Goal: Task Accomplishment & Management: Use online tool/utility

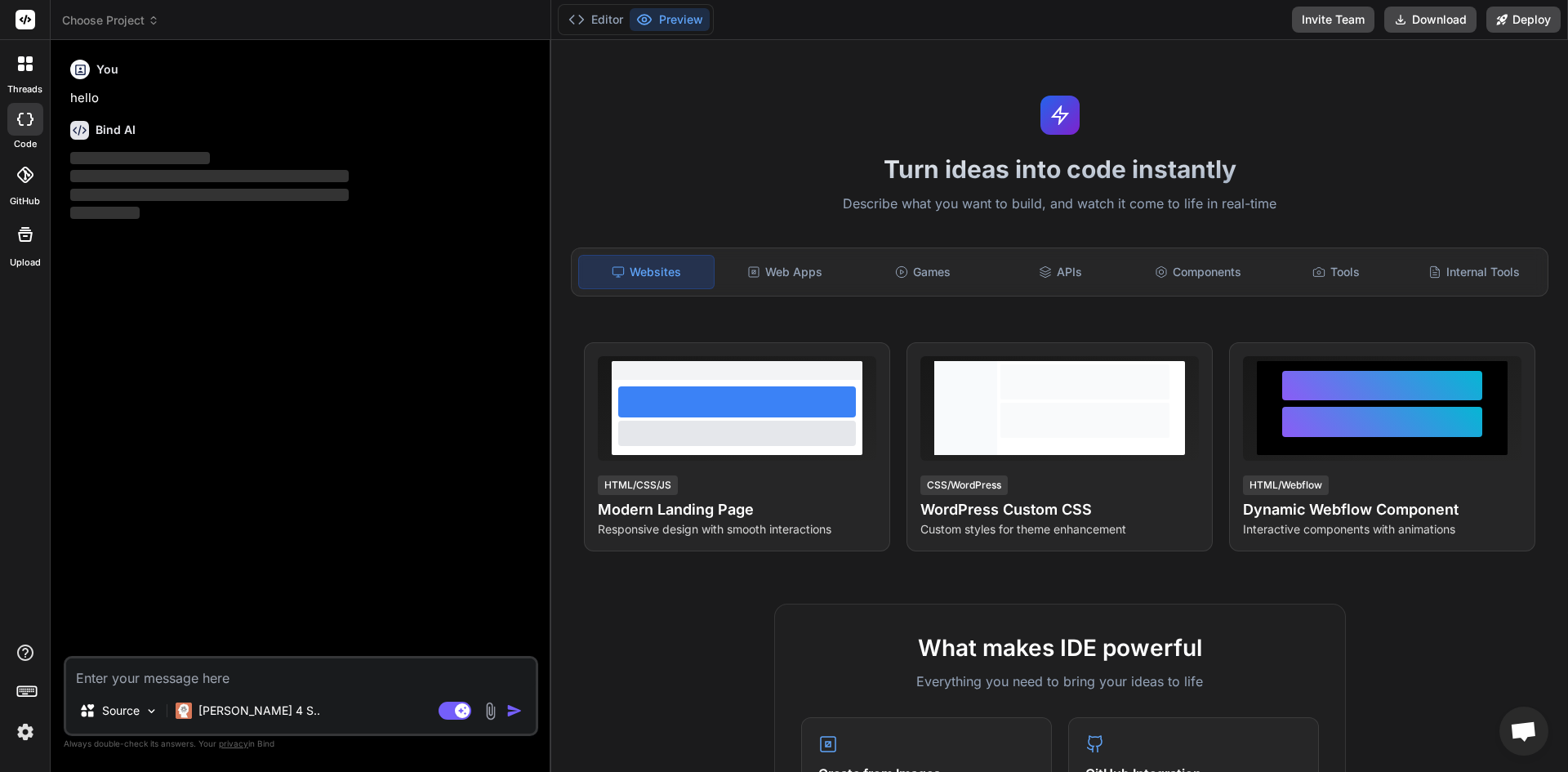
click at [42, 739] on div at bounding box center [24, 694] width 50 height 103
click at [30, 733] on img at bounding box center [25, 731] width 28 height 28
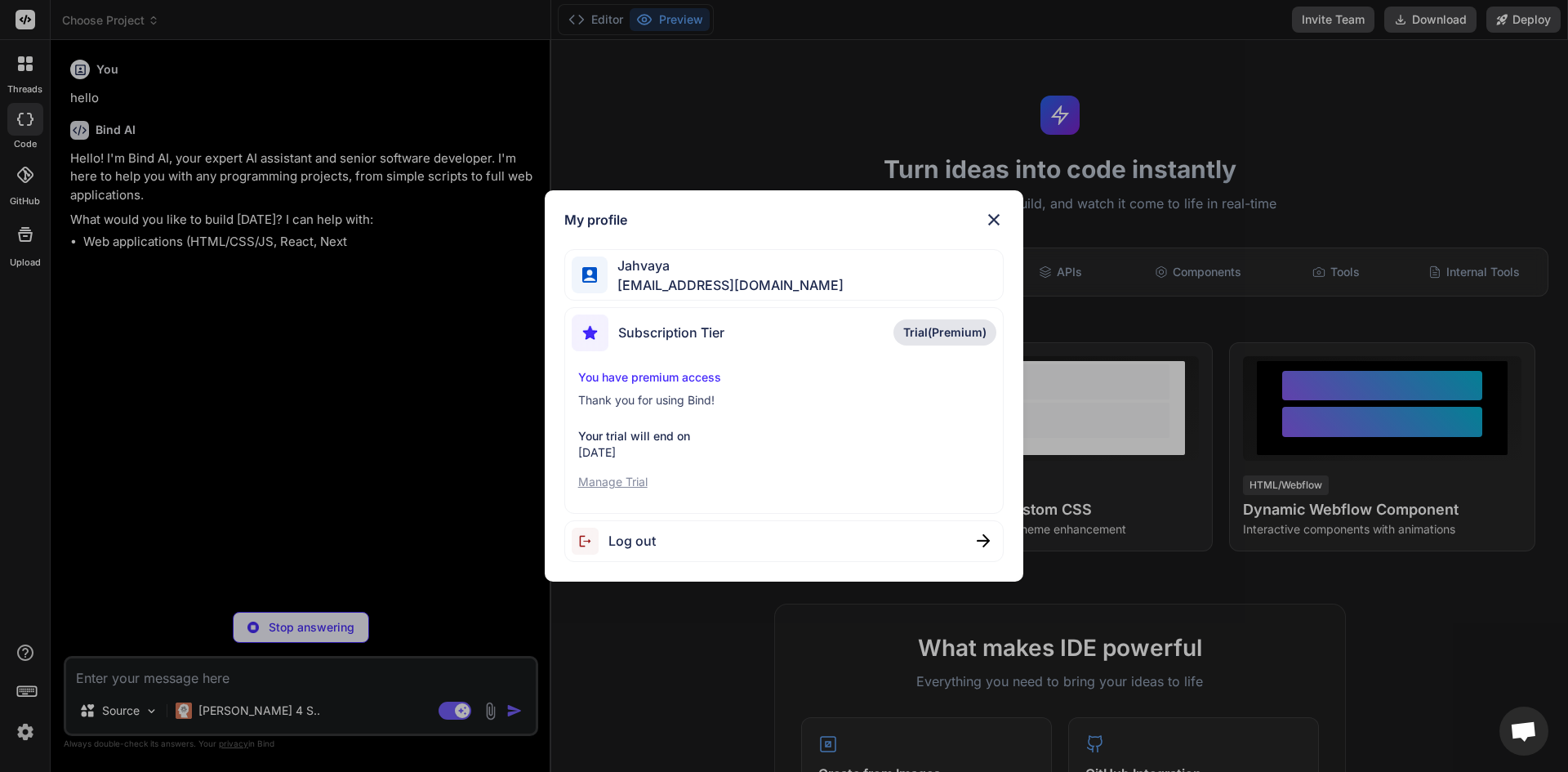
click at [459, 330] on div "My profile [PERSON_NAME] [EMAIL_ADDRESS][DOMAIN_NAME] Subscription Tier Trial(P…" at bounding box center [784, 386] width 1568 height 772
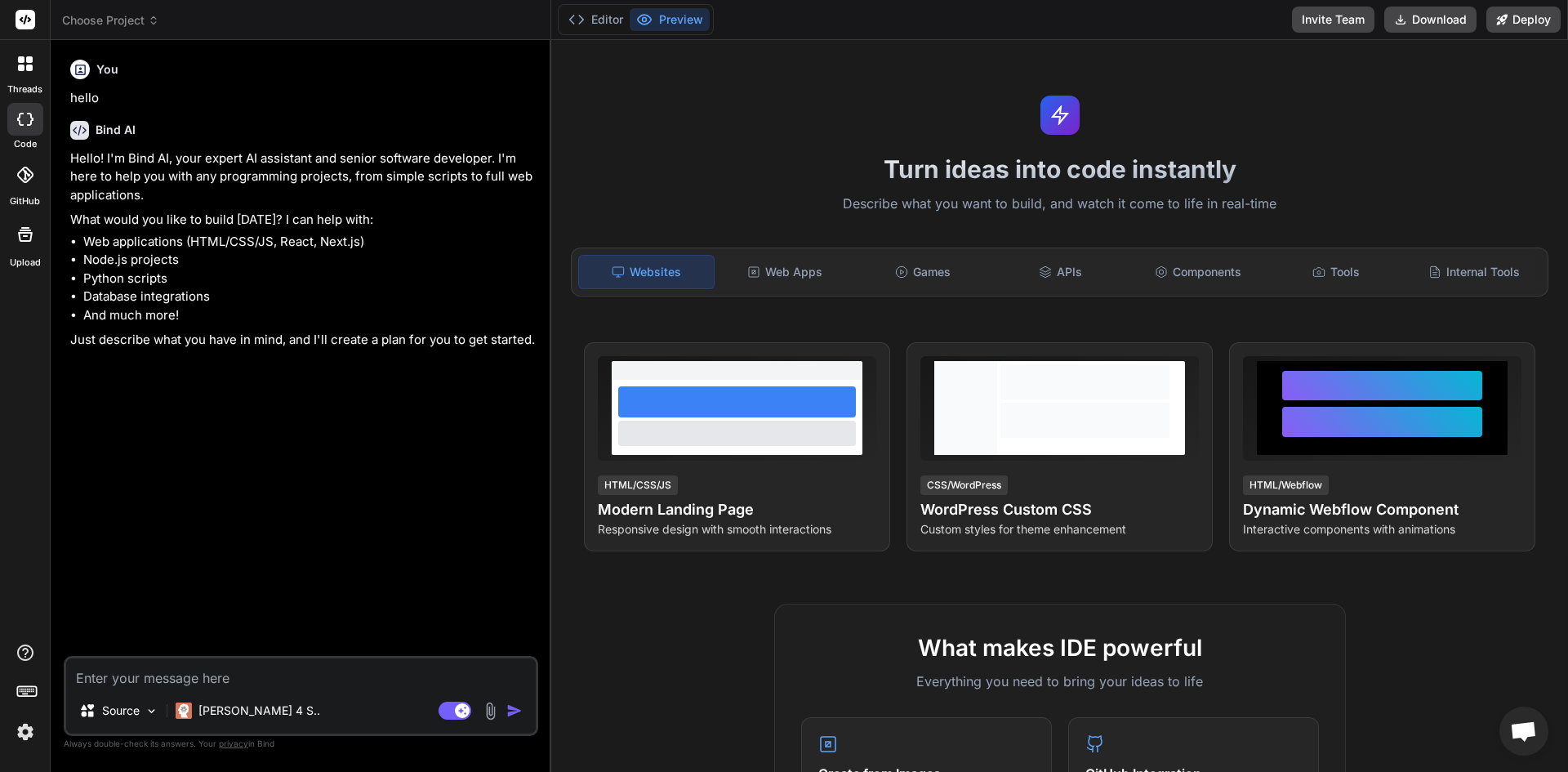
click at [30, 253] on div at bounding box center [24, 234] width 39 height 39
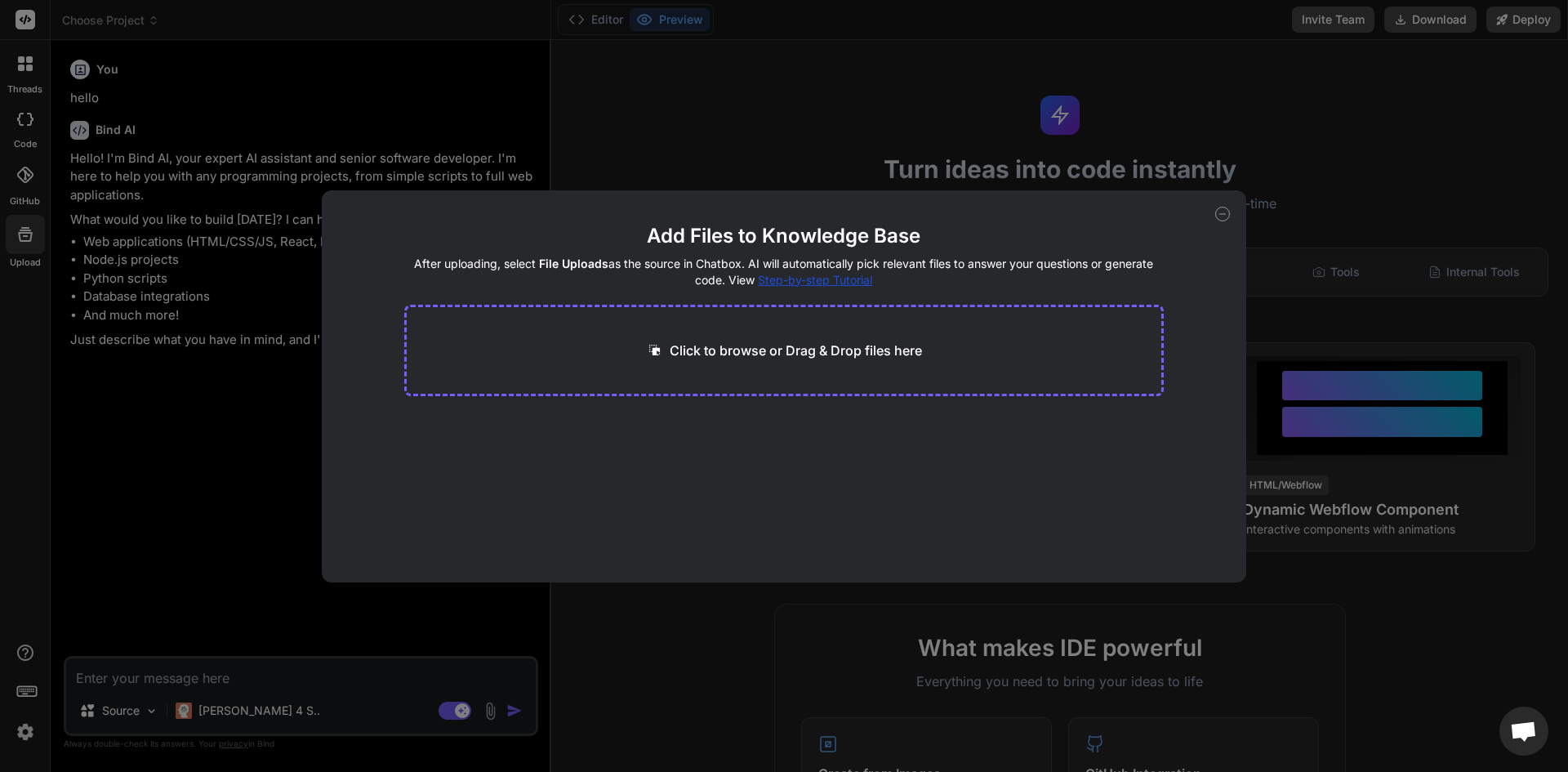
click at [30, 253] on div "Add Files to Knowledge Base After uploading, select File Uploads as the source …" at bounding box center [784, 386] width 1568 height 772
type textarea "x"
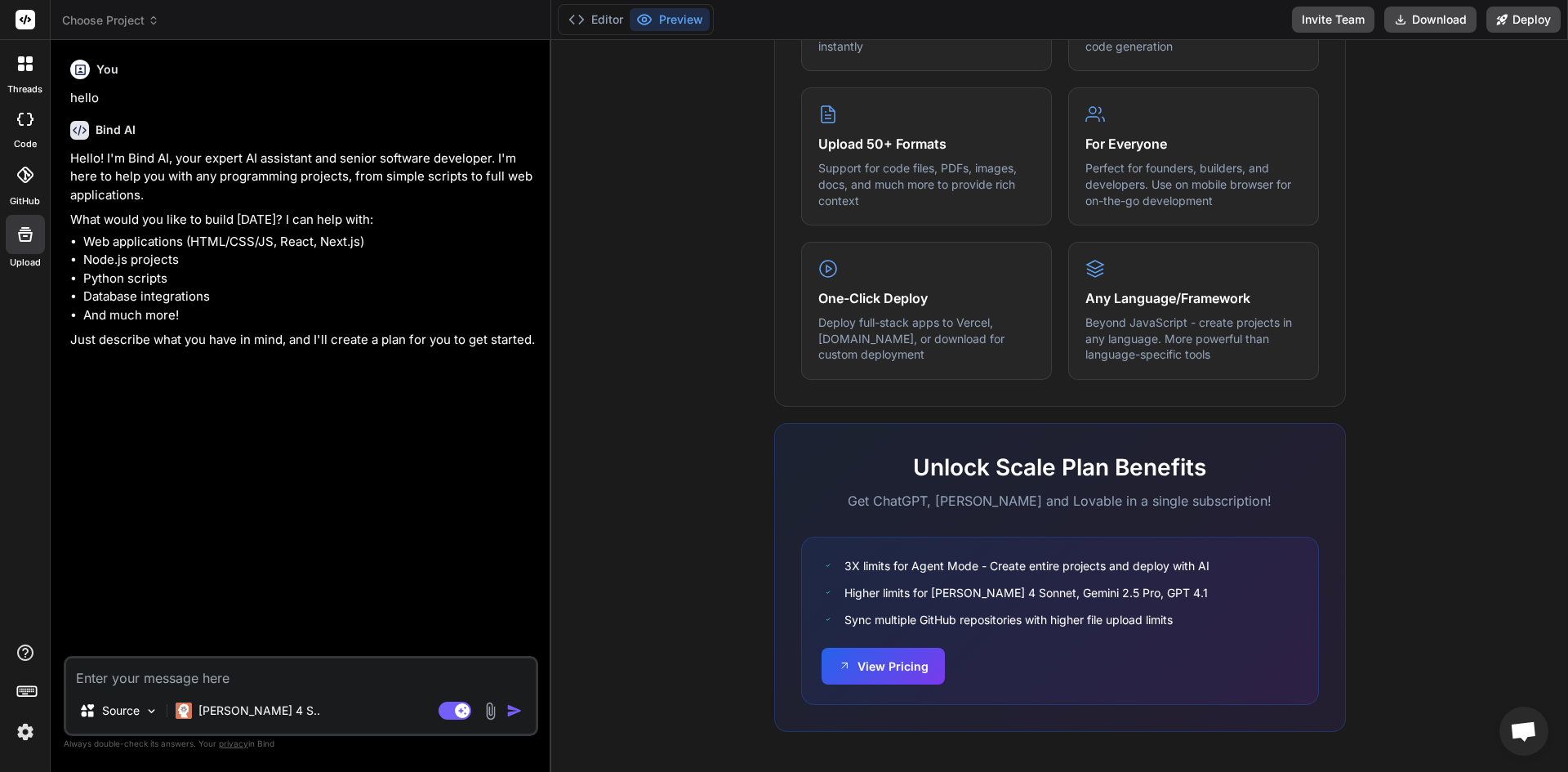
scroll to position [786, 0]
click at [187, 665] on textarea at bounding box center [301, 673] width 469 height 30
paste textarea "### LORE ## 🏗️ Ipsumdol Sit Ametc Adip ### Elits 3: Doeiusmodt (Inc 2-6) ```utl…"
type textarea "### LORE ## 🏗️ Ipsumdol Sit Ametc Adip ### Elits 3: Doeiusmodt (Inc 2-6) ```utl…"
type textarea "x"
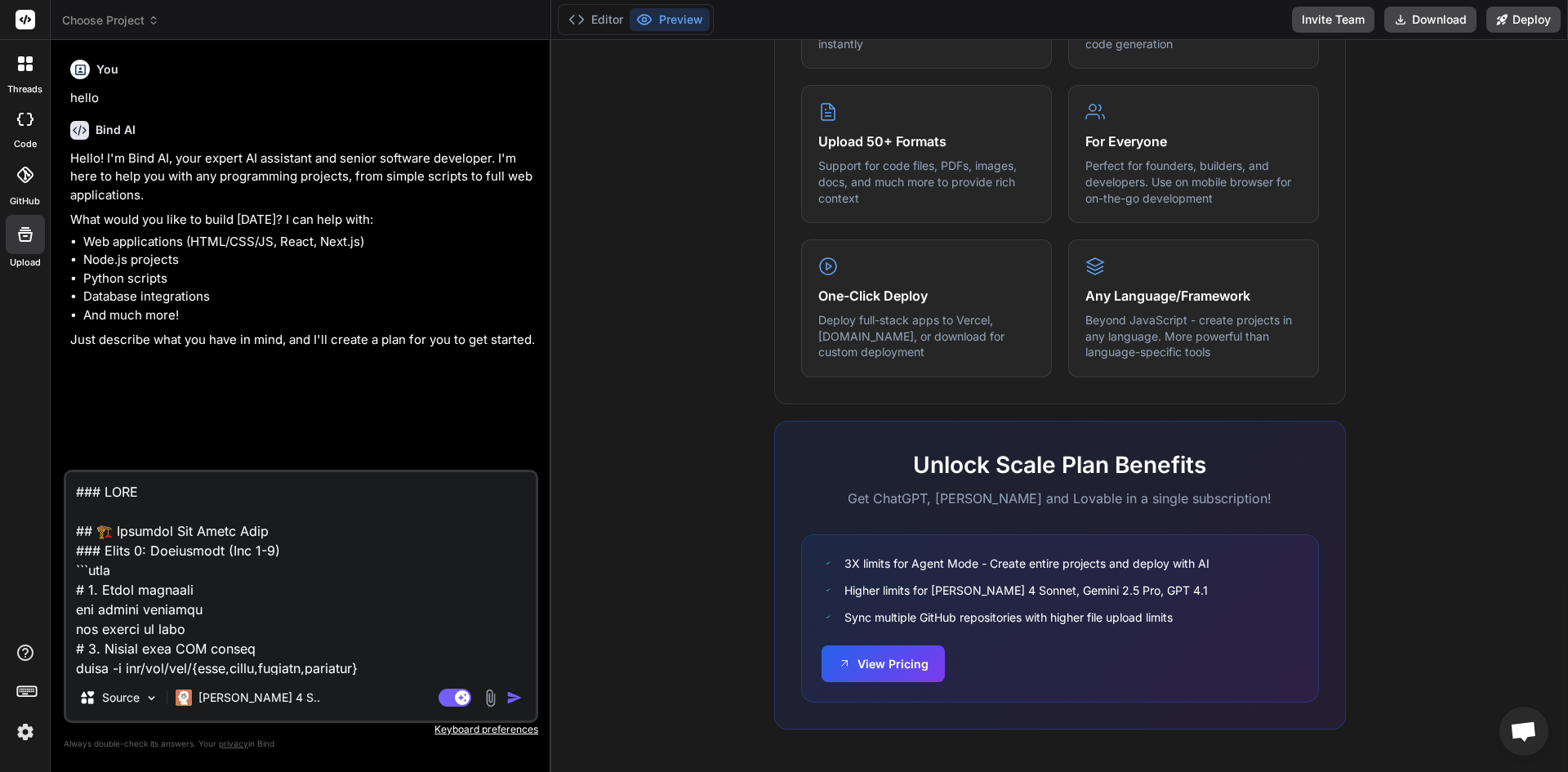
scroll to position [972867, 0]
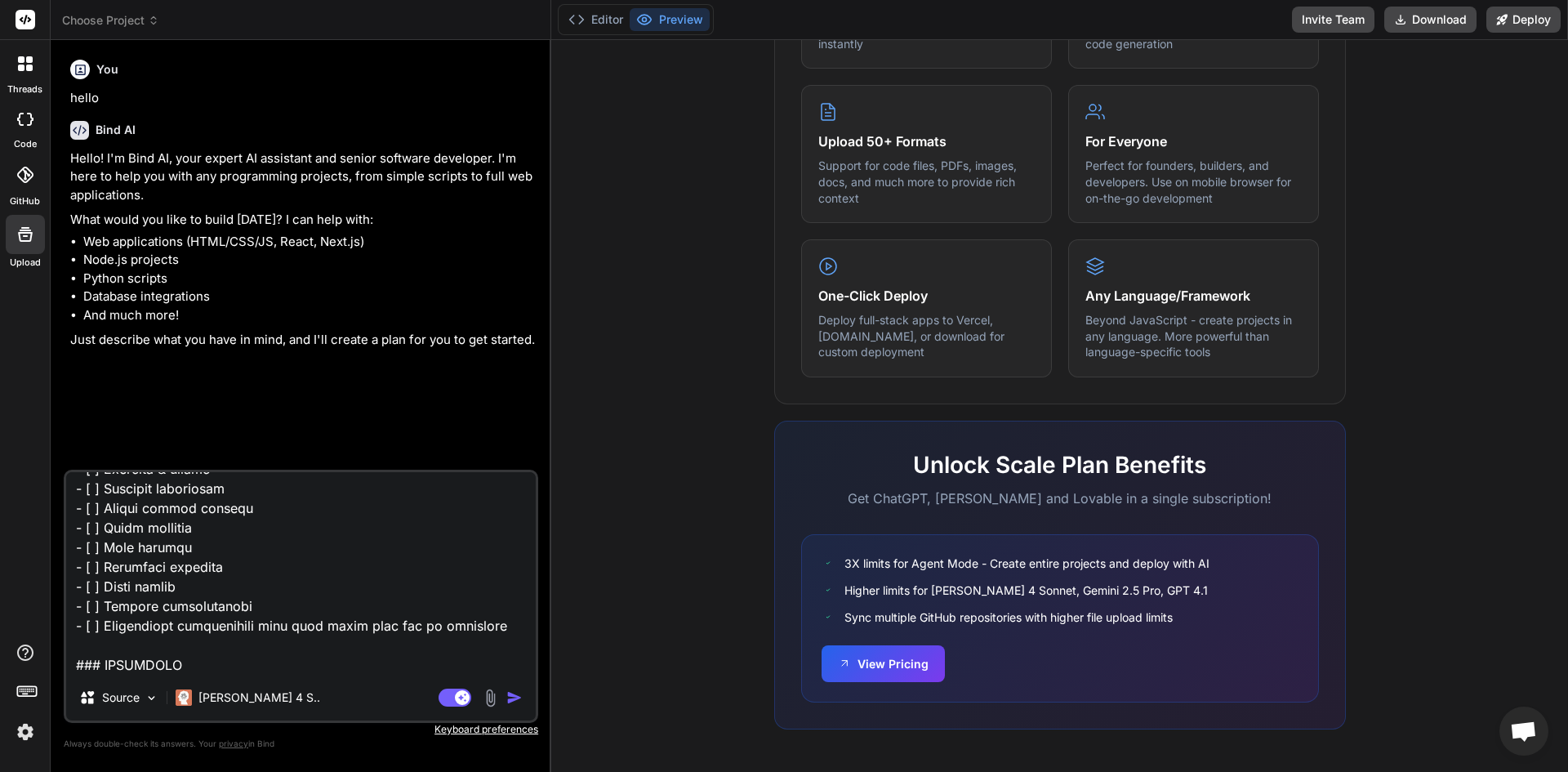
type textarea "### USER ## 🏗️ Complete App Build Plan ### Phase 1: Foundation (Day 1-2) ```bas…"
click at [508, 693] on img "button" at bounding box center [515, 698] width 16 height 16
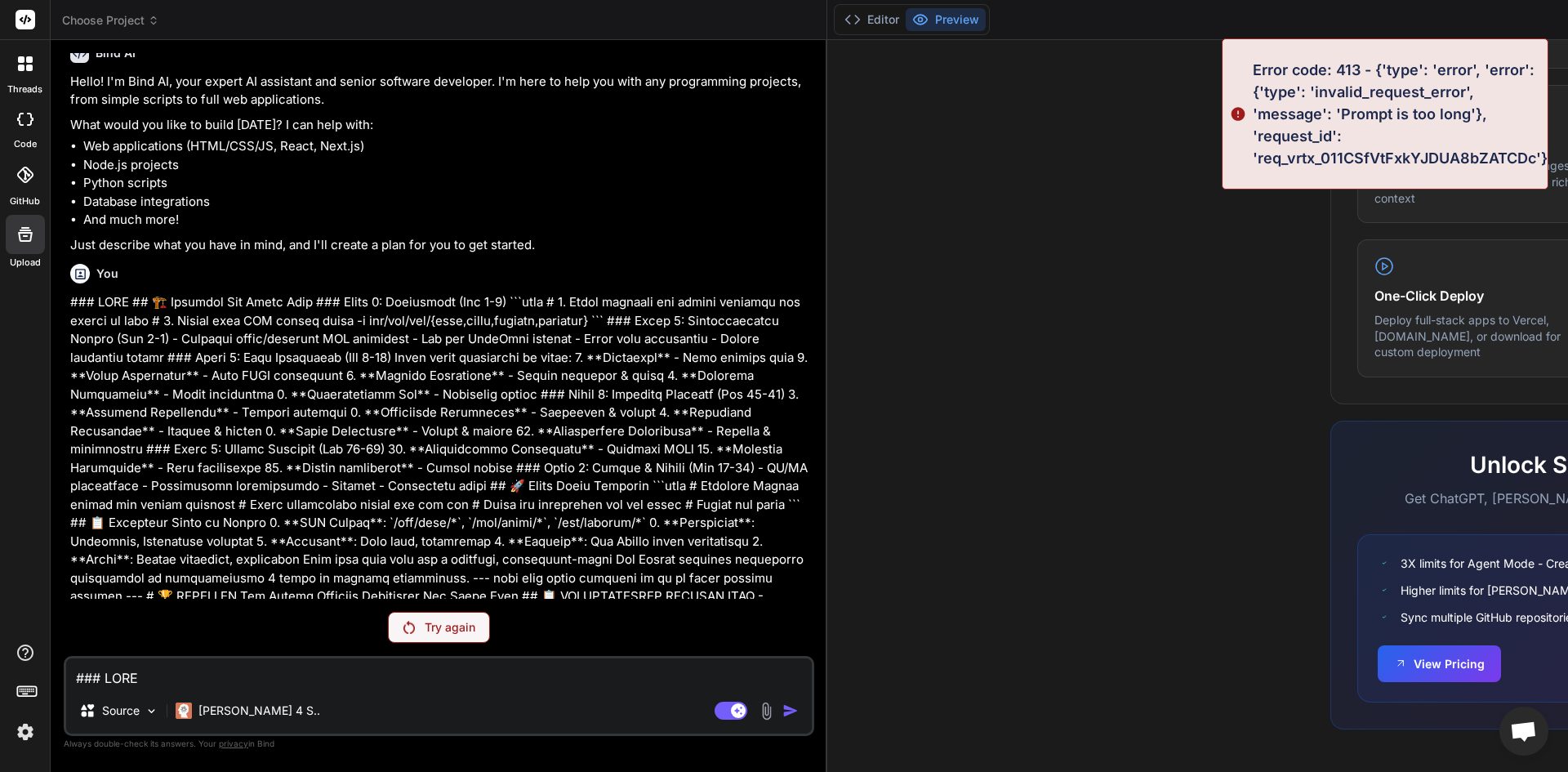
scroll to position [55, 0]
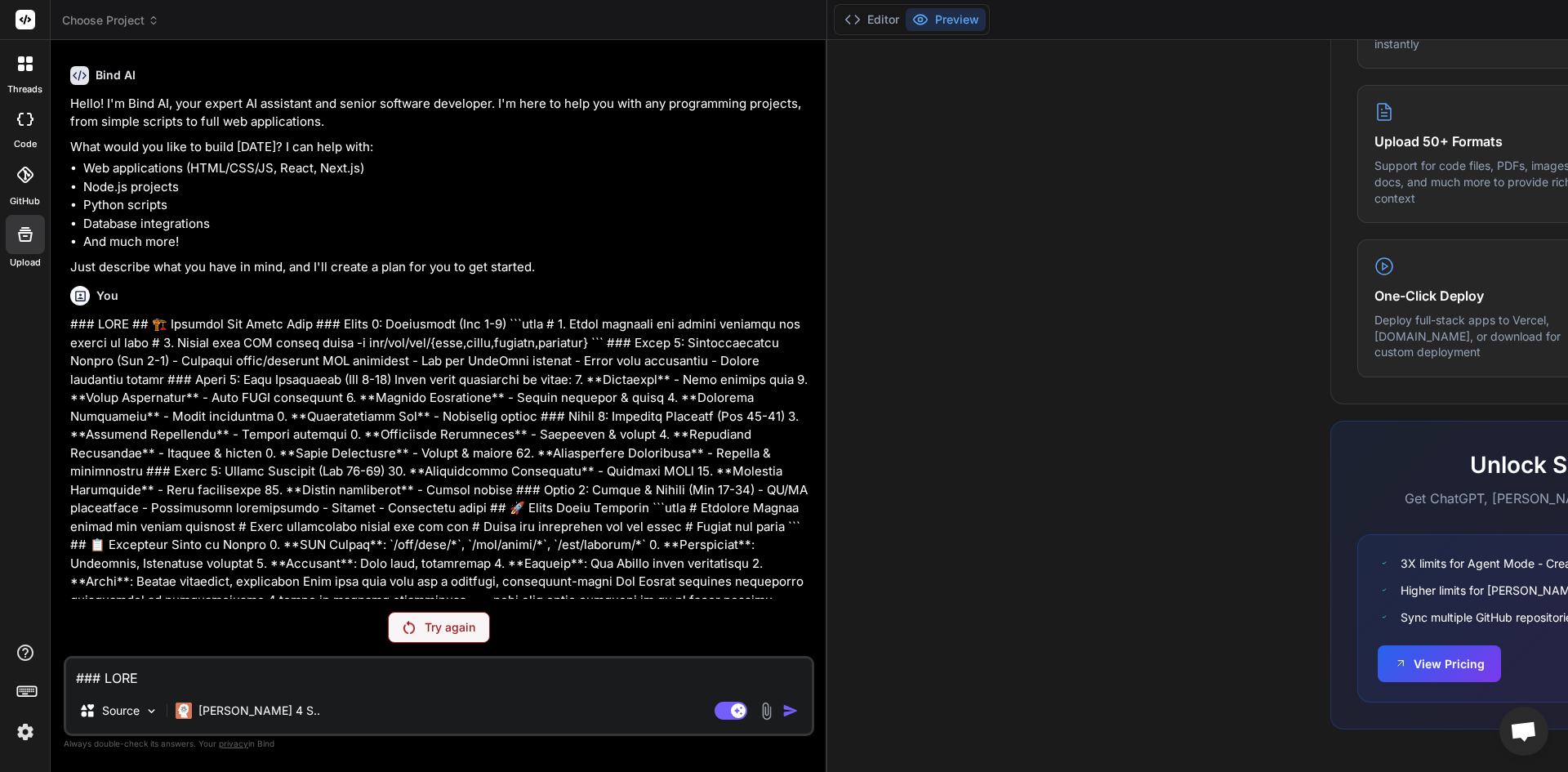
click at [452, 630] on p "Try again" at bounding box center [450, 628] width 51 height 16
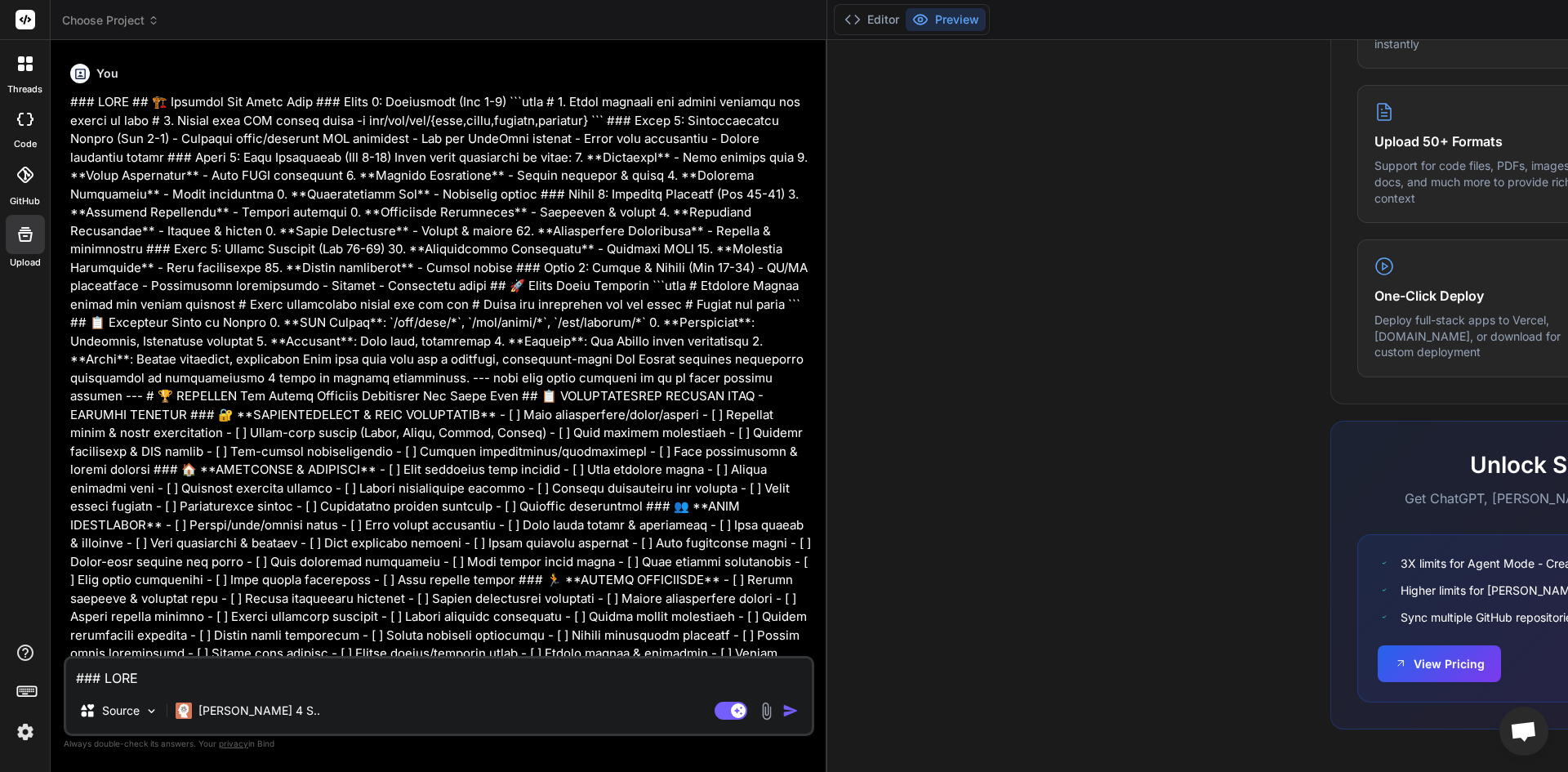
scroll to position [281, 0]
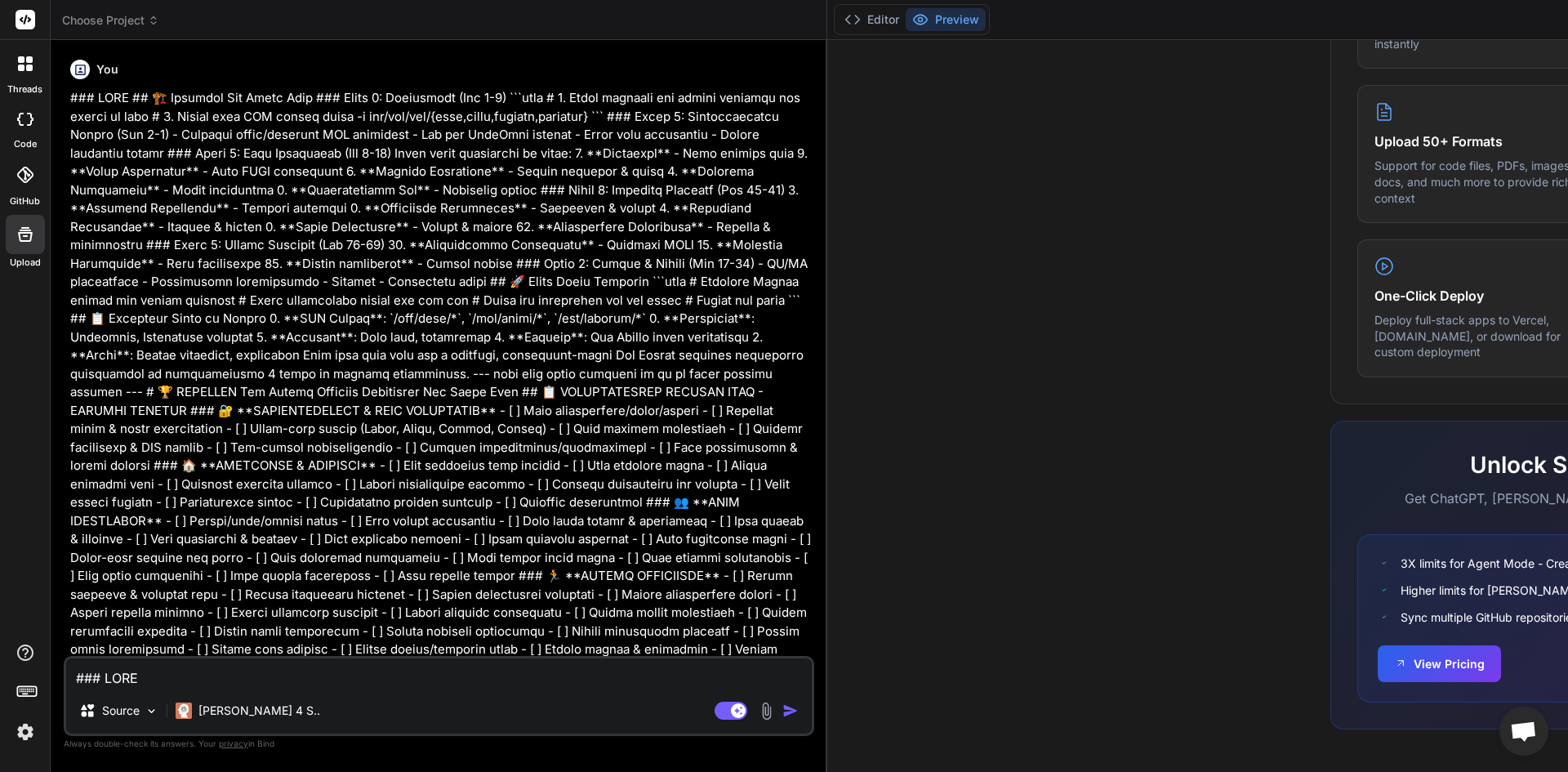
type textarea "x"
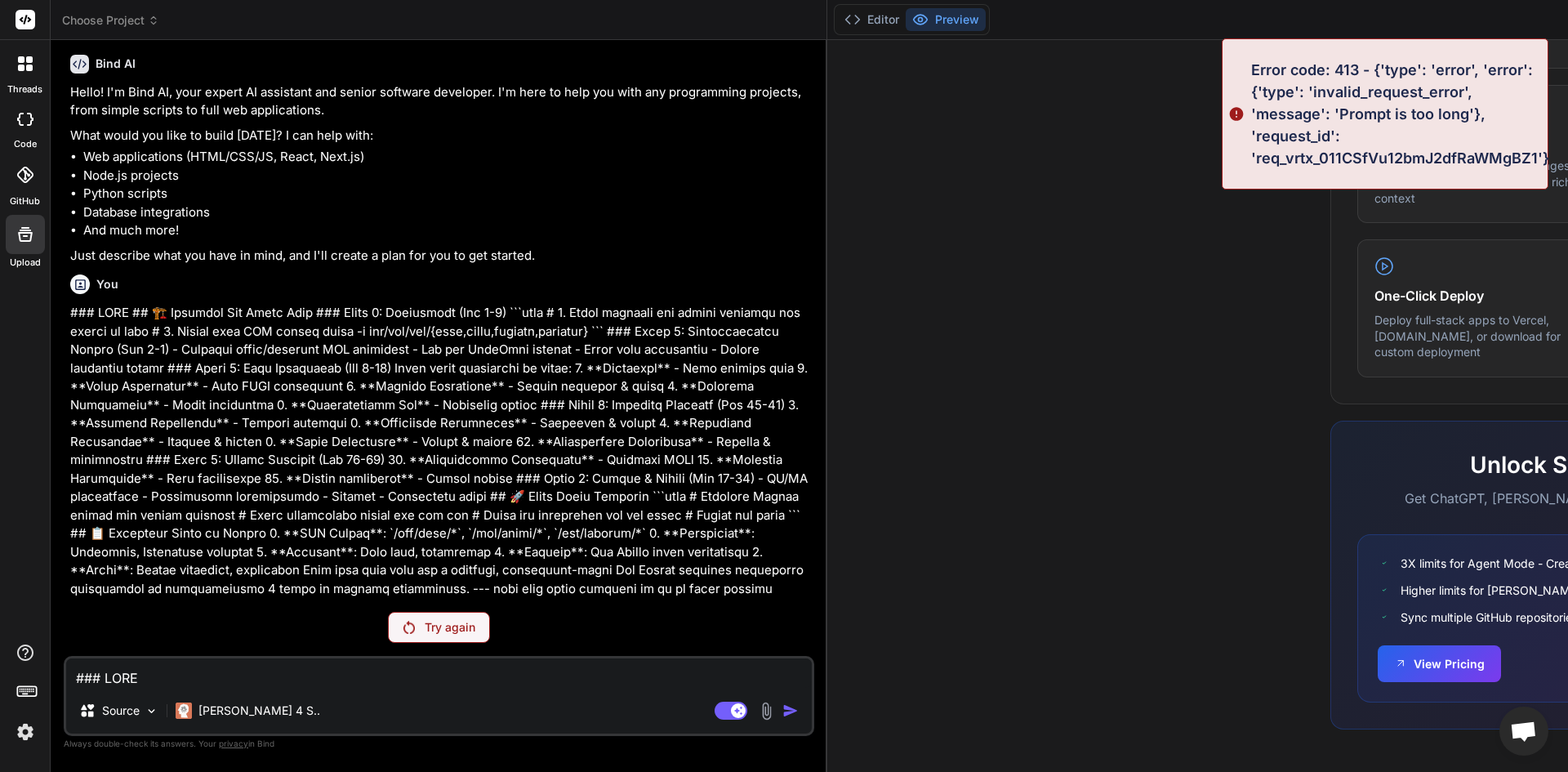
scroll to position [55, 0]
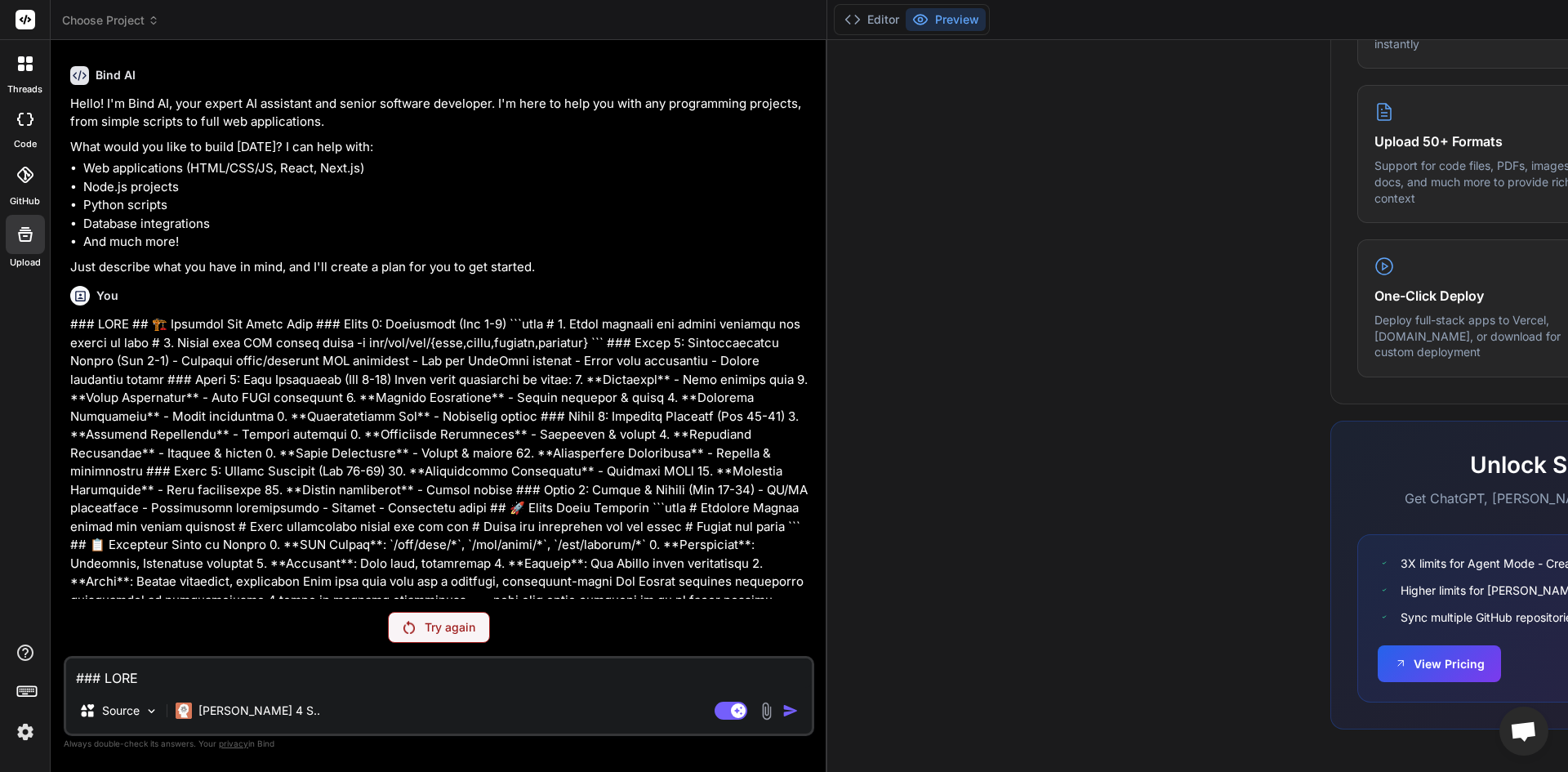
paste textarea "Based on the code for the sports league application we've been working on, here…"
type textarea "Based on the code for the sports league application we've been working on, here…"
type textarea "x"
type textarea "Based on the code for the sports league application we've been working on, here…"
click at [70, 28] on span "Choose Project" at bounding box center [111, 21] width 97 height 16
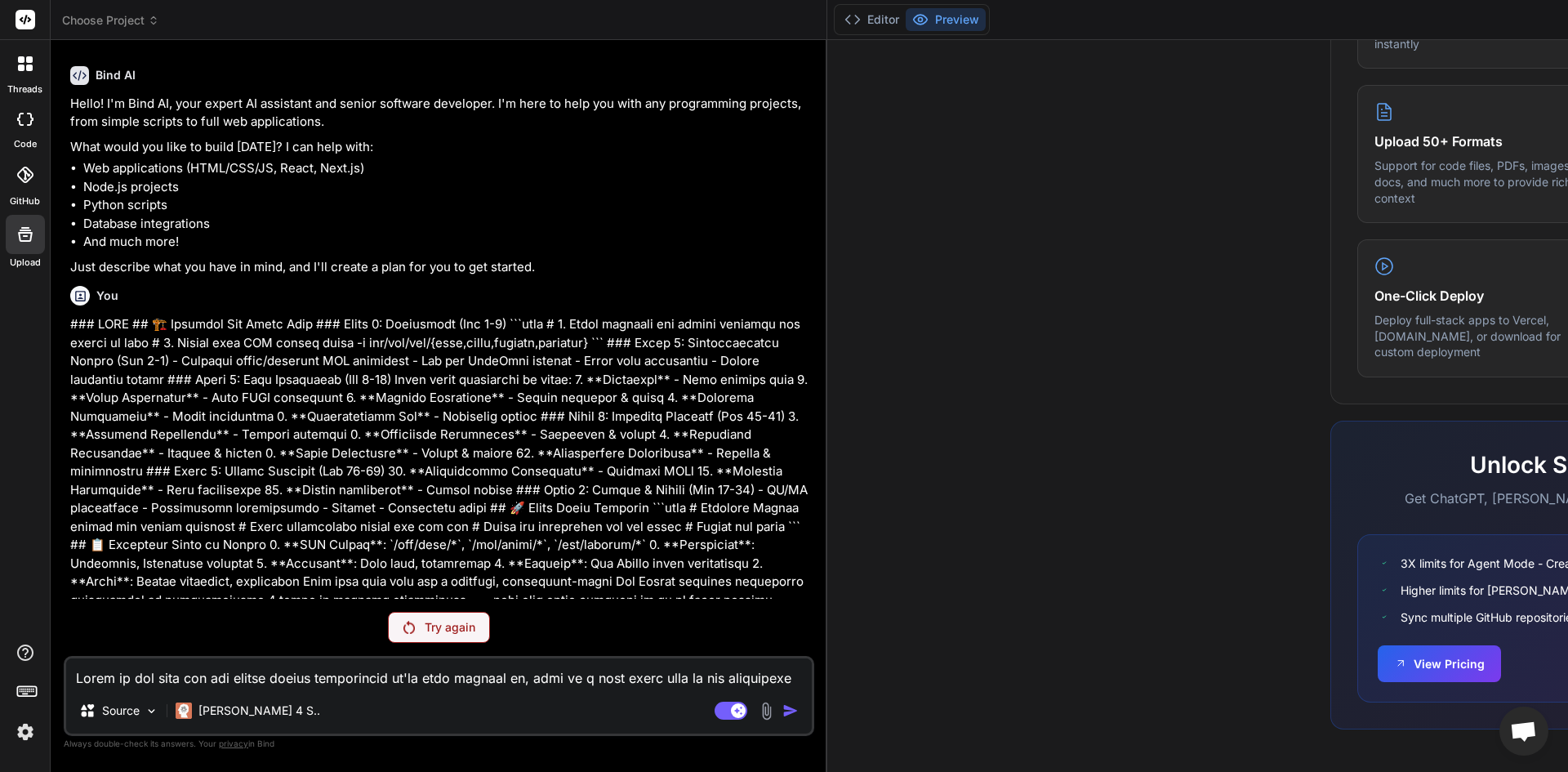
click at [97, 19] on span "Choose Project" at bounding box center [111, 21] width 97 height 16
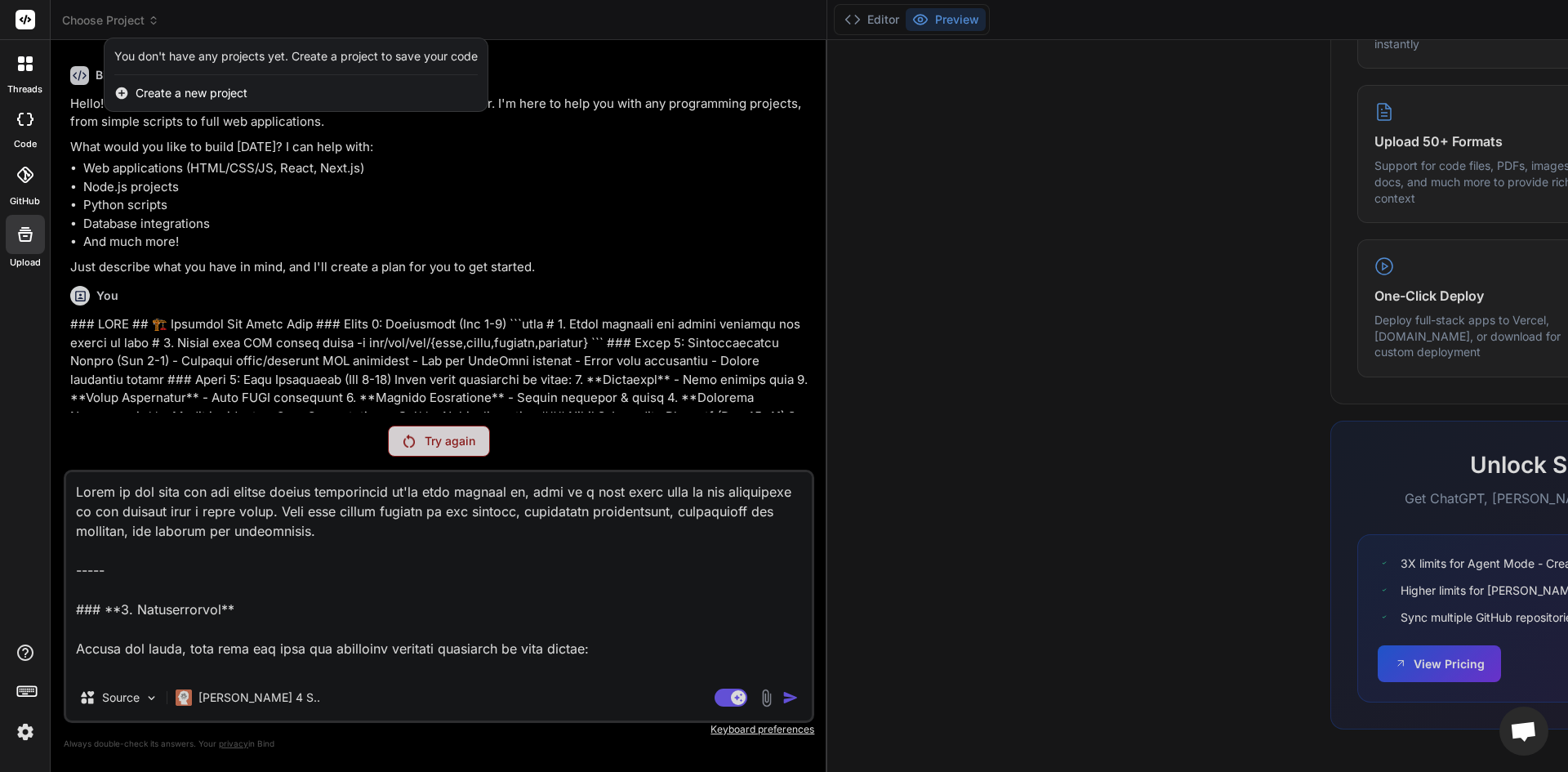
scroll to position [2648, 0]
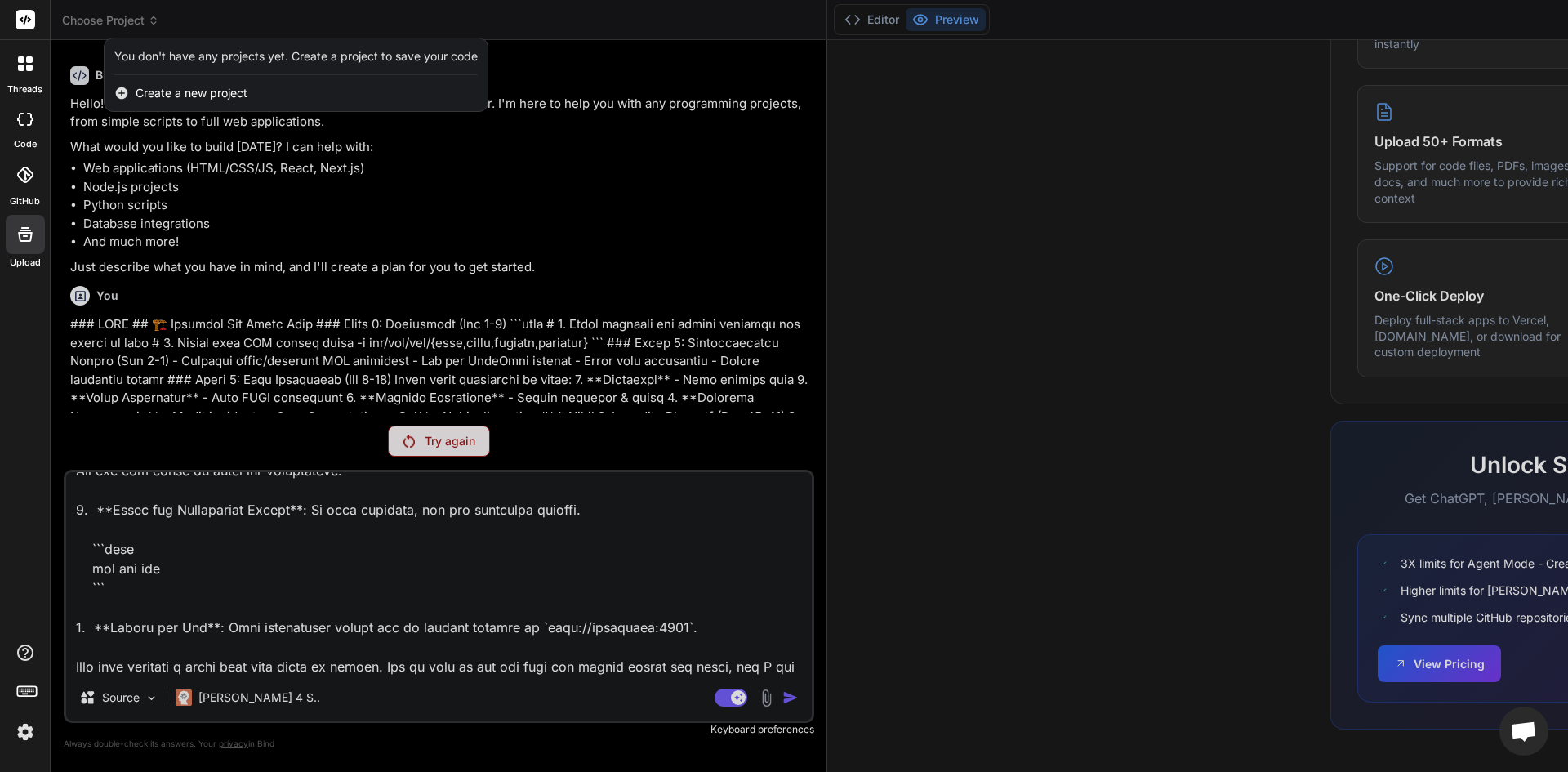
click at [133, 21] on div at bounding box center [784, 386] width 1568 height 772
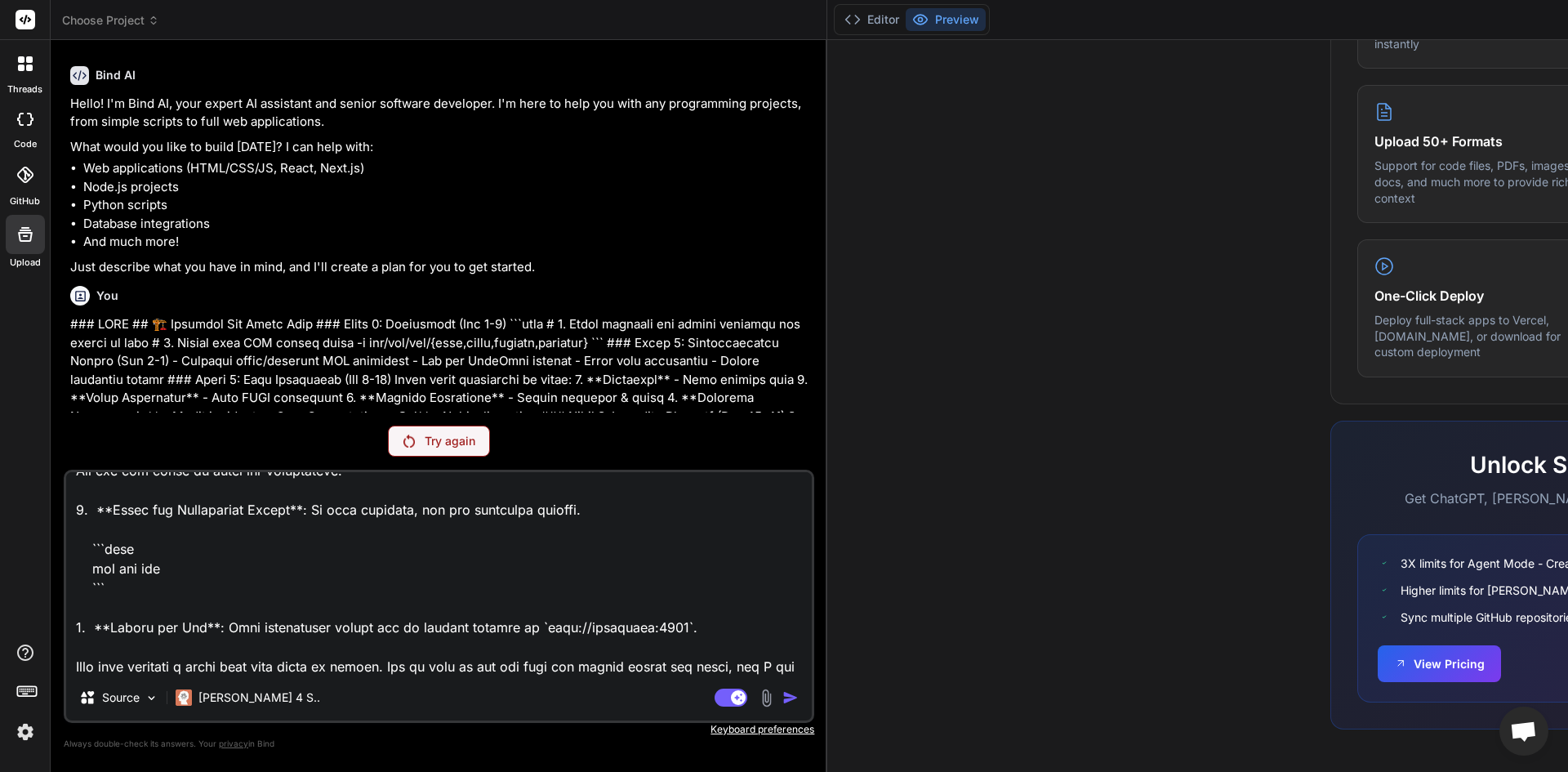
click at [133, 21] on span "Choose Project" at bounding box center [111, 21] width 97 height 16
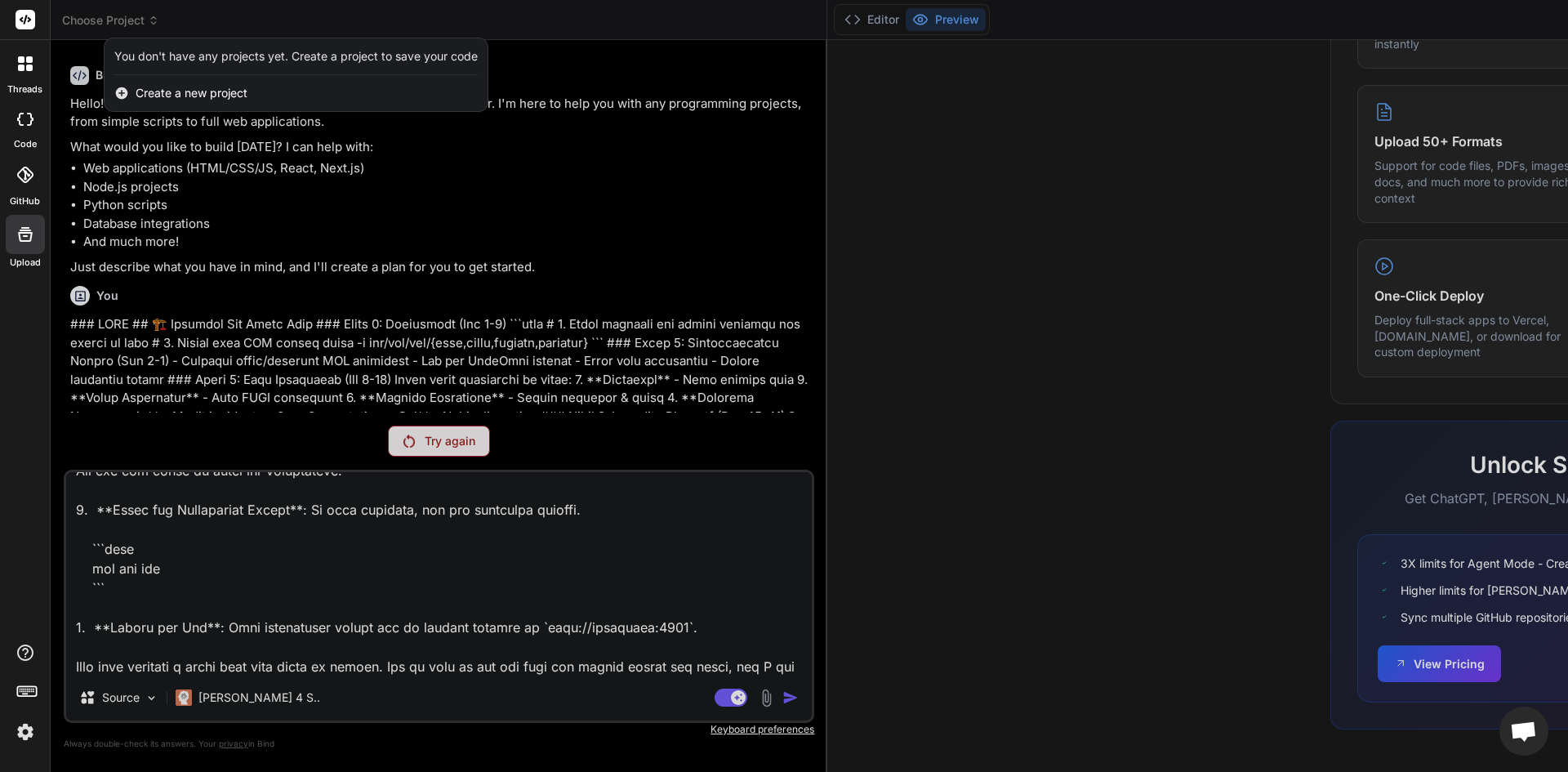
click at [802, 695] on div at bounding box center [784, 386] width 1568 height 772
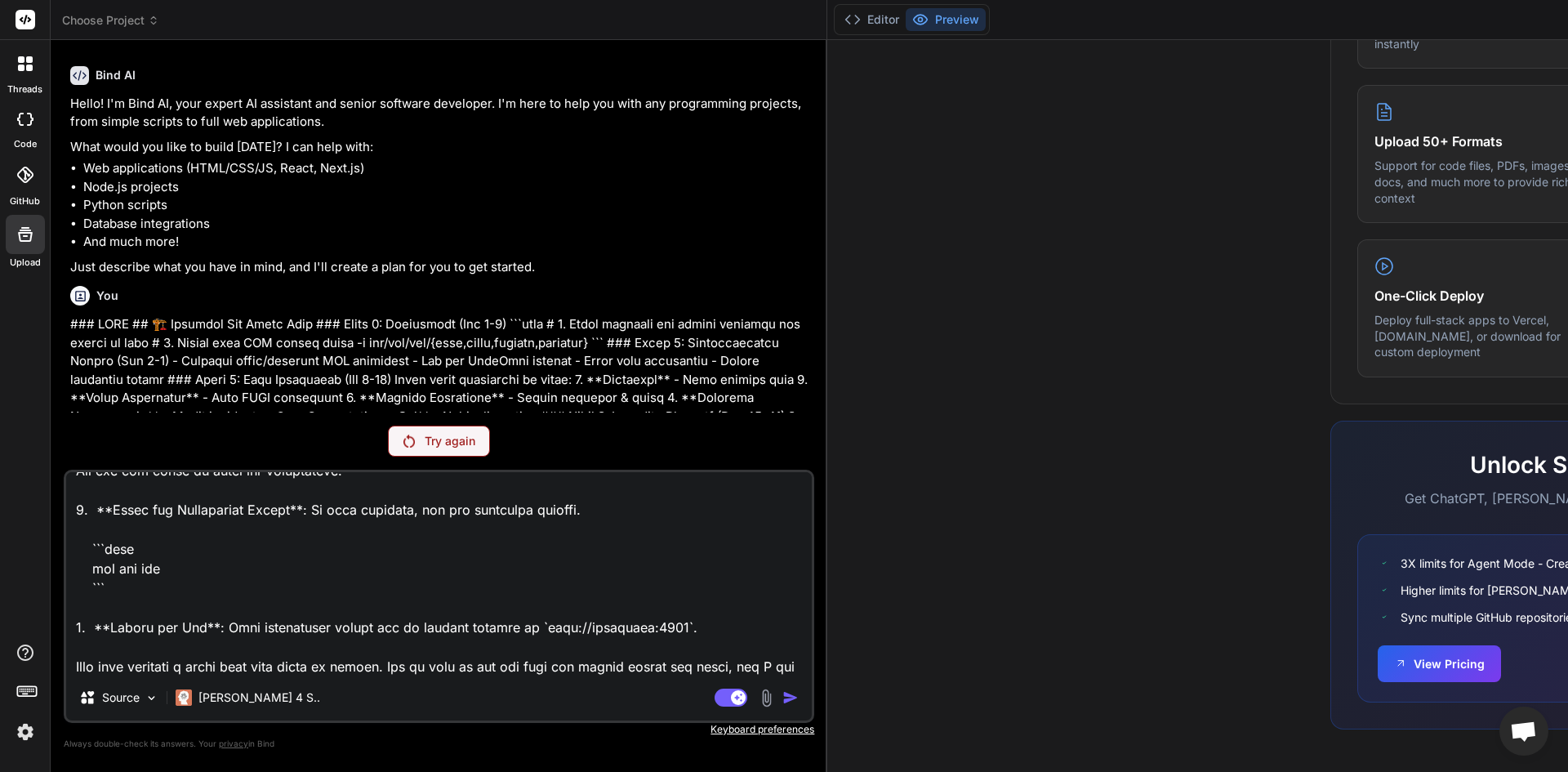
click at [90, 15] on span "Choose Project" at bounding box center [111, 21] width 97 height 16
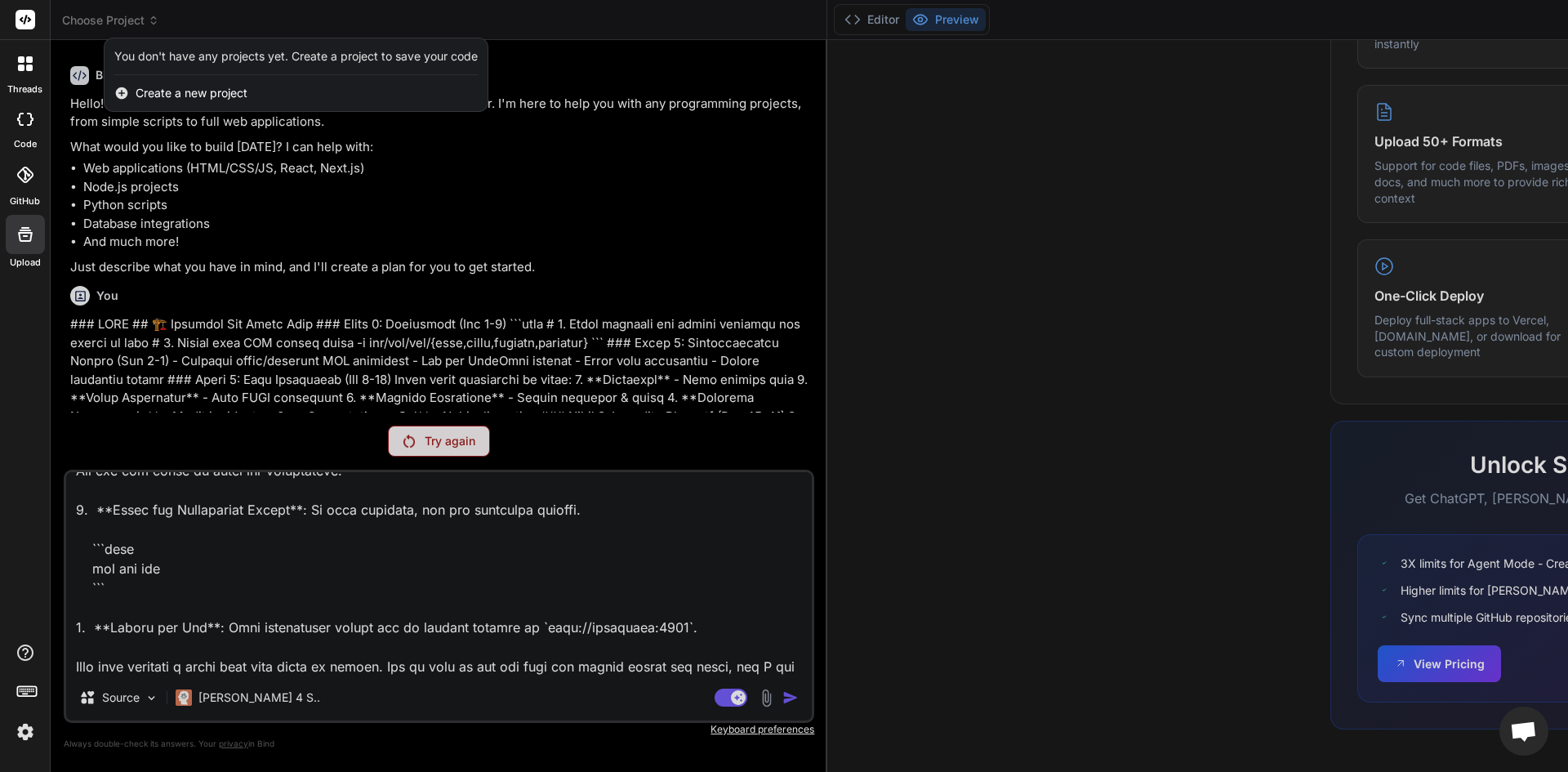
click at [142, 94] on span "Create a new project" at bounding box center [191, 93] width 112 height 16
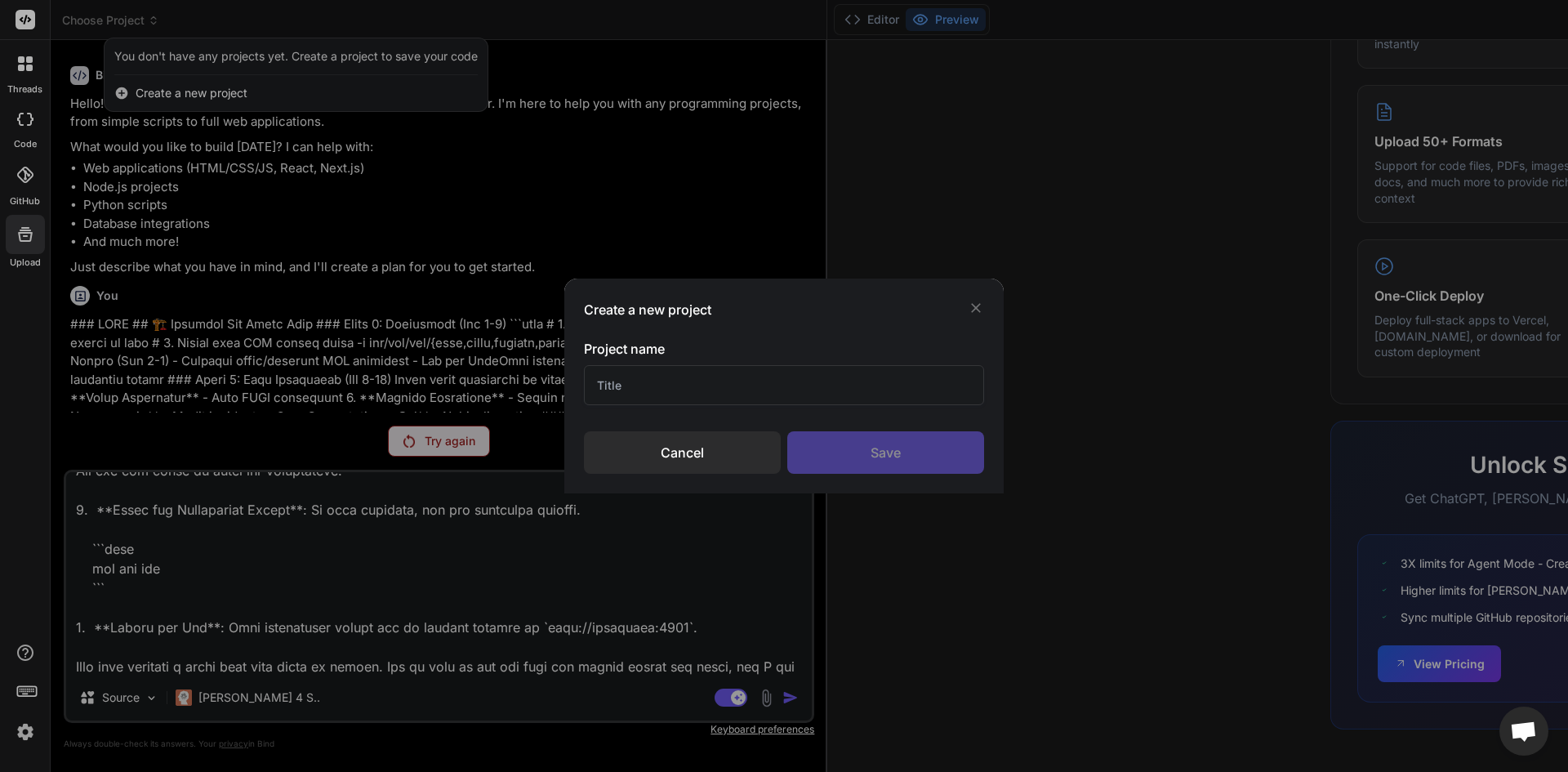
click at [910, 390] on input "text" at bounding box center [784, 385] width 400 height 40
type input "fff"
click at [911, 460] on div "Save" at bounding box center [886, 452] width 197 height 42
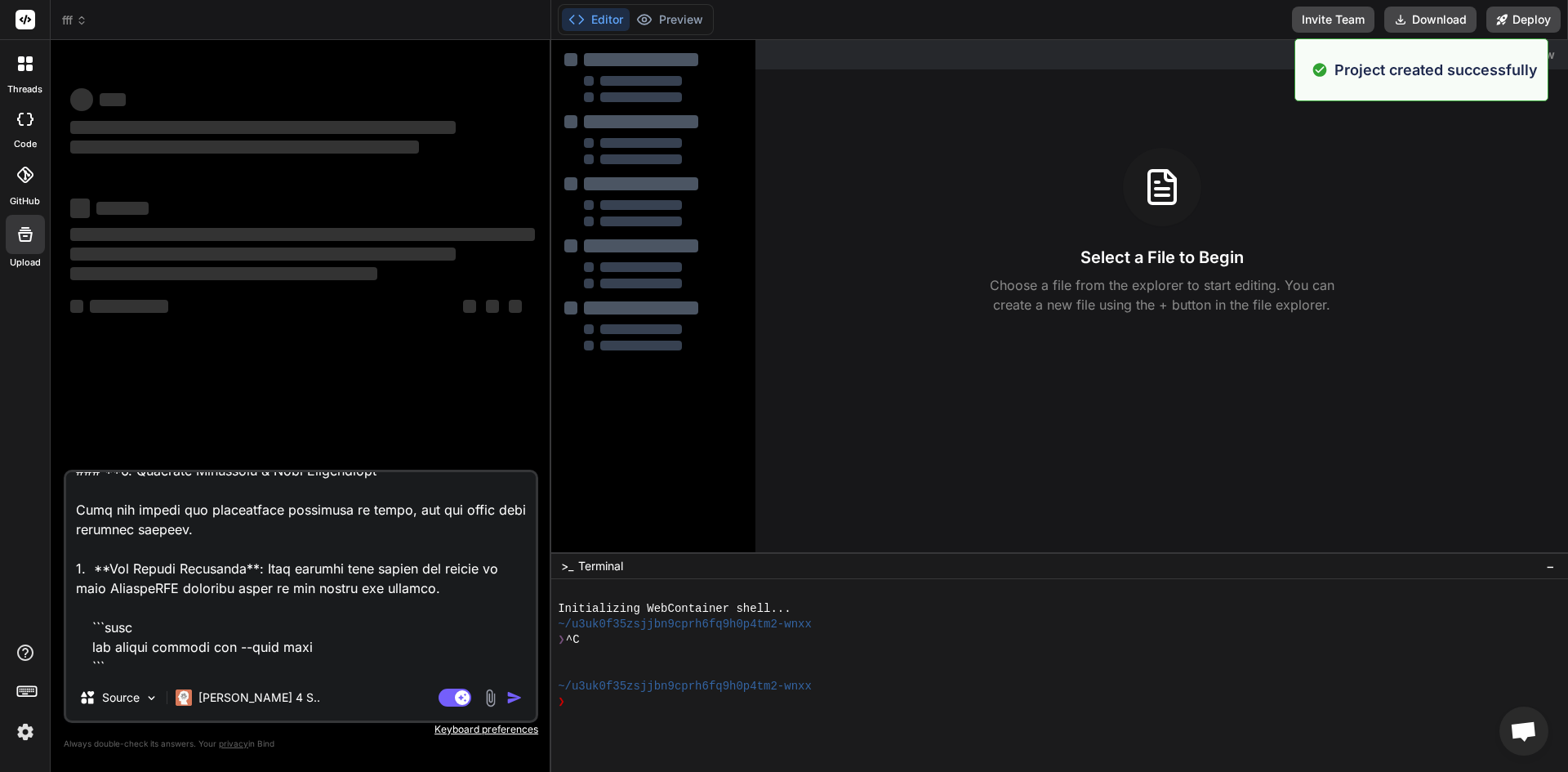
scroll to position [3080, 0]
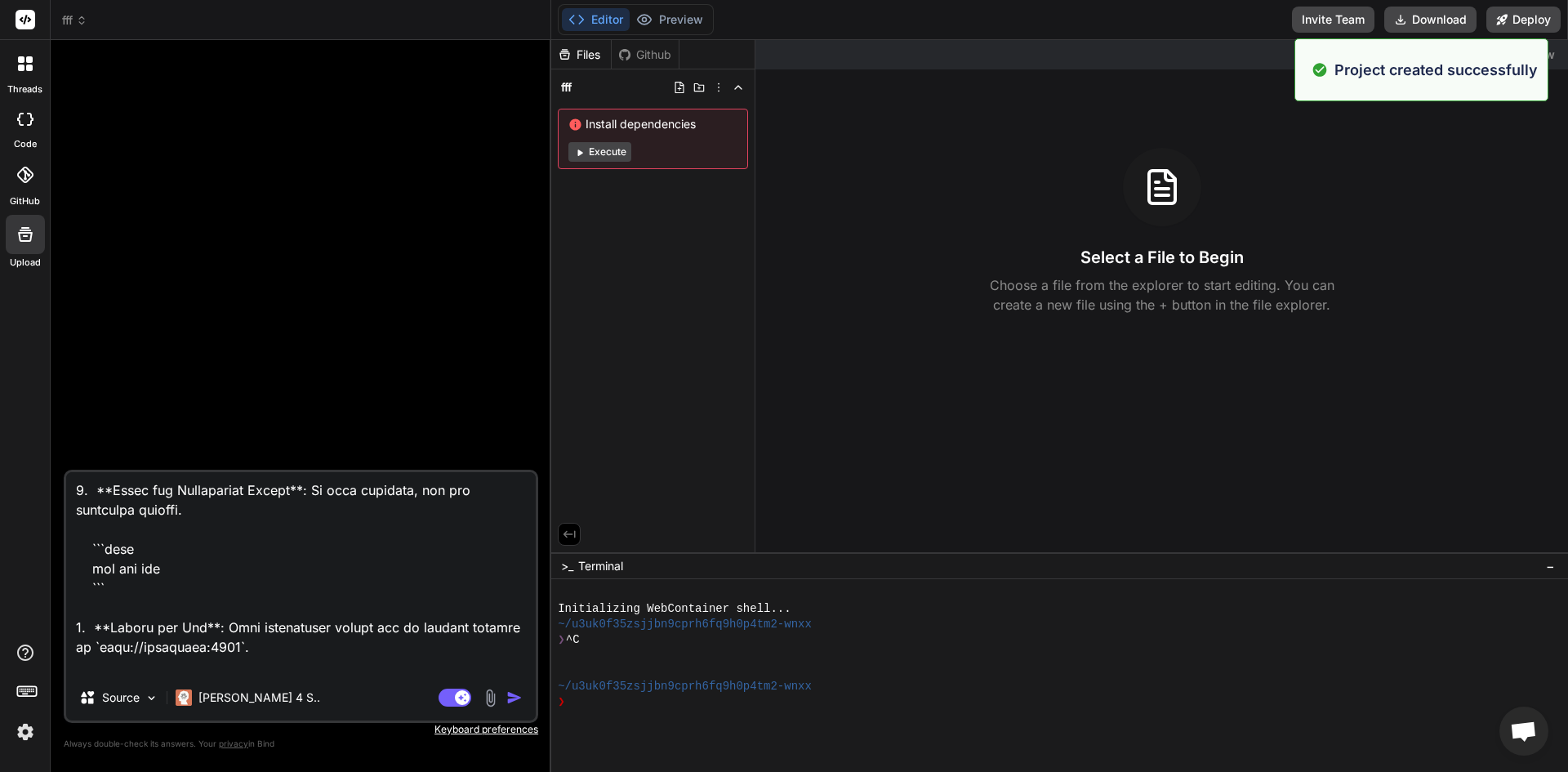
click at [506, 697] on img "button" at bounding box center [515, 698] width 16 height 16
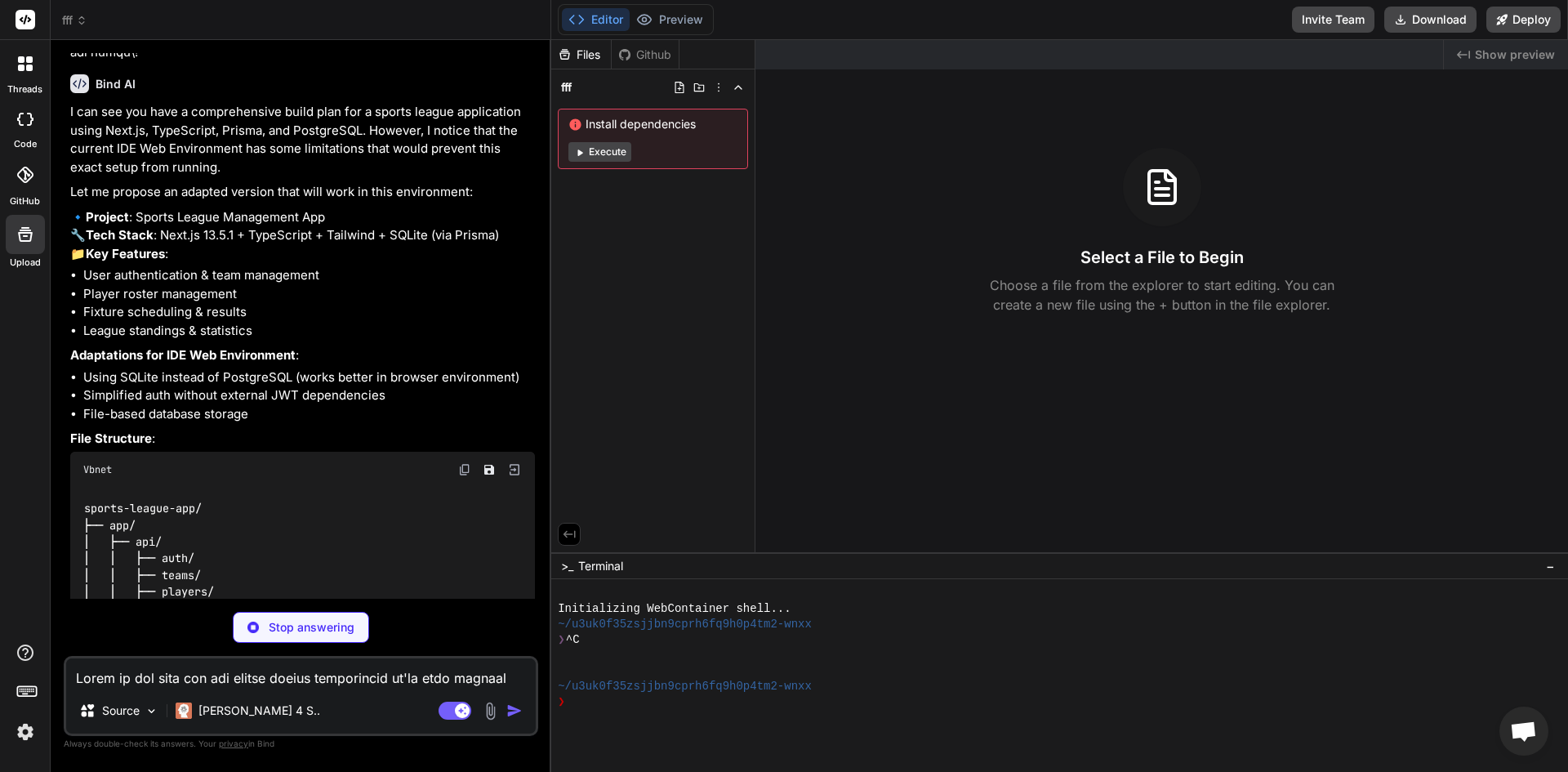
scroll to position [1192, 0]
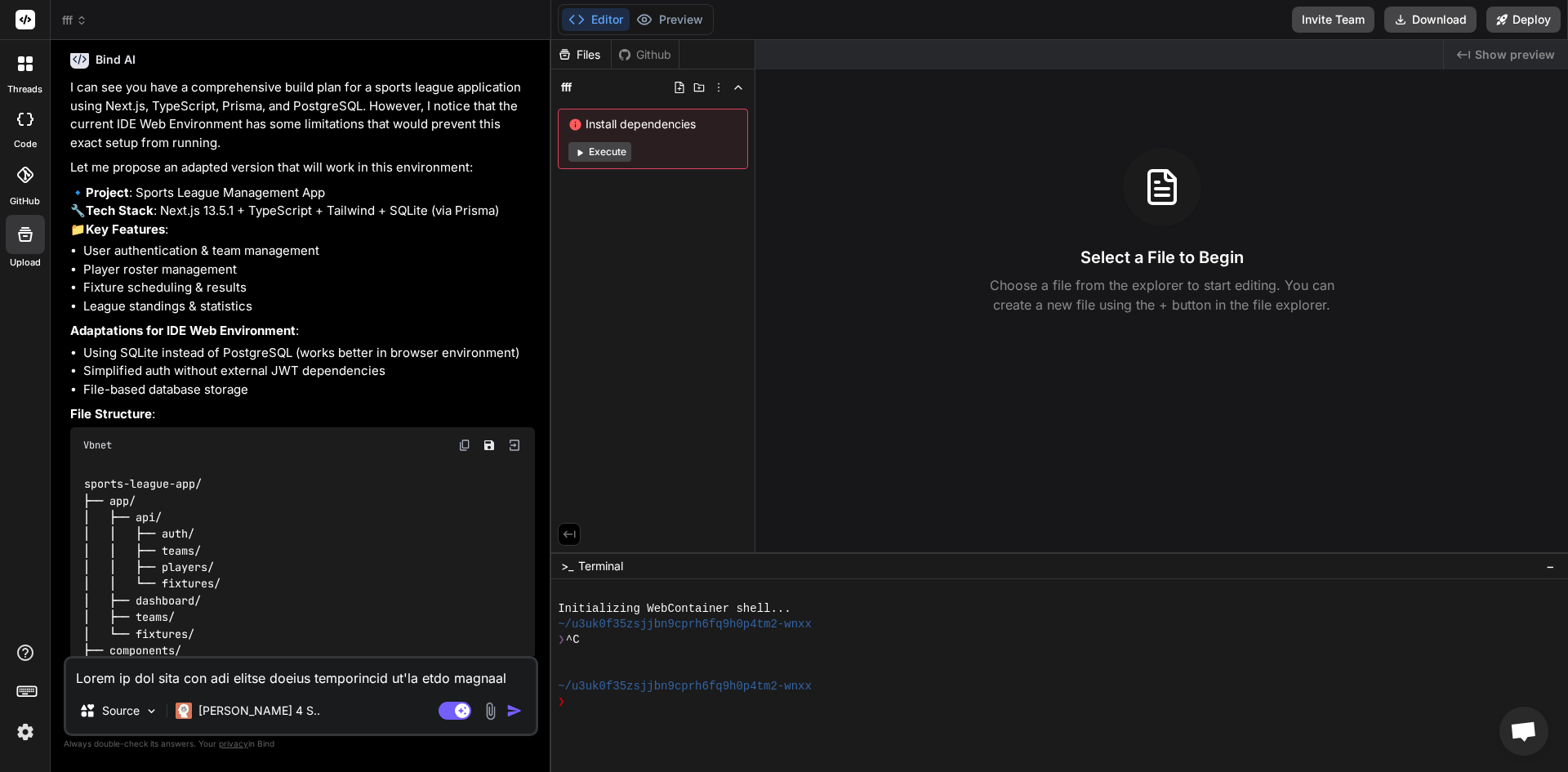
type textarea "x"
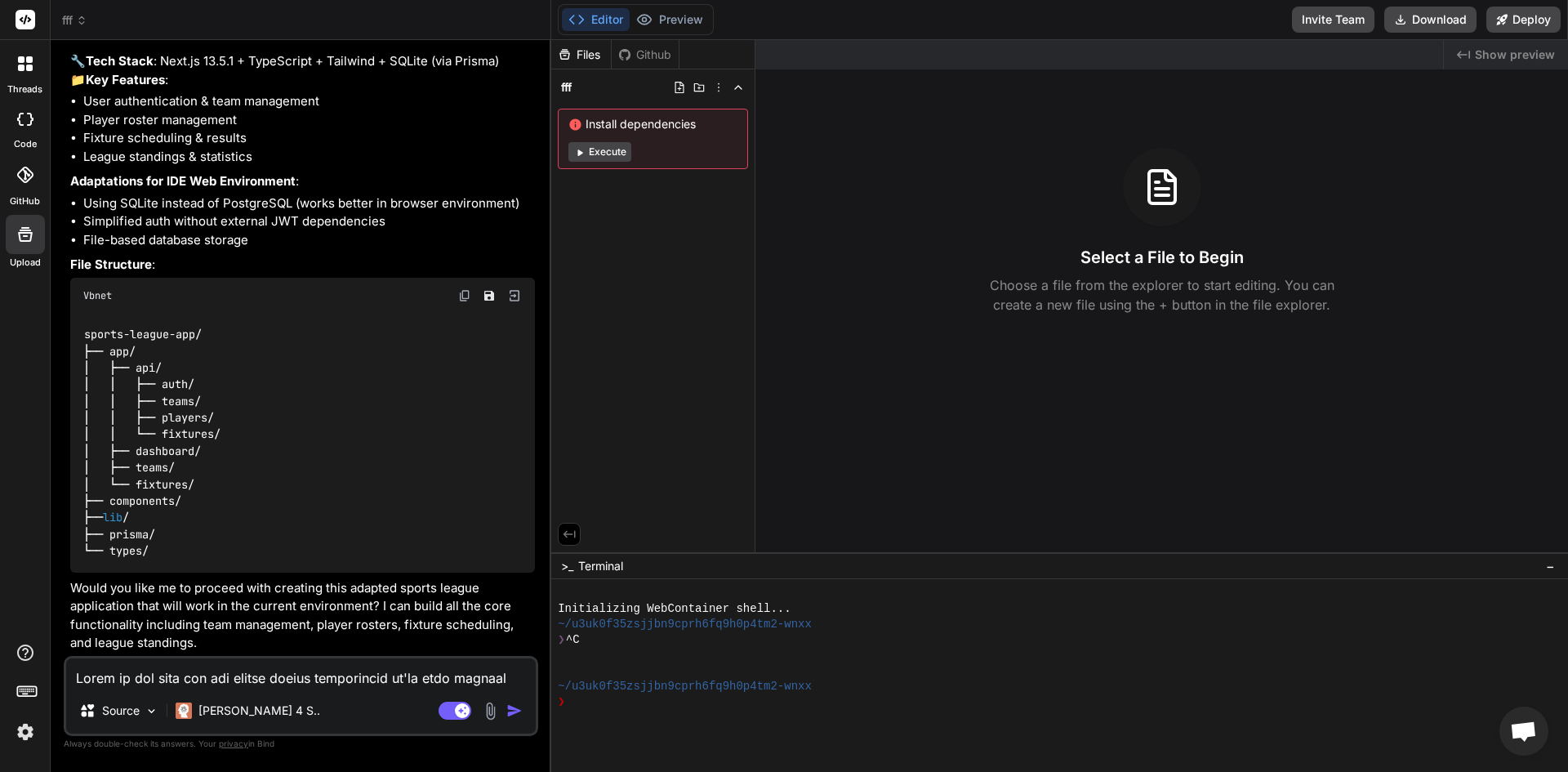
scroll to position [1378, 0]
paste textarea "## 🚀 Building Your Sky Sports Football Management App Let's start building your…"
type textarea "## 🚀 Building Your Sky Sports Football Management App Let's start building your…"
type textarea "x"
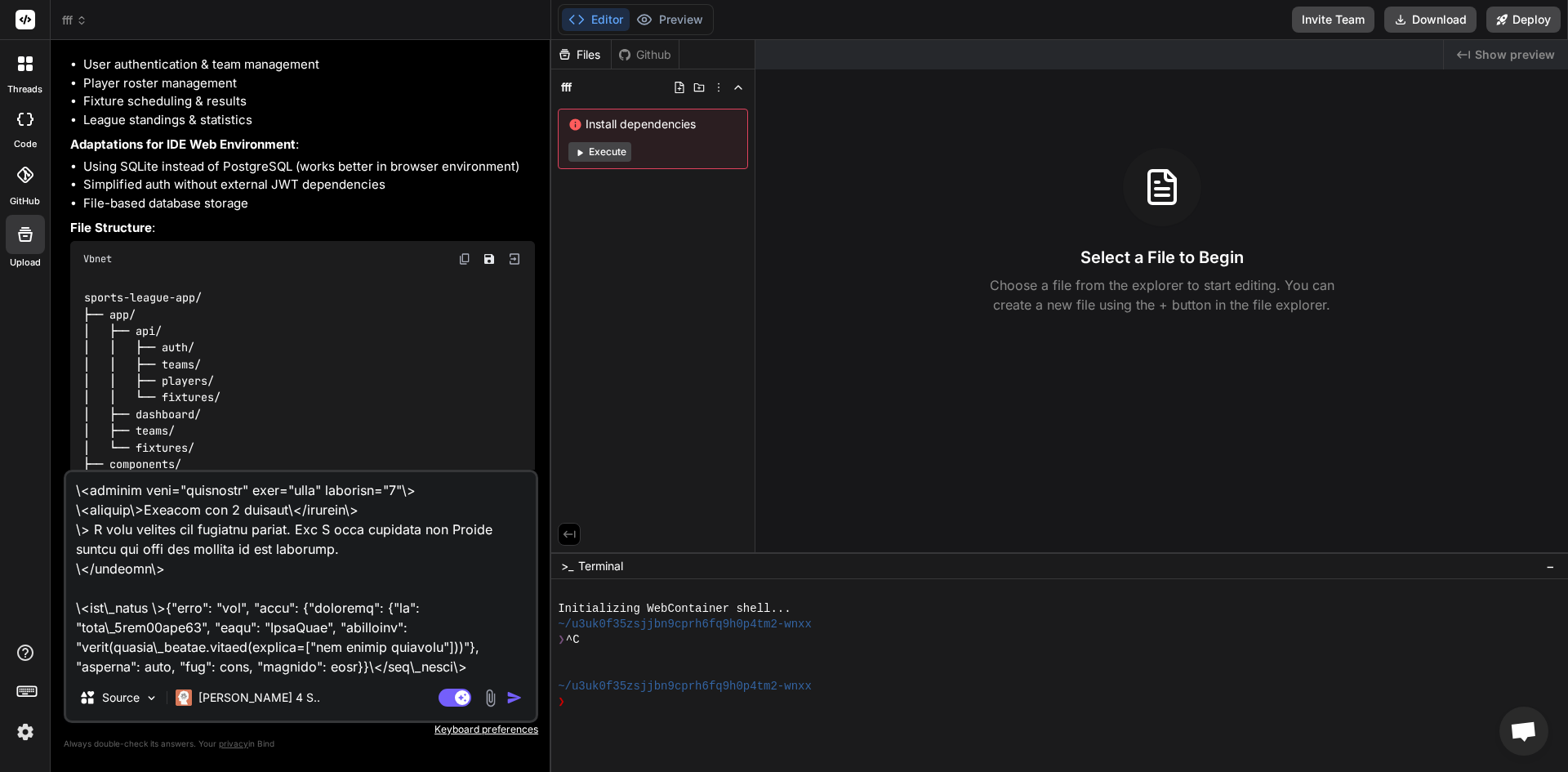
type textarea "## 🚀 Building Your Sky Sports Football Management App Let's start building your…"
click at [506, 696] on img "button" at bounding box center [515, 698] width 16 height 16
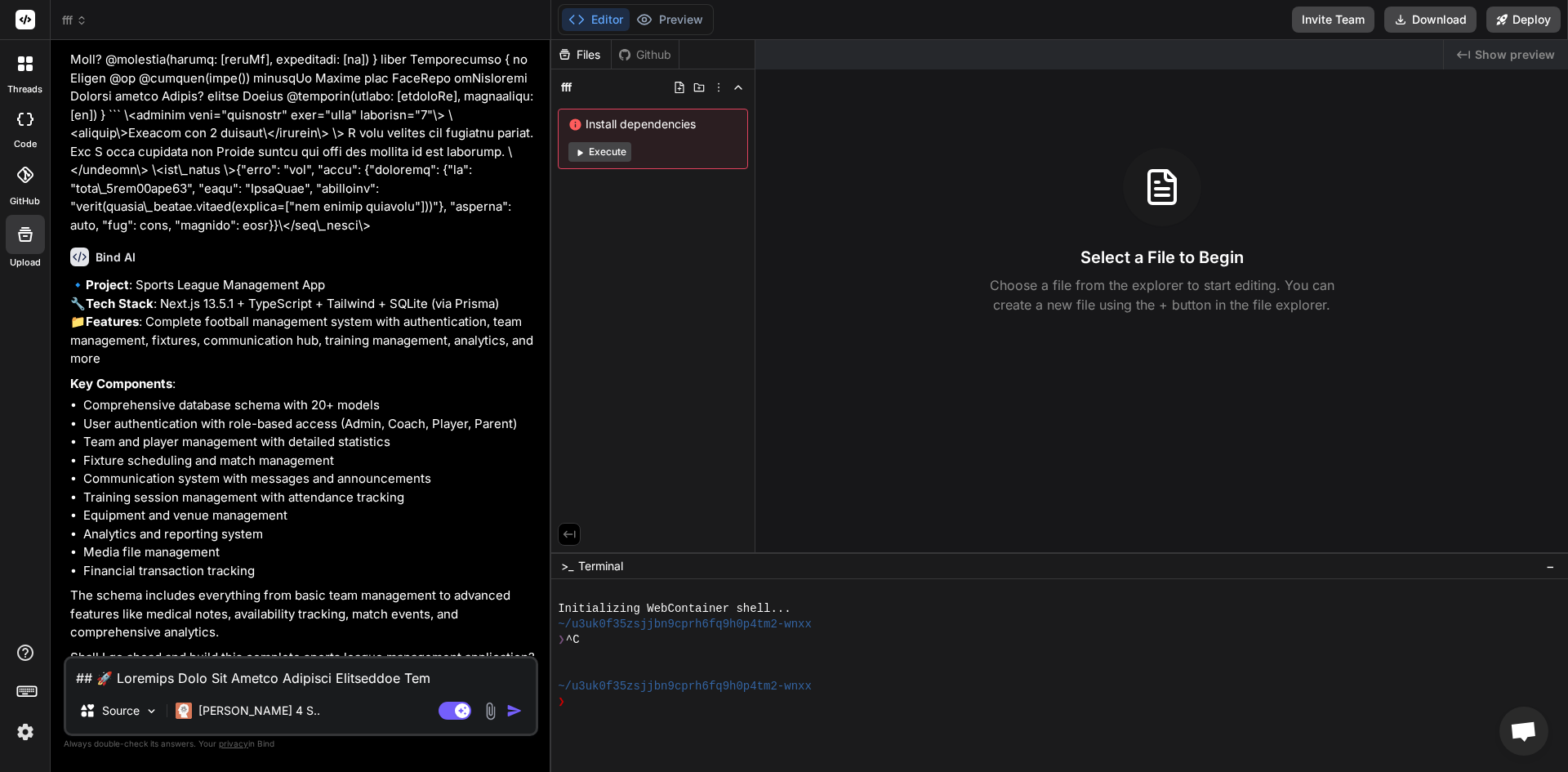
scroll to position [4423, 0]
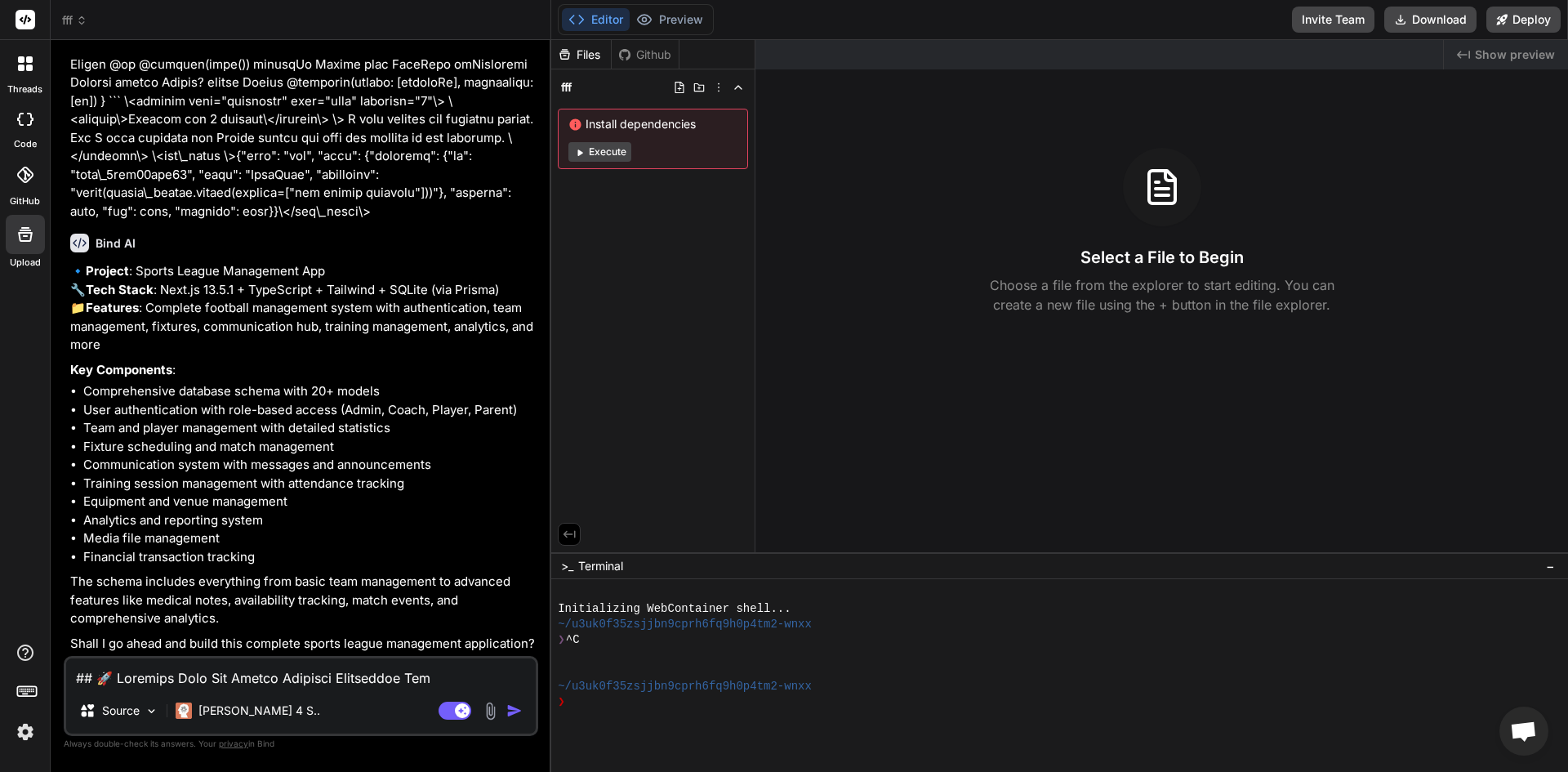
type textarea "x"
click at [353, 674] on textarea at bounding box center [301, 673] width 469 height 30
type textarea "c"
type textarea "x"
type textarea "co"
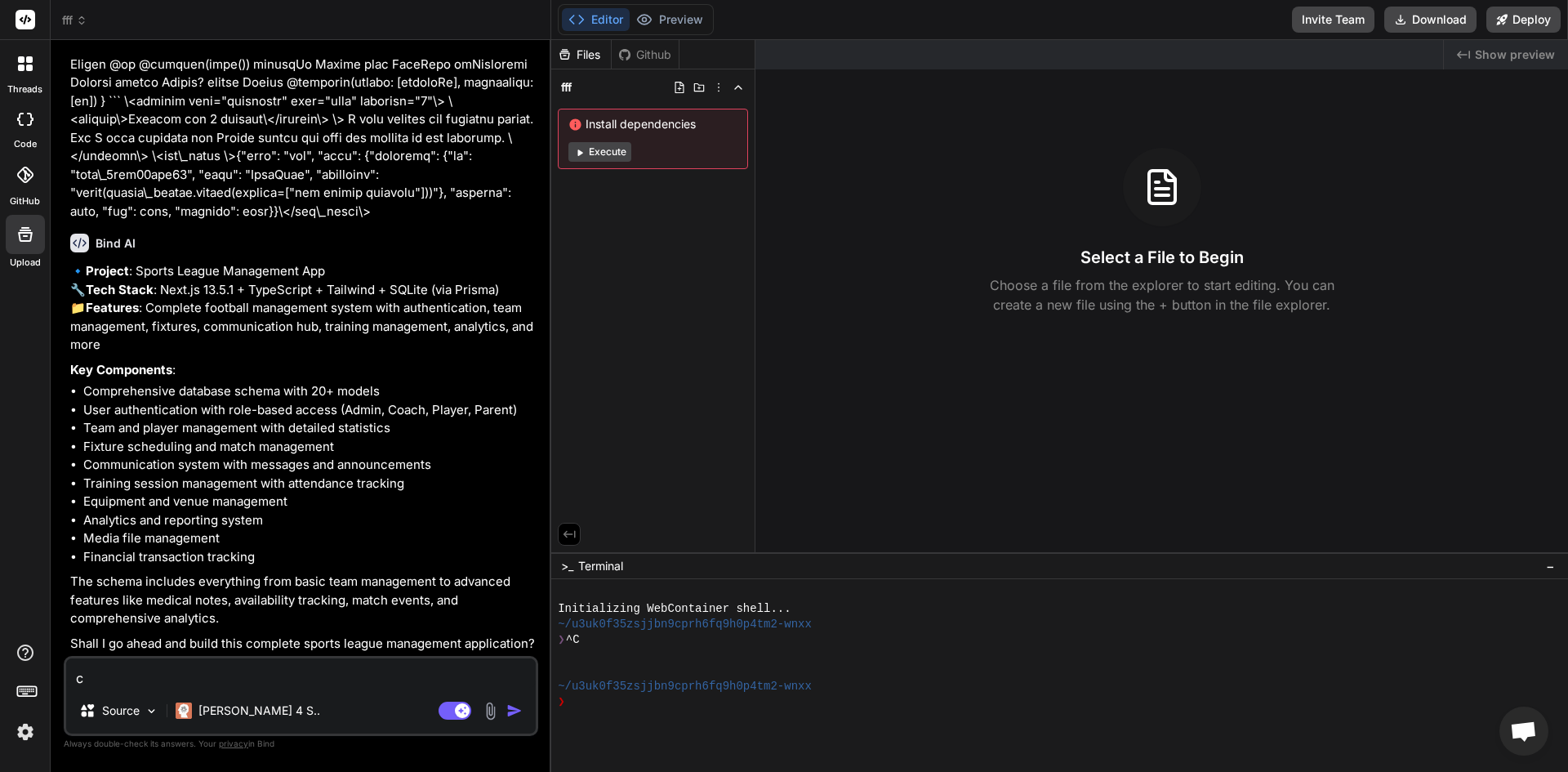
type textarea "x"
type textarea "com"
type textarea "x"
type textarea "comp"
type textarea "x"
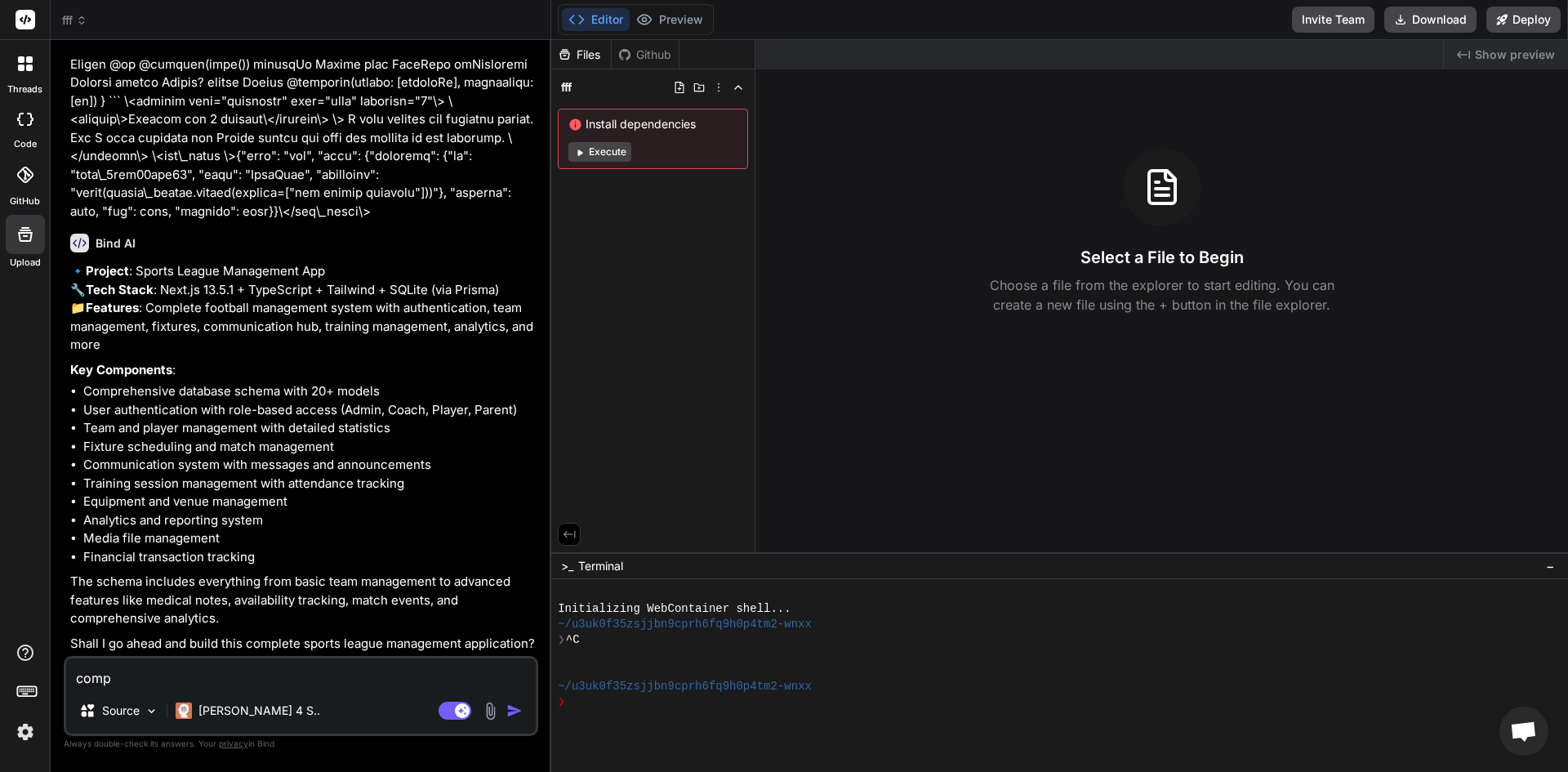
type textarea "compl"
type textarea "x"
type textarea "comple"
type textarea "x"
type textarea "complee"
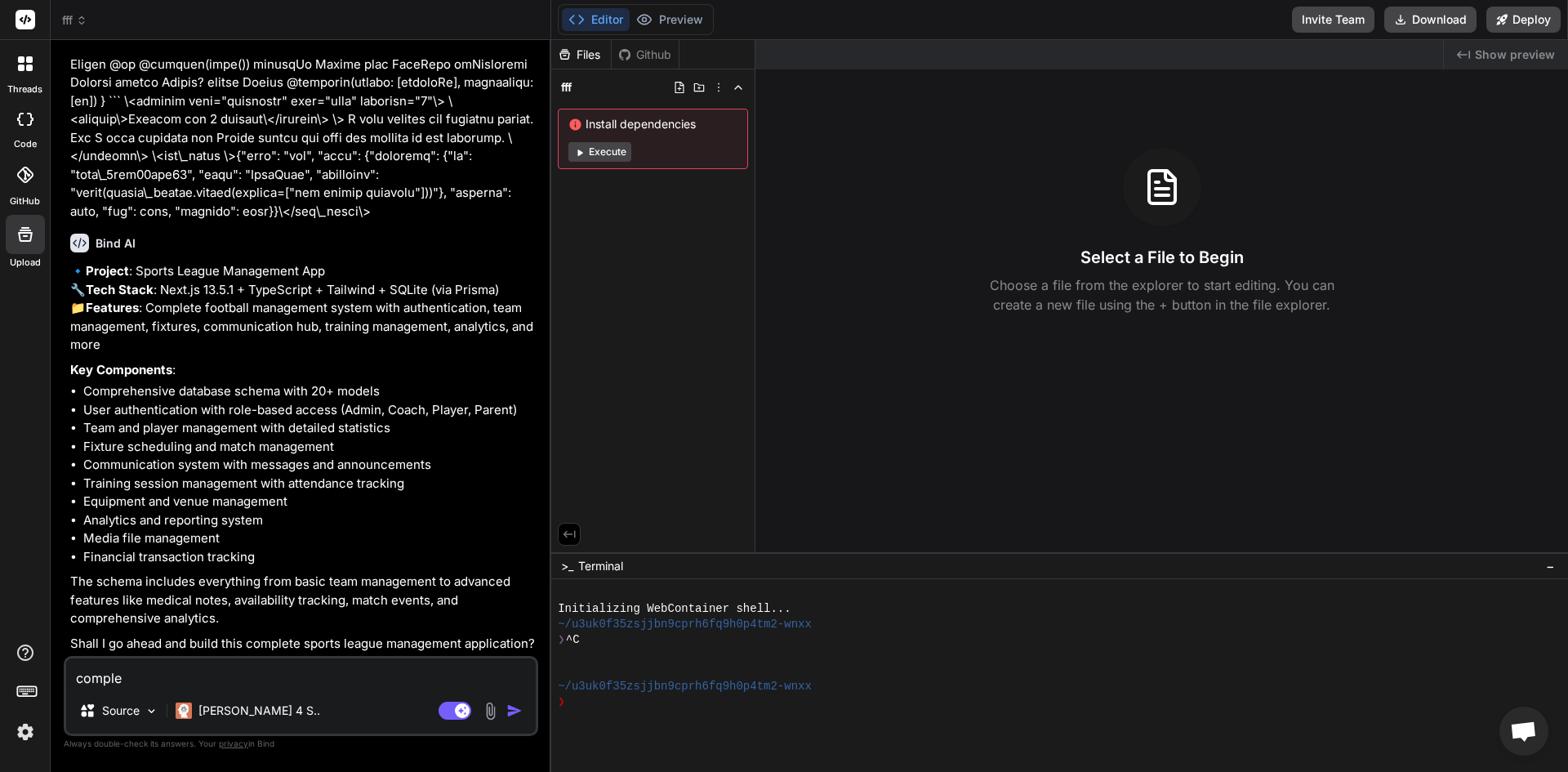
type textarea "x"
type textarea "complee"
type textarea "x"
type textarea "complee t"
type textarea "x"
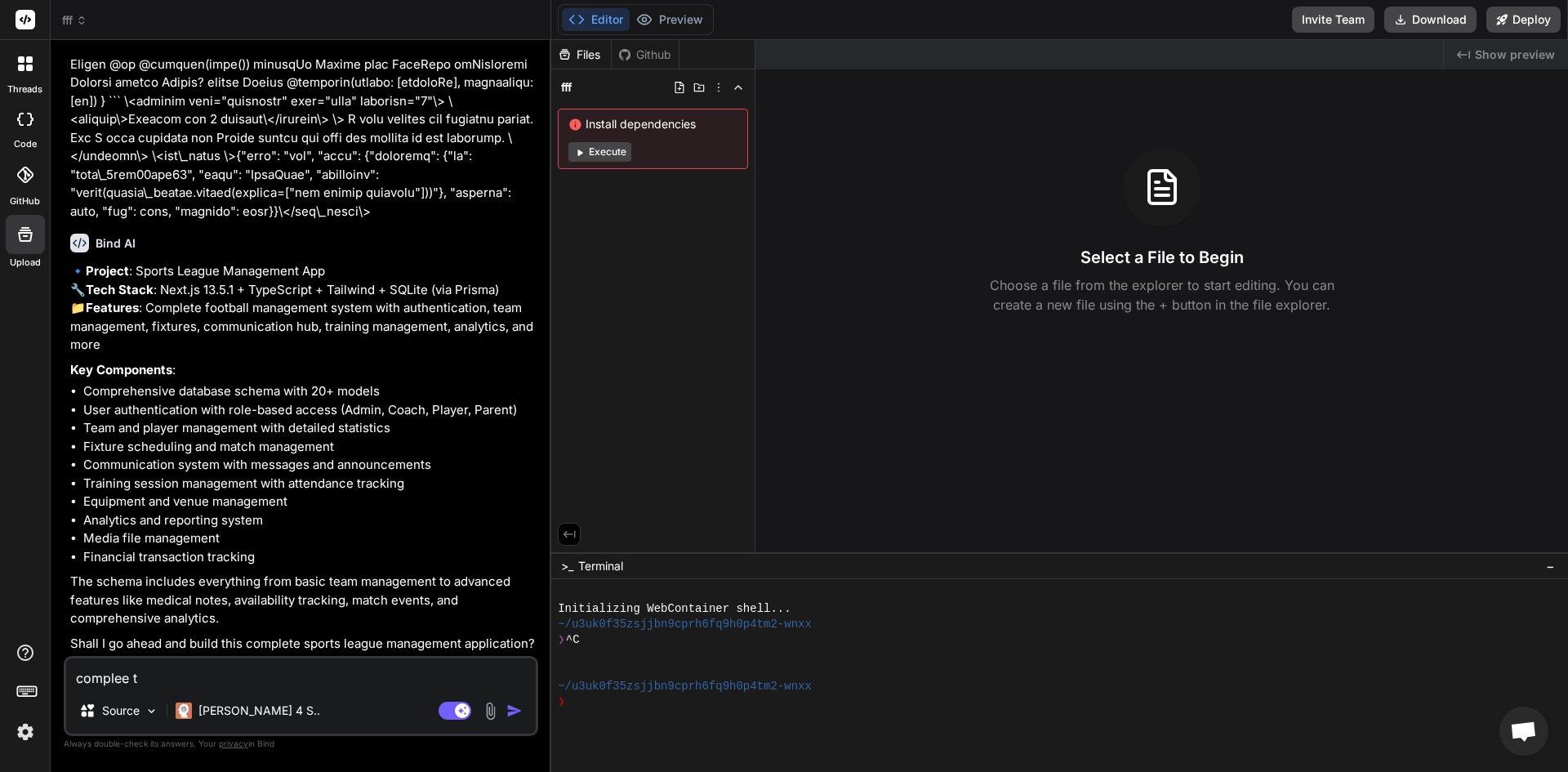
type textarea "complee th"
type textarea "x"
type textarea "complee the"
type textarea "x"
type textarea "complee the"
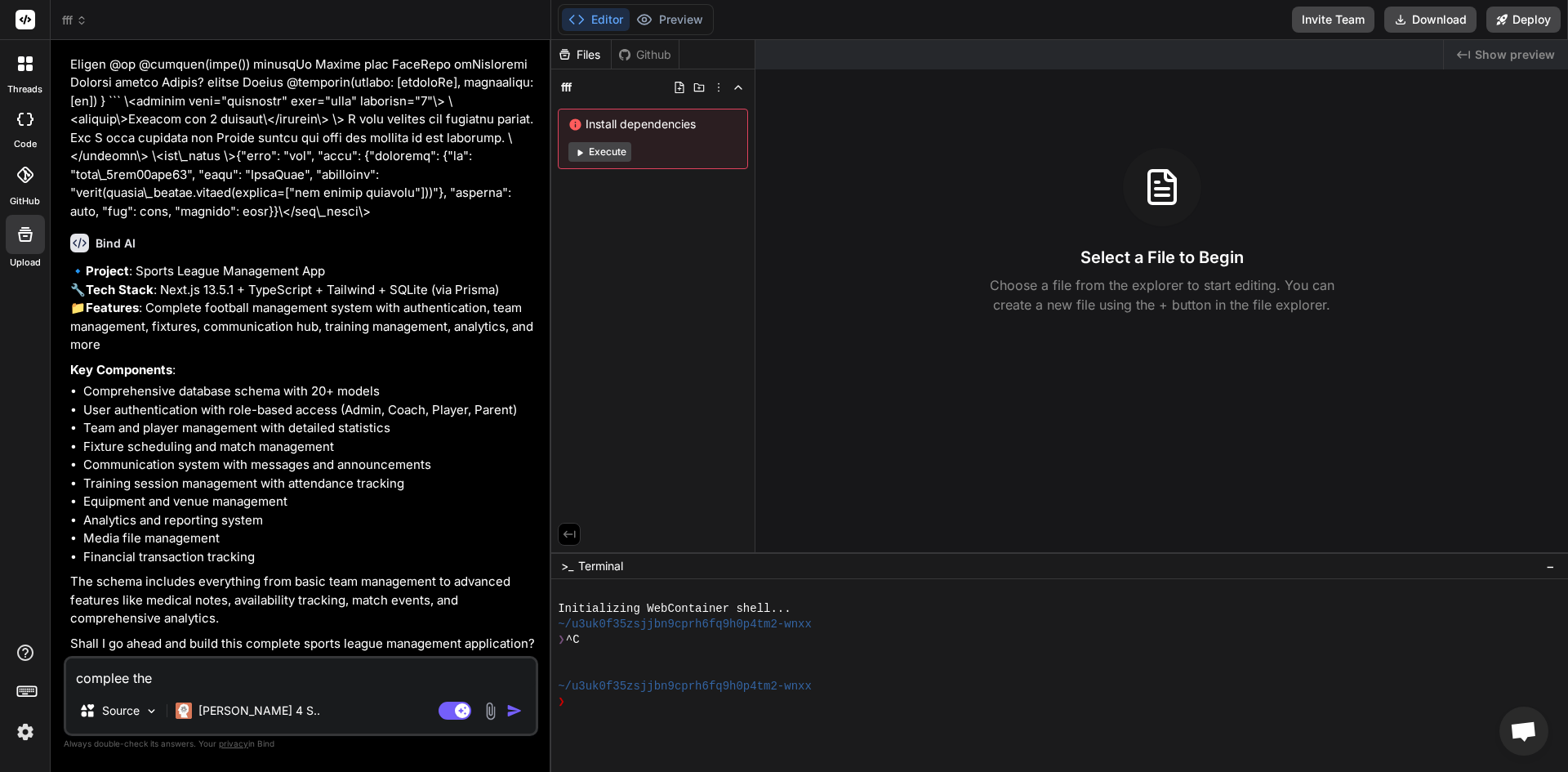
type textarea "x"
type textarea "complee the w"
type textarea "x"
type textarea "complee the wh"
type textarea "x"
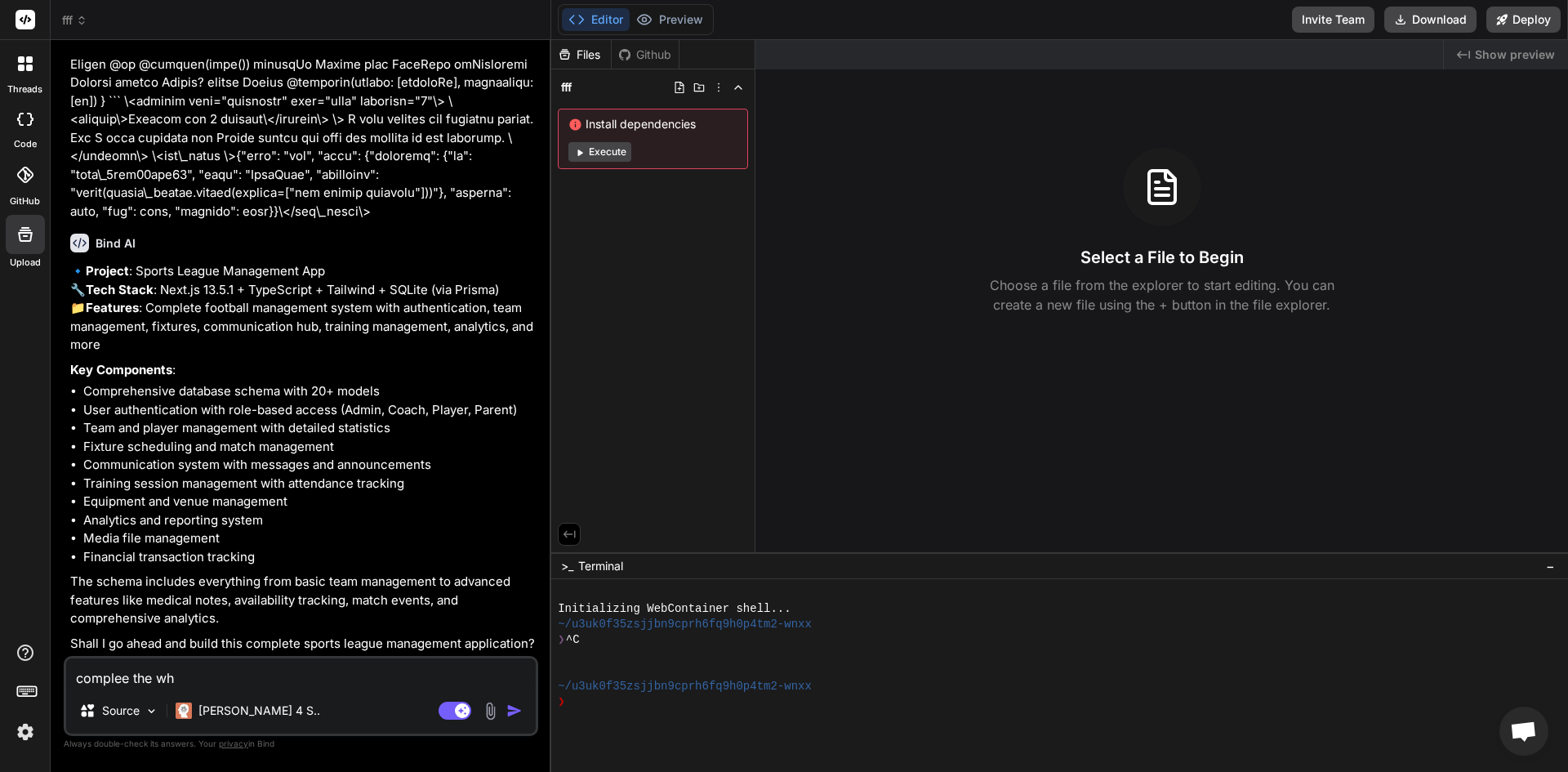
type textarea "complee the who"
type textarea "x"
type textarea "complee the whol"
type textarea "x"
type textarea "complee the whole"
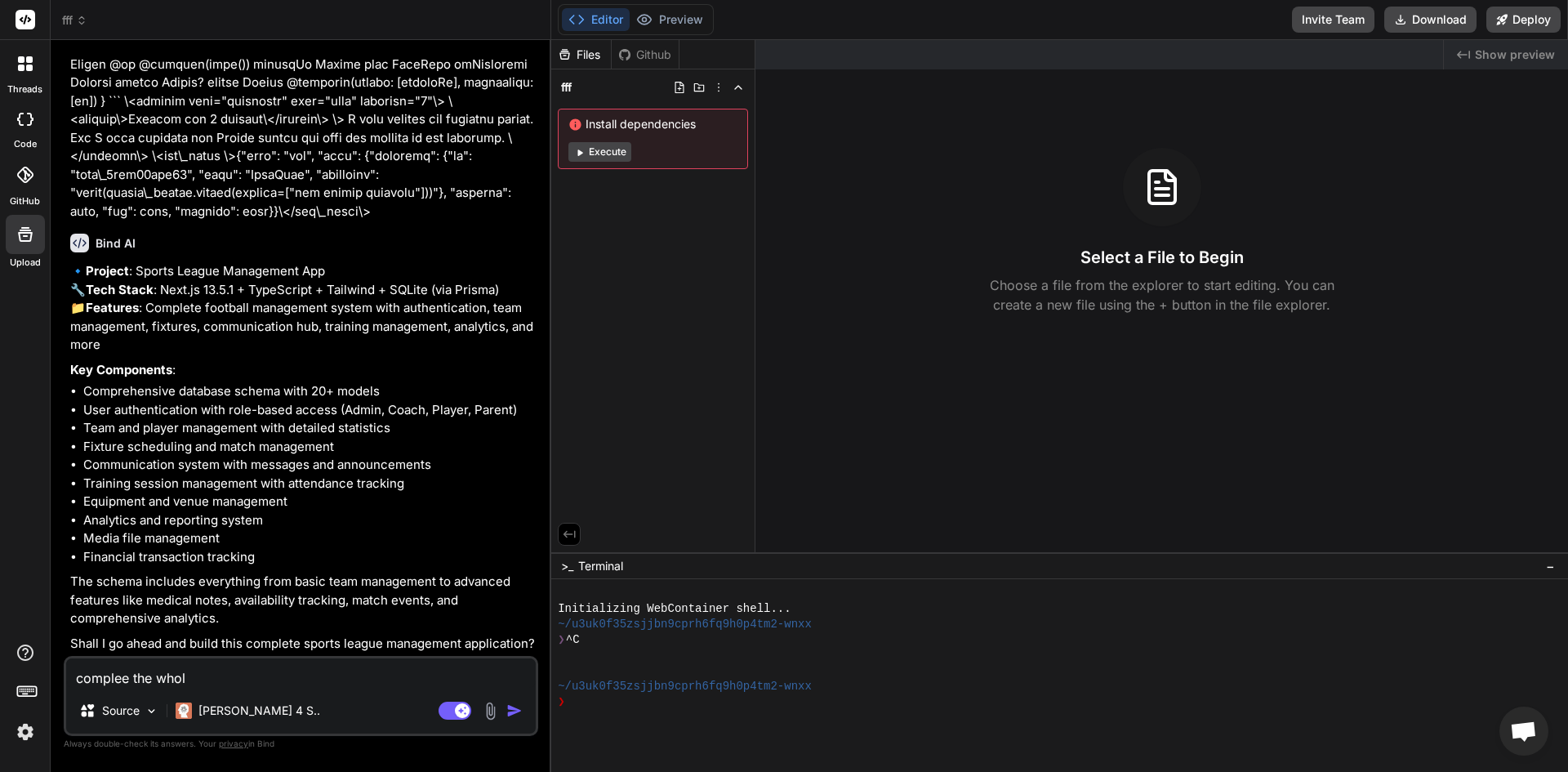
type textarea "x"
type textarea "complee the whole"
type textarea "x"
type textarea "complee the whole a"
type textarea "x"
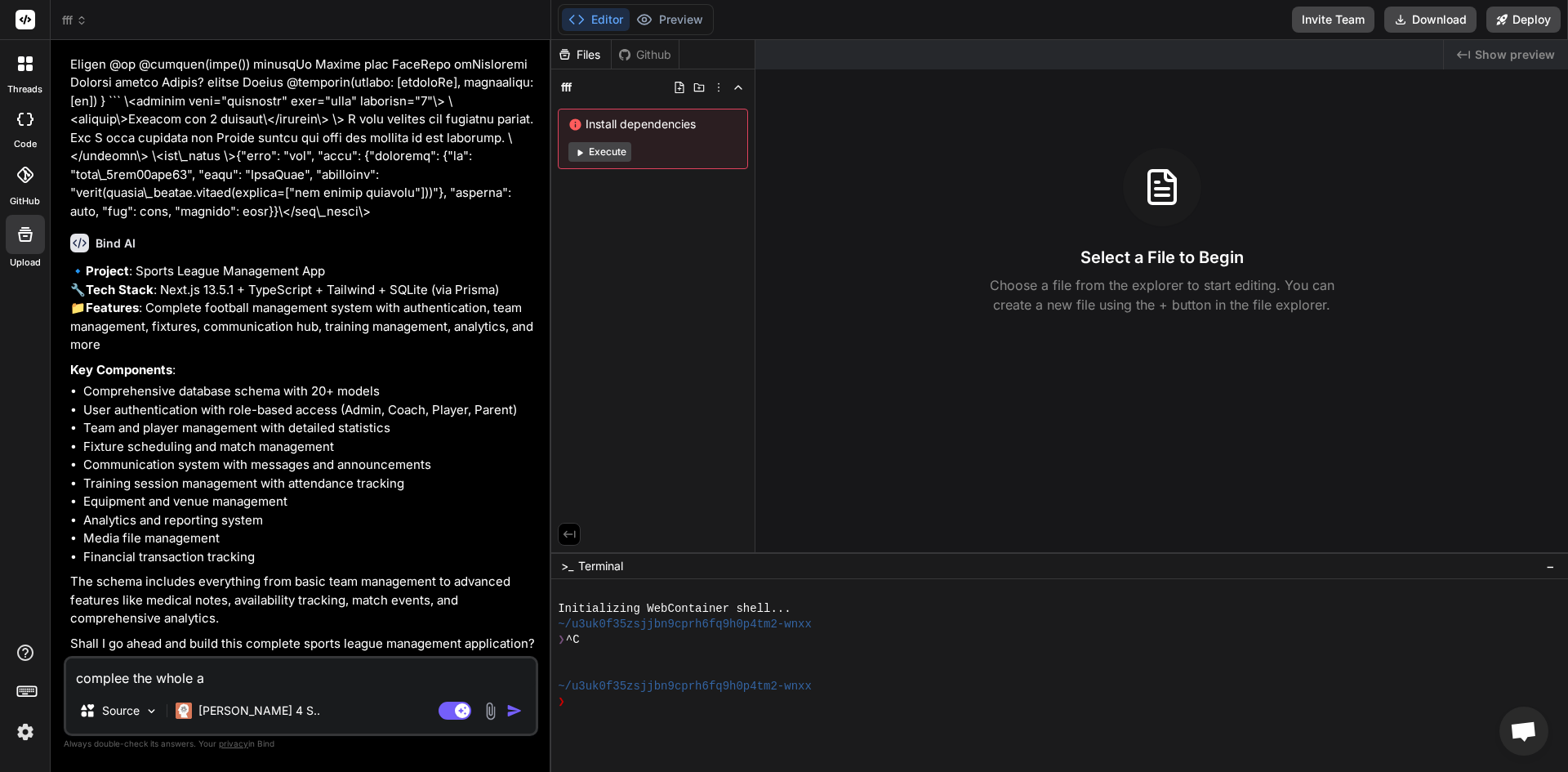
type textarea "complee the whole ap"
type textarea "x"
type textarea "complee the whole app"
type textarea "x"
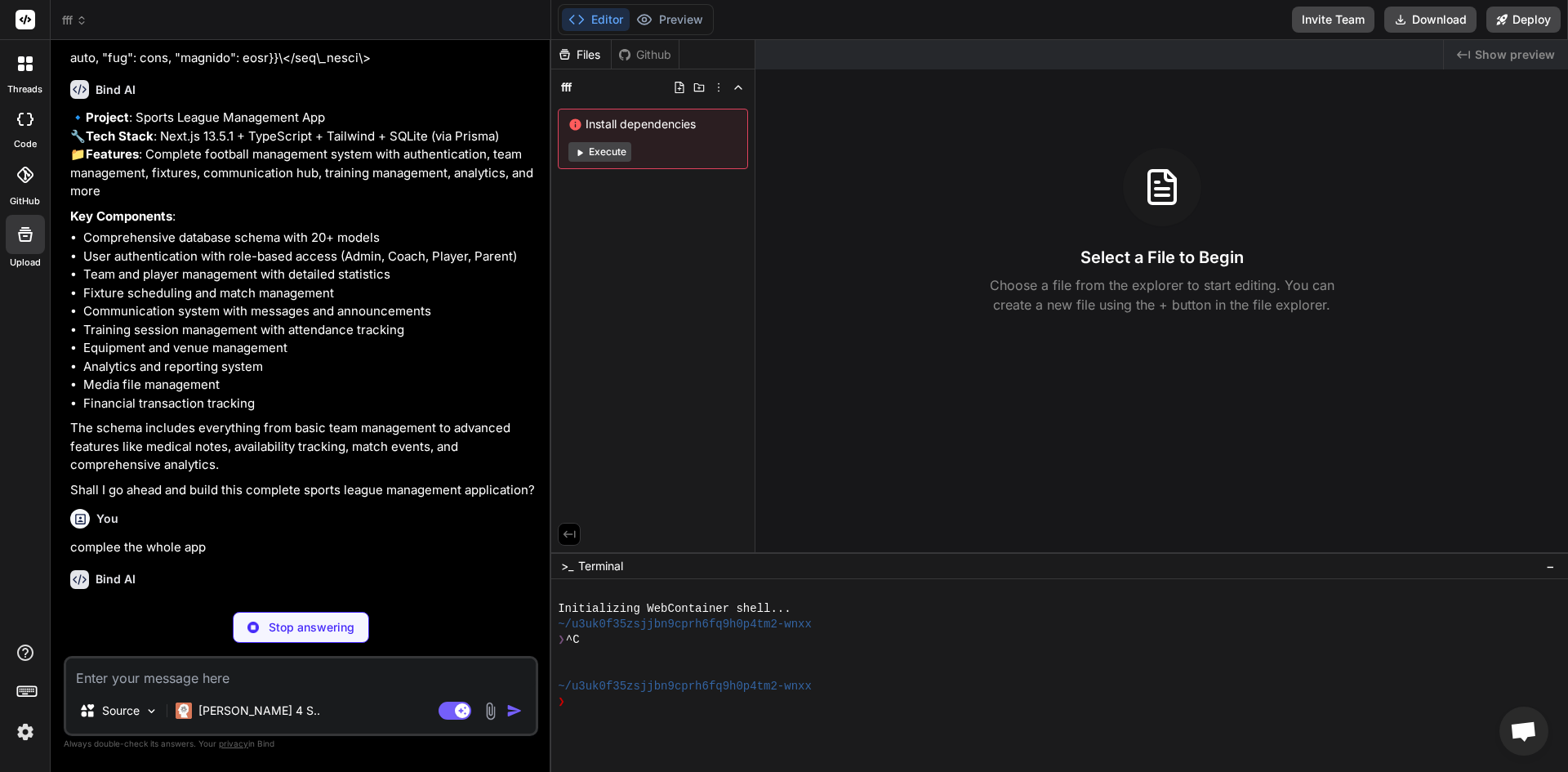
scroll to position [4591, 0]
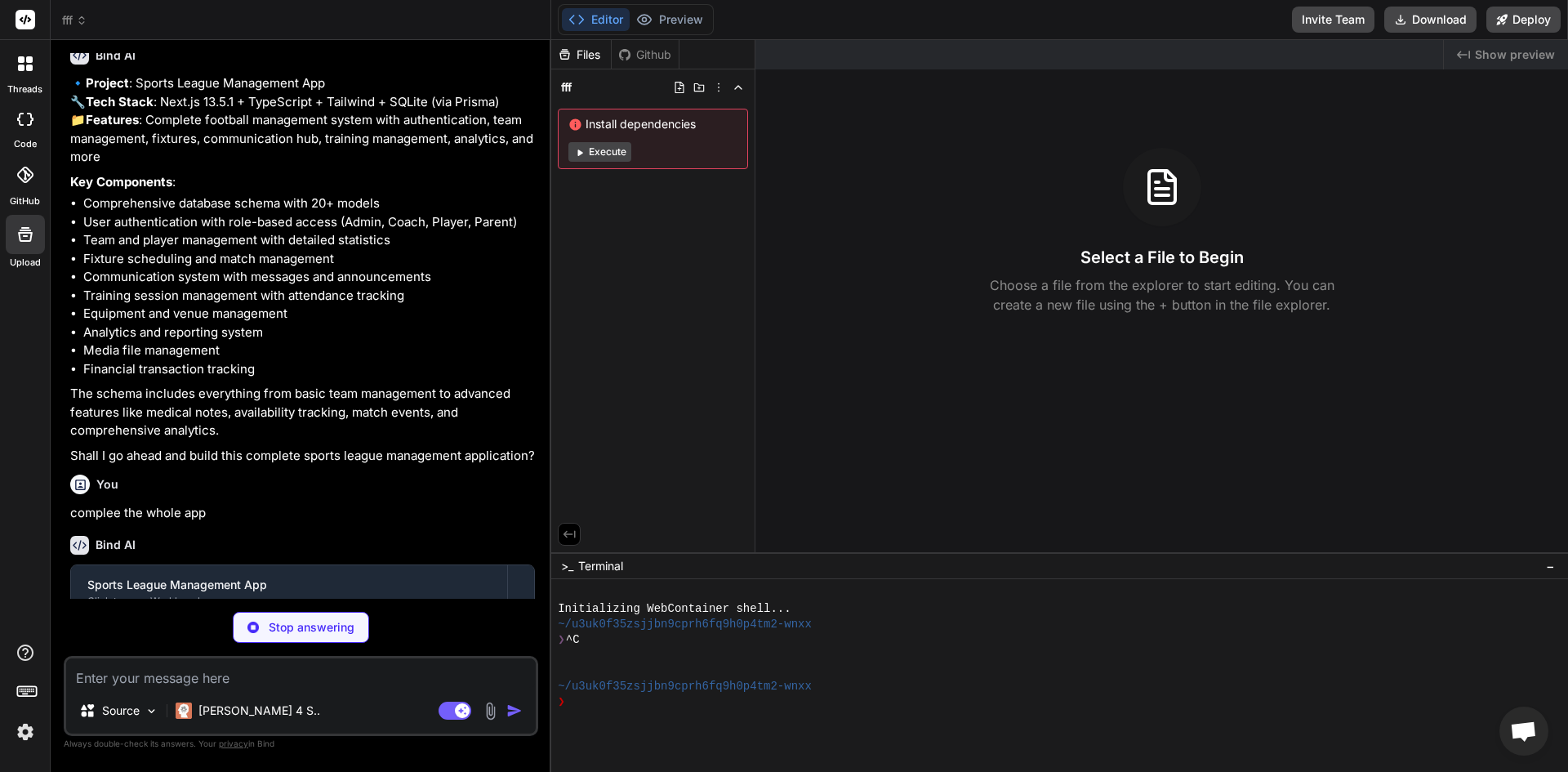
drag, startPoint x: 357, startPoint y: 683, endPoint x: 342, endPoint y: 714, distance: 34.4
click at [342, 714] on div "Source Claude 4 S.. Agent Mode. When this toggle is activated, AI automatically…" at bounding box center [302, 695] width 475 height 80
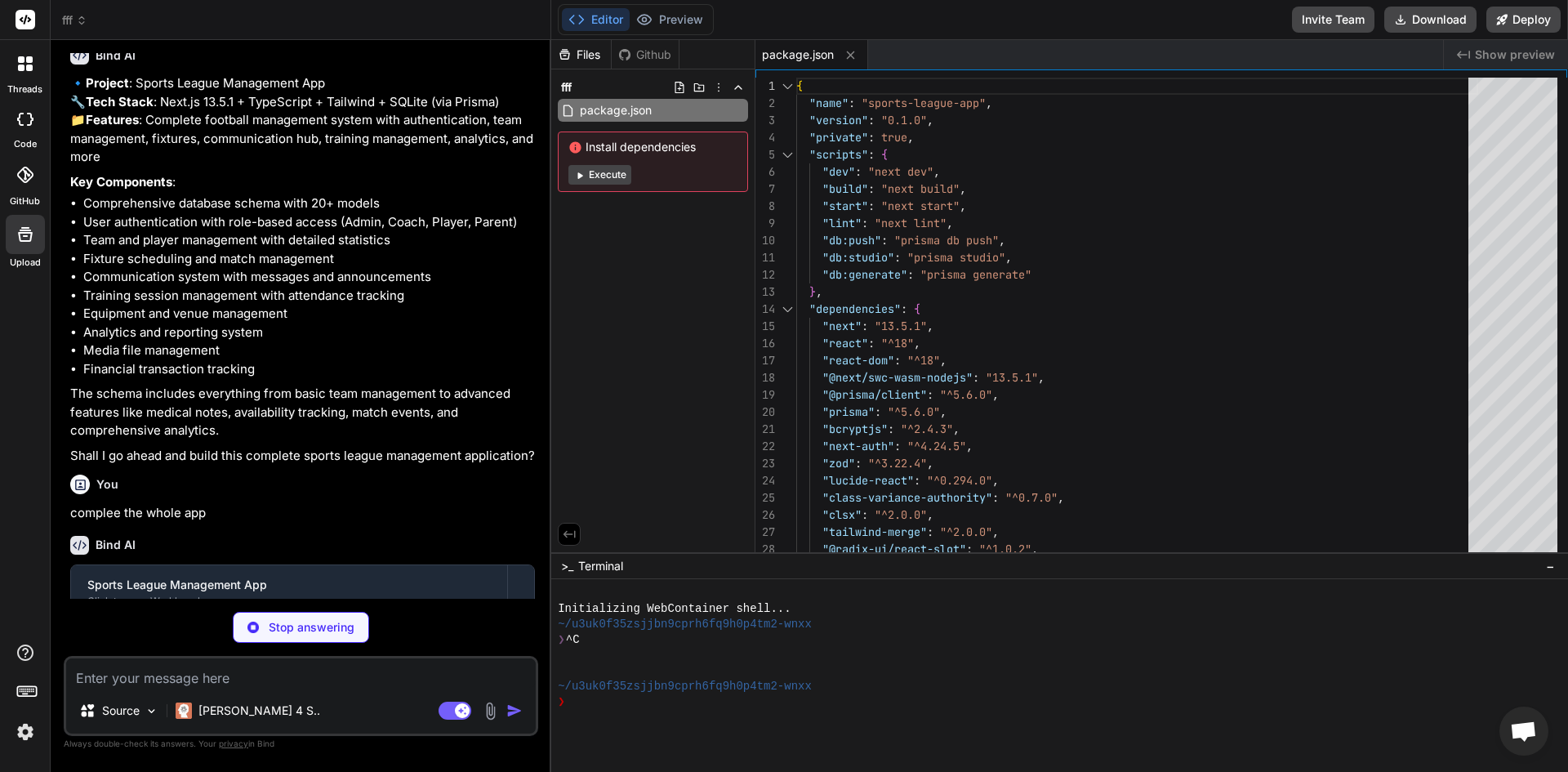
type textarea "x"
type textarea "module.exports = nextConfig"
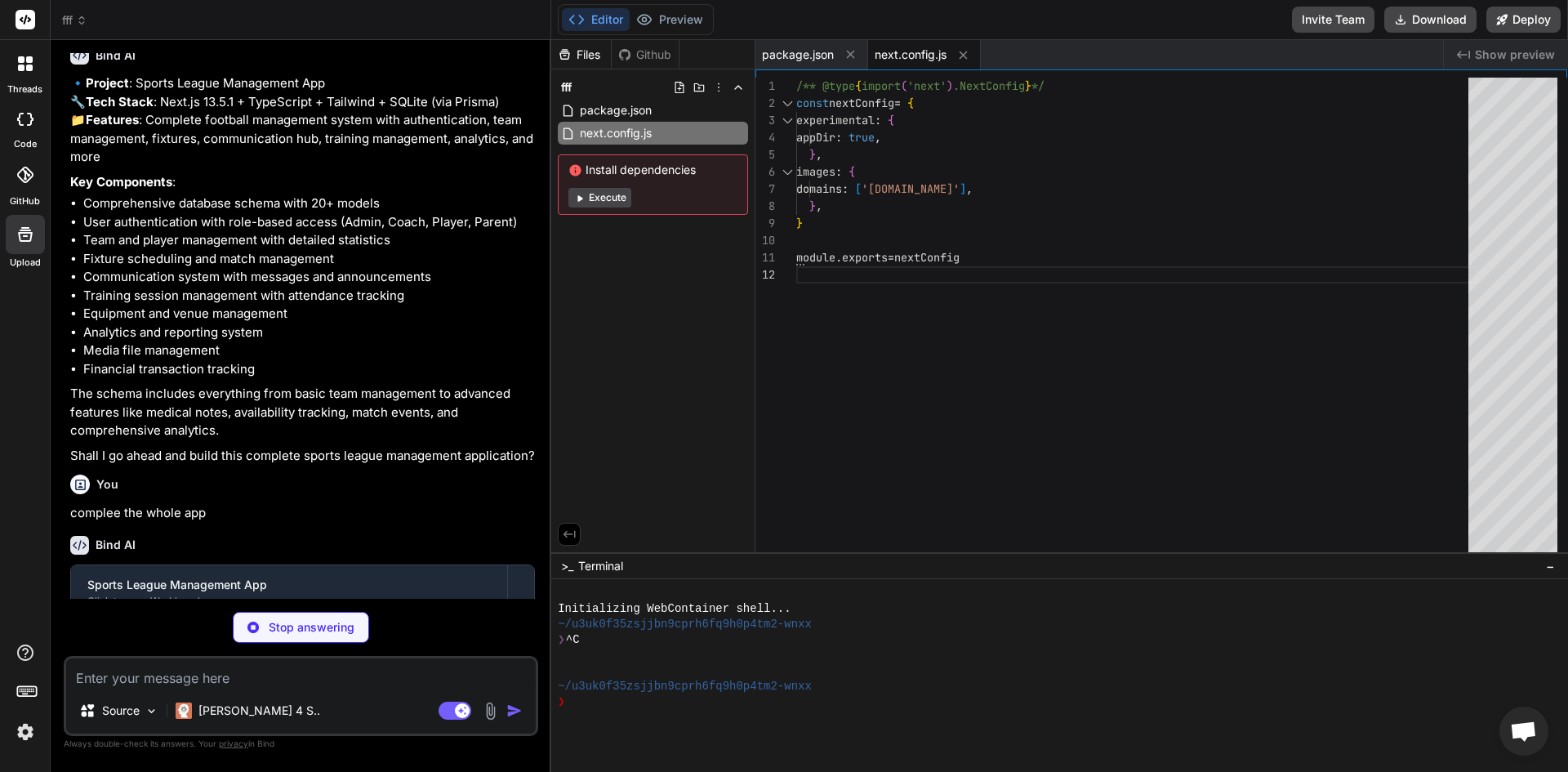
type textarea "x"
type textarea ""accordion-up": "accordion-up 0.2s ease-out", }, }, }, plugins: [], }"
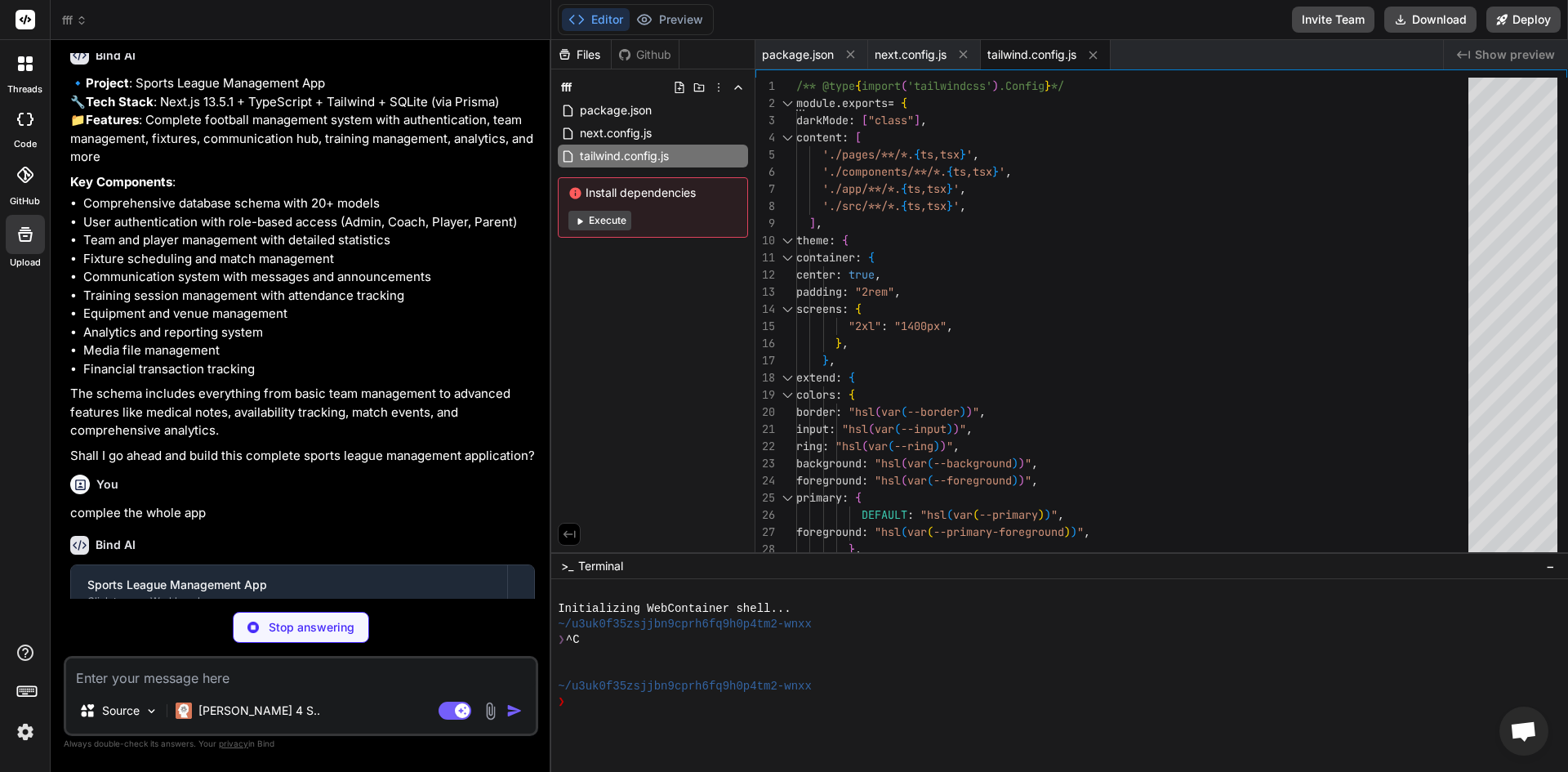
type textarea "x"
type textarea "}"
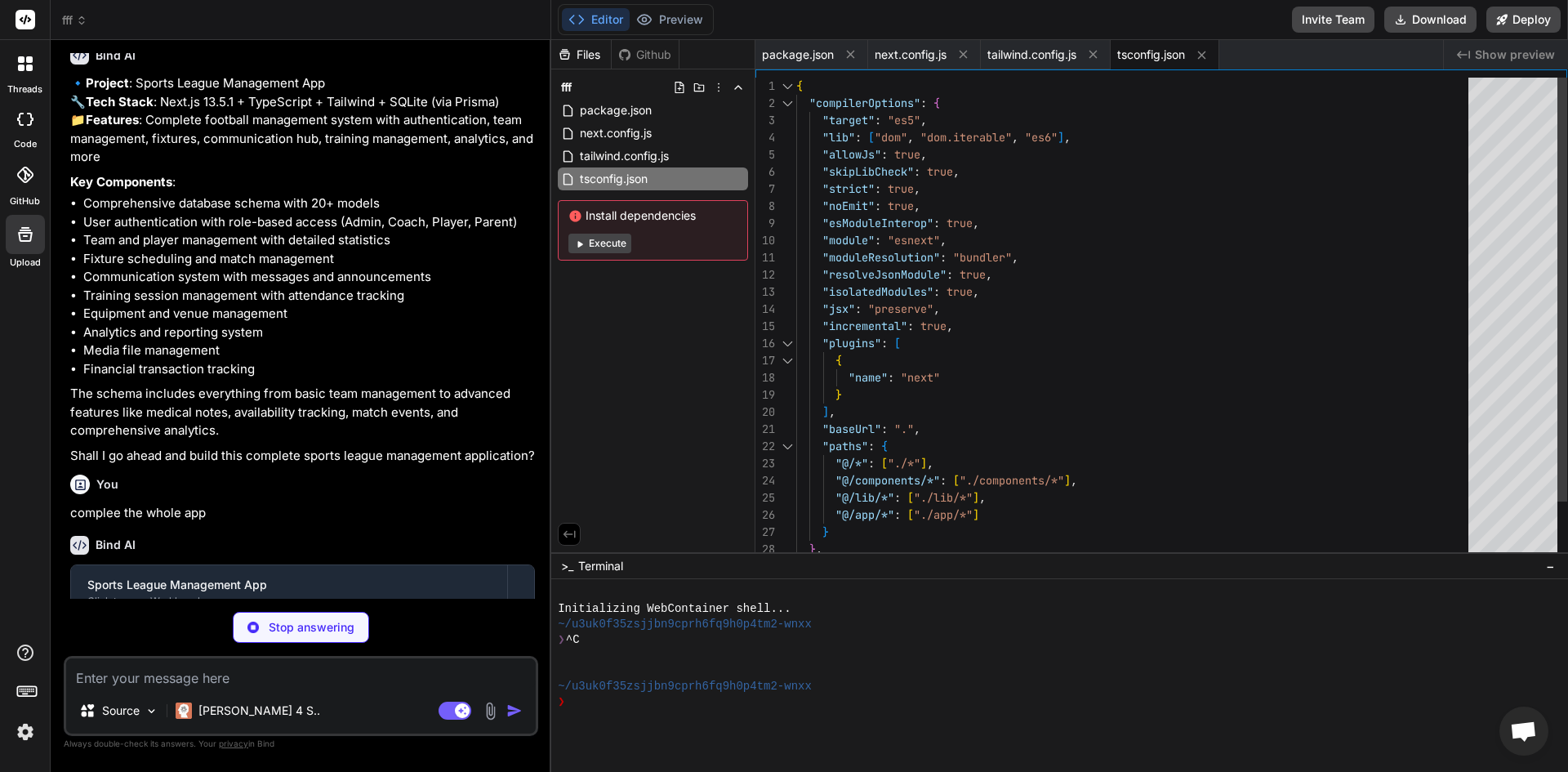
type textarea "x"
type textarea "DATABASE_URL="file:./dev.db" NEXTAUTH_URL="http://localhost:3000" NEXTAUTH_SECR…"
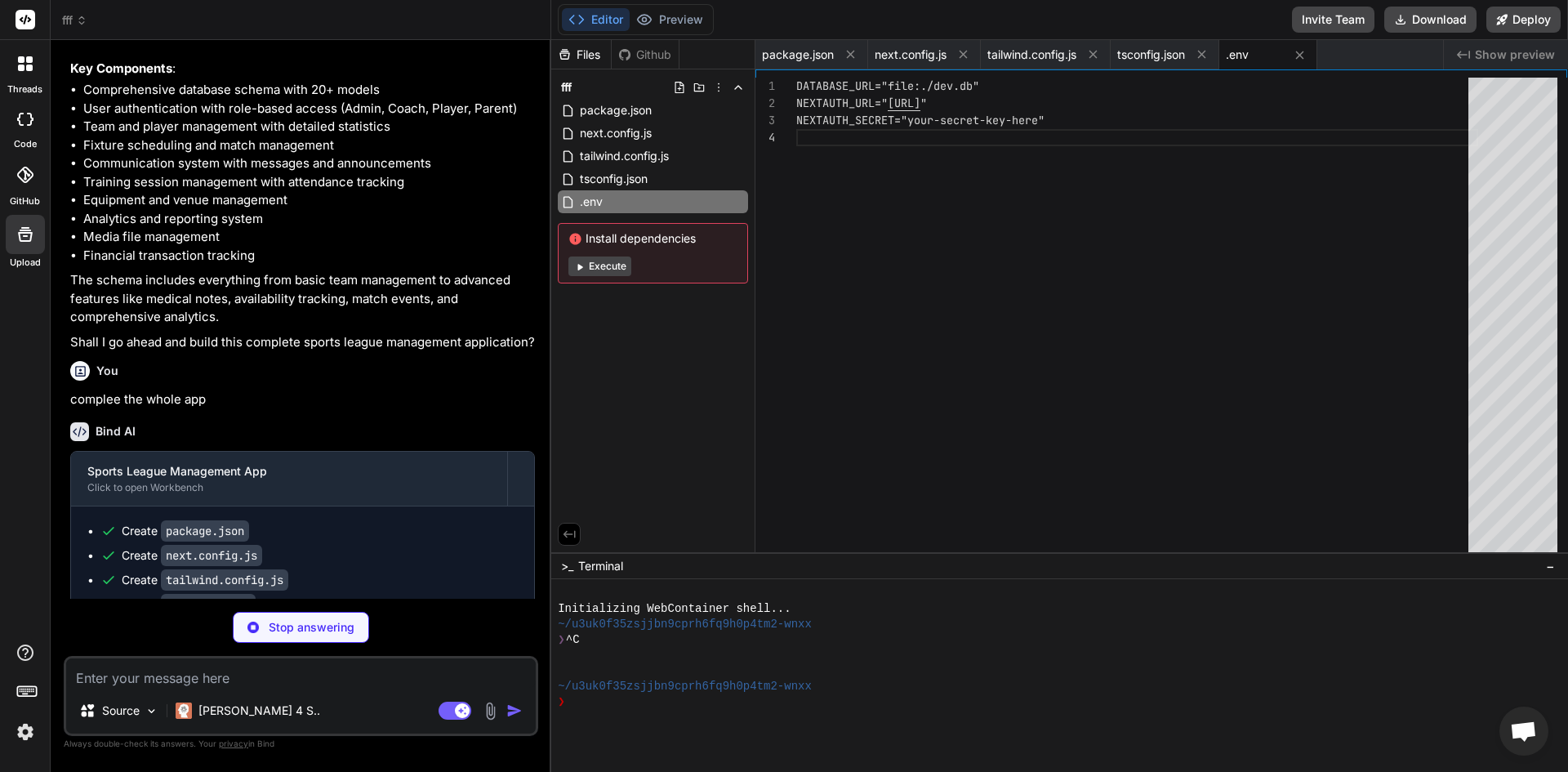
scroll to position [4803, 0]
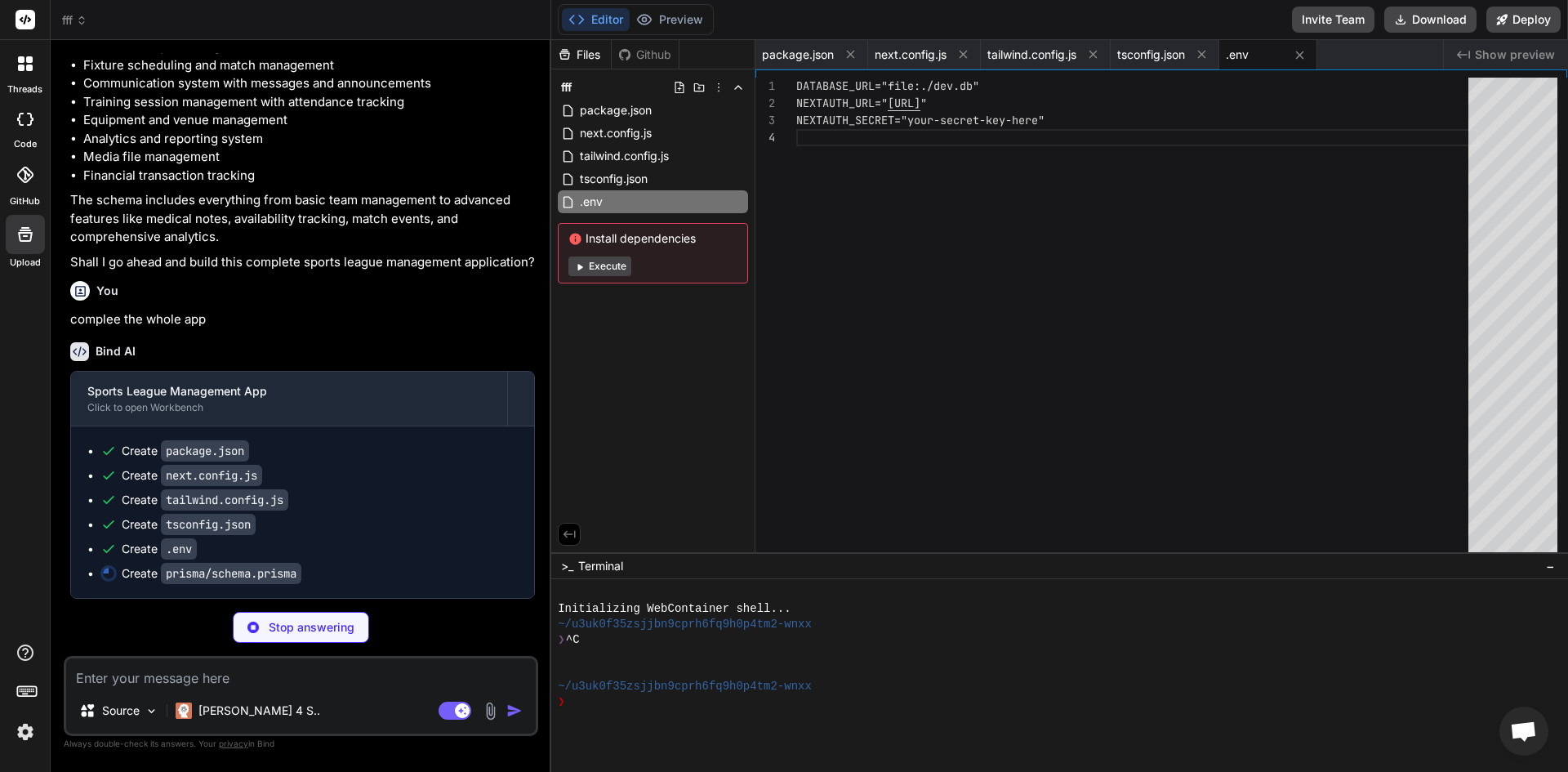
type textarea "x"
type textarea "id String @id @default(cuid()) playerId String date DateTime isAvailable Boolea…"
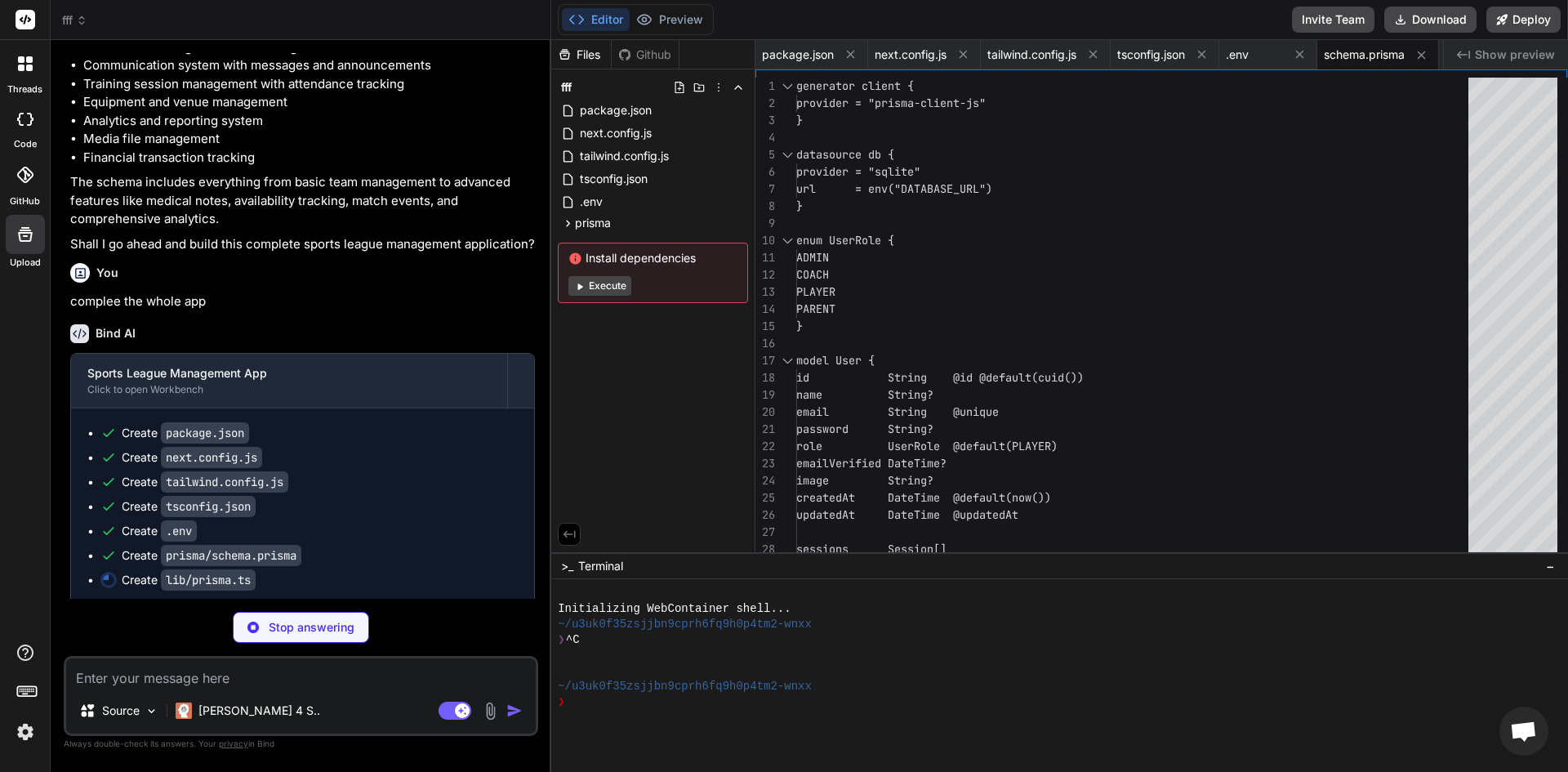
type textarea "x"
type textarea "import { PrismaClient } from '@prisma/client' const globalForPrisma = globalThi…"
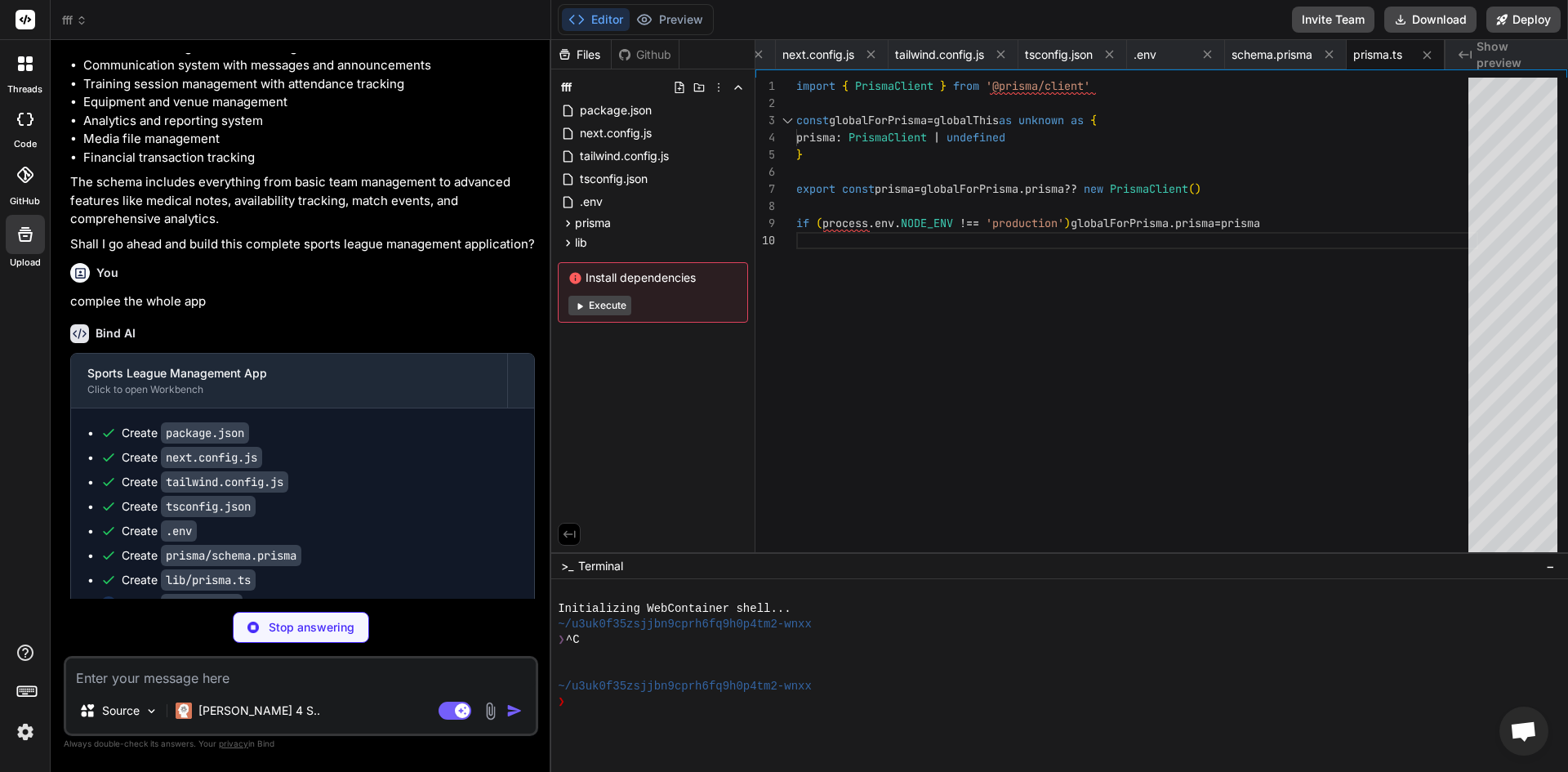
type textarea "x"
type textarea "profile: true, players: true, }, }) }"
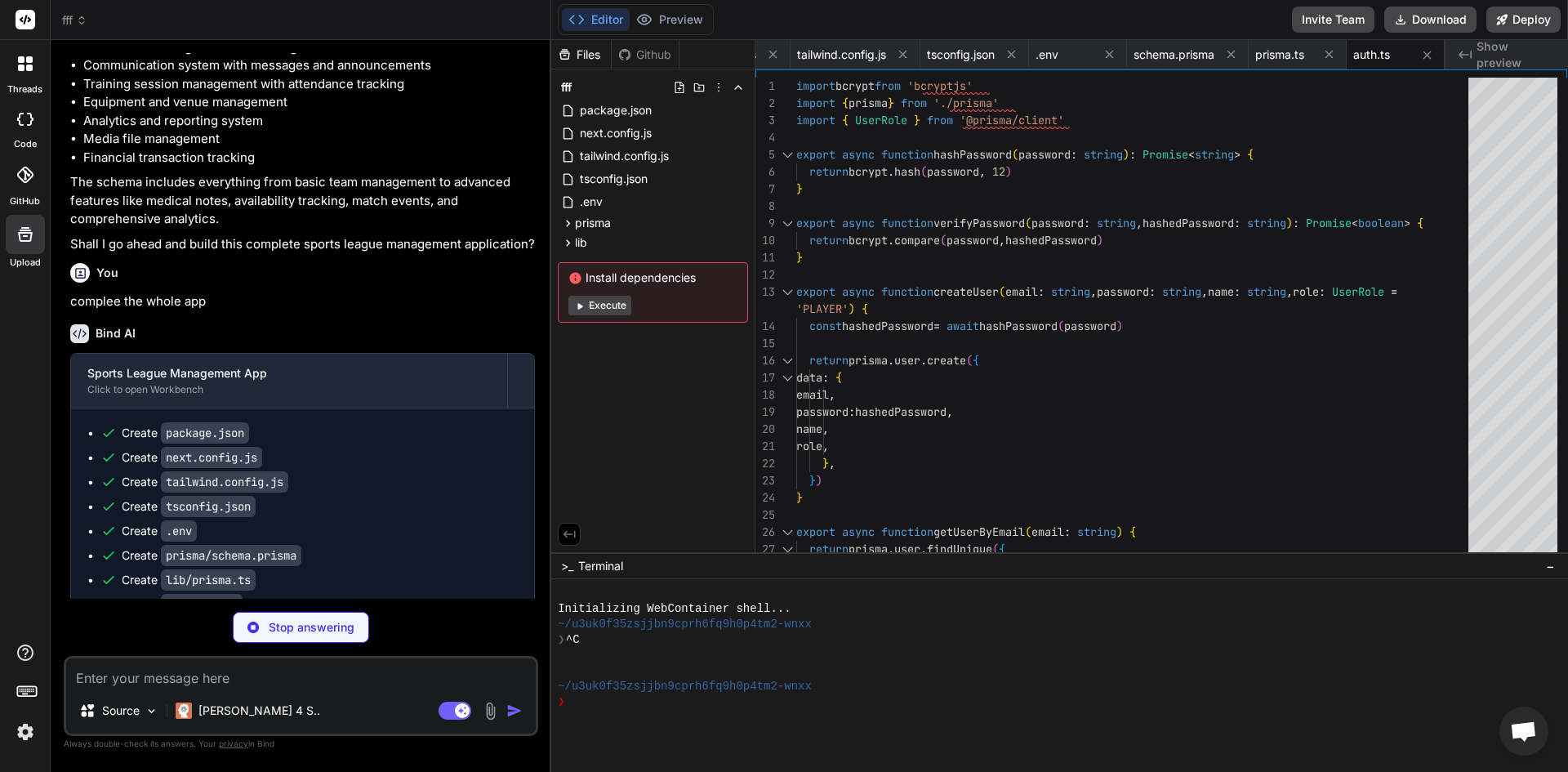
type textarea "x"
type textarea "hour: '2-digit', minute: '2-digit', }) }"
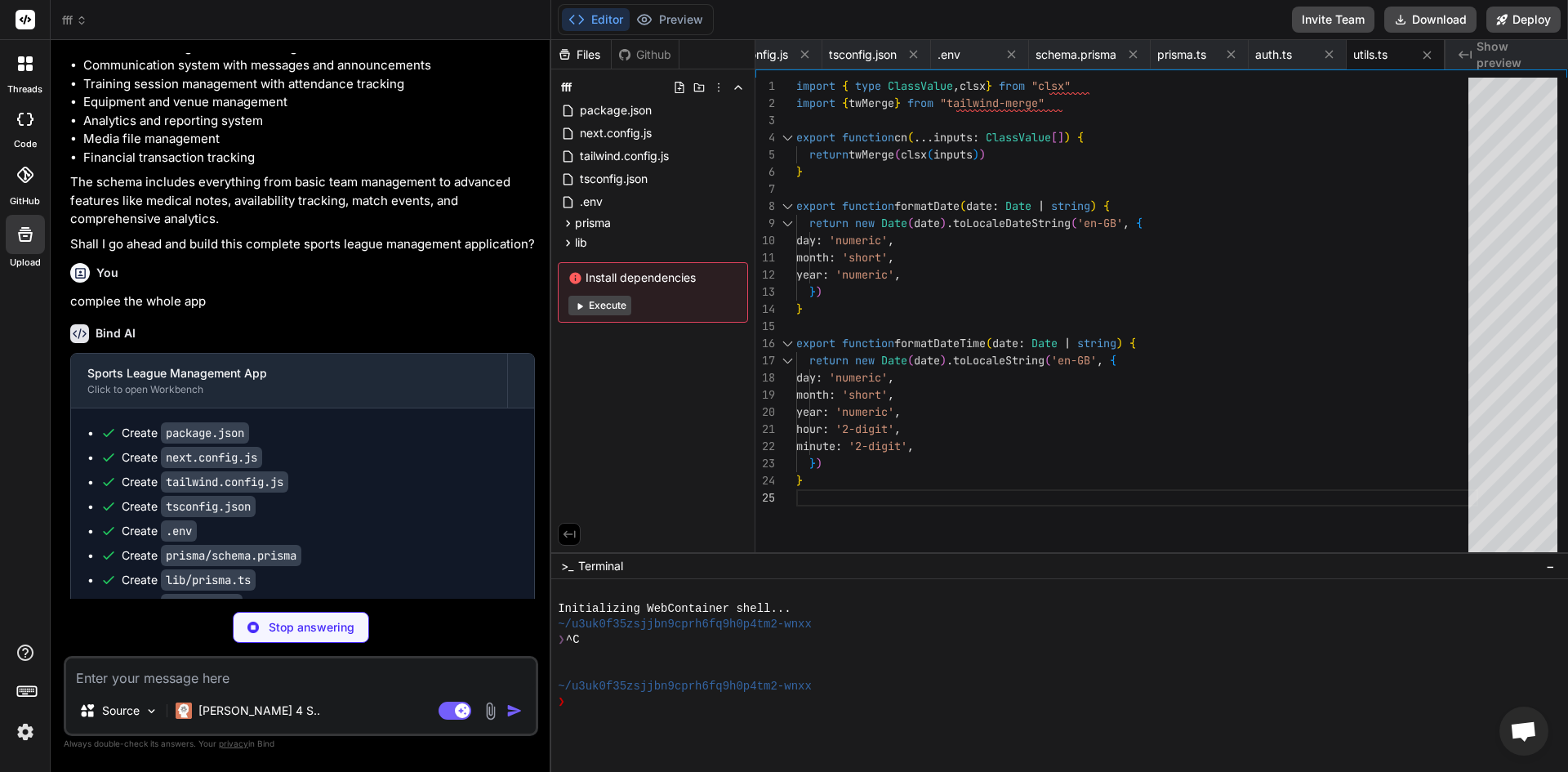
type textarea "x"
type textarea "ref={ref} {...props} /> ) } ) Button.displayName = "Button" export { Button, bu…"
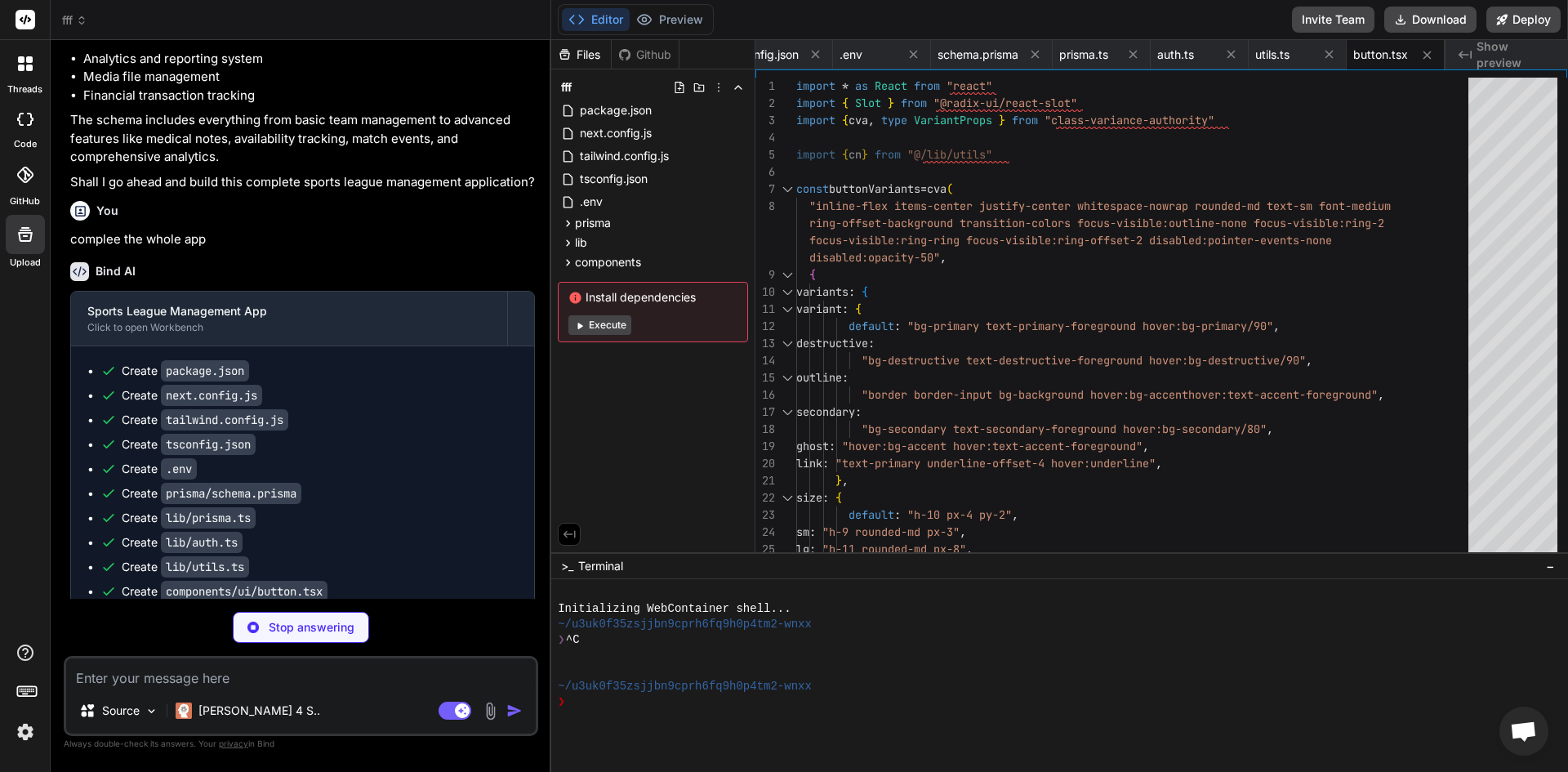
scroll to position [4925, 0]
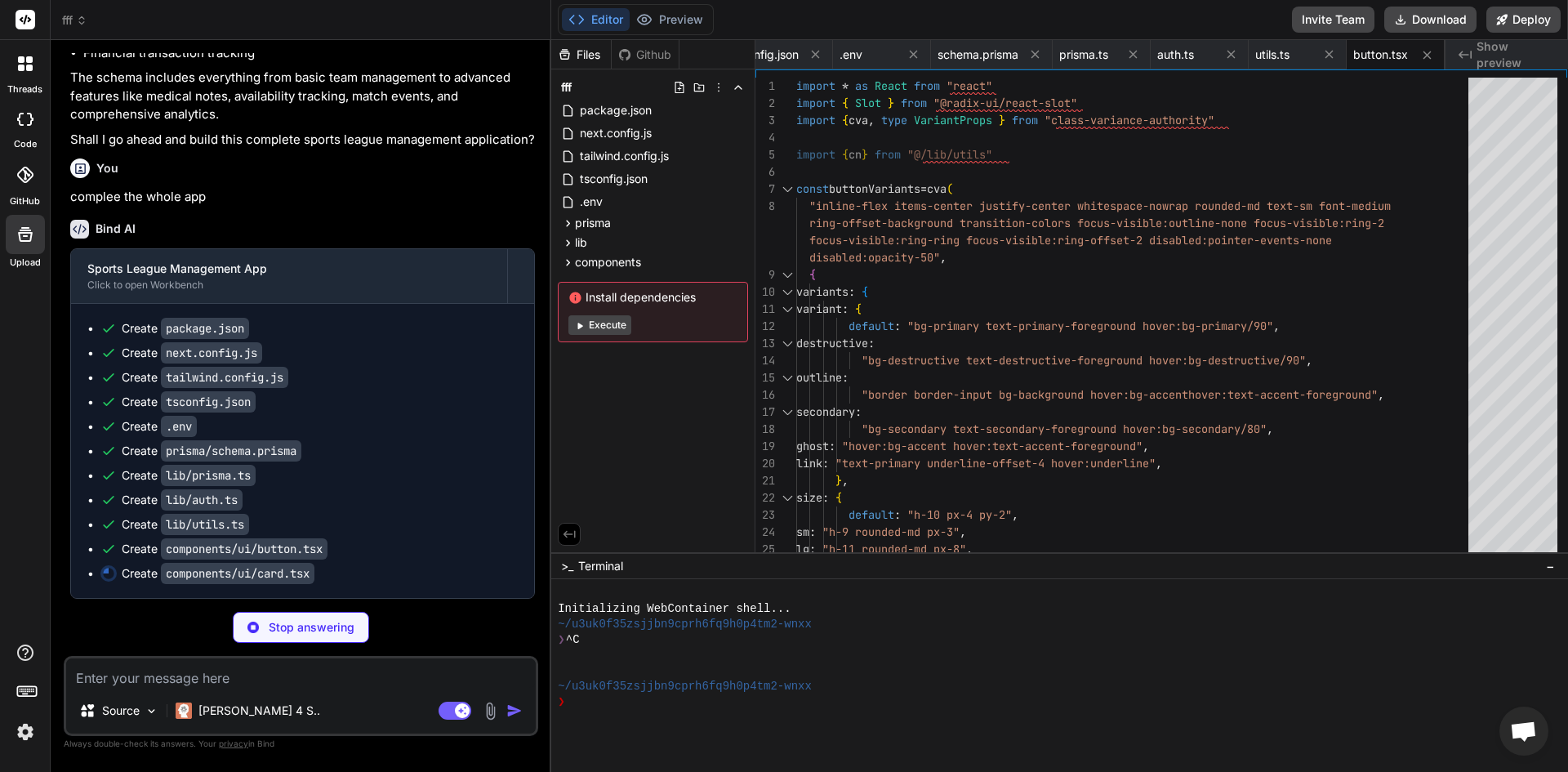
type textarea "x"
type textarea "<div ref={ref} className={cn("flex items-center p-6 pt-0", className)} {...prop…"
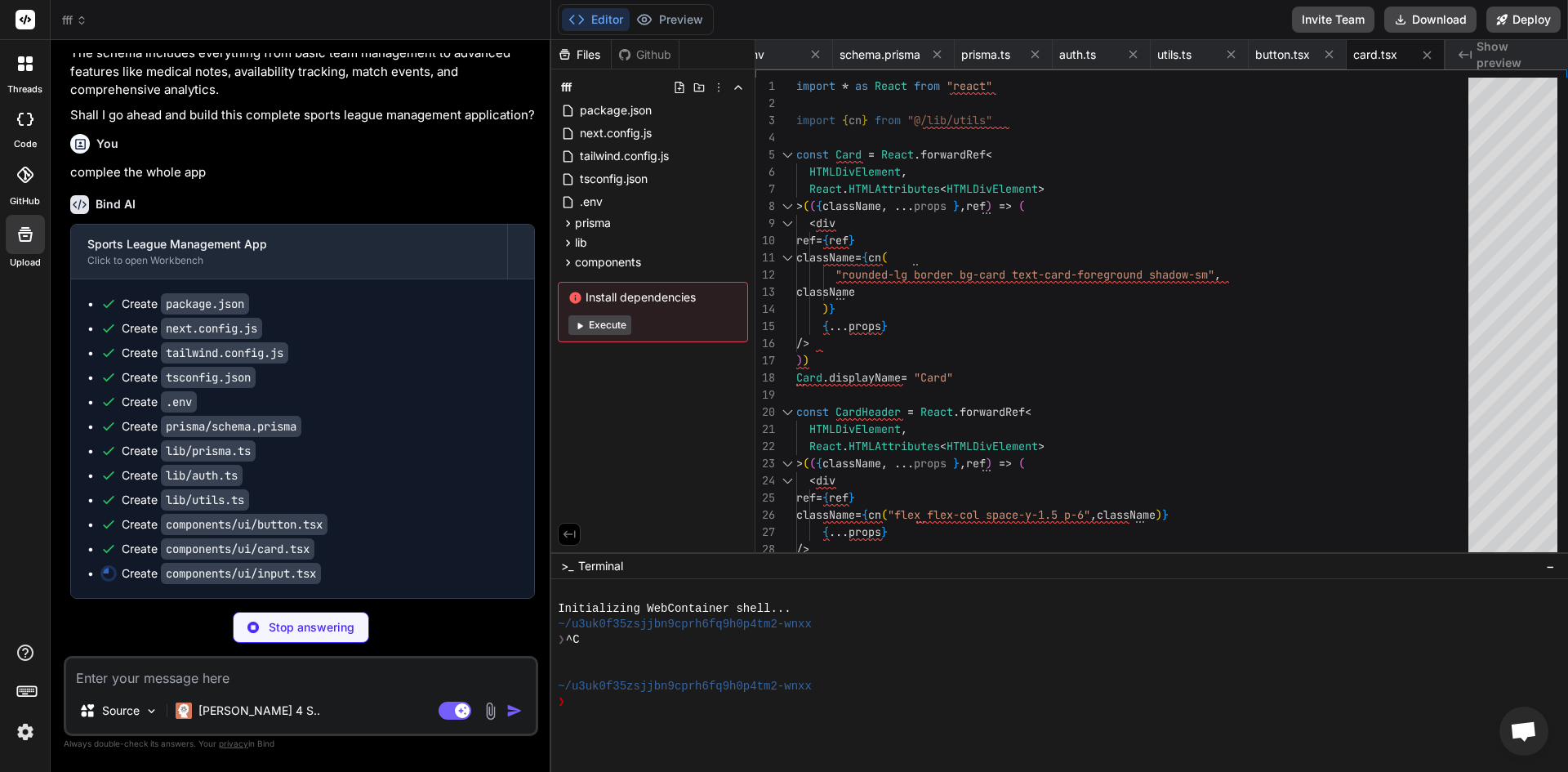
scroll to position [4950, 0]
type textarea "x"
type textarea "ref={ref} {...props} /> ) } ) Input.displayName = "Input" export { Input }"
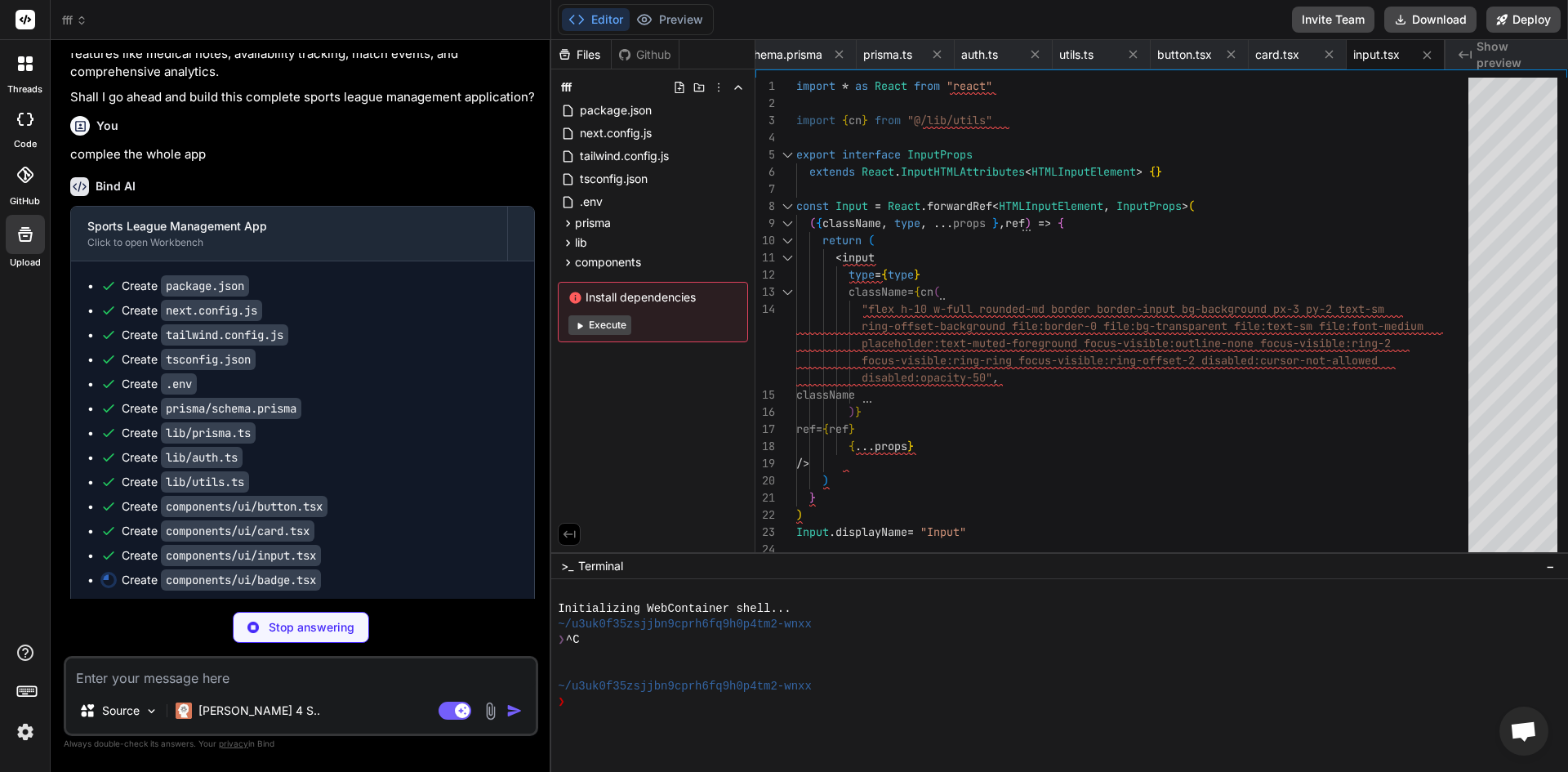
scroll to position [4974, 0]
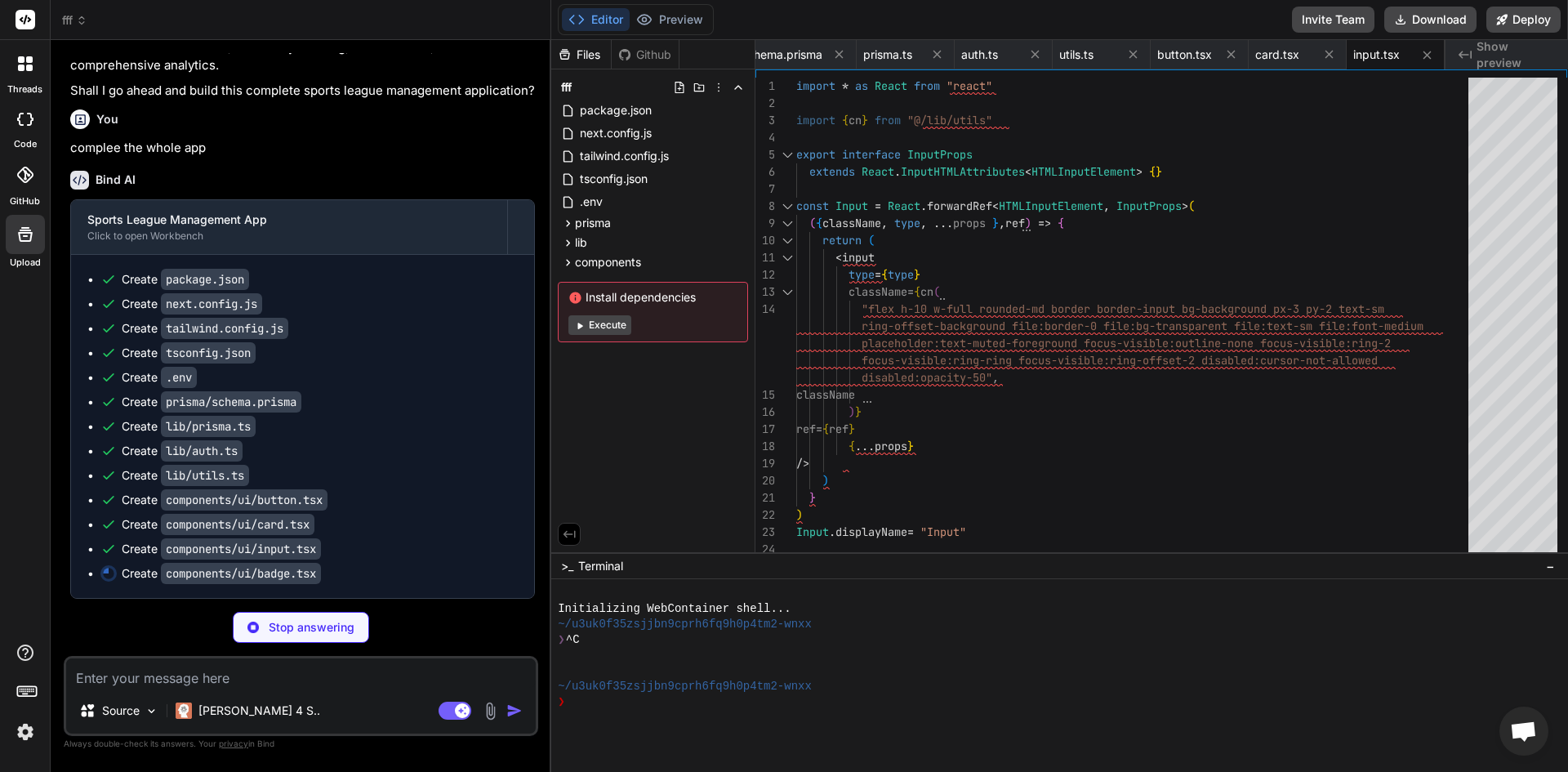
type textarea "x"
type textarea "function Badge({ className, variant, ...props }: BadgeProps) { return ( <div cl…"
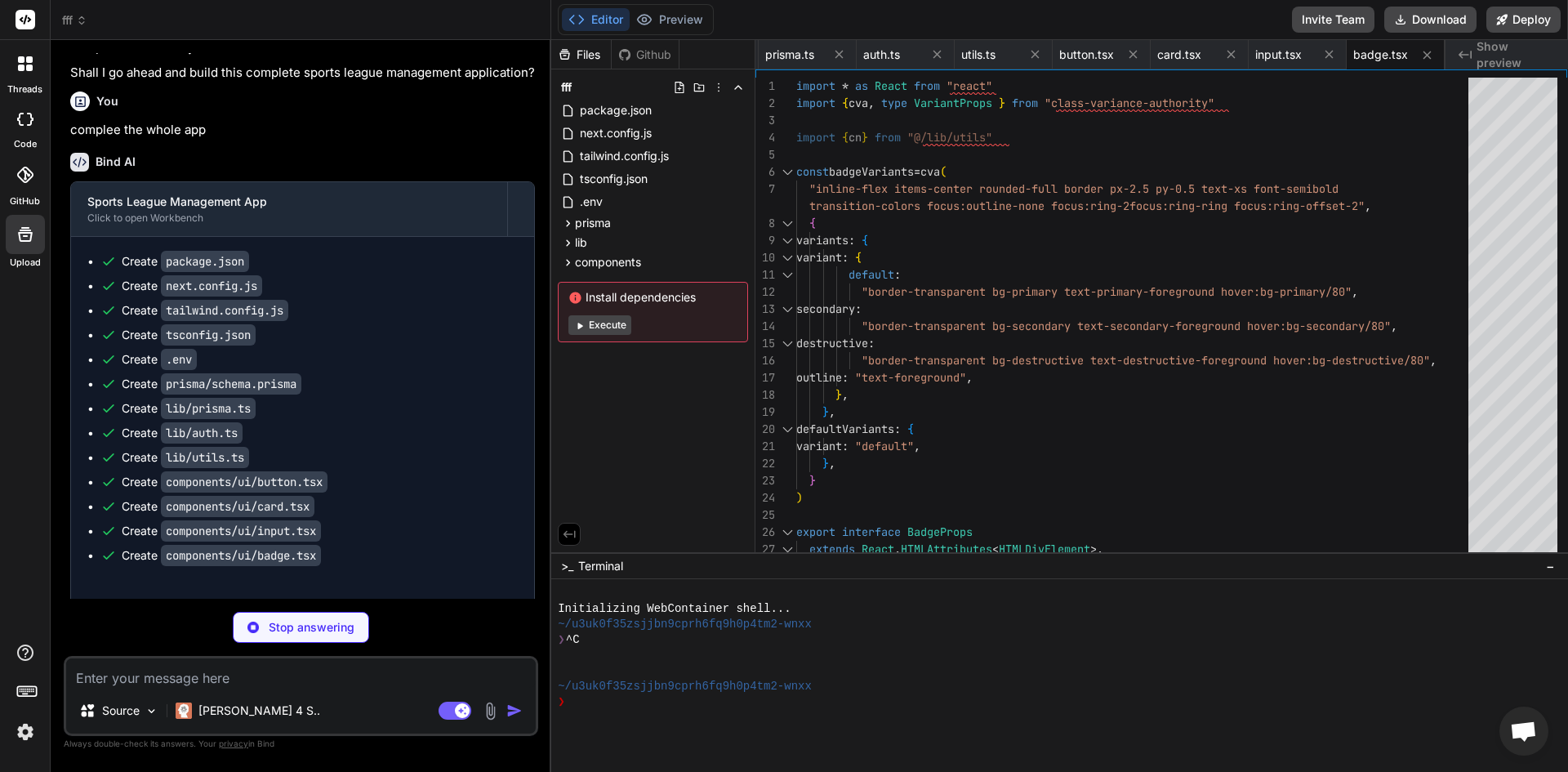
scroll to position [4999, 0]
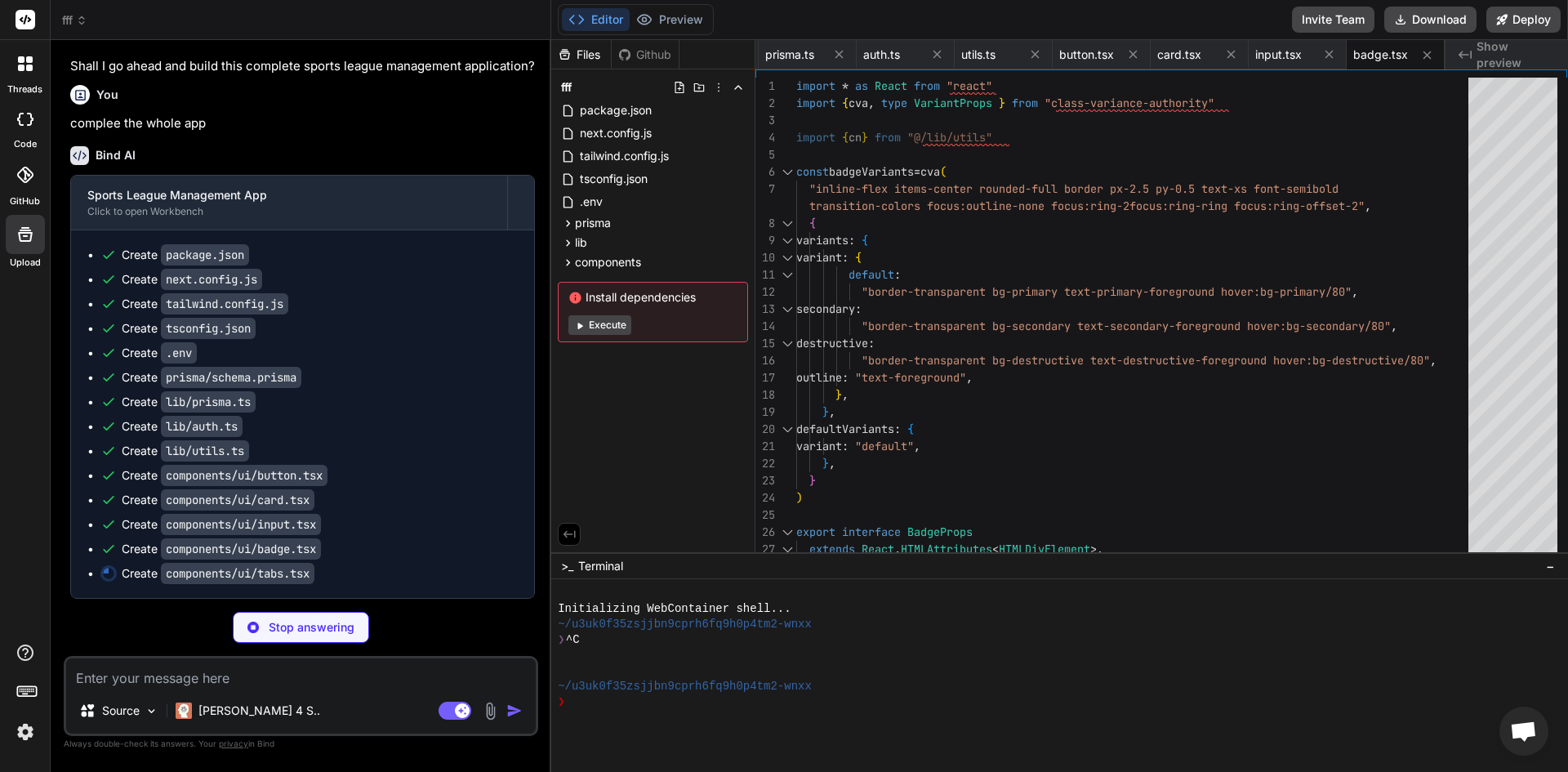
type textarea "x"
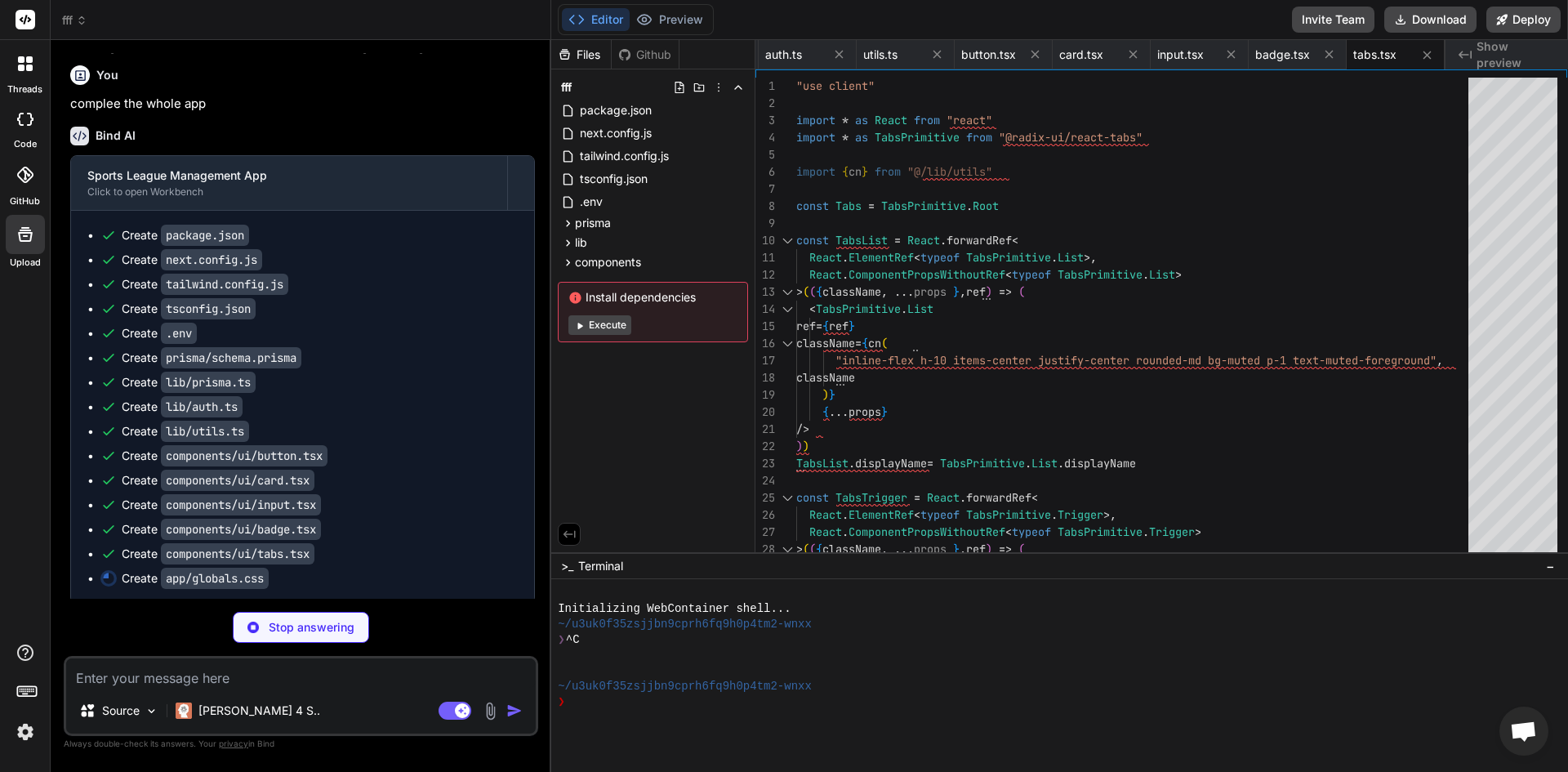
scroll to position [5024, 0]
type textarea "x"
type textarea "@layer base { * { @apply border-border; } body { @apply bg-background text-fore…"
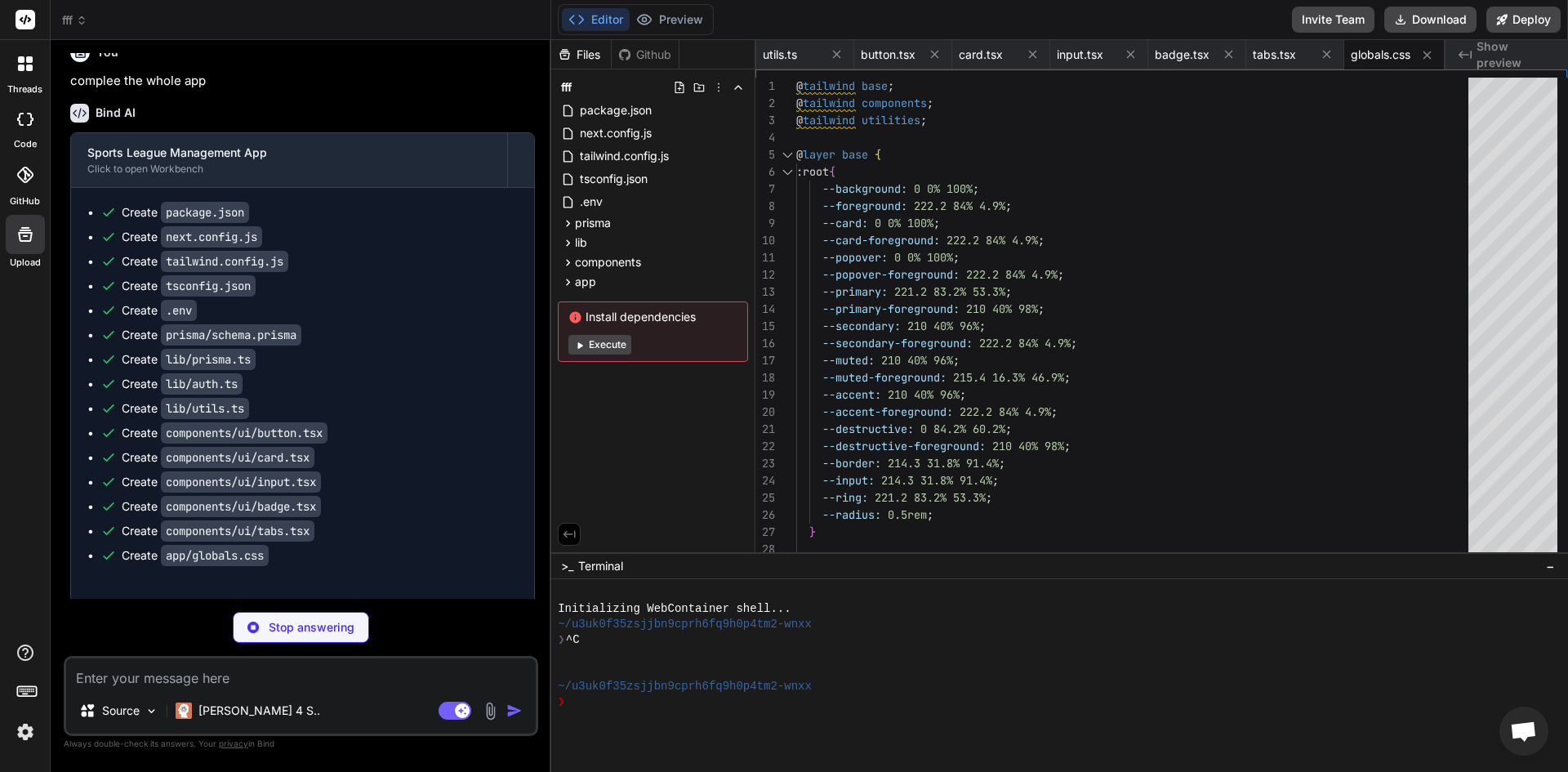
scroll to position [5048, 0]
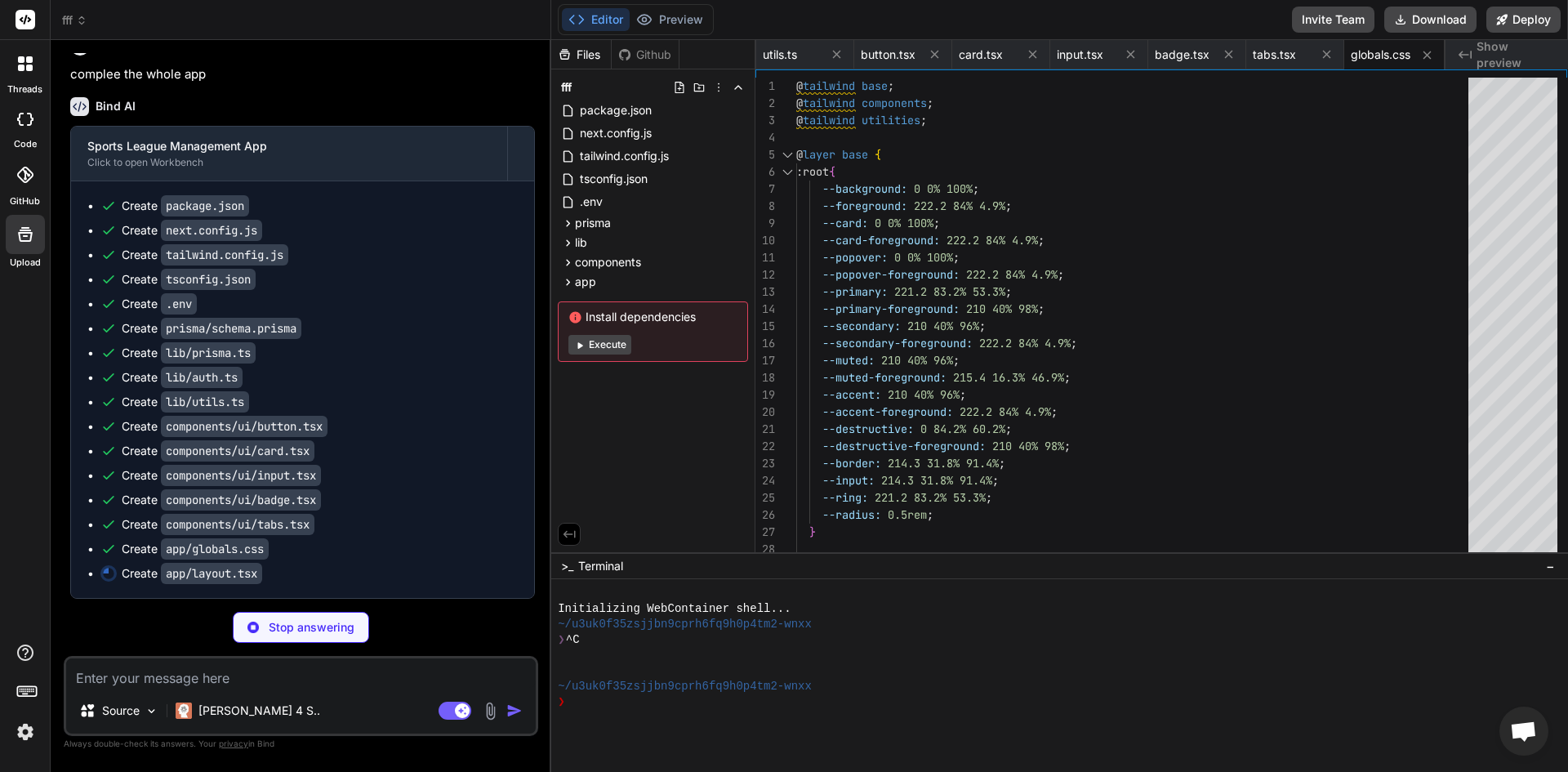
type textarea "x"
type textarea ") }"
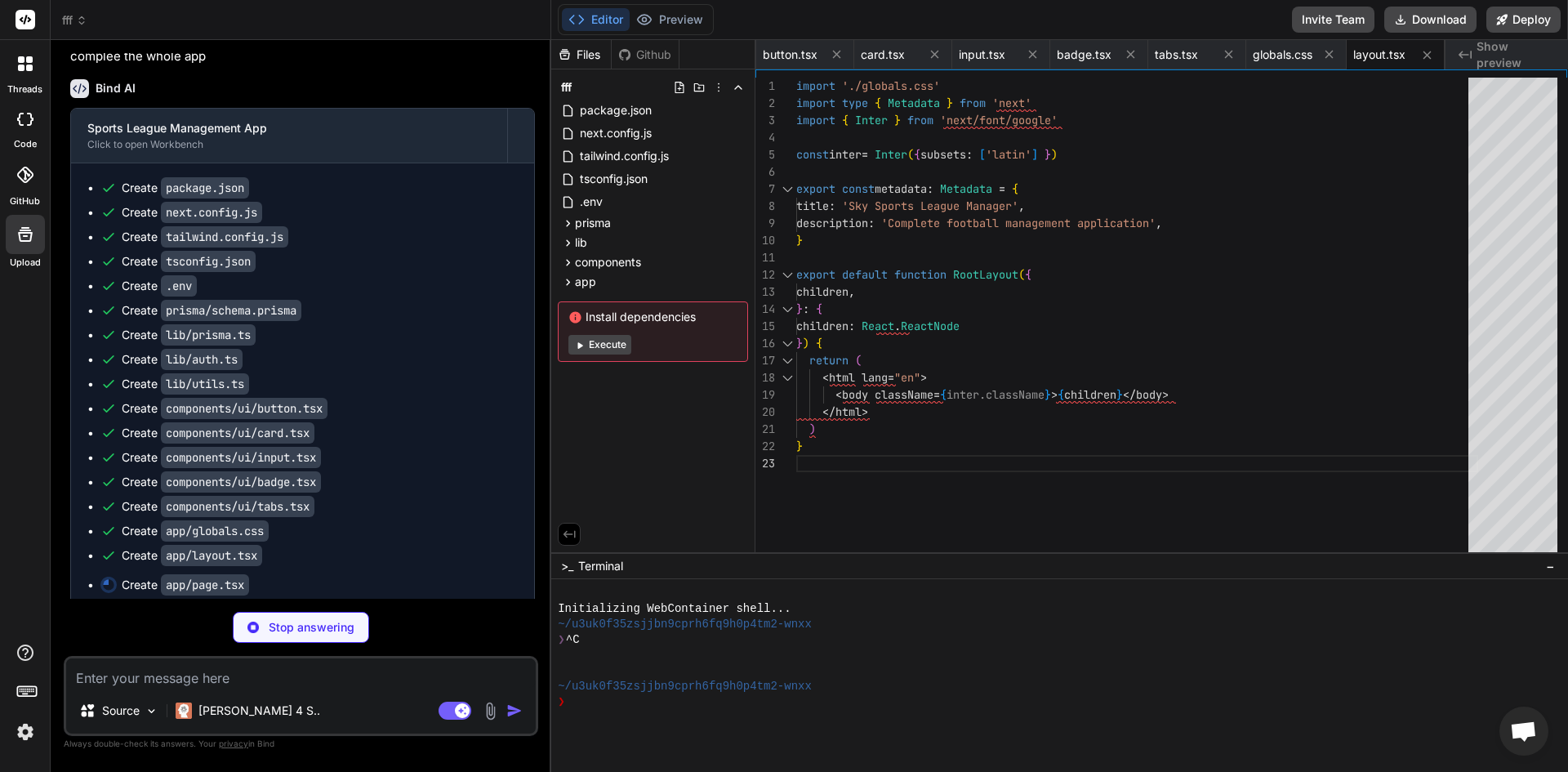
scroll to position [5073, 0]
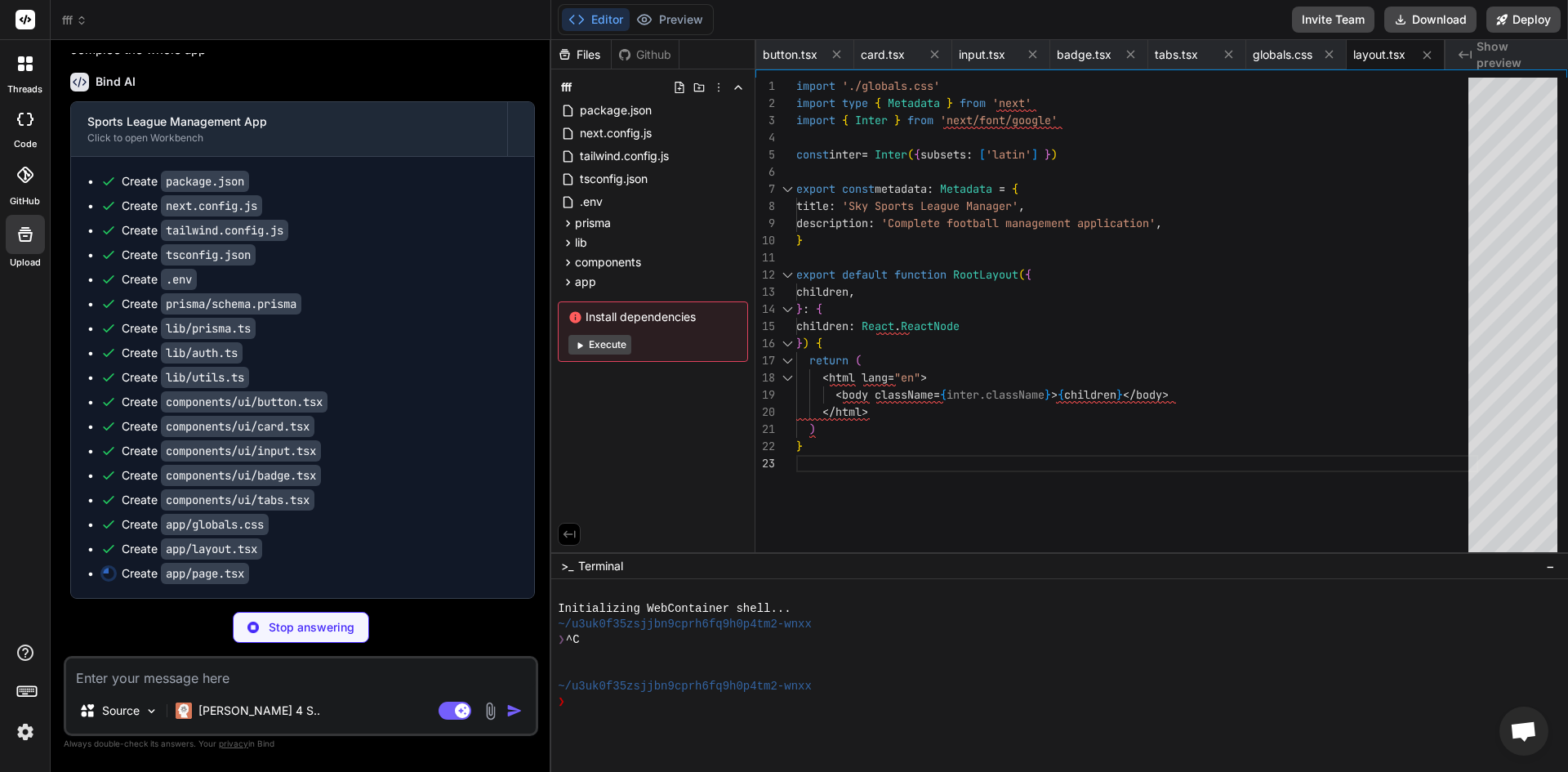
type textarea "x"
type textarea "}"
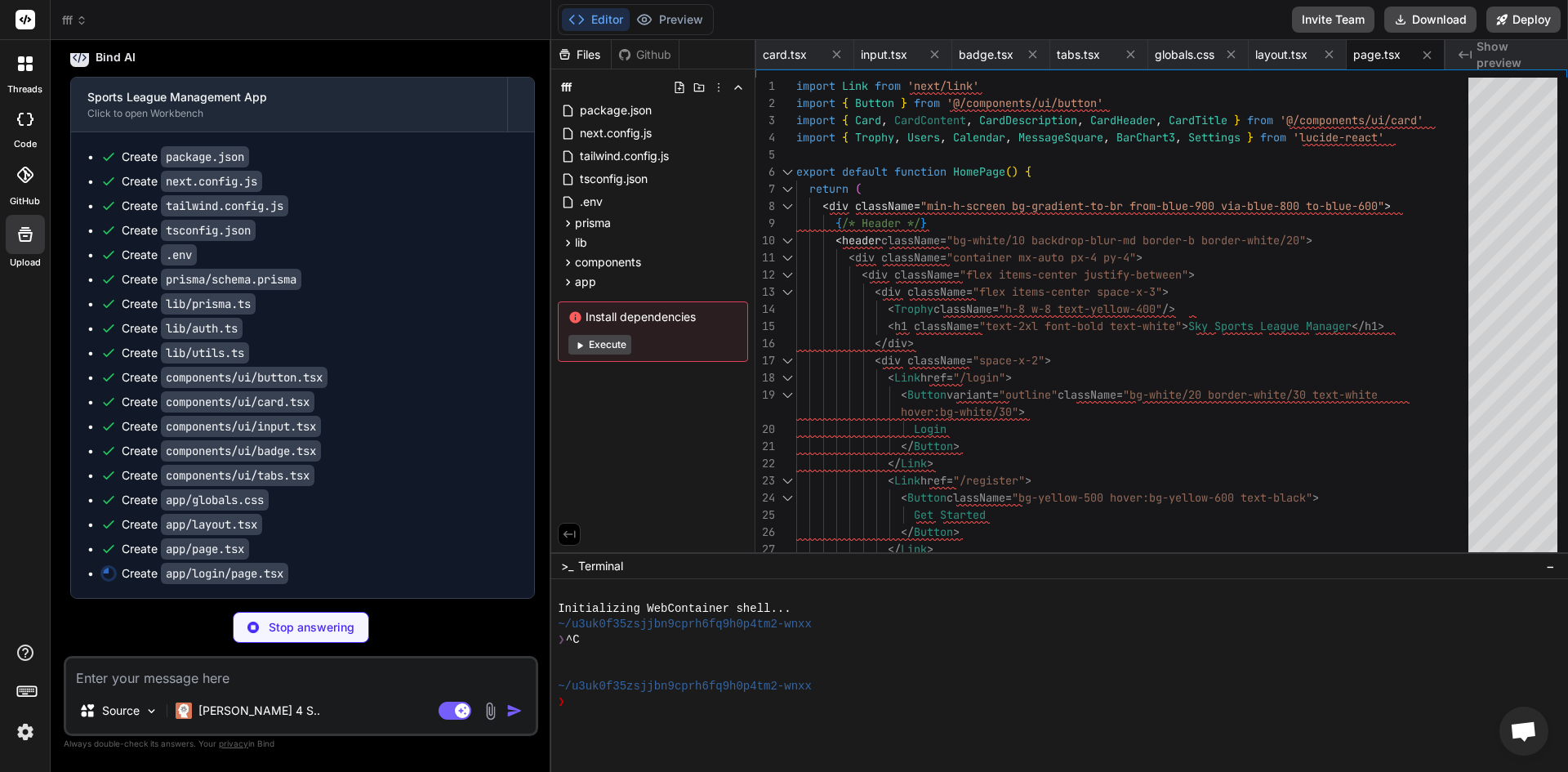
scroll to position [5097, 0]
type textarea "x"
type textarea "</p> </div> </CardContent> </Card> </div> </div> ) }"
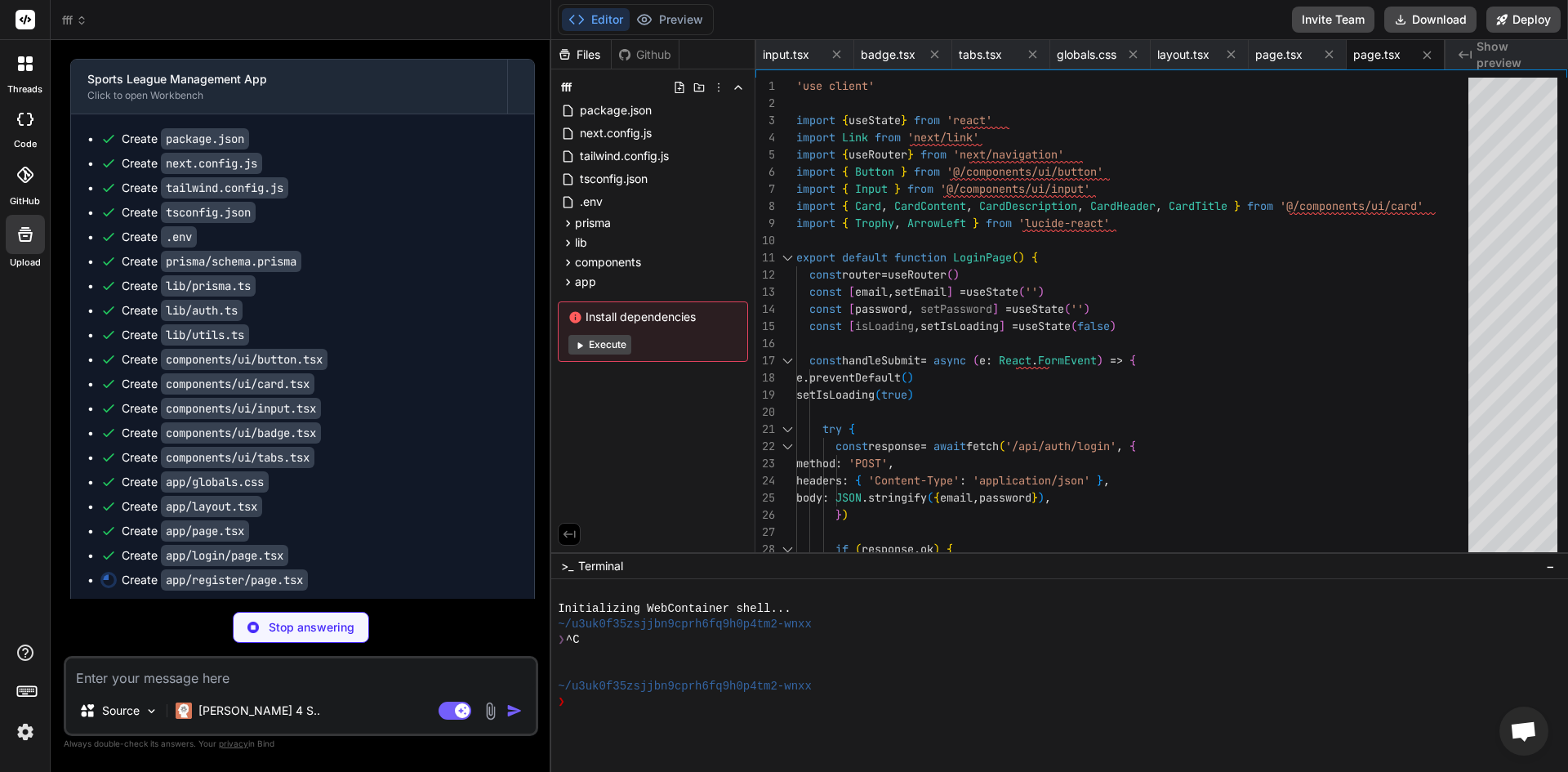
type textarea "x"
type textarea ") }"
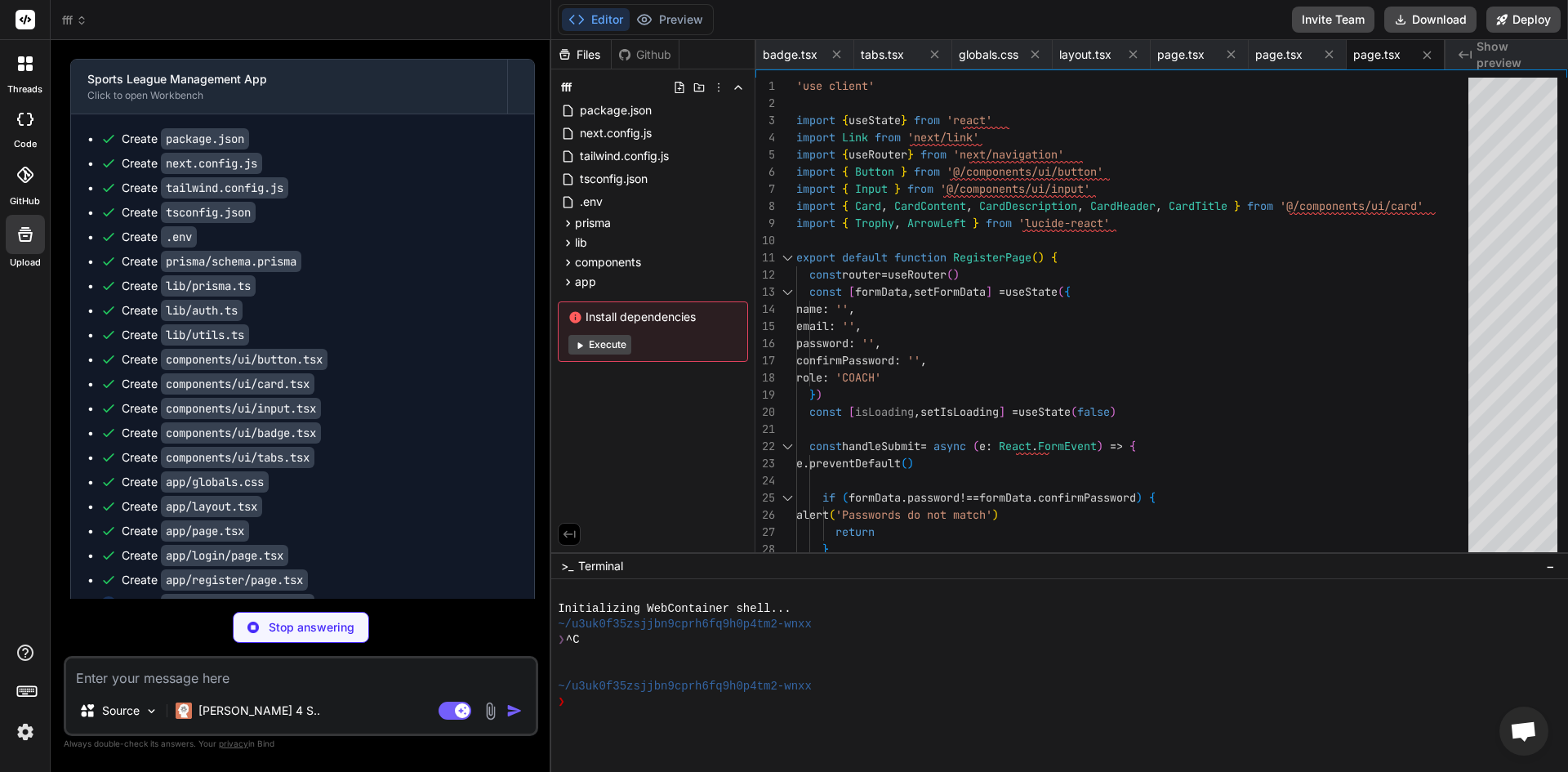
type textarea "x"
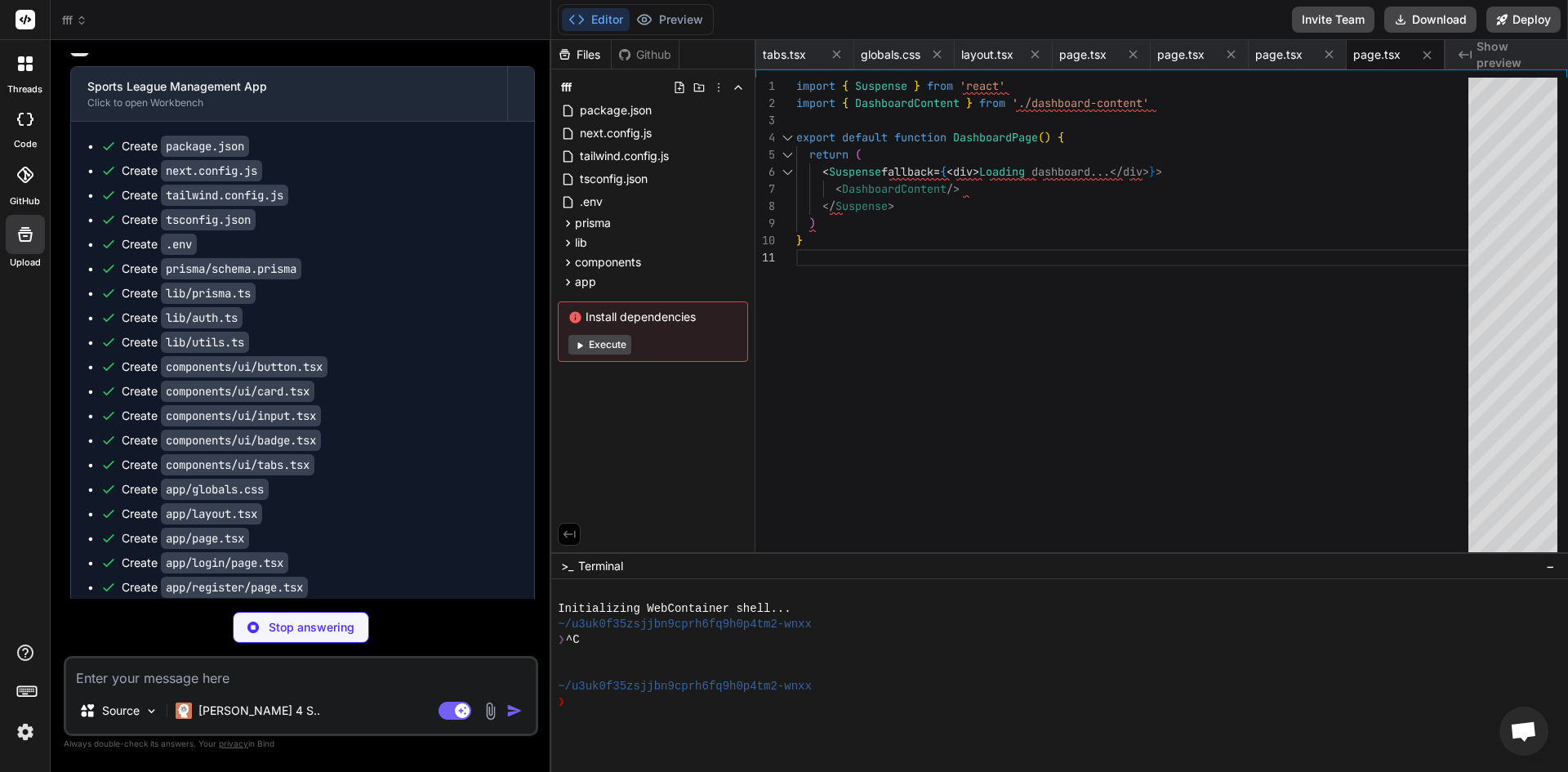
scroll to position [5171, 0]
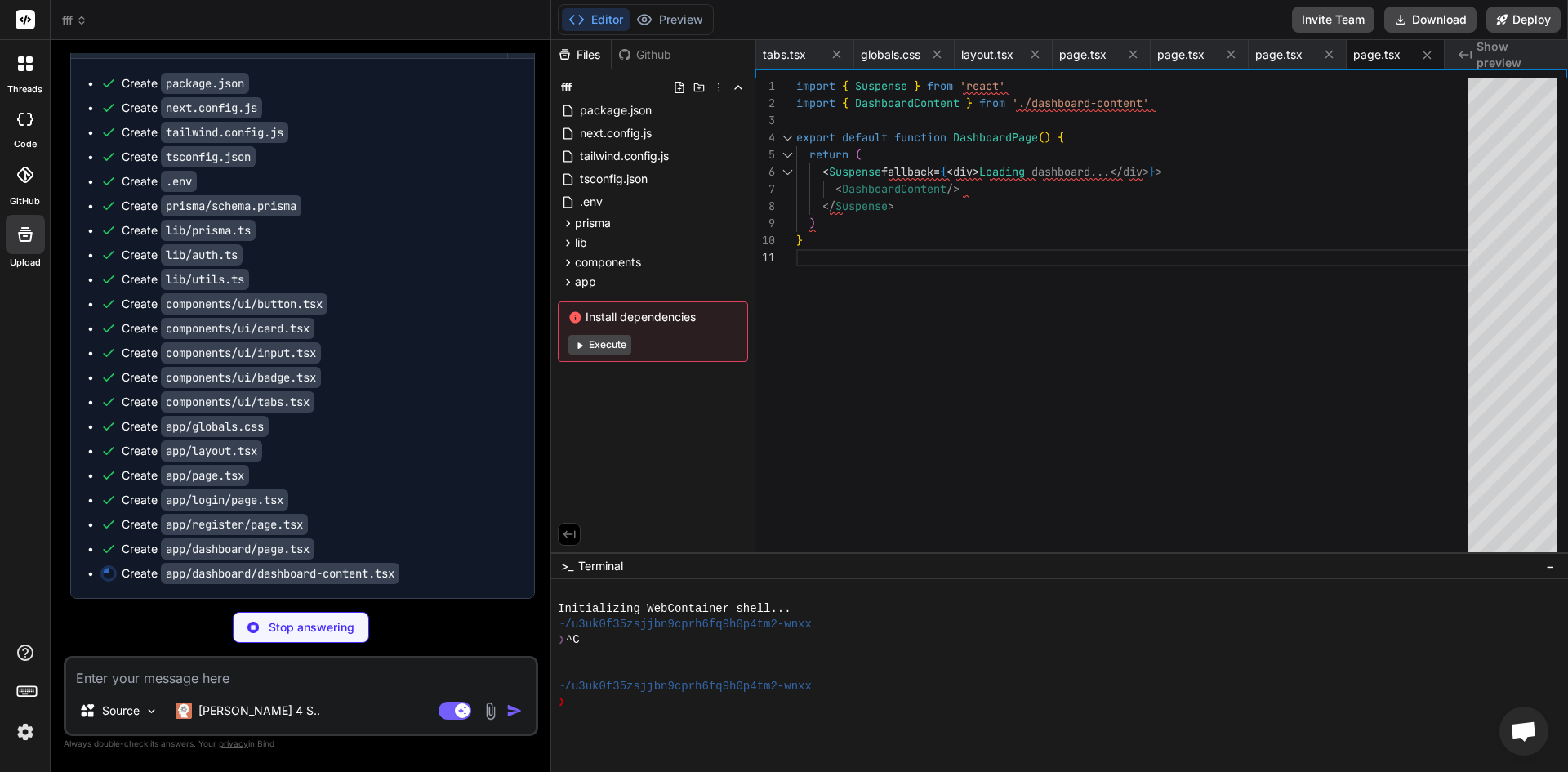
type textarea "x"
type textarea "</div> ) }"
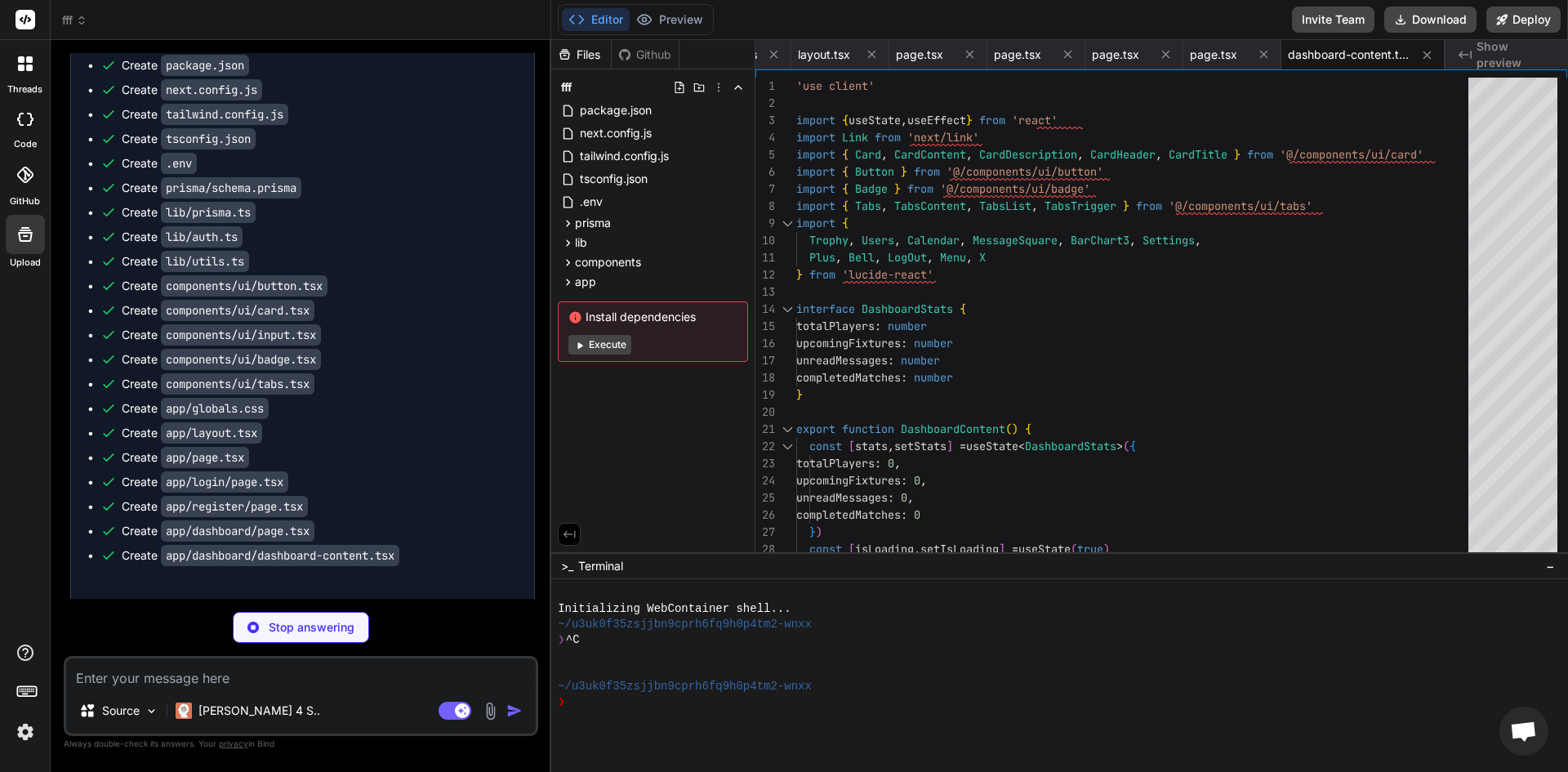
scroll to position [5195, 0]
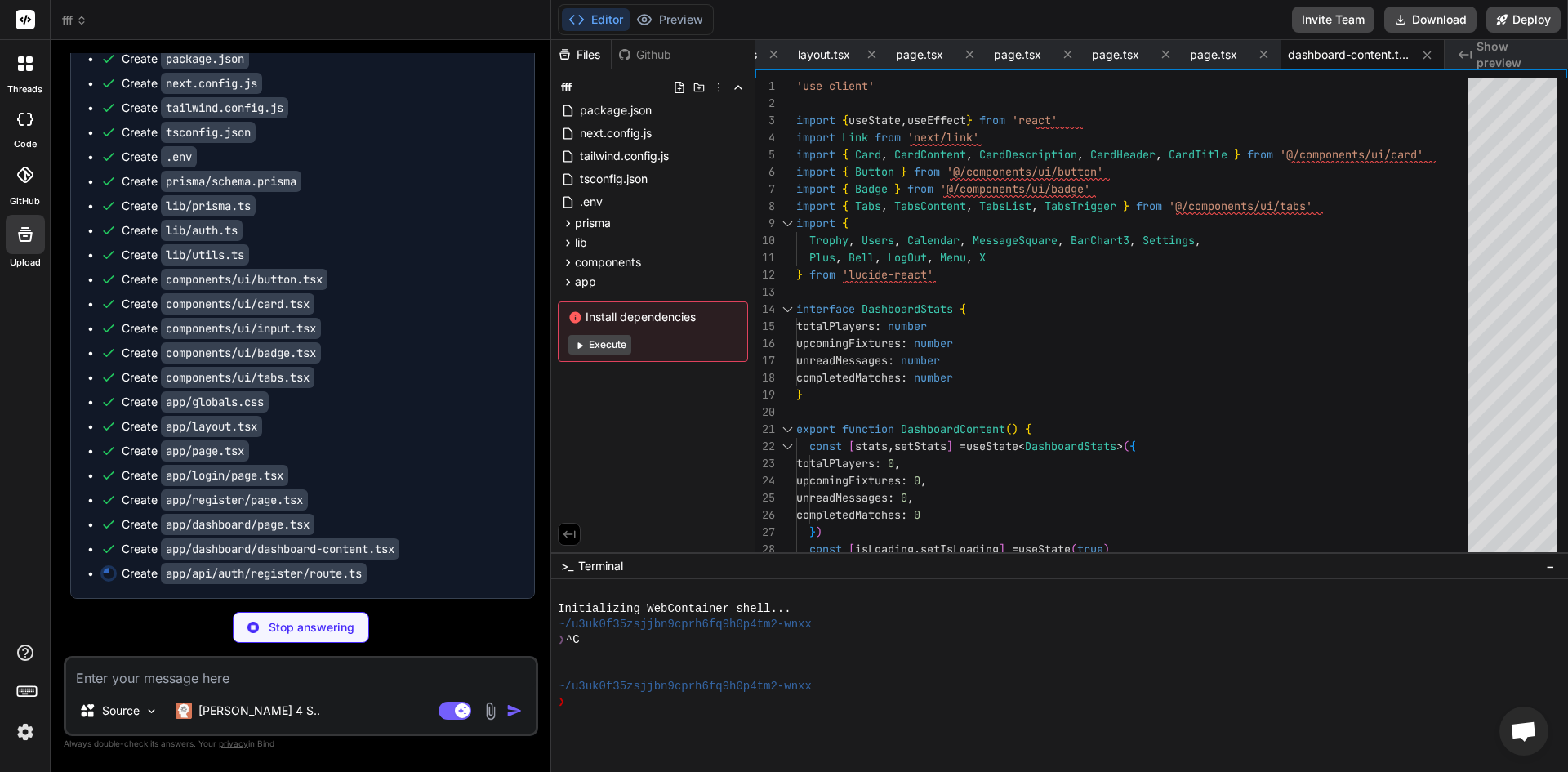
type textarea "x"
type textarea "}"
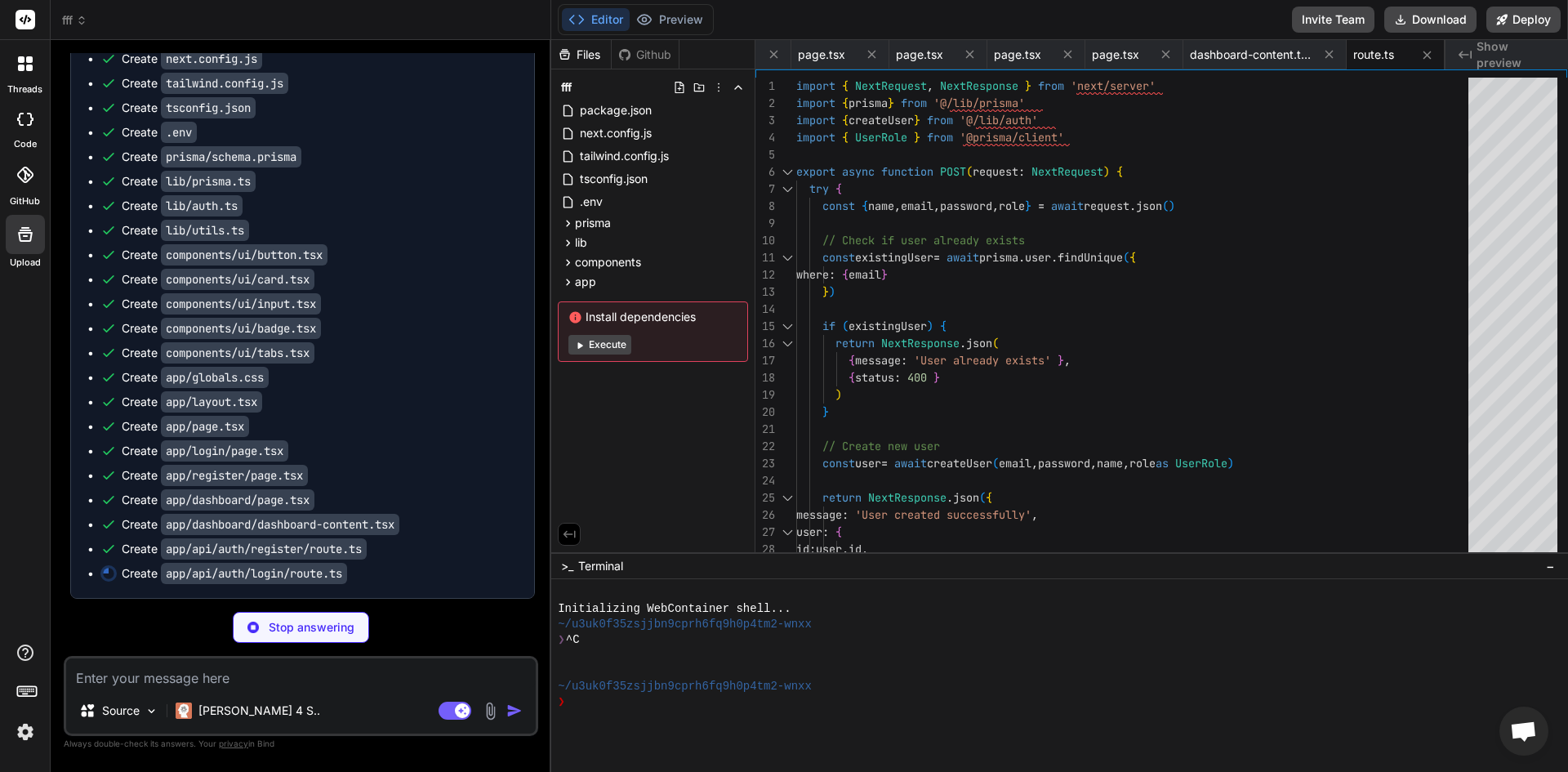
scroll to position [5220, 0]
type textarea "x"
type textarea "{ status: 500 } ) } }"
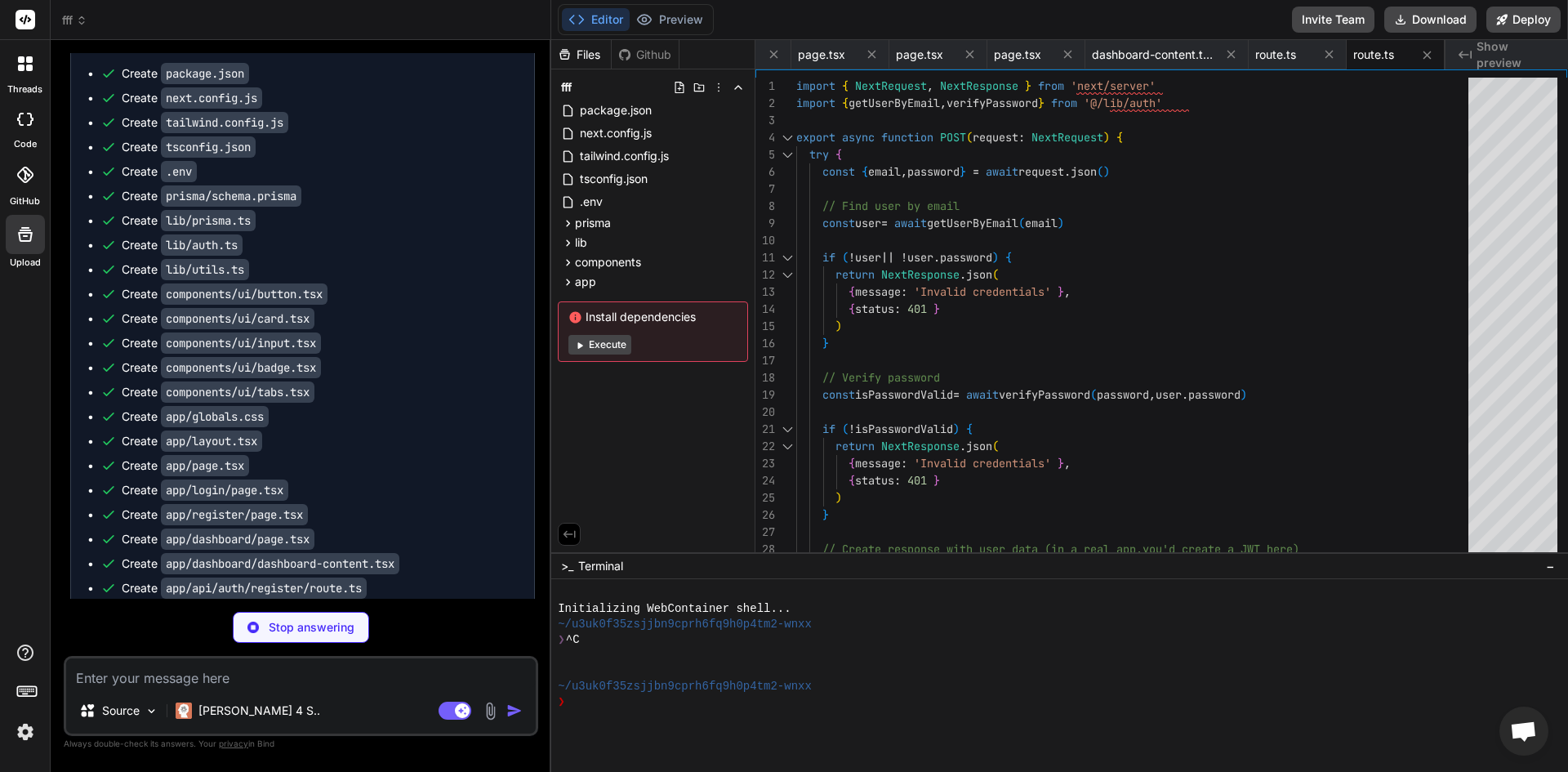
scroll to position [5244, 0]
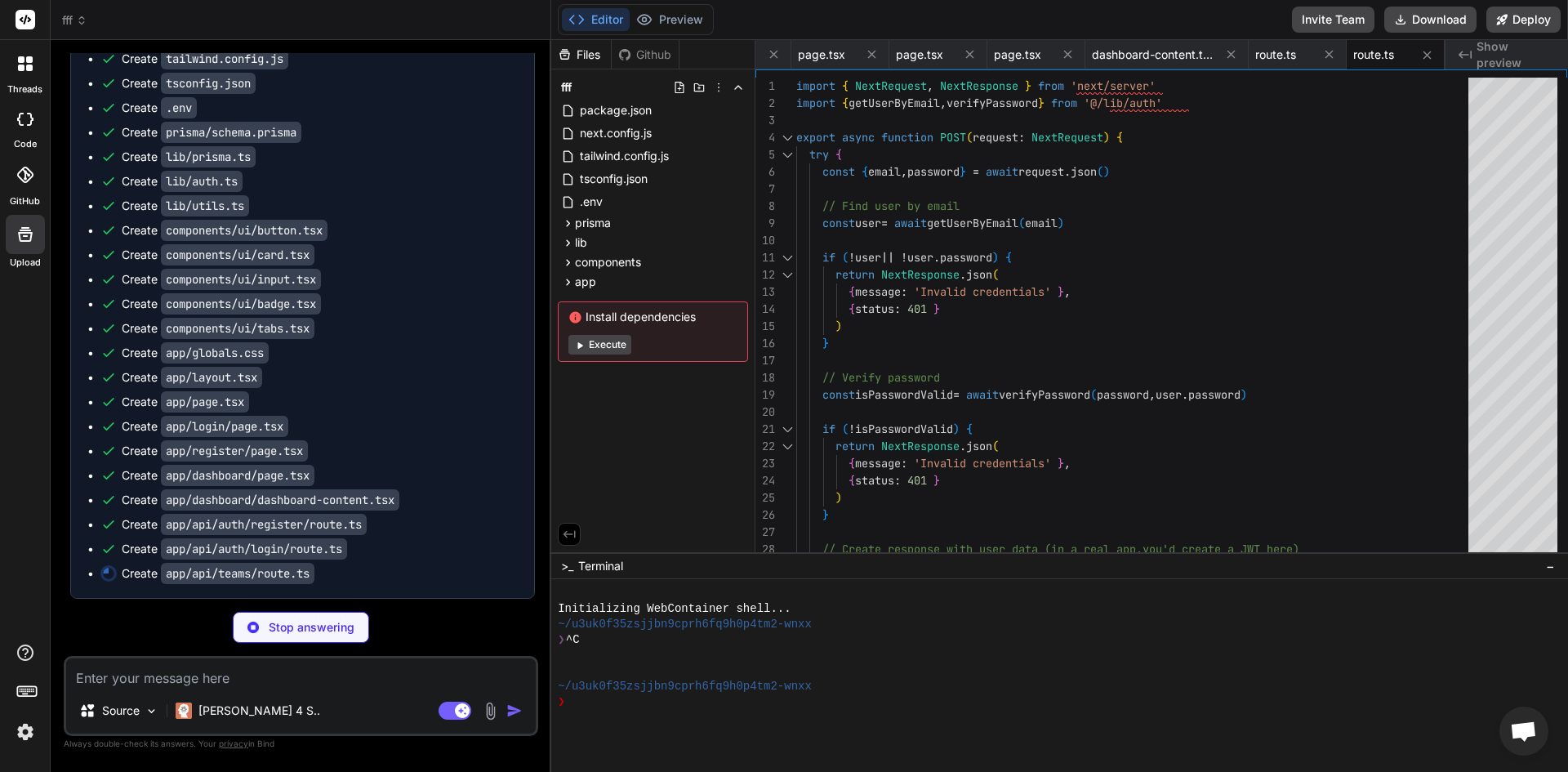
type textarea "x"
type textarea ") } }"
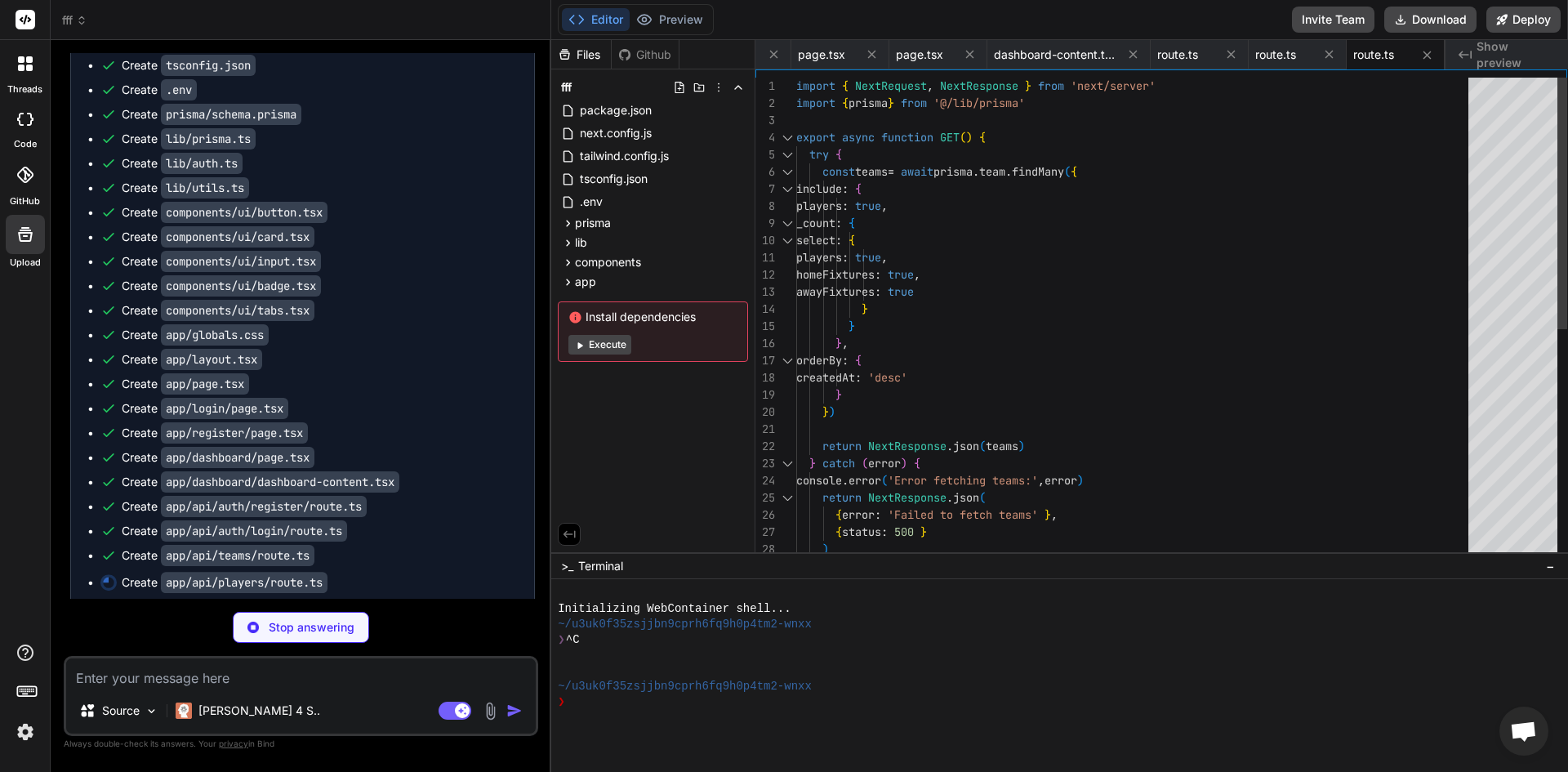
scroll to position [5269, 0]
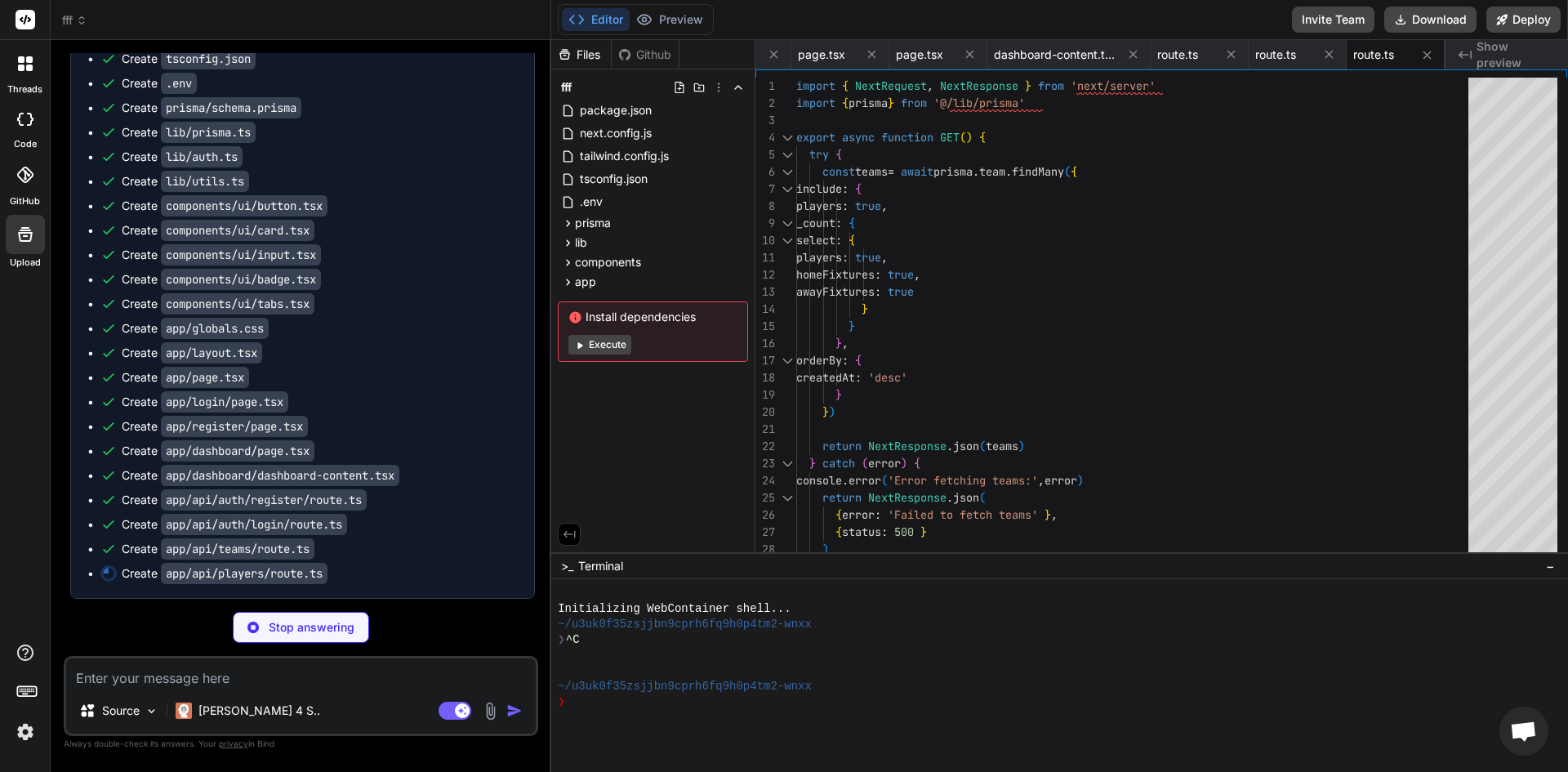
type textarea "x"
type textarea "return NextResponse.json( { error: 'Failed to create player' }, { status: 500 }…"
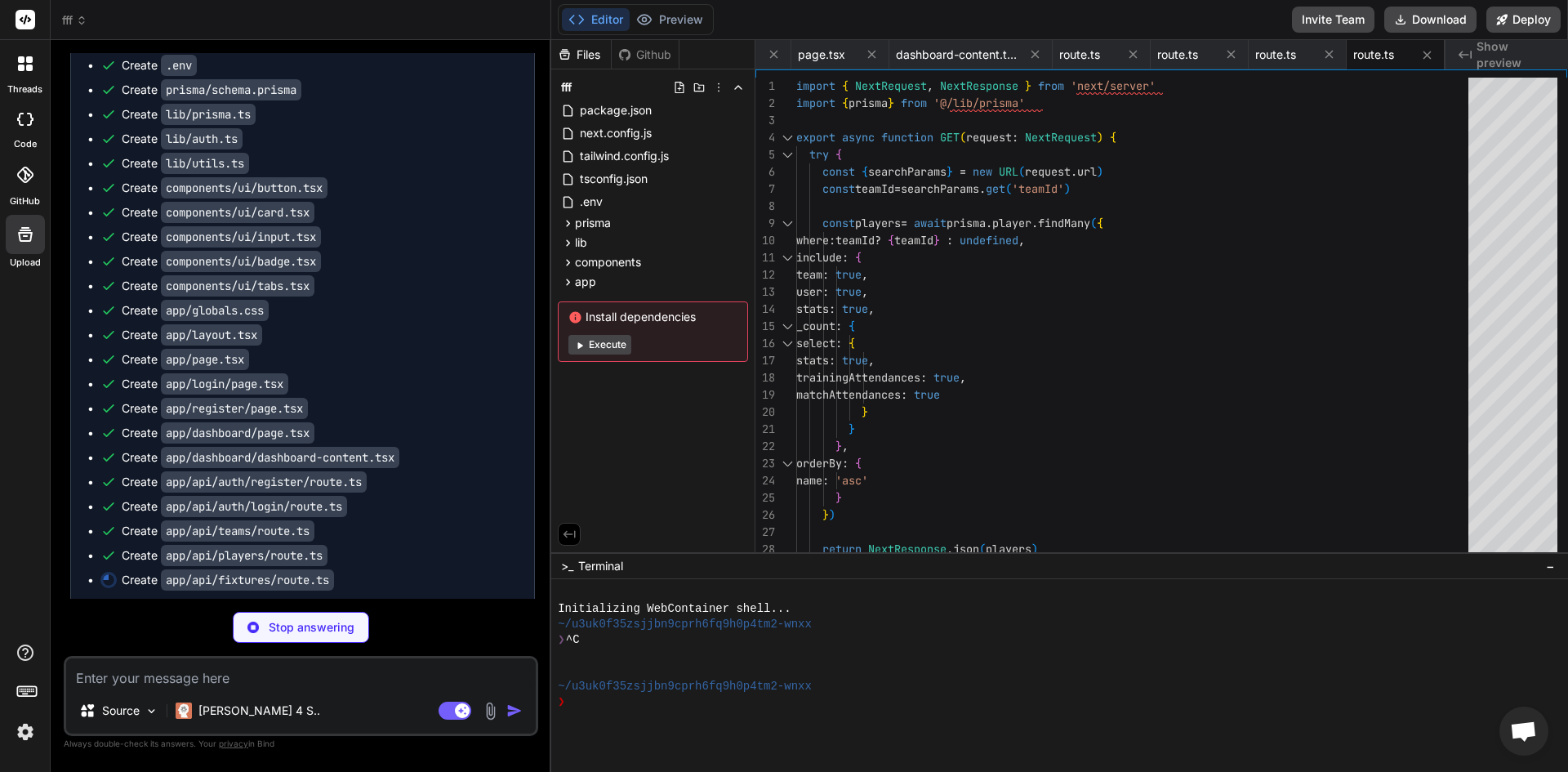
scroll to position [5293, 0]
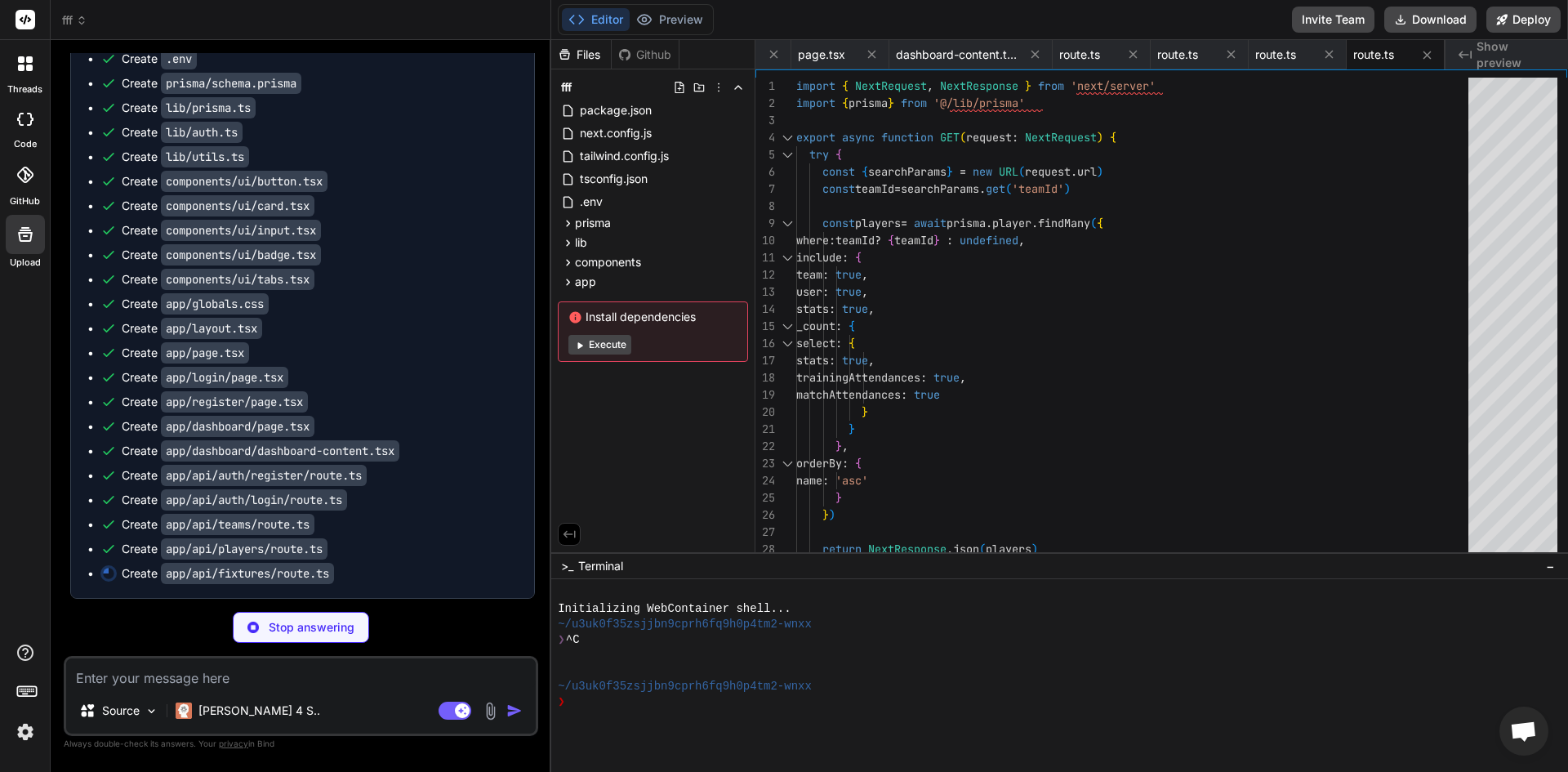
type textarea "x"
type textarea "} catch (error) { console.error('Error creating fixture:', error) return NextRe…"
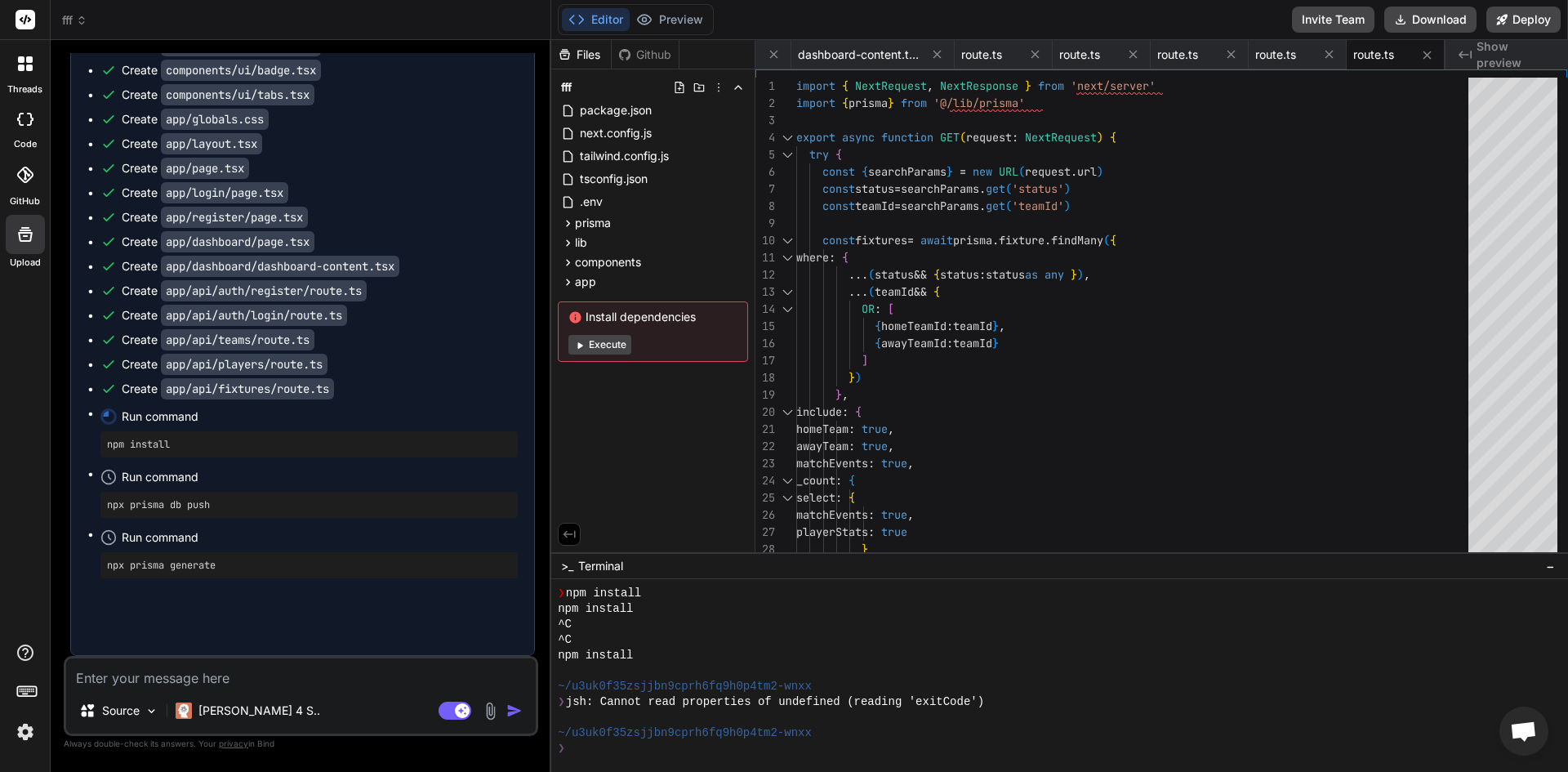
scroll to position [5478, 0]
type textarea "x"
click at [332, 682] on textarea at bounding box center [301, 673] width 469 height 30
type textarea "n"
type textarea "x"
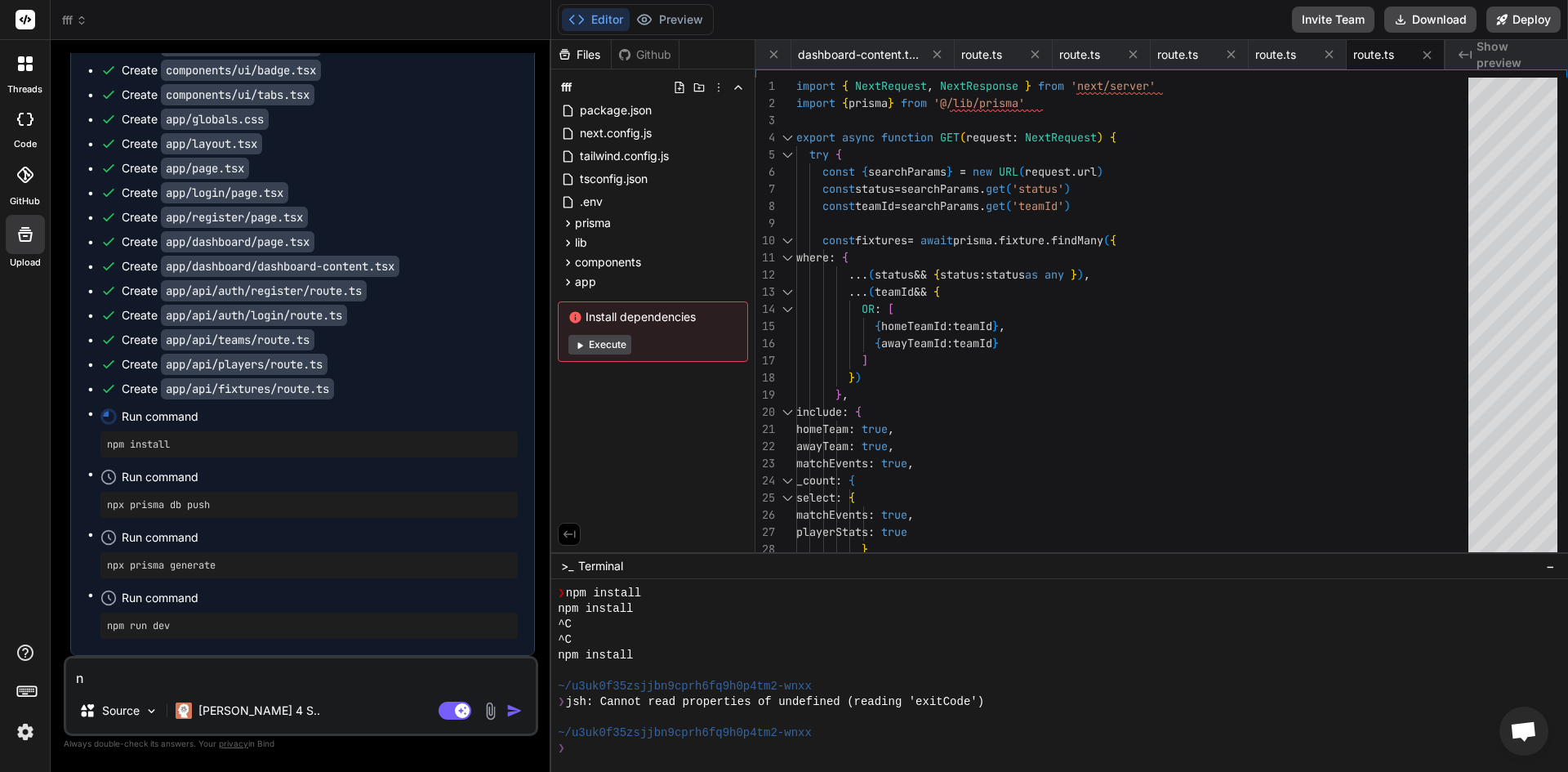
type textarea "ne"
type textarea "x"
type textarea "nex"
type textarea "x"
type textarea "next"
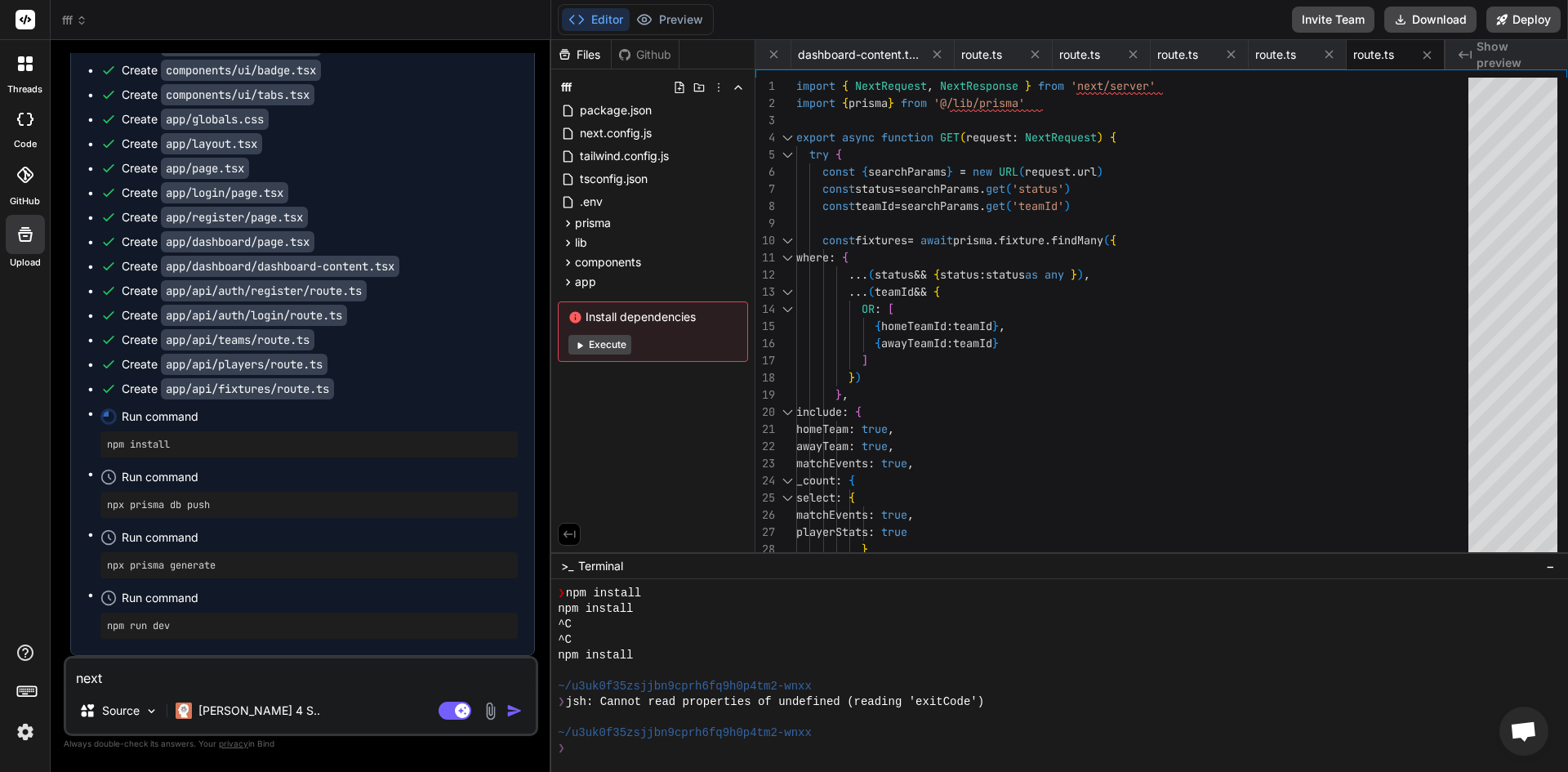
type textarea "x"
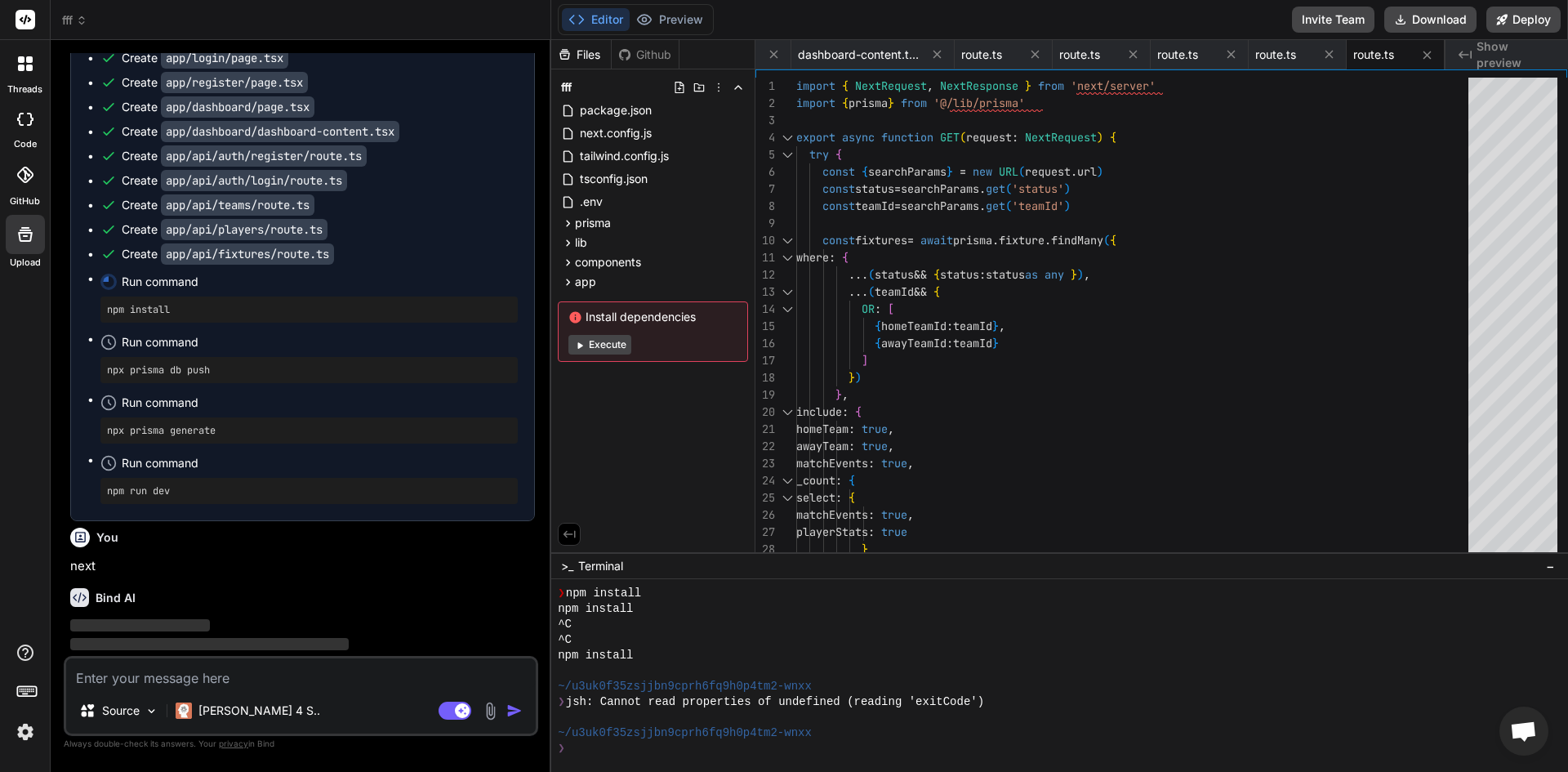
scroll to position [5648, 0]
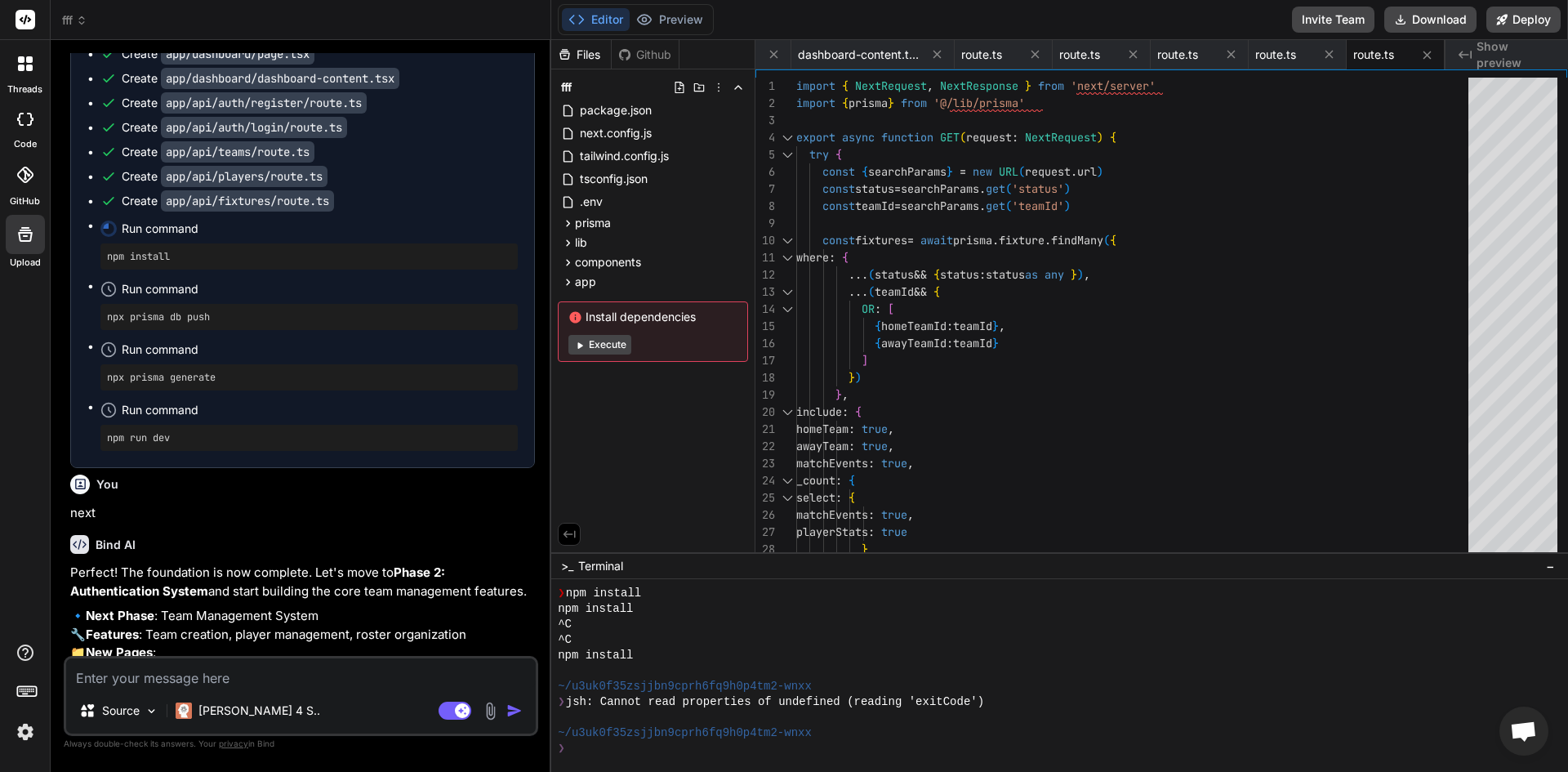
type textarea "x"
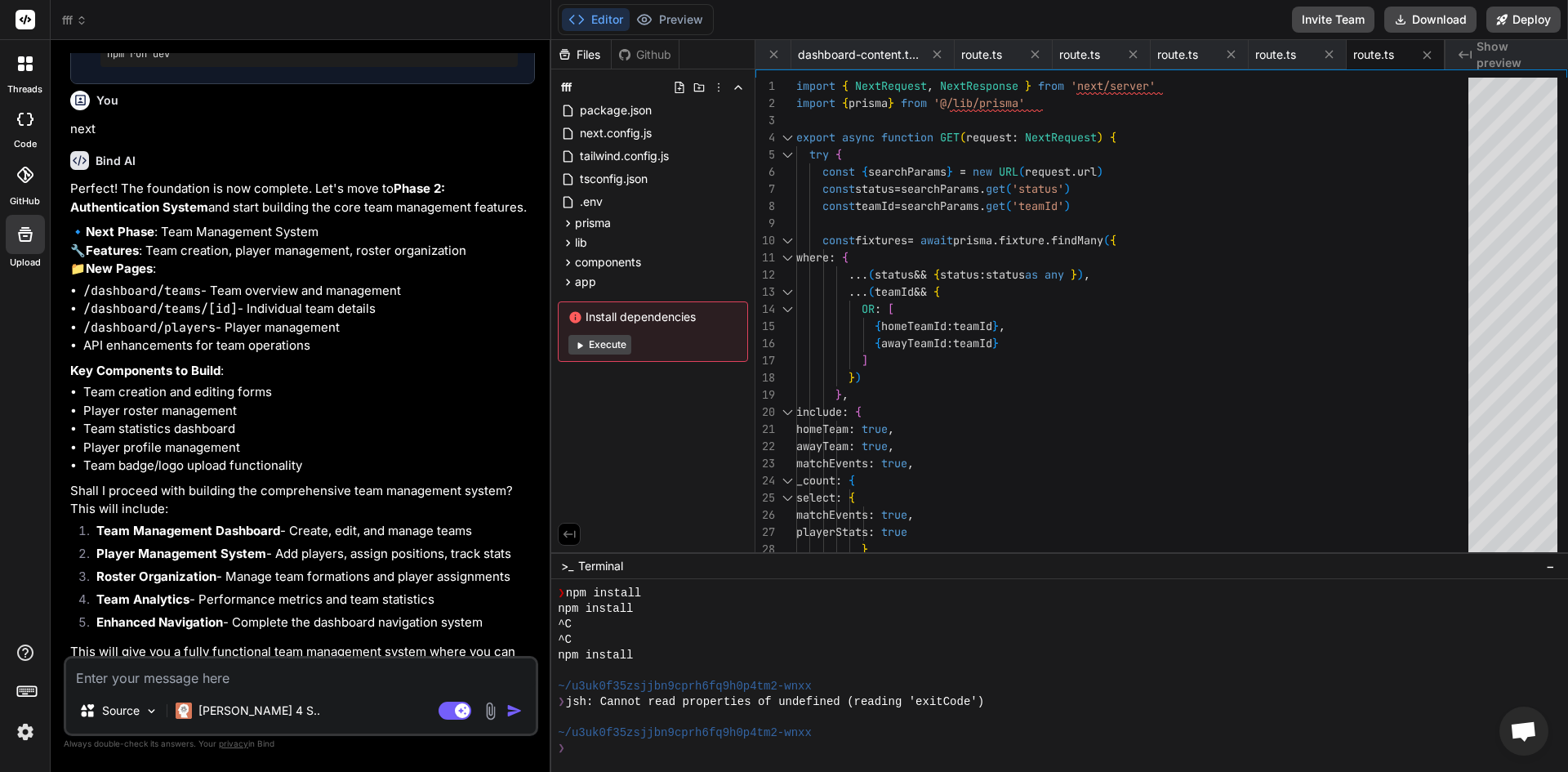
scroll to position [6114, 0]
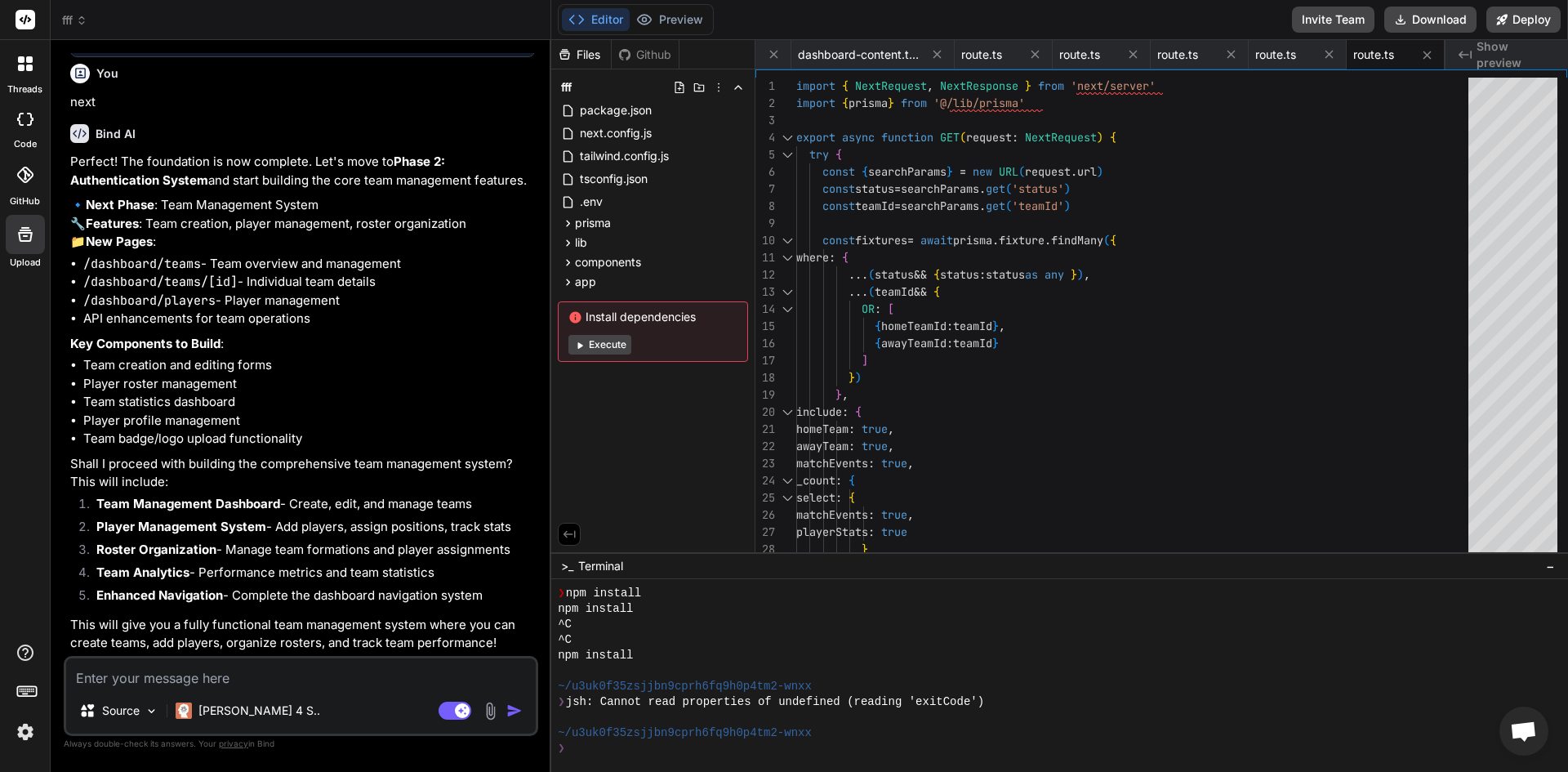
click at [415, 689] on div "Source Claude 4 S.. Agent Mode. When this toggle is activated, AI automatically…" at bounding box center [302, 695] width 475 height 80
click at [396, 674] on textarea at bounding box center [301, 673] width 469 height 30
type textarea "n"
type textarea "x"
type textarea "ne"
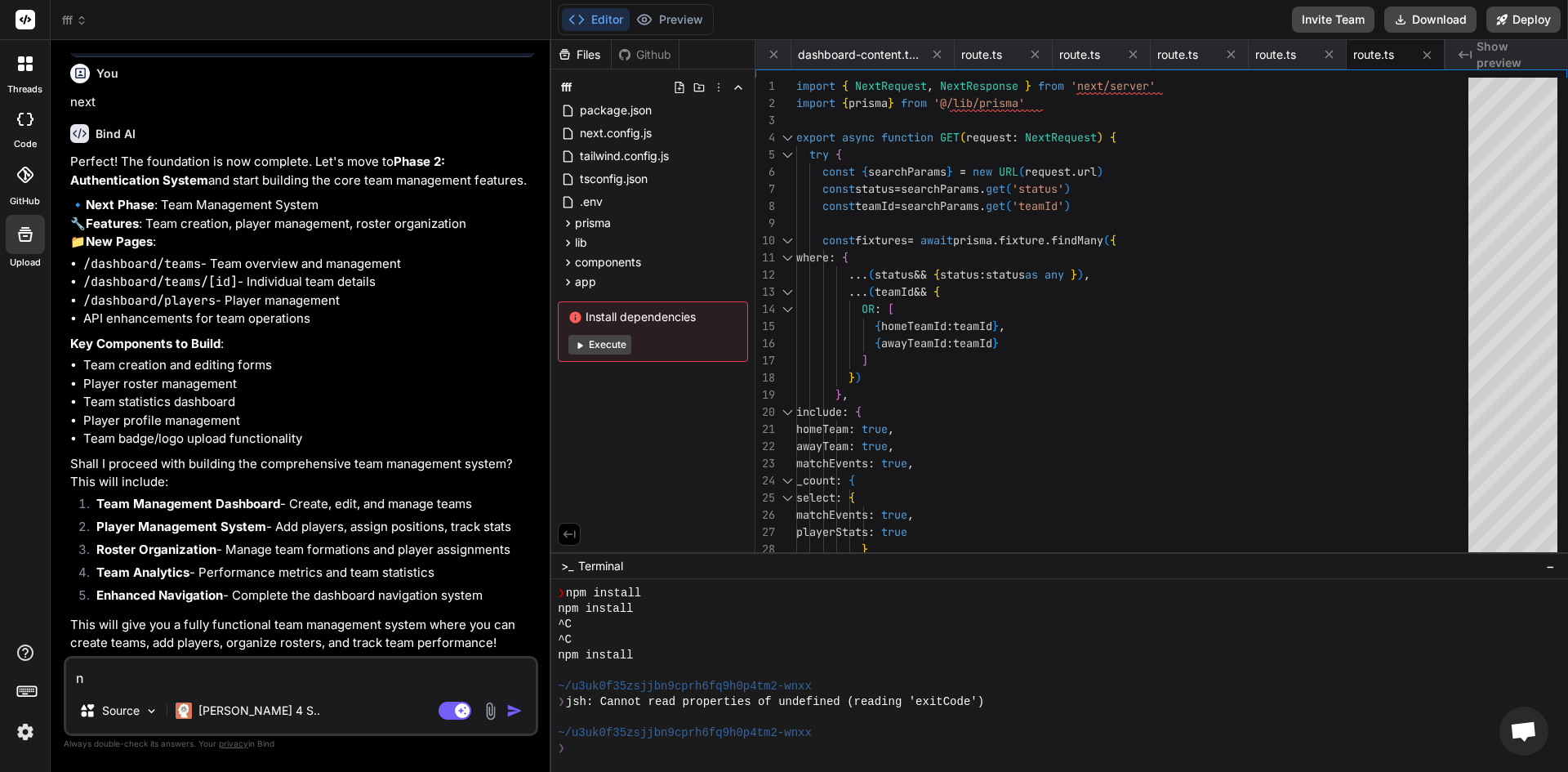
type textarea "x"
type textarea "nex"
type textarea "x"
type textarea "next"
type textarea "x"
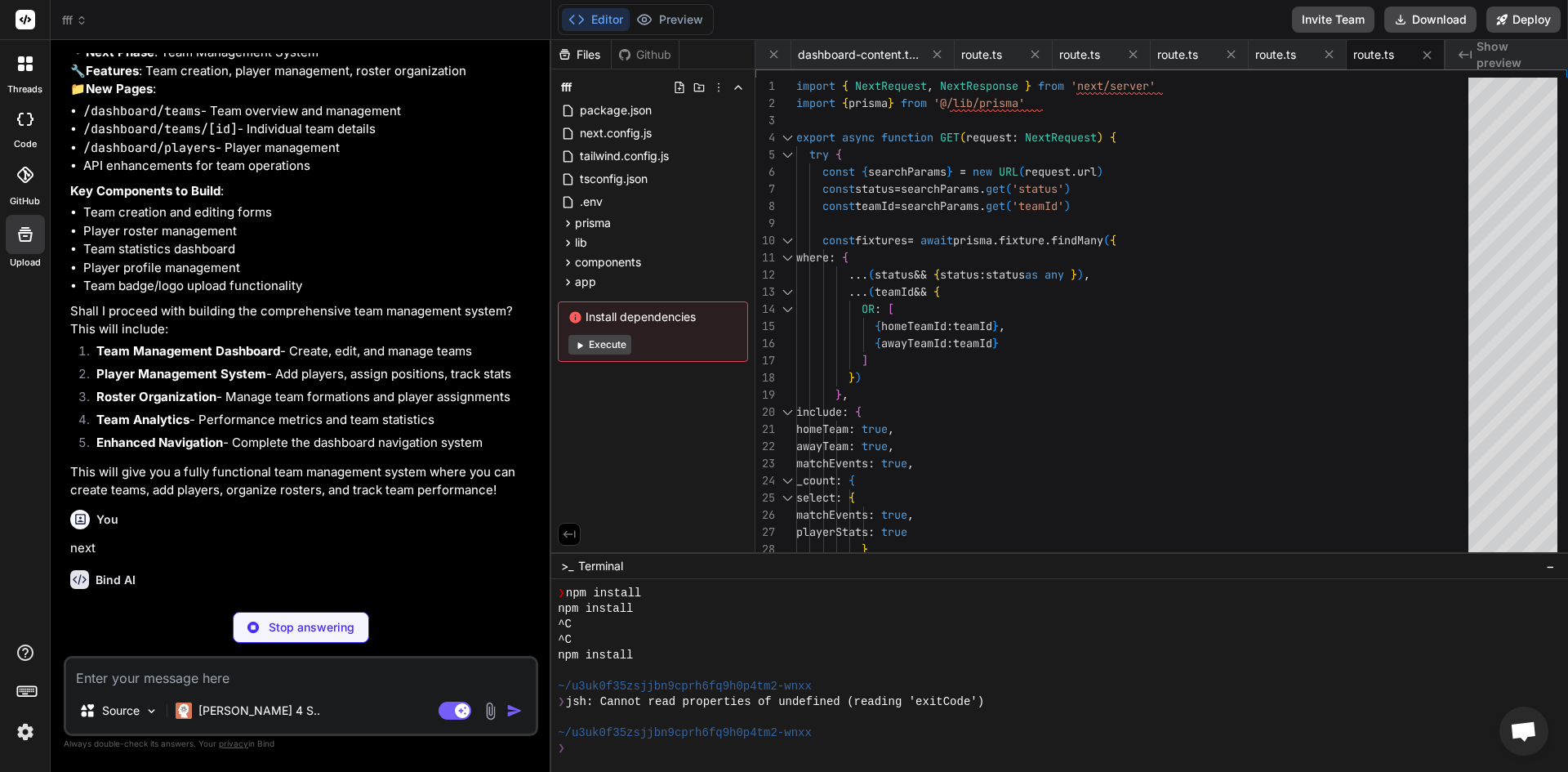
scroll to position [6283, 0]
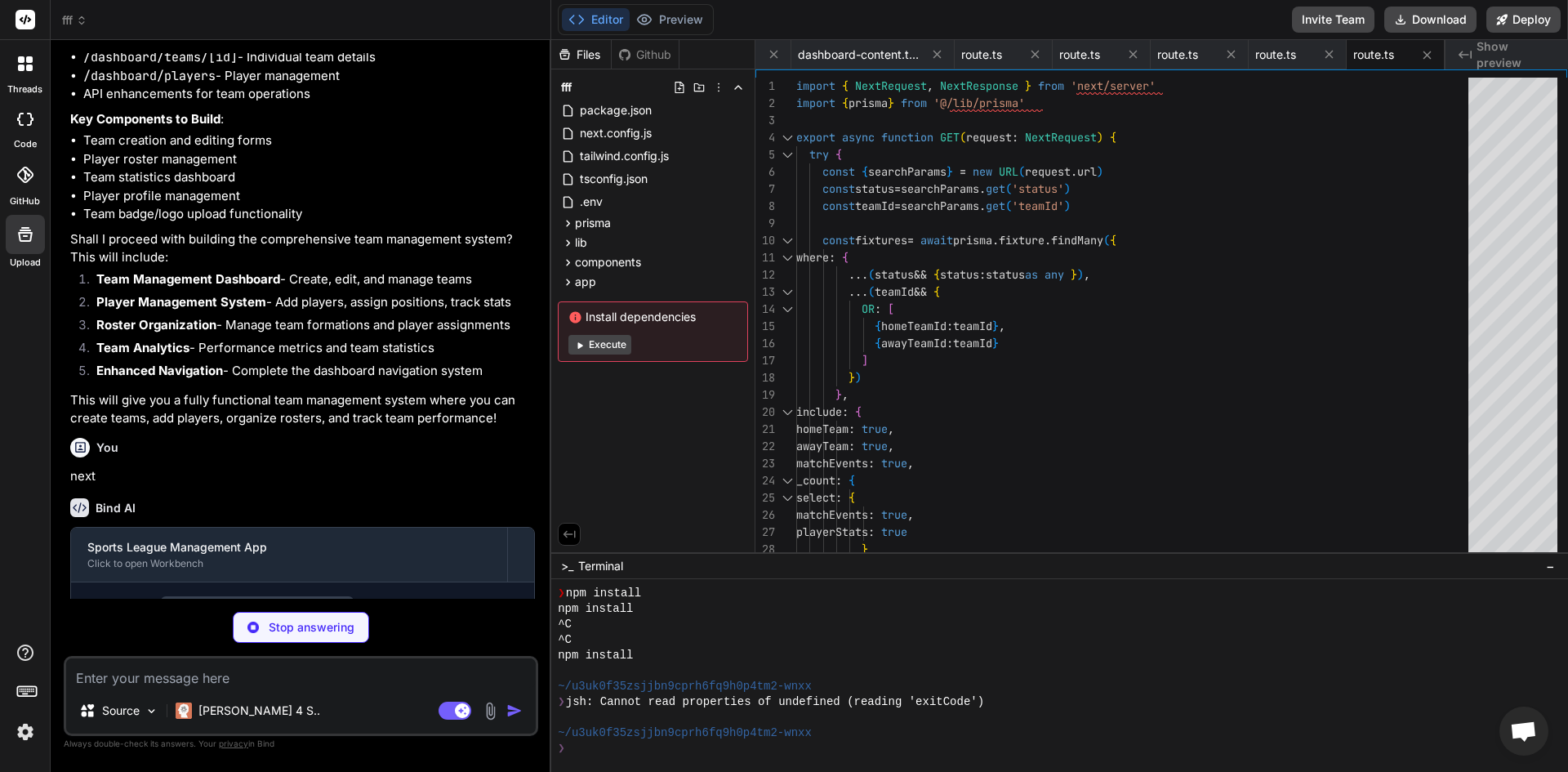
type textarea "x"
type textarea ") }"
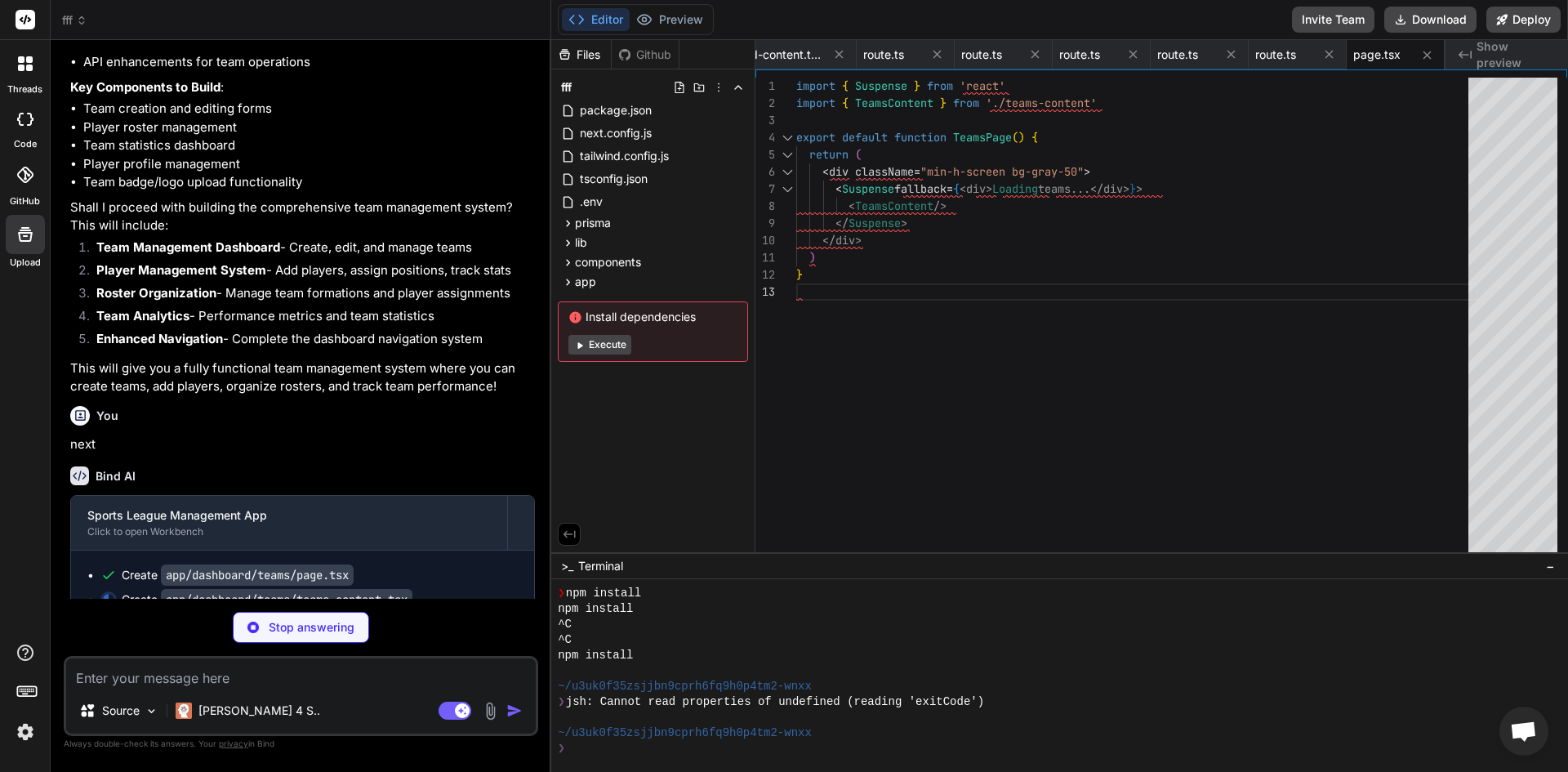
scroll to position [6396, 0]
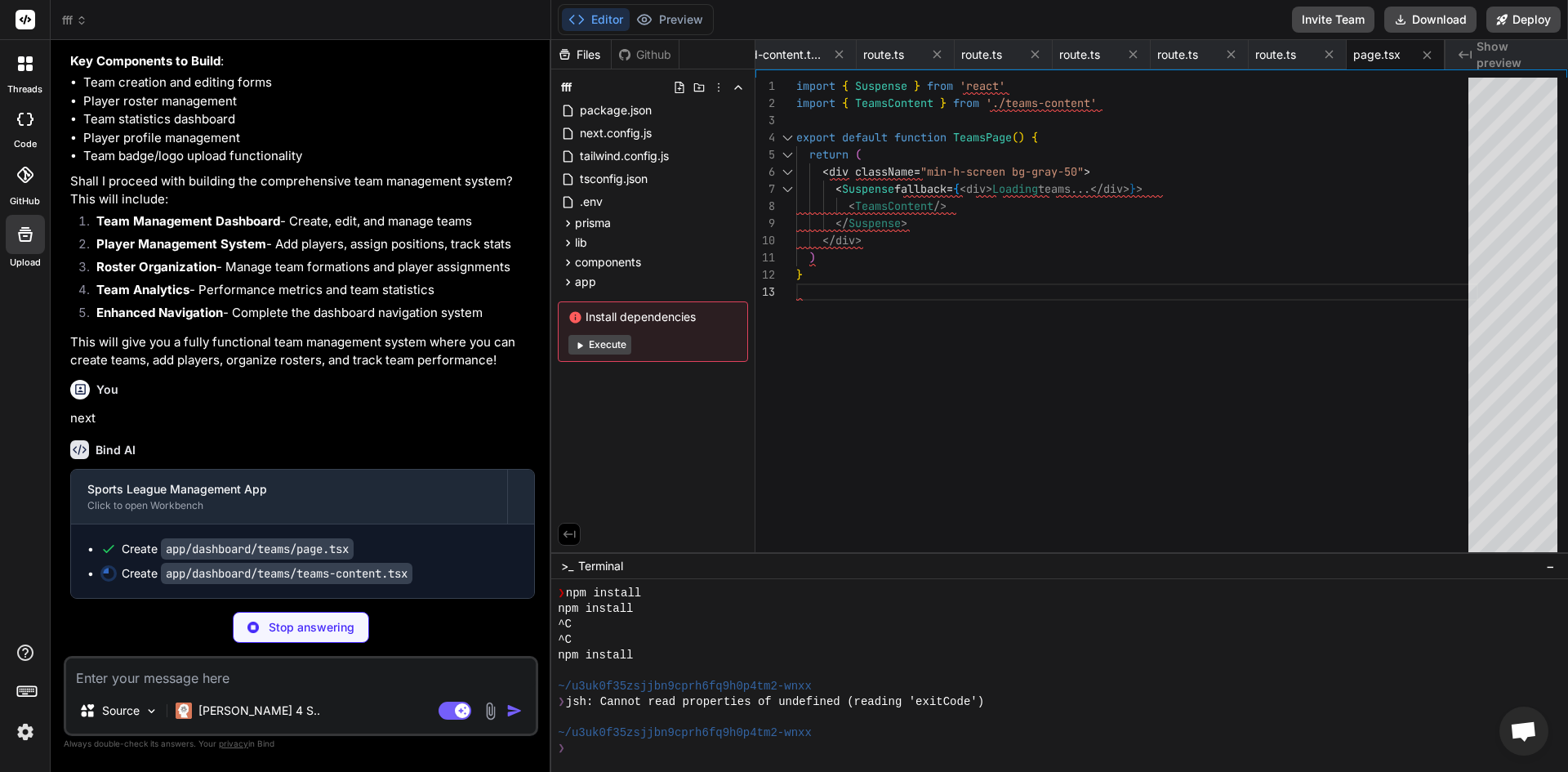
type textarea "x"
type textarea "))} </div> )} </main> </div> </> ) }"
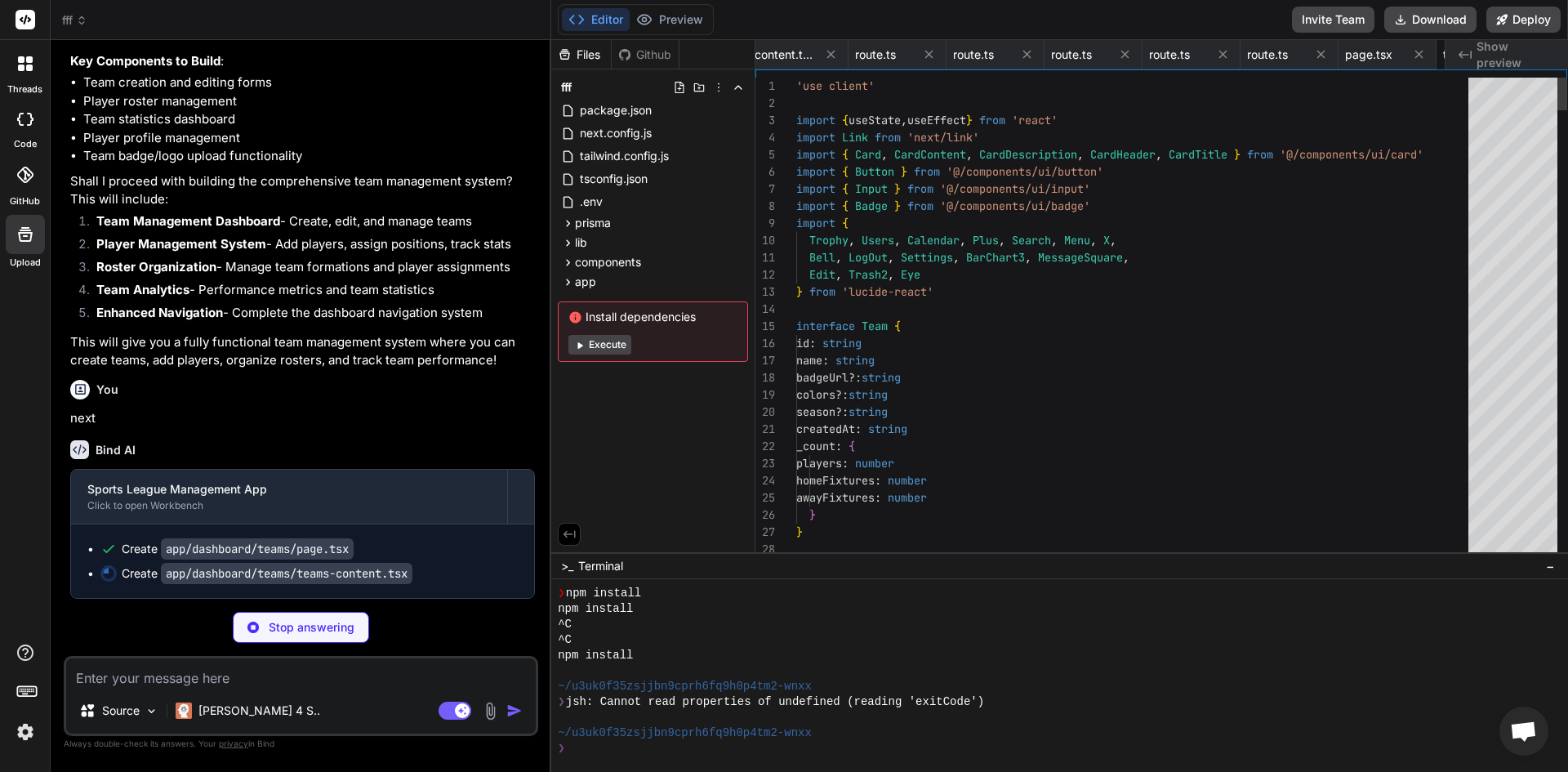
scroll to position [0, 2267]
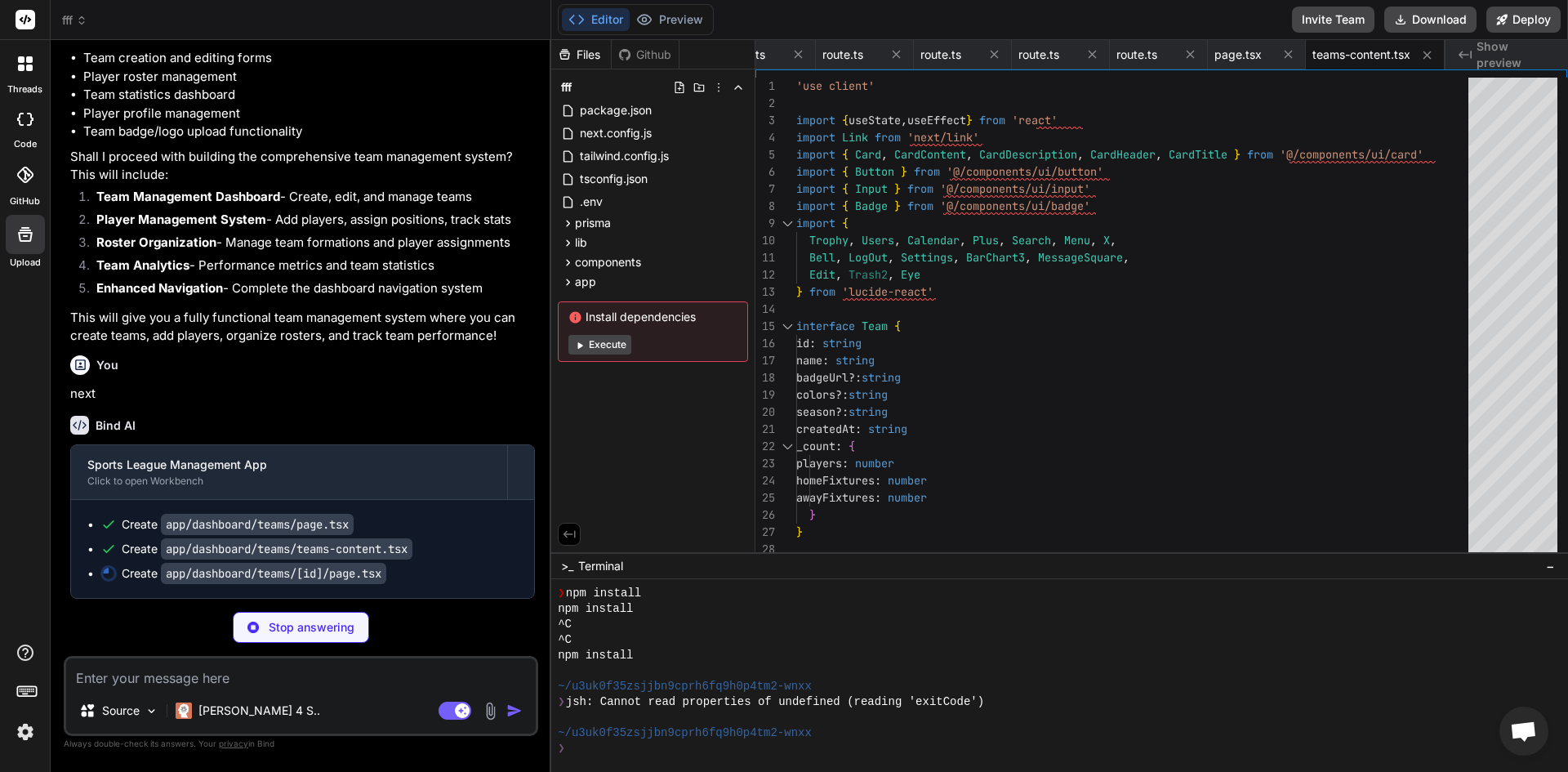
type textarea "x"
type textarea "return ( <div className="min-h-screen bg-gray-50"> <Suspense fallback={<div>Loa…"
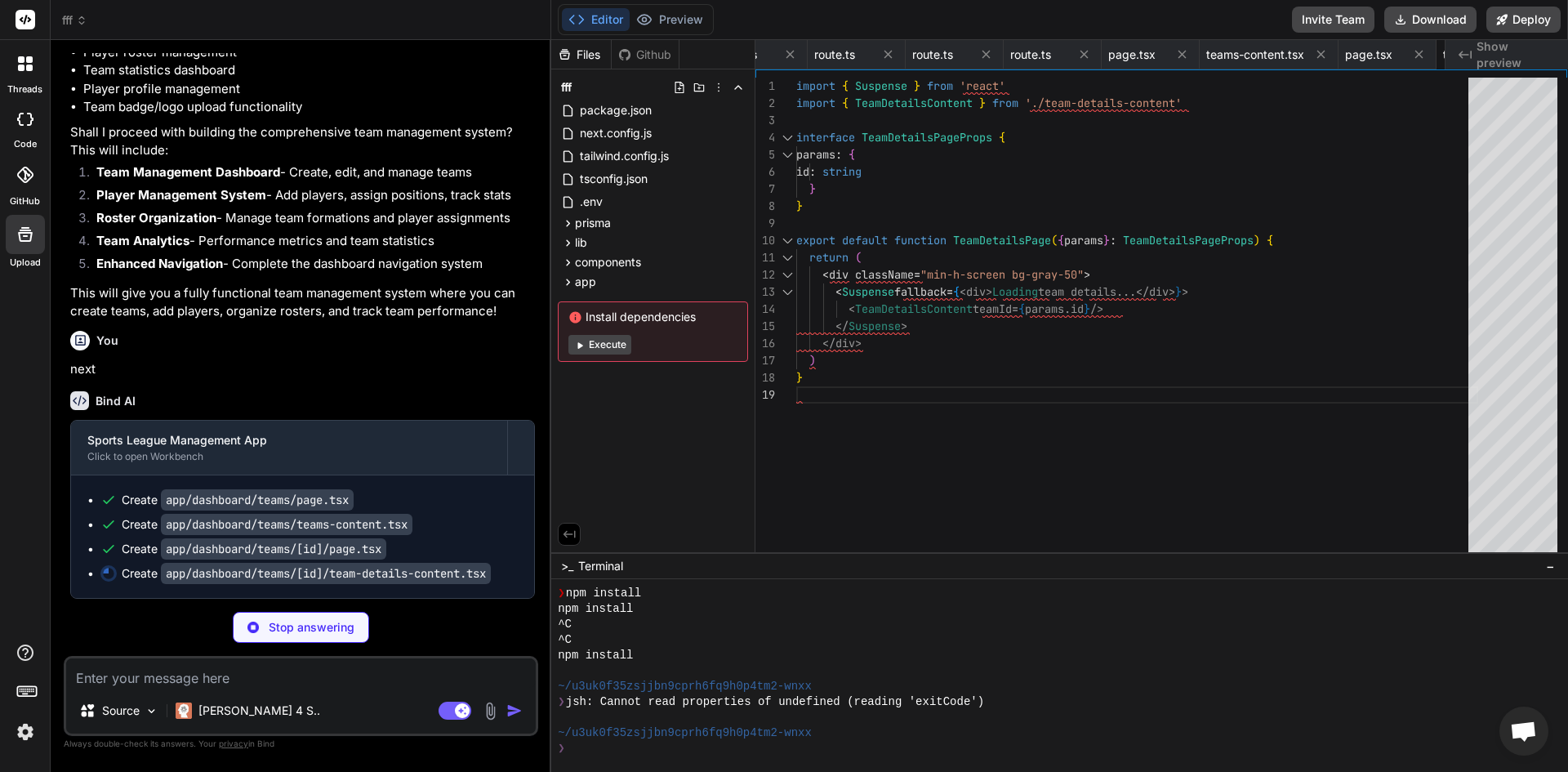
type textarea "x"
type textarea ") }"
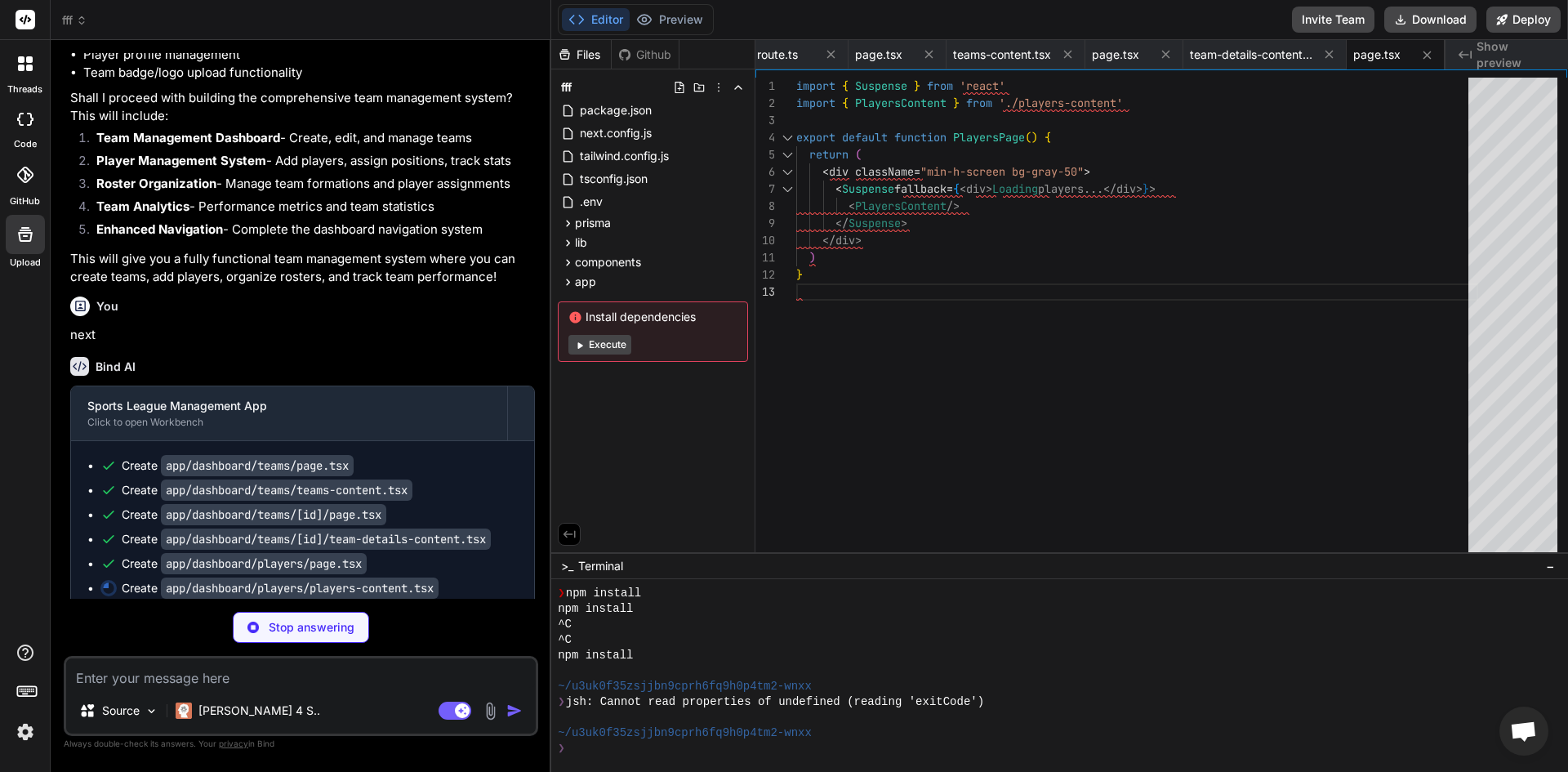
scroll to position [6495, 0]
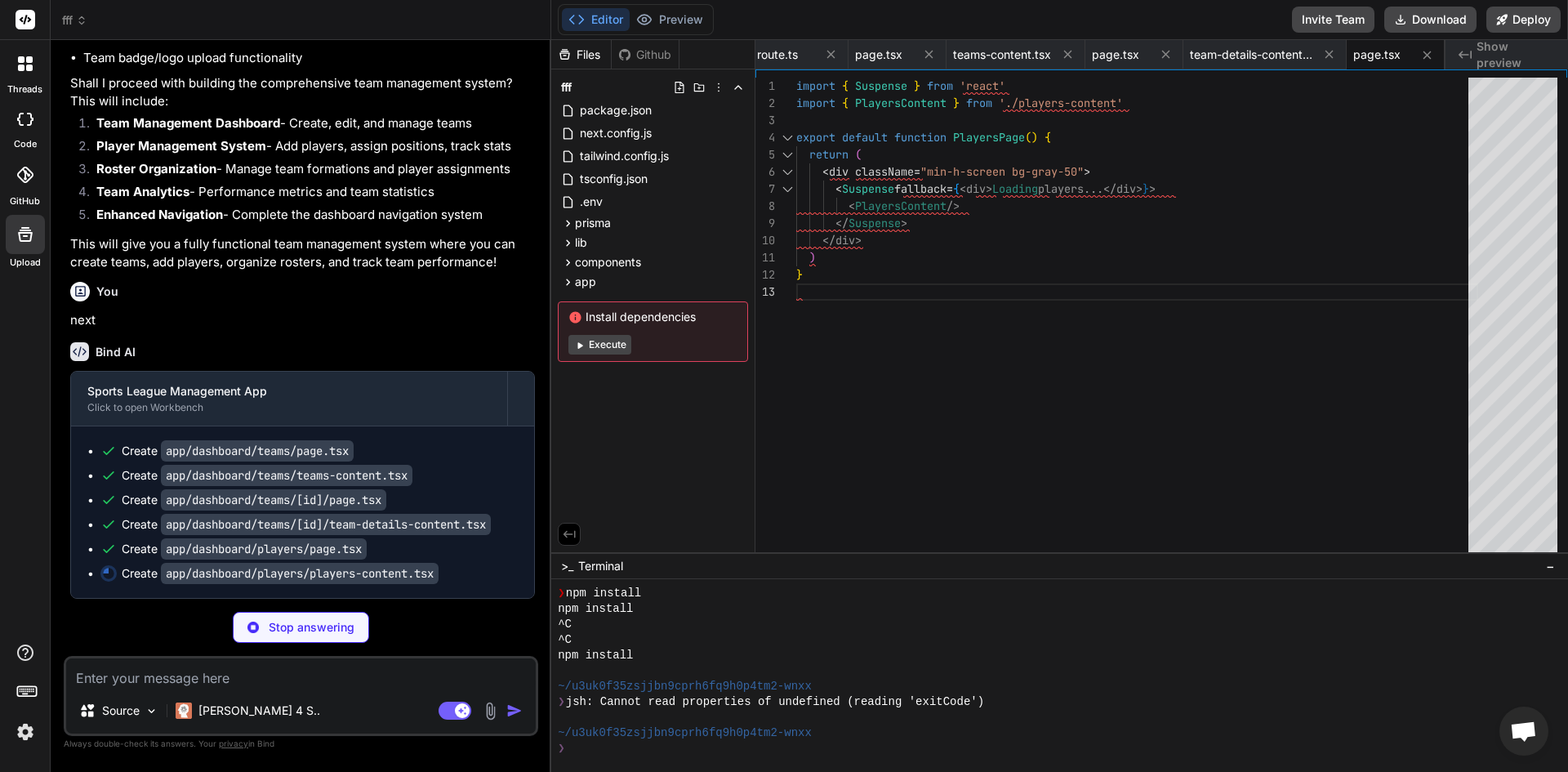
type textarea "x"
type textarea "</main> </div> </> ) }"
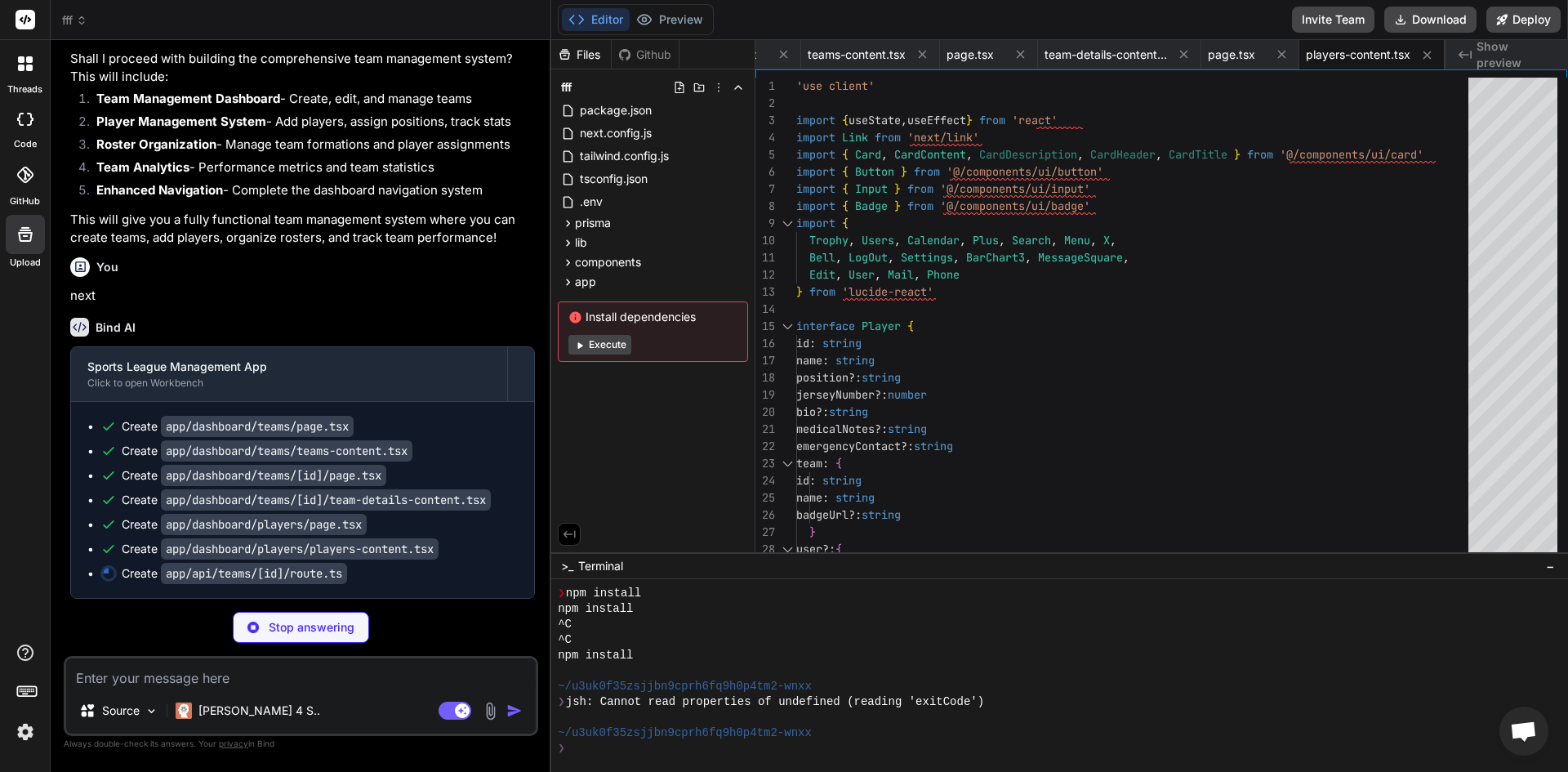
type textarea "x"
type textarea ") } }"
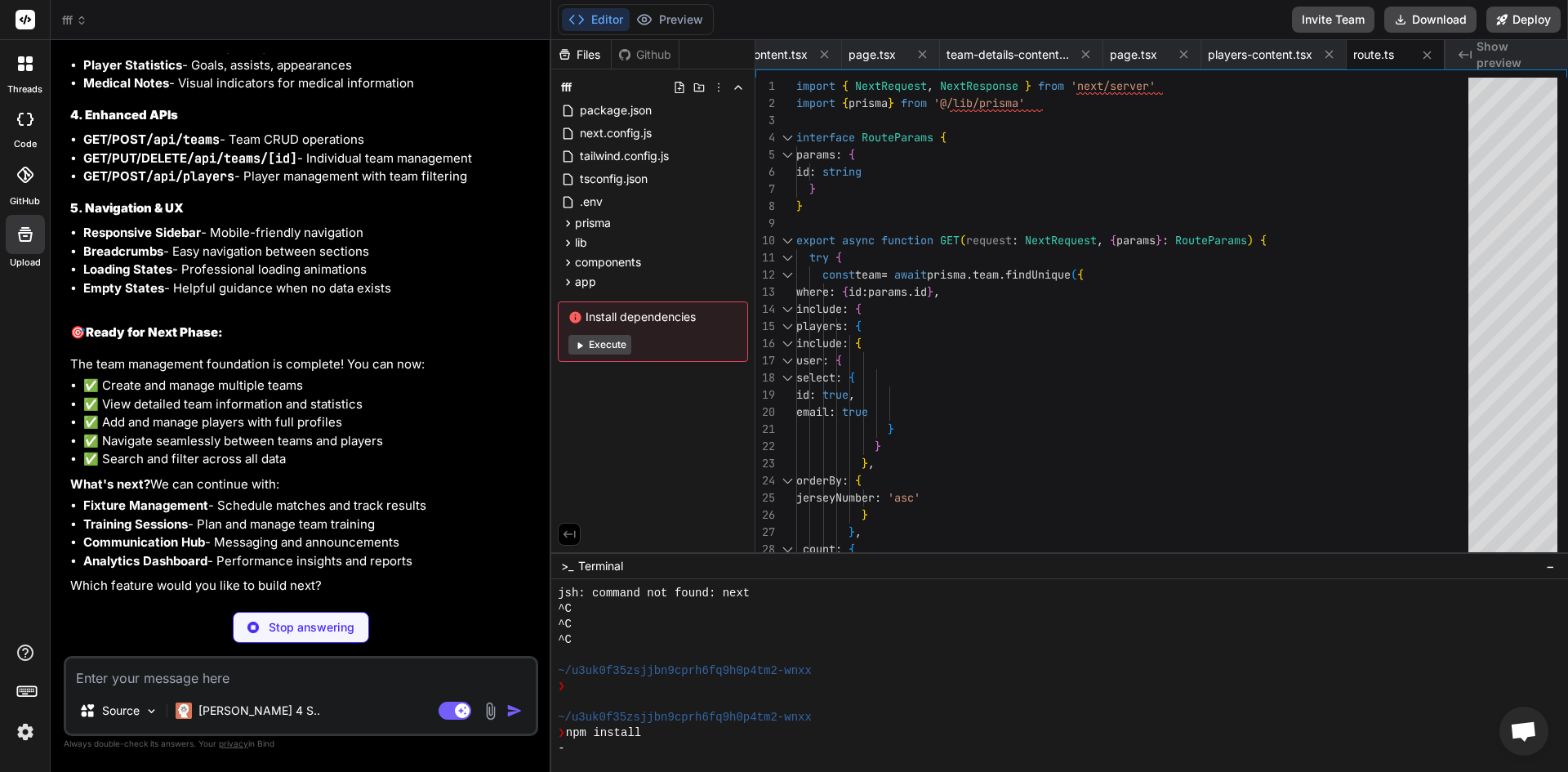
scroll to position [7468, 0]
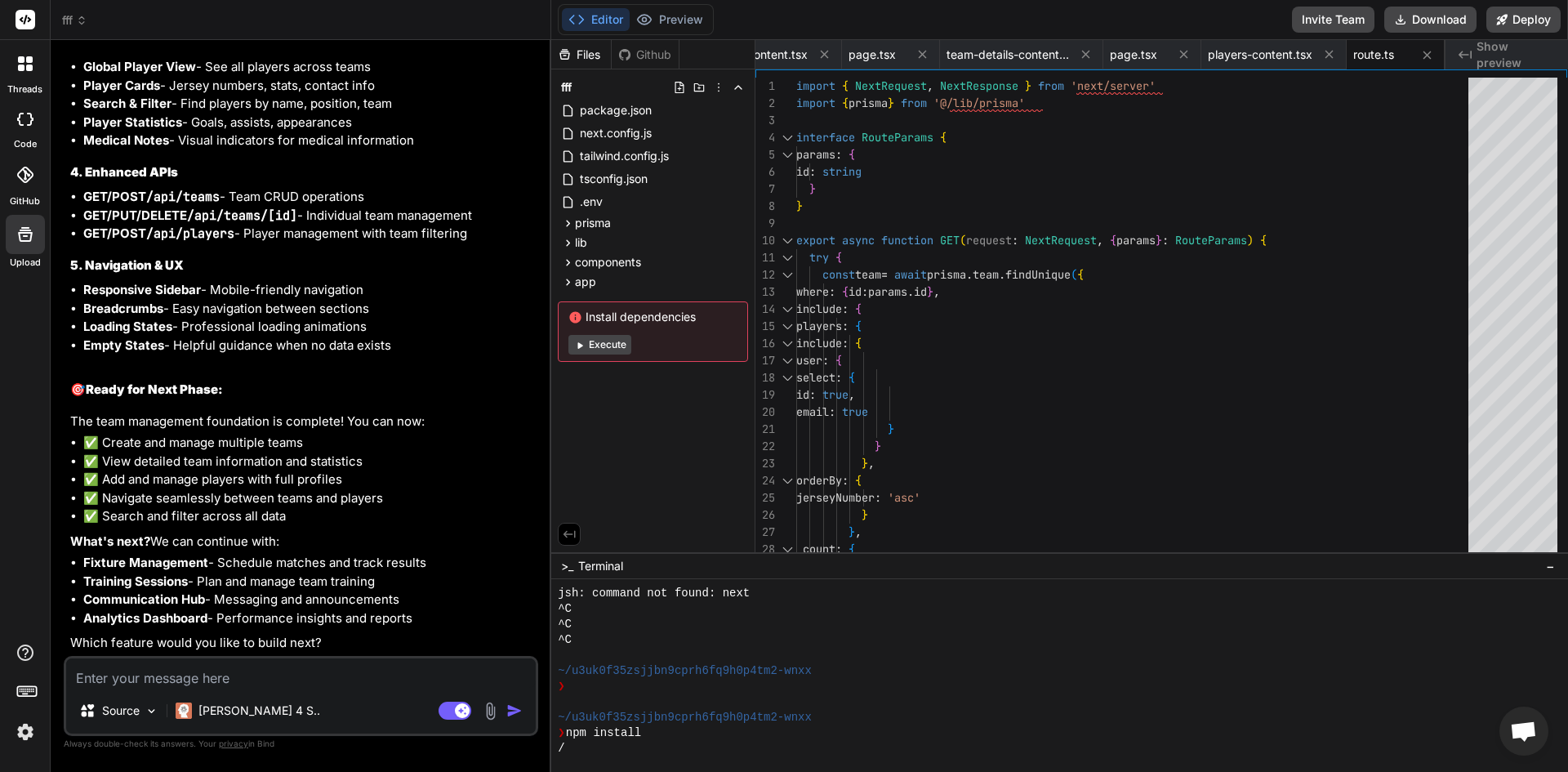
type textarea "x"
click at [324, 690] on div "Source Claude 4 S.. Agent Mode. When this toggle is activated, AI automatically…" at bounding box center [302, 695] width 475 height 80
click at [329, 678] on textarea at bounding box center [301, 673] width 469 height 30
type textarea "y"
type textarea "x"
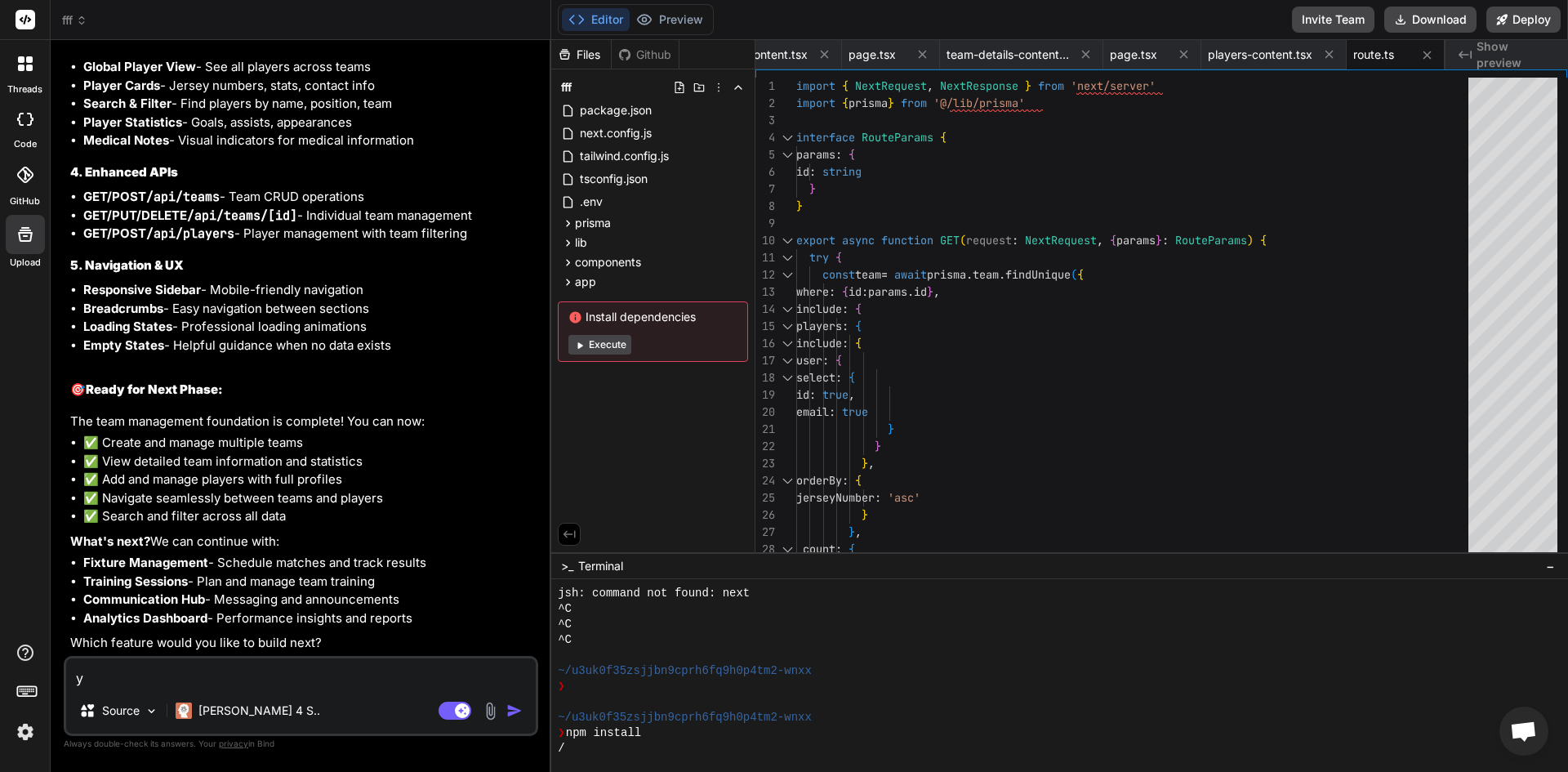
type textarea "ye"
type textarea "x"
type textarea "yes"
type textarea "x"
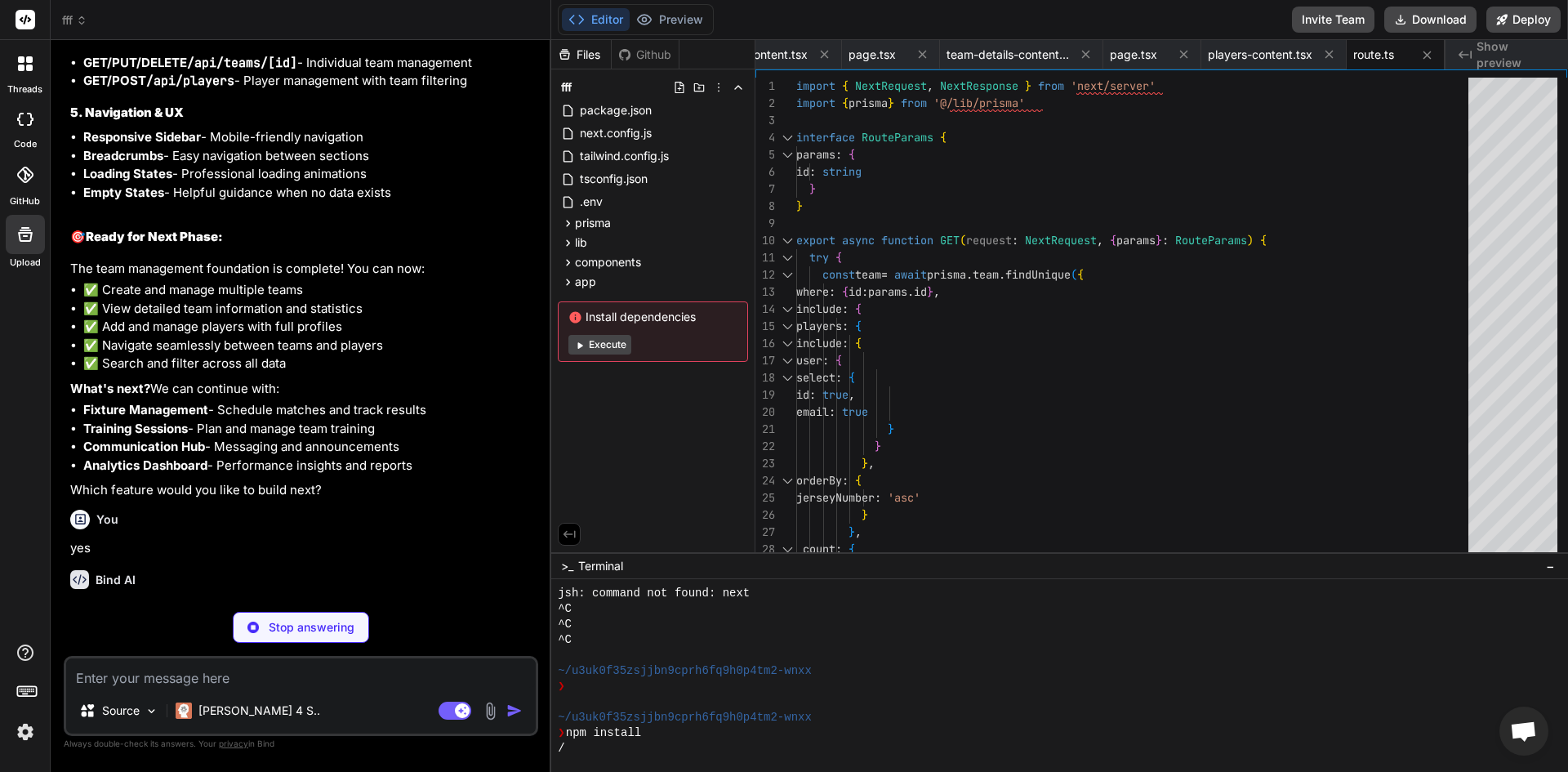
scroll to position [7639, 0]
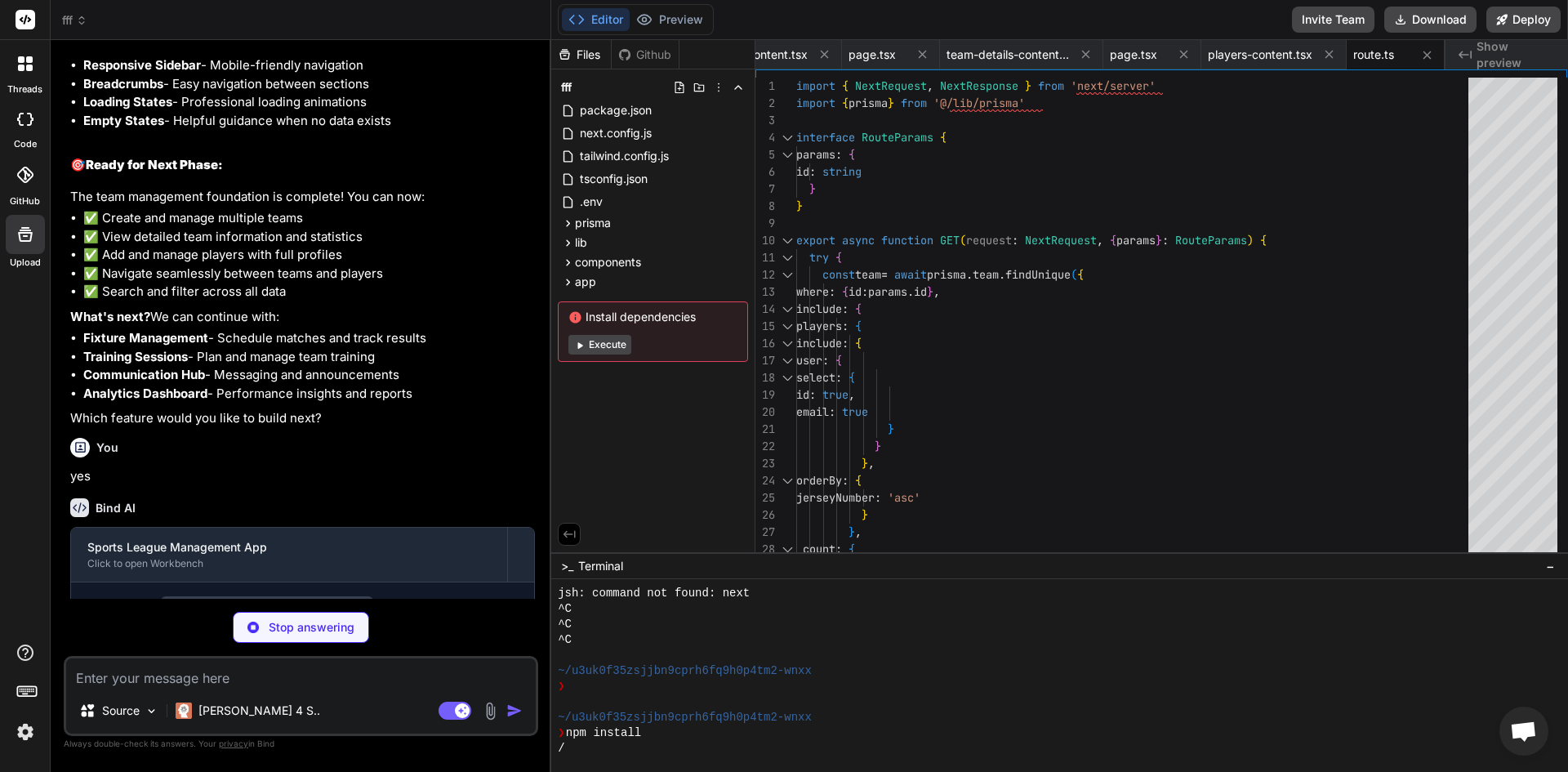
type textarea "x"
type textarea ") }"
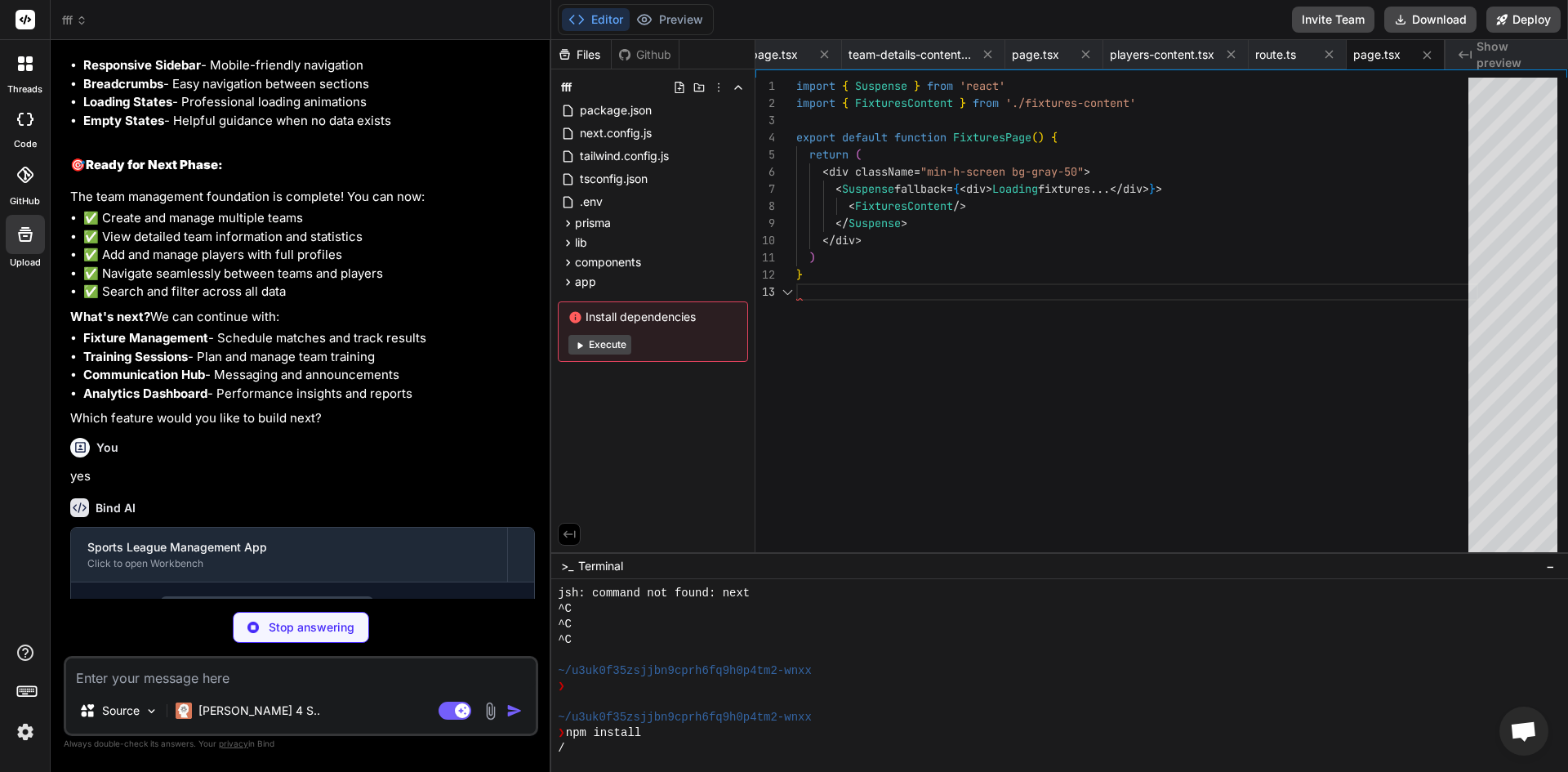
click at [620, 347] on button "Execute" at bounding box center [600, 345] width 63 height 20
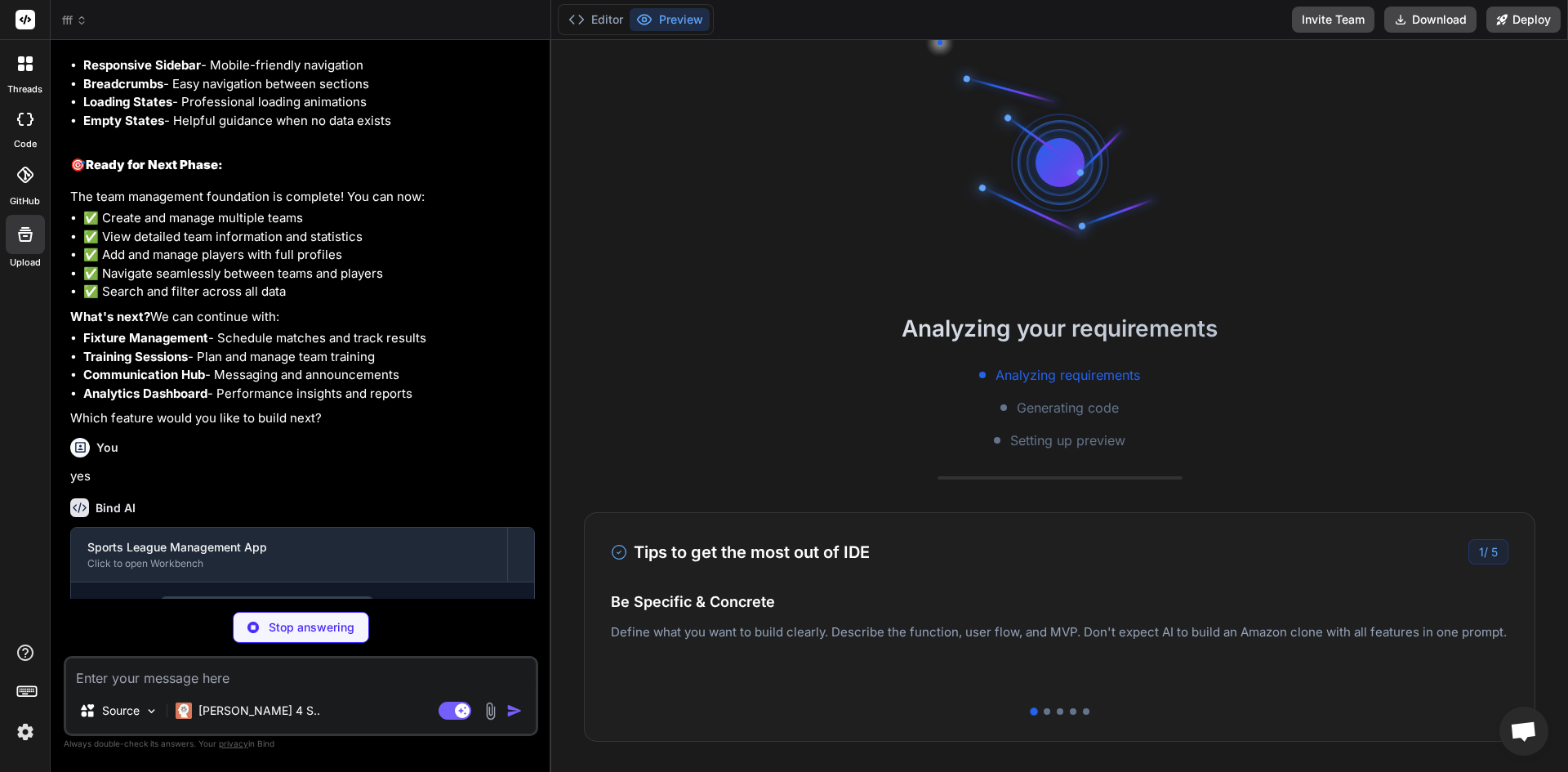
scroll to position [637, 0]
click at [1083, 708] on div at bounding box center [1086, 711] width 6 height 6
click at [1082, 708] on div at bounding box center [1086, 711] width 8 height 8
click at [1060, 407] on span "Generating code" at bounding box center [1067, 408] width 102 height 20
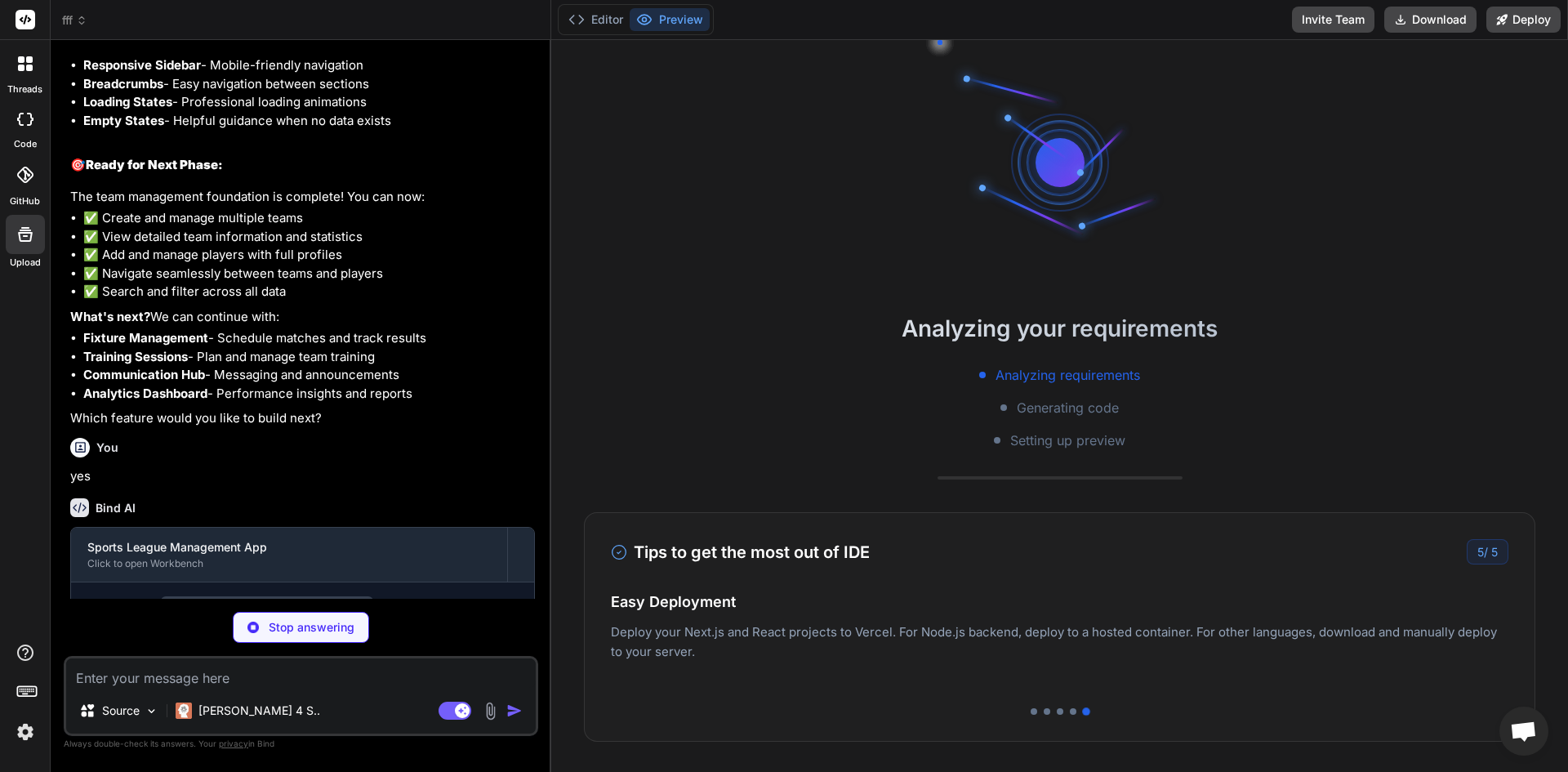
click at [1046, 429] on div "Analyzing requirements Generating code Setting up preview" at bounding box center [1060, 407] width 1016 height 85
click at [587, 24] on button "Editor" at bounding box center [595, 19] width 68 height 23
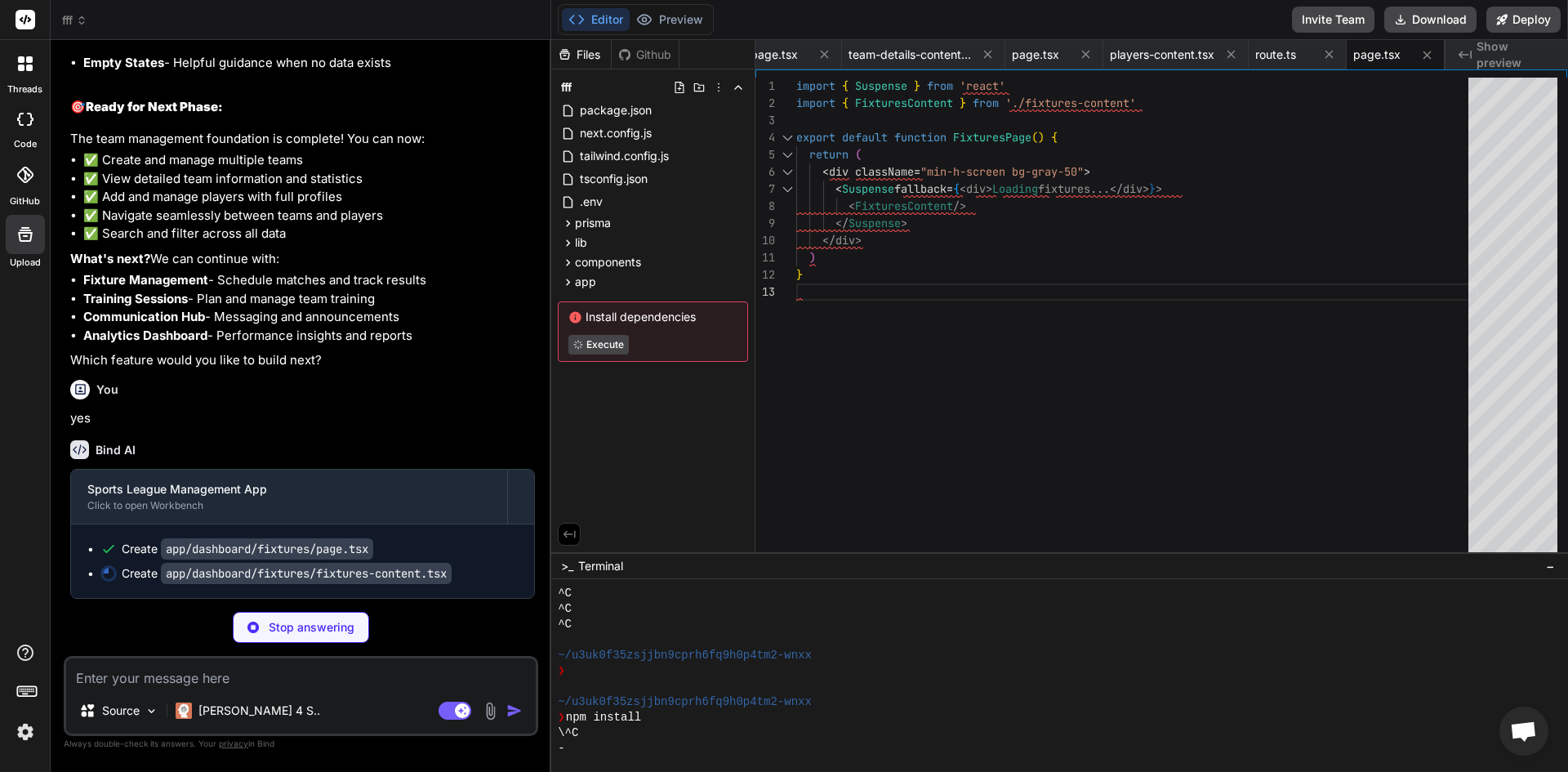
scroll to position [7752, 0]
click at [149, 708] on img at bounding box center [151, 711] width 14 height 14
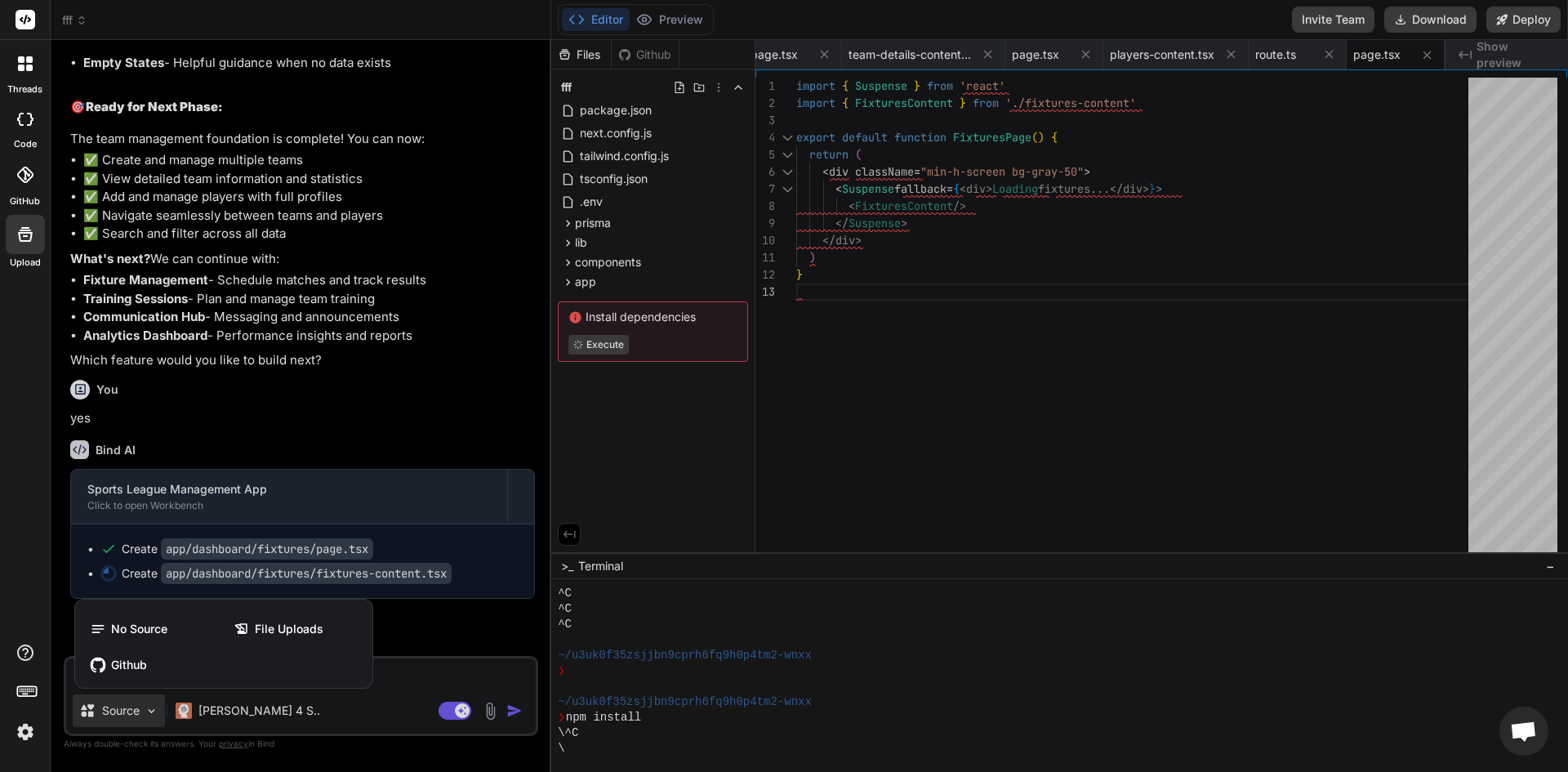
click at [149, 710] on div at bounding box center [784, 386] width 1568 height 772
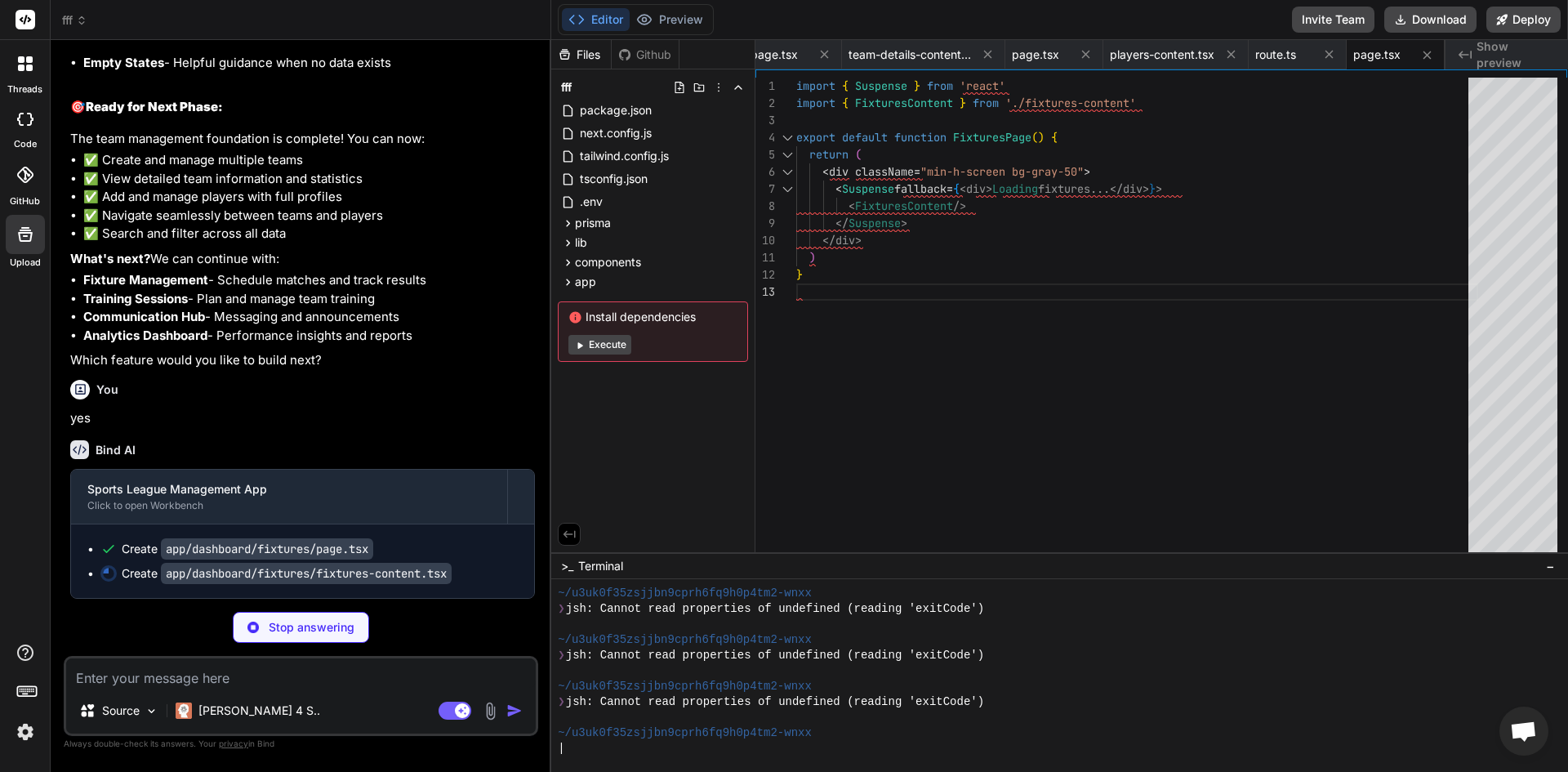
scroll to position [1195, 0]
click at [694, 21] on button "Preview" at bounding box center [669, 19] width 80 height 23
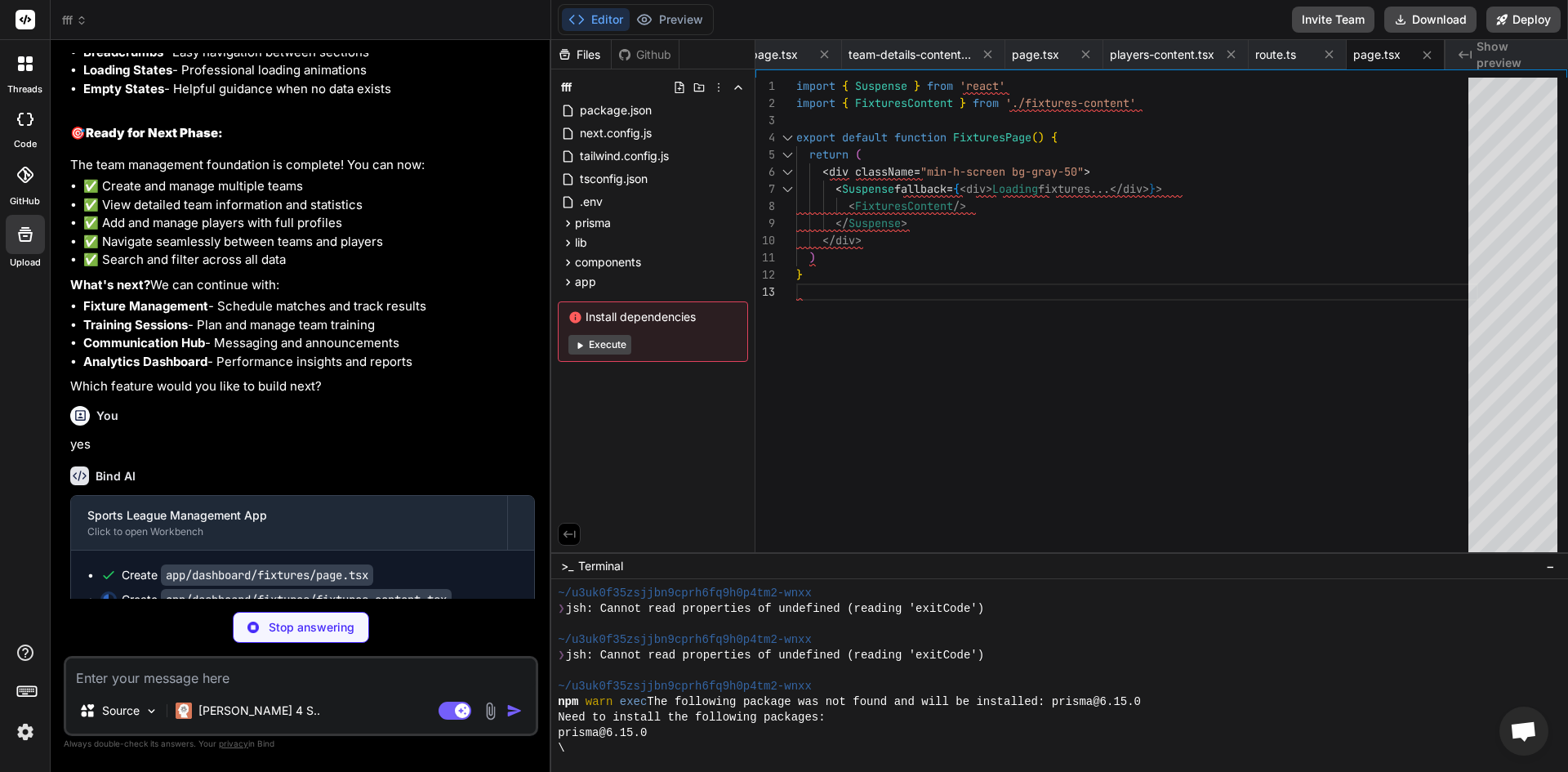
scroll to position [7752, 0]
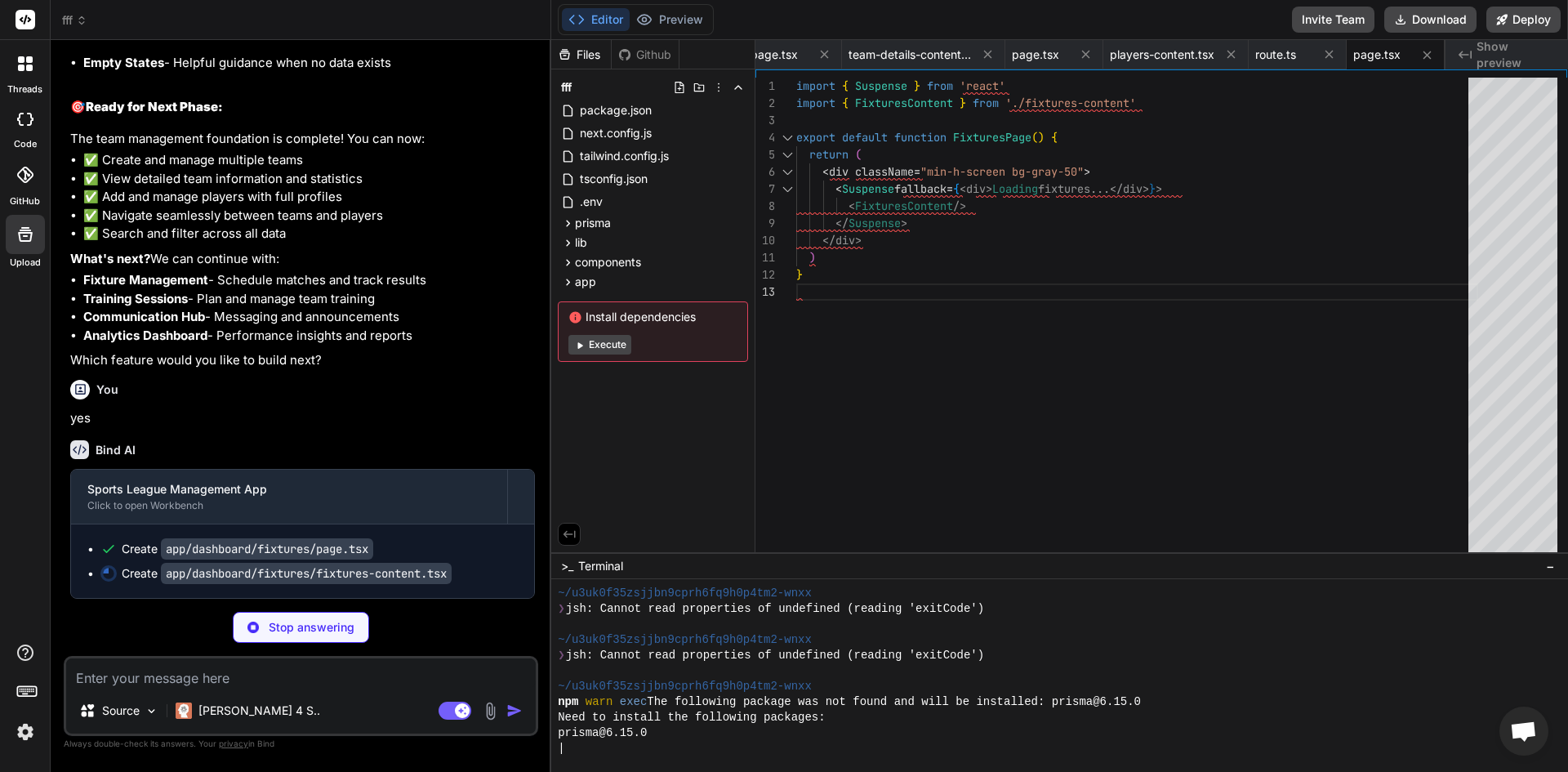
click at [489, 712] on img at bounding box center [490, 711] width 19 height 19
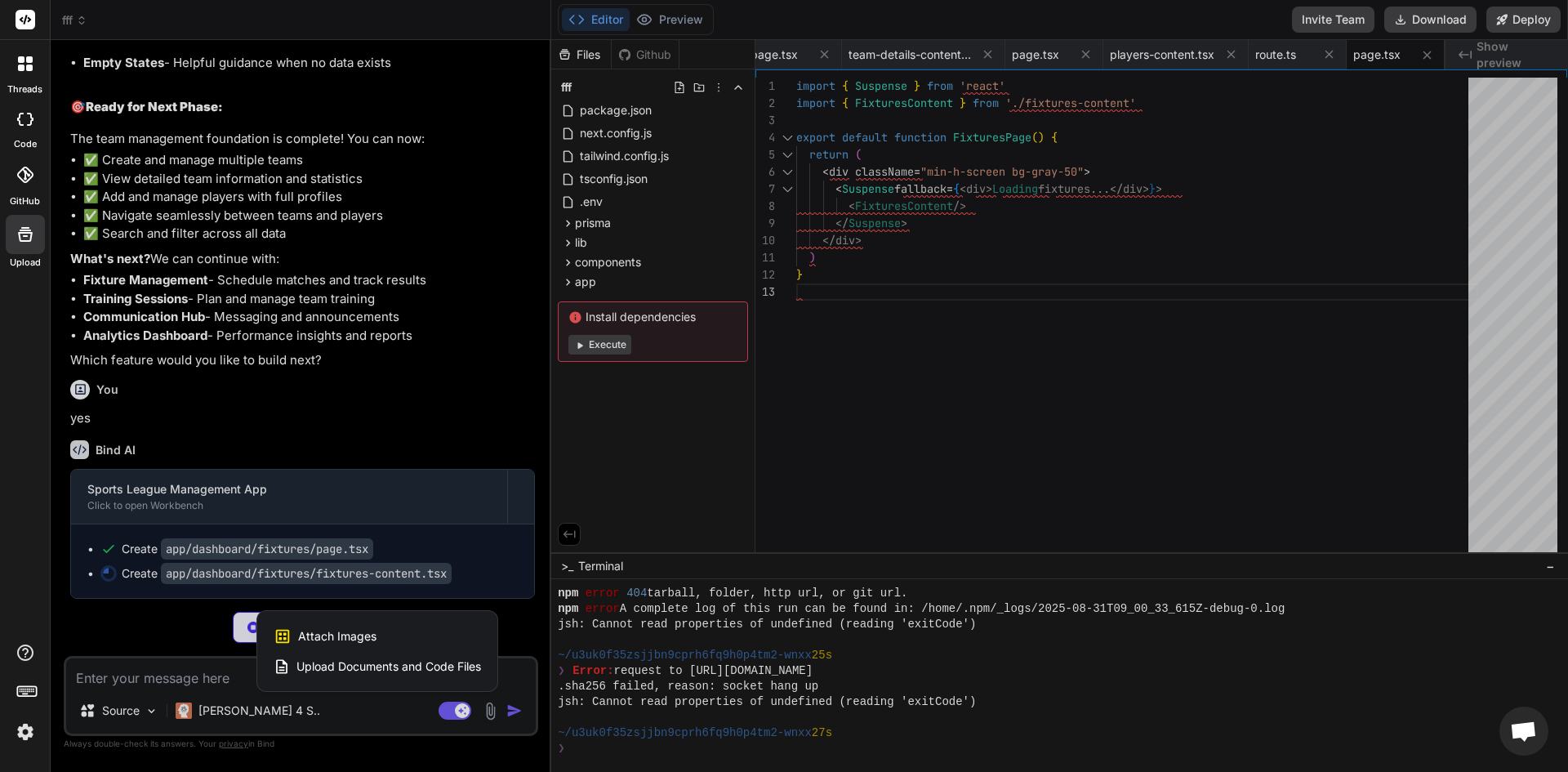
scroll to position [1676, 0]
click at [372, 668] on span "Upload Documents and Code Files" at bounding box center [388, 666] width 184 height 16
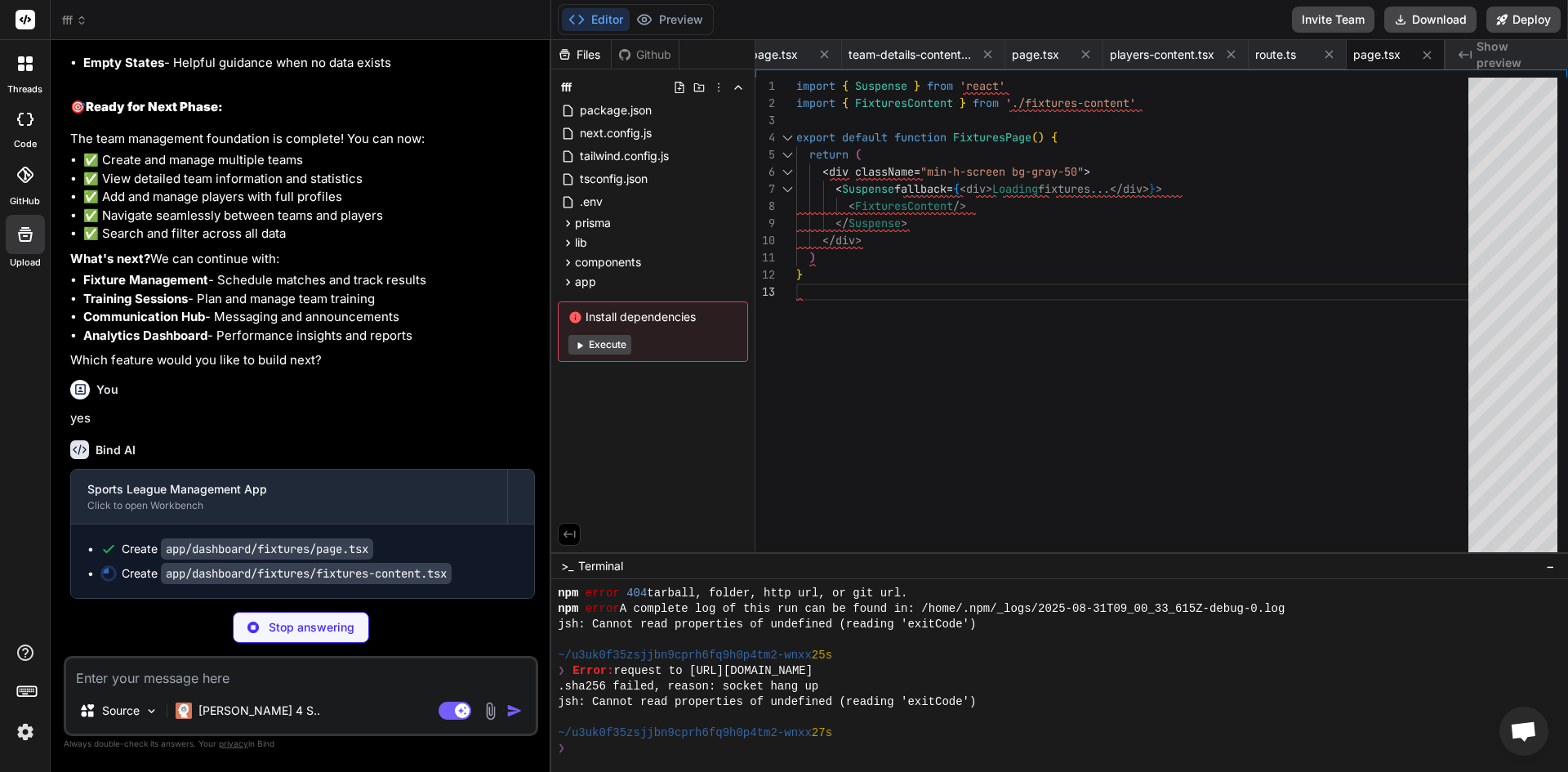
type textarea "x"
type textarea "</Tabs> </main> </div> </> ) }"
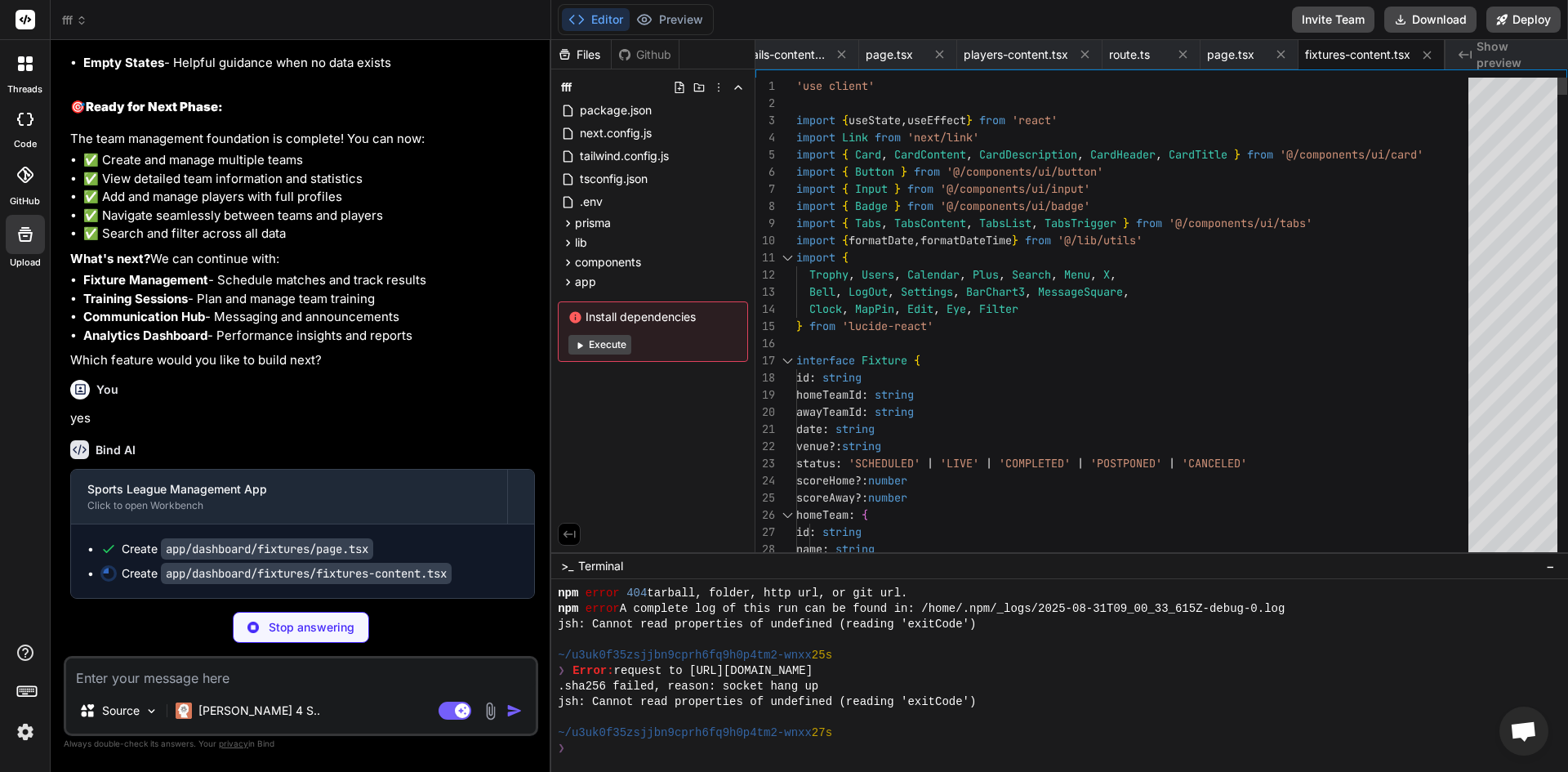
click at [486, 709] on img at bounding box center [490, 711] width 19 height 19
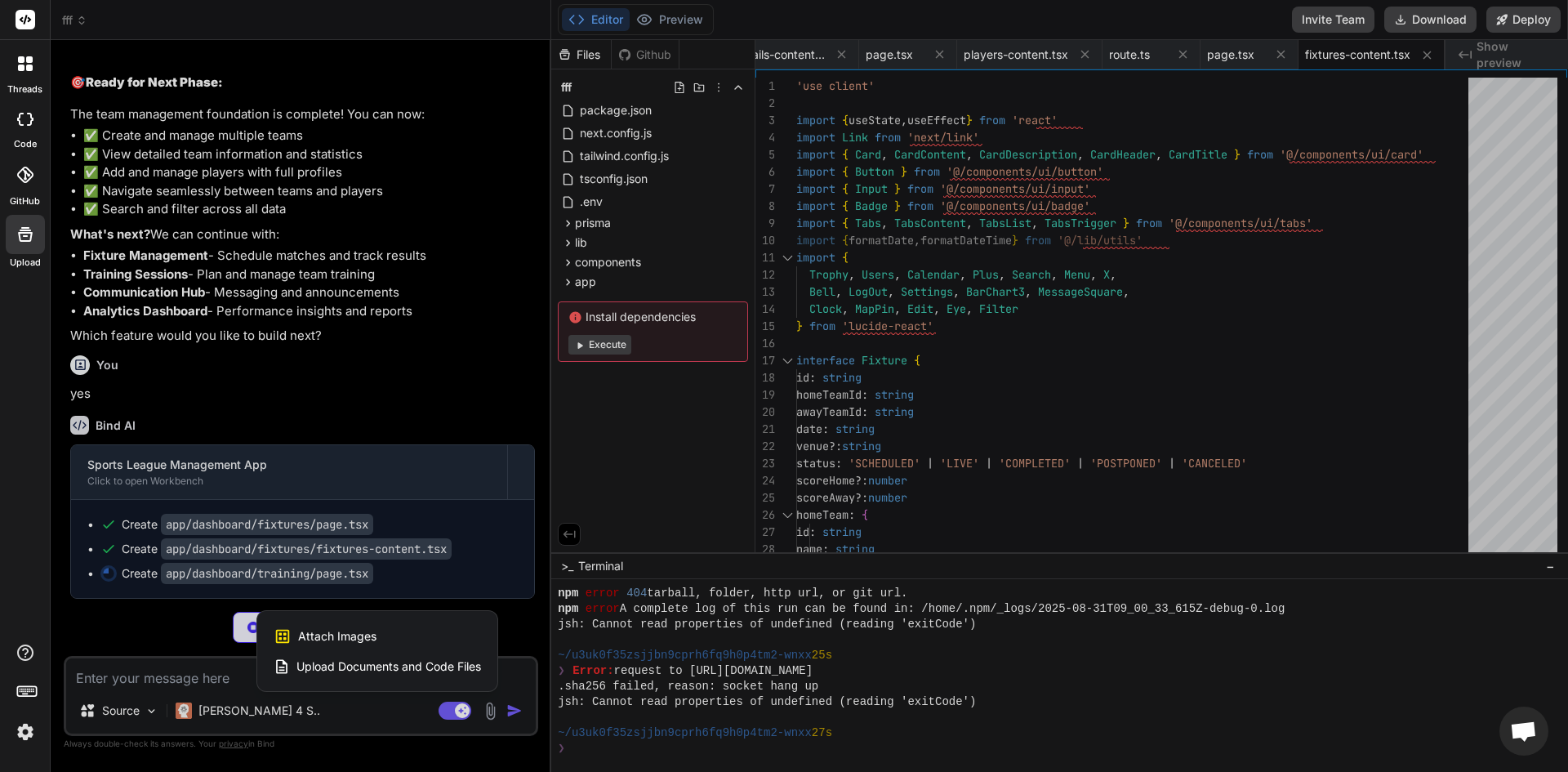
type textarea "x"
type textarea ") }"
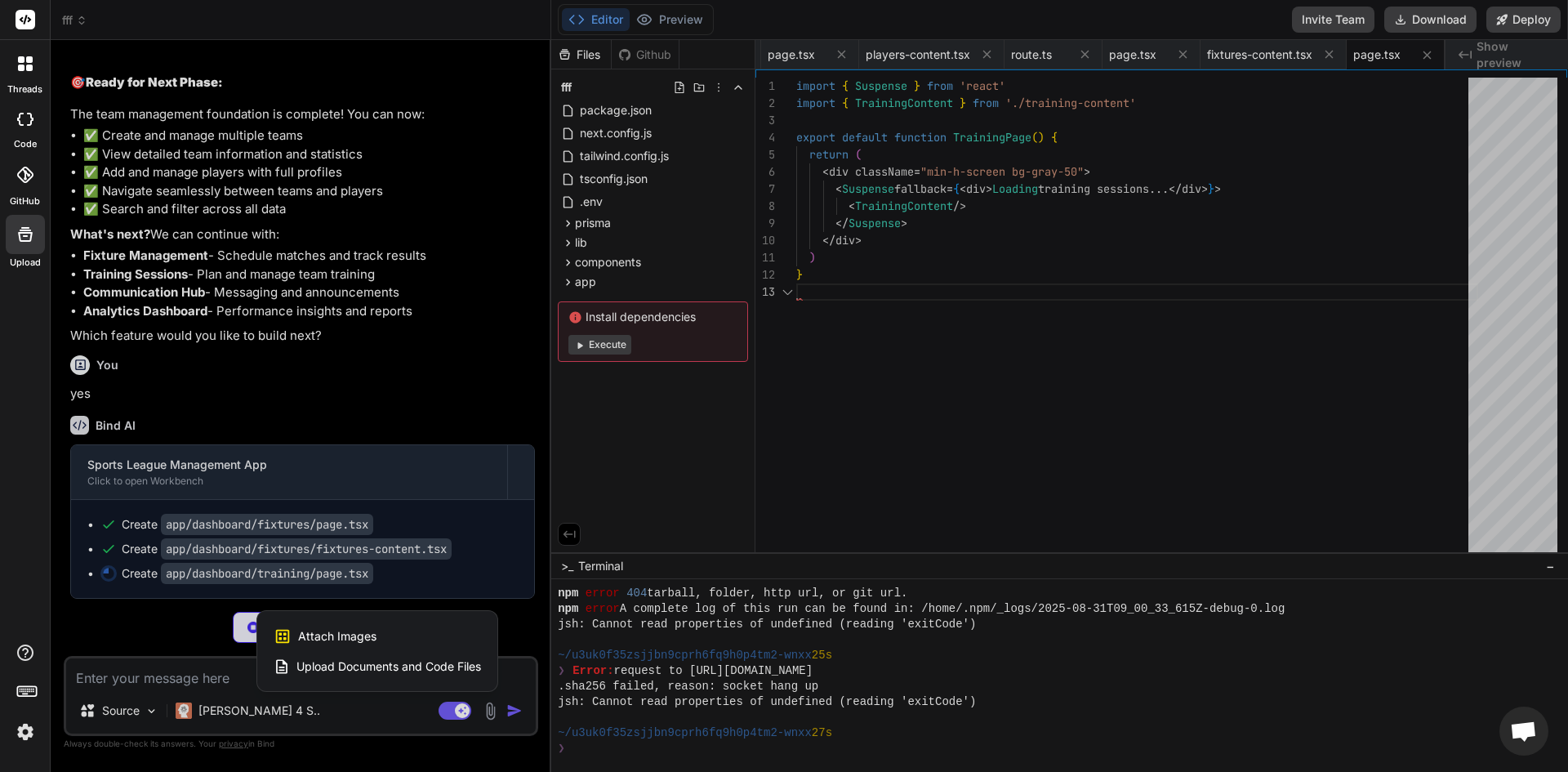
click at [415, 664] on span "Upload Documents and Code Files" at bounding box center [388, 666] width 184 height 16
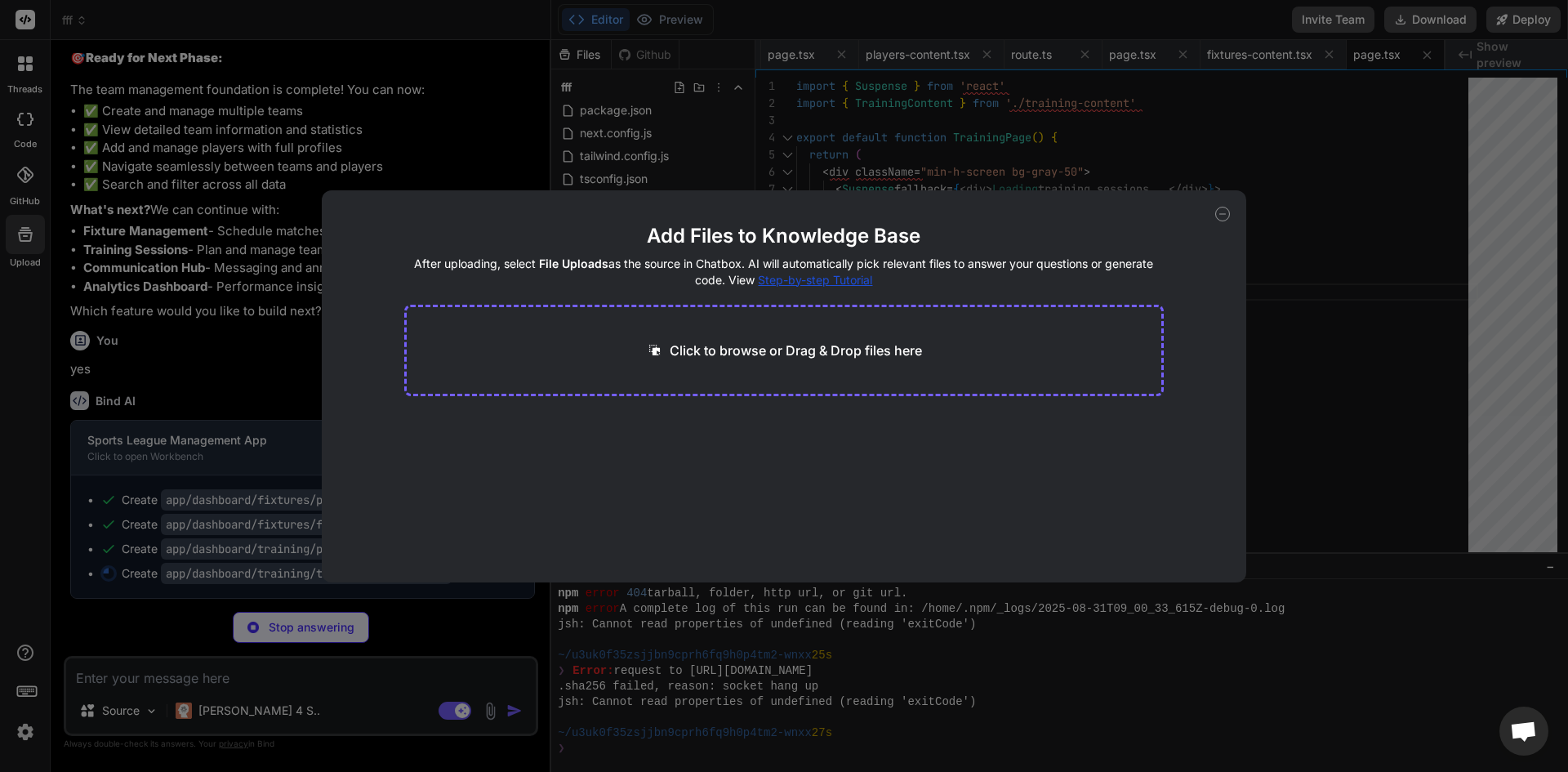
click at [641, 356] on div "Click to browse or Drag & Drop files here" at bounding box center [784, 349] width 760 height 91
click at [758, 341] on p "Click to browse or Drag & Drop files here" at bounding box center [796, 350] width 253 height 20
type textarea "x"
type input "C:\fakepath\get_file.pdf"
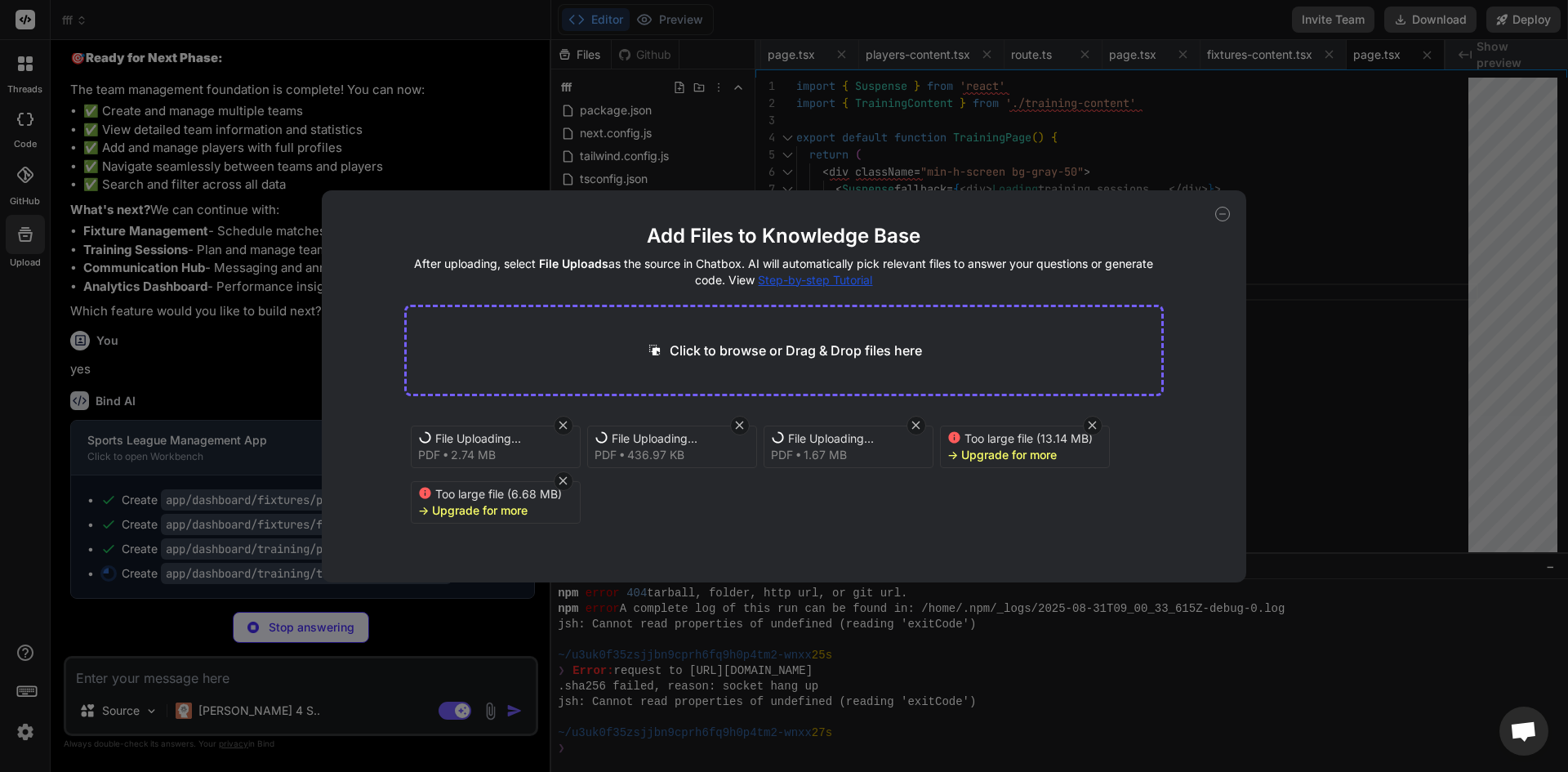
click at [561, 480] on icon at bounding box center [562, 480] width 14 height 14
click at [562, 479] on icon at bounding box center [563, 480] width 8 height 8
click at [556, 486] on icon at bounding box center [562, 480] width 14 height 14
click at [557, 486] on icon at bounding box center [562, 480] width 14 height 14
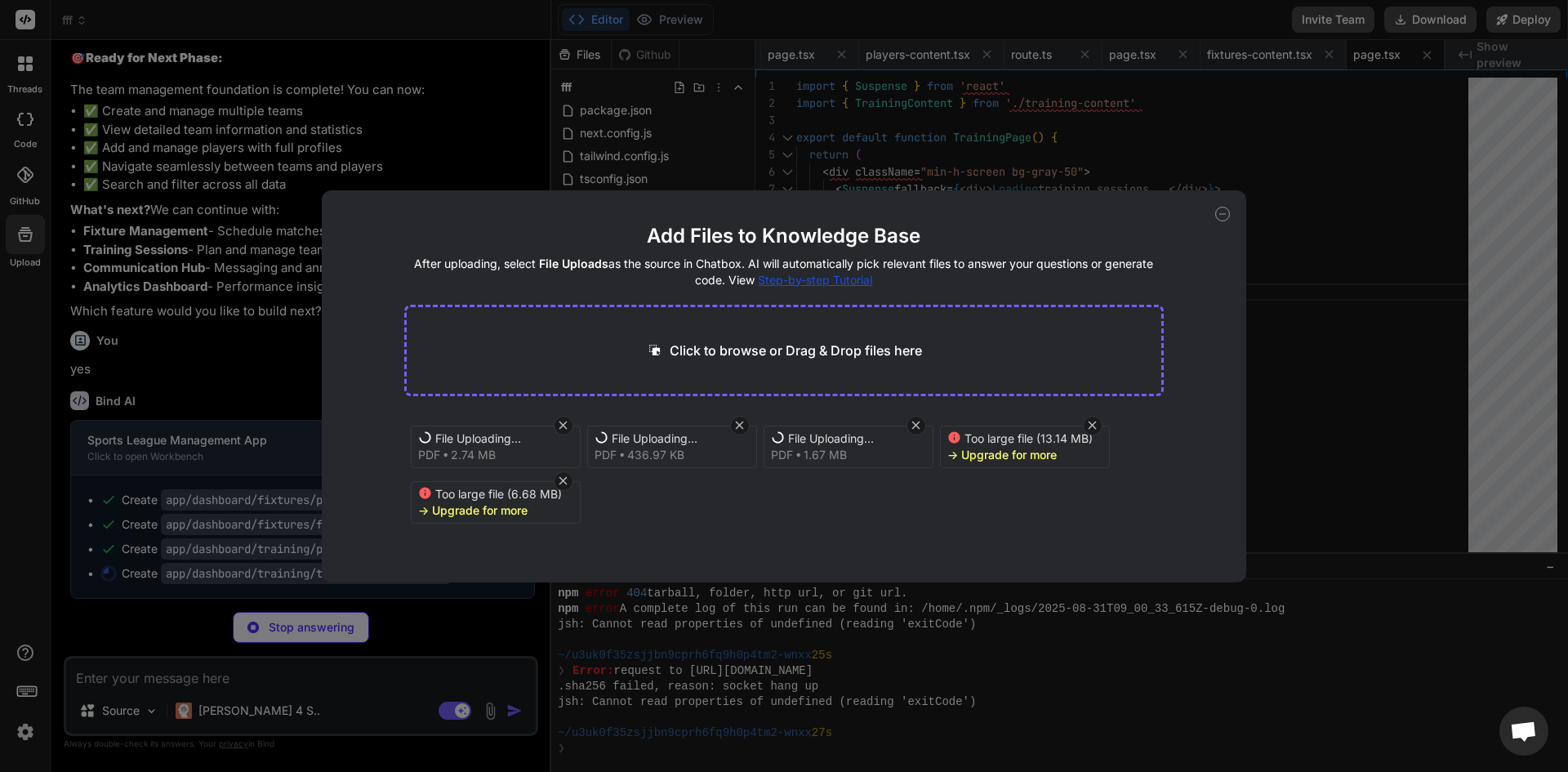
click at [558, 484] on icon at bounding box center [562, 480] width 14 height 14
drag, startPoint x: 558, startPoint y: 484, endPoint x: 758, endPoint y: 459, distance: 201.6
click at [575, 478] on div "File Uploading... pdf 2.74 MB File Uploading... pdf 436.97 KB File Uploading...…" at bounding box center [784, 471] width 760 height 117
click at [1220, 215] on icon at bounding box center [1222, 214] width 14 height 14
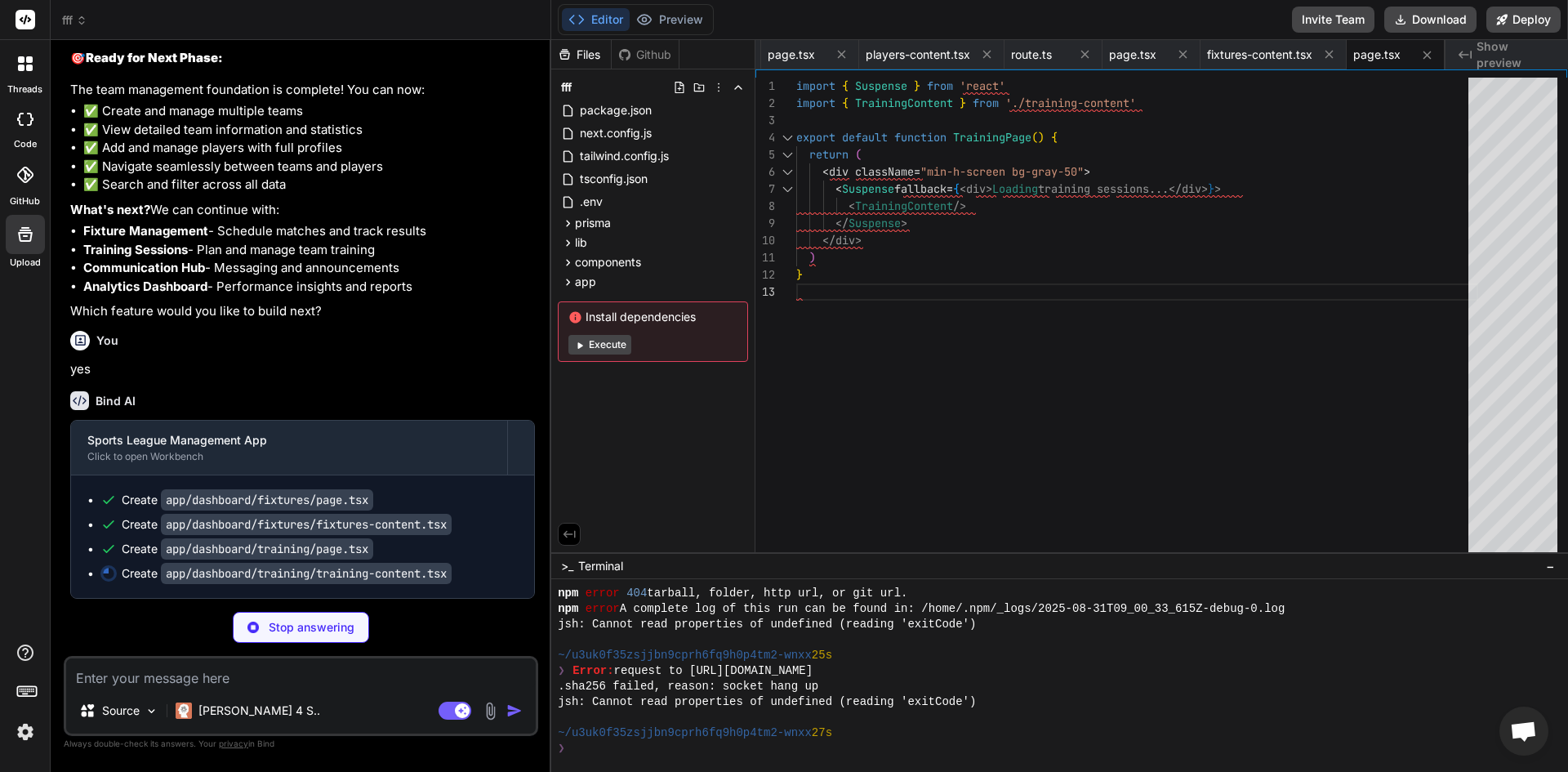
scroll to position [7801, 0]
type textarea "x"
type textarea "</main> </div> </> ) }"
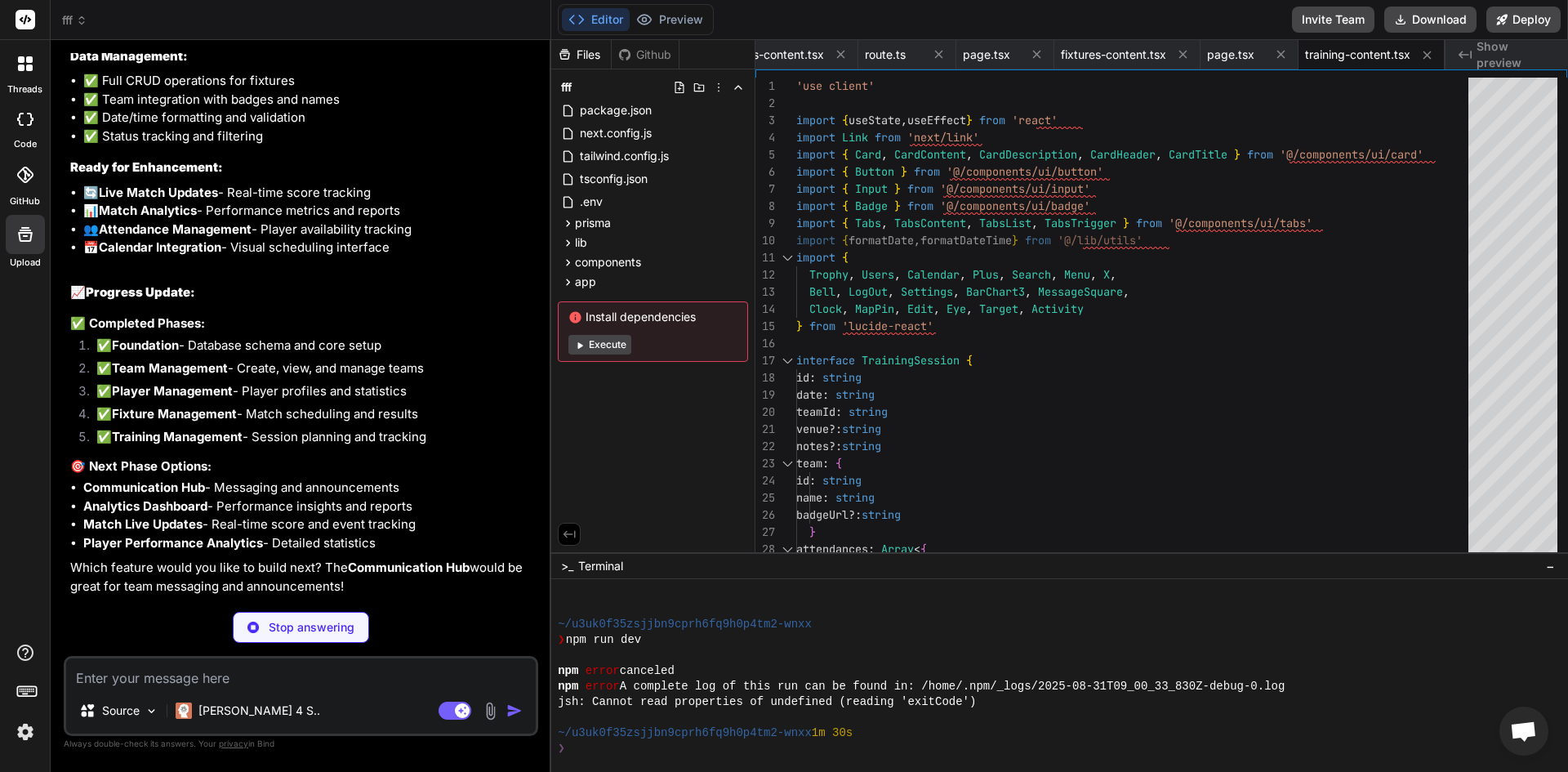
scroll to position [9166, 0]
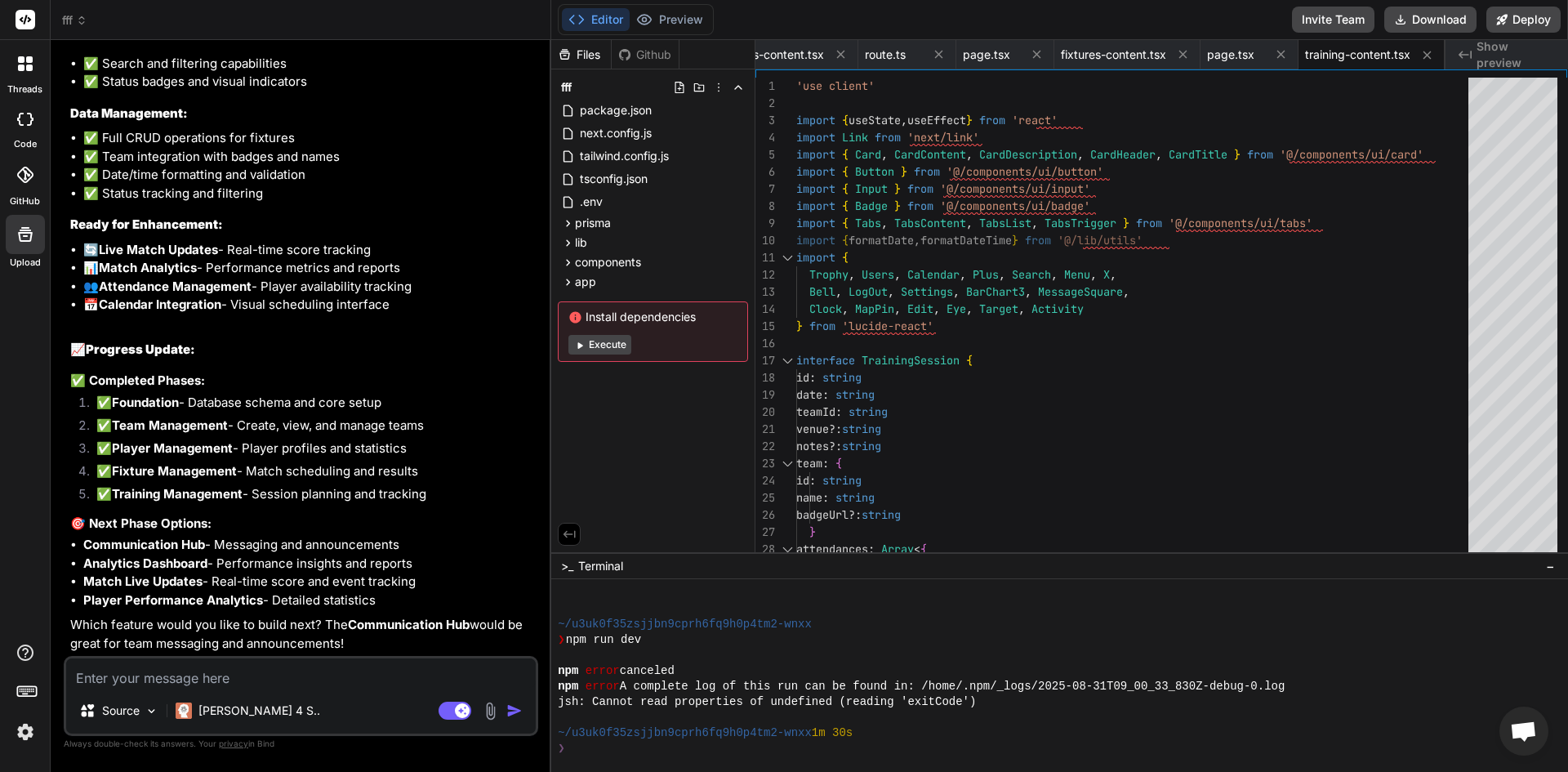
click at [195, 668] on textarea at bounding box center [301, 673] width 469 height 30
type textarea "x"
type textarea "a"
type textarea "x"
type textarea "al"
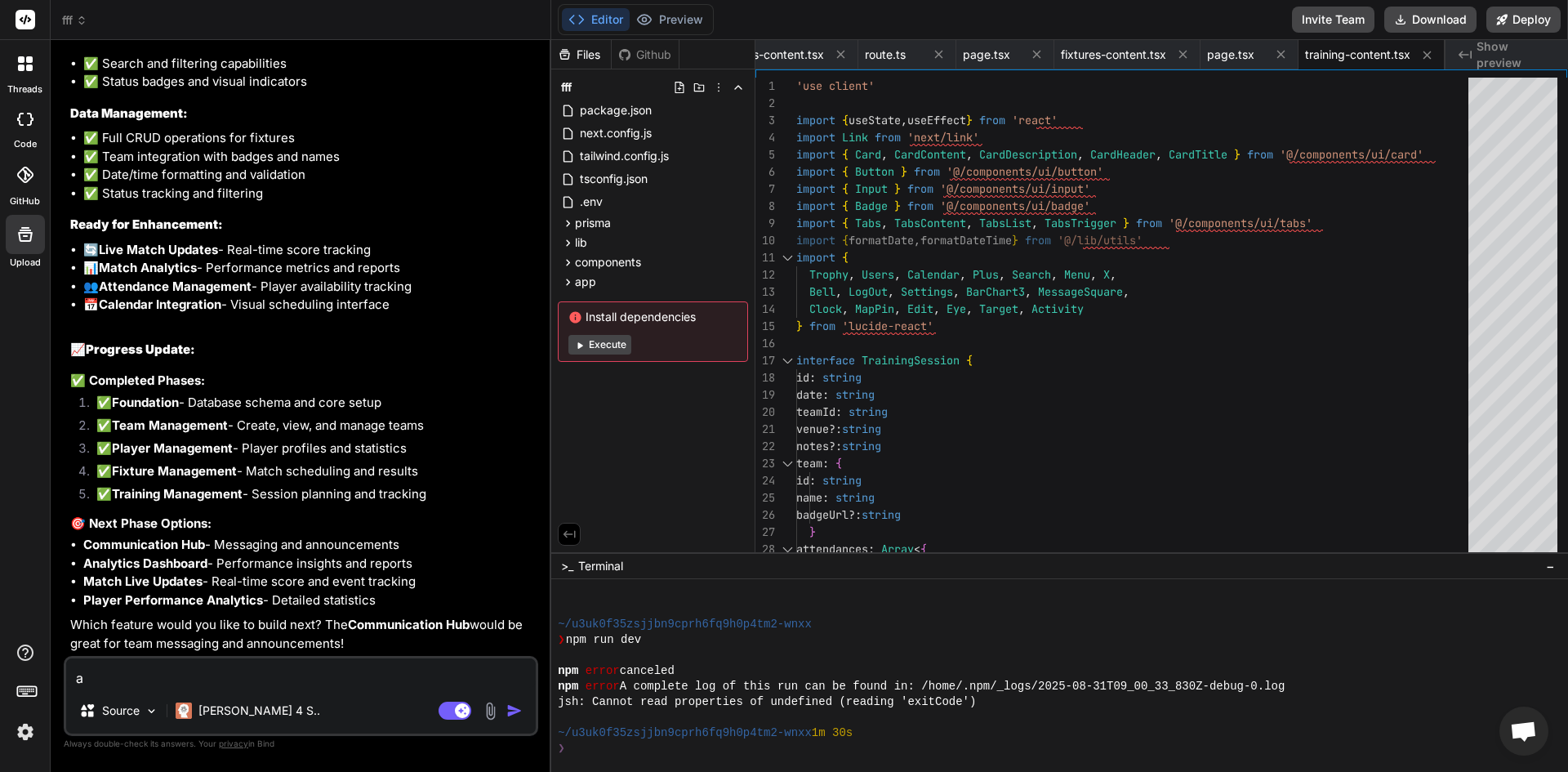
type textarea "x"
type textarea "all"
type textarea "x"
type textarea "all"
type textarea "x"
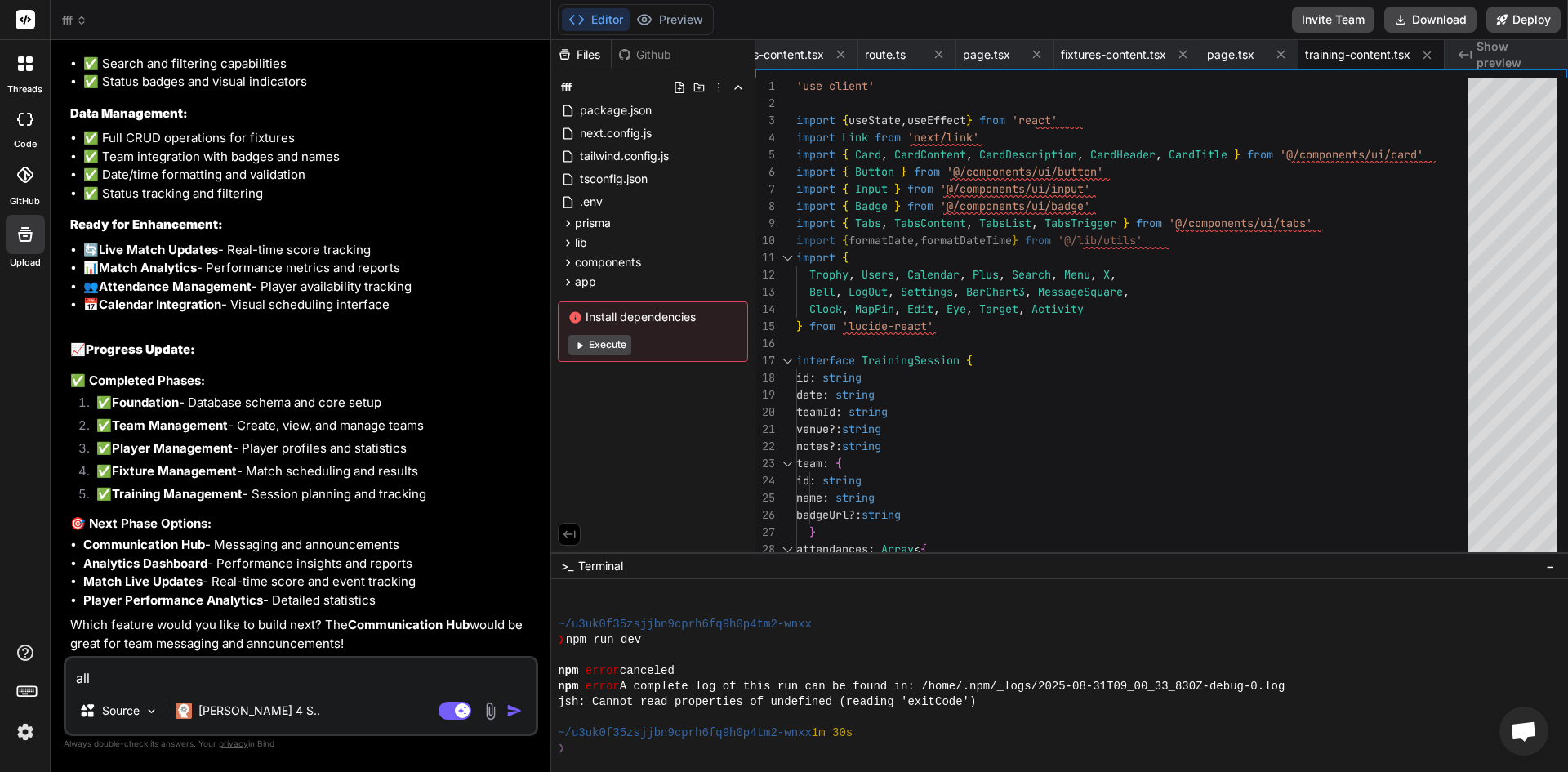
type textarea "all f"
type textarea "x"
type textarea "all fe"
type textarea "x"
type textarea "all fea"
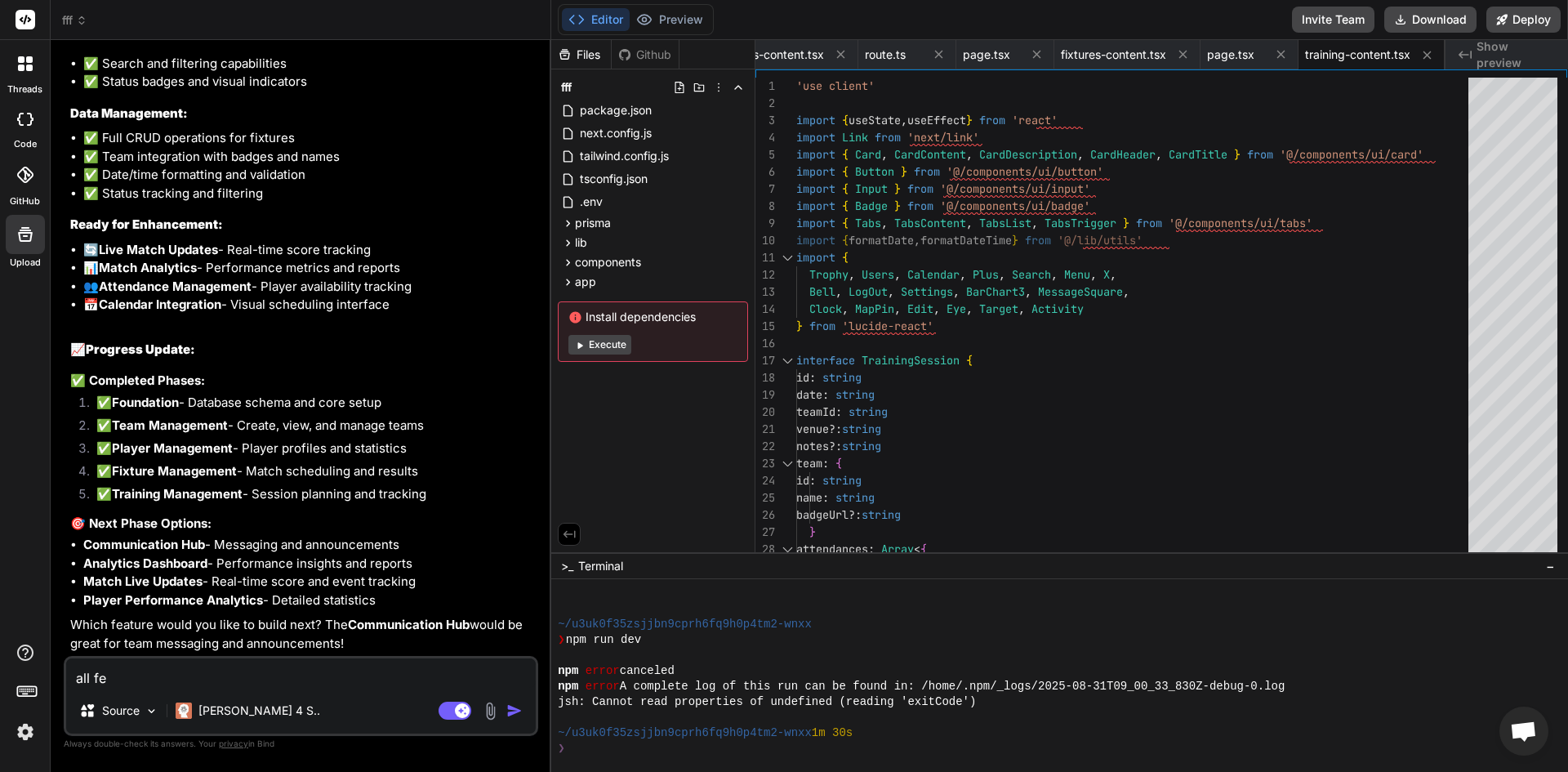
type textarea "x"
type textarea "all feat"
type textarea "x"
type textarea "all featu"
type textarea "x"
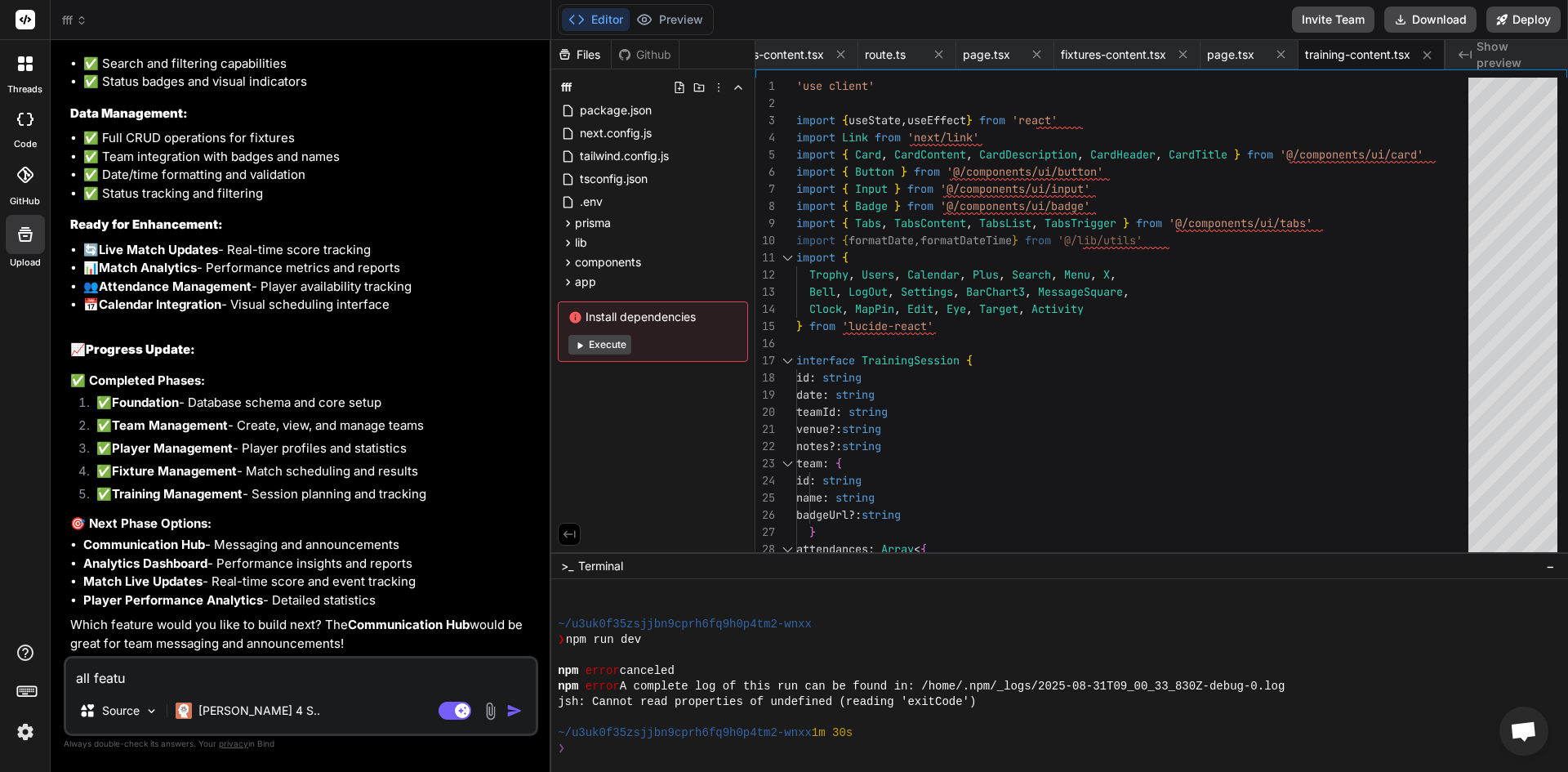
type textarea "all featur"
type textarea "x"
type textarea "all feature"
type textarea "x"
type textarea "all features"
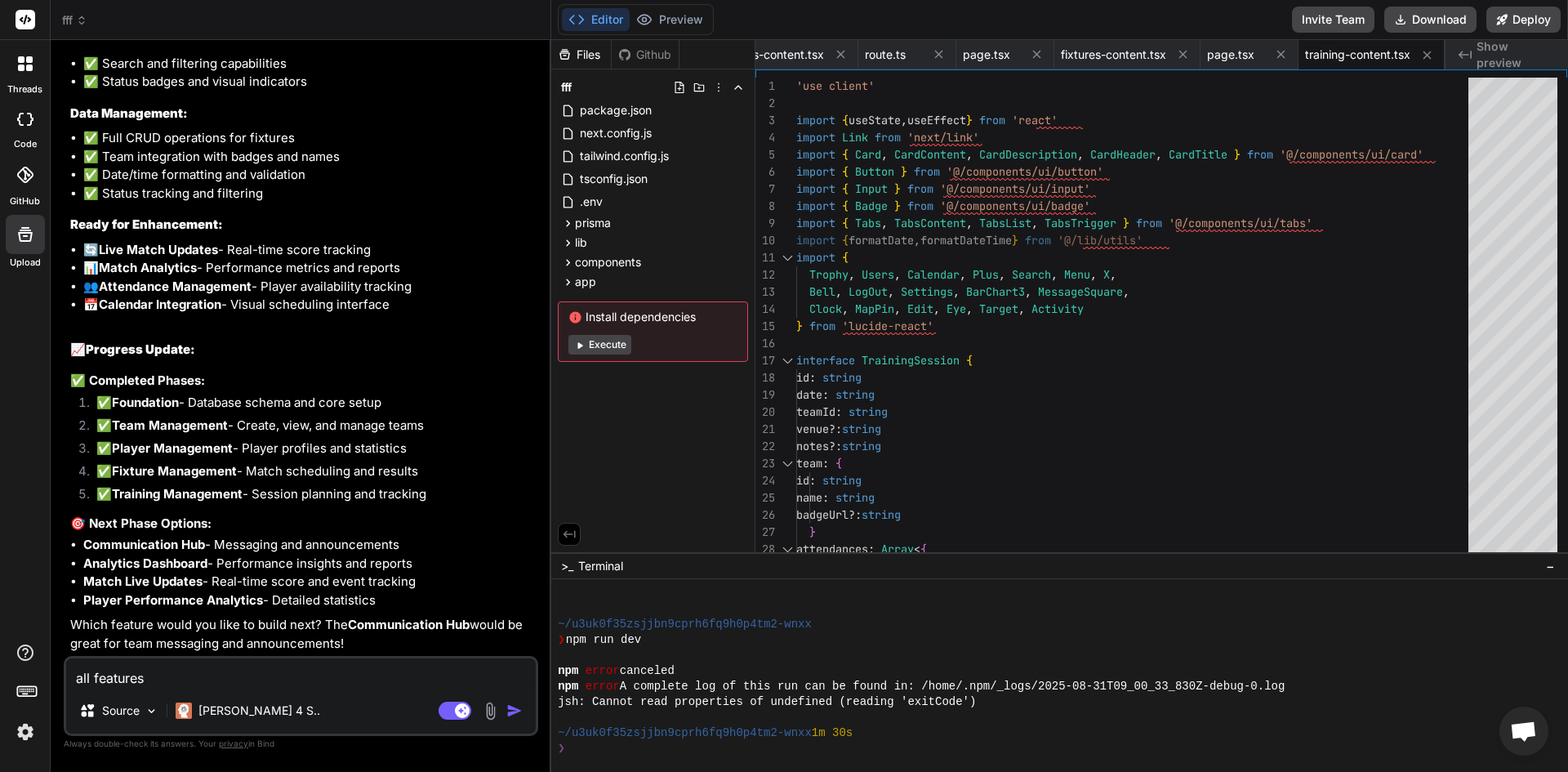
scroll to position [9224, 0]
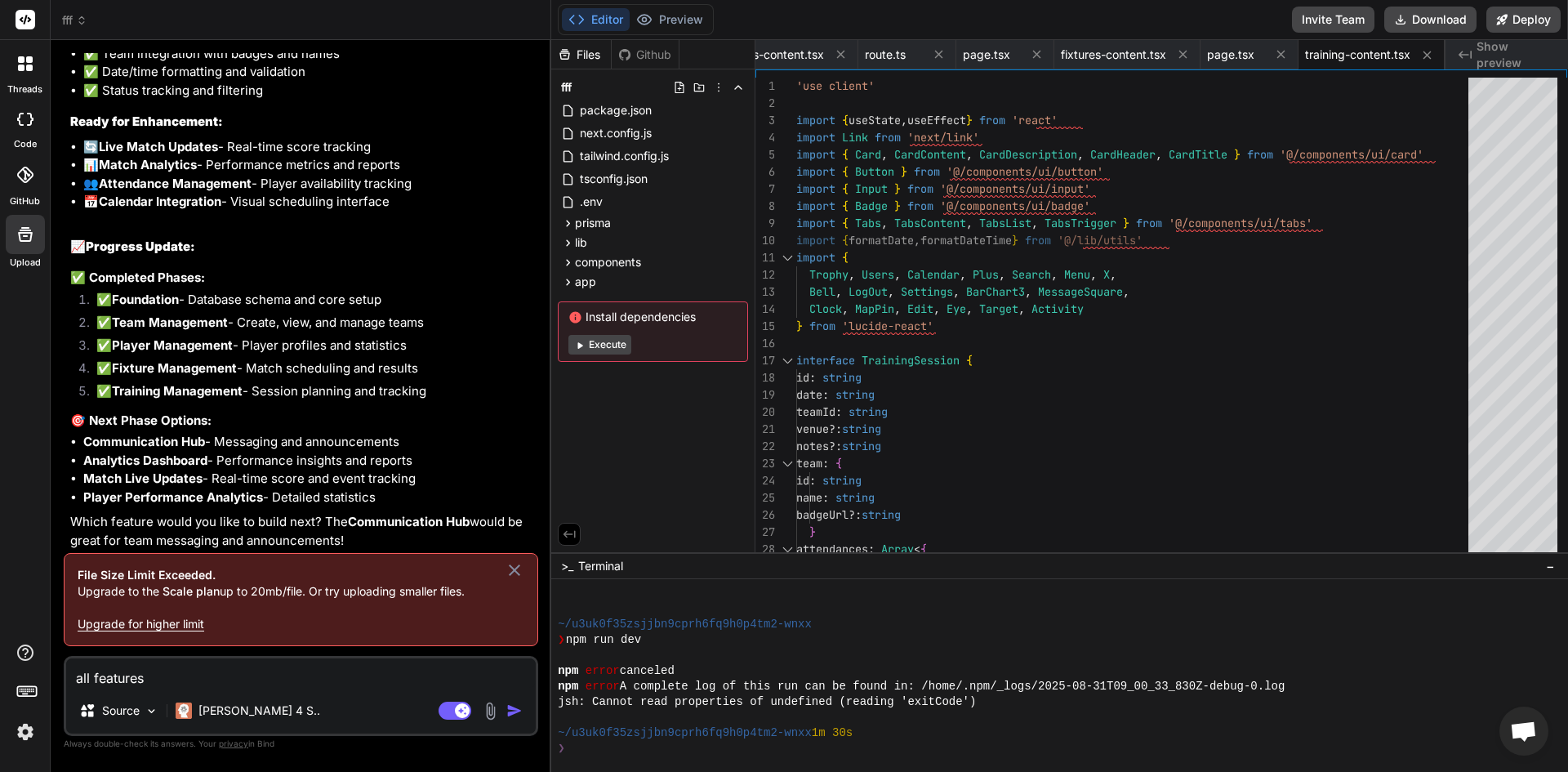
type textarea "x"
type textarea "all features"
click at [520, 563] on icon at bounding box center [515, 571] width 20 height 20
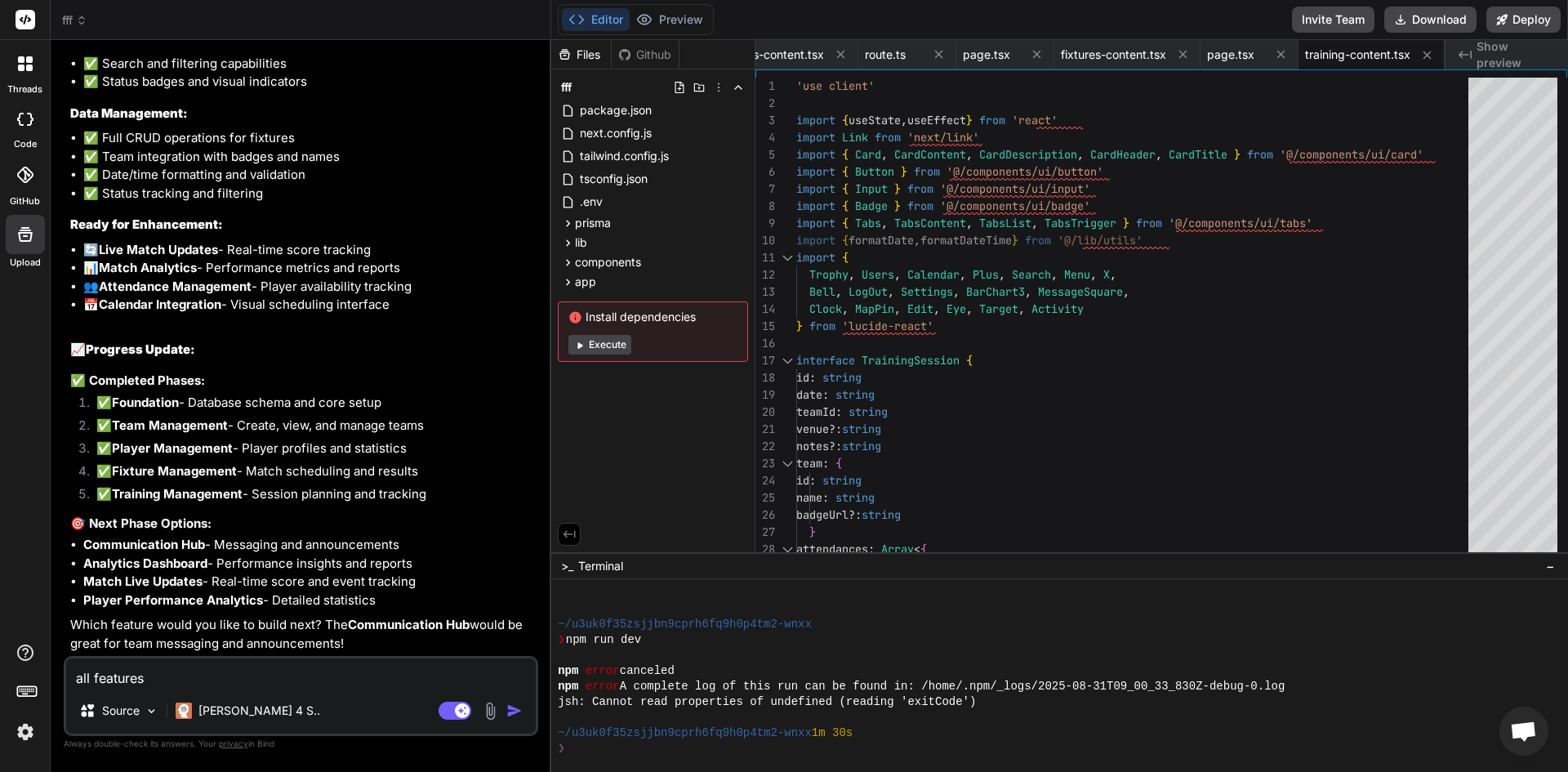
scroll to position [9166, 0]
click at [490, 700] on div "Source Claude 4 S.." at bounding box center [301, 713] width 469 height 39
click at [489, 704] on img at bounding box center [490, 711] width 19 height 19
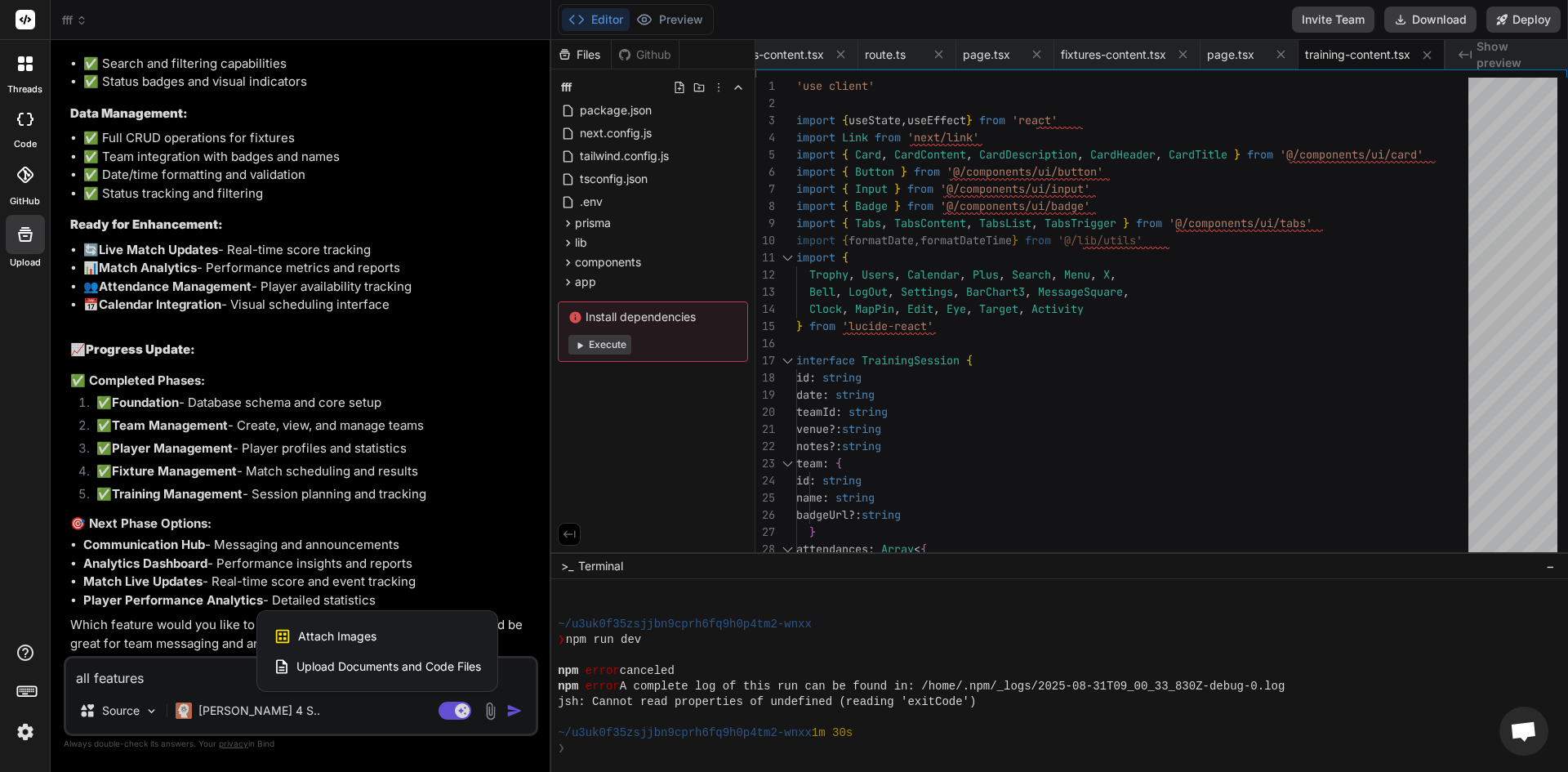
click at [308, 692] on div at bounding box center [784, 386] width 1568 height 772
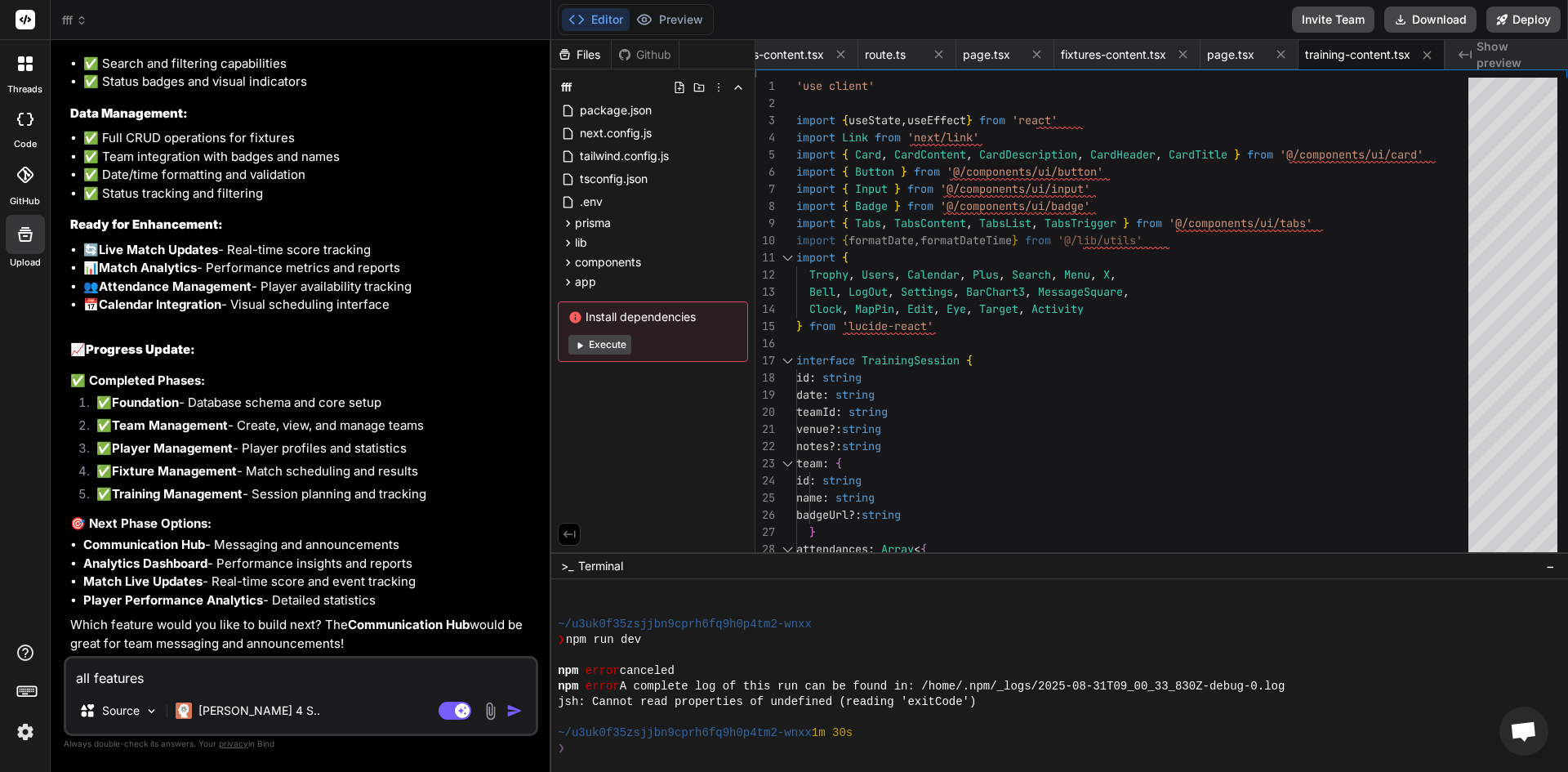
click at [98, 674] on textarea "all features" at bounding box center [301, 673] width 469 height 30
click at [514, 709] on img "button" at bounding box center [515, 711] width 16 height 16
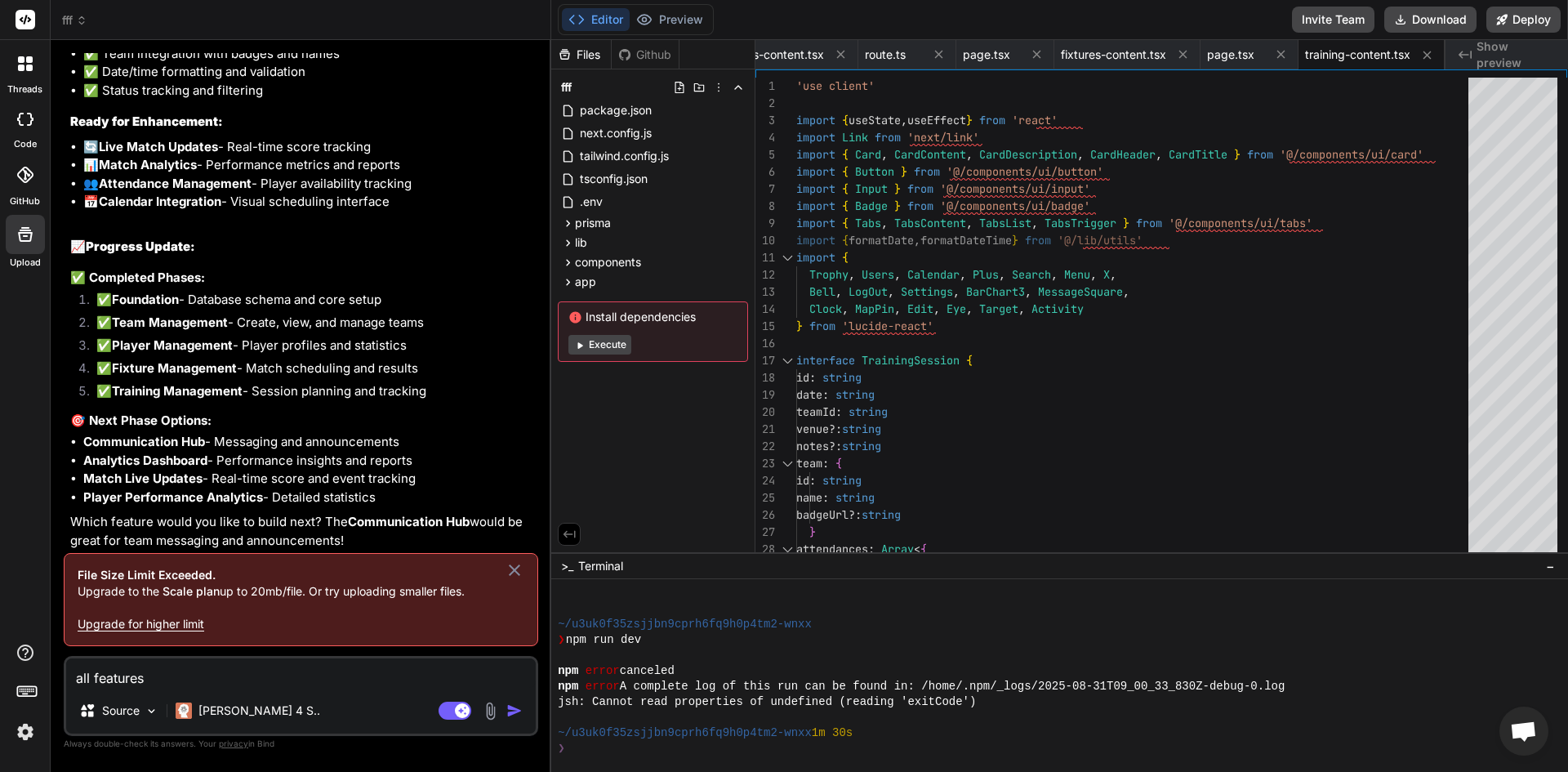
click at [147, 623] on p "Upgrade for higher limit" at bounding box center [301, 624] width 447 height 16
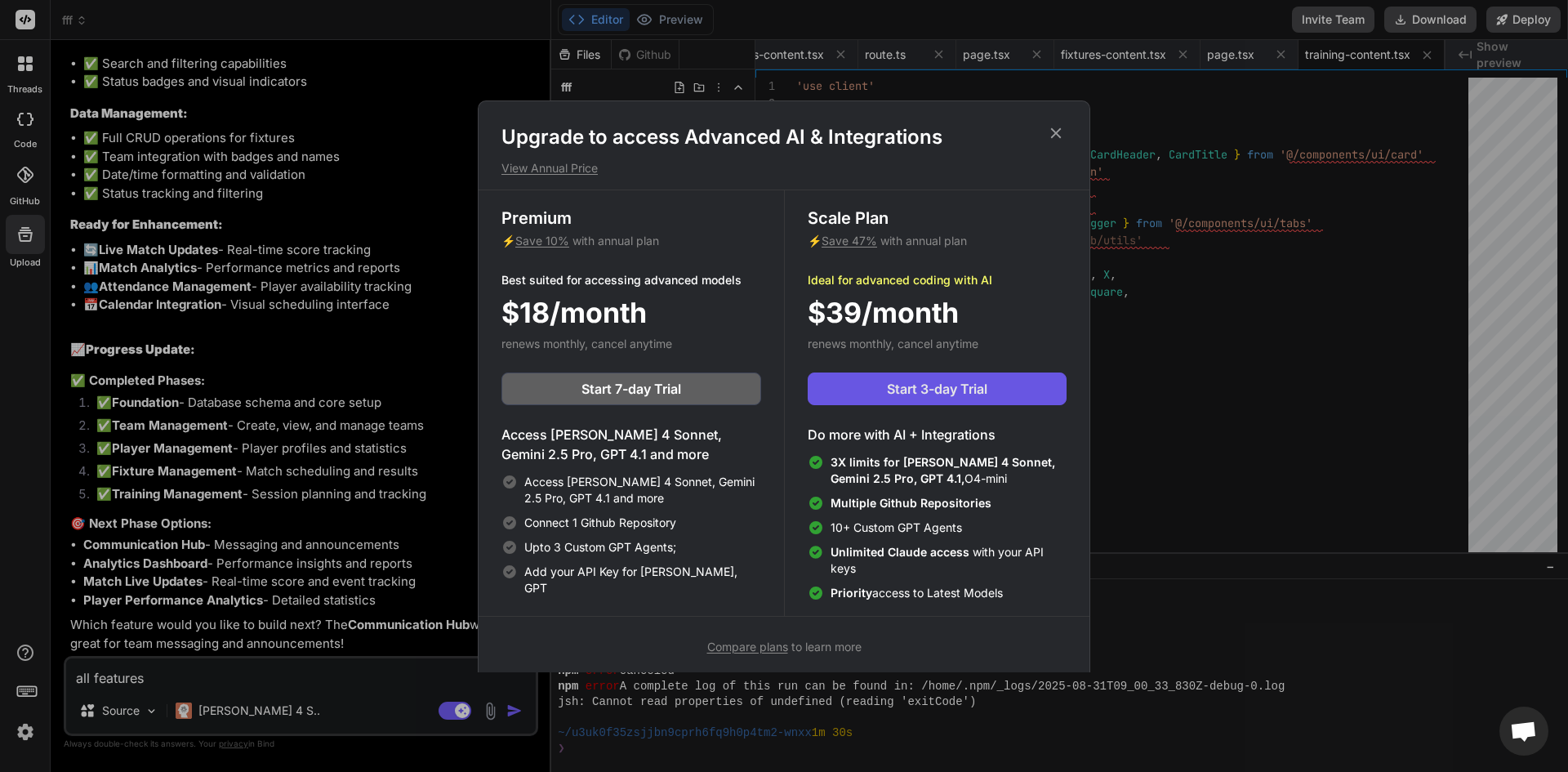
click at [952, 387] on span "Start 3-day Trial" at bounding box center [936, 389] width 100 height 20
type textarea "x"
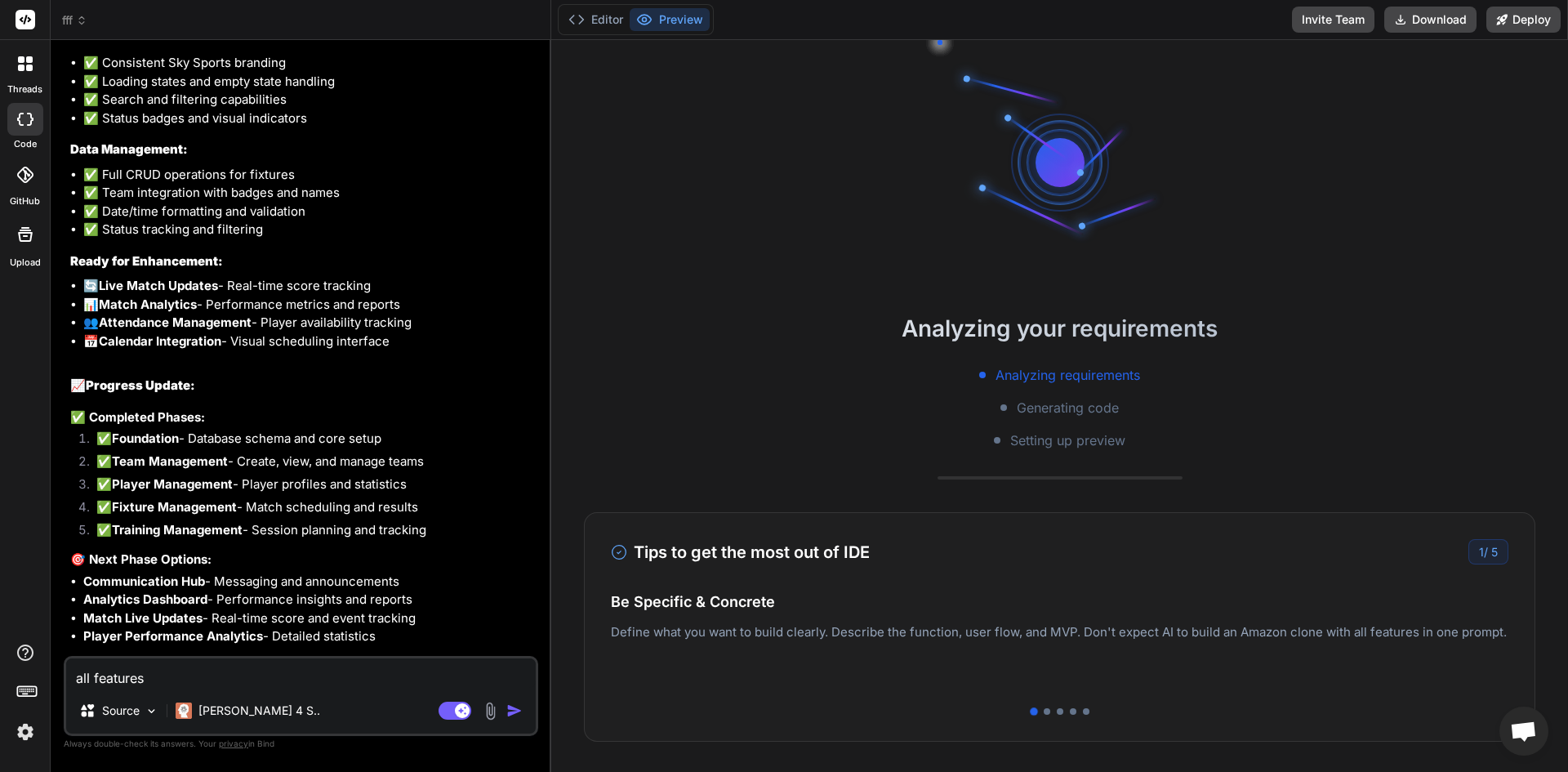
scroll to position [8004, 0]
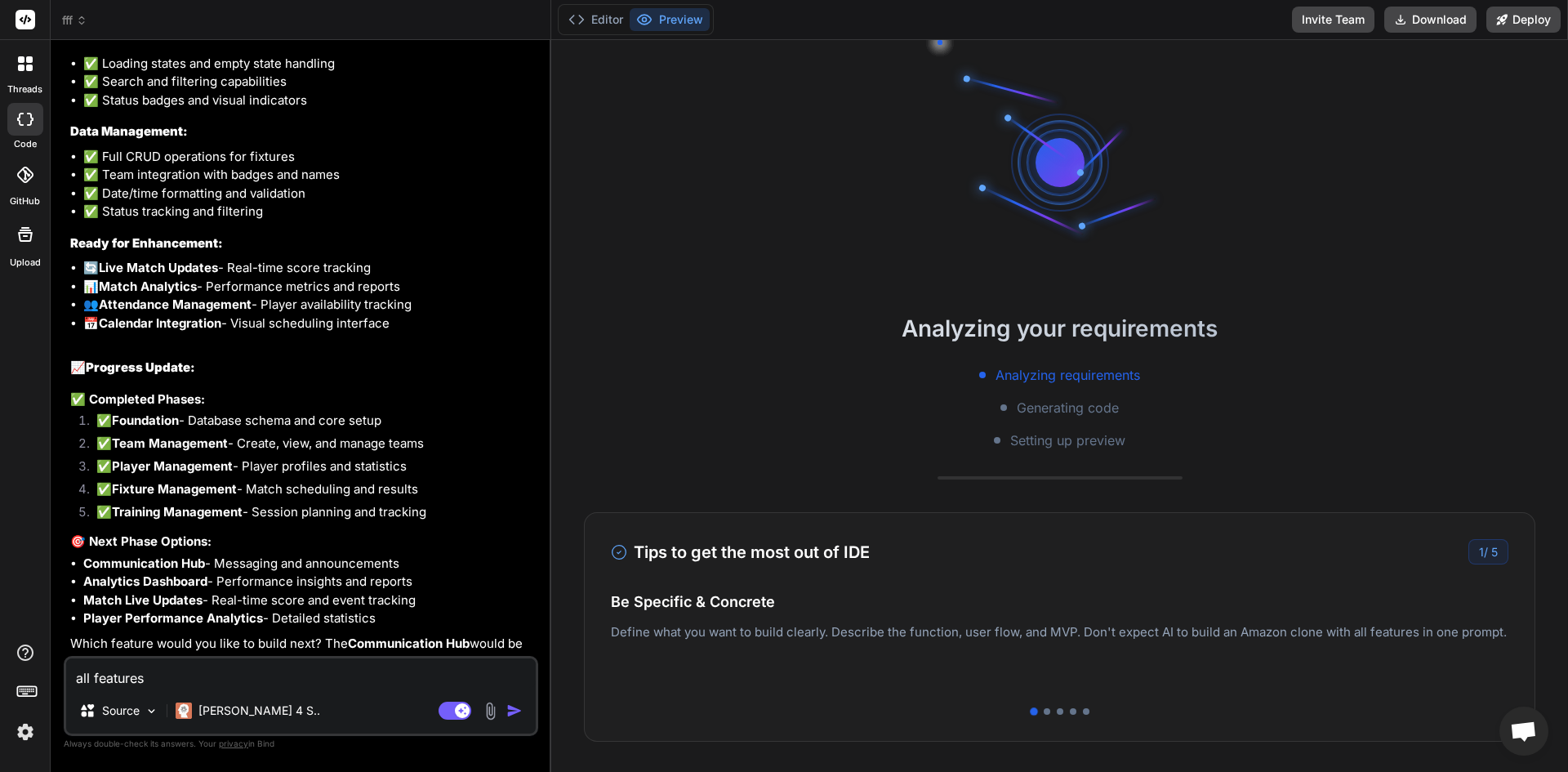
click at [518, 710] on img "button" at bounding box center [515, 711] width 16 height 16
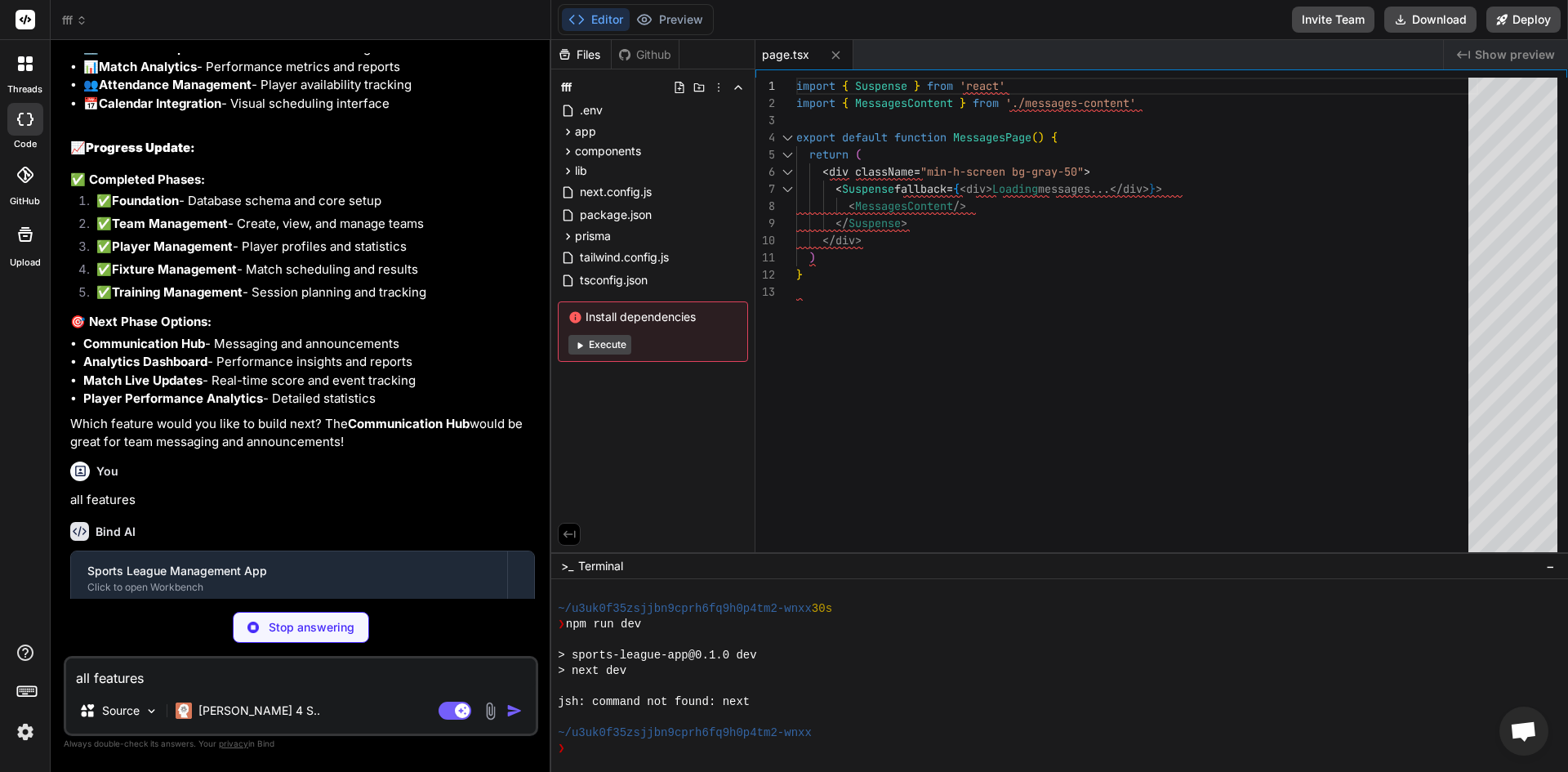
scroll to position [8288, 0]
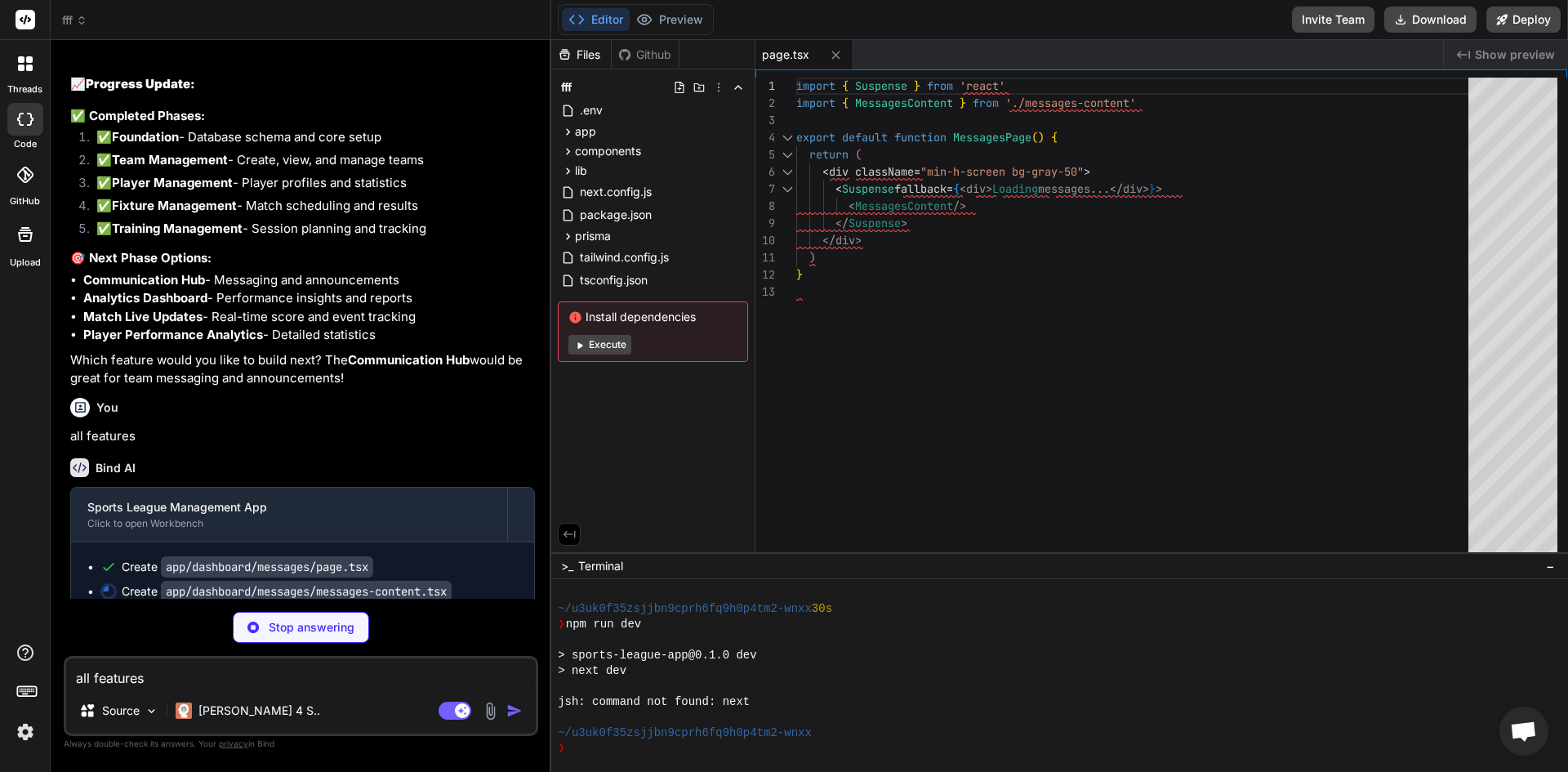
type textarea "x"
type textarea ") }"
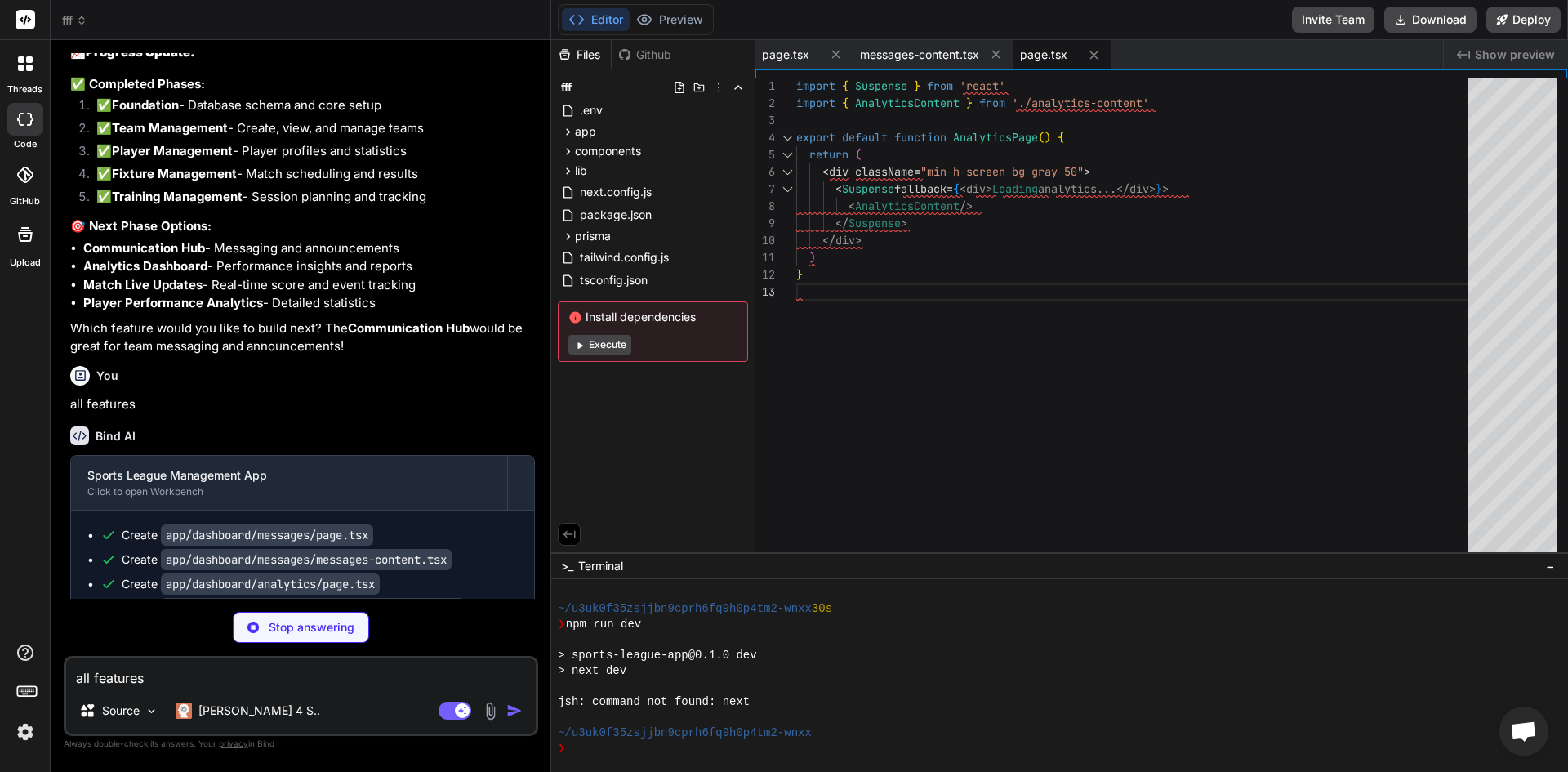
scroll to position [8337, 0]
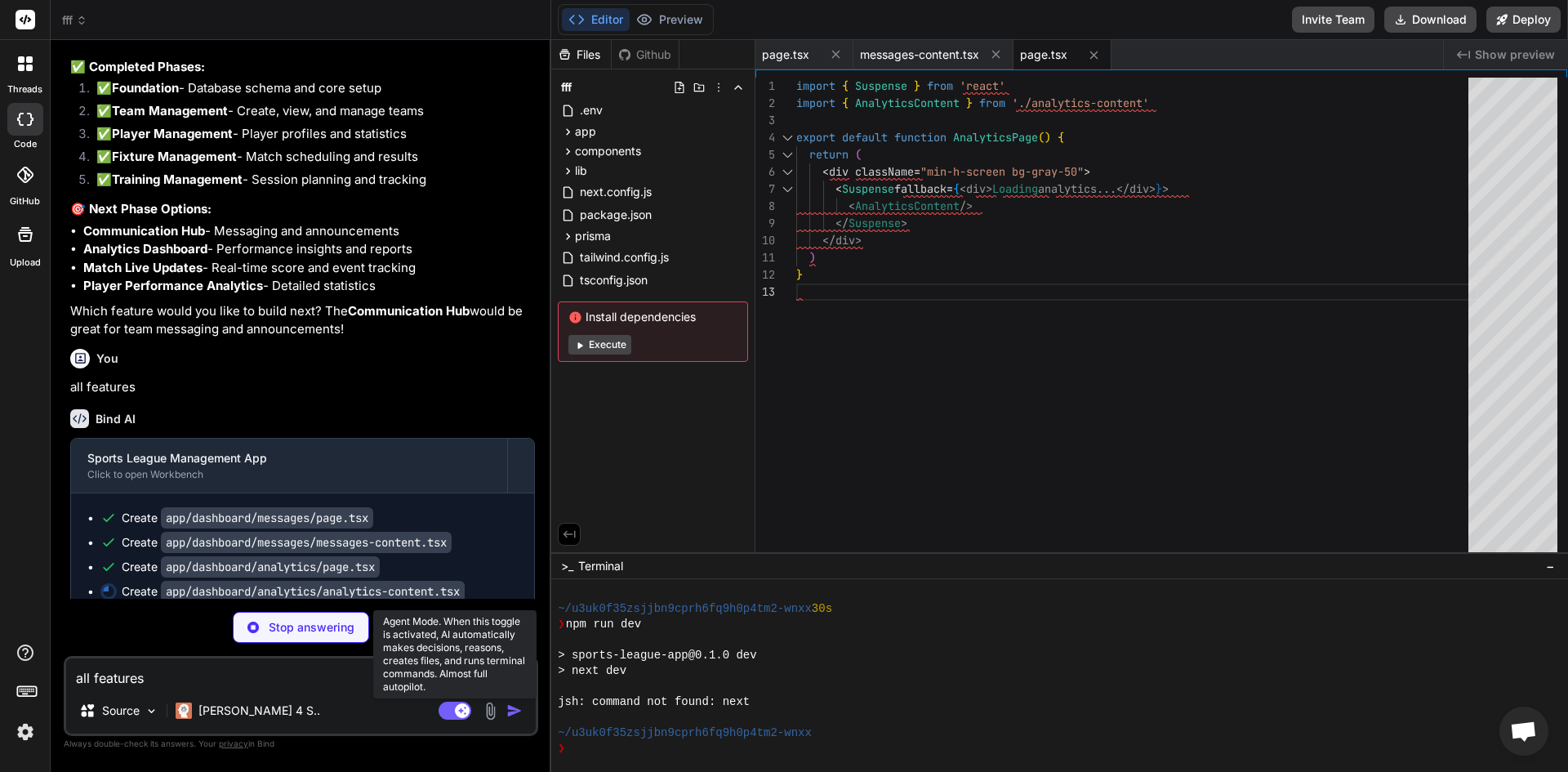
click at [462, 707] on rect at bounding box center [462, 711] width 14 height 14
click at [449, 707] on rect at bounding box center [448, 711] width 14 height 14
click at [449, 707] on rect at bounding box center [455, 711] width 32 height 18
click at [449, 707] on rect at bounding box center [448, 711] width 14 height 14
click at [107, 702] on div "Source" at bounding box center [119, 711] width 92 height 33
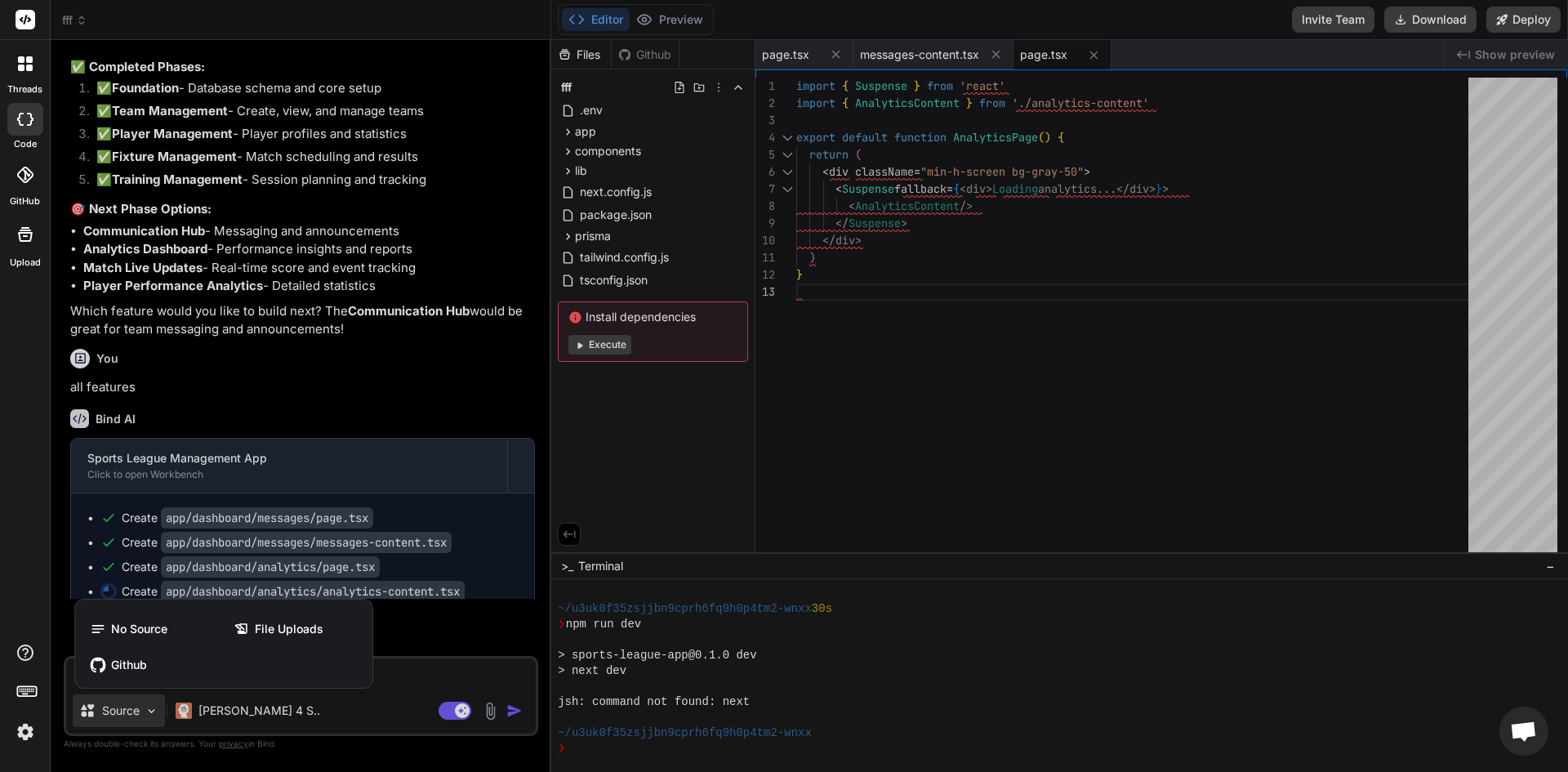
click at [440, 633] on div at bounding box center [784, 386] width 1568 height 772
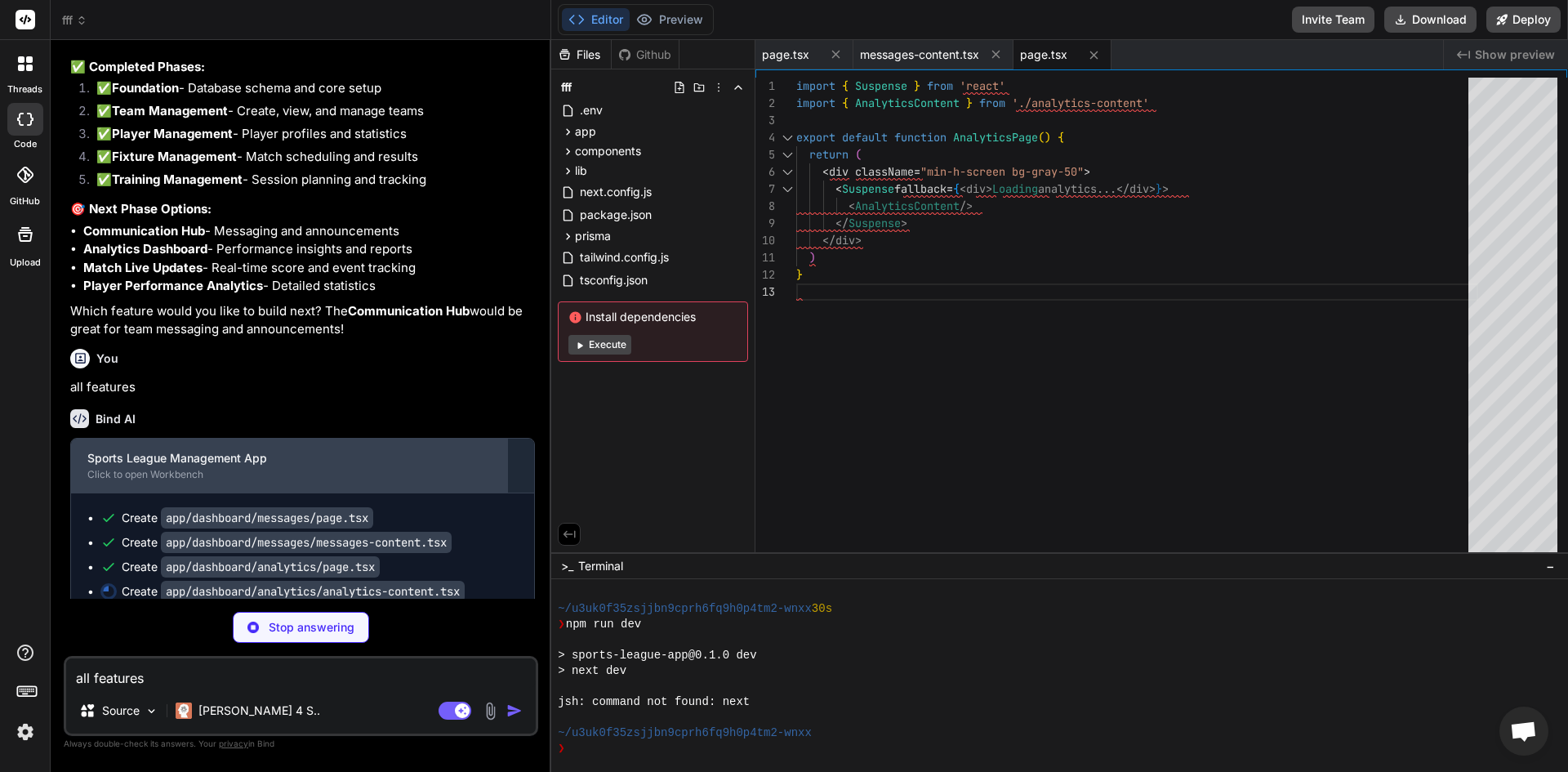
type textarea "x"
type textarea "</CardContent> </Card> </TabsContent> </Tabs> </main> </div> </> ) }"
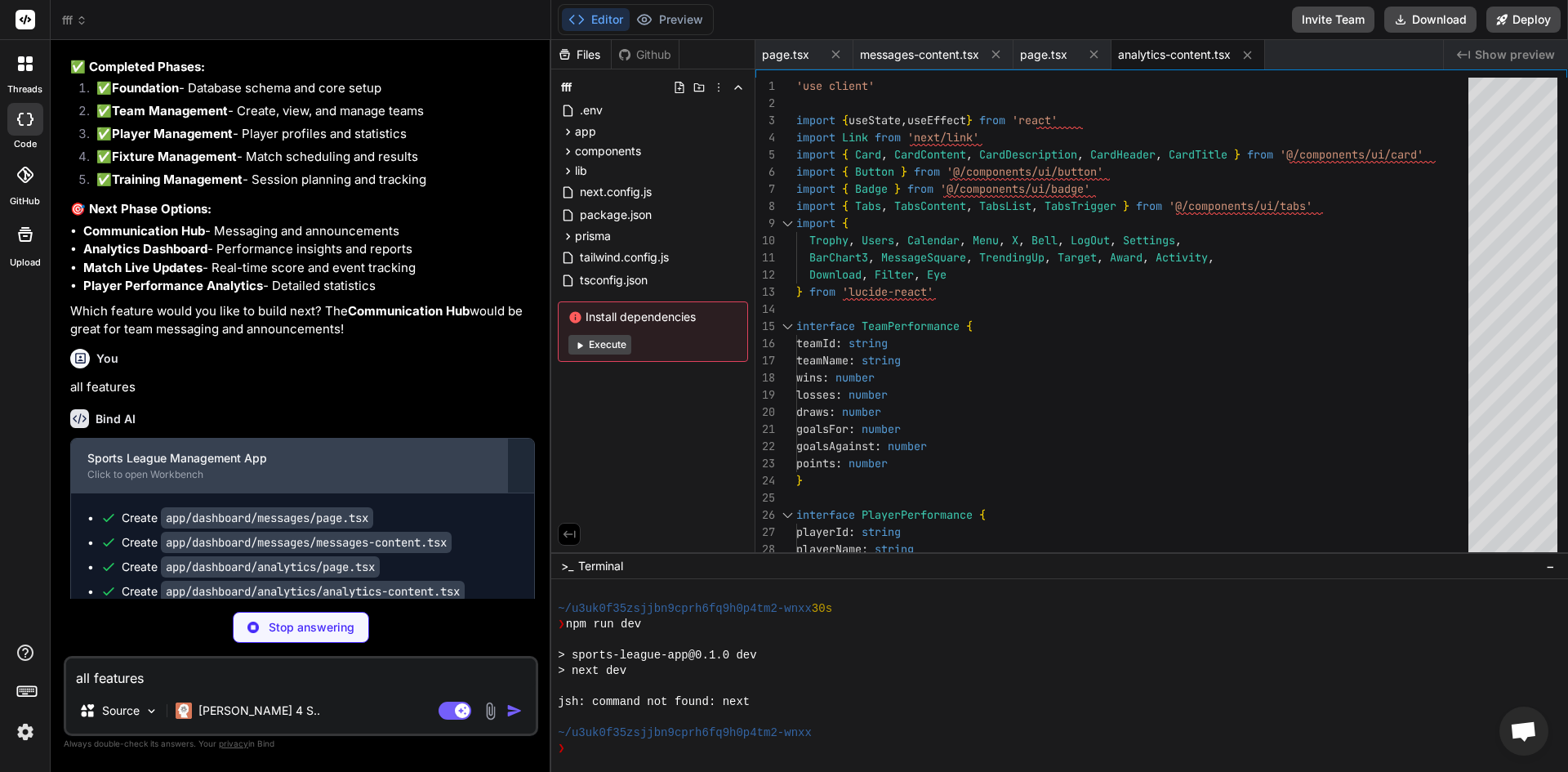
type textarea "x"
type textarea ") }"
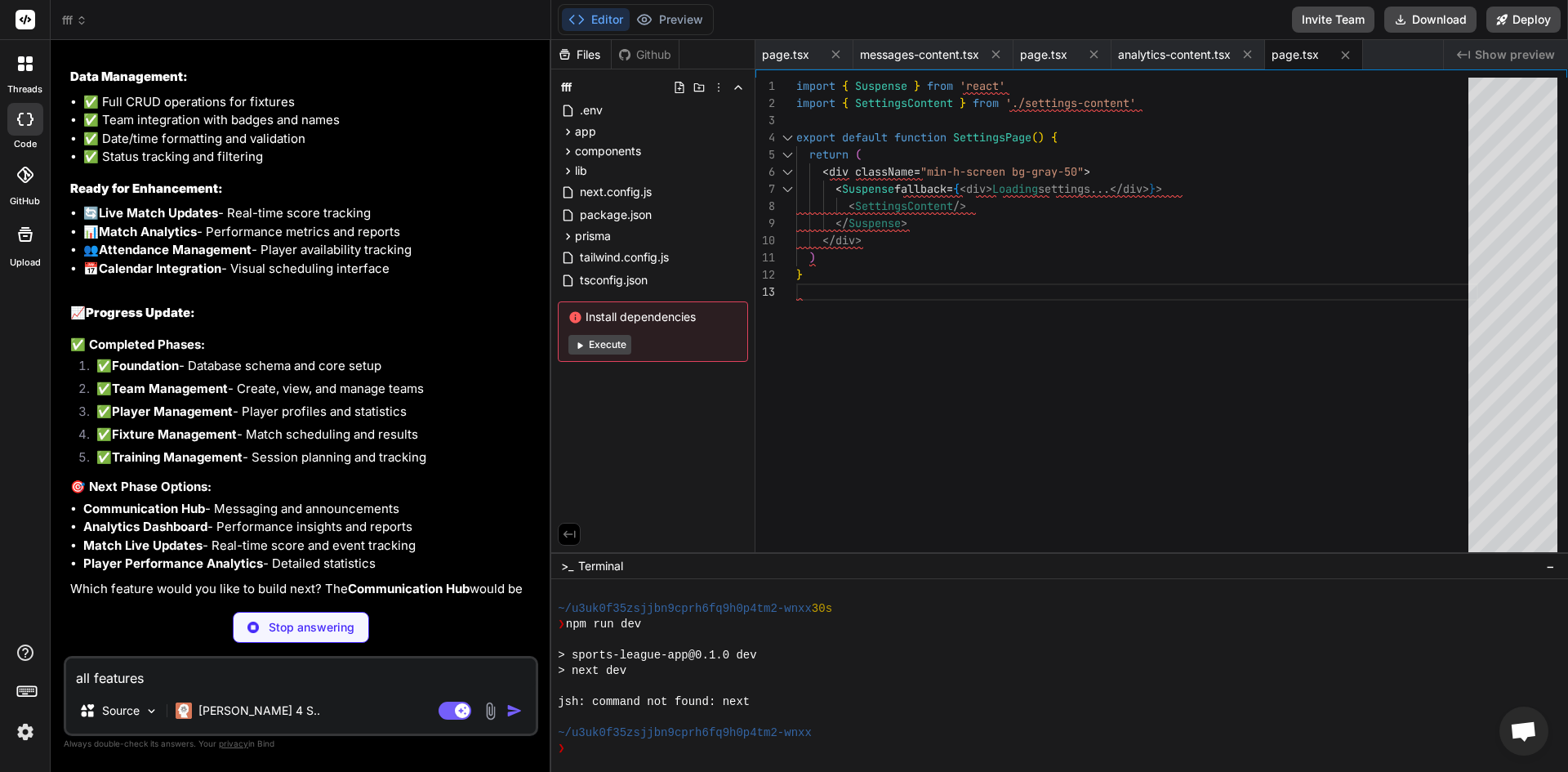
scroll to position [7977, 0]
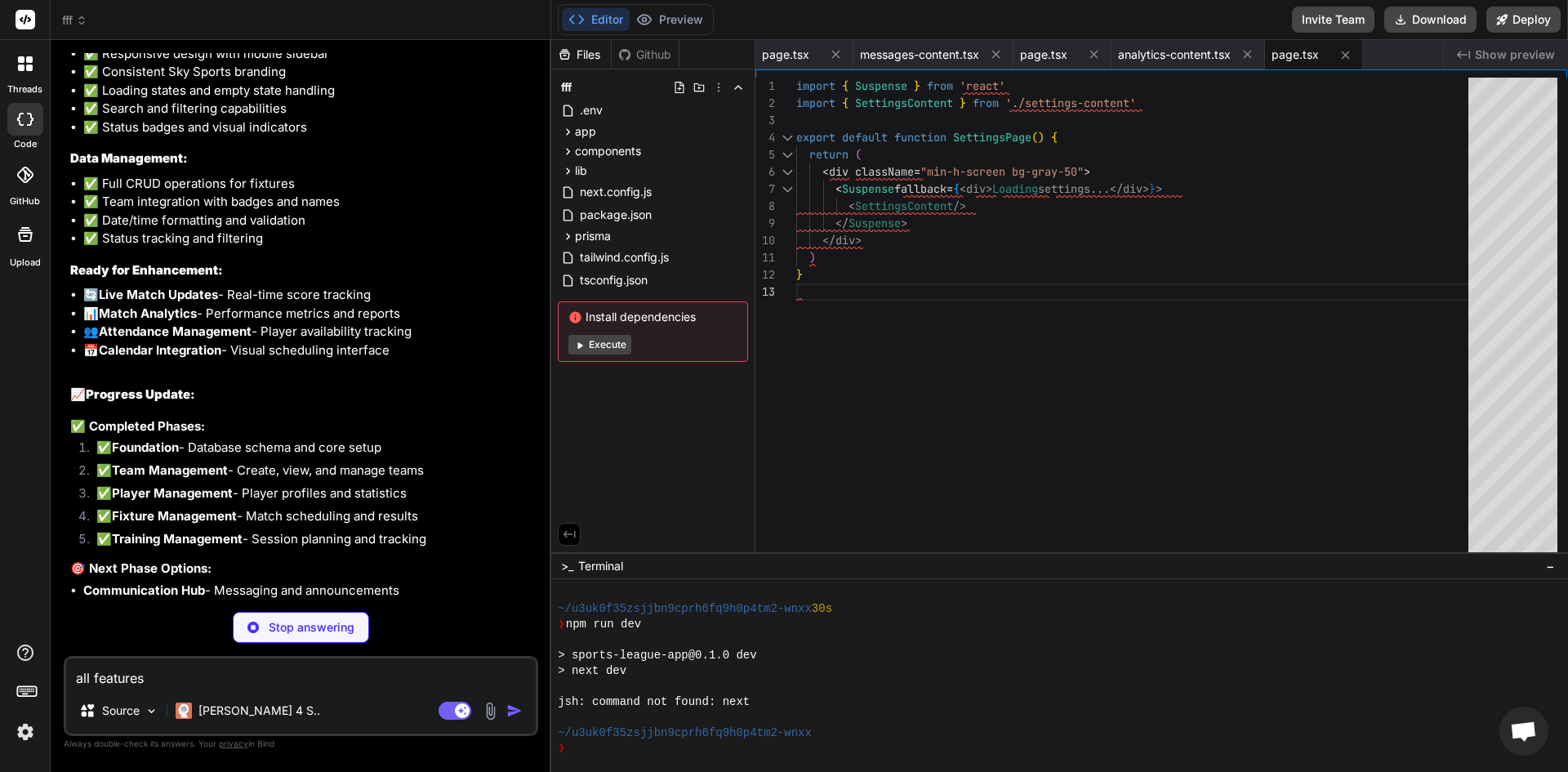
type textarea "x"
type textarea "</main> </div> </> ) }"
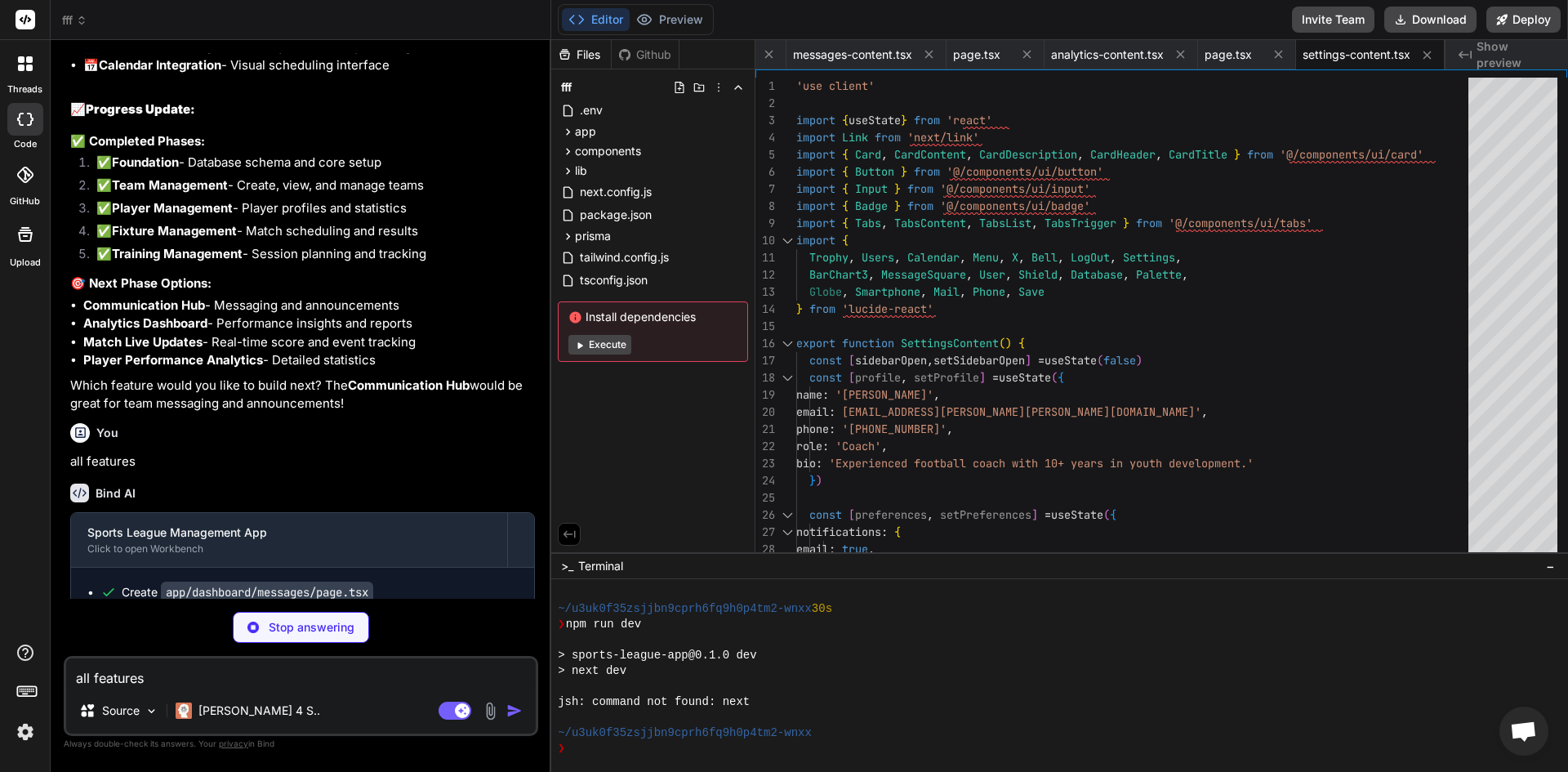
scroll to position [8247, 0]
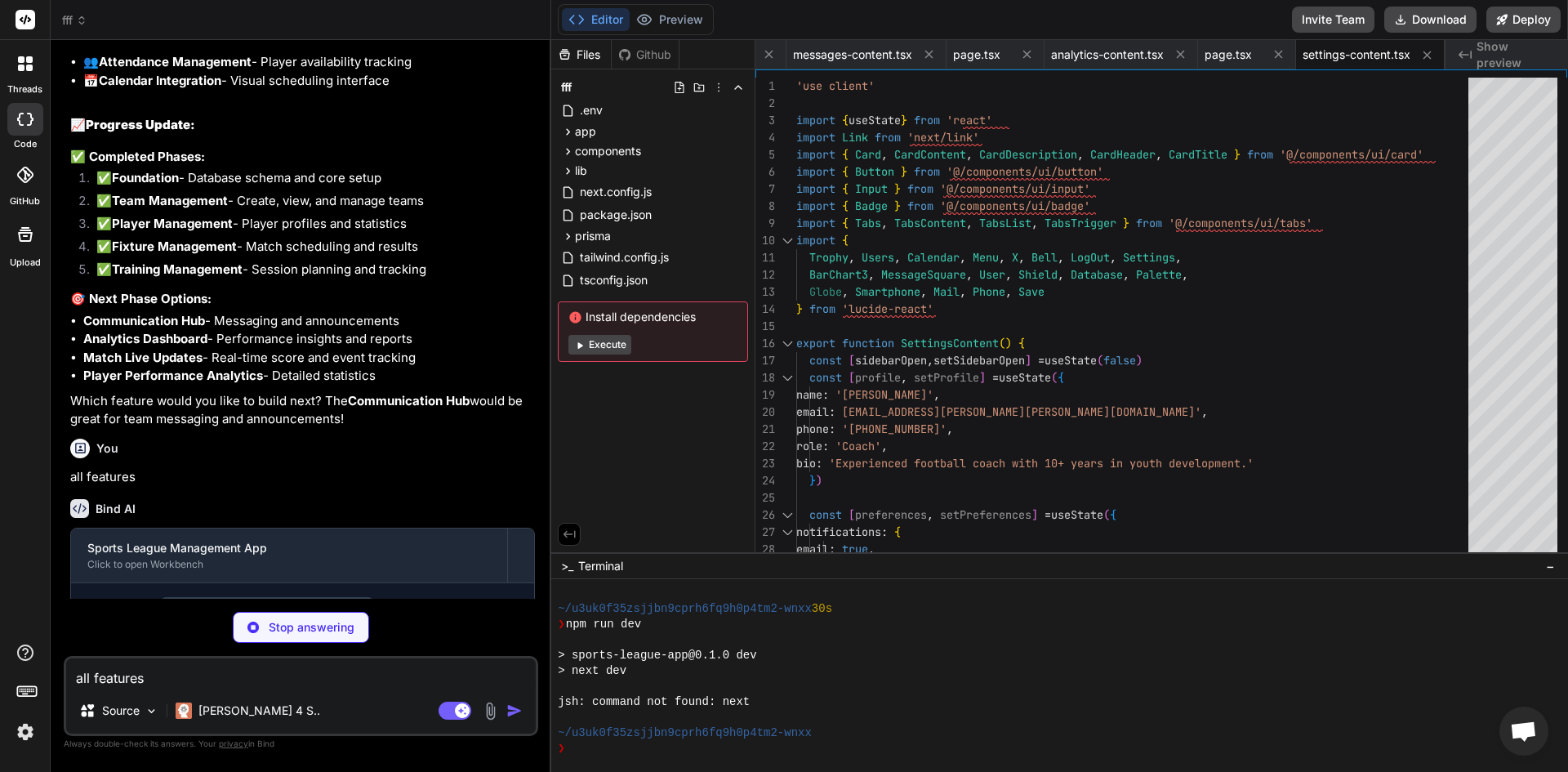
type textarea "x"
type textarea "console.error('Error sending message:', error) return NextResponse.json( { erro…"
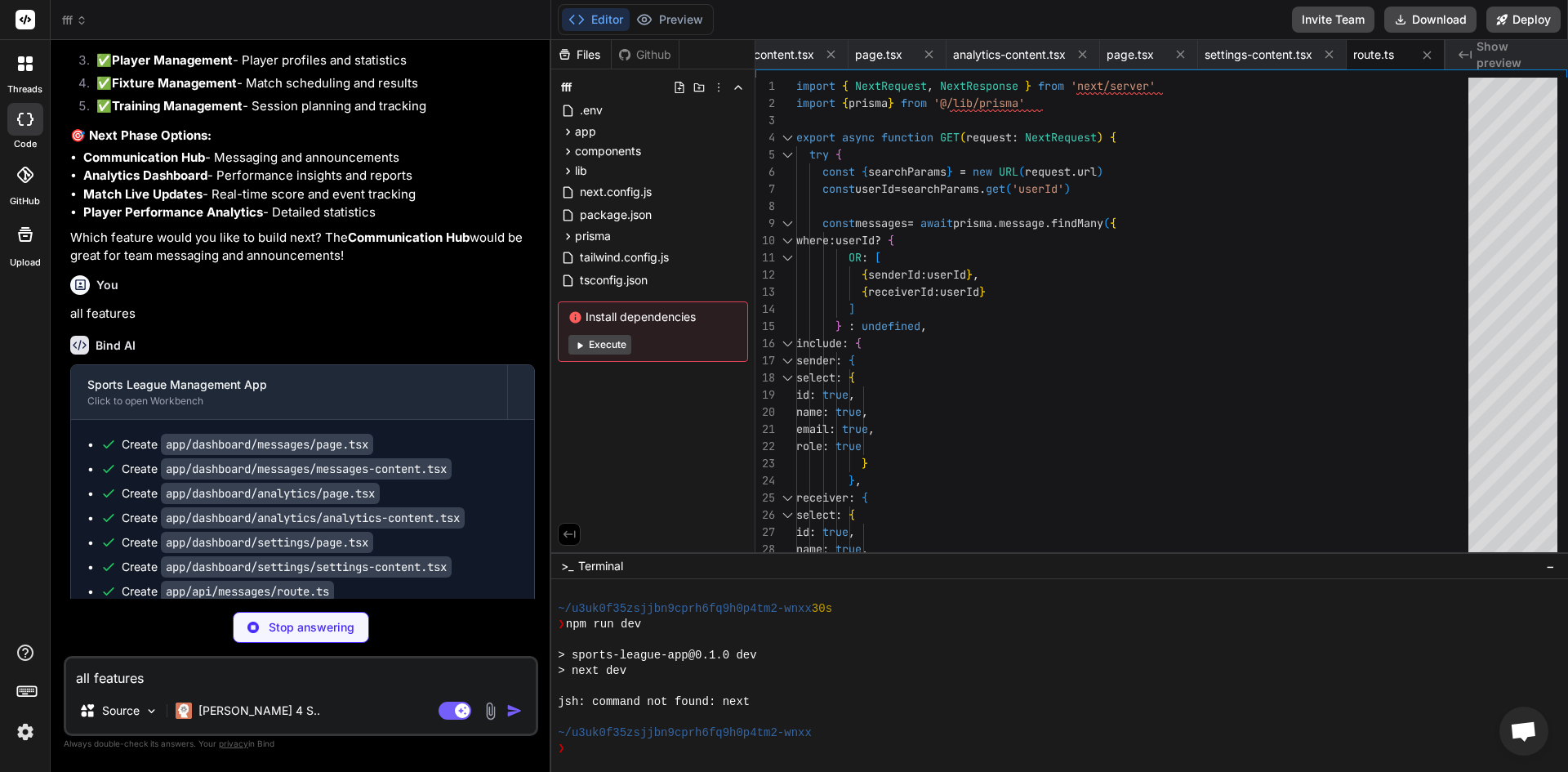
scroll to position [8435, 0]
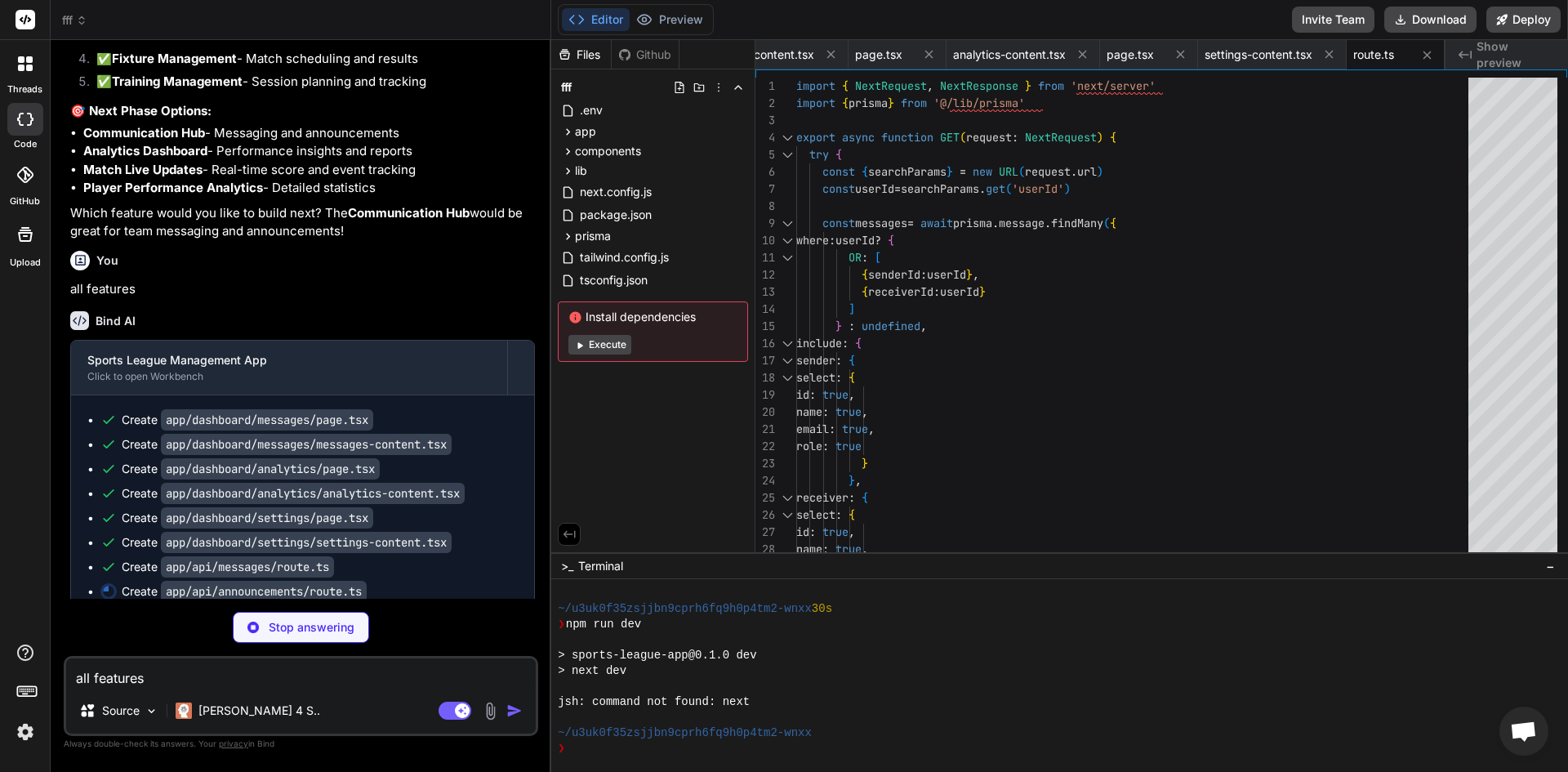
type textarea "x"
type textarea "}"
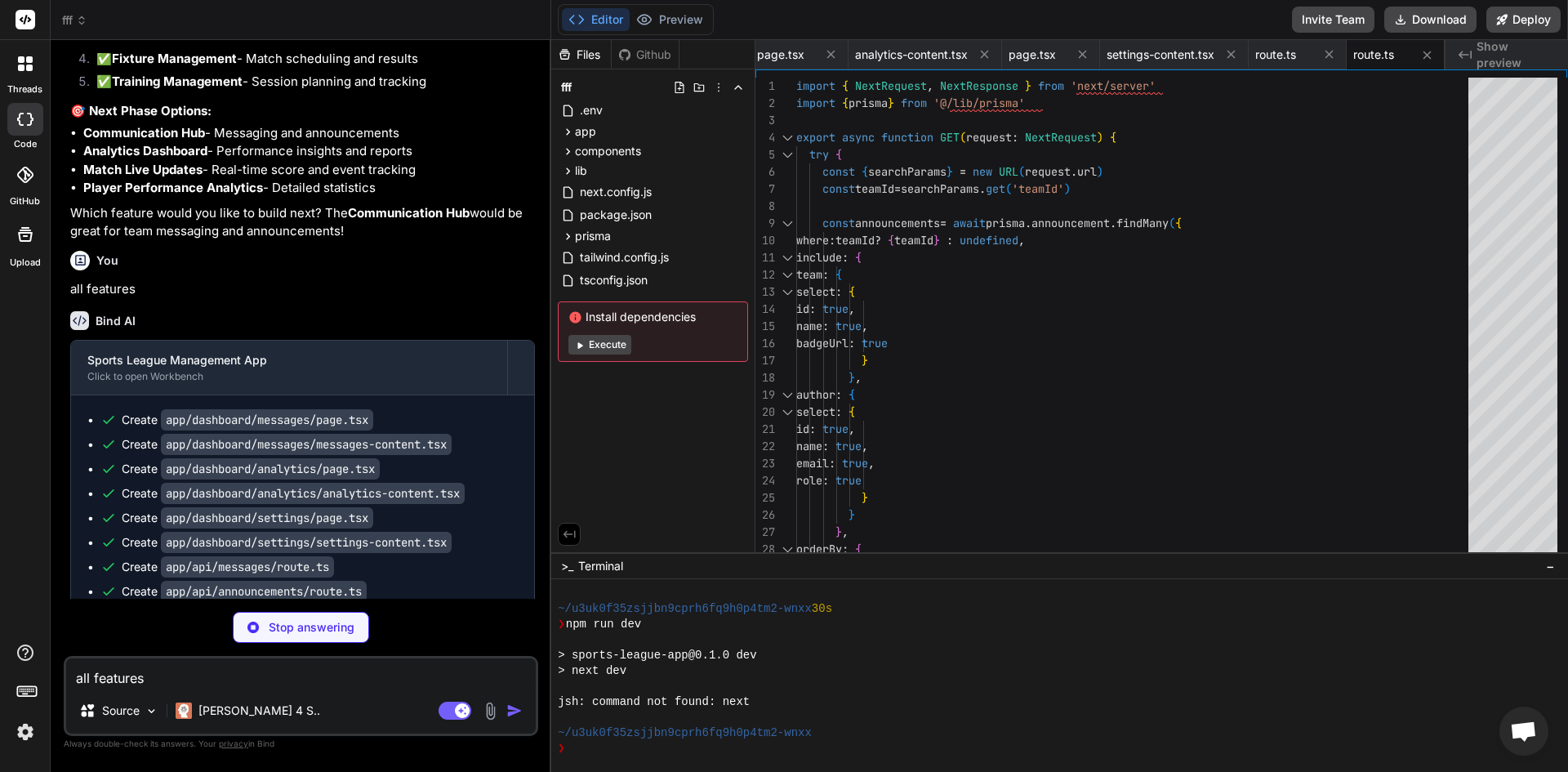
scroll to position [8459, 0]
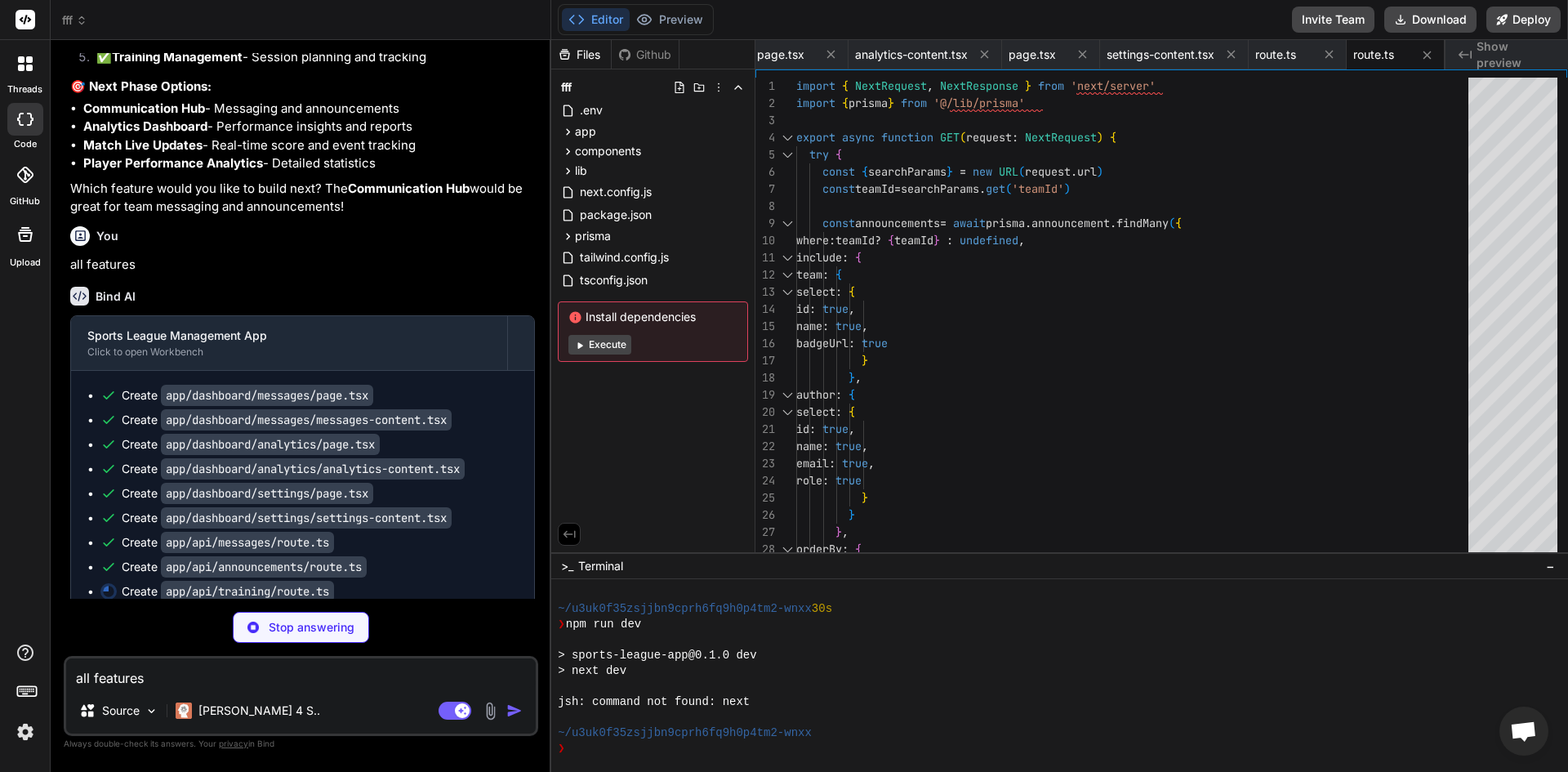
type textarea "x"
type textarea "console.error('Error creating training session:', error) return NextResponse.js…"
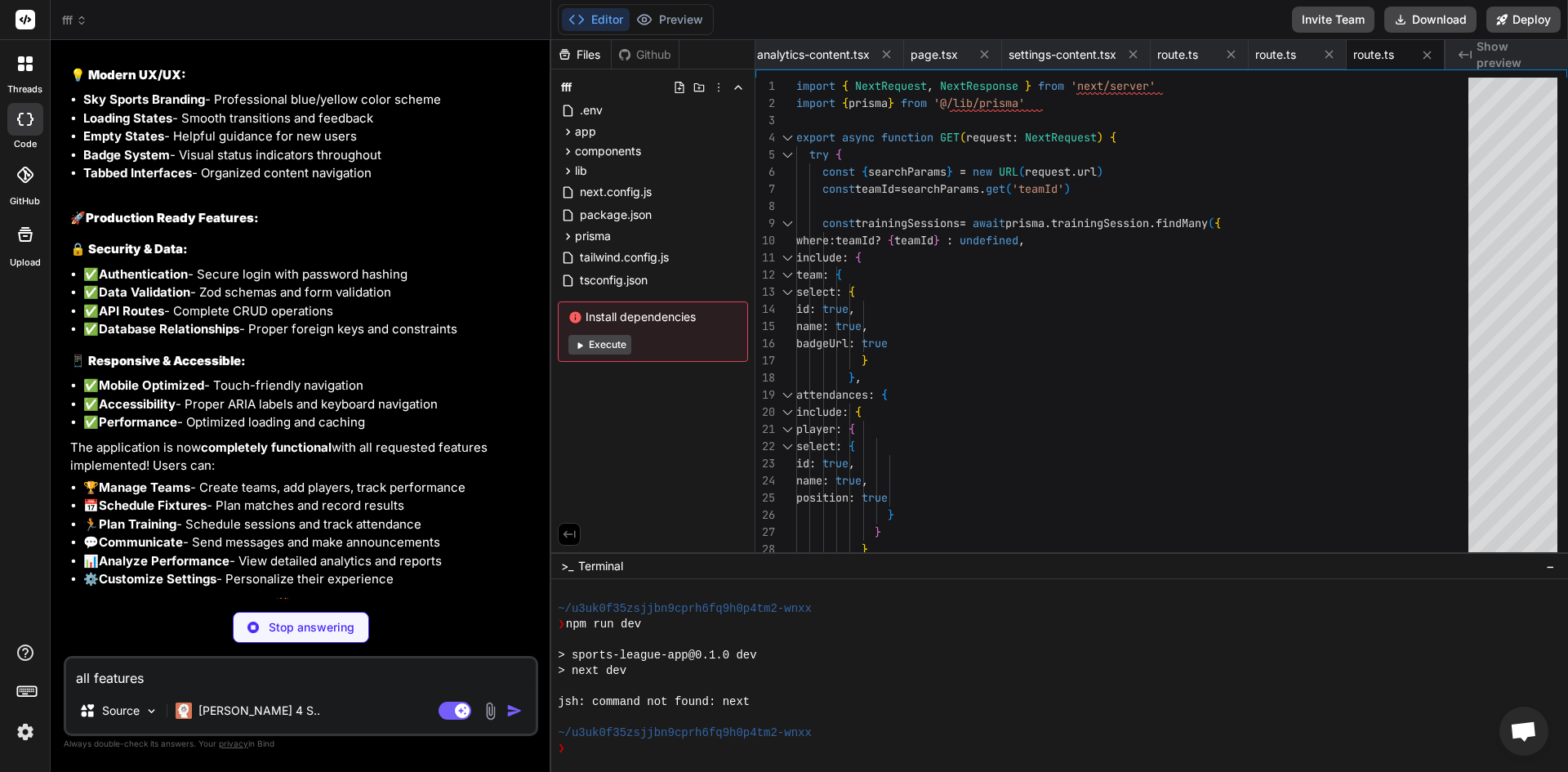
scroll to position [10039, 0]
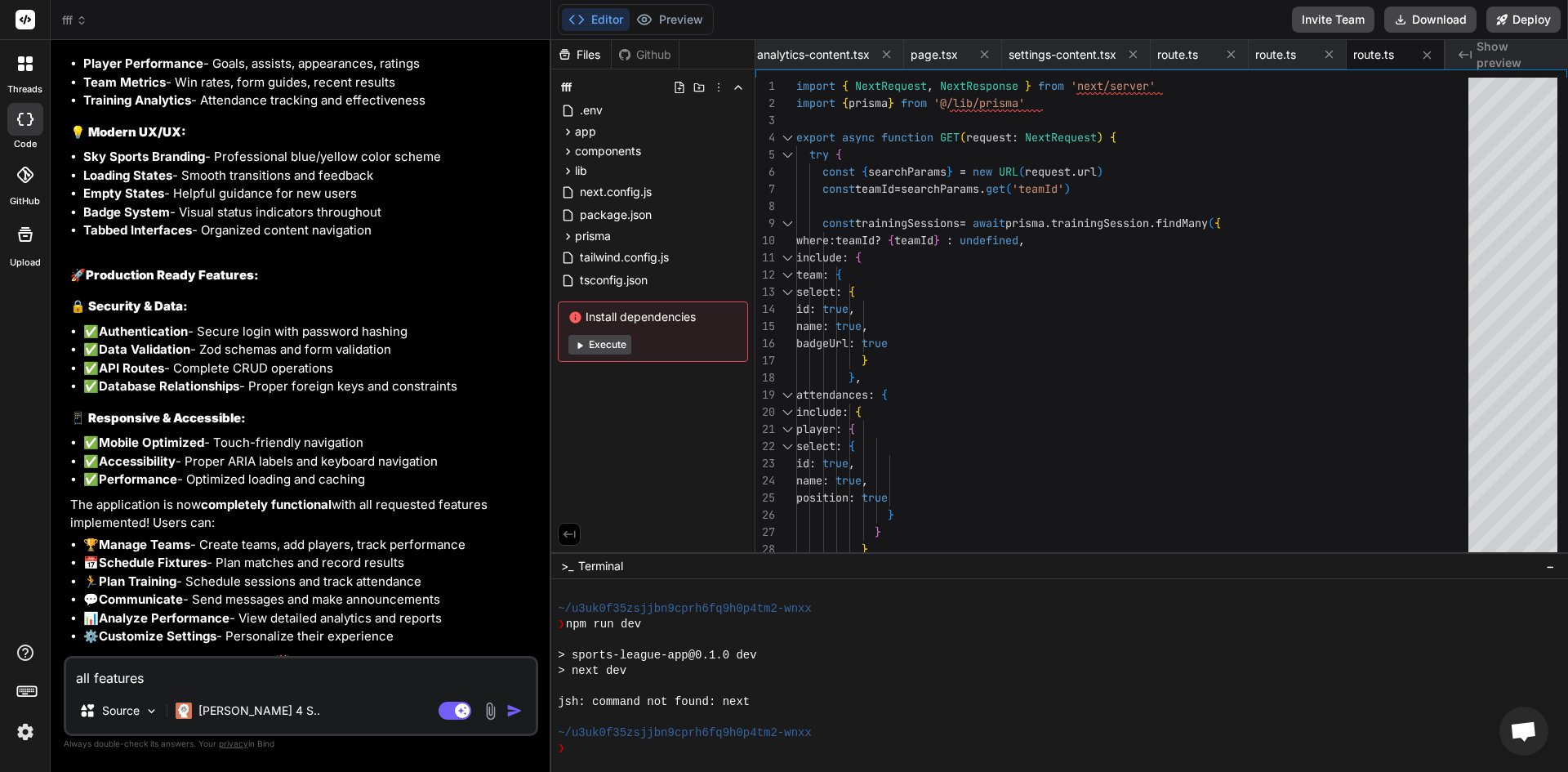
type textarea "x"
click at [245, 682] on textarea "all features" at bounding box center [301, 673] width 469 height 30
type textarea "p"
type textarea "x"
type textarea "po"
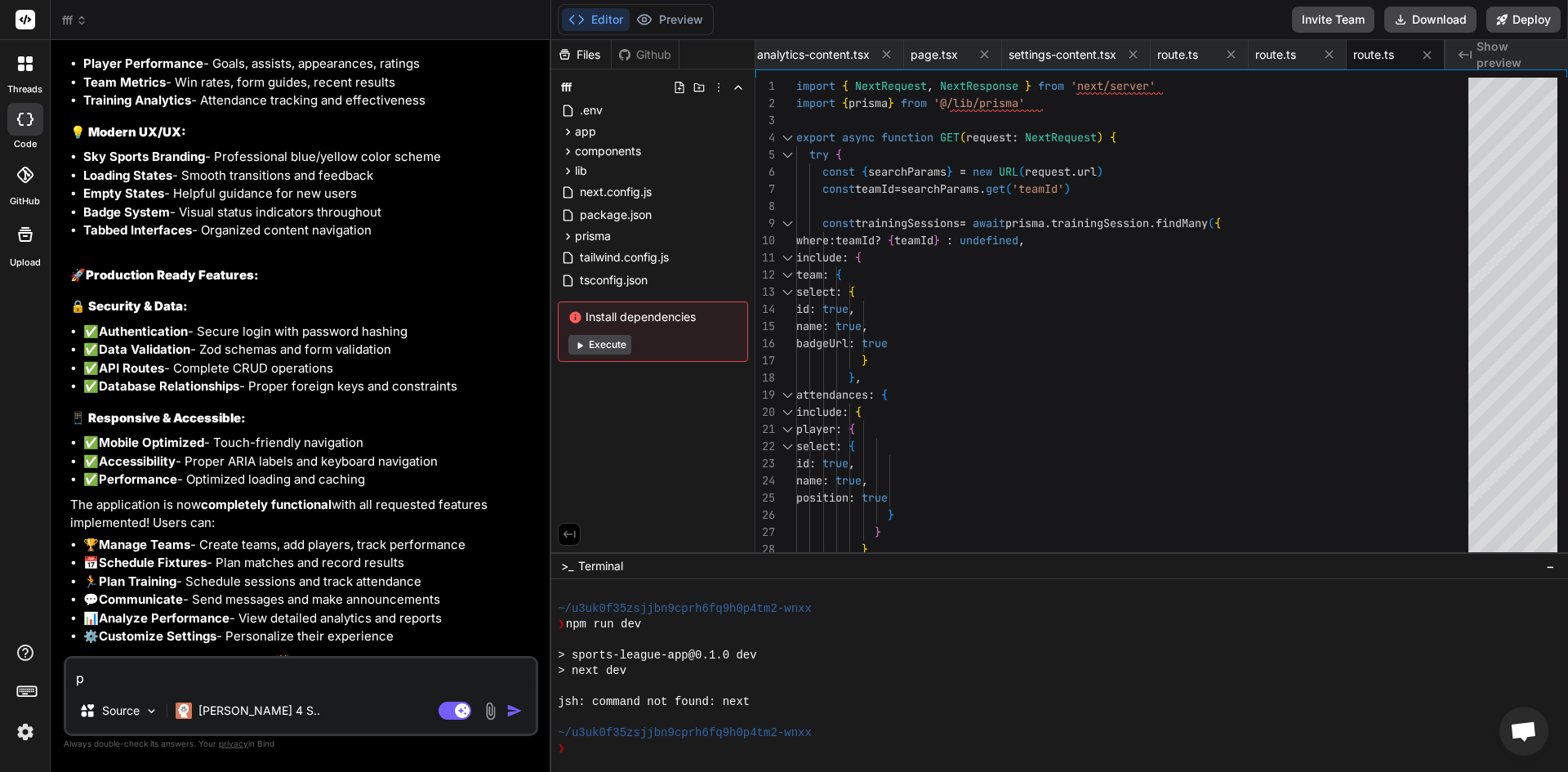
type textarea "x"
type textarea "pol"
type textarea "x"
type textarea "poli"
type textarea "x"
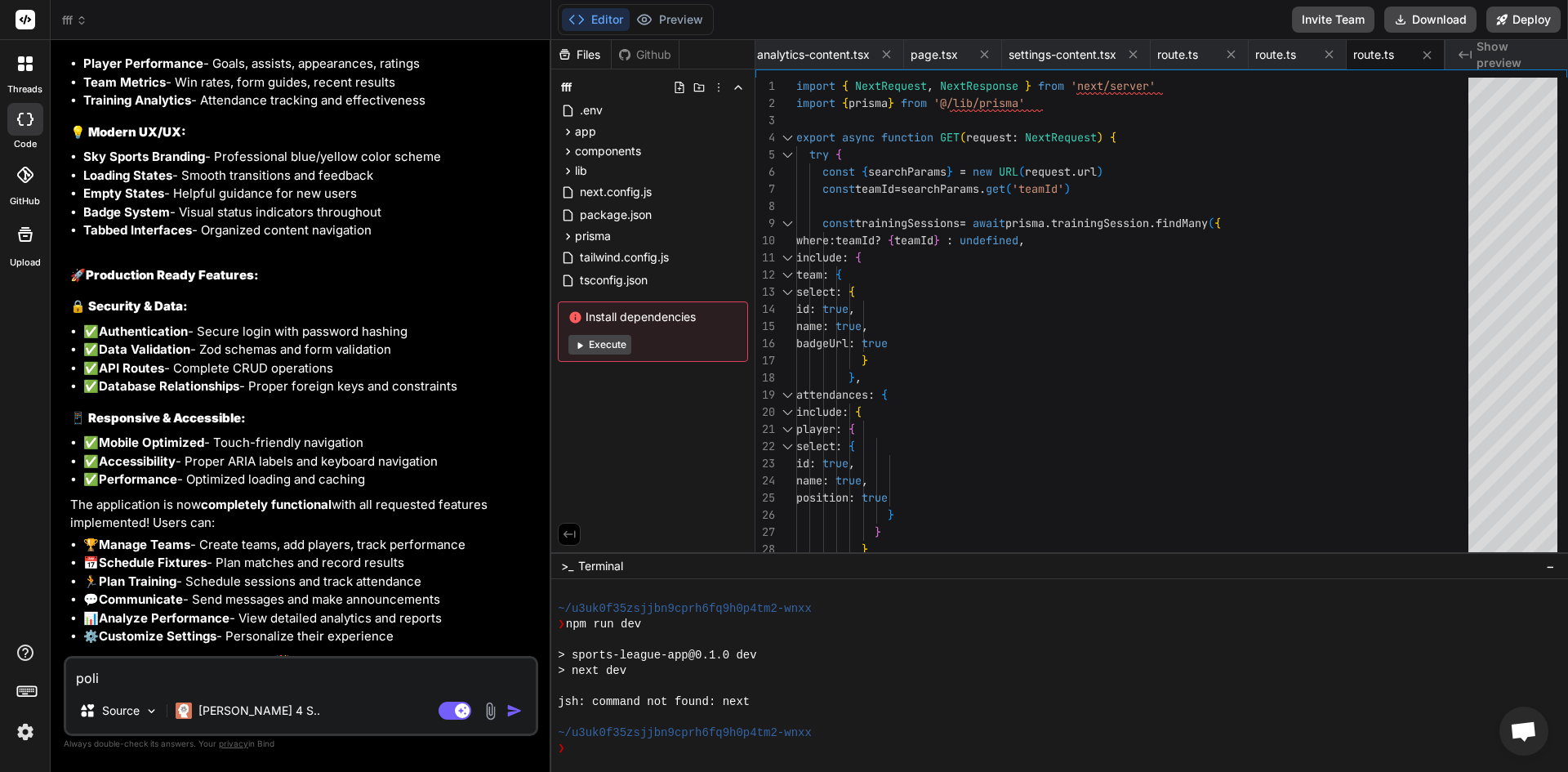
type textarea "polis"
type textarea "x"
type textarea "polish"
type textarea "x"
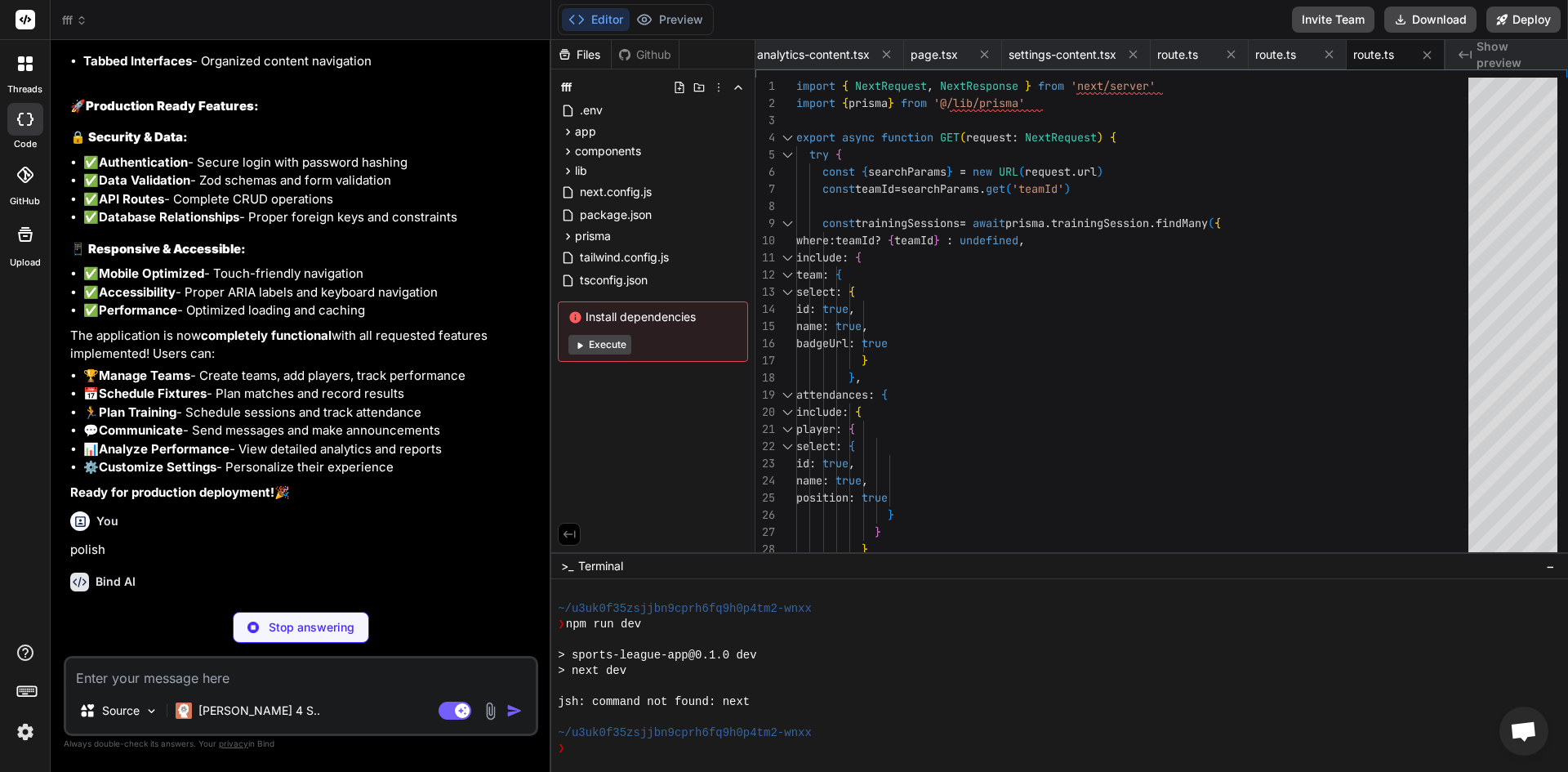
scroll to position [10247, 0]
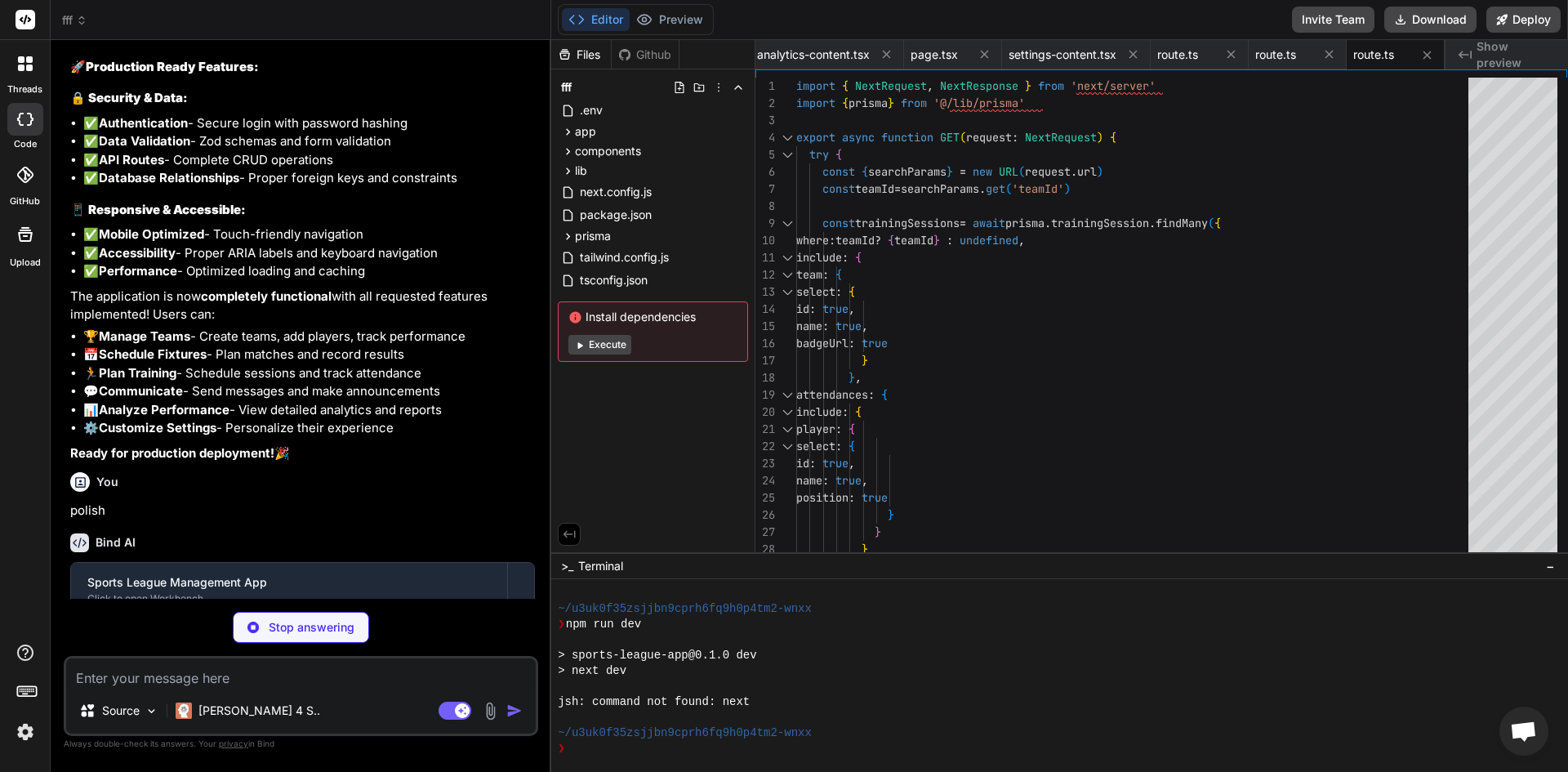
type textarea "x"
type textarea "/> ) } export { Skeleton }"
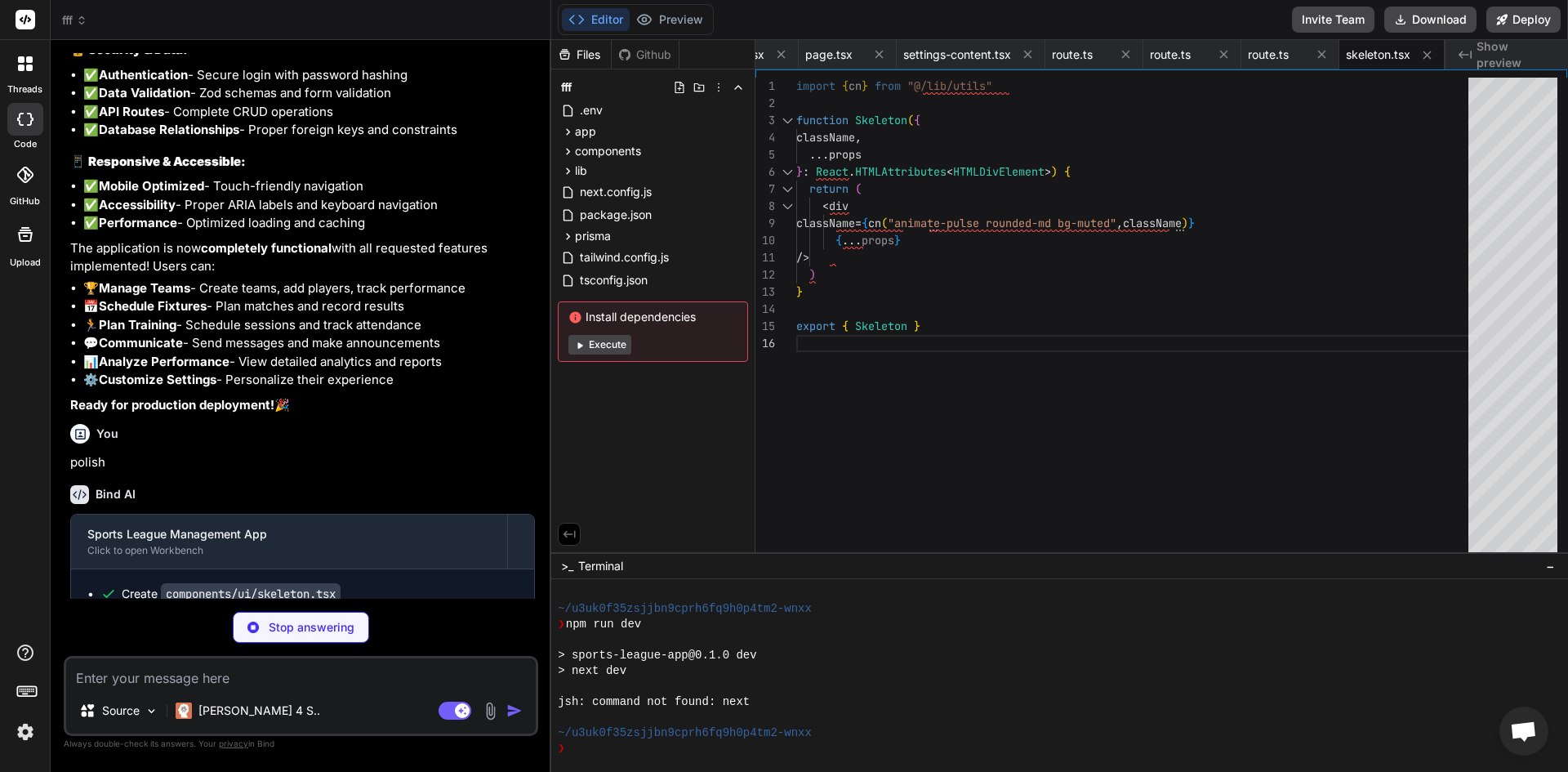
scroll to position [10321, 0]
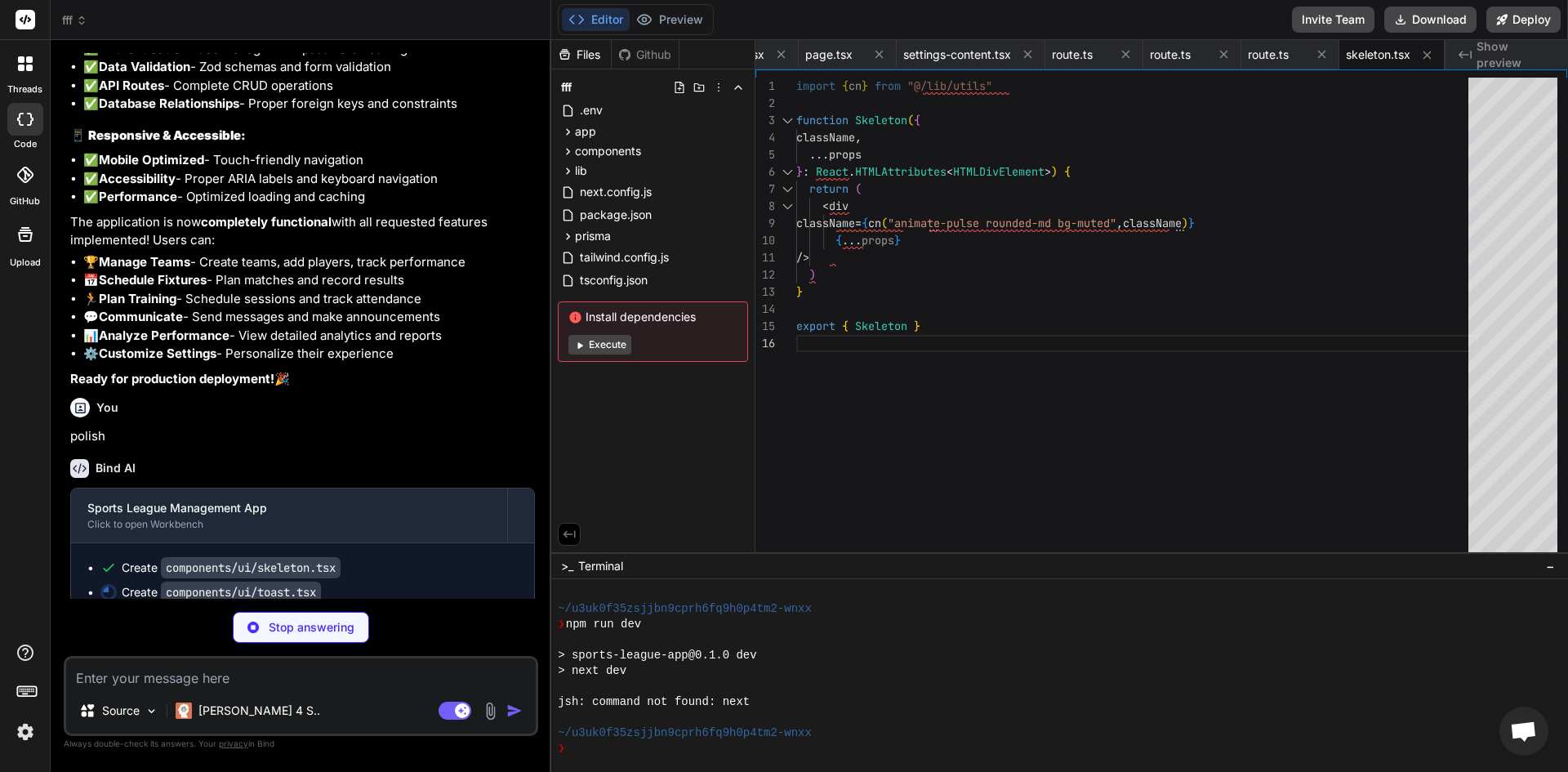
type textarea "x"
type textarea "ToastTitle, ToastDescription, ToastClose, ToastAction, }"
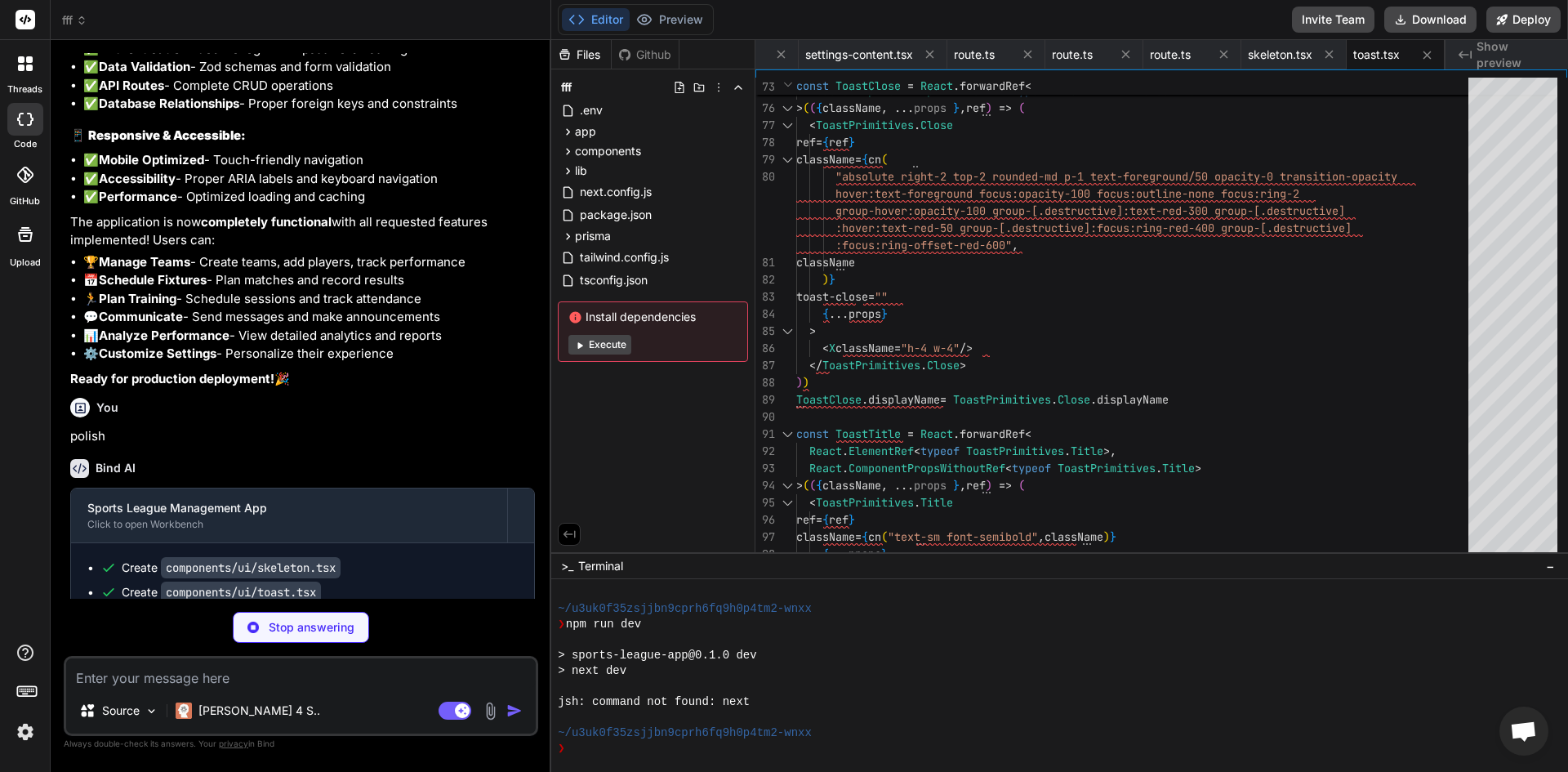
type textarea "x"
type textarea "export { useToast, toast }"
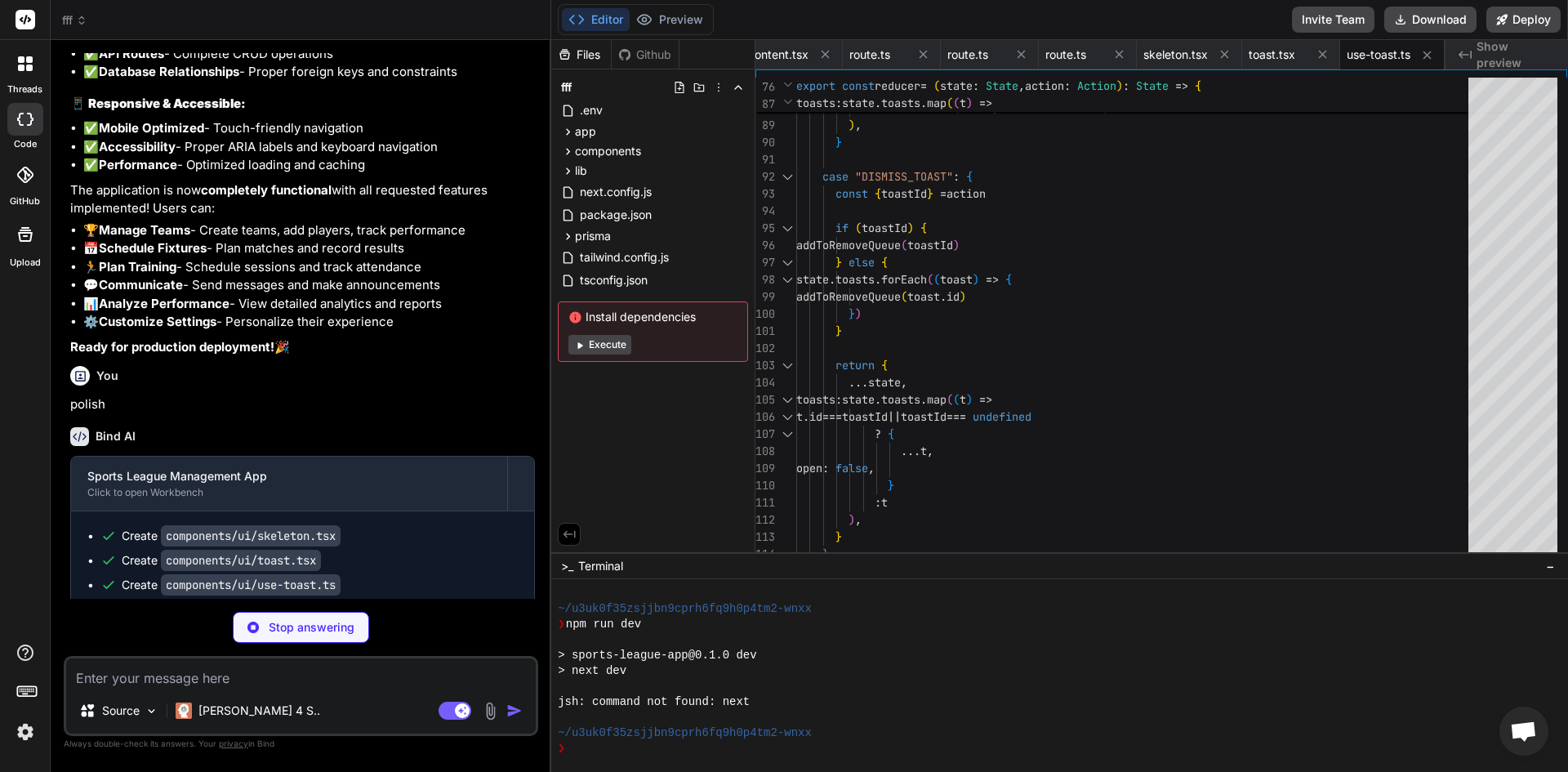
scroll to position [10371, 0]
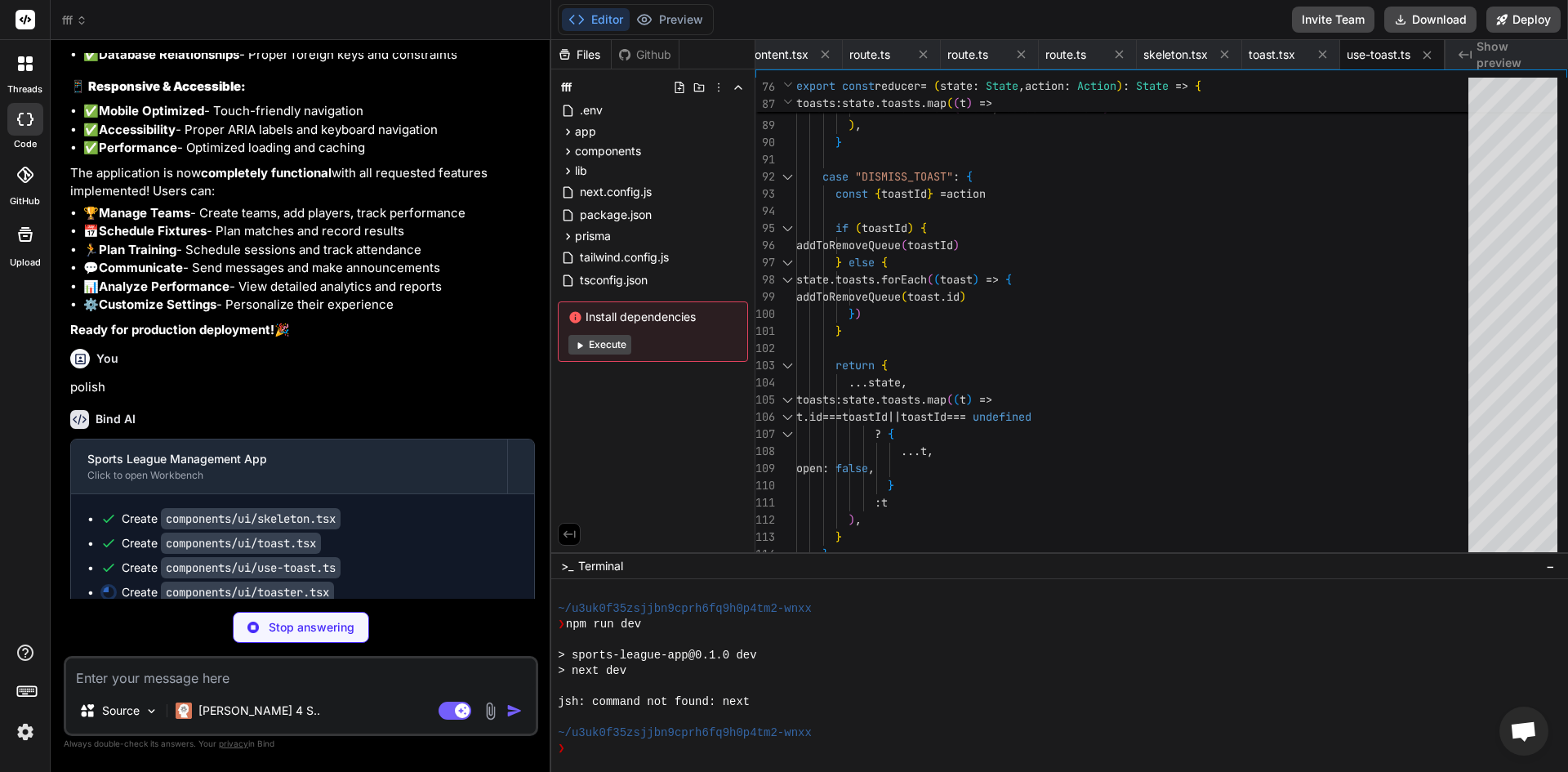
type textarea "x"
type textarea "})} <ToastViewport /> </ToastProvider> ) }"
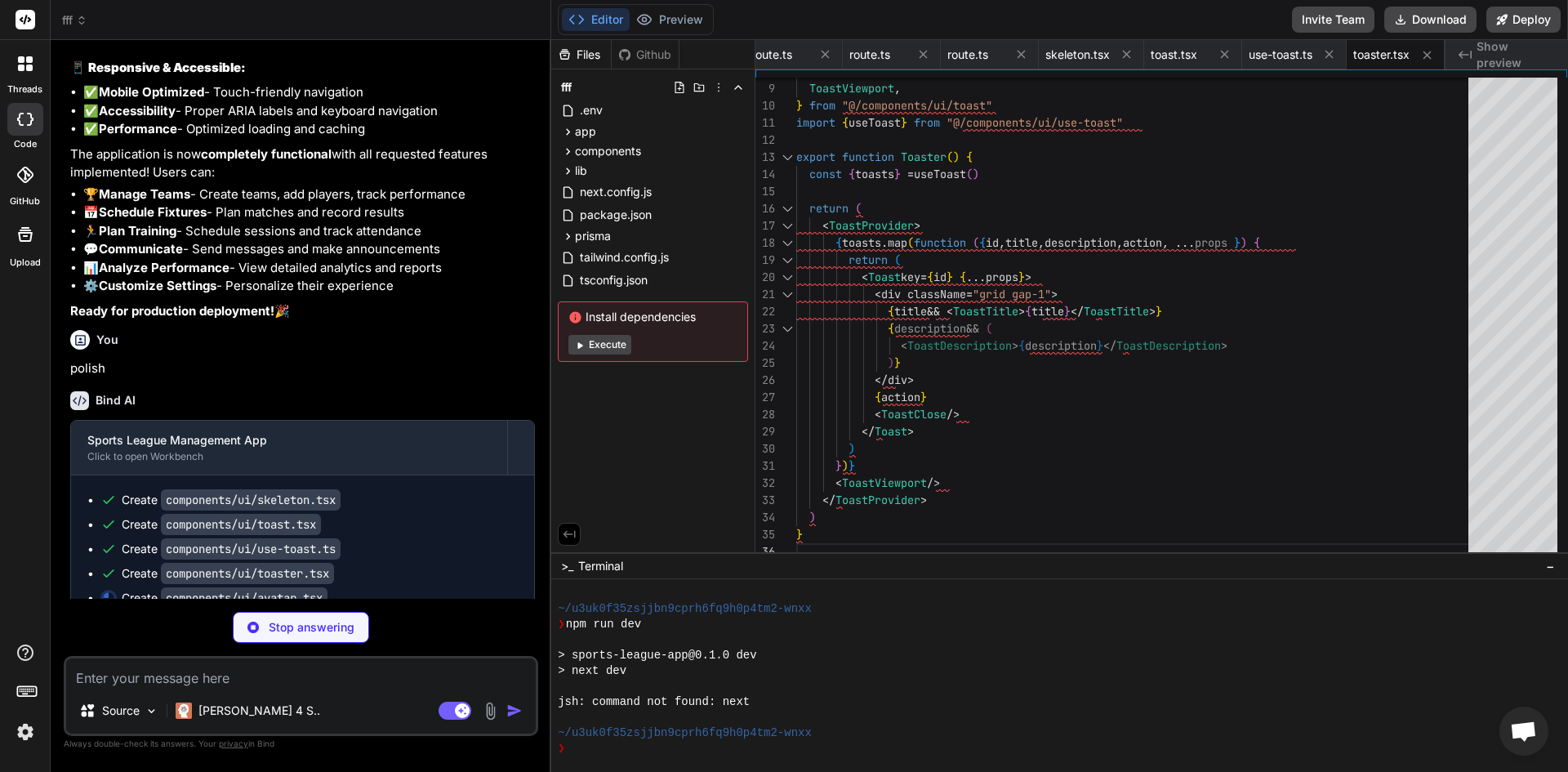
scroll to position [10395, 0]
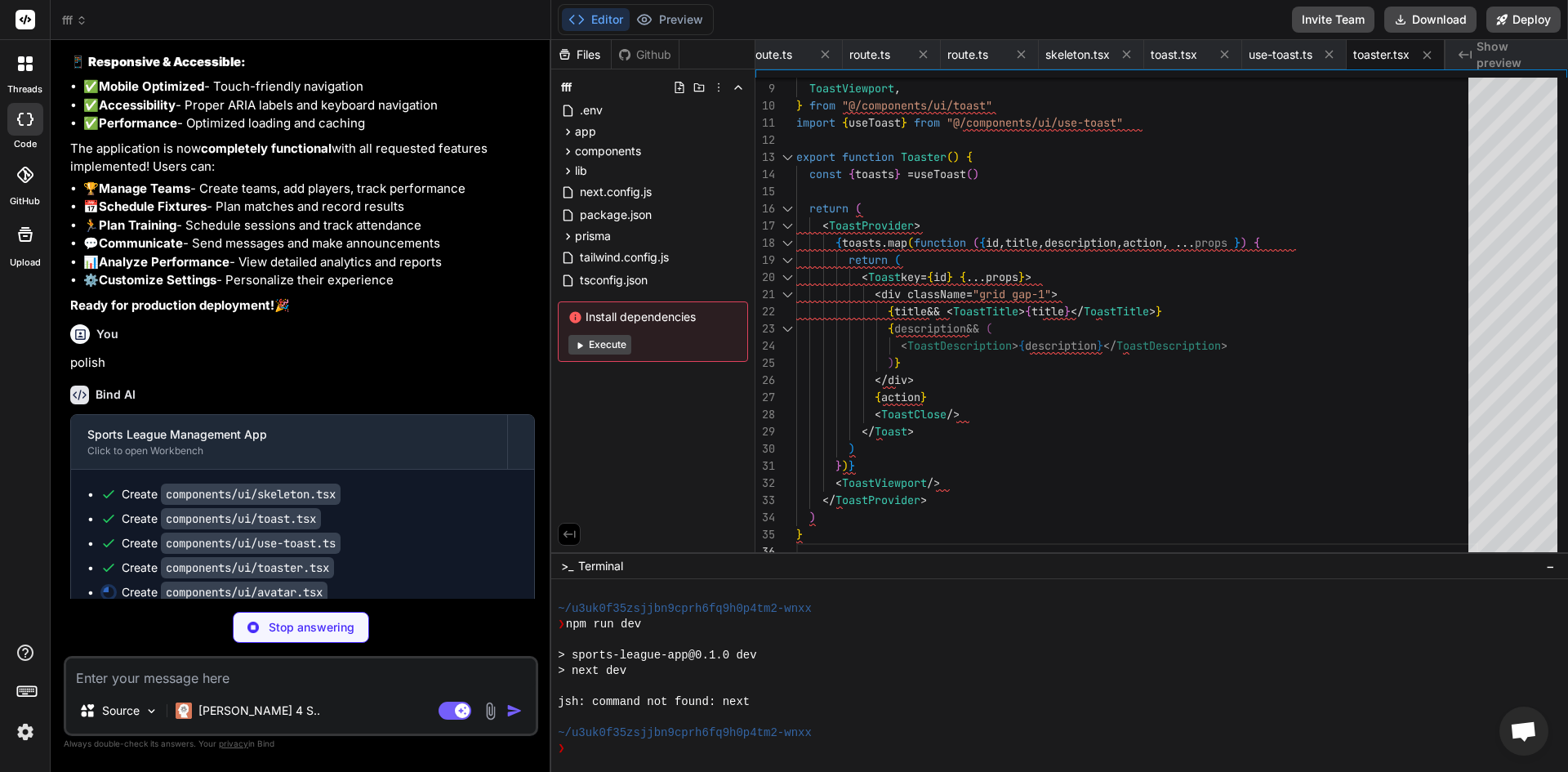
type textarea "x"
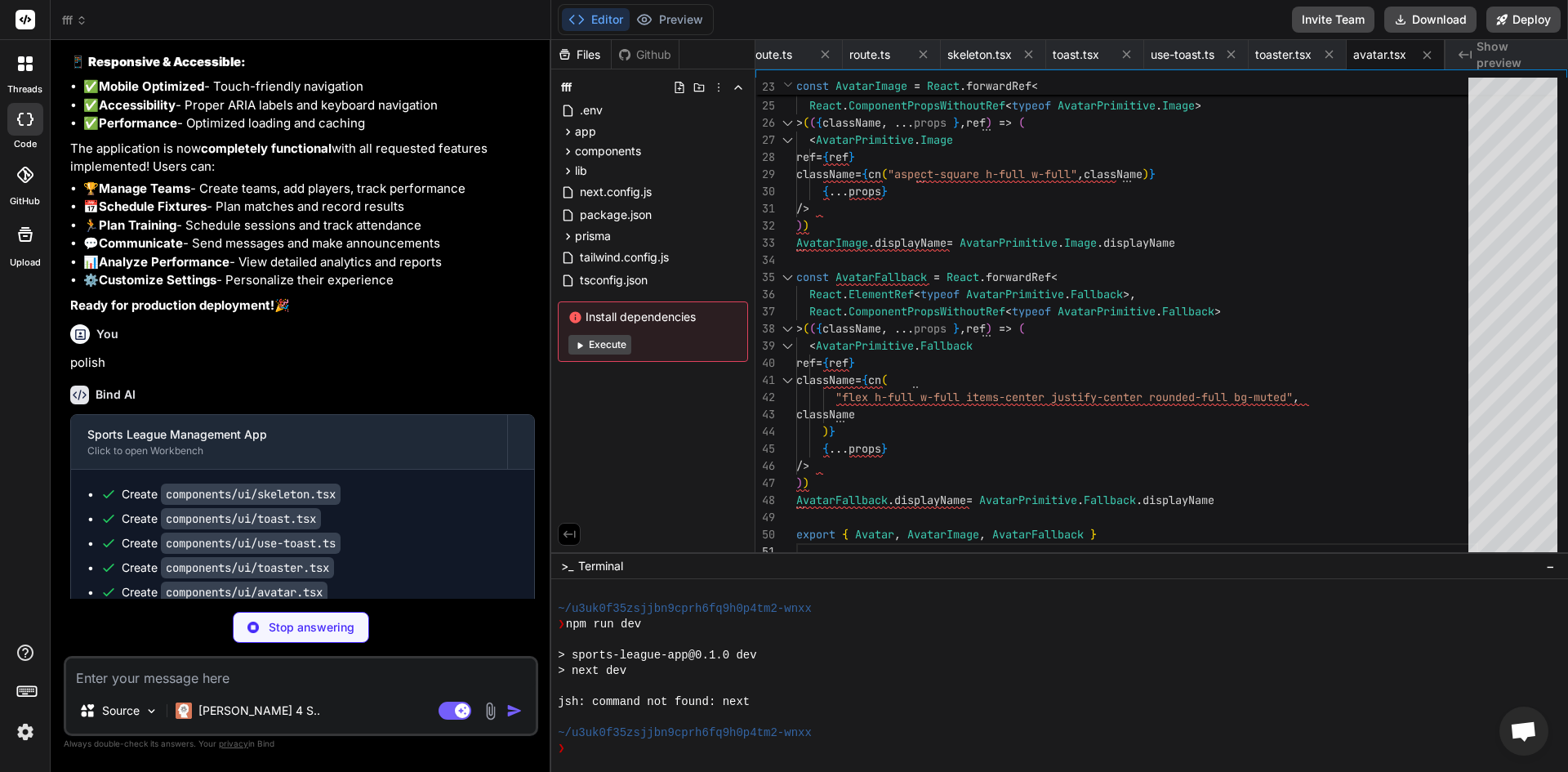
scroll to position [0, 1024]
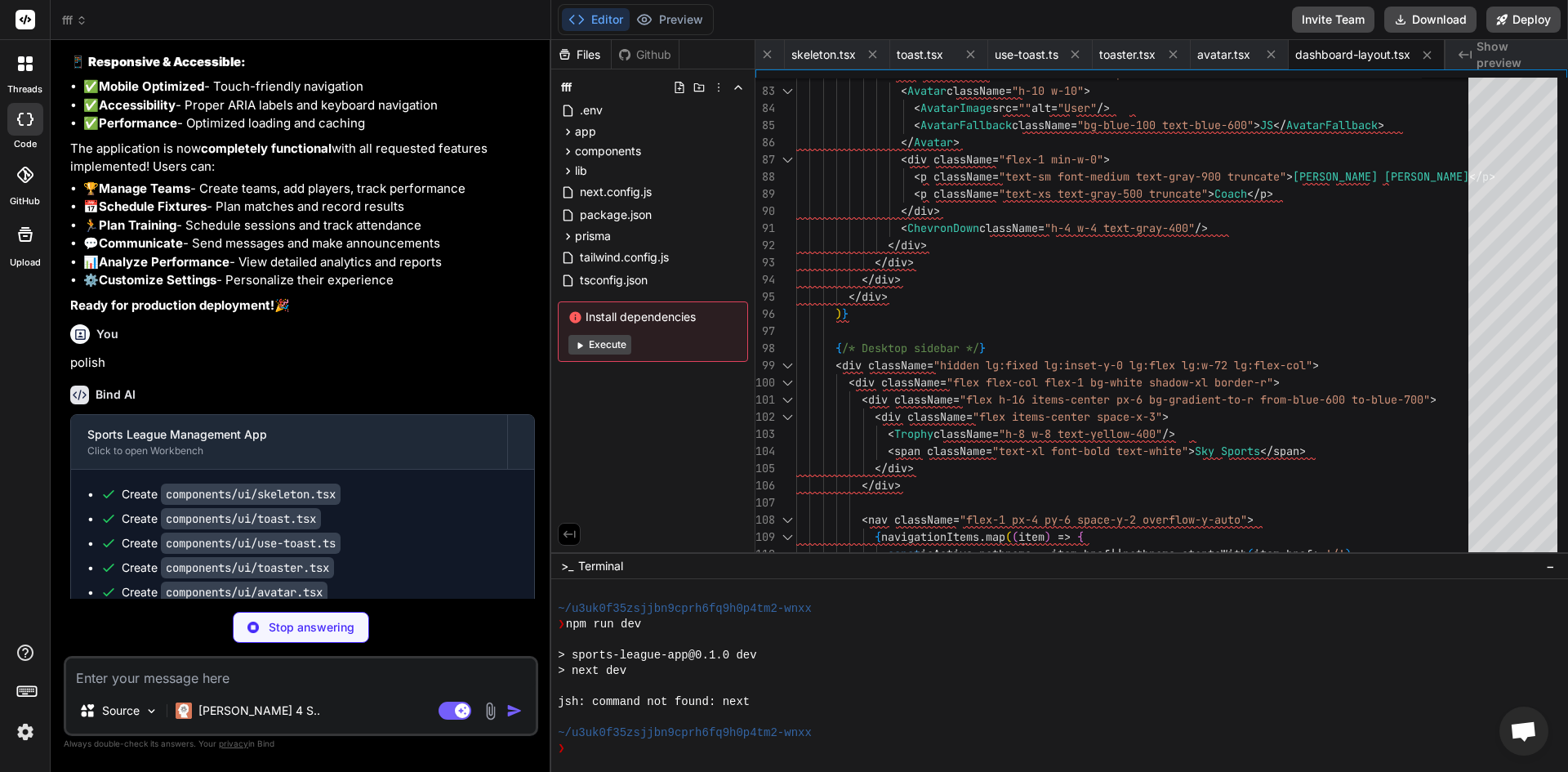
type textarea "x"
type textarea "md: 'h-6 w-6', lg: 'h-8 w-8' } return ( <div className={cn("animate-spin rounde…"
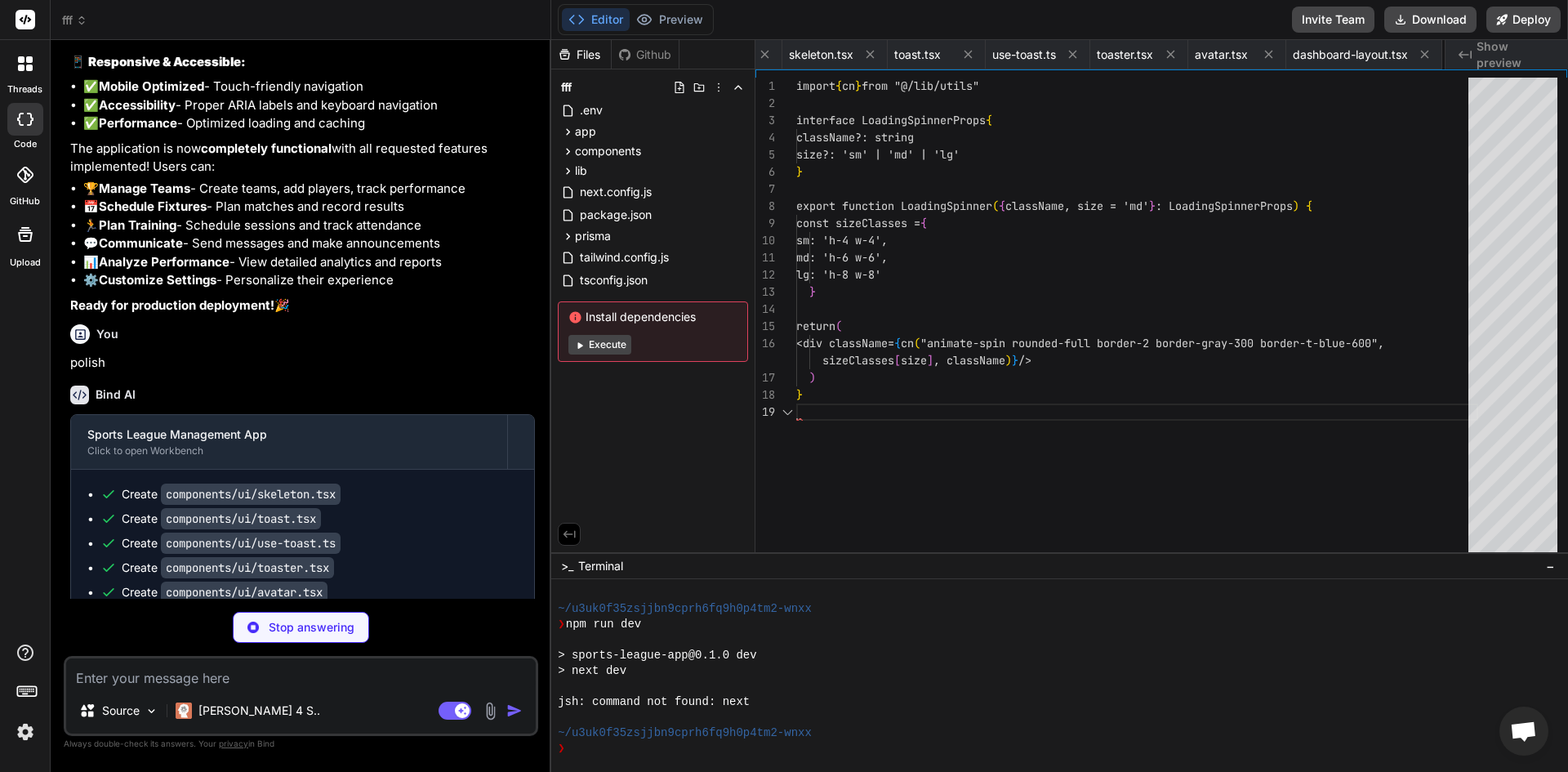
scroll to position [0, 1168]
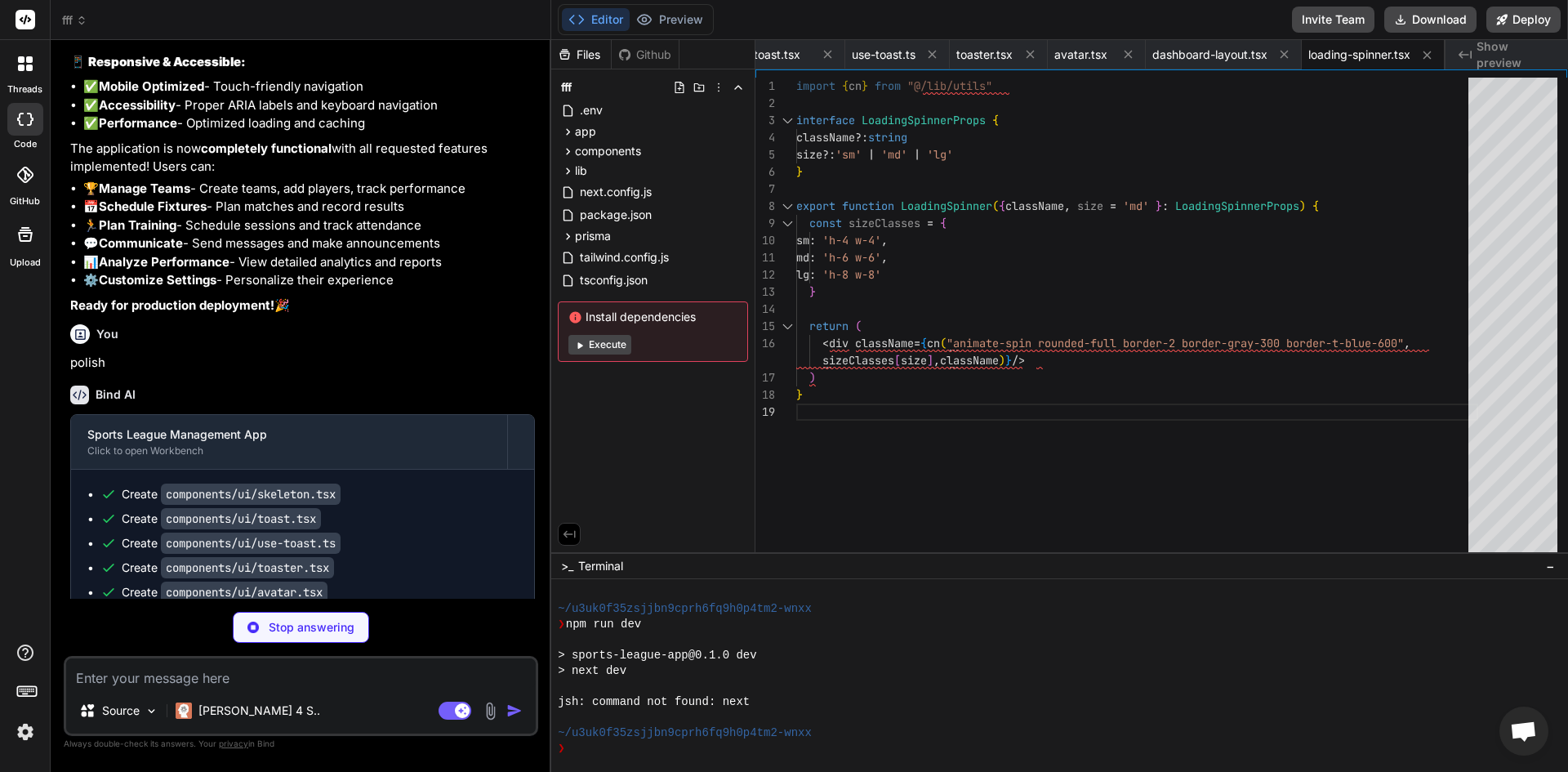
type textarea "x"
type textarea "</Card> ) }"
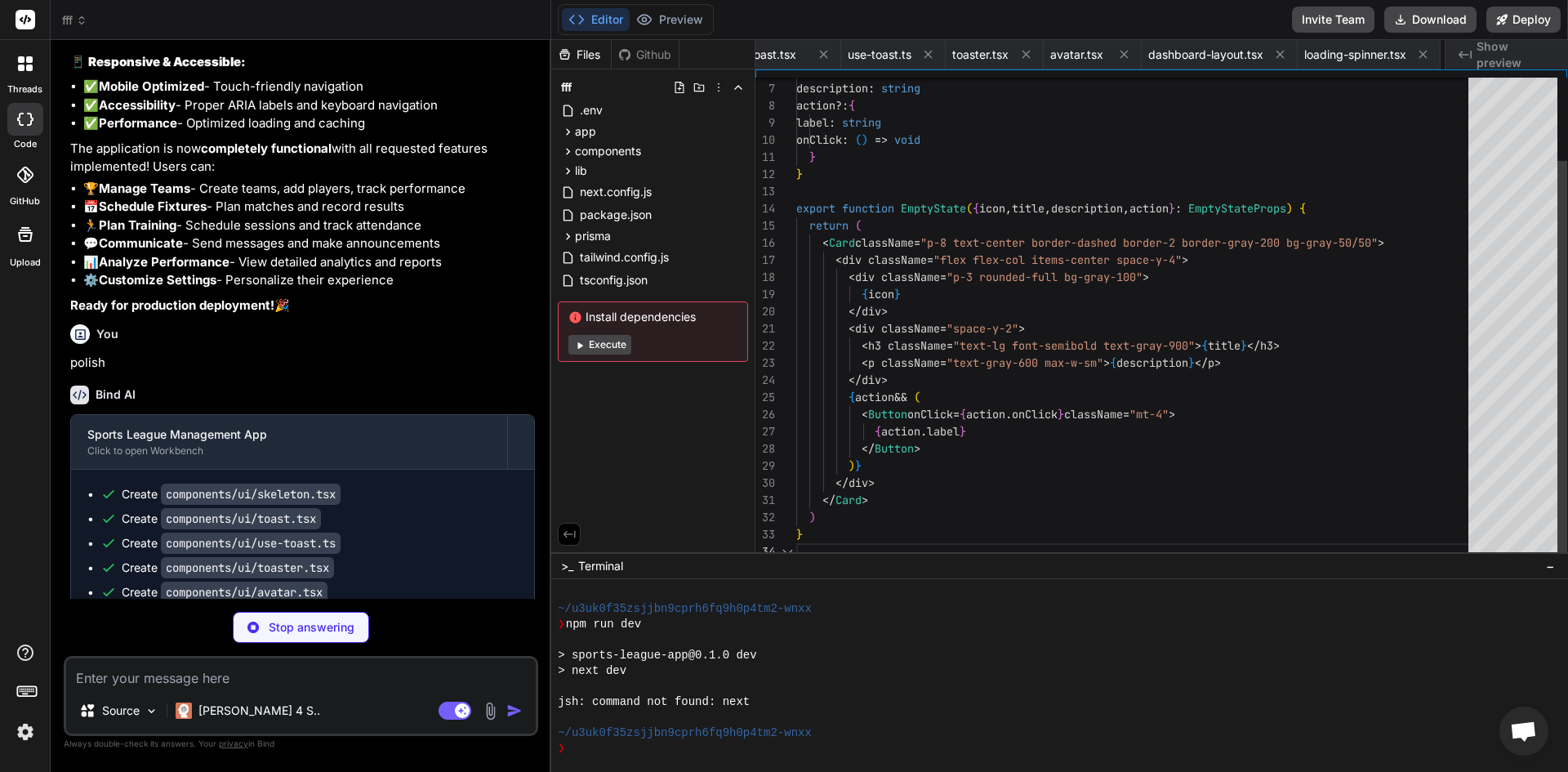
scroll to position [0, 1294]
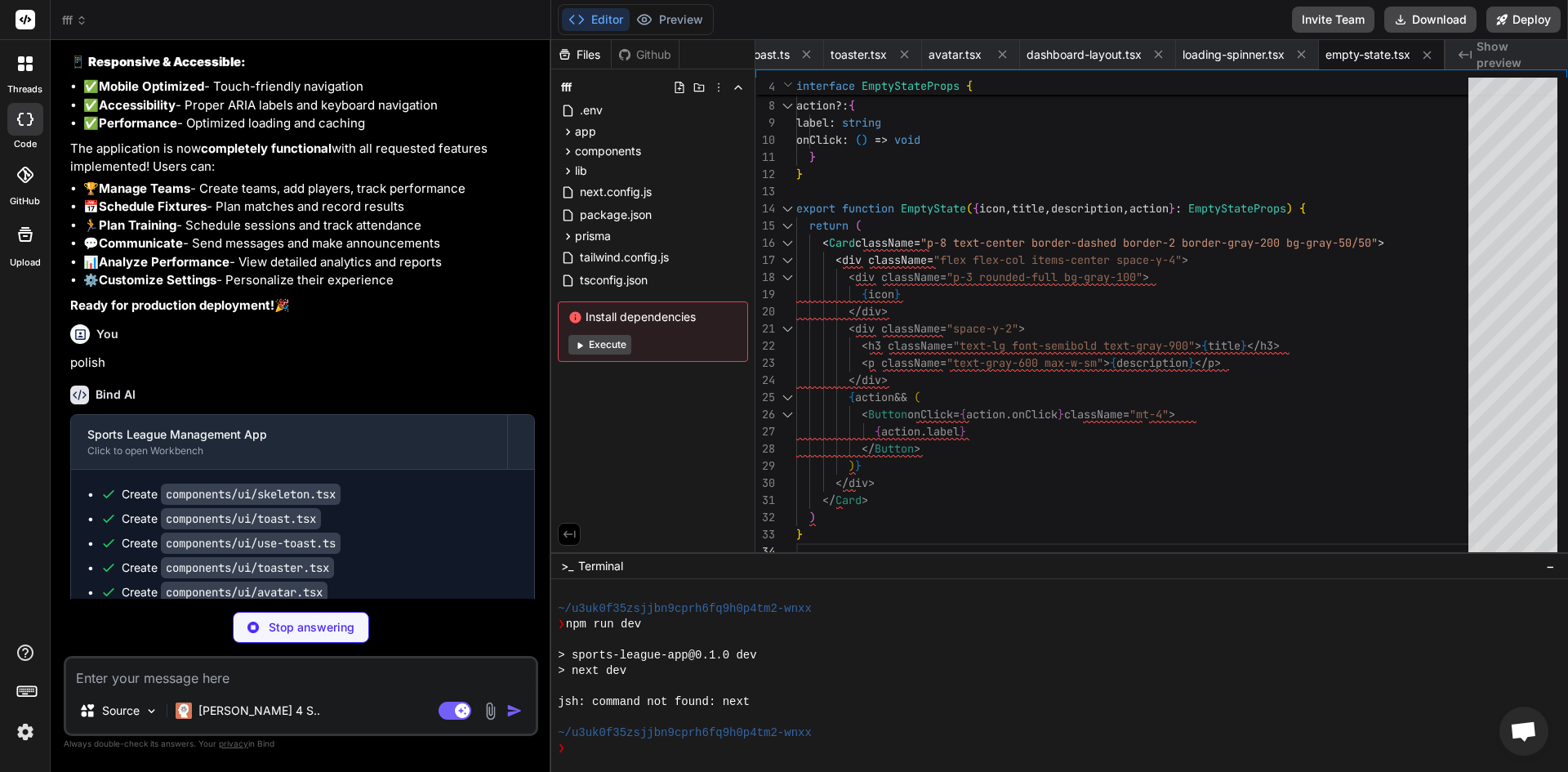
type textarea "x"
type textarea "return ( <html lang="en"> <body className={inter.className}> {children} <Toaste…"
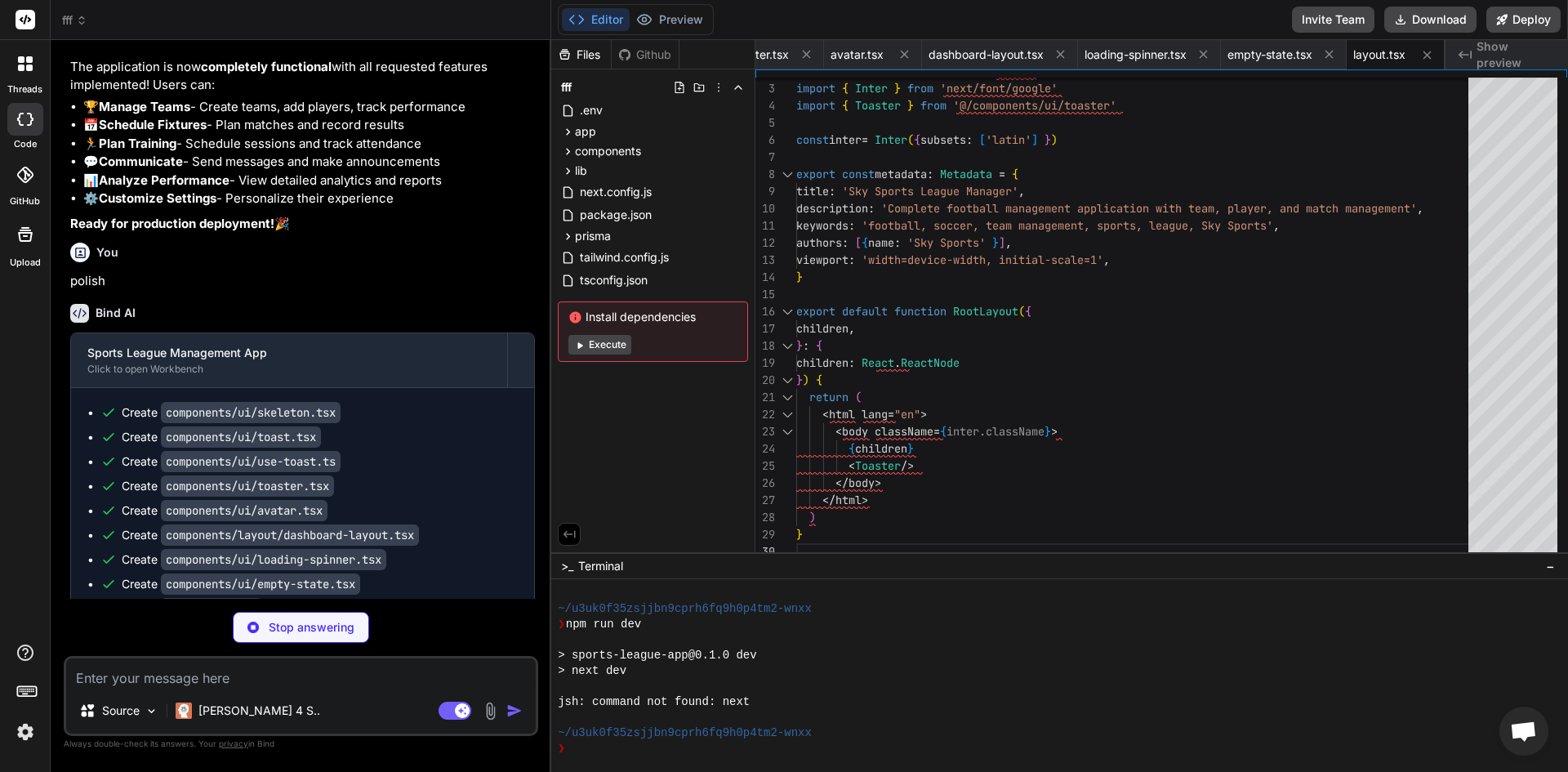
scroll to position [10518, 0]
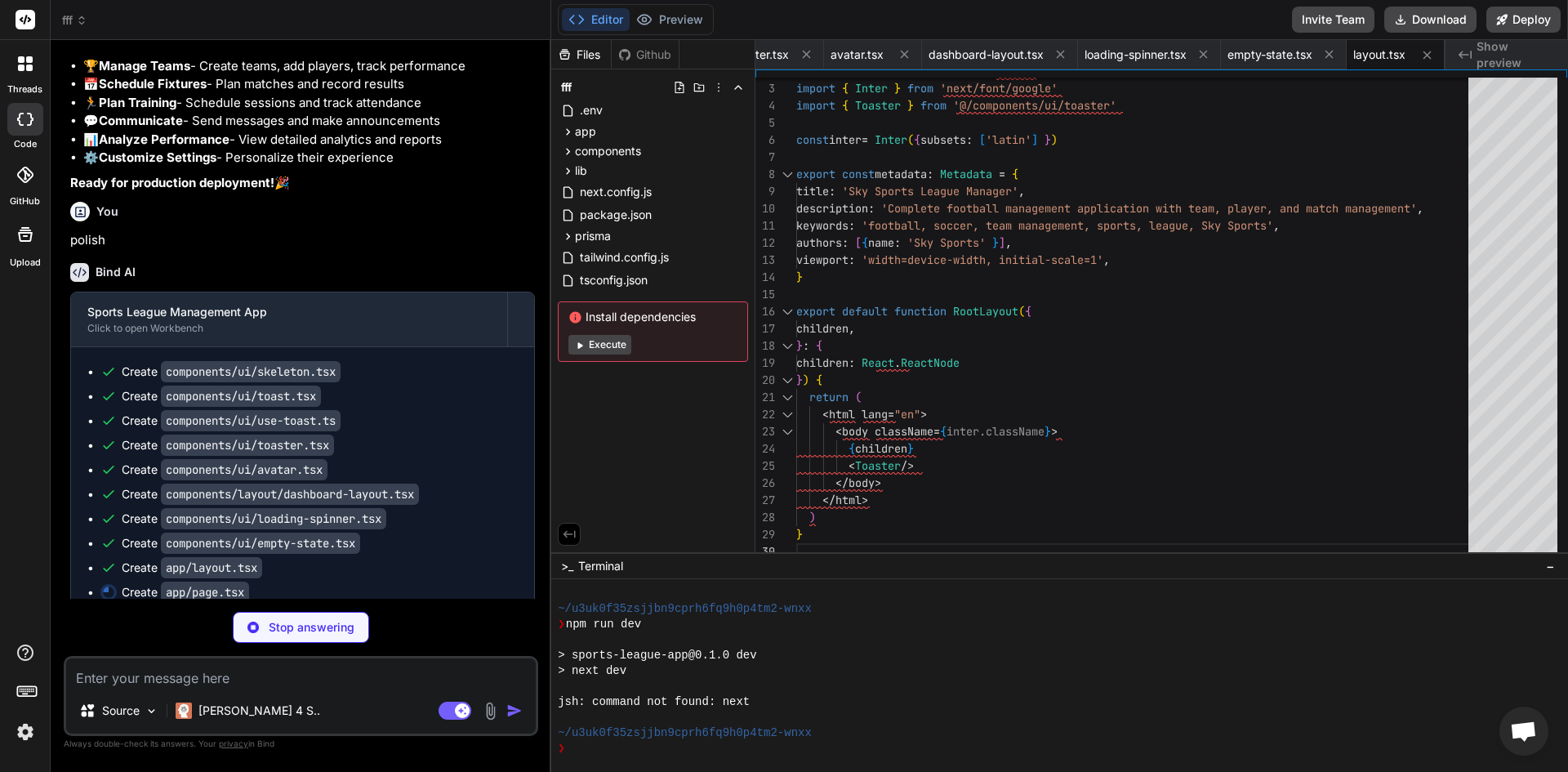
type textarea "x"
type textarea "<div className="border-t border-gray-800 mt-8 pt-8 text-center text-gray-400"> …"
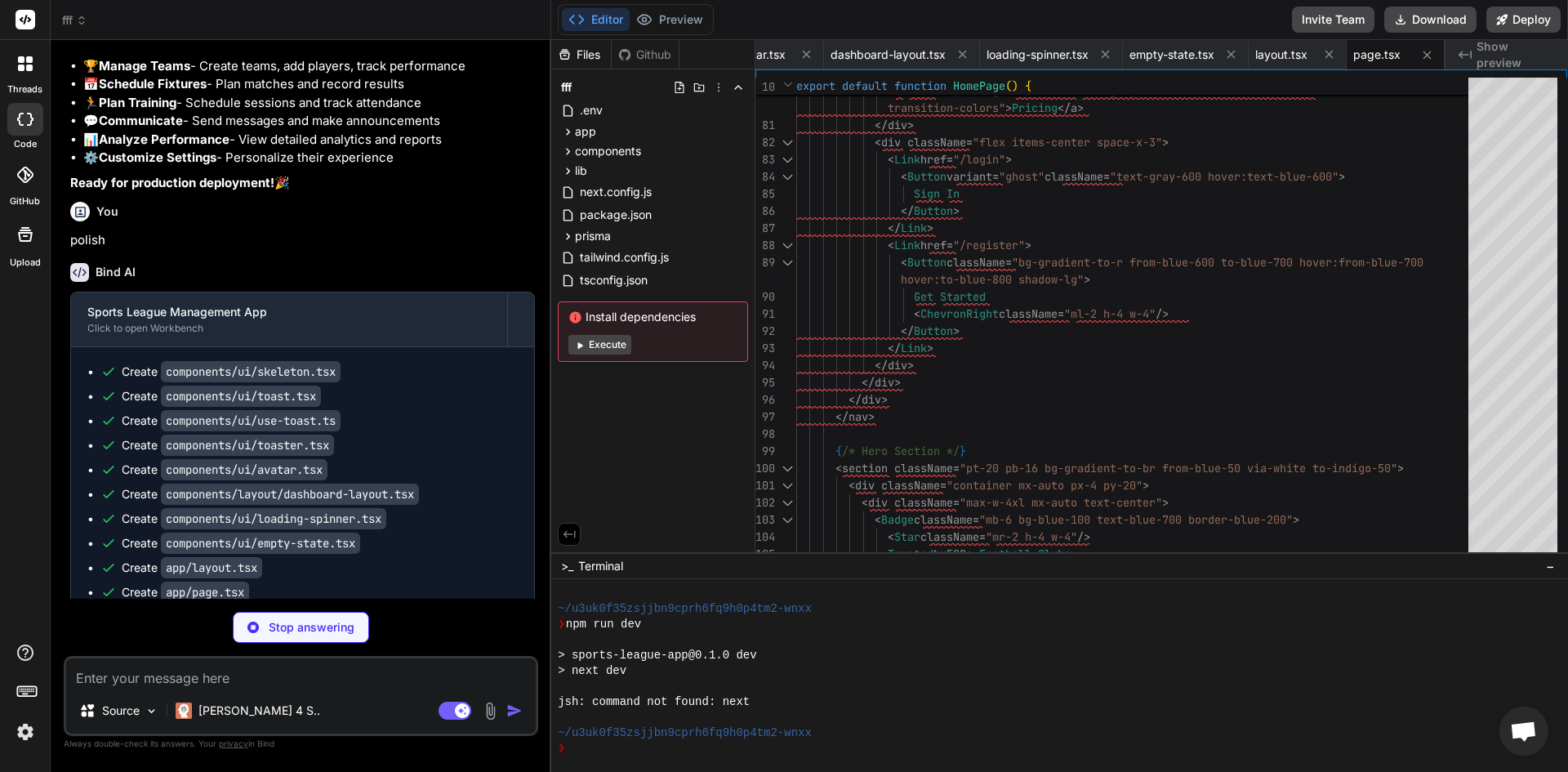
type textarea "x"
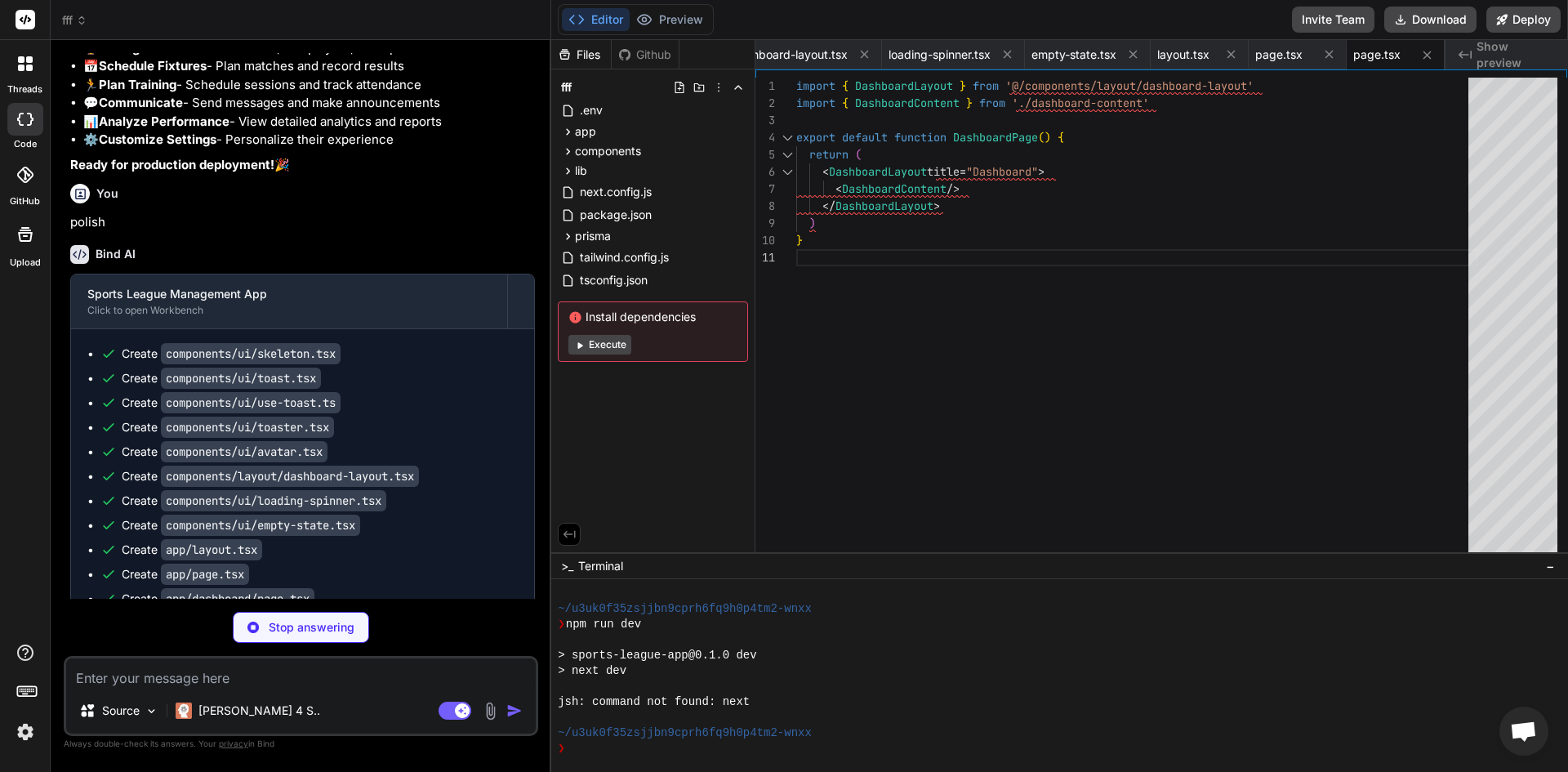
scroll to position [10567, 0]
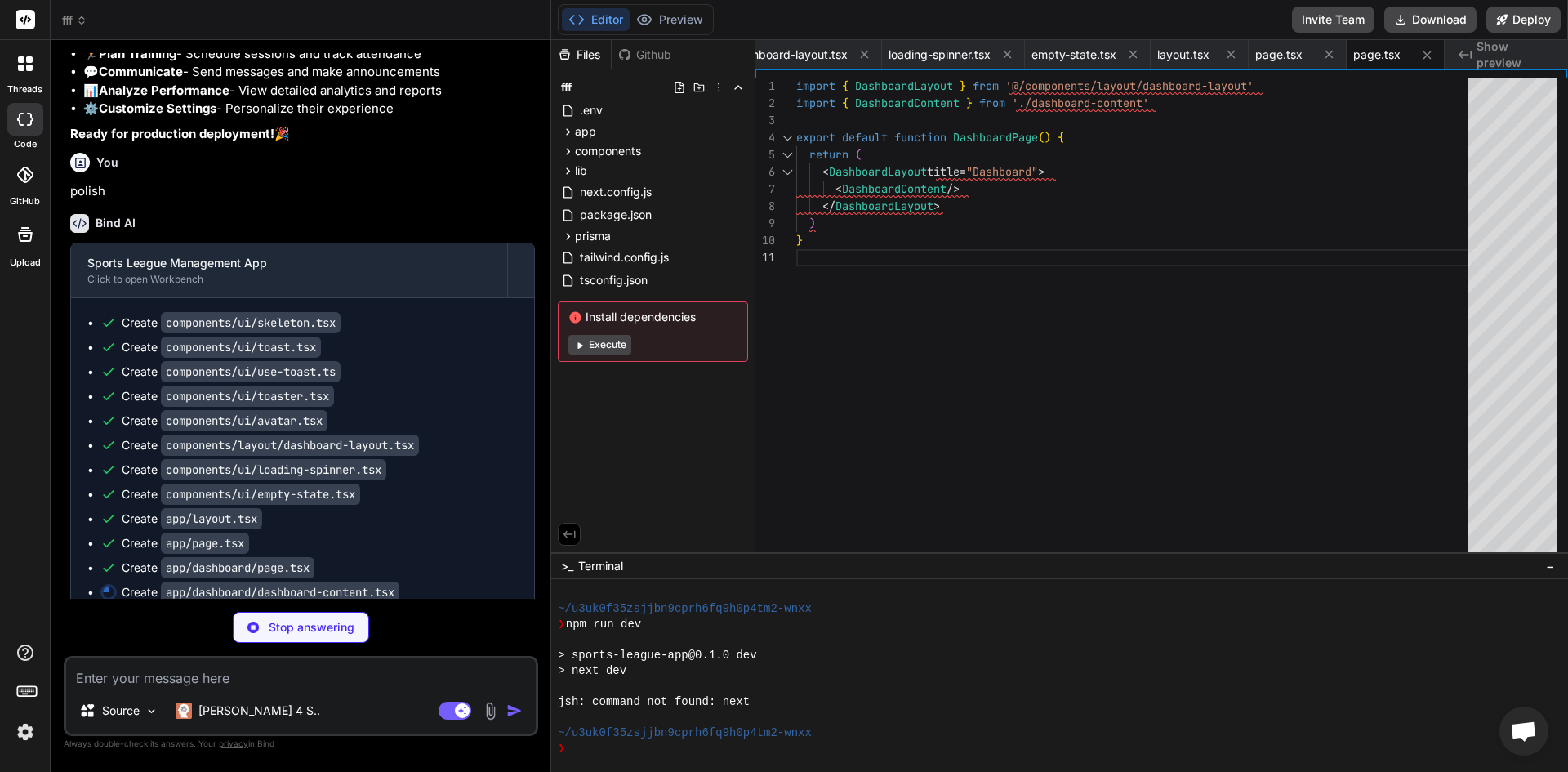
type textarea "x"
type textarea "</div> ) }"
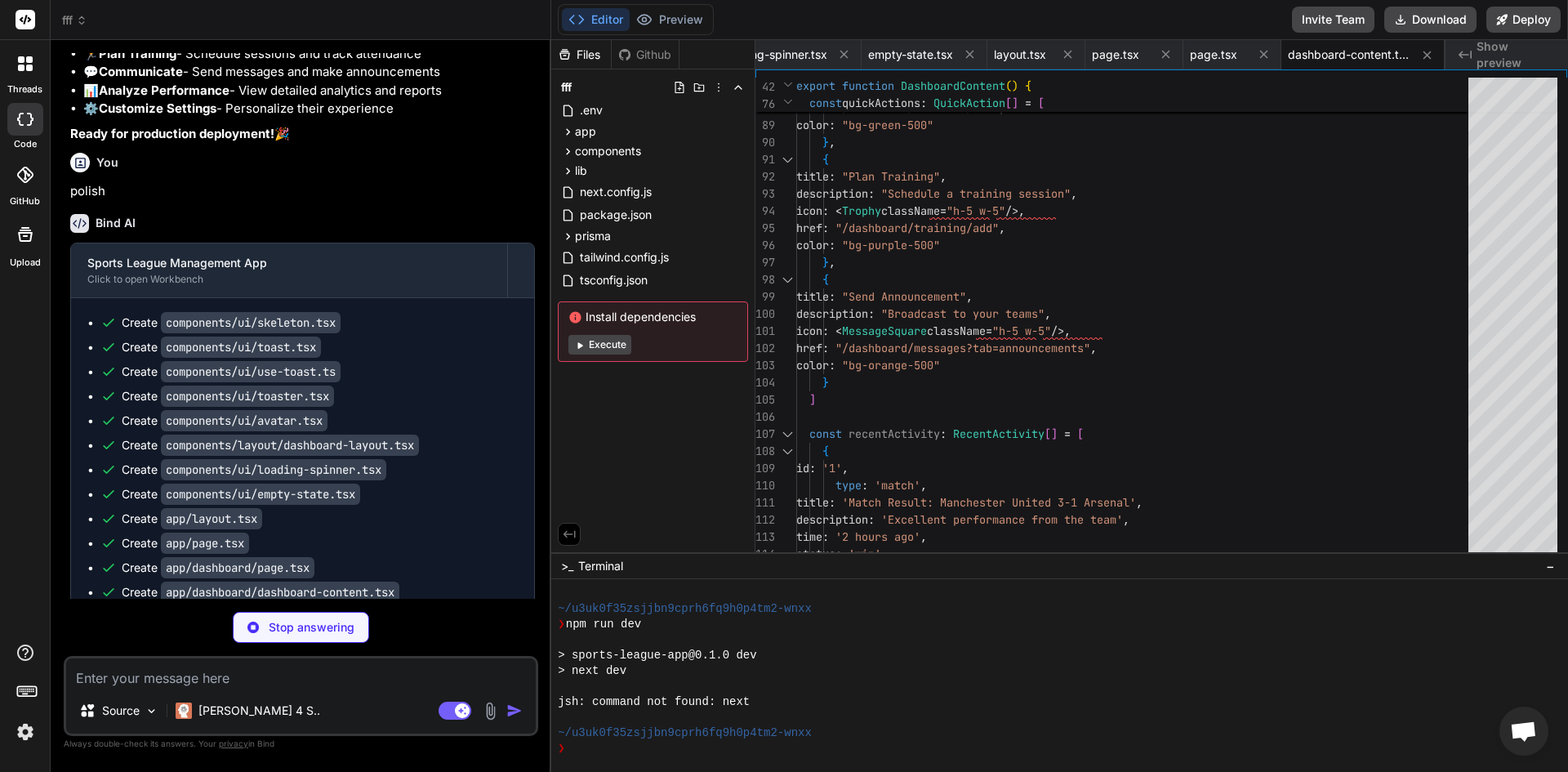
scroll to position [10591, 0]
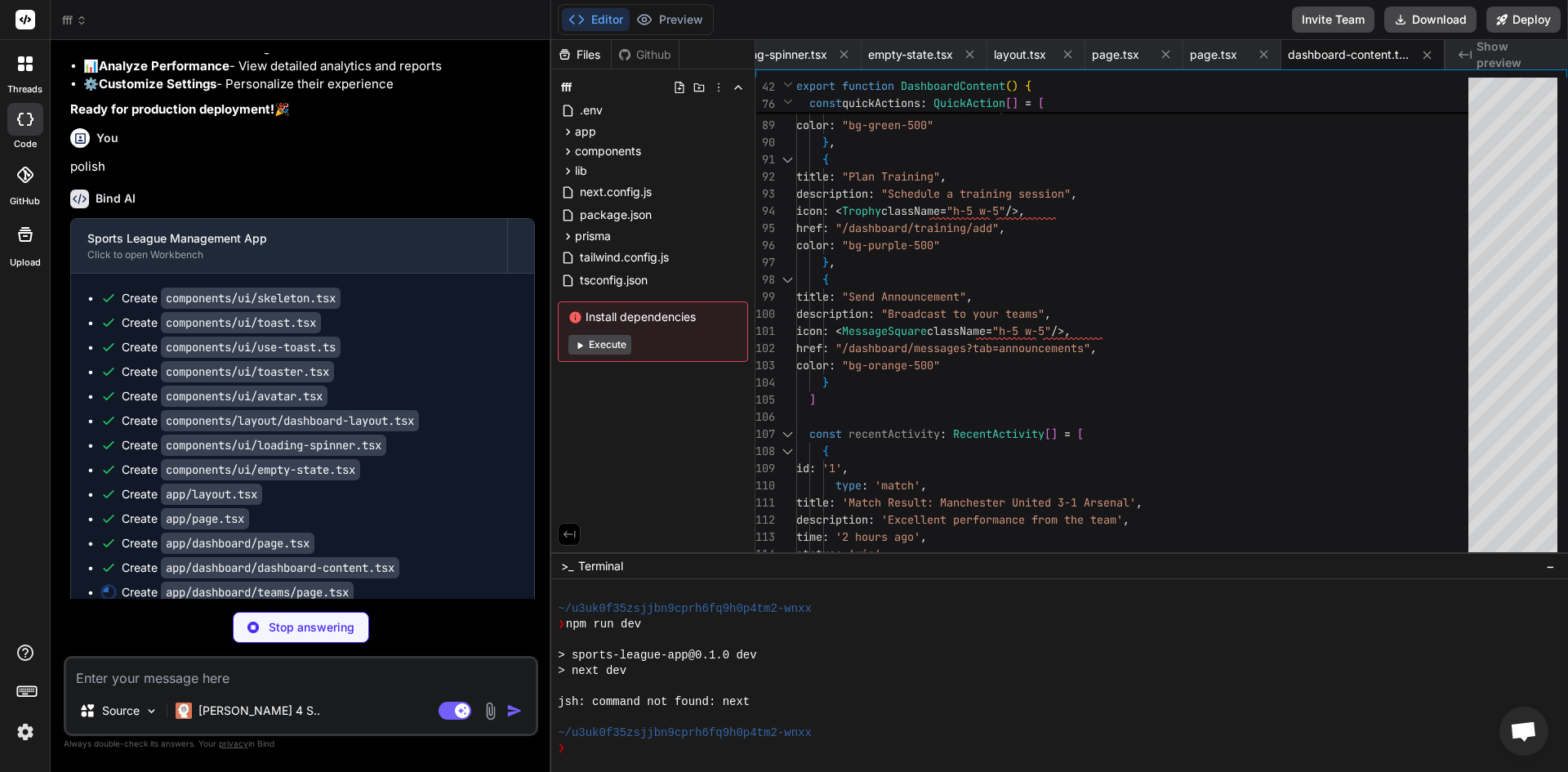
type textarea "x"
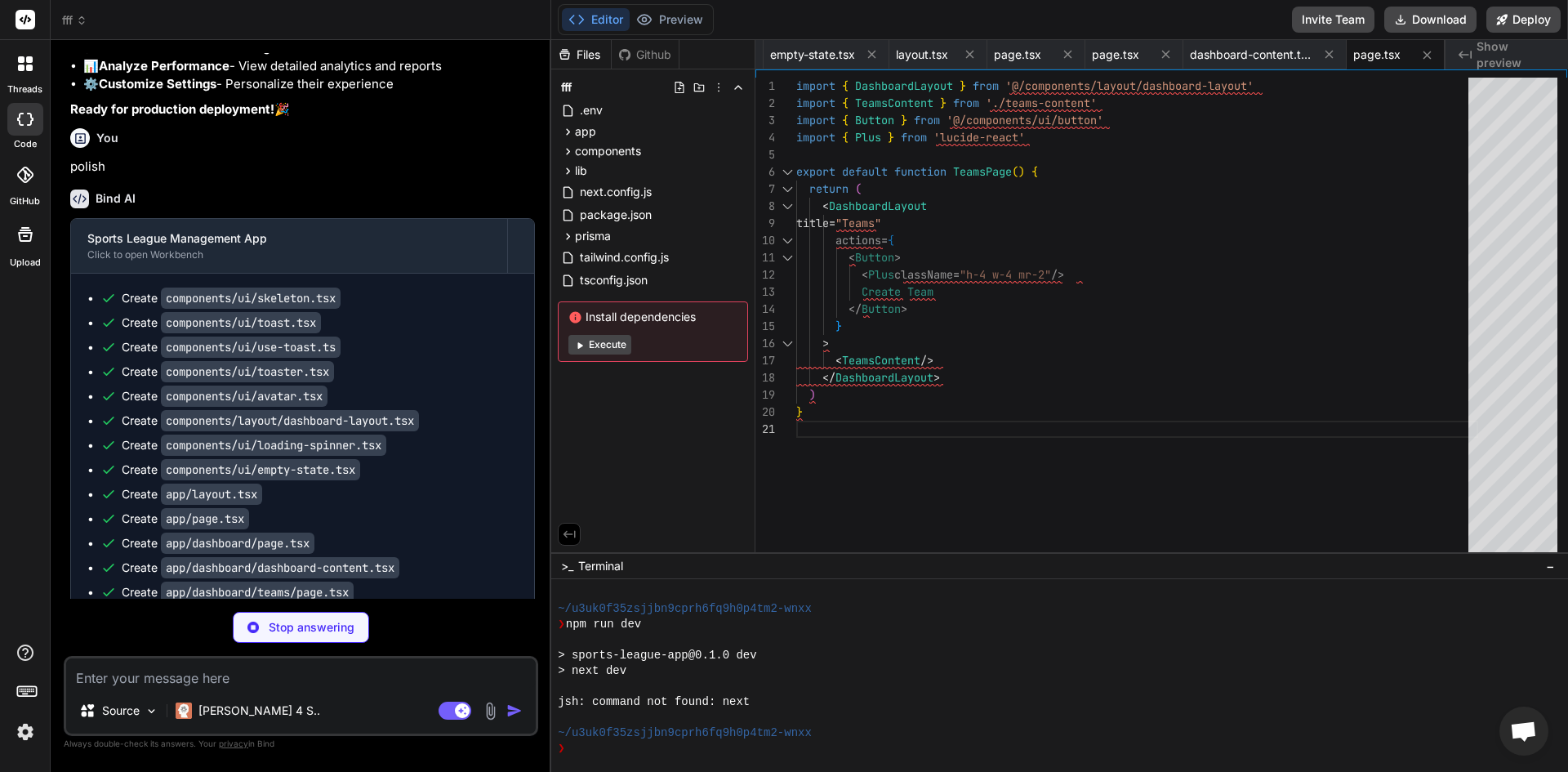
scroll to position [10616, 0]
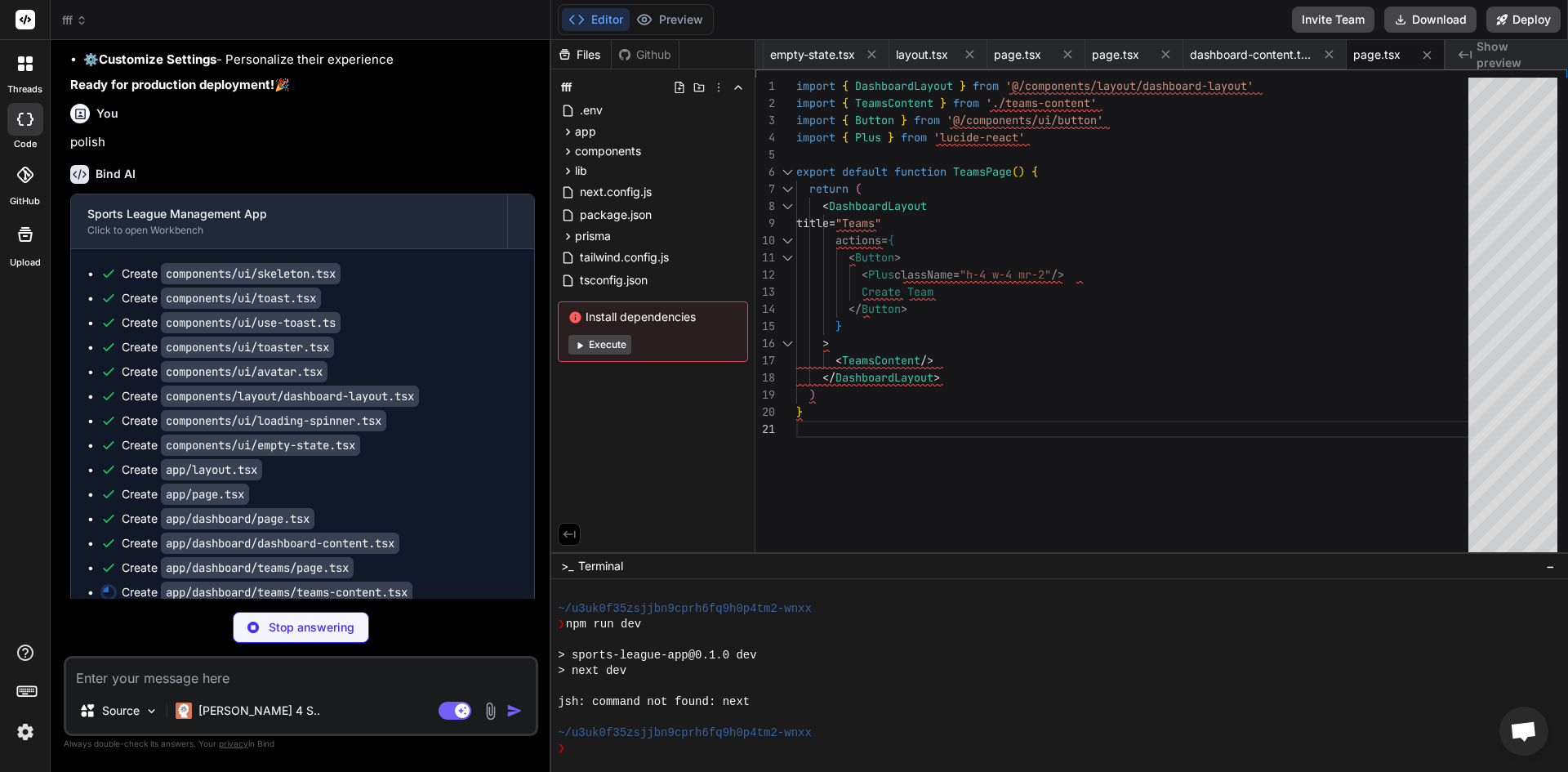
type textarea "x"
type textarea "}"
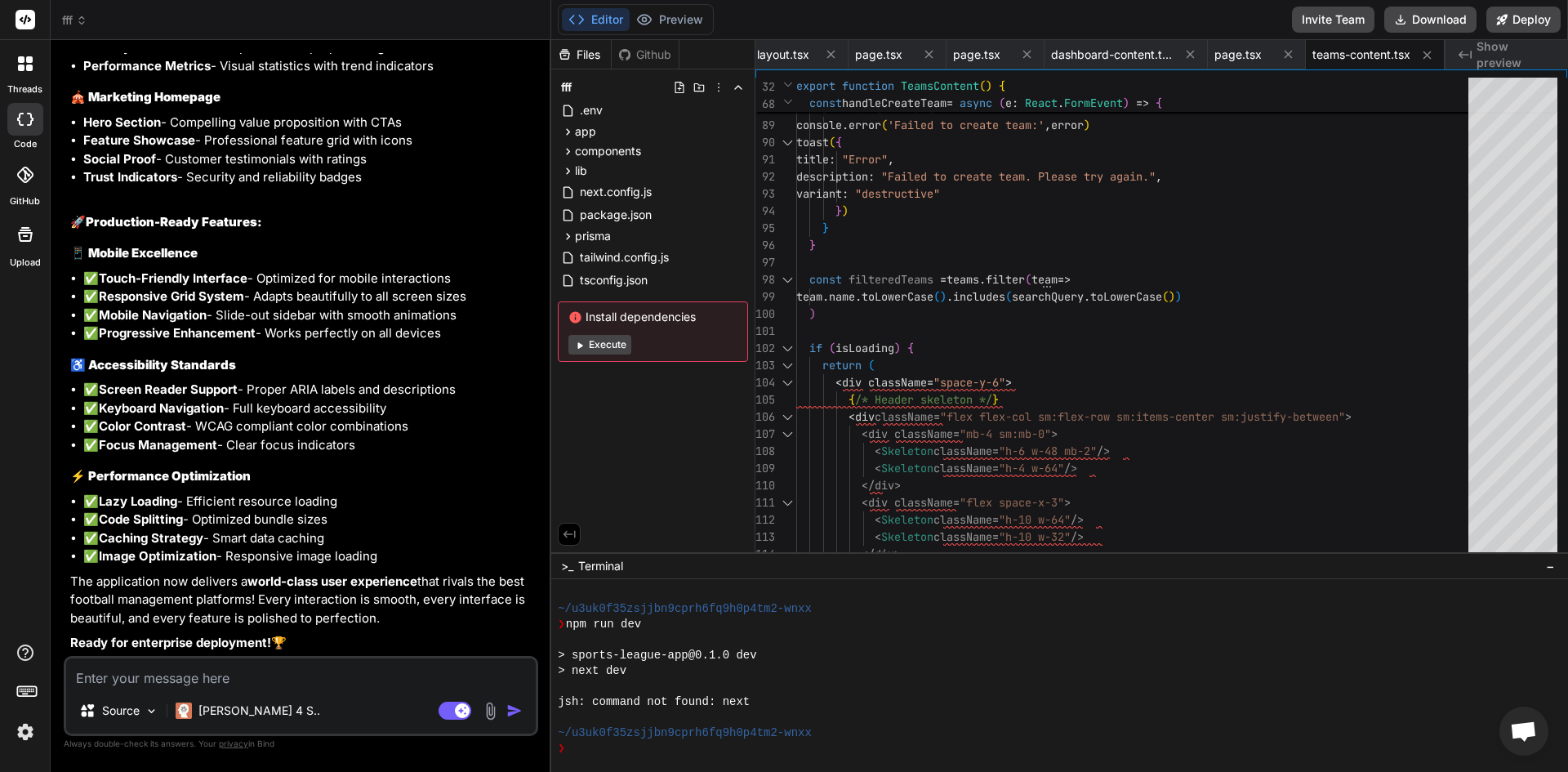
scroll to position [12395, 0]
type textarea "x"
click at [331, 682] on textarea at bounding box center [301, 673] width 469 height 30
type textarea "r"
type textarea "x"
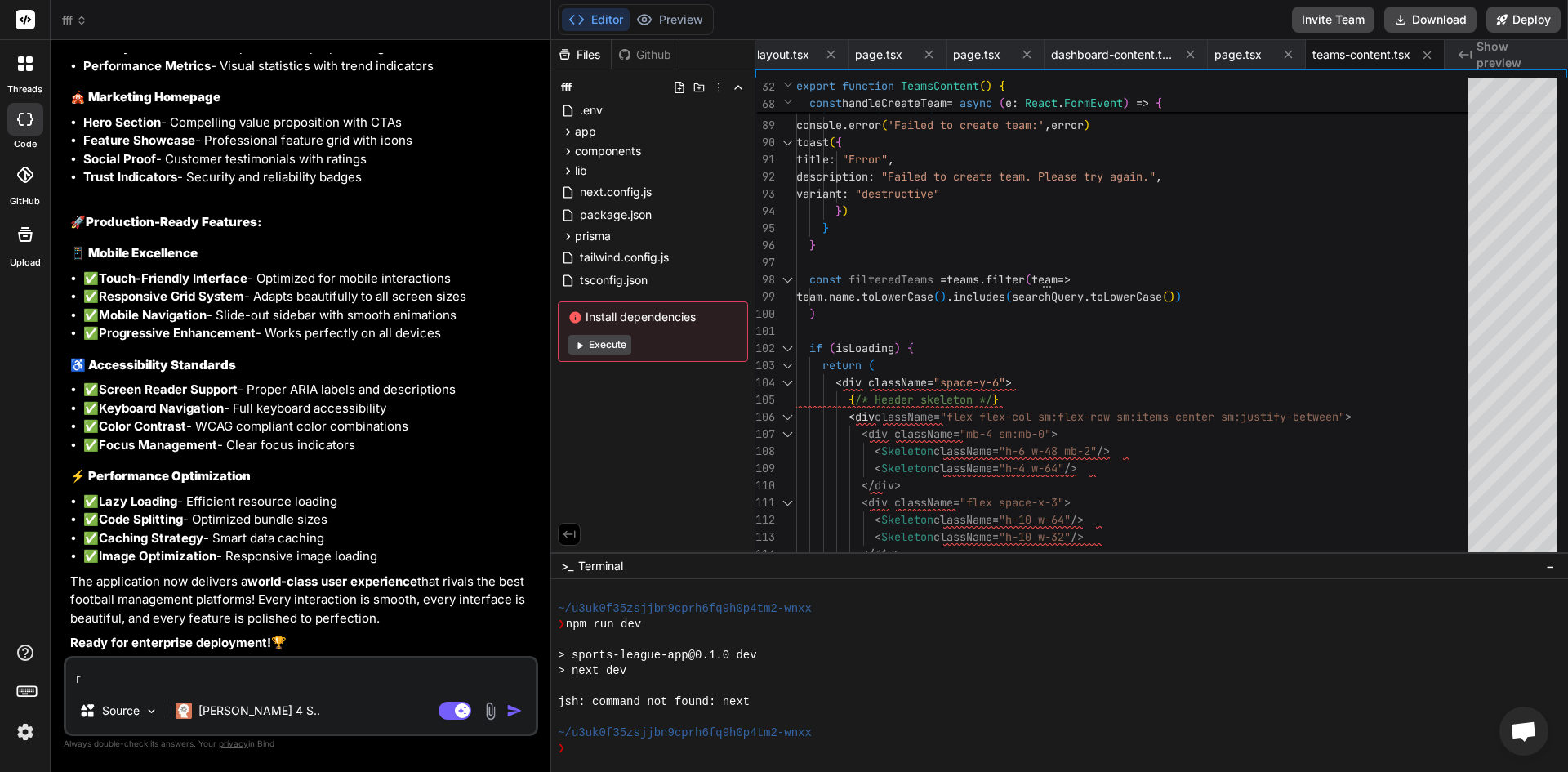
type textarea "ru"
type textarea "x"
type textarea "run"
type textarea "x"
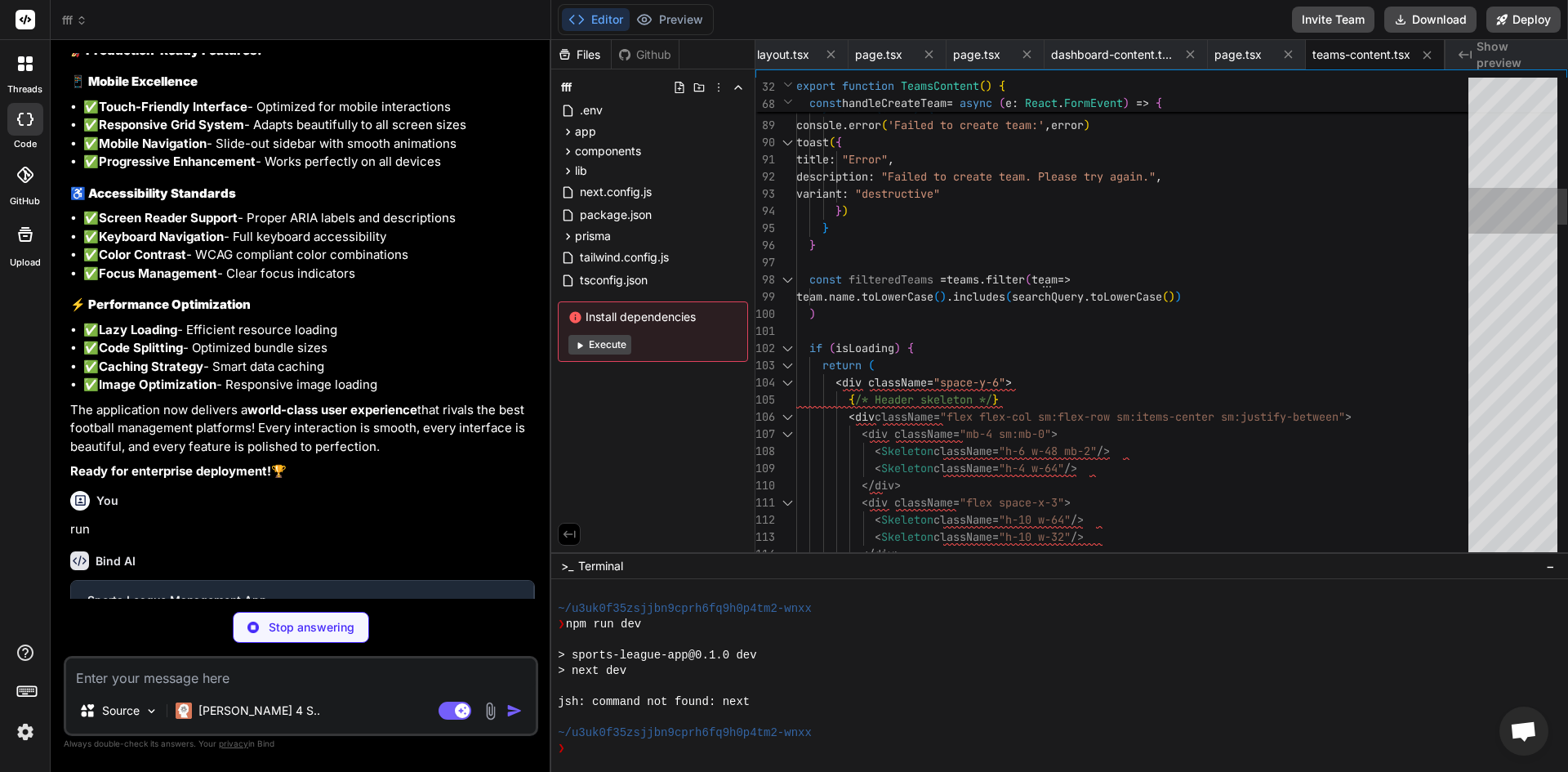
scroll to position [12566, 0]
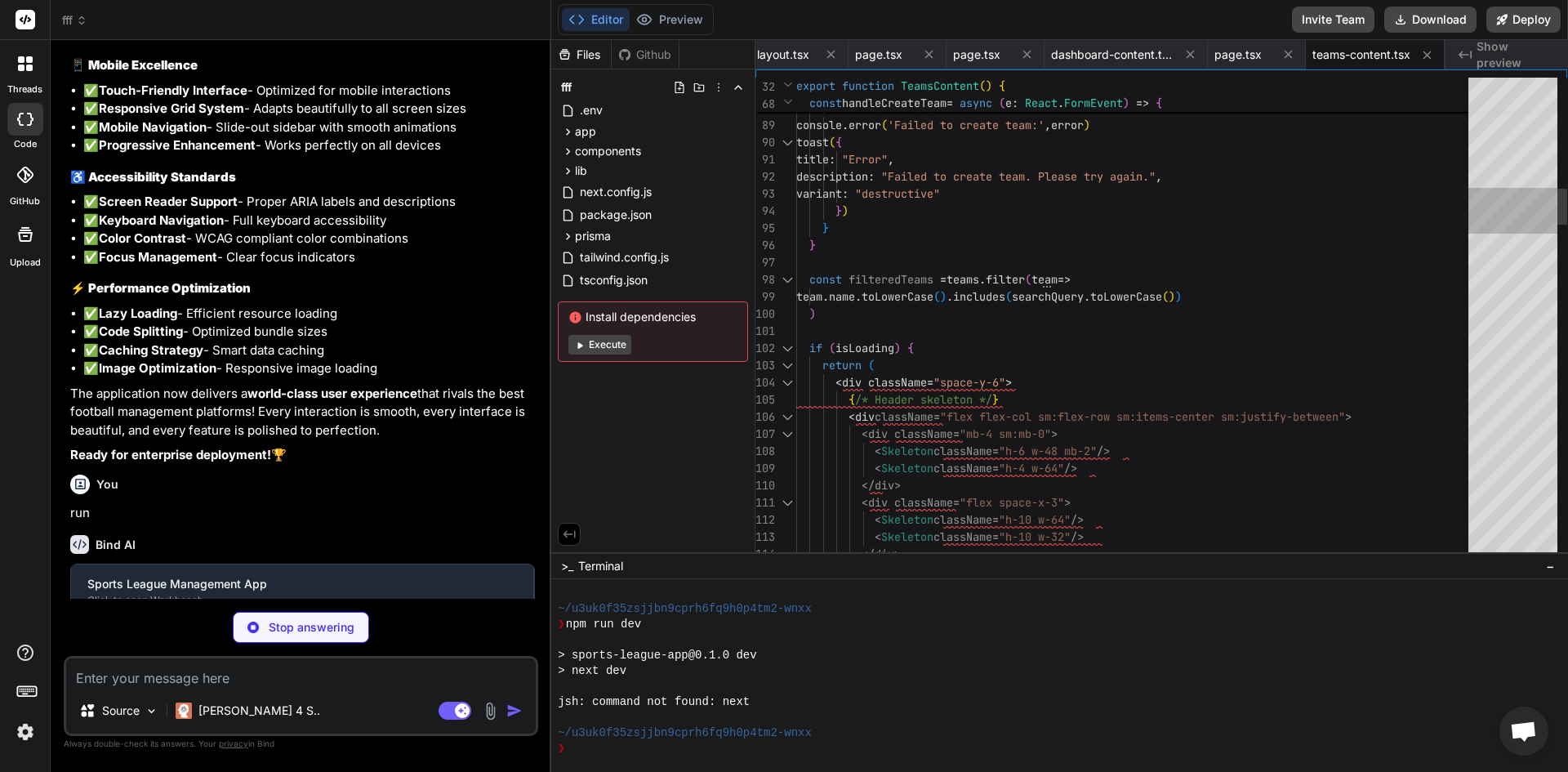
click at [1516, 260] on div at bounding box center [1513, 319] width 89 height 483
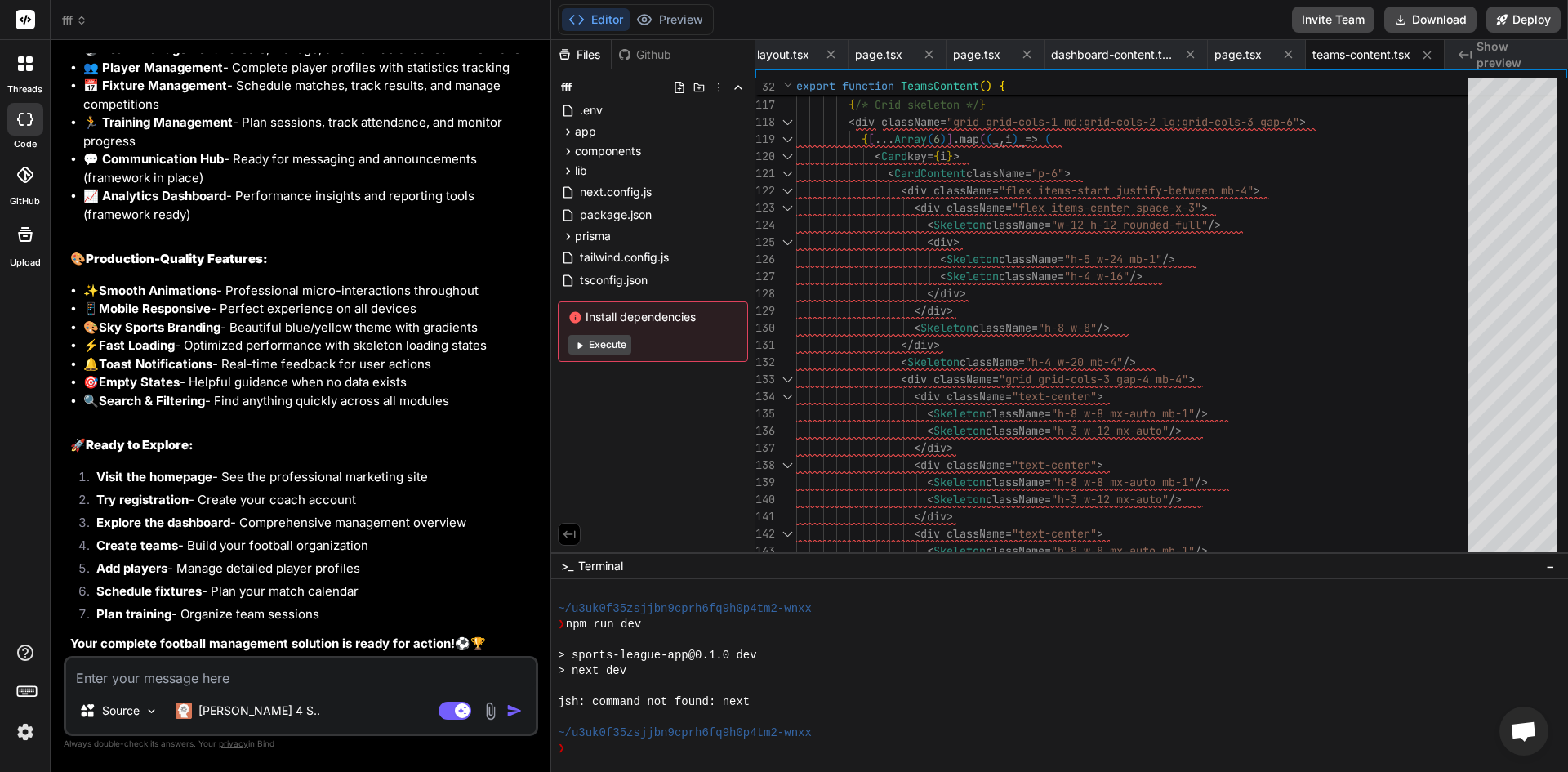
scroll to position [13448, 0]
type textarea "x"
click at [266, 673] on textarea at bounding box center [301, 673] width 469 height 30
type textarea "r"
type textarea "x"
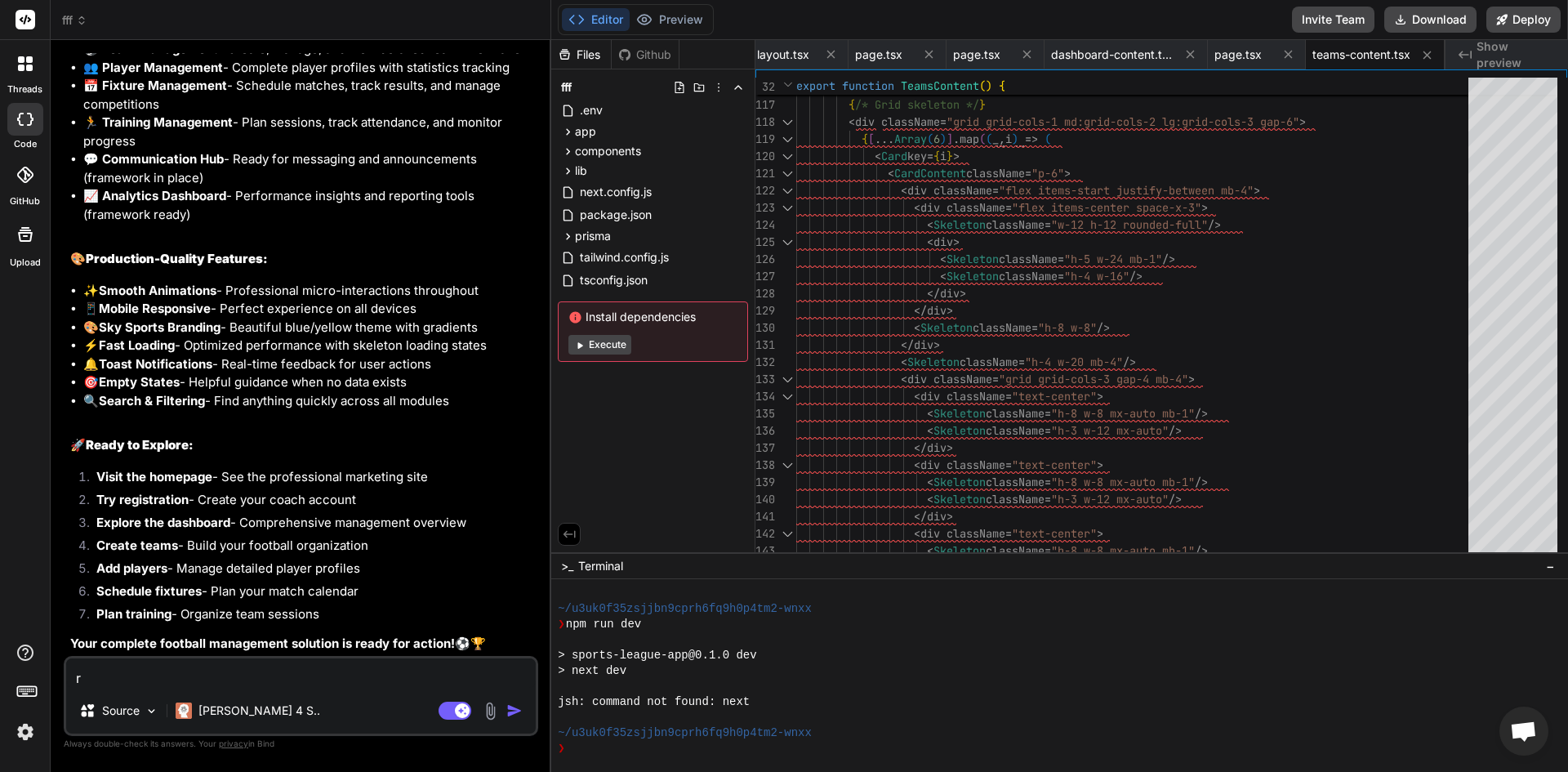
type textarea "ru"
type textarea "x"
type textarea "run"
type textarea "x"
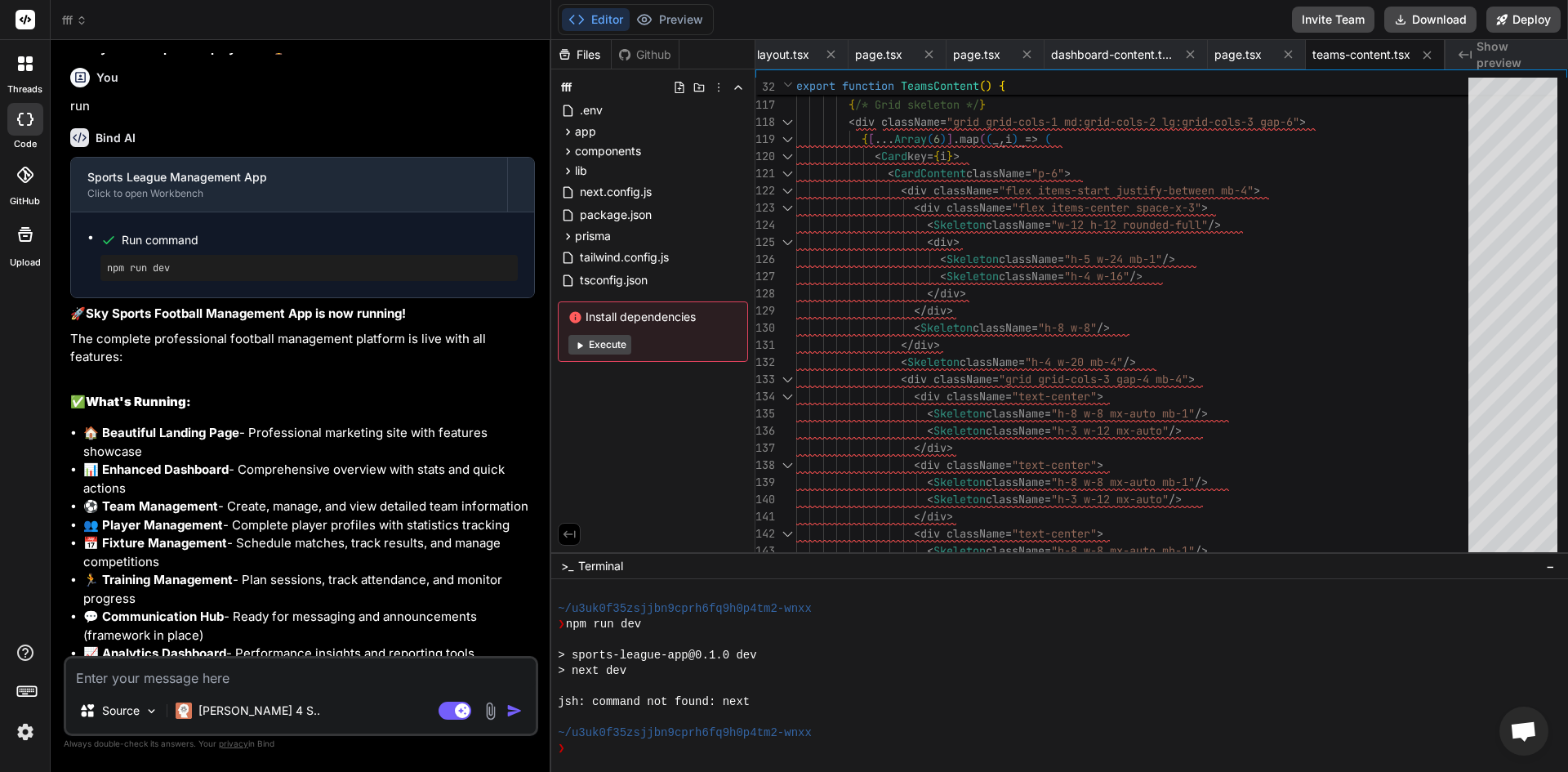
scroll to position [13045, 0]
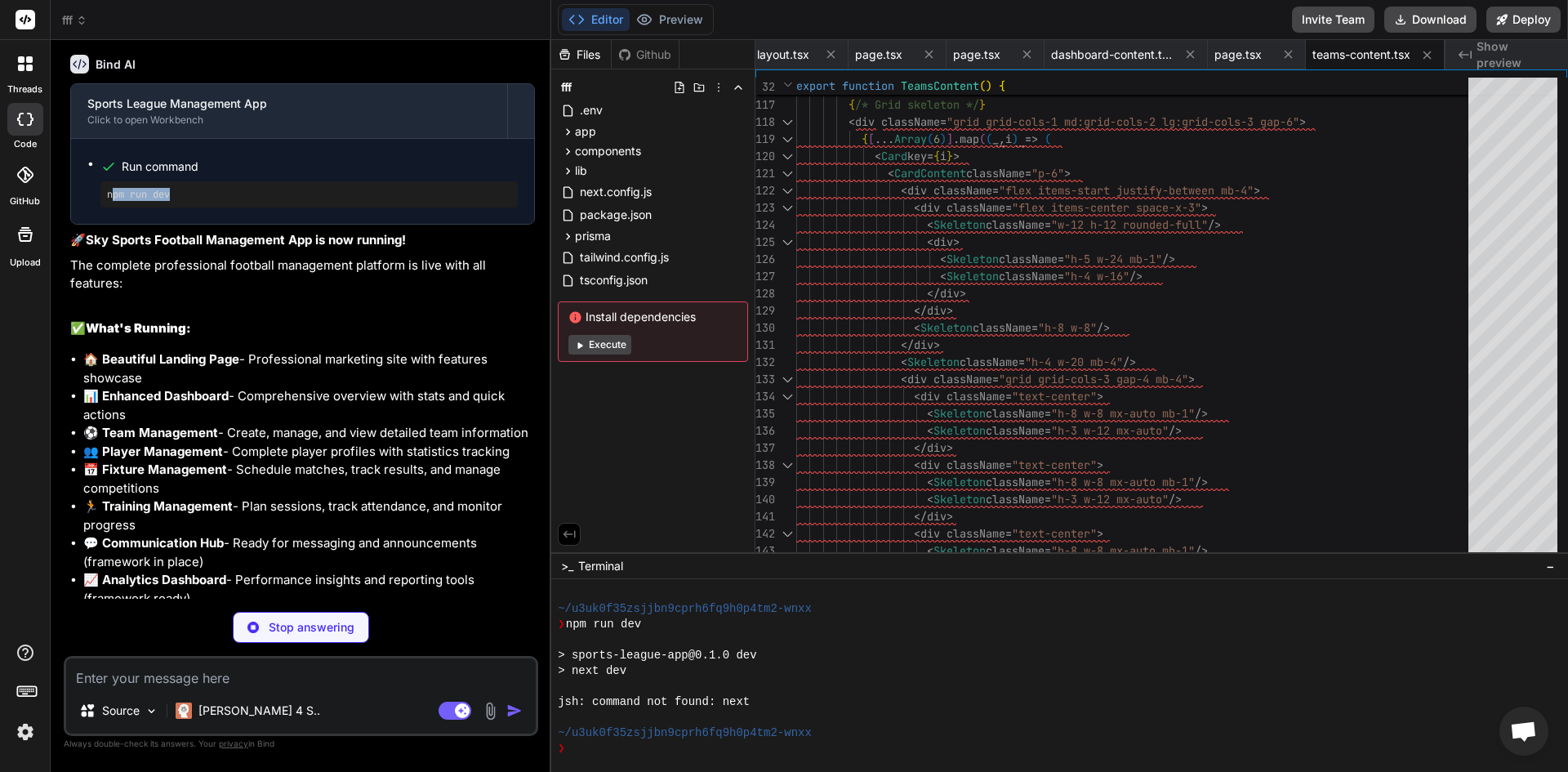
drag, startPoint x: 182, startPoint y: 207, endPoint x: 114, endPoint y: 226, distance: 70.6
click at [114, 208] on div "npm run dev" at bounding box center [309, 194] width 417 height 26
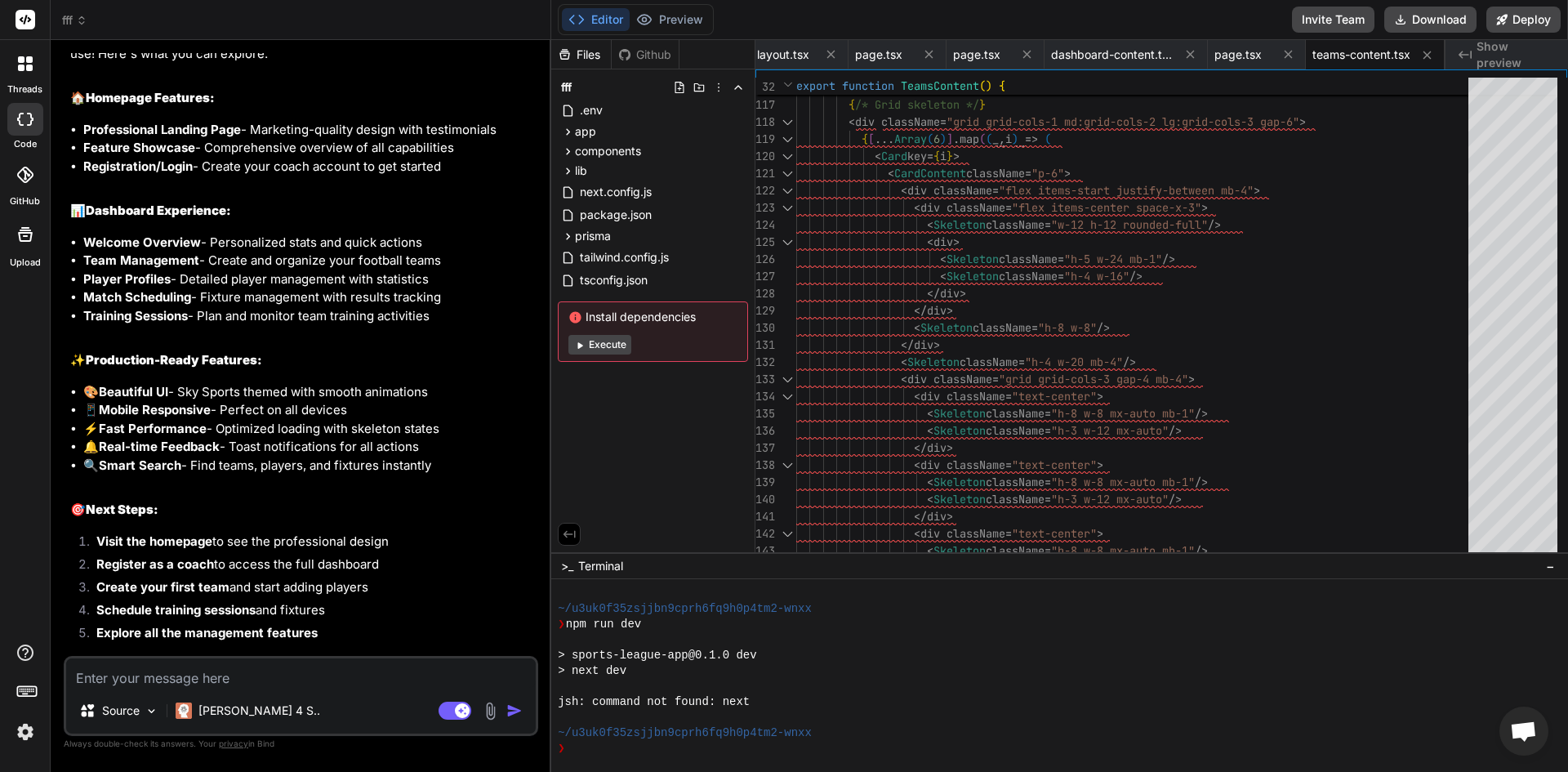
scroll to position [14302, 0]
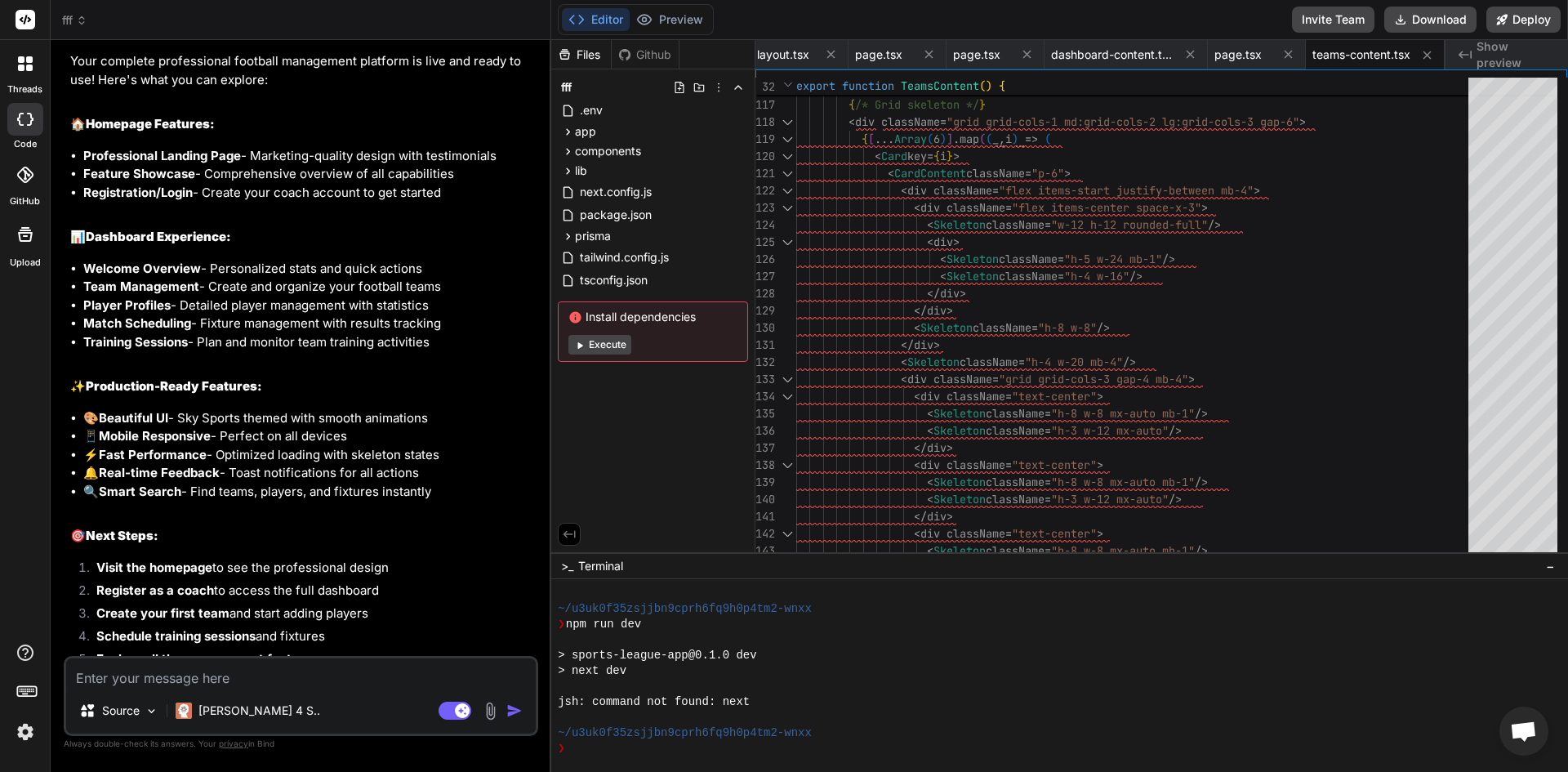
click at [595, 349] on button "Execute" at bounding box center [600, 345] width 63 height 20
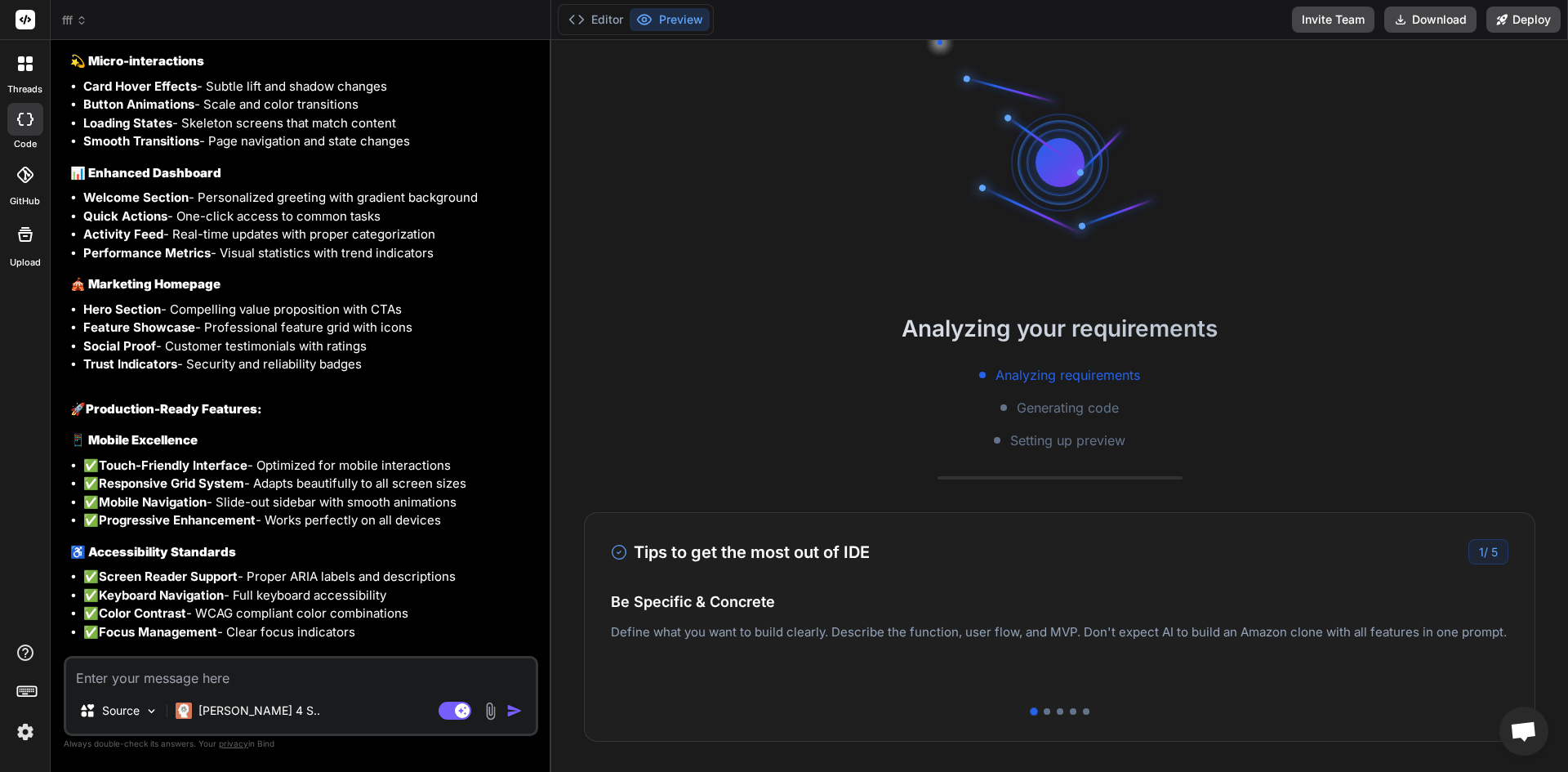
scroll to position [12423, 0]
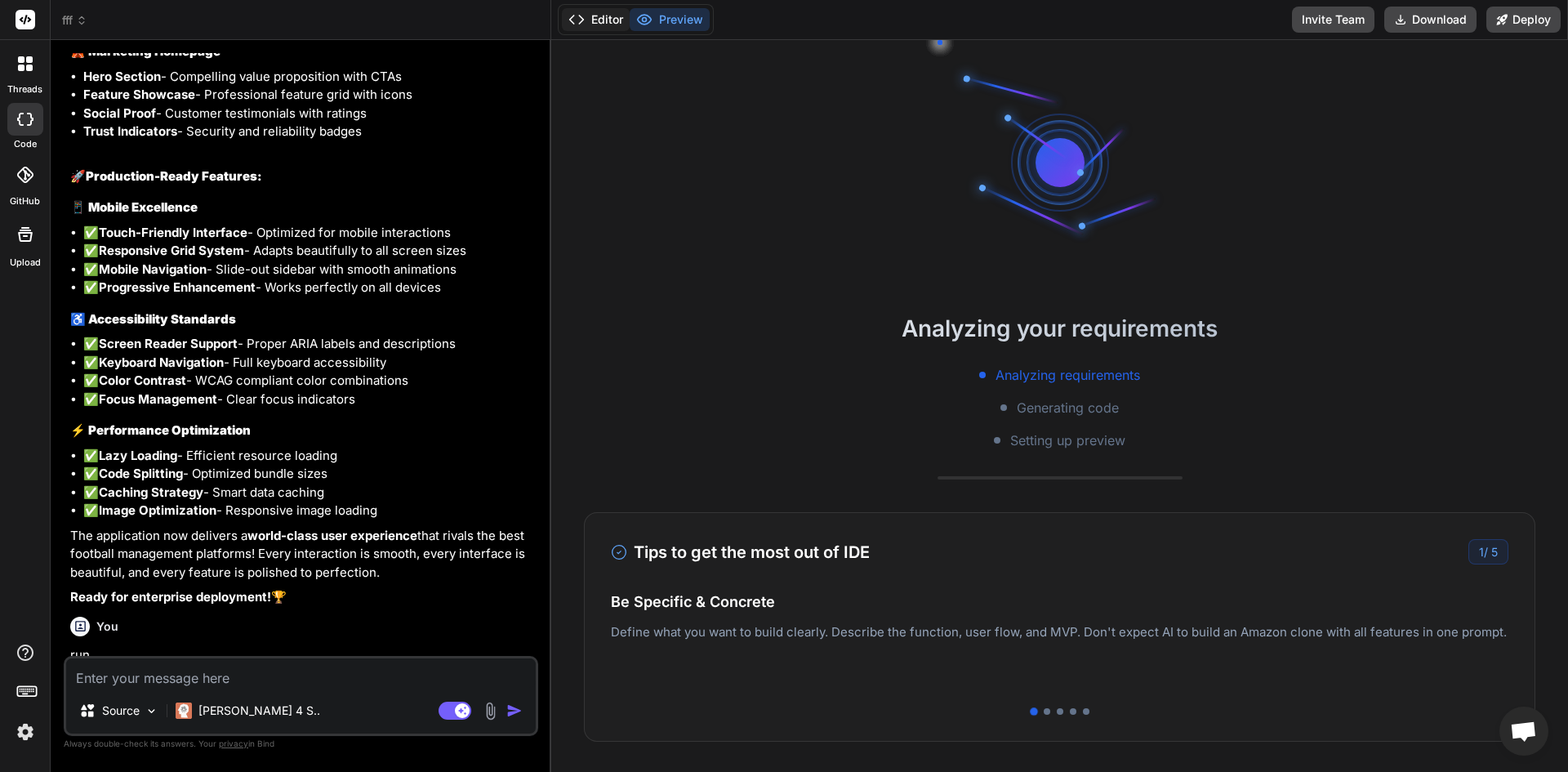
click at [593, 18] on button "Editor" at bounding box center [595, 19] width 68 height 23
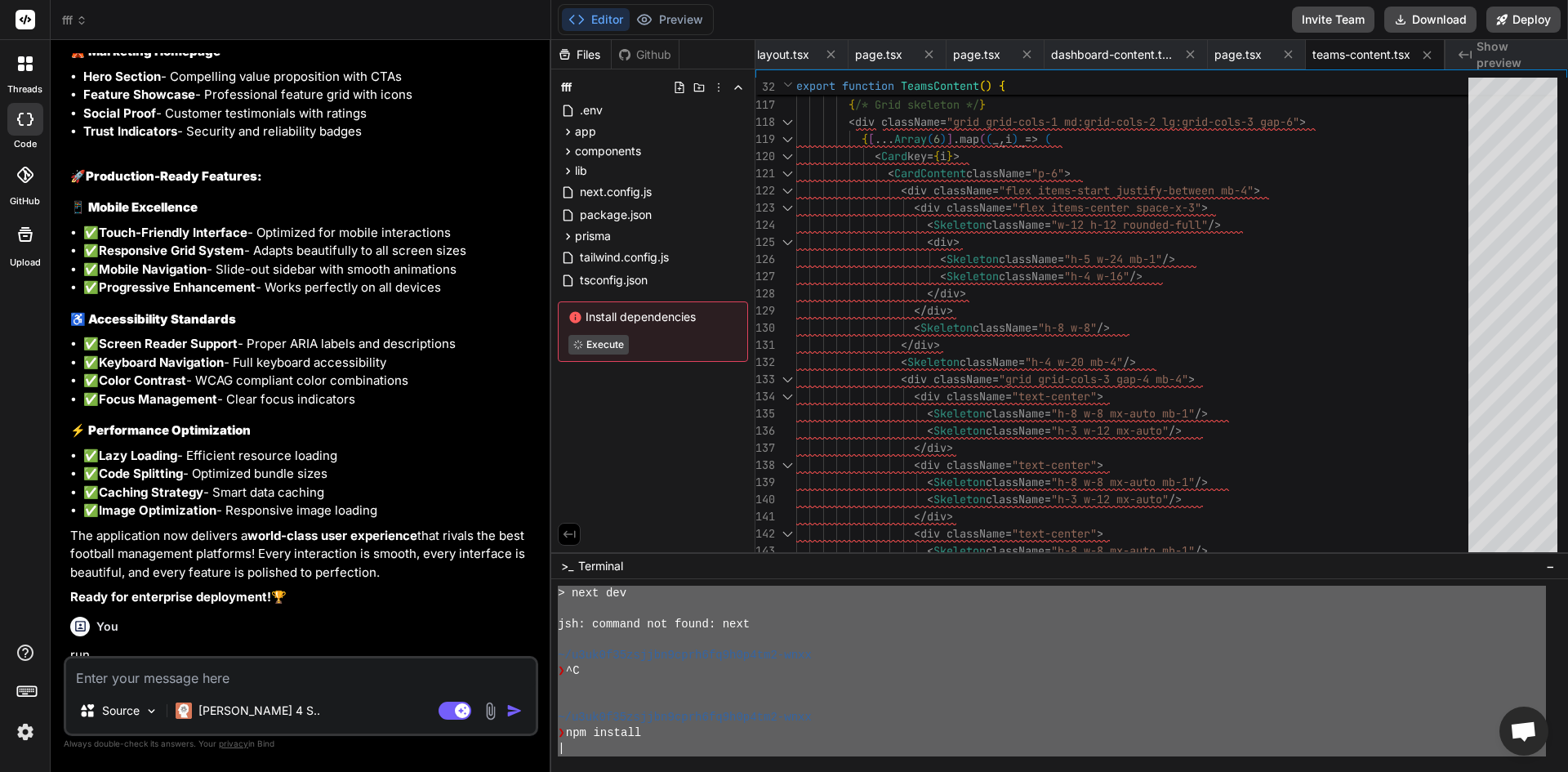
drag, startPoint x: 557, startPoint y: 586, endPoint x: 755, endPoint y: 774, distance: 273.0
click at [755, 771] on html "threads code GitHub Upload fff Created with Pixso. Bind AI Web Search Created w…" at bounding box center [784, 386] width 1568 height 772
click at [684, 683] on div at bounding box center [1052, 686] width 988 height 15
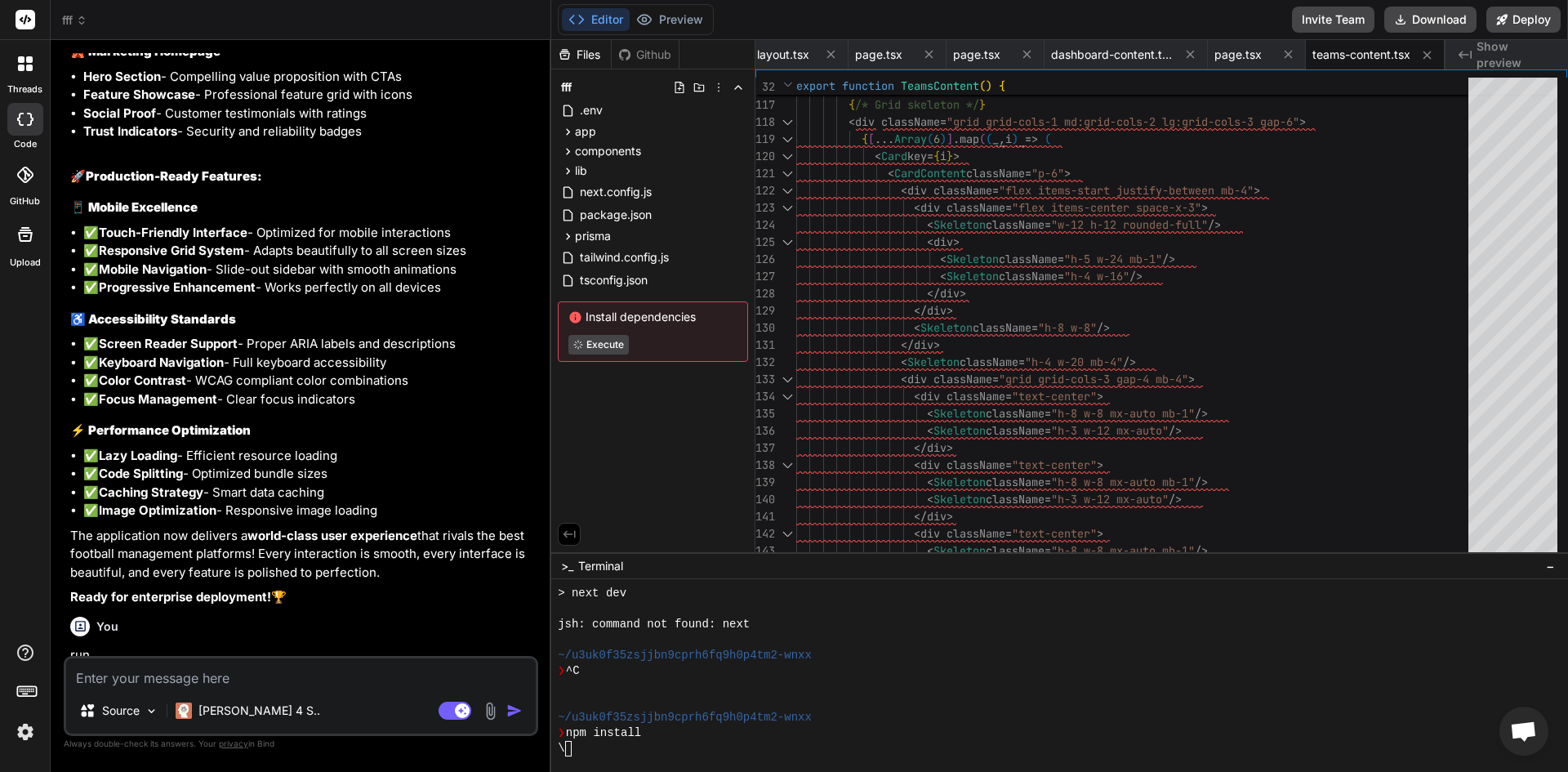
click at [352, 668] on textarea at bounding box center [301, 673] width 469 height 30
click at [656, 13] on button "Preview" at bounding box center [669, 19] width 80 height 23
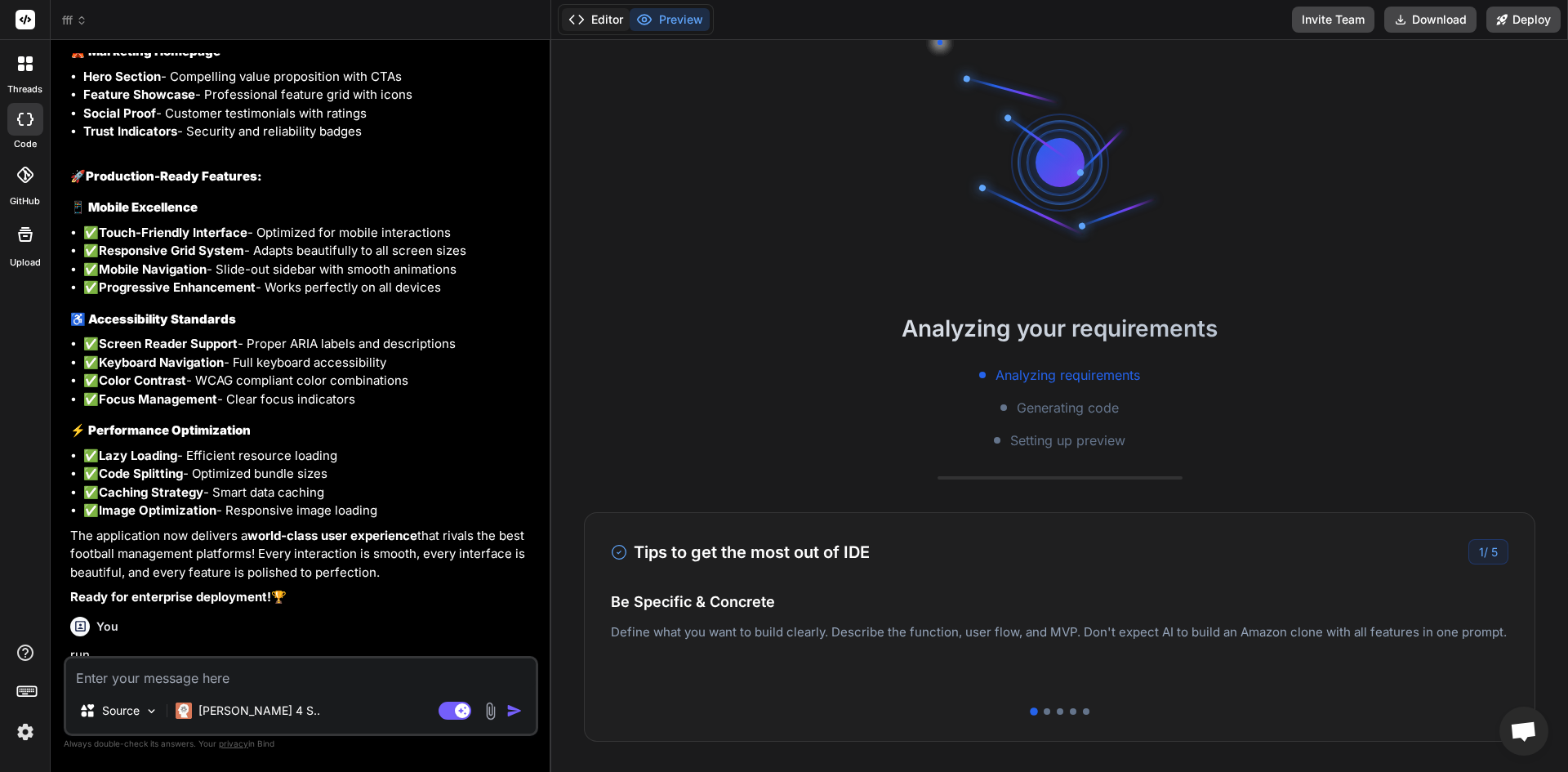
click at [570, 14] on icon at bounding box center [577, 20] width 16 height 16
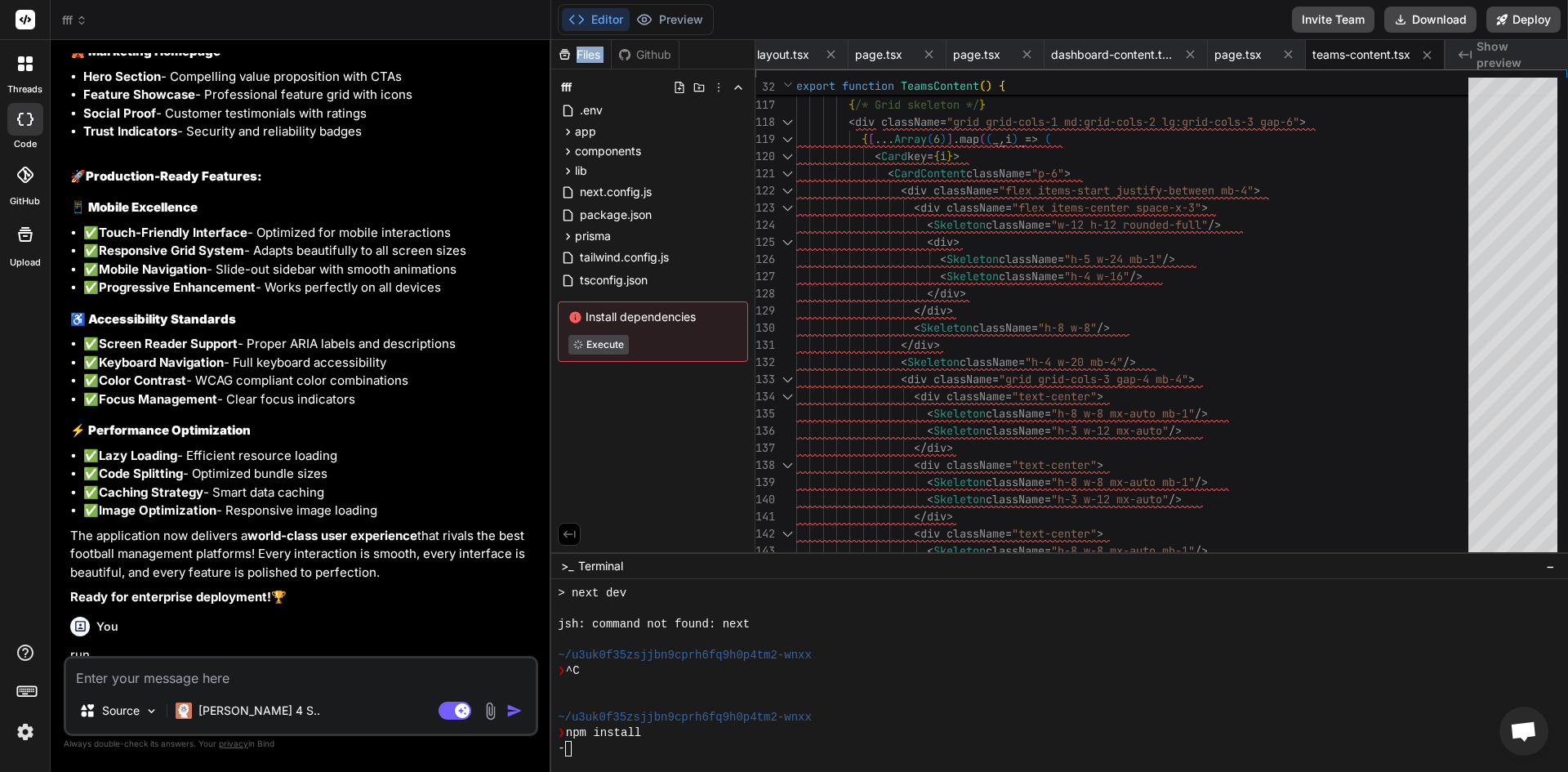
drag, startPoint x: 1041, startPoint y: 646, endPoint x: 1341, endPoint y: 810, distance: 341.9
click at [1341, 771] on html "threads code GitHub Upload fff Created with Pixso. Bind AI Web Search Created w…" at bounding box center [784, 386] width 1568 height 772
type textarea "x"
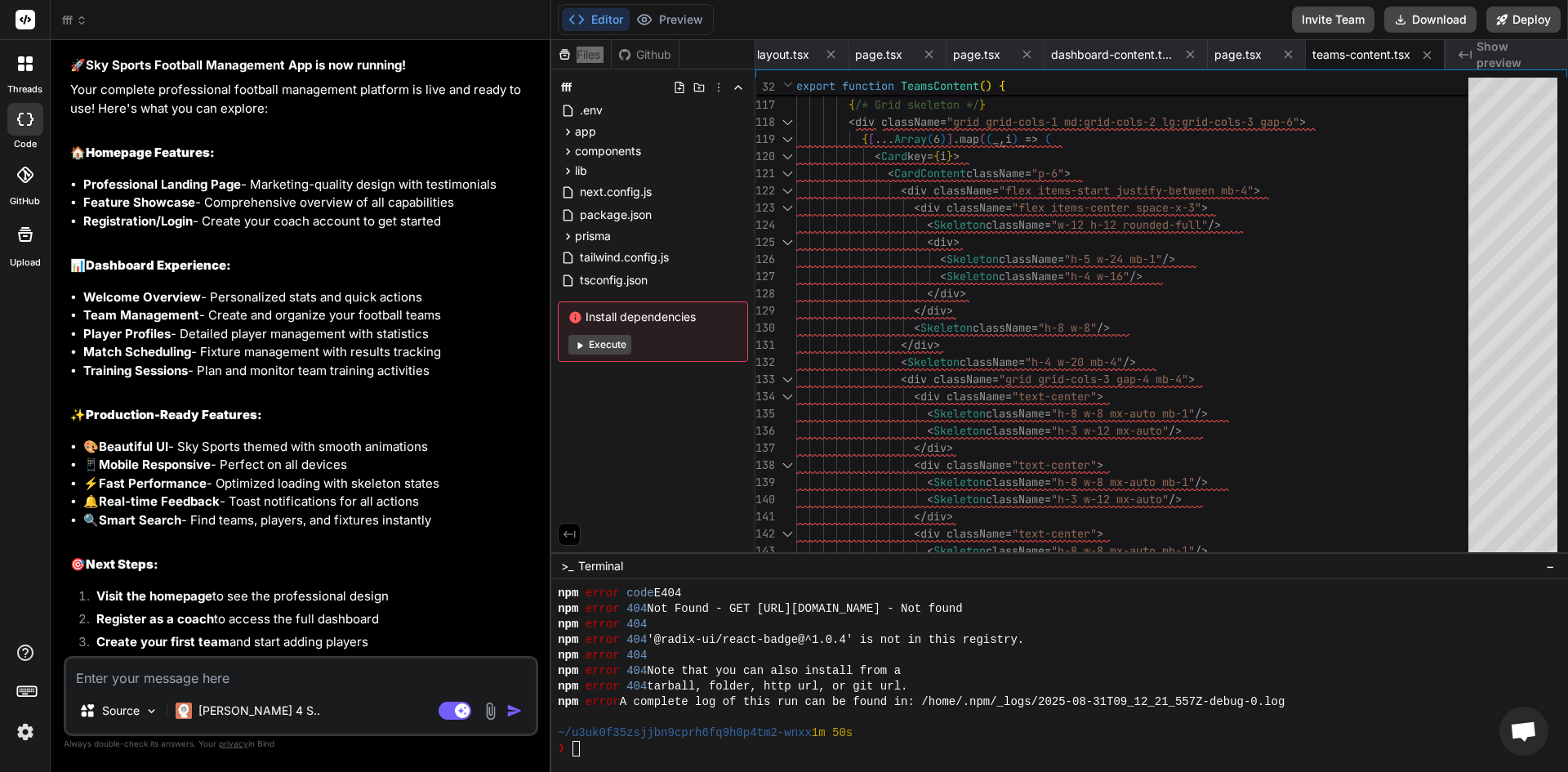
scroll to position [14384, 0]
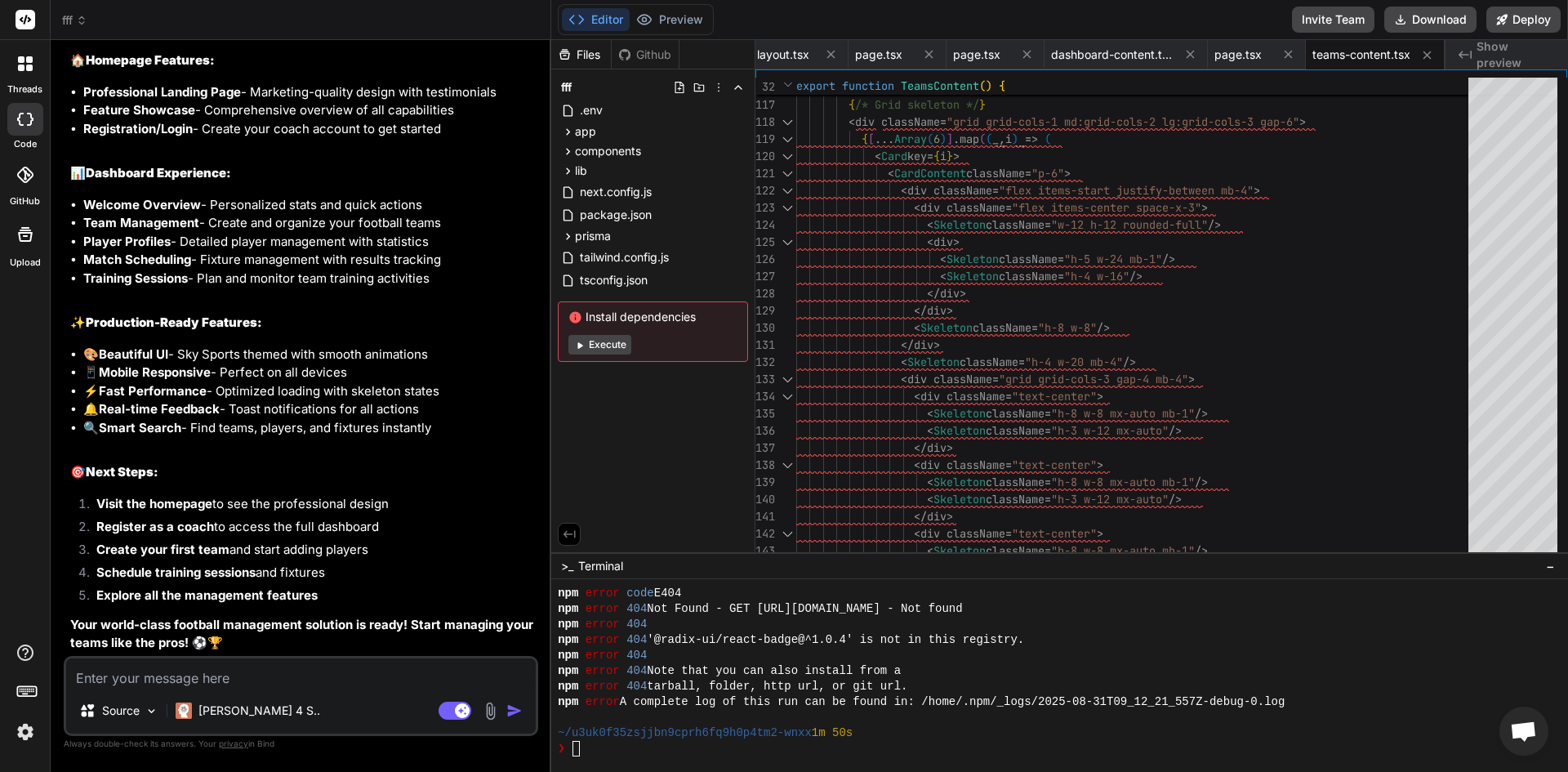
click at [364, 688] on div "Source Claude 4 S.. Agent Mode. When this toggle is activated, AI automatically…" at bounding box center [302, 695] width 475 height 80
click at [367, 669] on textarea at bounding box center [301, 673] width 469 height 30
type textarea "f"
type textarea "x"
type textarea "fi"
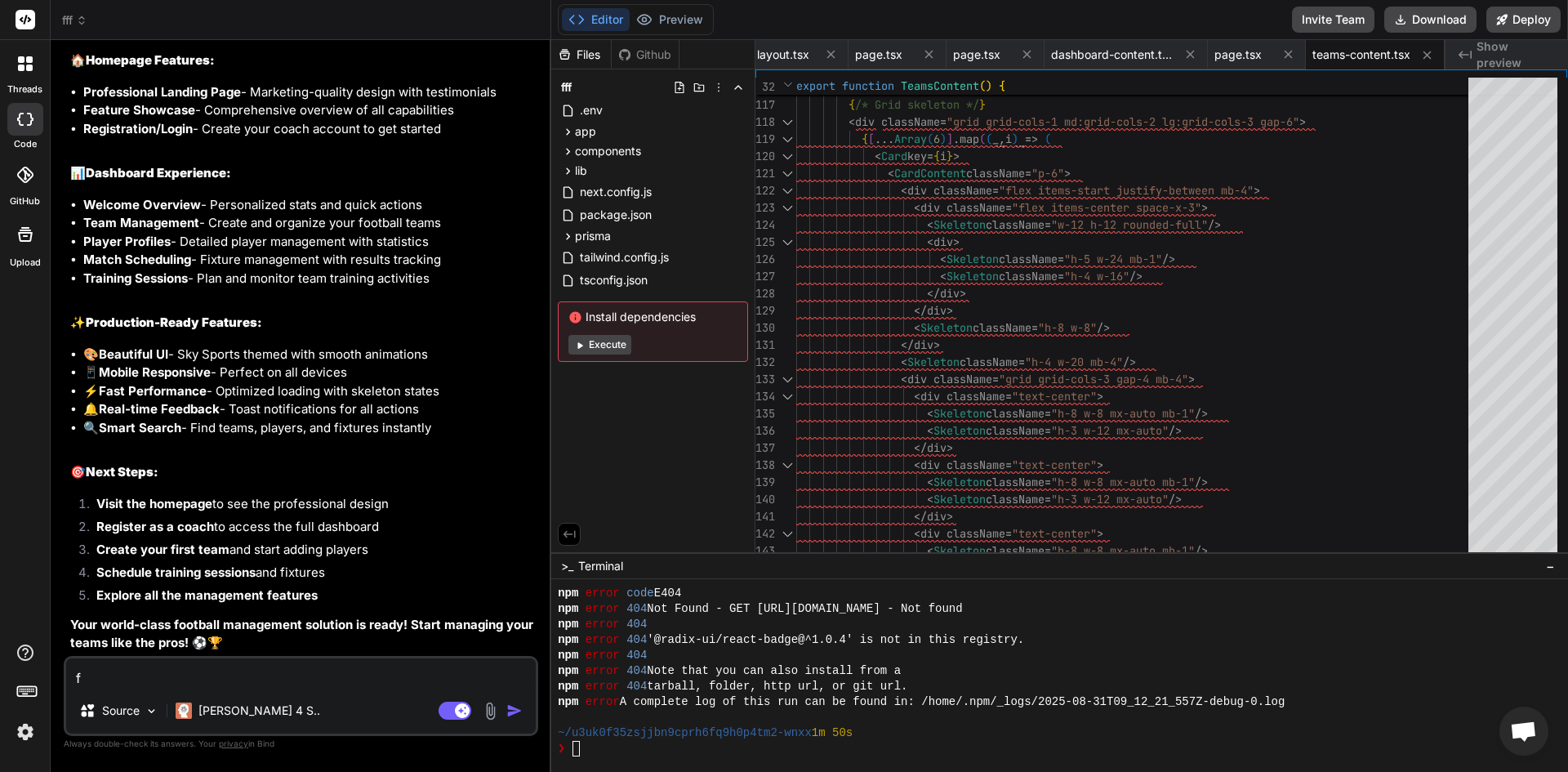
type textarea "x"
type textarea "fix"
type textarea "x"
type textarea "fix"
type textarea "x"
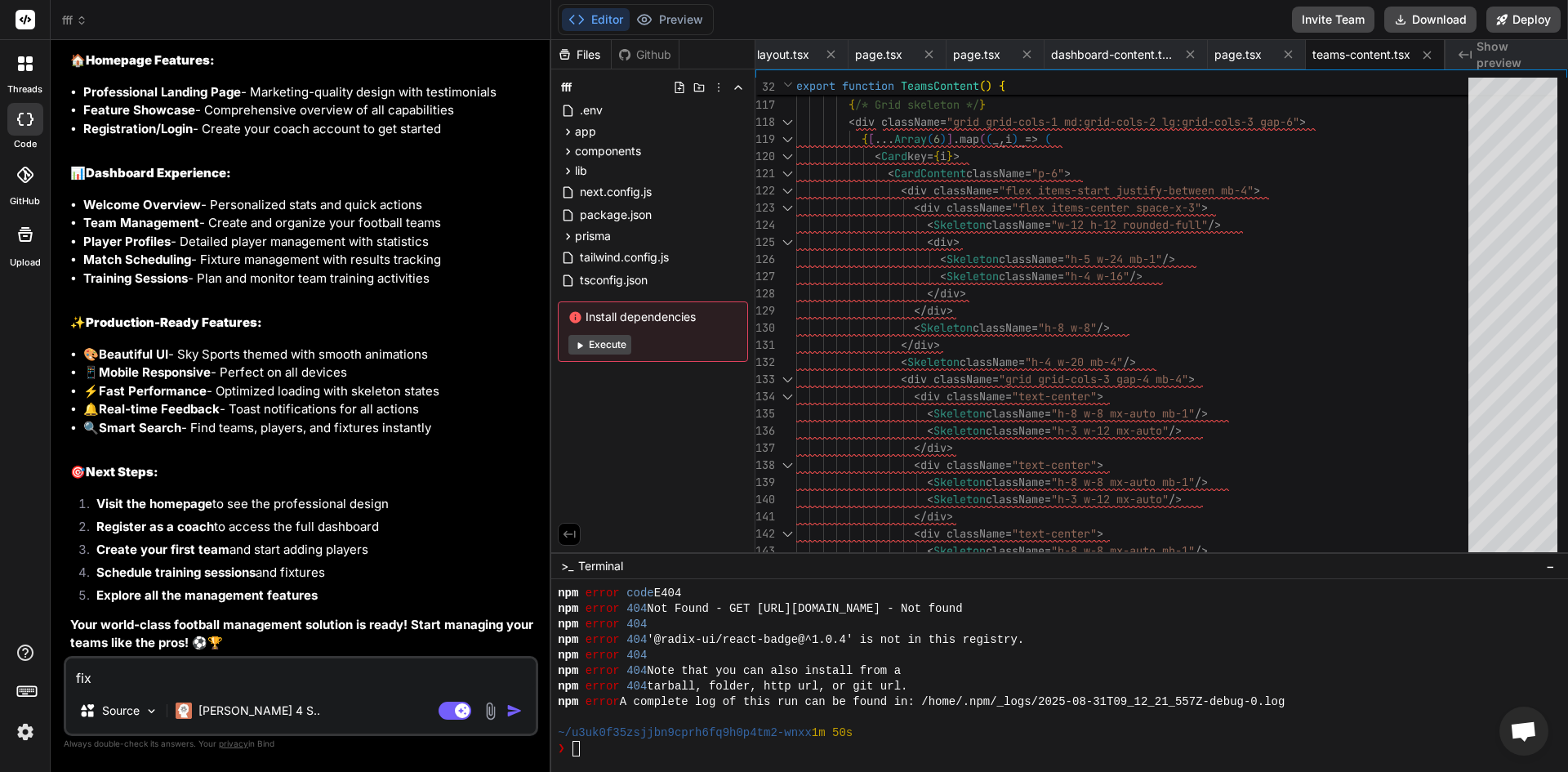
type textarea "fix i"
type textarea "x"
type textarea "fix is"
type textarea "x"
type textarea "fix issd"
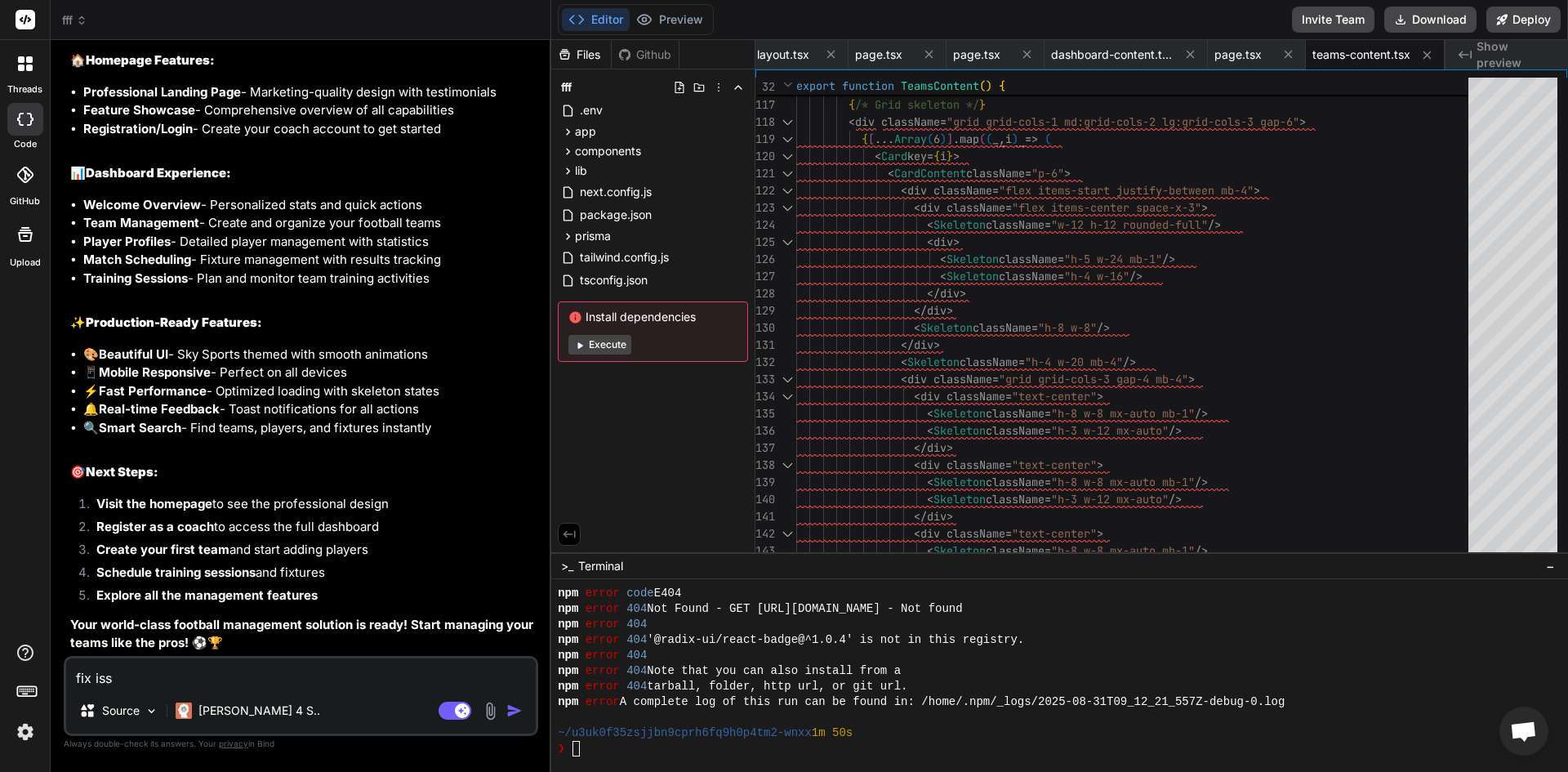
type textarea "x"
type textarea "fix issdu"
type textarea "x"
type textarea "fix issdue"
type textarea "x"
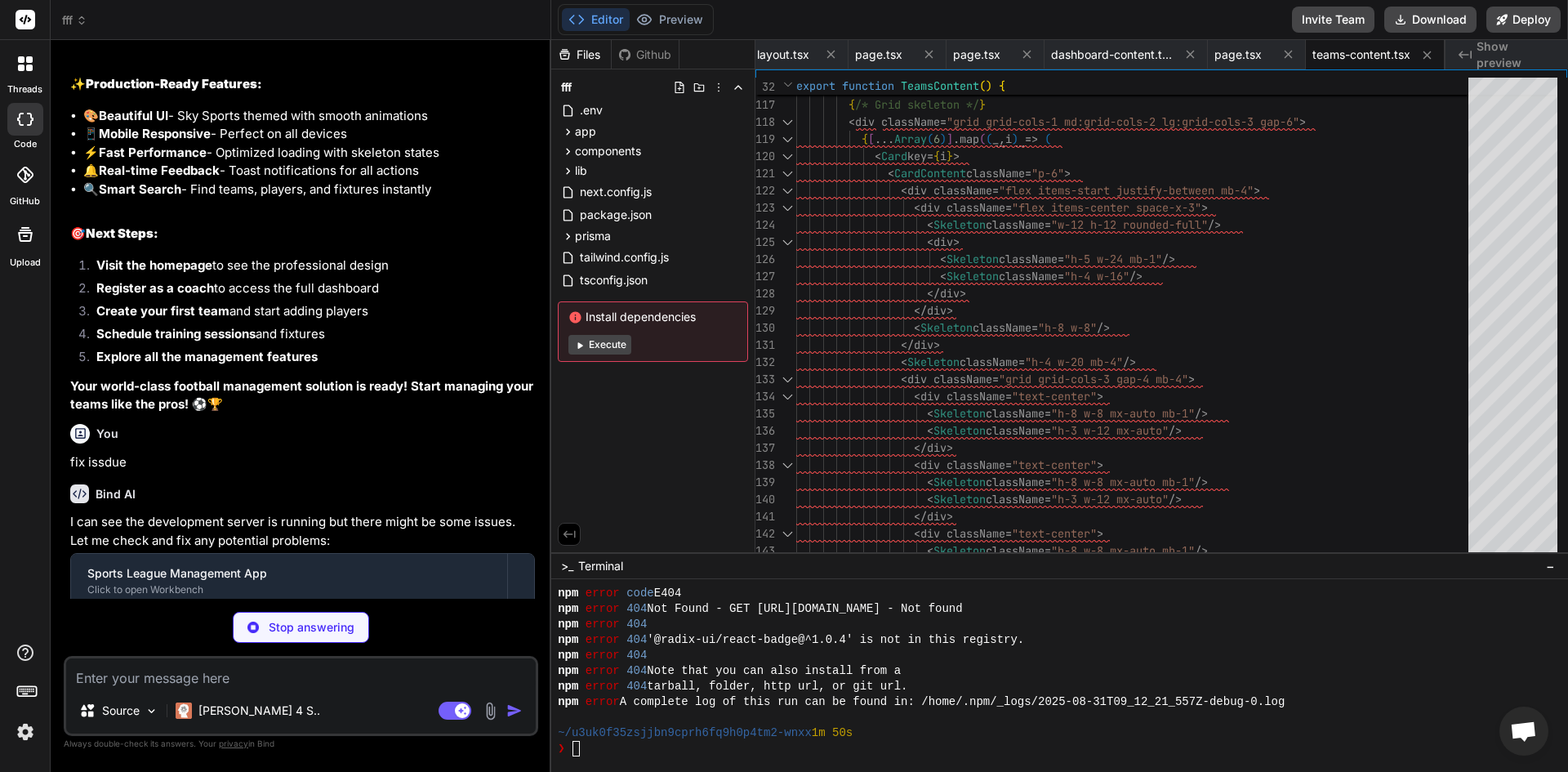
scroll to position [14682, 0]
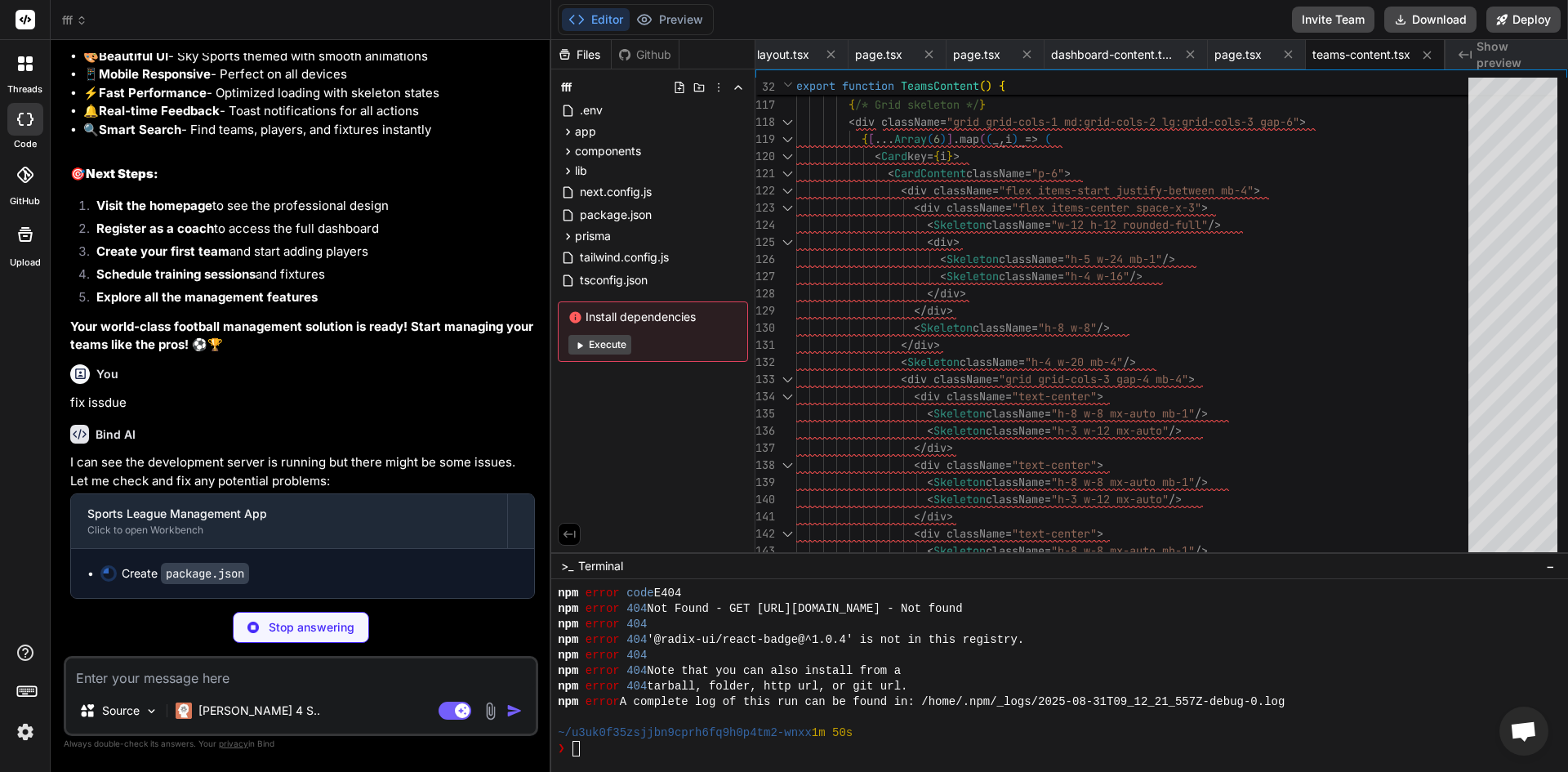
type textarea "x"
type textarea ""@radix-ui/react-avatar": "^1.0.3", "@prisma/client": "^5.1.1", "prisma": "^5.1…"
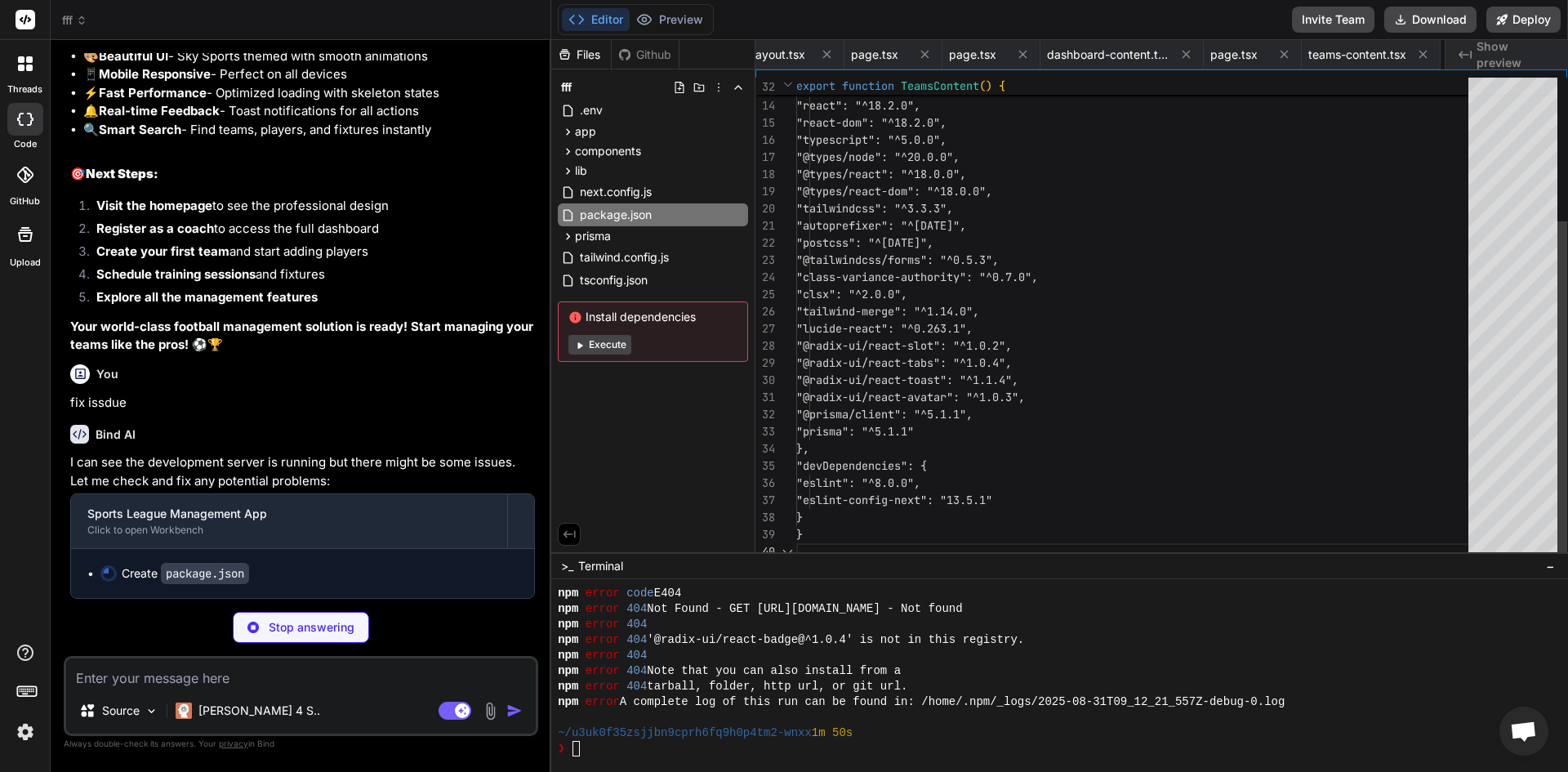
scroll to position [0, 2101]
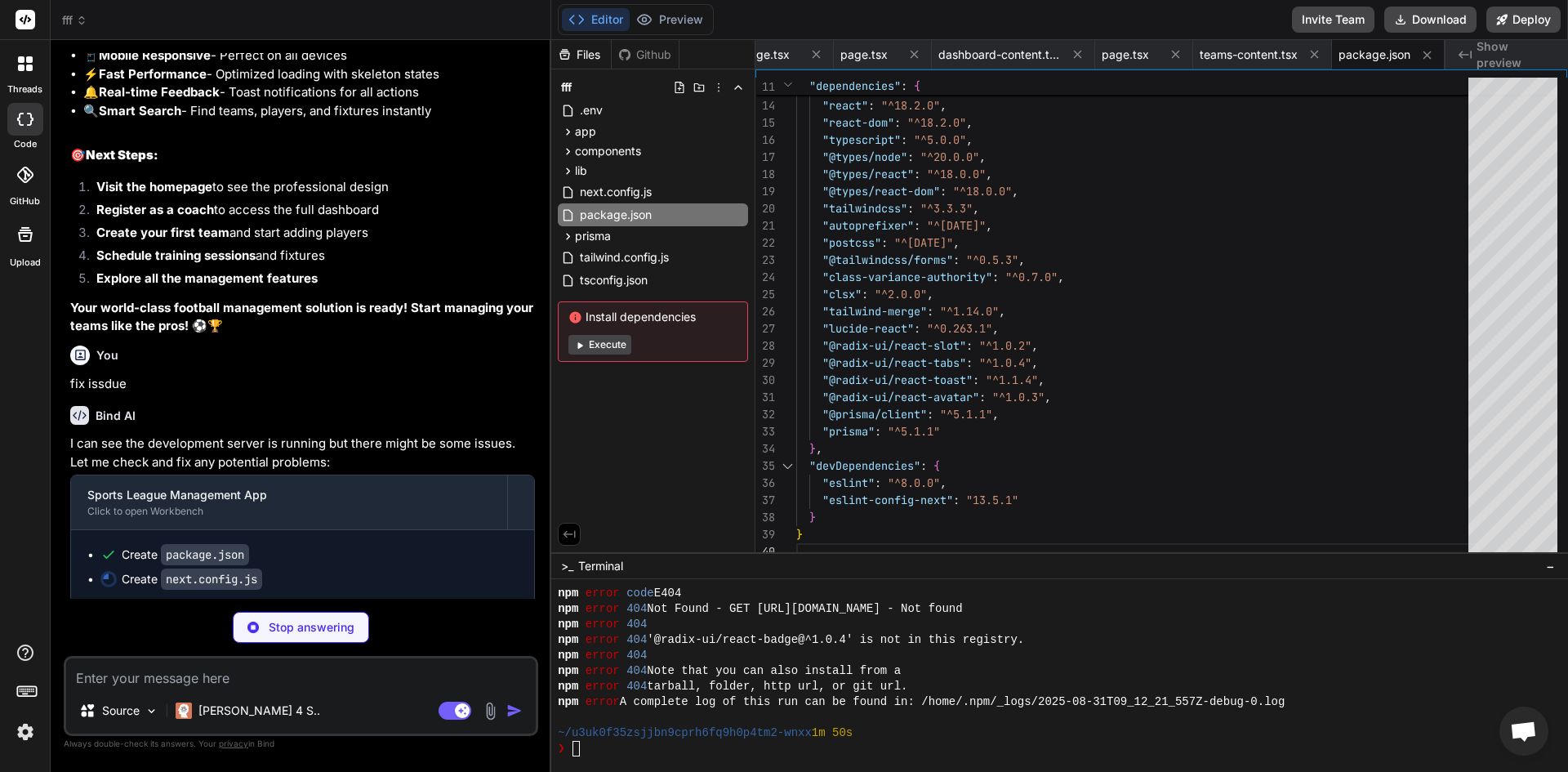
type textarea "x"
type textarea "config.externals.push('@prisma/client') } return config }, } module.exports = n…"
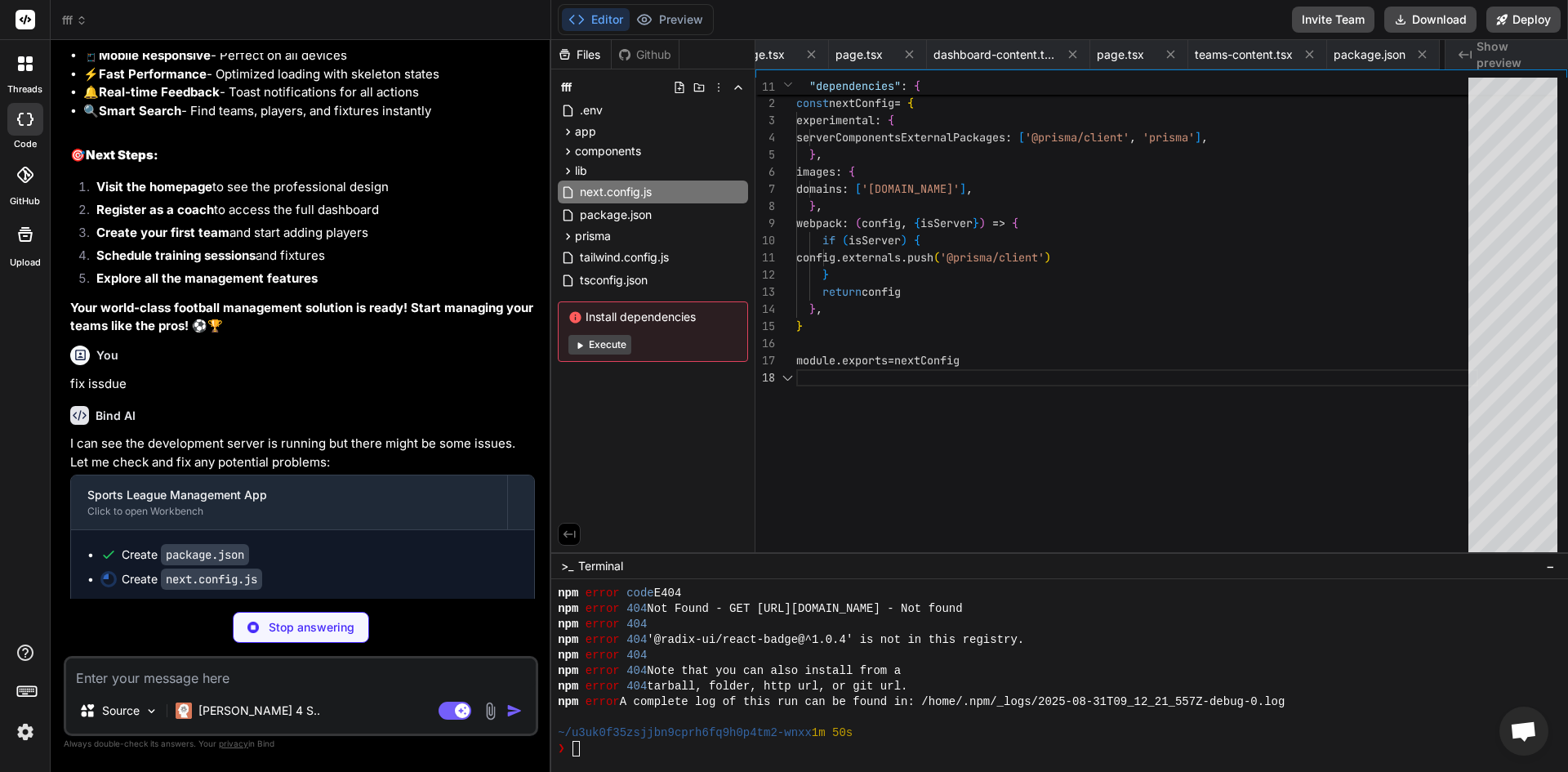
scroll to position [0, 2214]
type textarea "x"
type textarea "weekday: 'short', month: 'short', day: 'numeric', hour: '2-digit', minute: '2-d…"
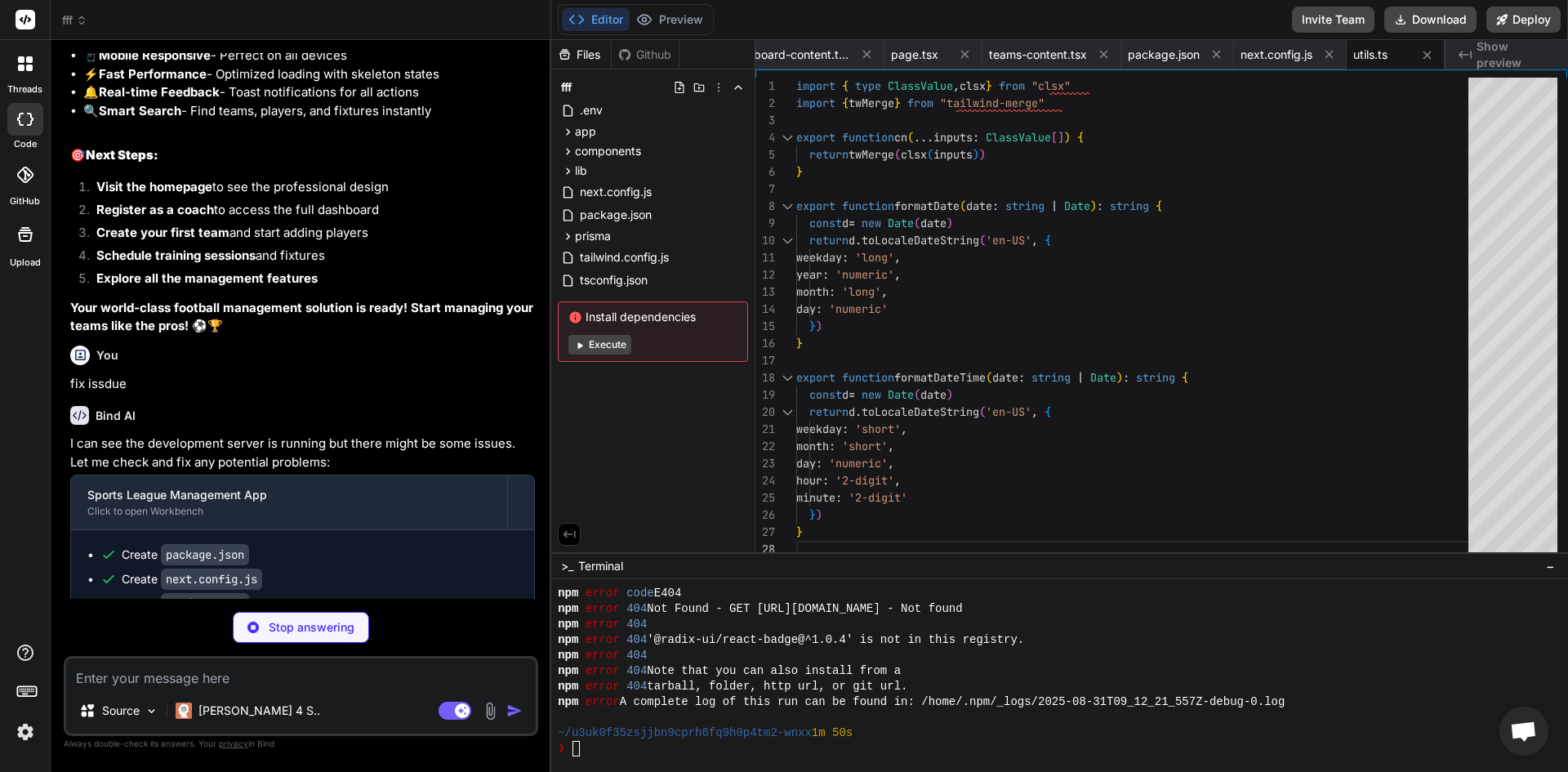
type textarea "x"
type textarea "@layer base { * { @apply border-border; } body { @apply bg-background text-fore…"
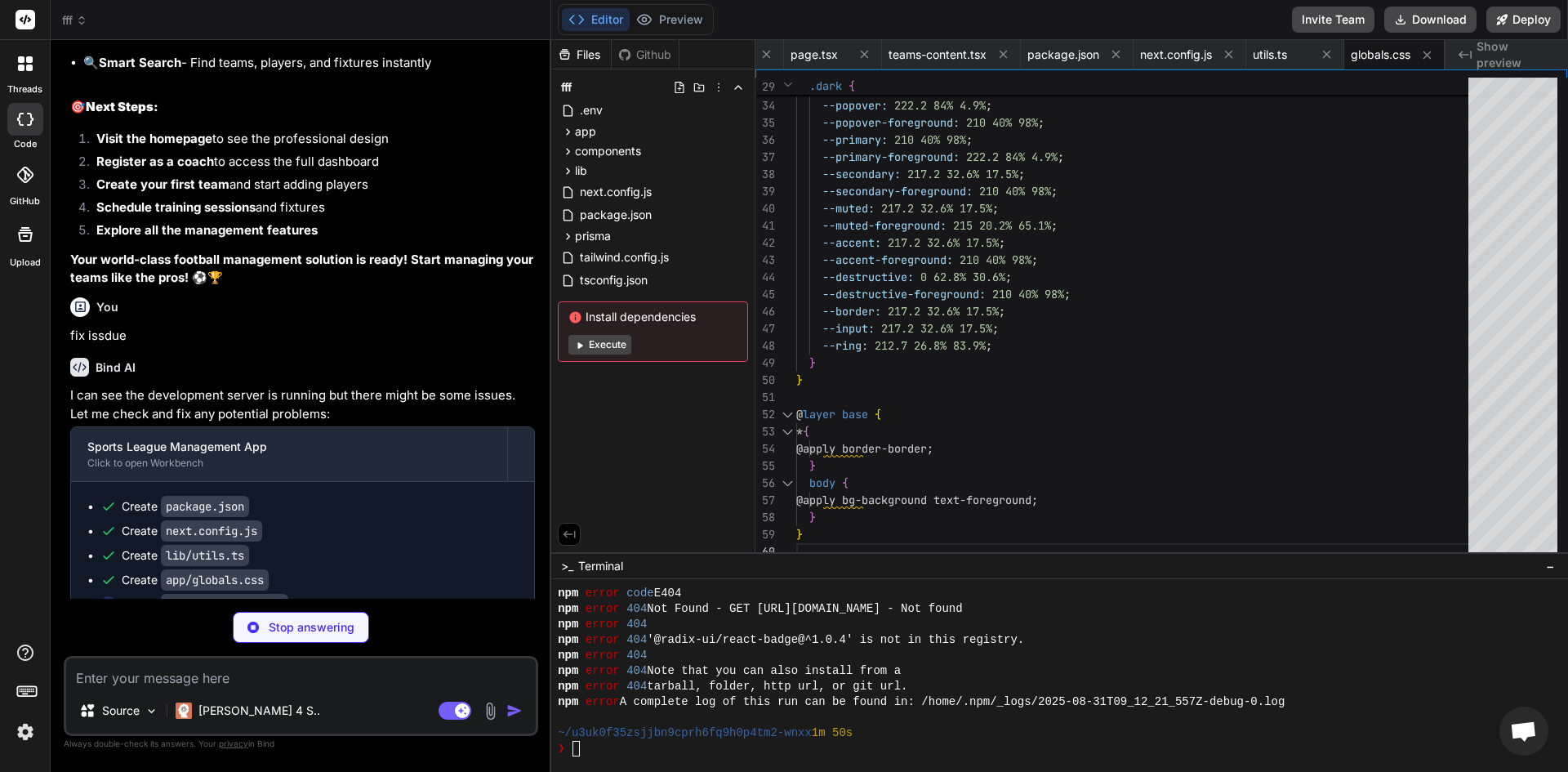
scroll to position [14781, 0]
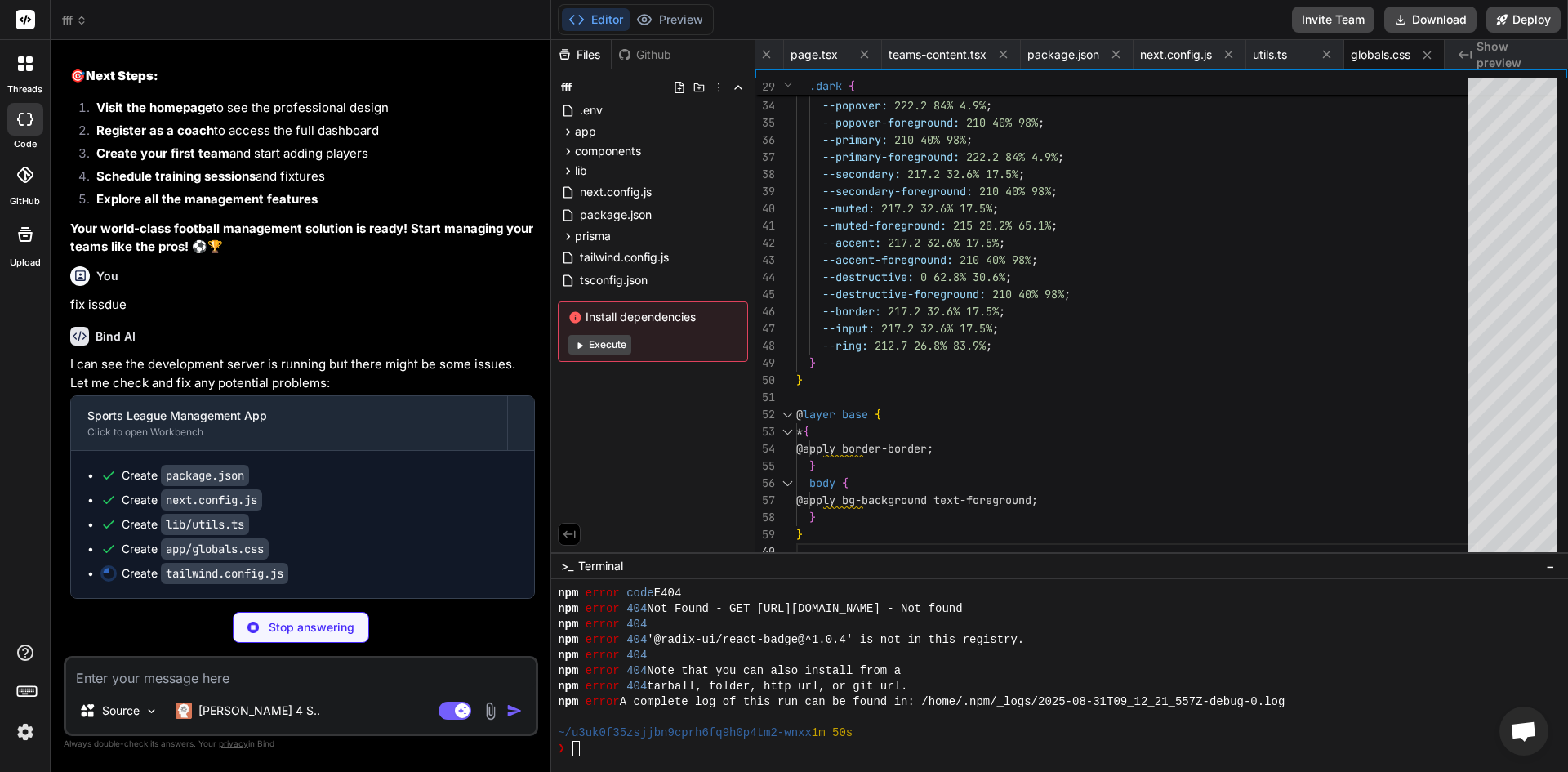
type textarea "x"
type textarea ""accordion-up": "accordion-up 0.2s ease-out", }, }, }, plugins: [require("@tail…"
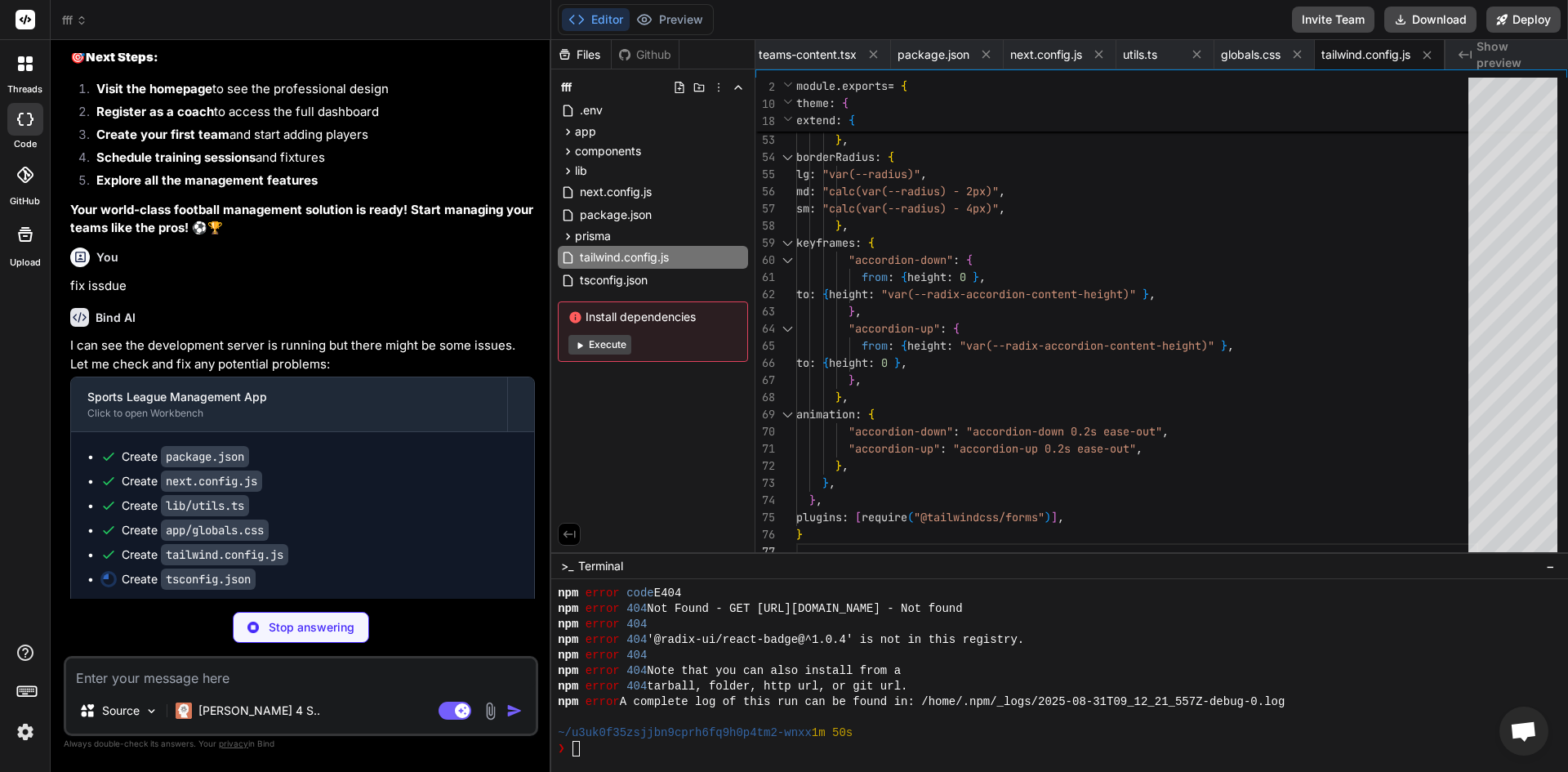
type textarea "x"
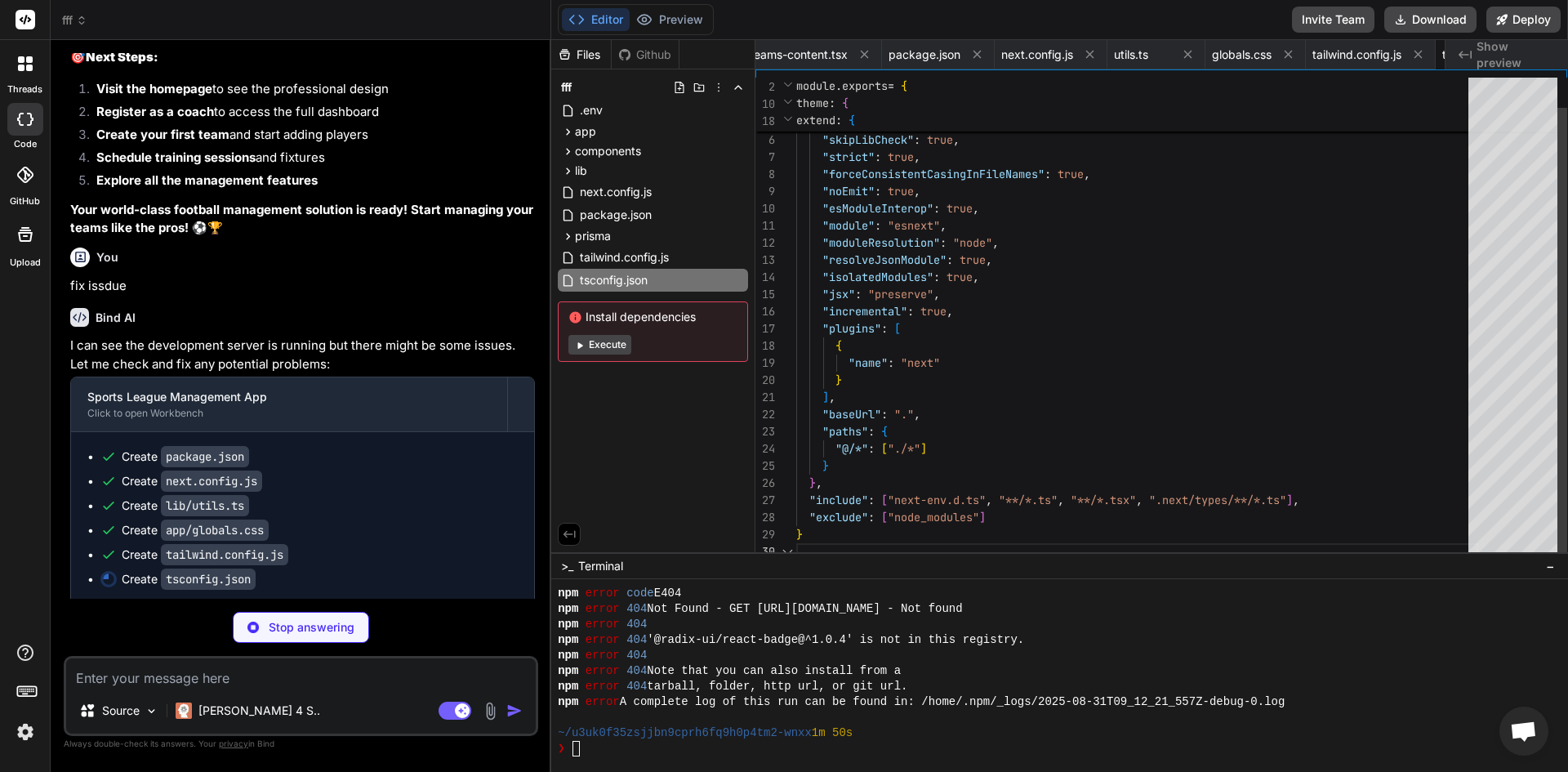
type textarea "import { PrismaClient } from '@prisma/client' const globalForPrisma = globalThi…"
type textarea "x"
type textarea "}"
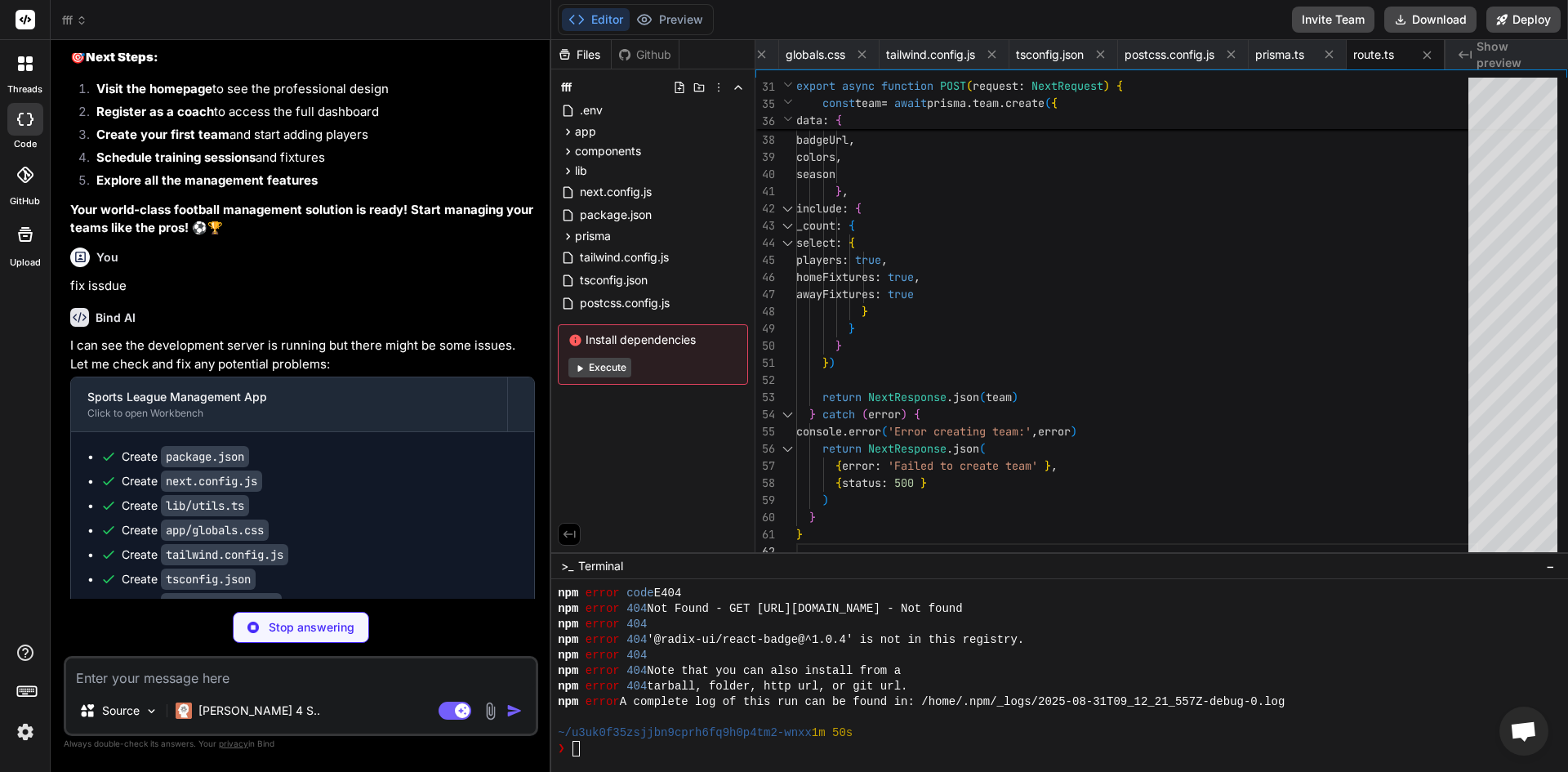
type textarea "x"
type textarea "return NextResponse.json(player) } catch (error) { console.error('Error creatin…"
type textarea "x"
type textarea "{ status: 500 } ) } }"
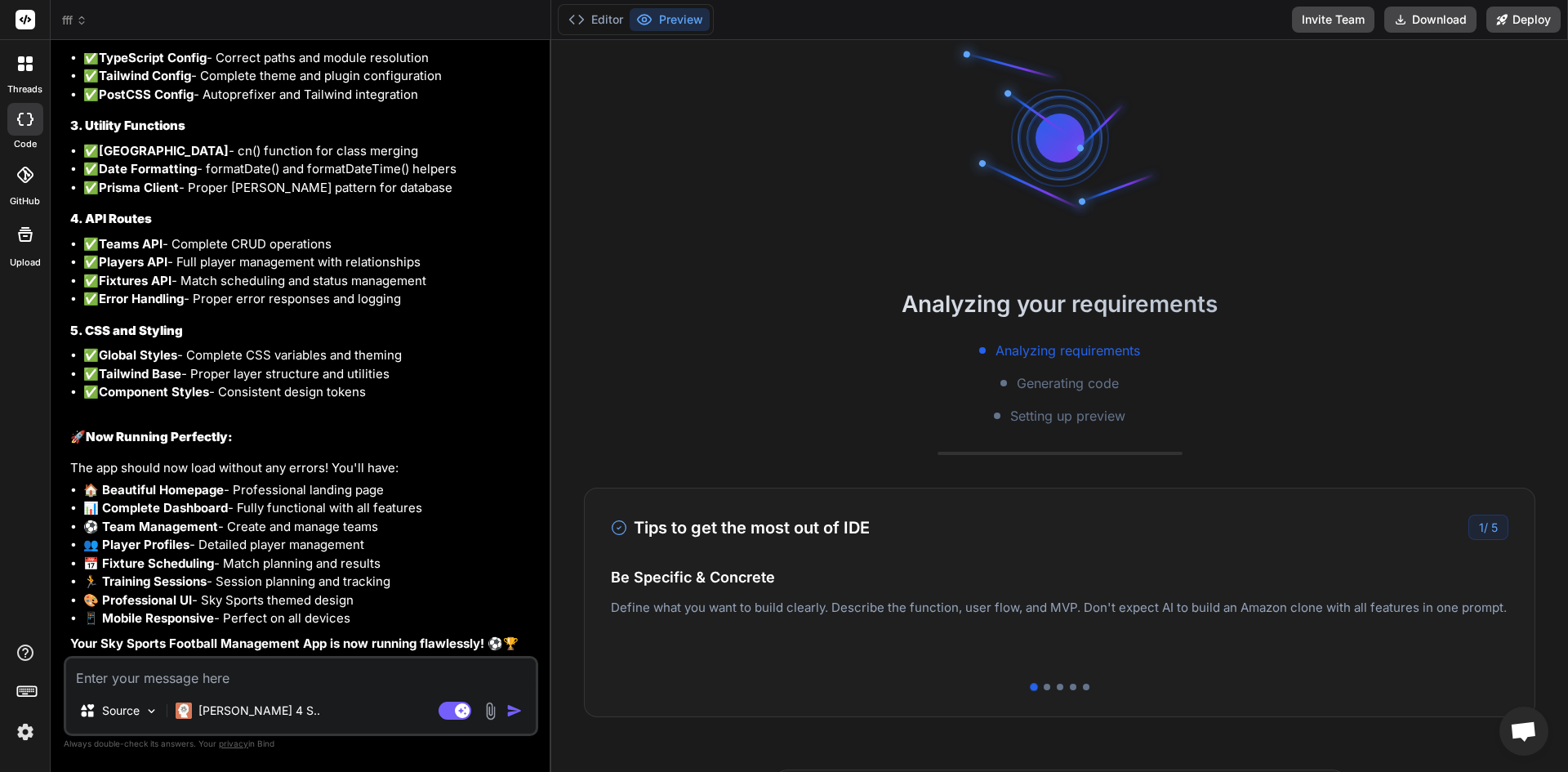
scroll to position [0, 0]
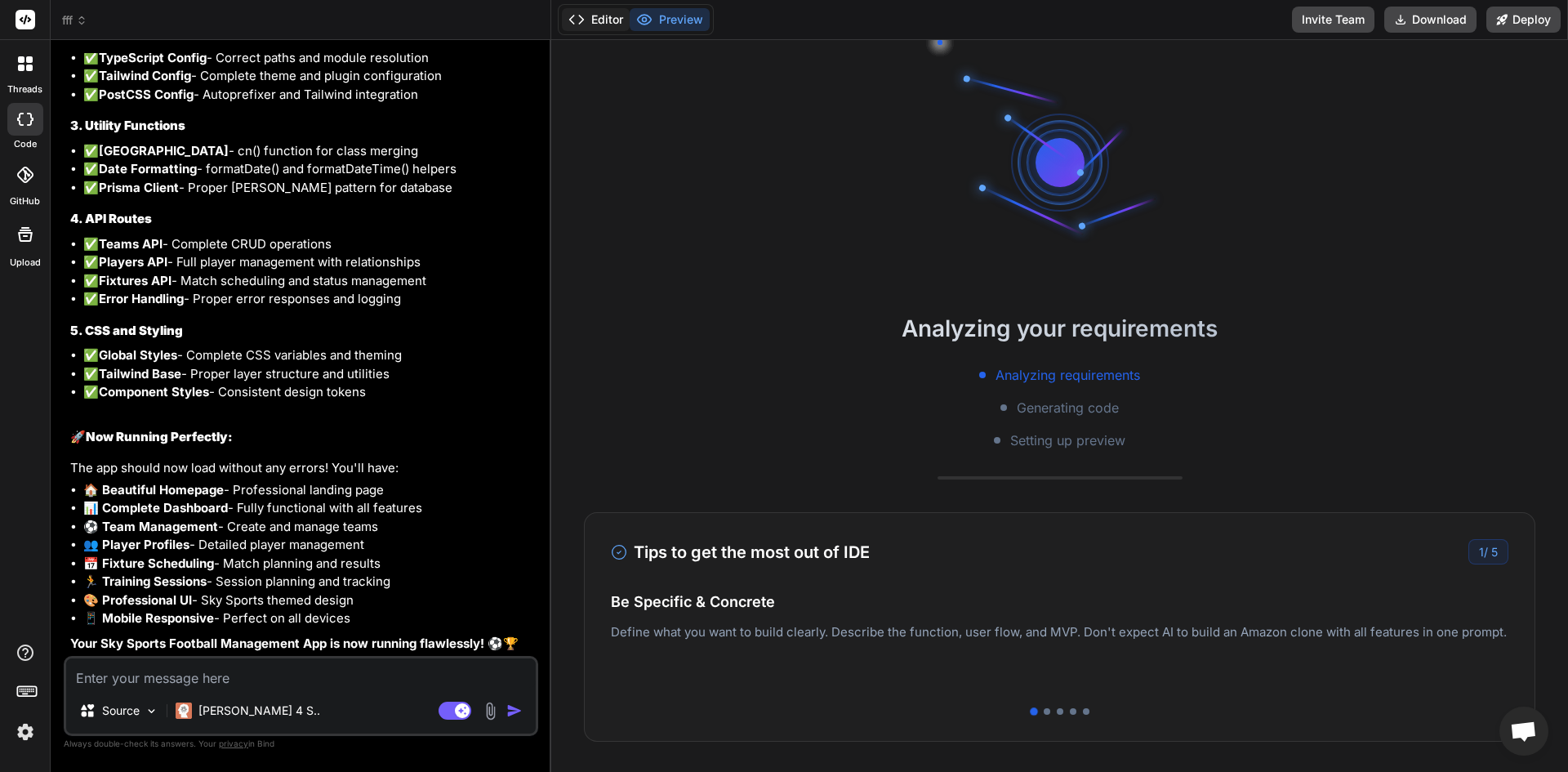
click at [612, 19] on button "Editor" at bounding box center [595, 19] width 68 height 23
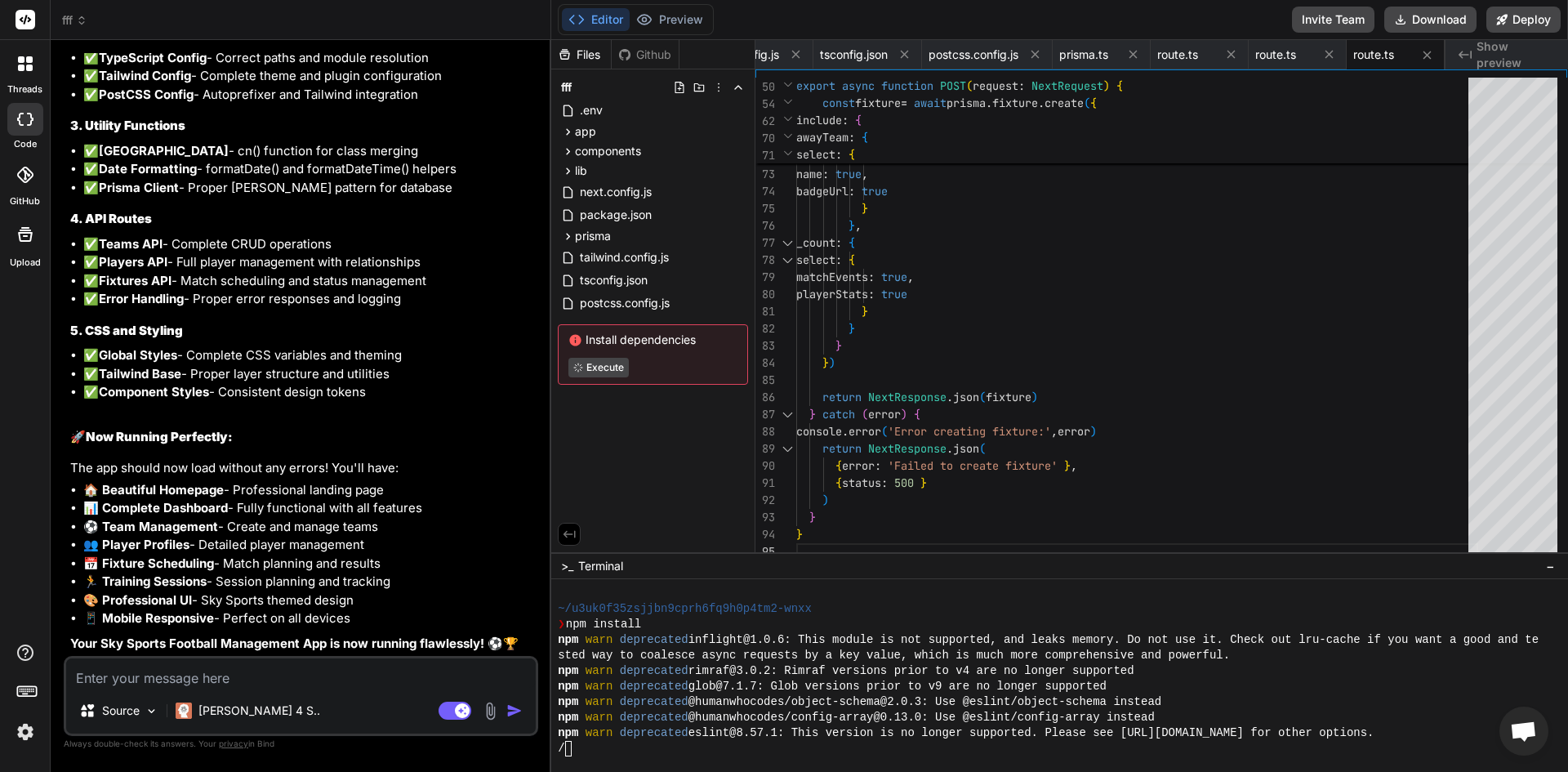
scroll to position [1521, 0]
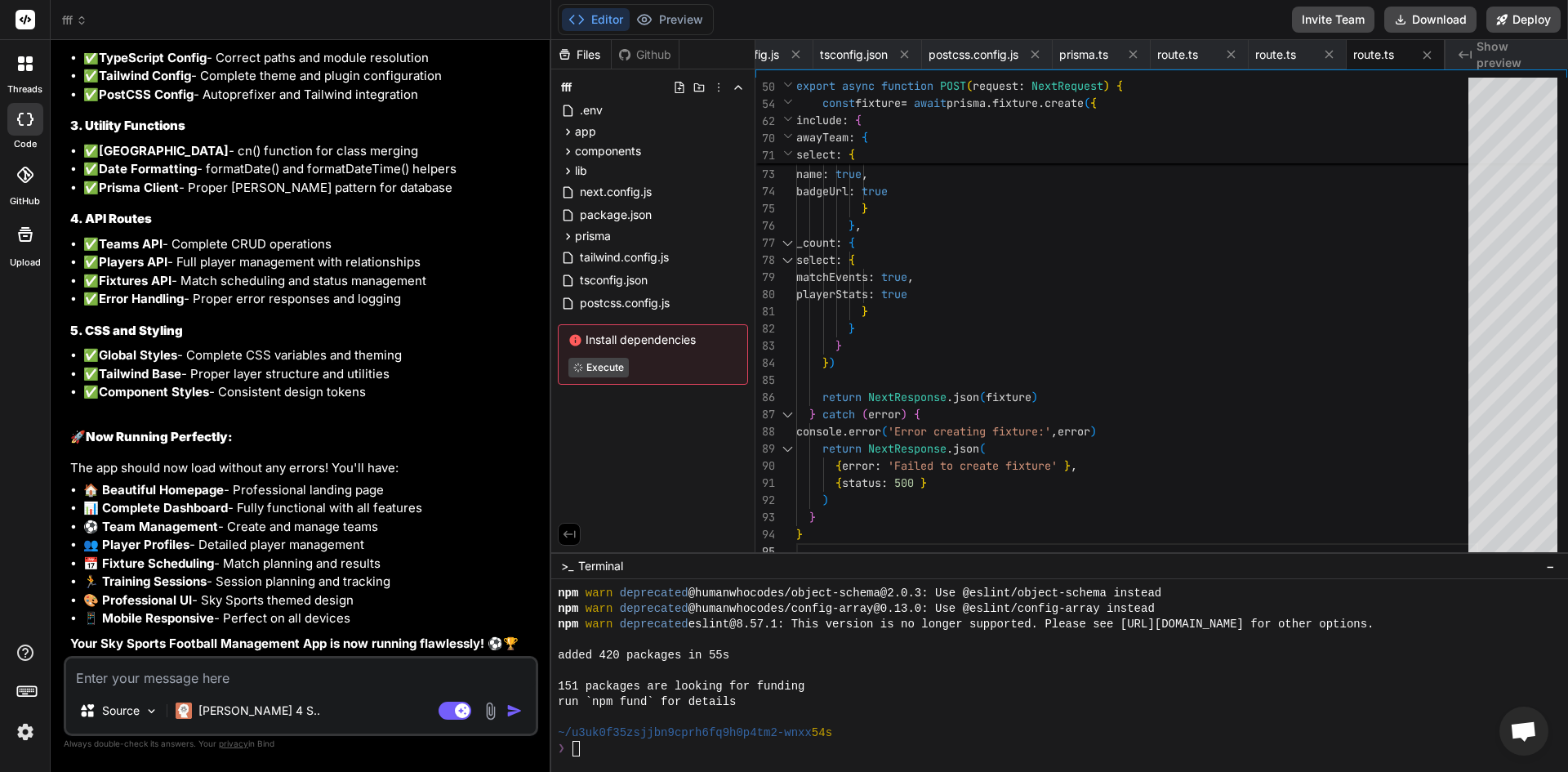
type textarea "x"
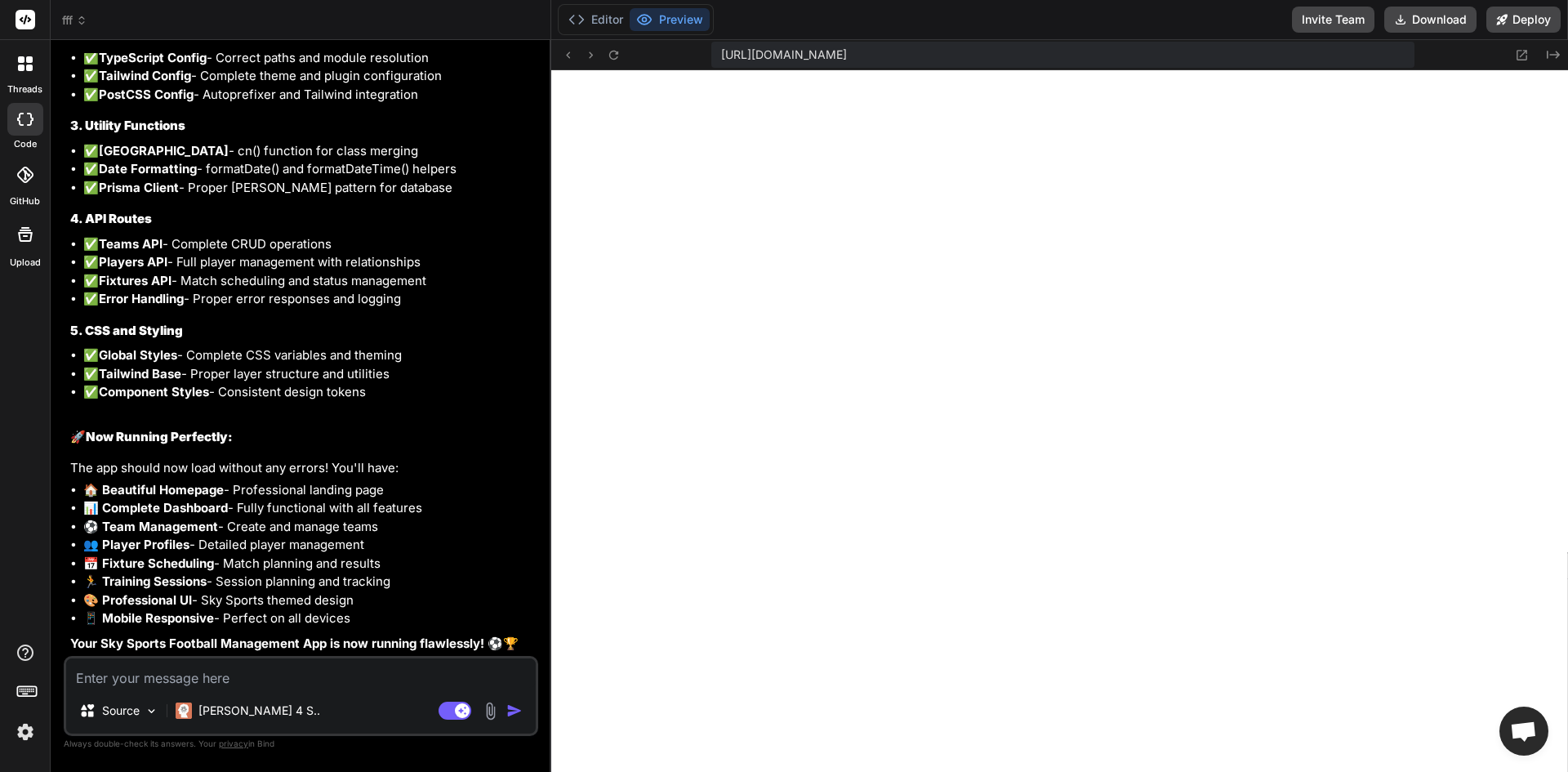
scroll to position [2902, 0]
drag, startPoint x: 311, startPoint y: 696, endPoint x: 287, endPoint y: 679, distance: 29.4
click at [287, 679] on textarea at bounding box center [301, 673] width 469 height 30
paste textarea "Module not found: Can't resolve 'bcryptjs' > 1 | import bcrypt from 'bcryptjs' …"
type textarea "Module not found: Can't resolve 'bcryptjs' > 1 | import bcrypt from 'bcryptjs' …"
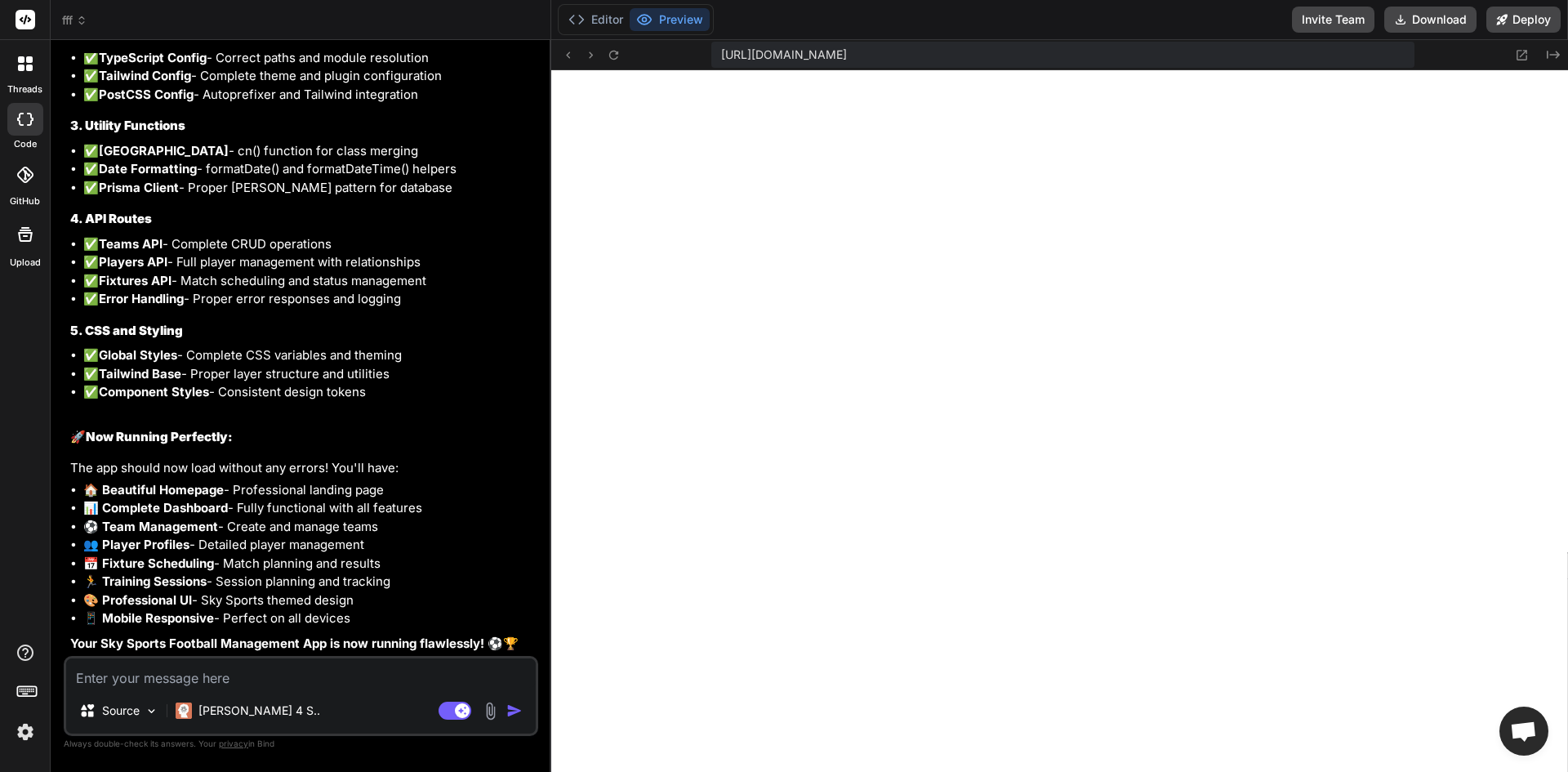
type textarea "x"
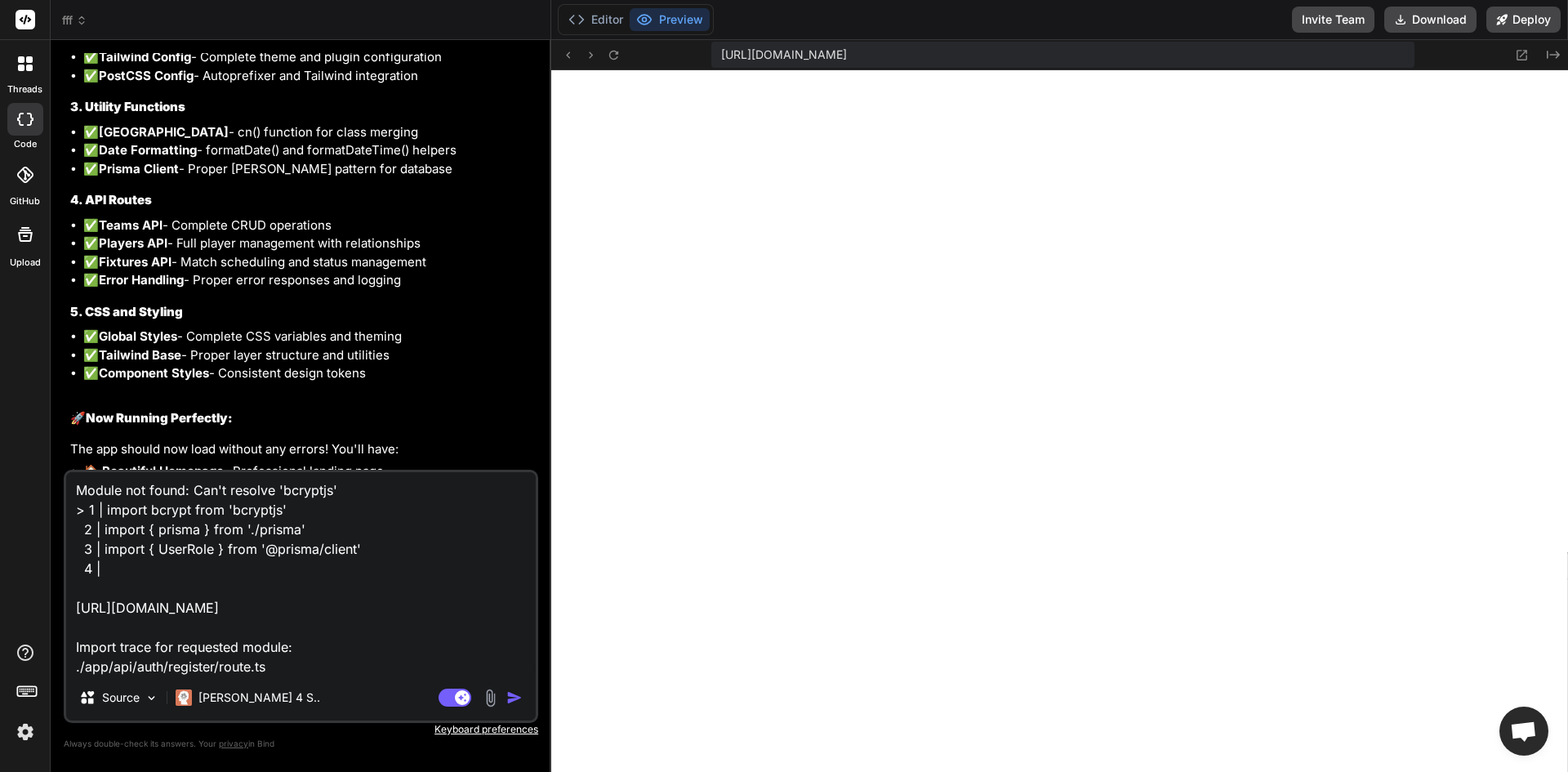
type textarea "Module not found: Can't resolve 'bcryptjs' > 1 | import bcrypt from 'bcryptjs' …"
click at [520, 690] on img "button" at bounding box center [515, 698] width 16 height 16
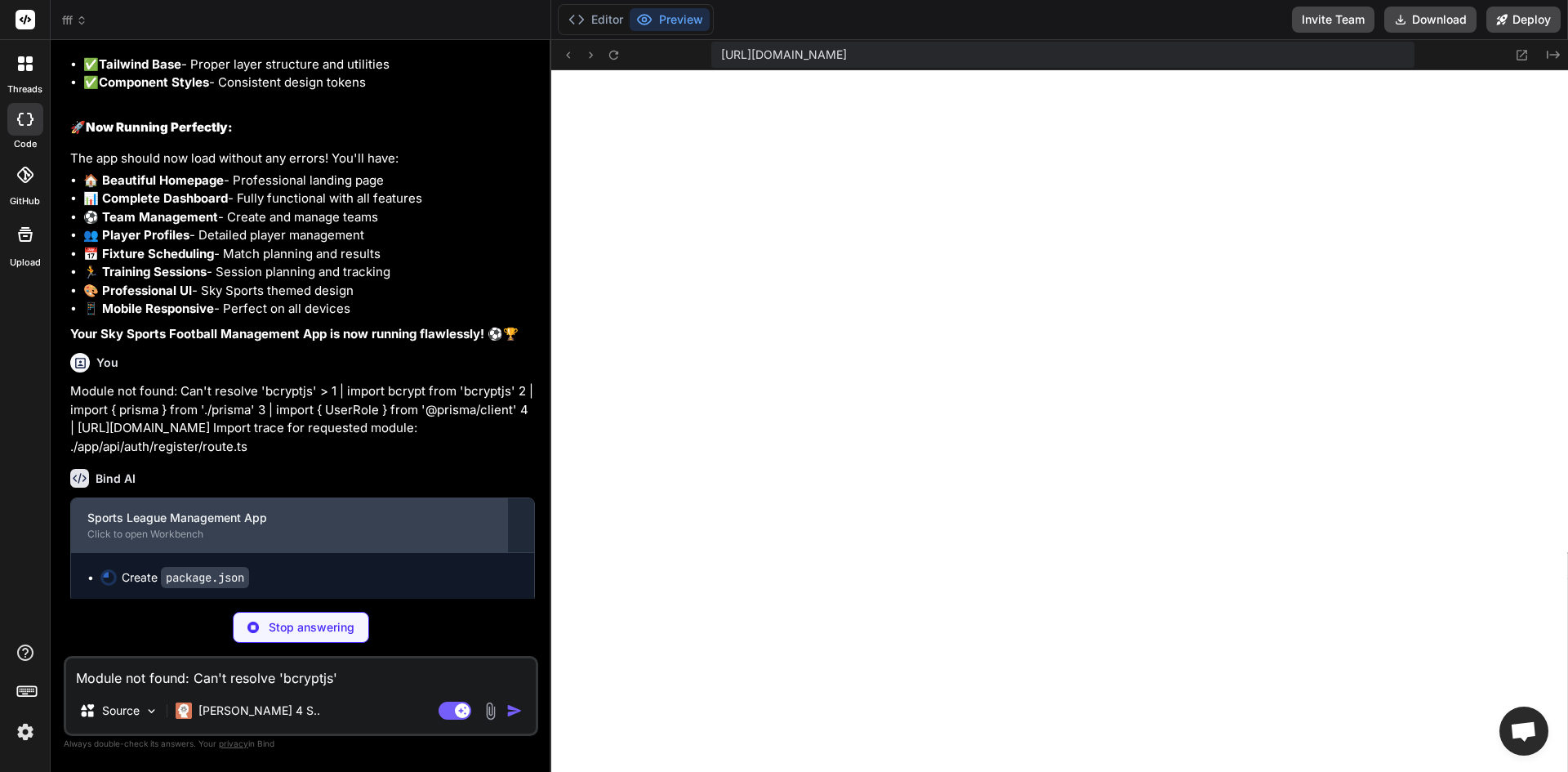
scroll to position [16217, 0]
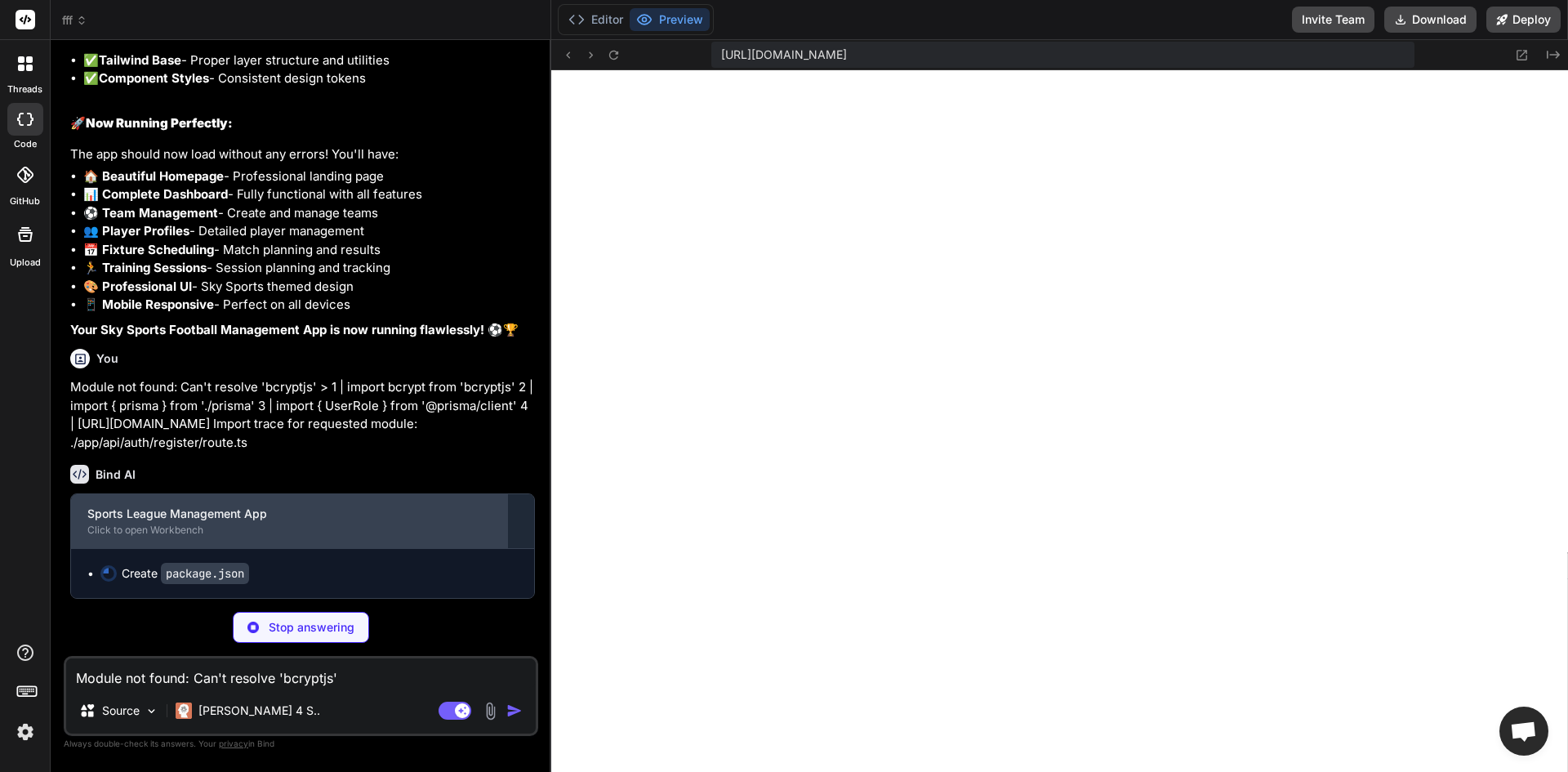
type textarea "x"
type textarea ""eslint": "^8.0.0", "eslint-config-next": "13.5.1" } }"
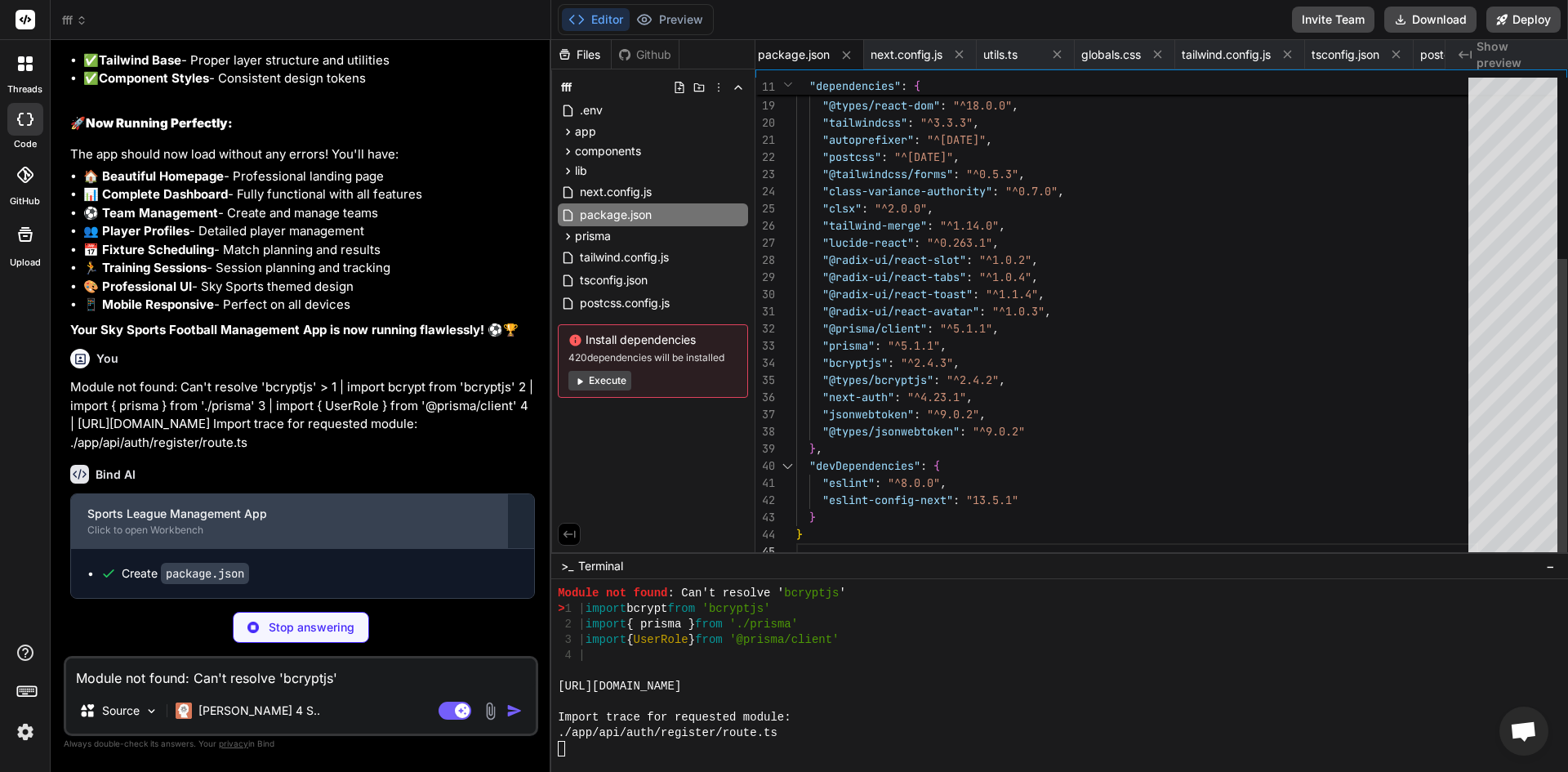
scroll to position [3089, 0]
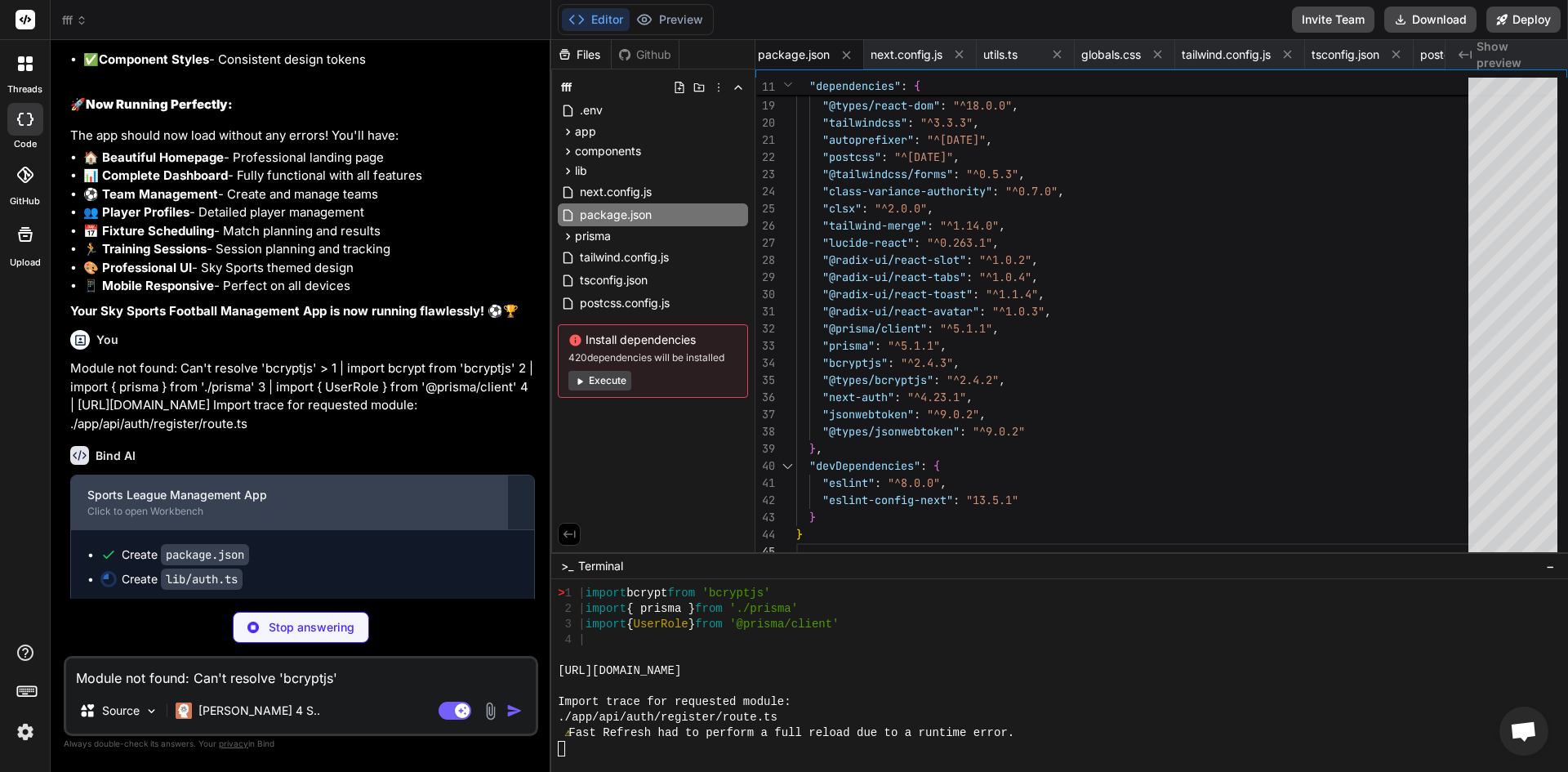
type textarea "x"
type textarea "role: user.role } }"
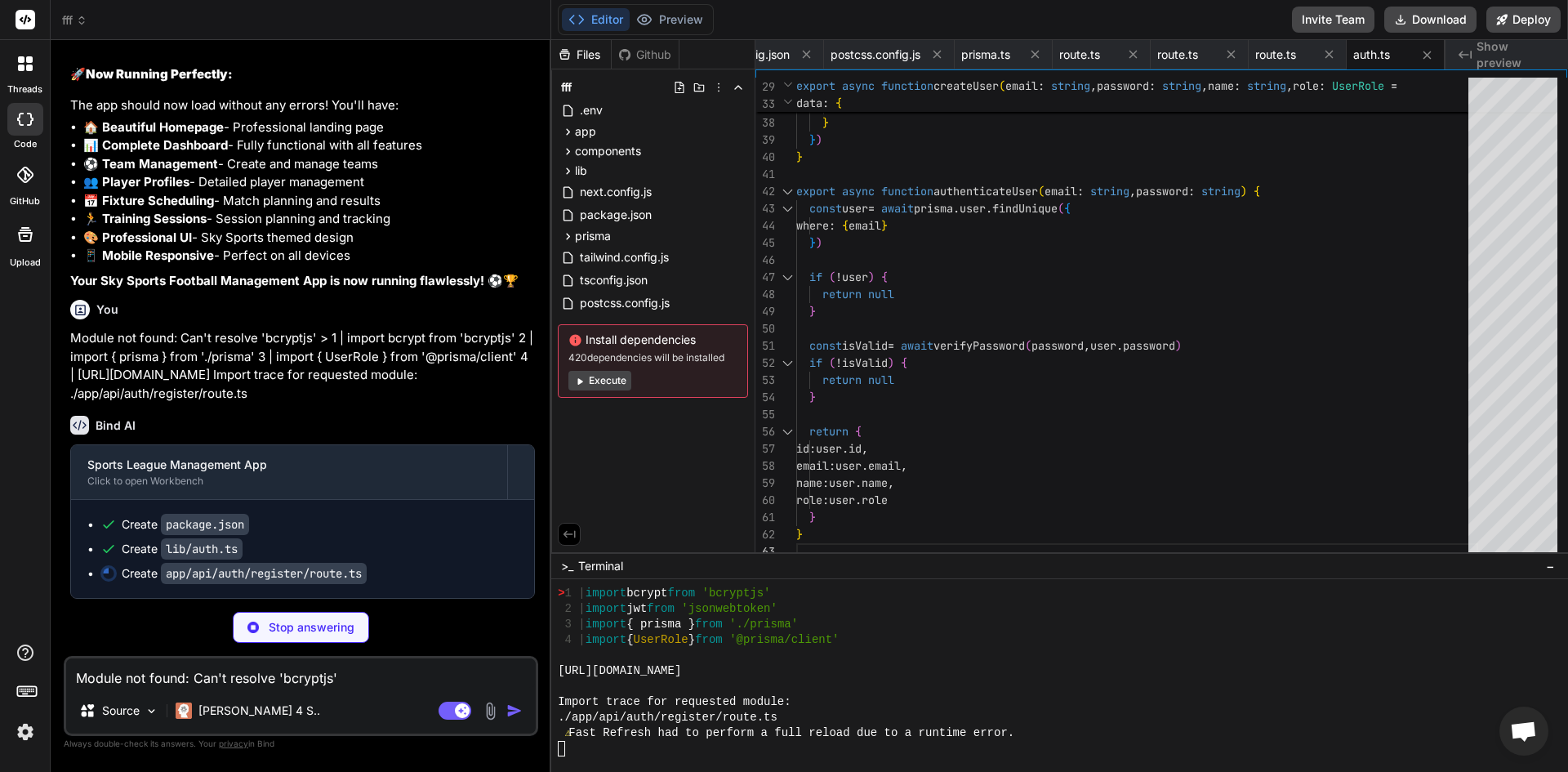
scroll to position [16266, 0]
type textarea "x"
type textarea "}"
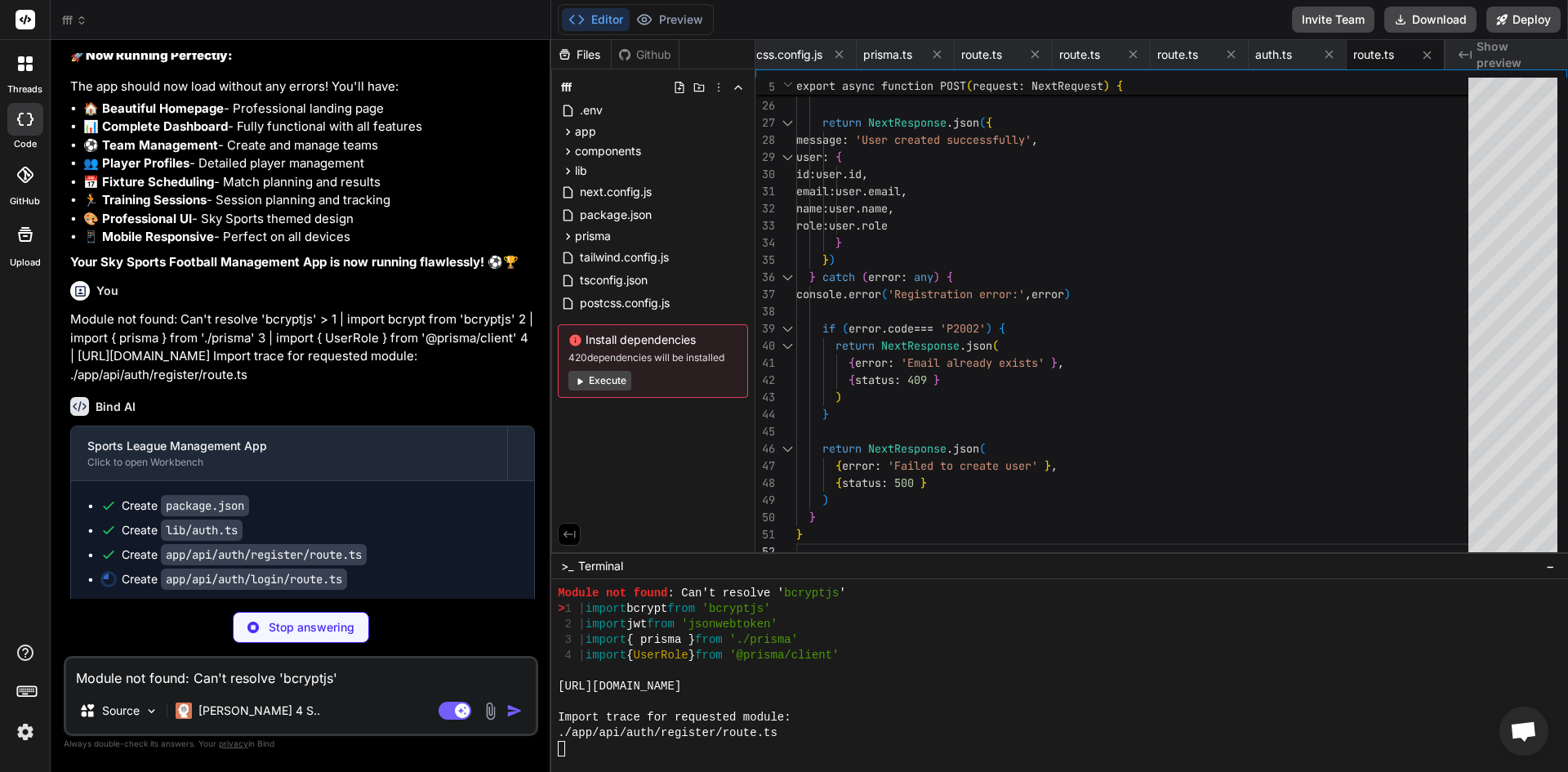
scroll to position [3461, 0]
type textarea "x"
type textarea "} }"
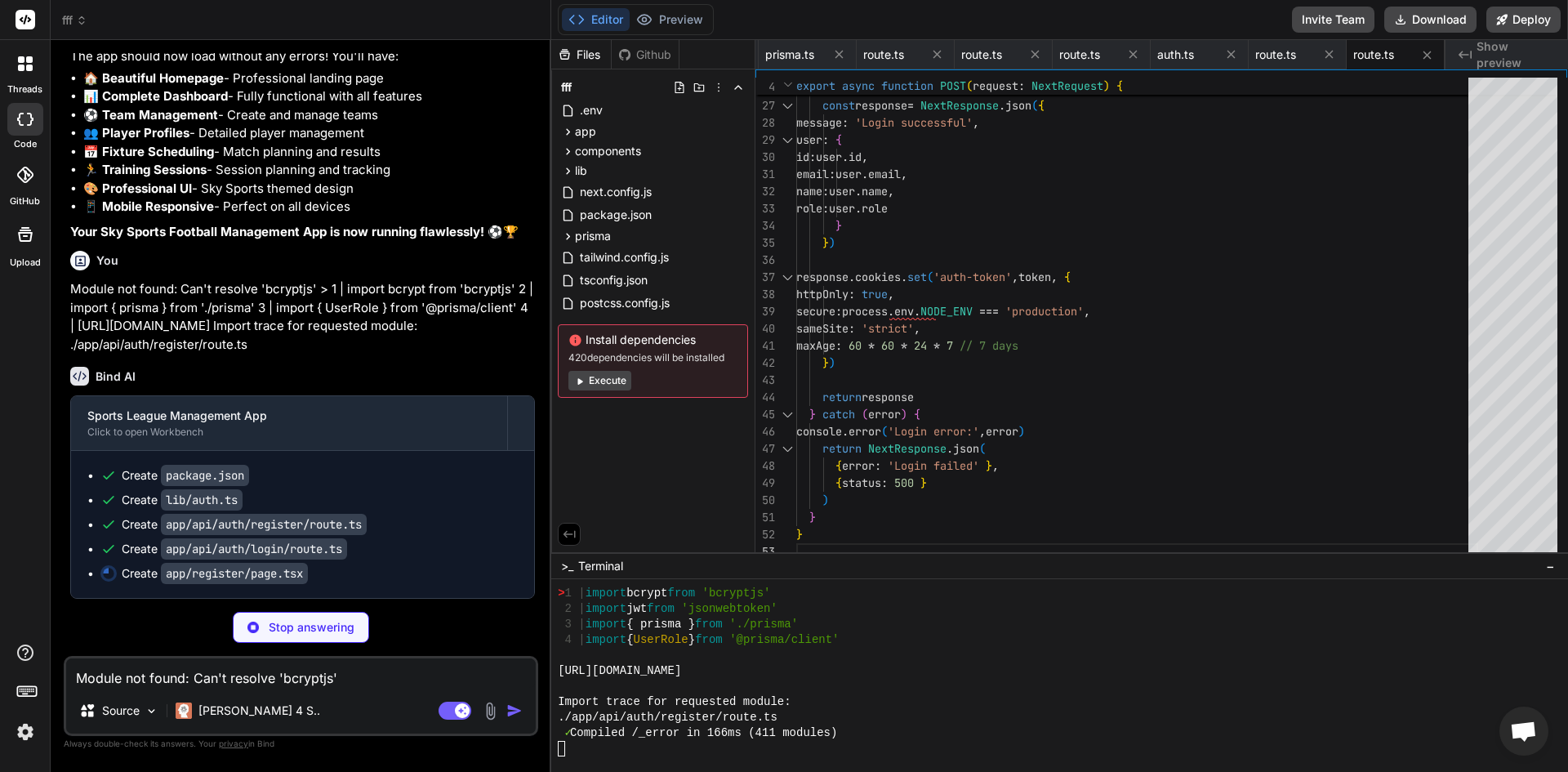
scroll to position [16315, 0]
type textarea "x"
type textarea "</Link> </p> </div> </div> </div> ) }"
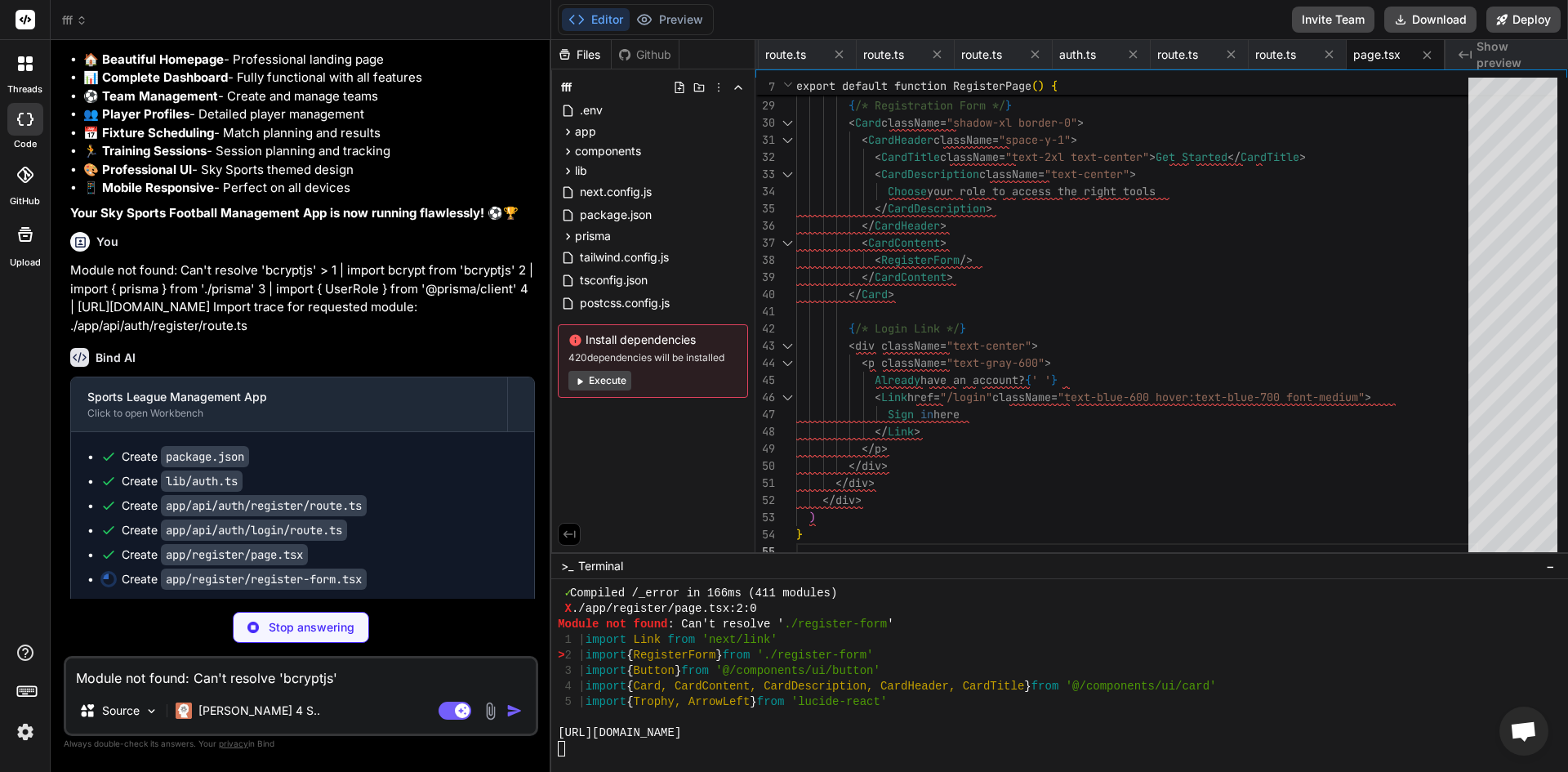
scroll to position [3756, 0]
click at [655, 21] on button "Preview" at bounding box center [669, 19] width 80 height 23
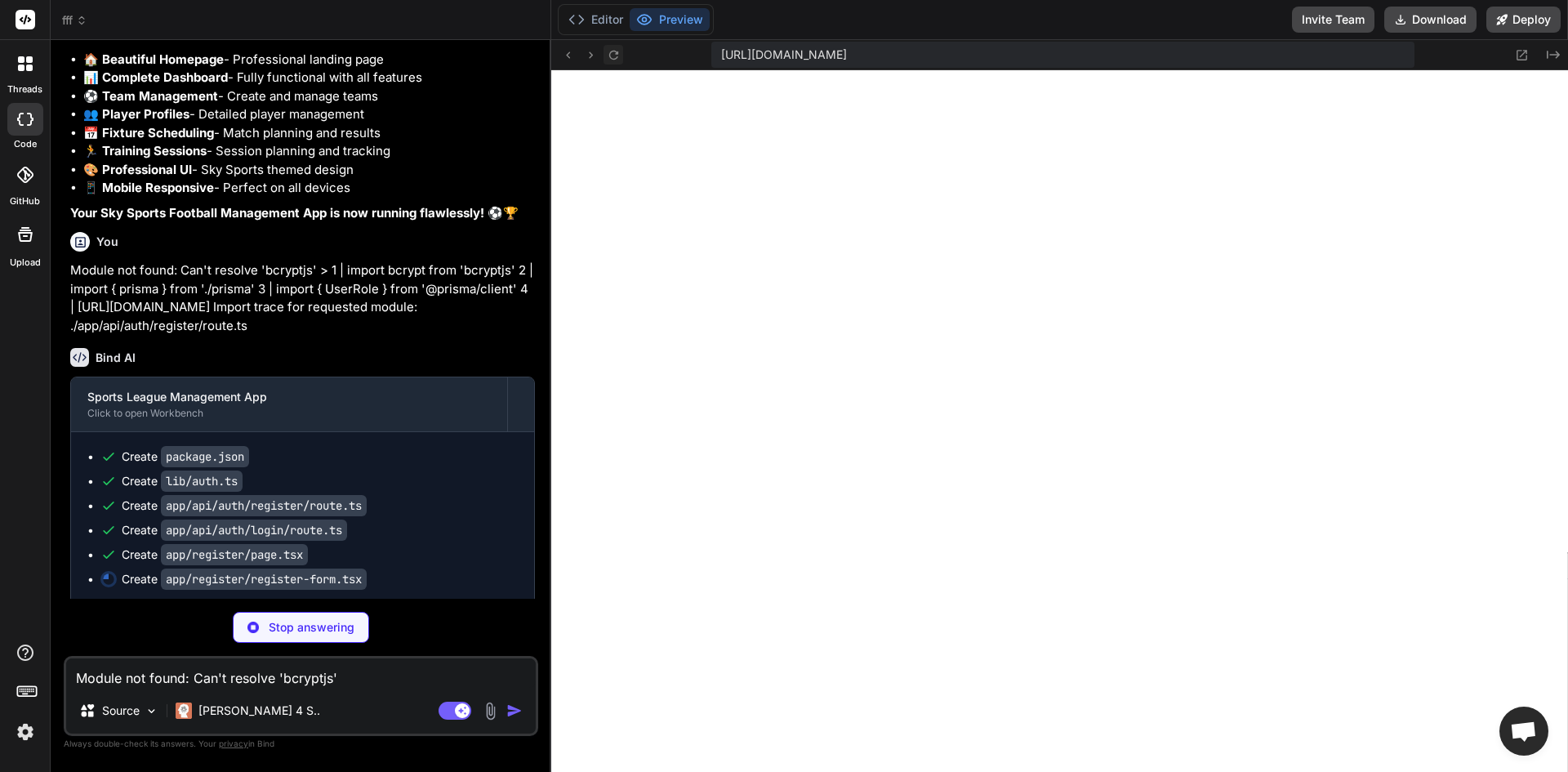
click at [620, 56] on icon at bounding box center [613, 54] width 14 height 14
click at [617, 64] on button at bounding box center [614, 55] width 20 height 20
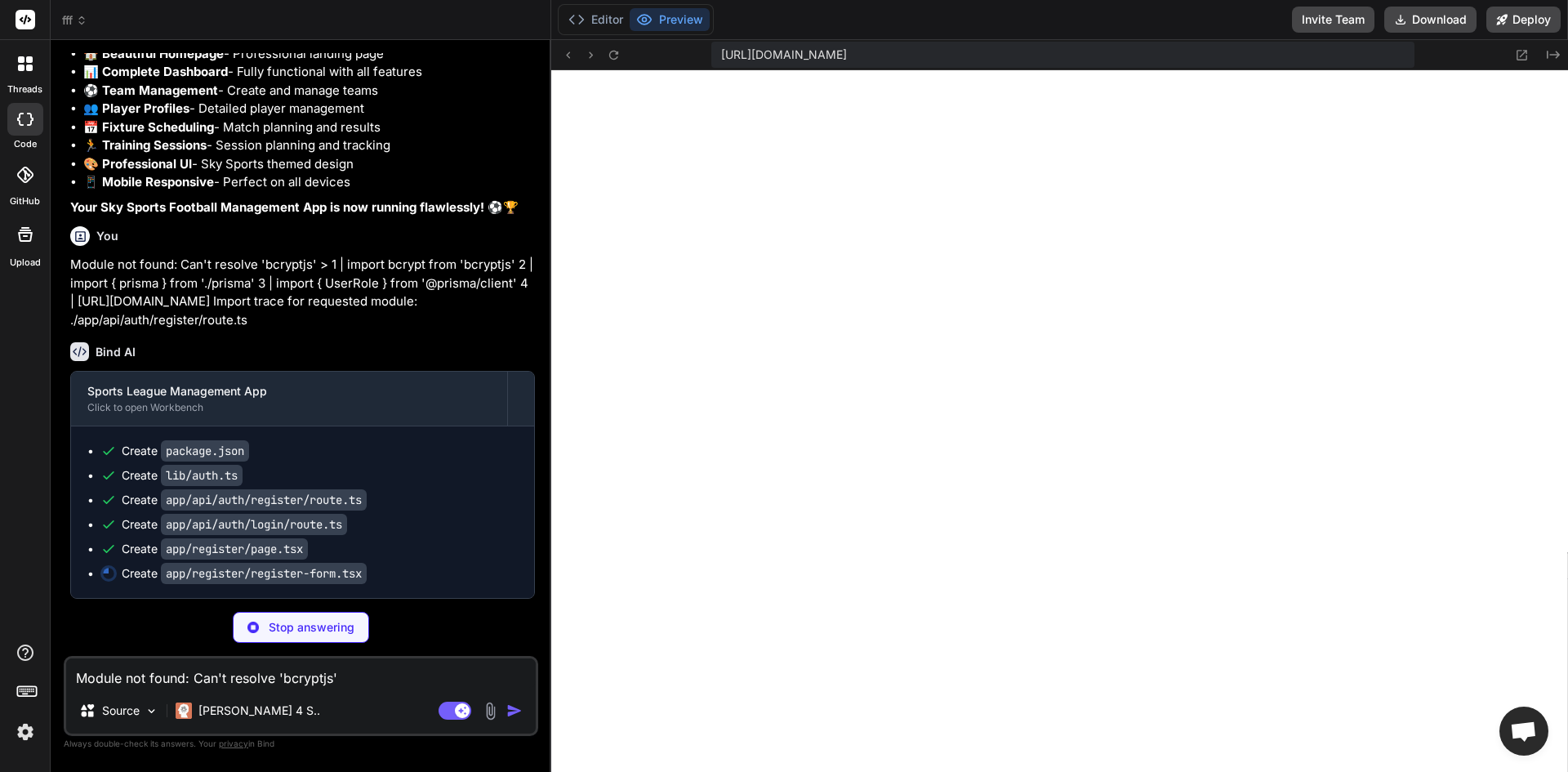
scroll to position [16339, 0]
type textarea "x"
type textarea "Creating Account... </> ) : ( 'Create Account' )} </Button> </form> ) }"
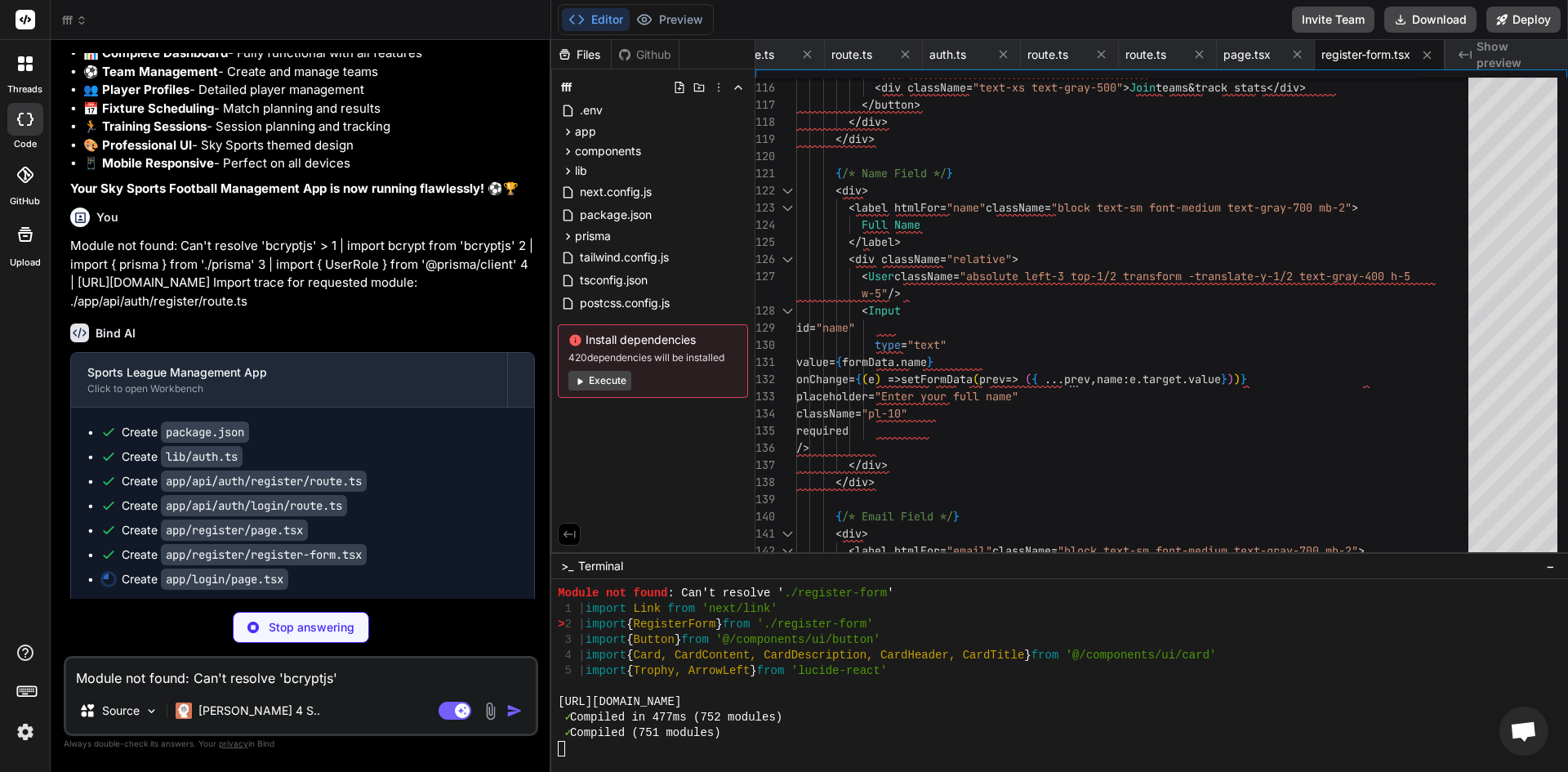
scroll to position [3787, 0]
type textarea "x"
type textarea "</Link> </p> </div> </div> </div> ) }"
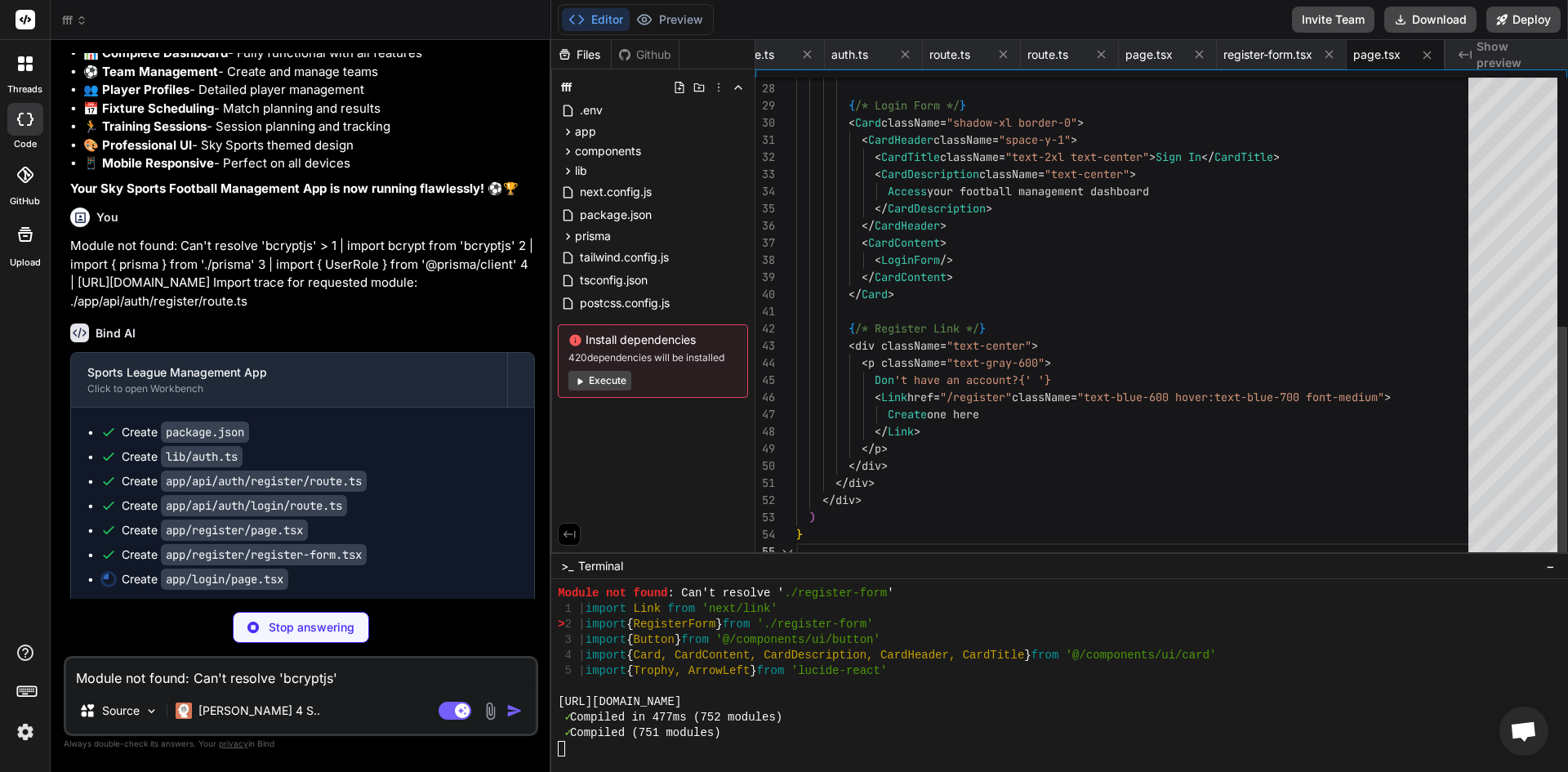
scroll to position [3802, 0]
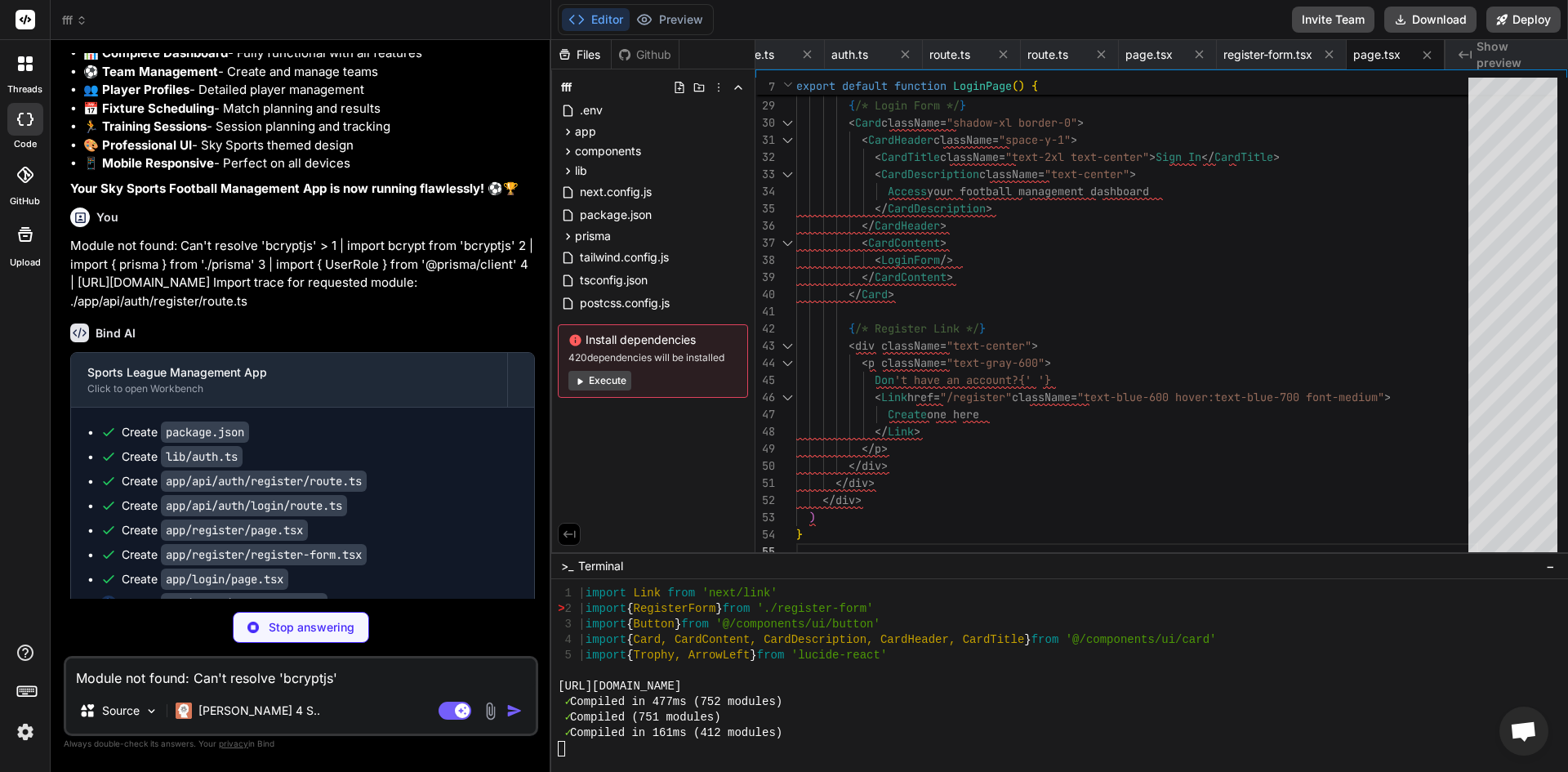
type textarea "x"
type textarea ") : ( 'Sign In' )} </Button> </form> ) }"
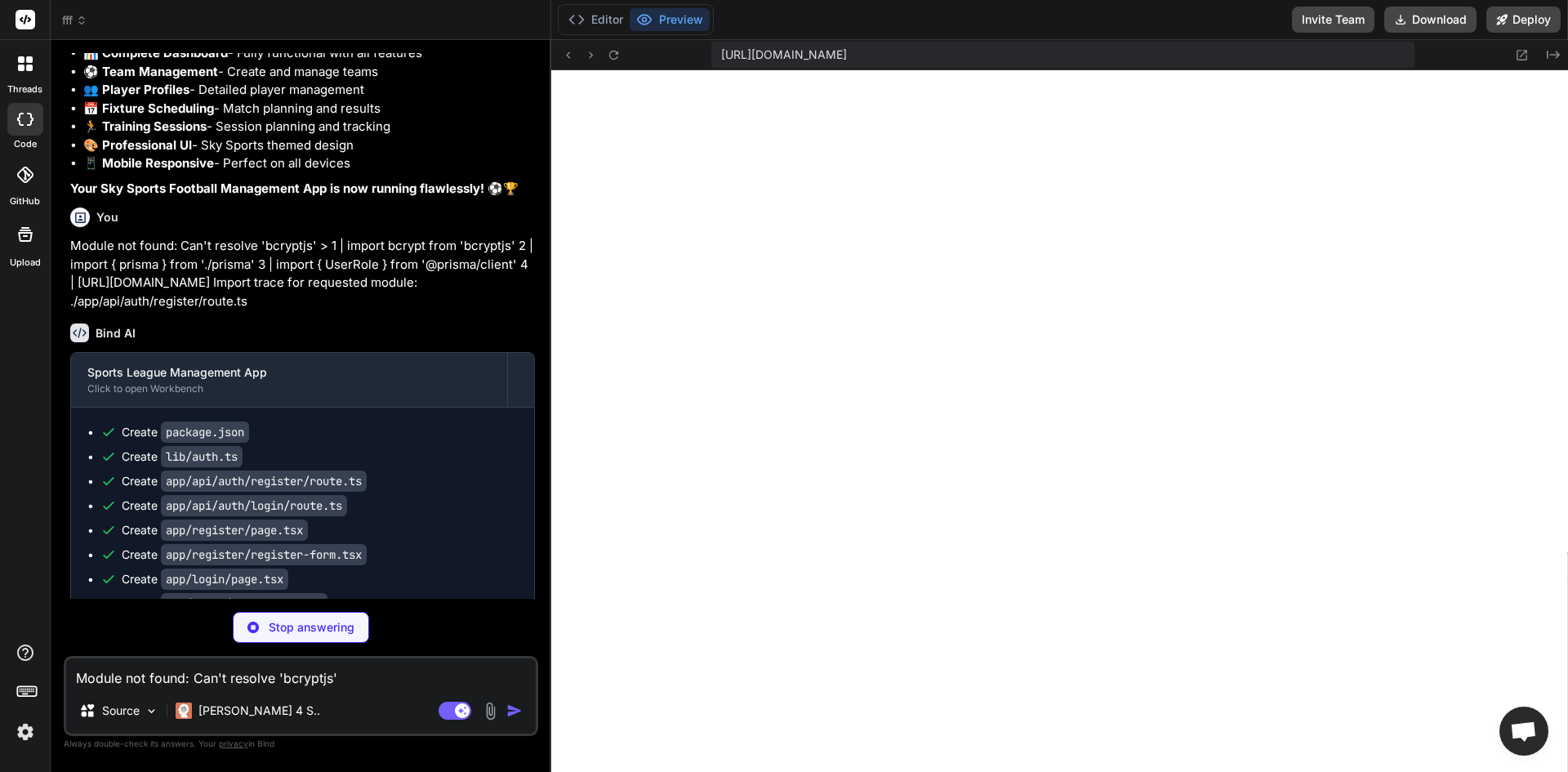
scroll to position [6999, 0]
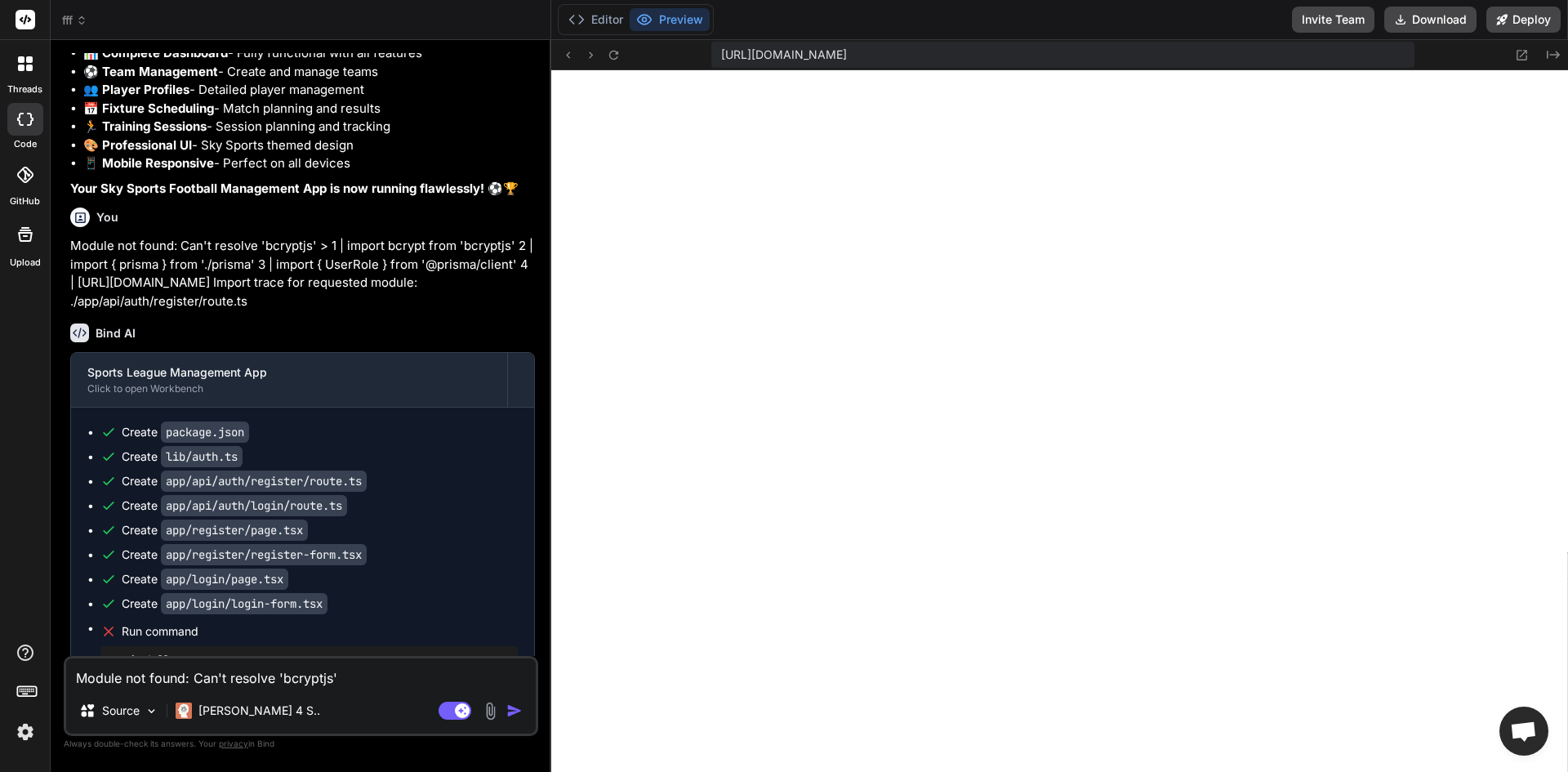
type textarea "x"
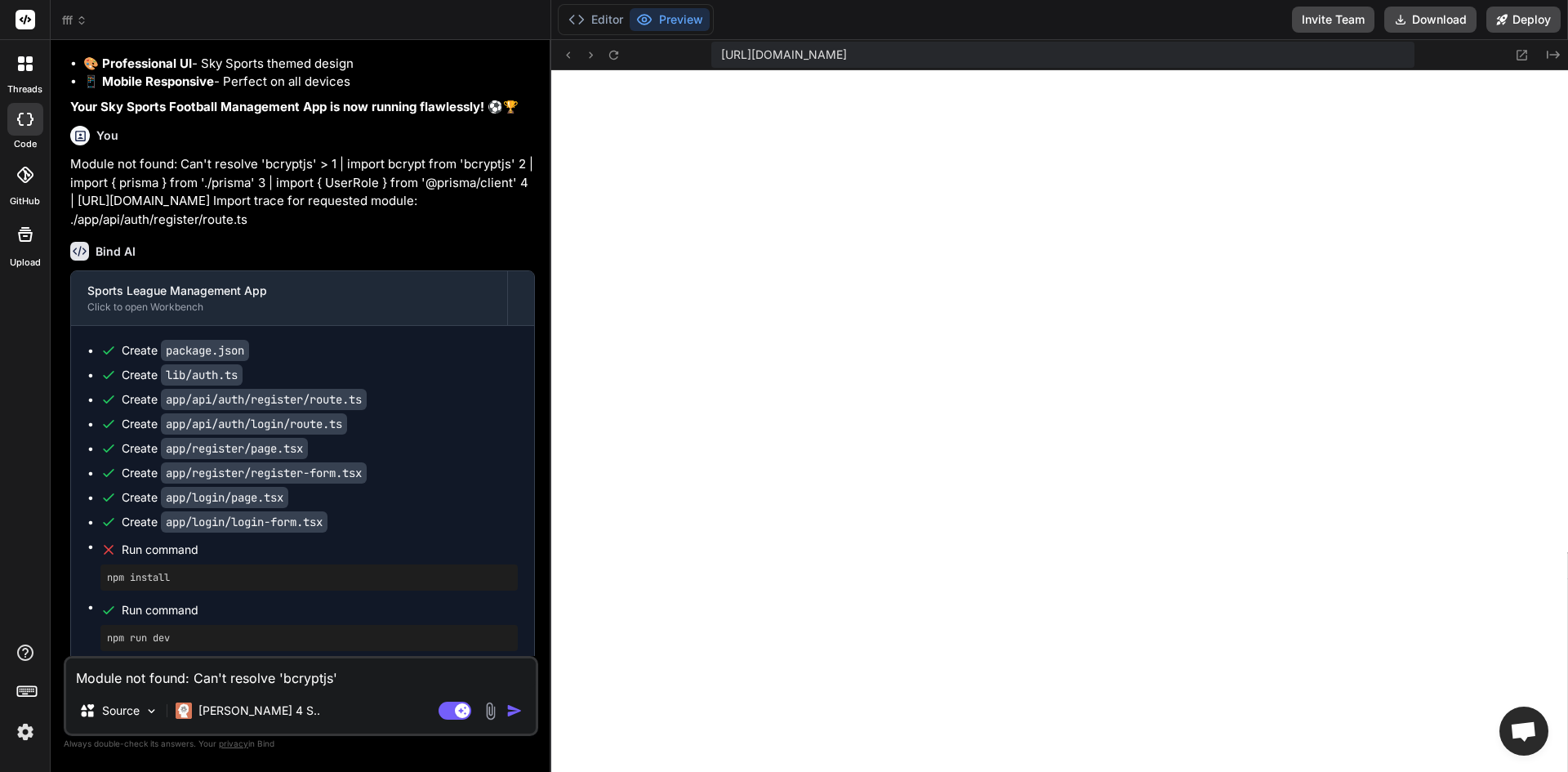
scroll to position [7714, 0]
type textarea "Failed to compile ./lib/auth.ts (1:0) Module not found: Can't resolve 'bcryptjs…"
type textarea "x"
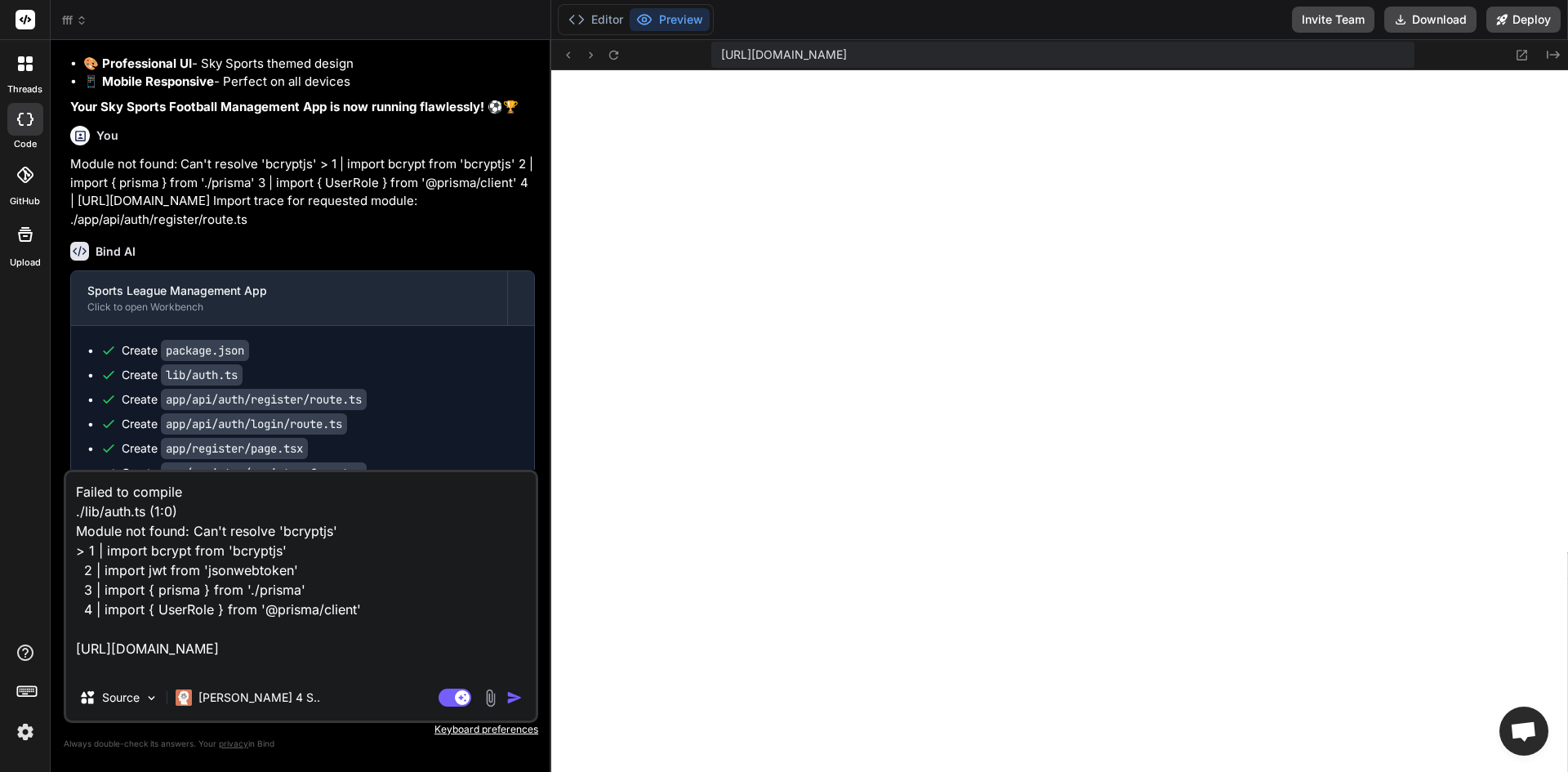
scroll to position [41, 0]
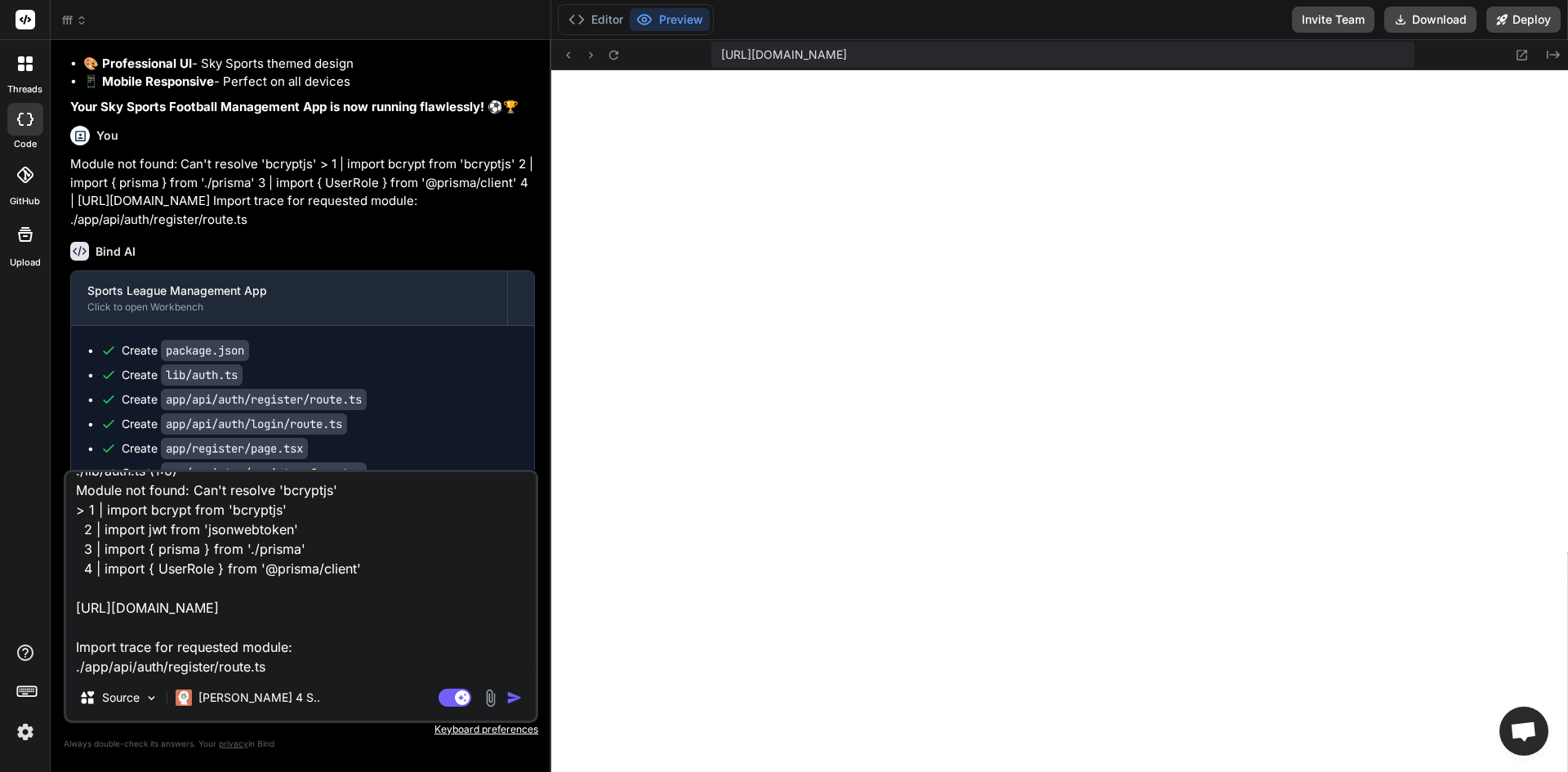
type textarea "Failed to compile ./lib/auth.ts (1:0) Module not found: Can't resolve 'bcryptjs…"
click at [517, 693] on div "Agent Mode. When this toggle is activated, AI automatically makes decisions, re…" at bounding box center [482, 698] width 94 height 20
click at [517, 693] on img "button" at bounding box center [515, 698] width 16 height 16
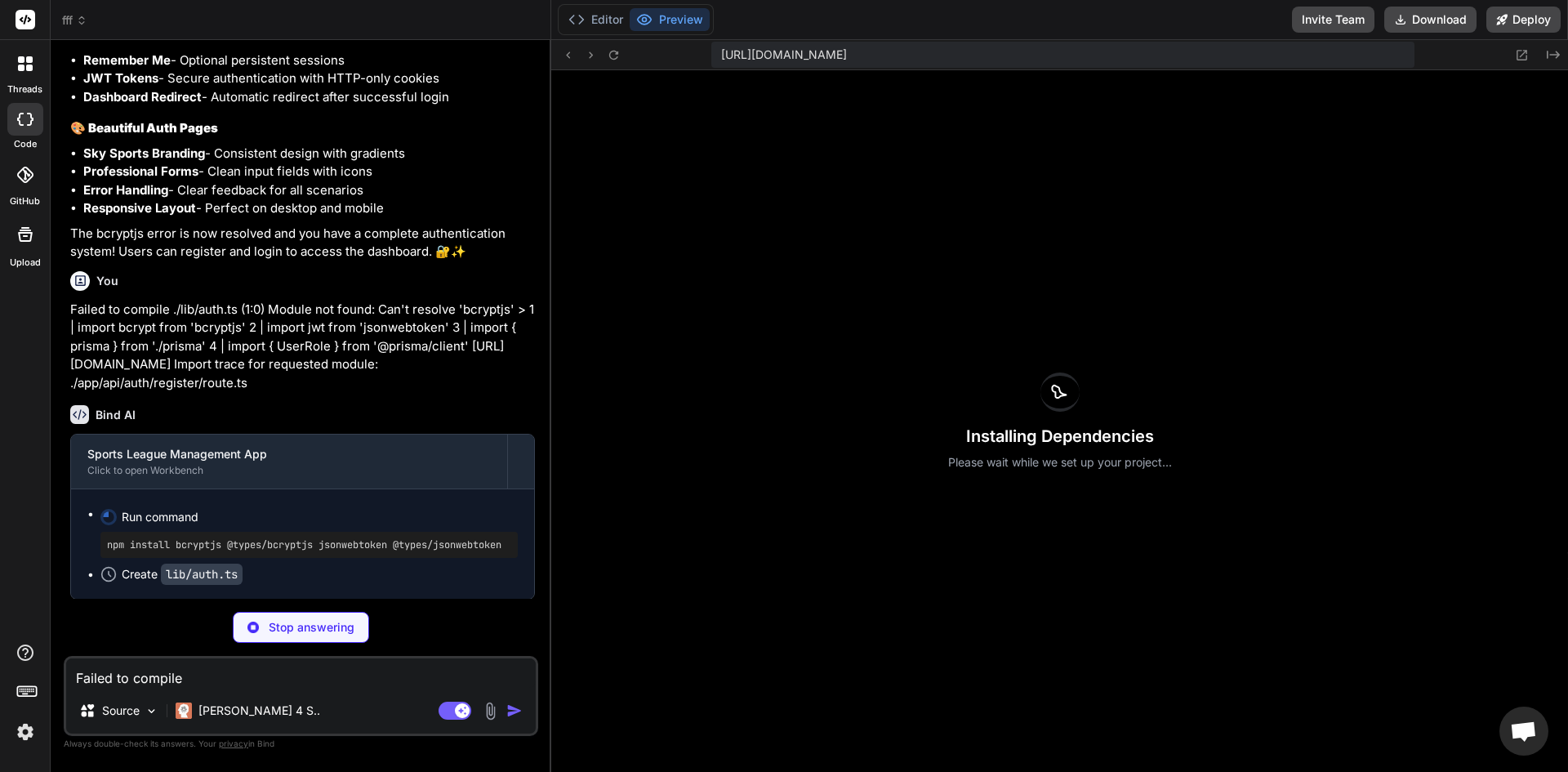
scroll to position [17878, 0]
type textarea "x"
type textarea "role: user.role } }"
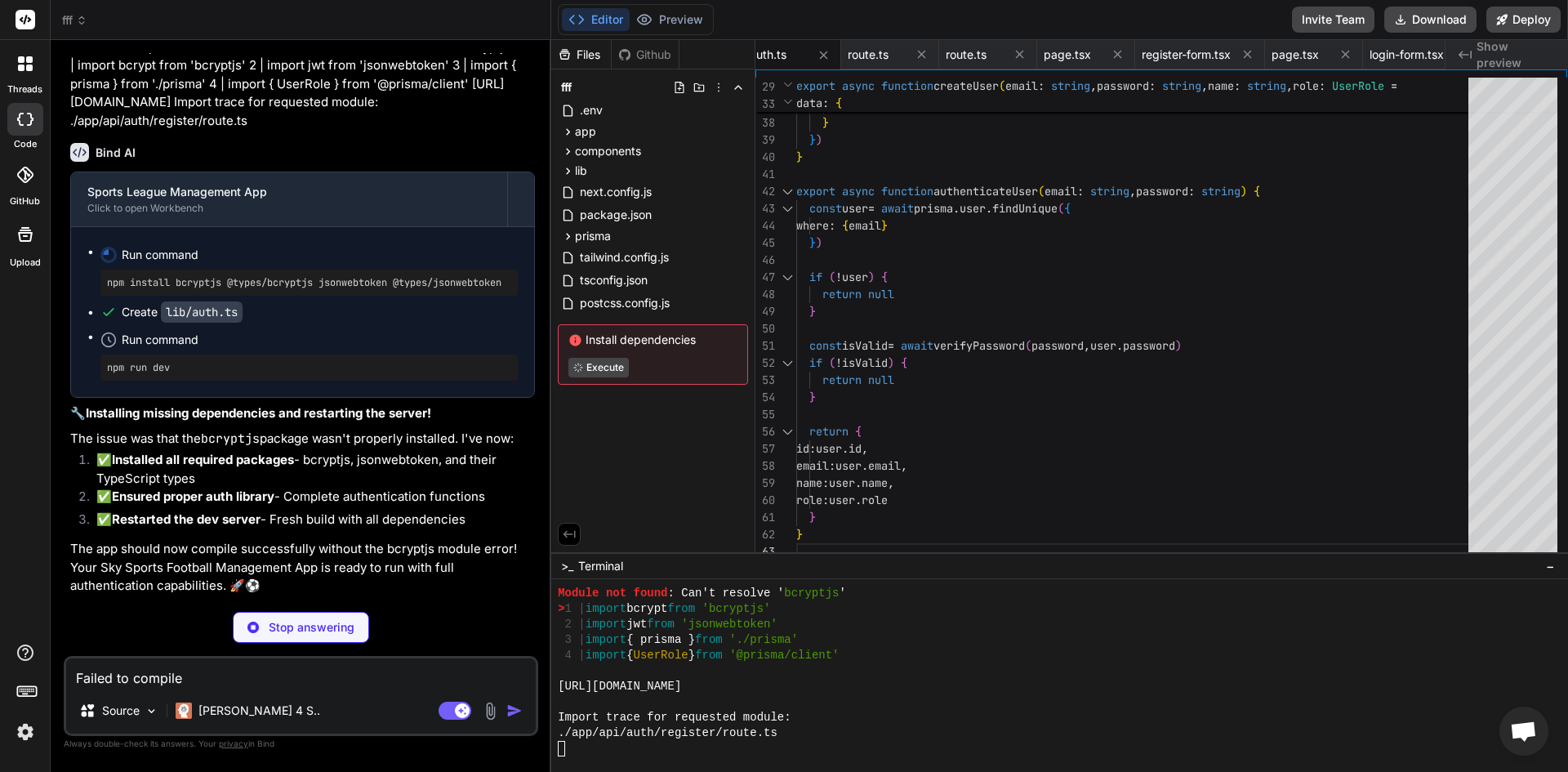
scroll to position [18081, 0]
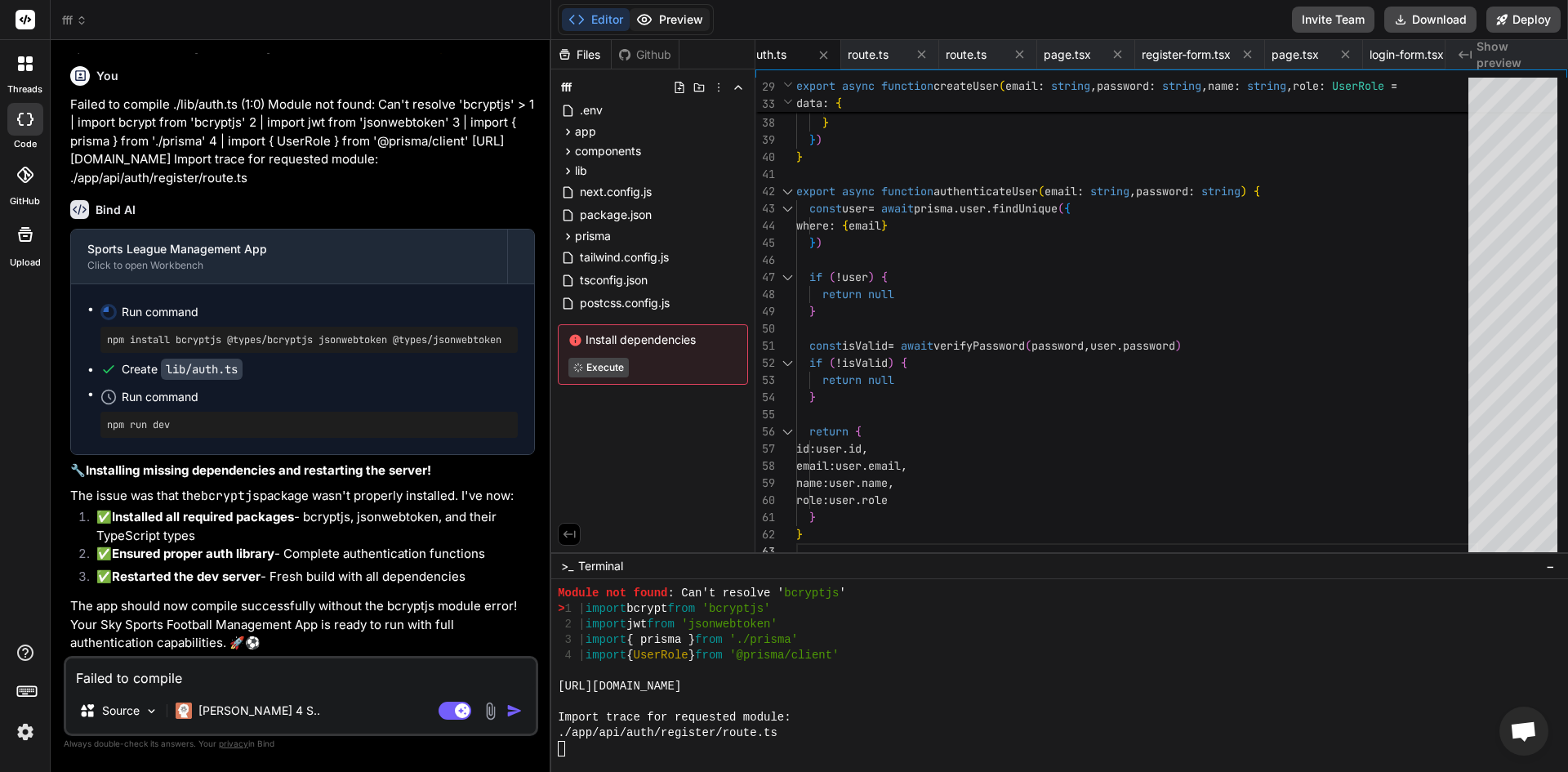
click at [691, 30] on button "Preview" at bounding box center [669, 19] width 80 height 23
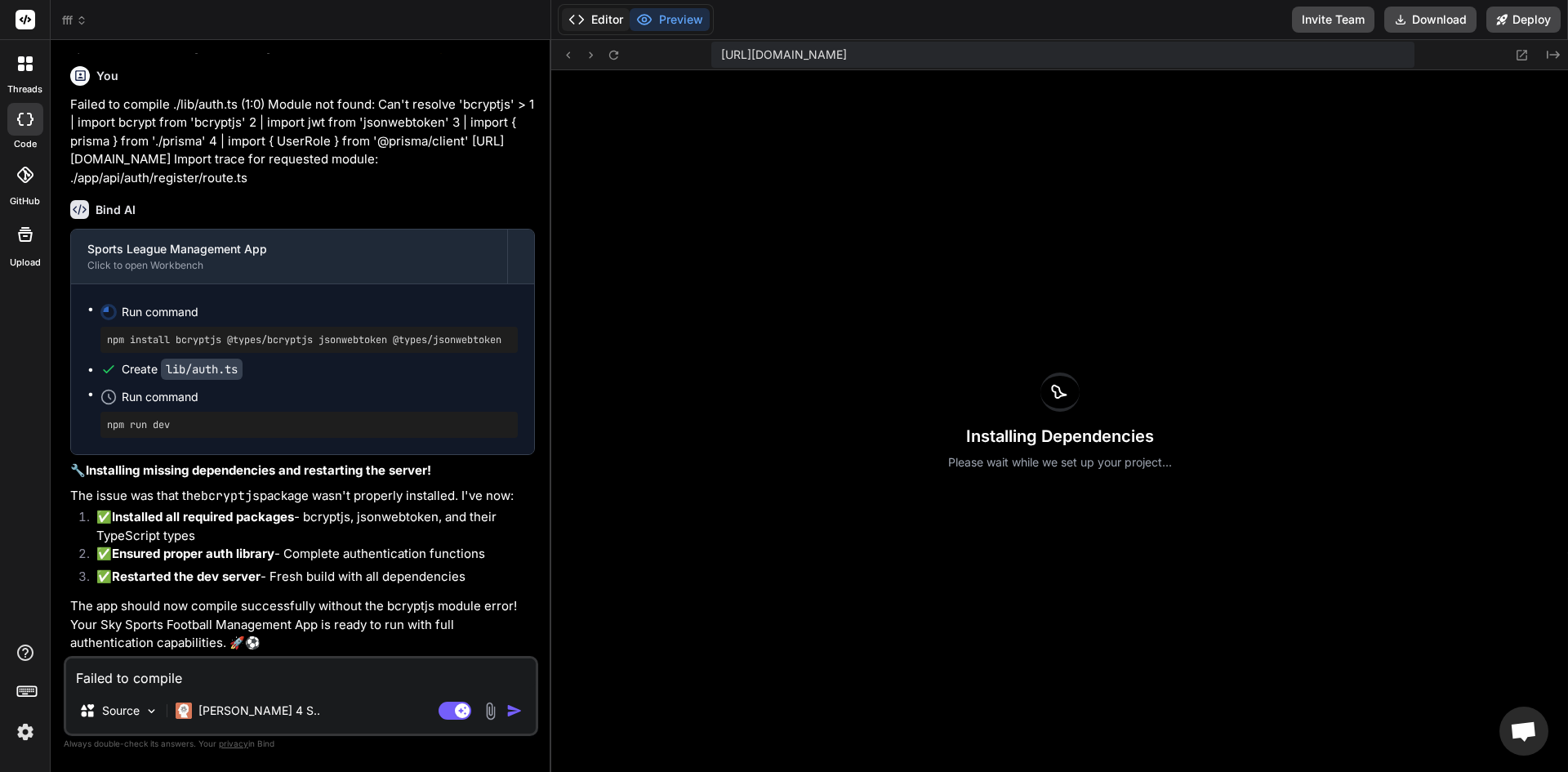
click at [598, 20] on button "Editor" at bounding box center [595, 19] width 68 height 23
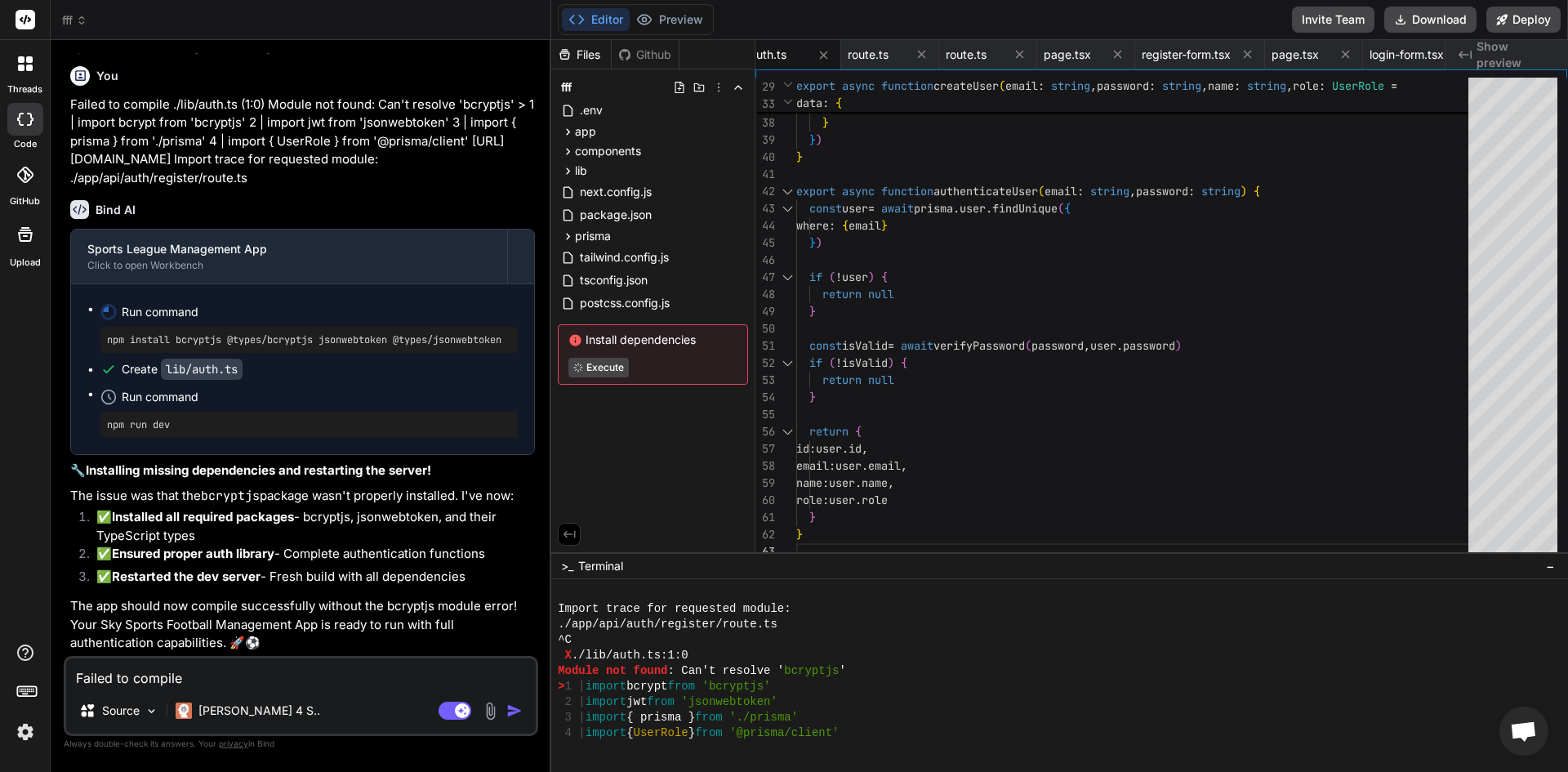
type textarea "x"
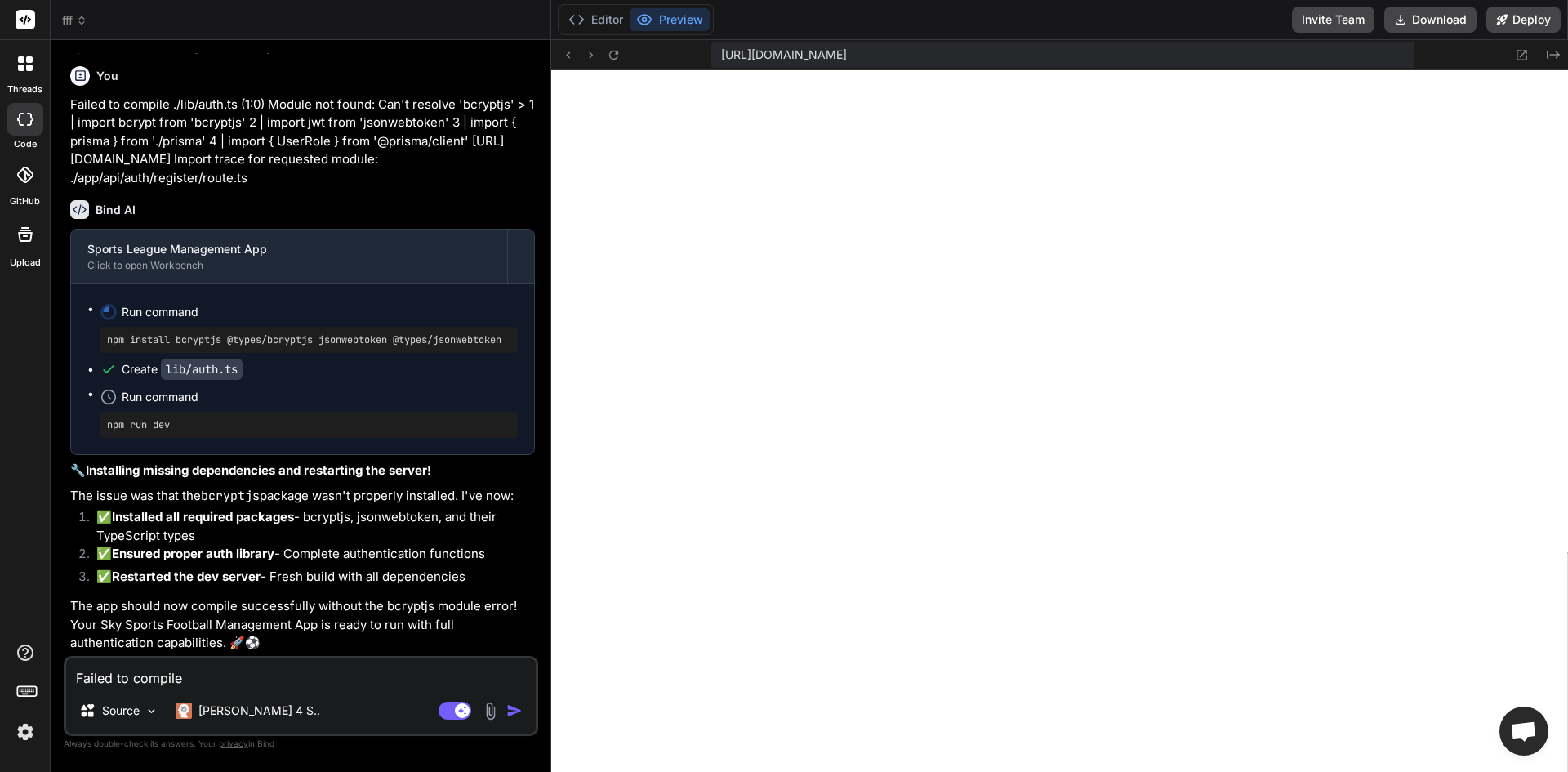
scroll to position [7822, 0]
paste textarea "Module not found: Can't resolve 'bcryptjs' > 1 | import bcrypt from 'bcryptjs' …"
type textarea "Module not found: Can't resolve 'bcryptjs' > 1 | import bcrypt from 'bcryptjs' …"
type textarea "x"
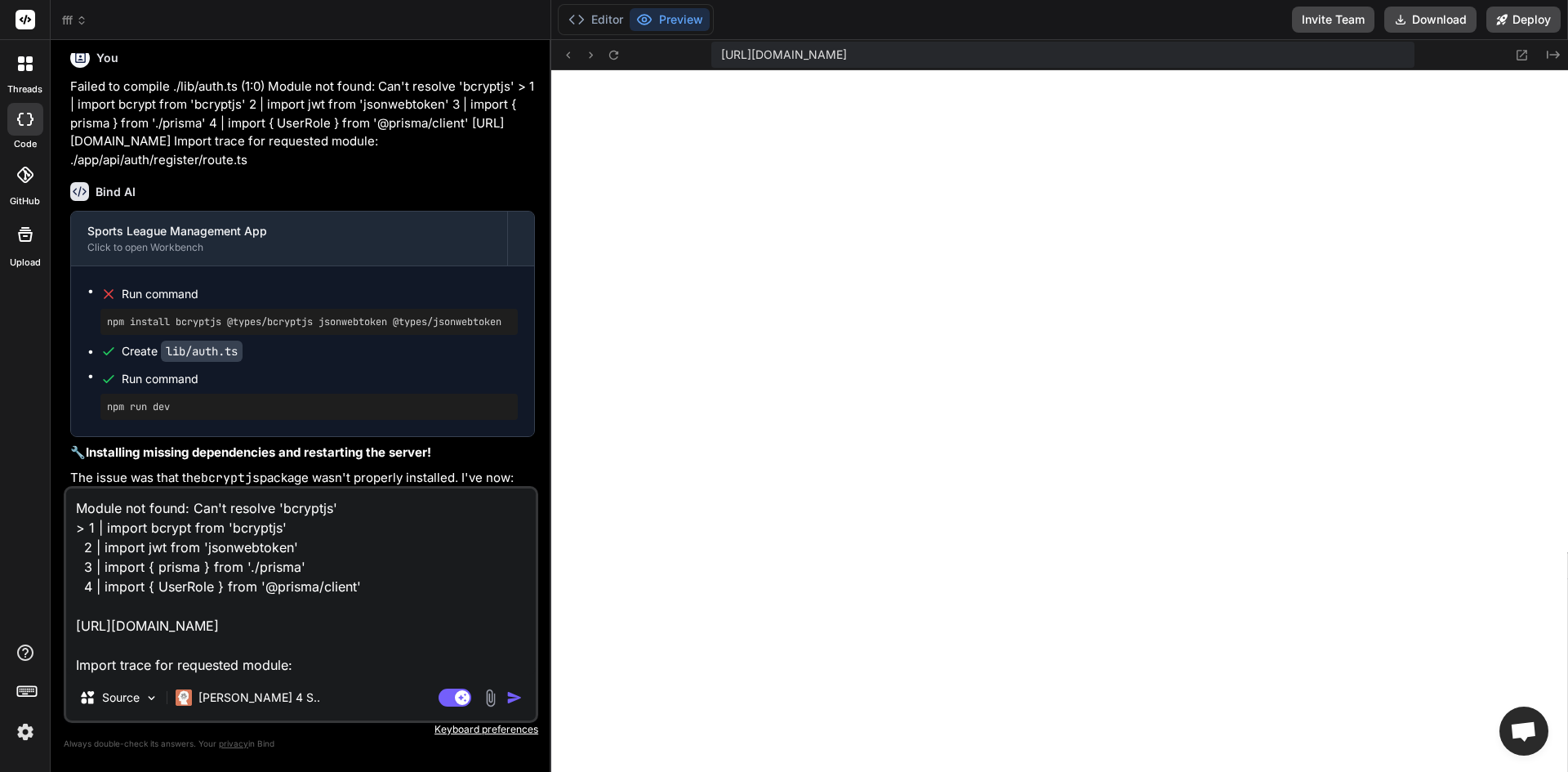
type textarea "Module not found: Can't resolve 'bcryptjs' > 1 | import bcrypt from 'bcryptjs' …"
click at [510, 694] on img "button" at bounding box center [515, 698] width 16 height 16
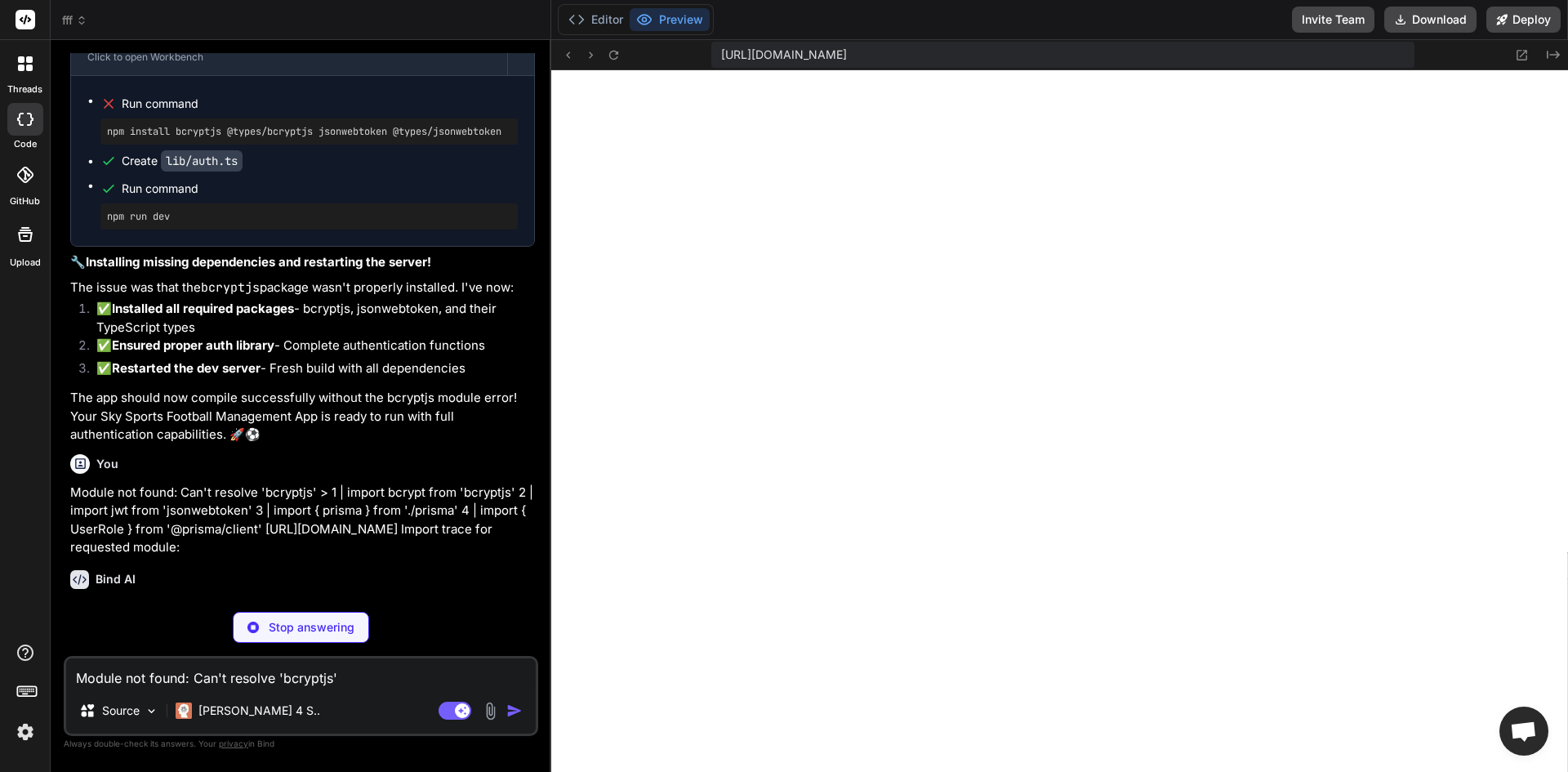
scroll to position [18306, 0]
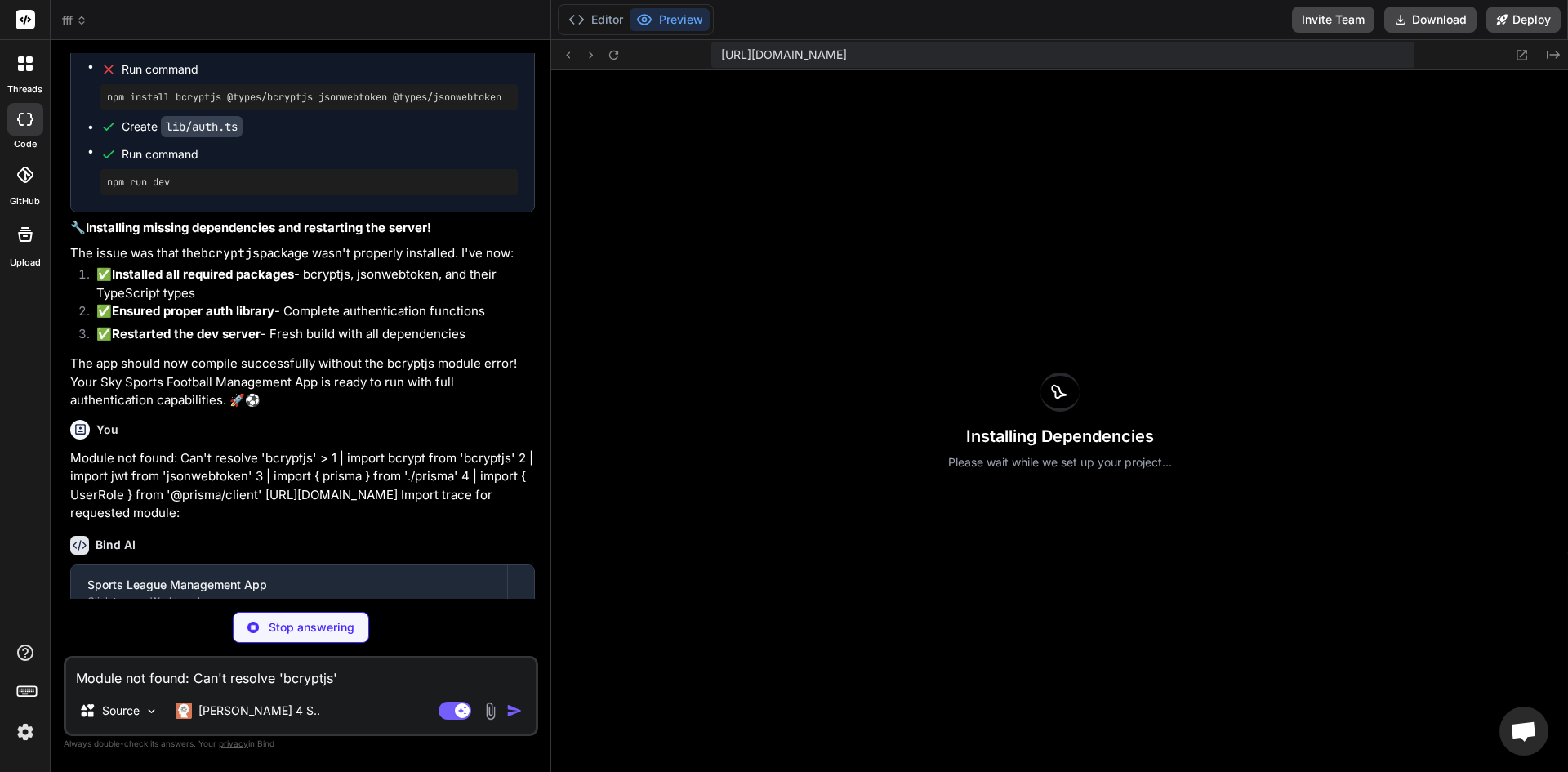
type textarea "x"
type textarea ""eslint-config-next": "13.5.1" } }"
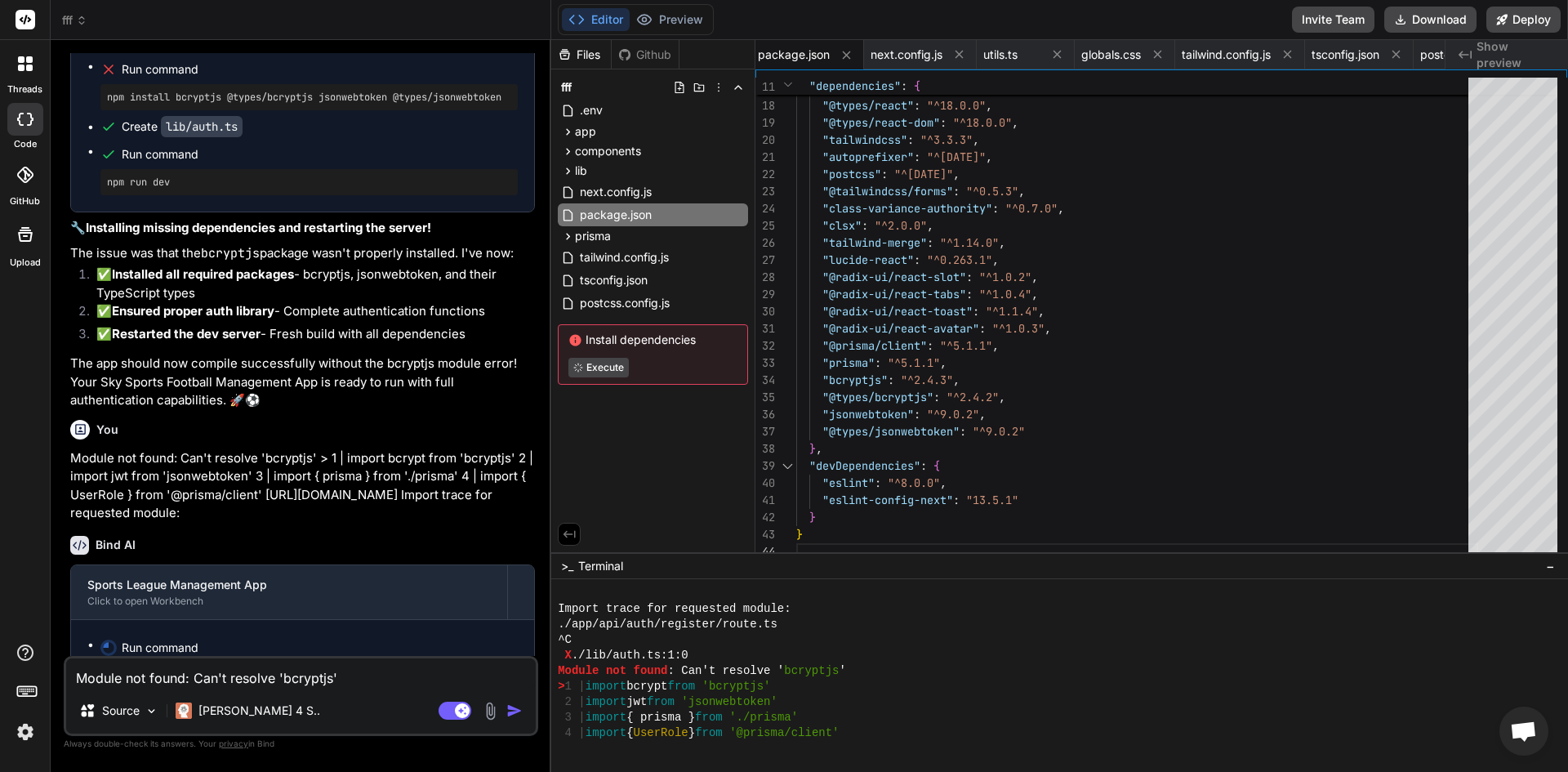
scroll to position [18659, 0]
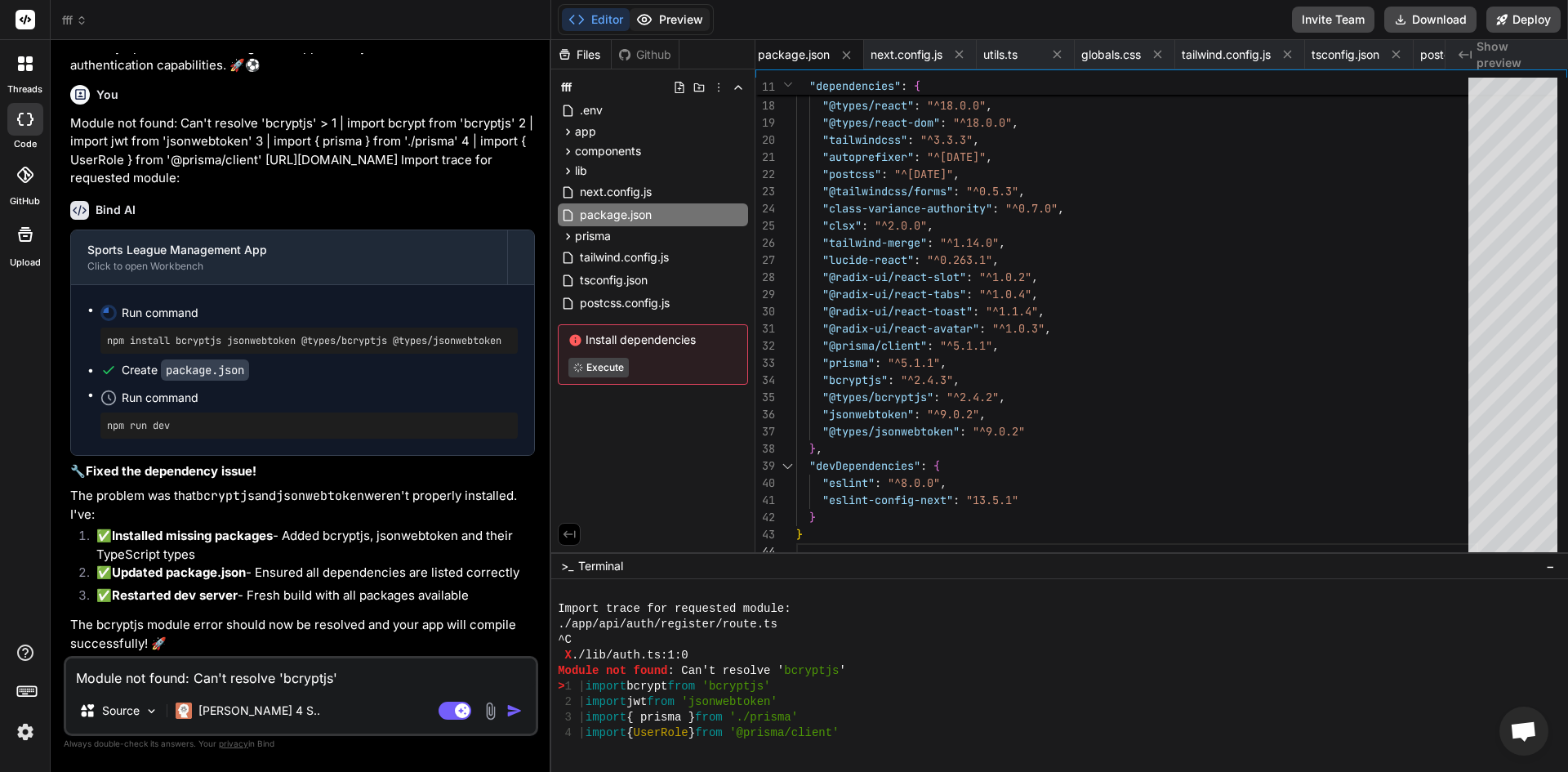
click at [646, 18] on circle at bounding box center [645, 20] width 5 height 5
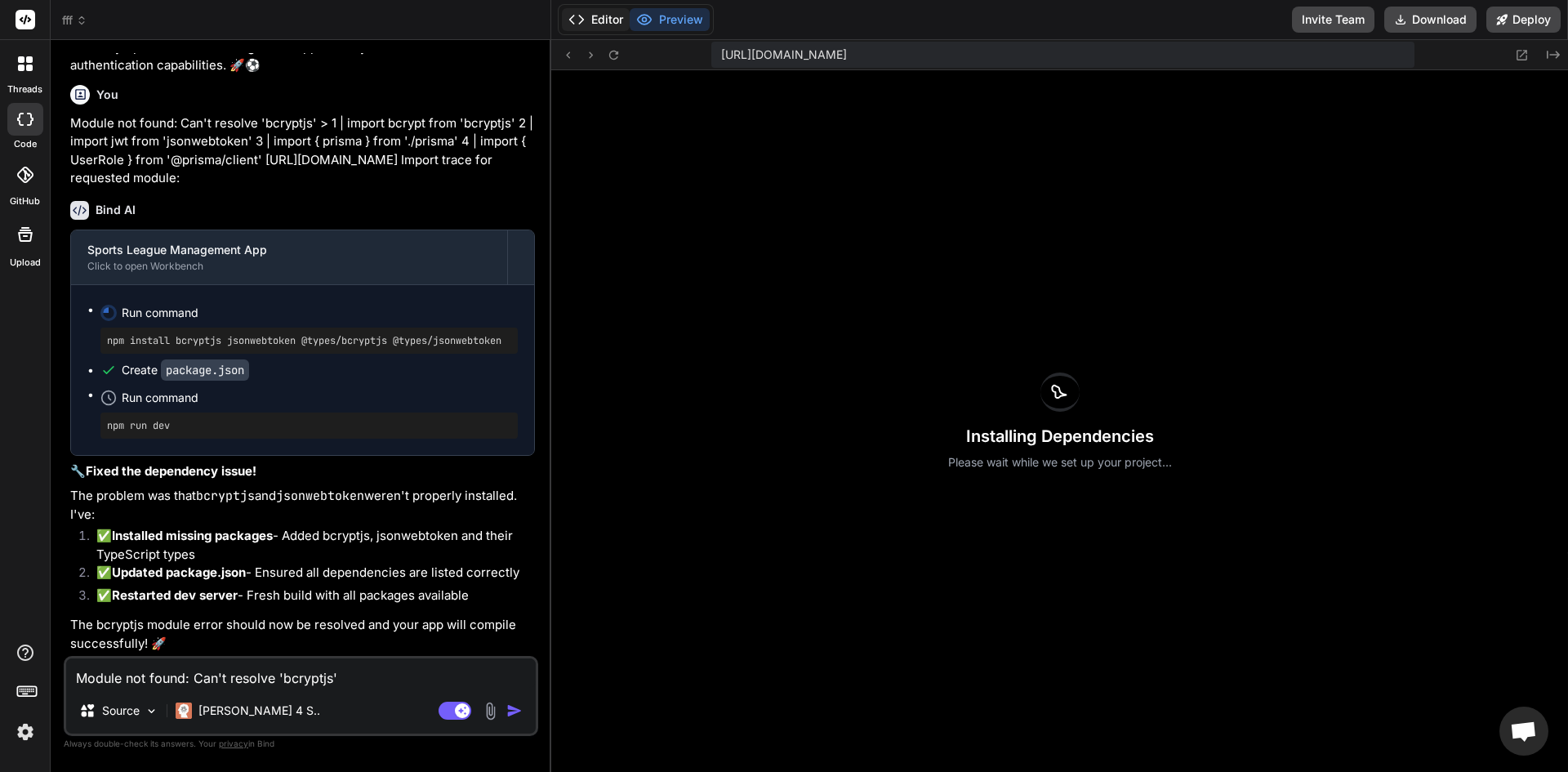
click at [589, 30] on button "Editor" at bounding box center [595, 19] width 68 height 23
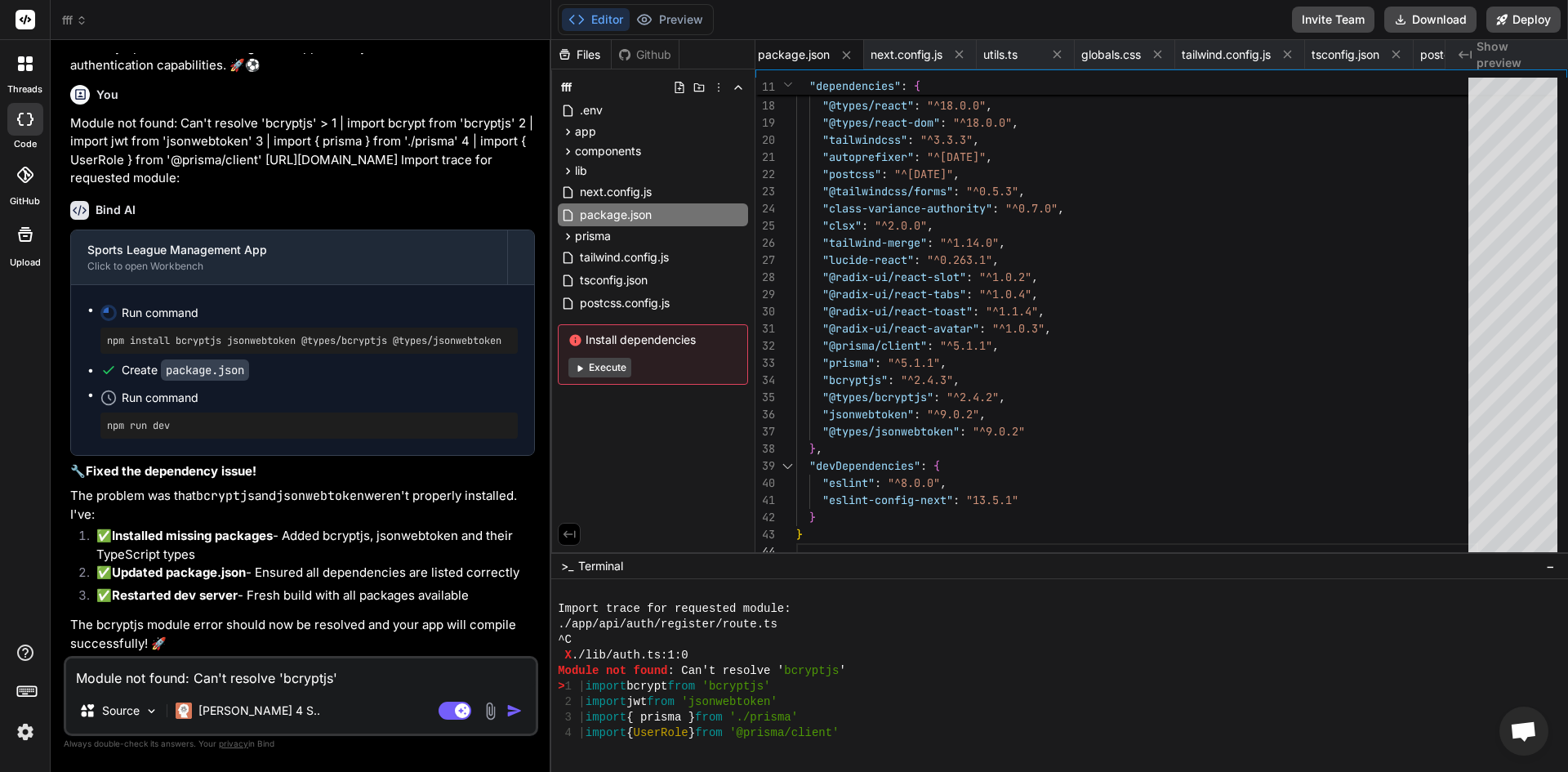
type textarea "x"
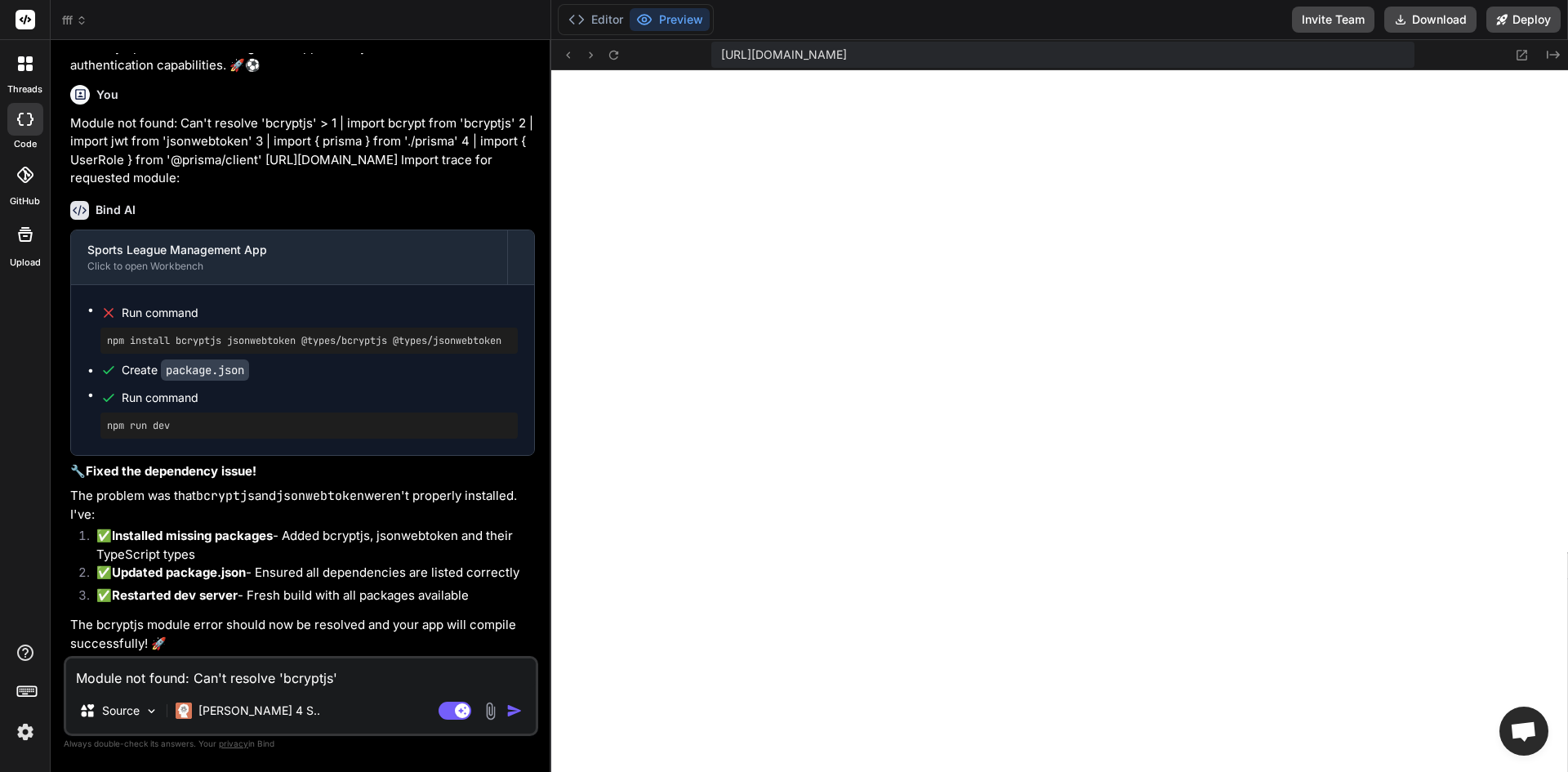
paste textarea "pg_dump \ -Fc \ -v \ -d __DATABASE_URL__ \ -n public \ -f db_dump.bak"
type textarea "pg_dump \ -Fc \ -v \ -d __DATABASE_URL__ \ -n public \ -f db_dump.bak"
type textarea "x"
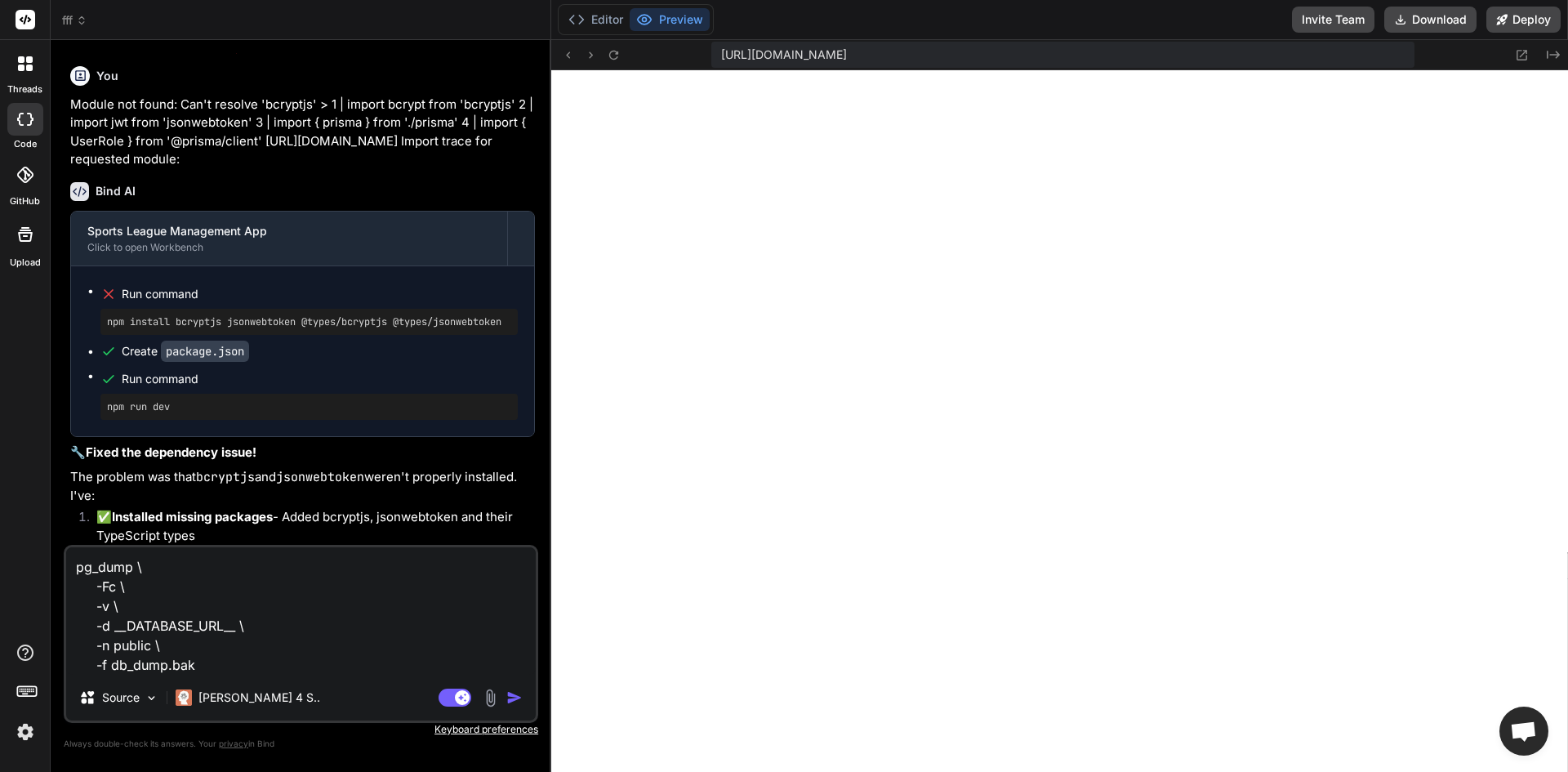
type textarea "pg_dump \ -Fc \ -v \ -d __DATABASE_URL__ \ -n public \ -f db_dump.bak"
click at [515, 694] on img "button" at bounding box center [515, 698] width 16 height 16
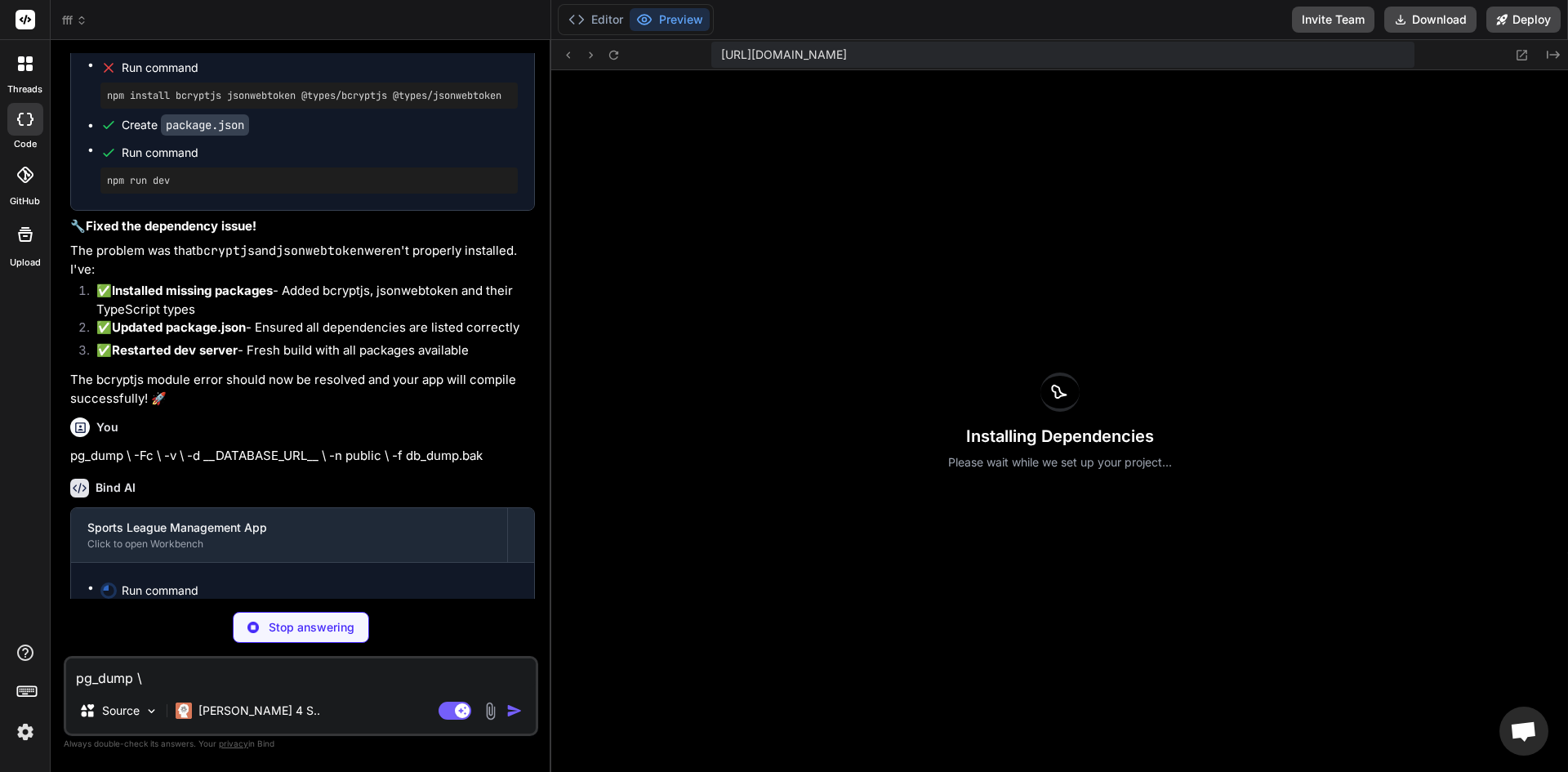
scroll to position [18978, 0]
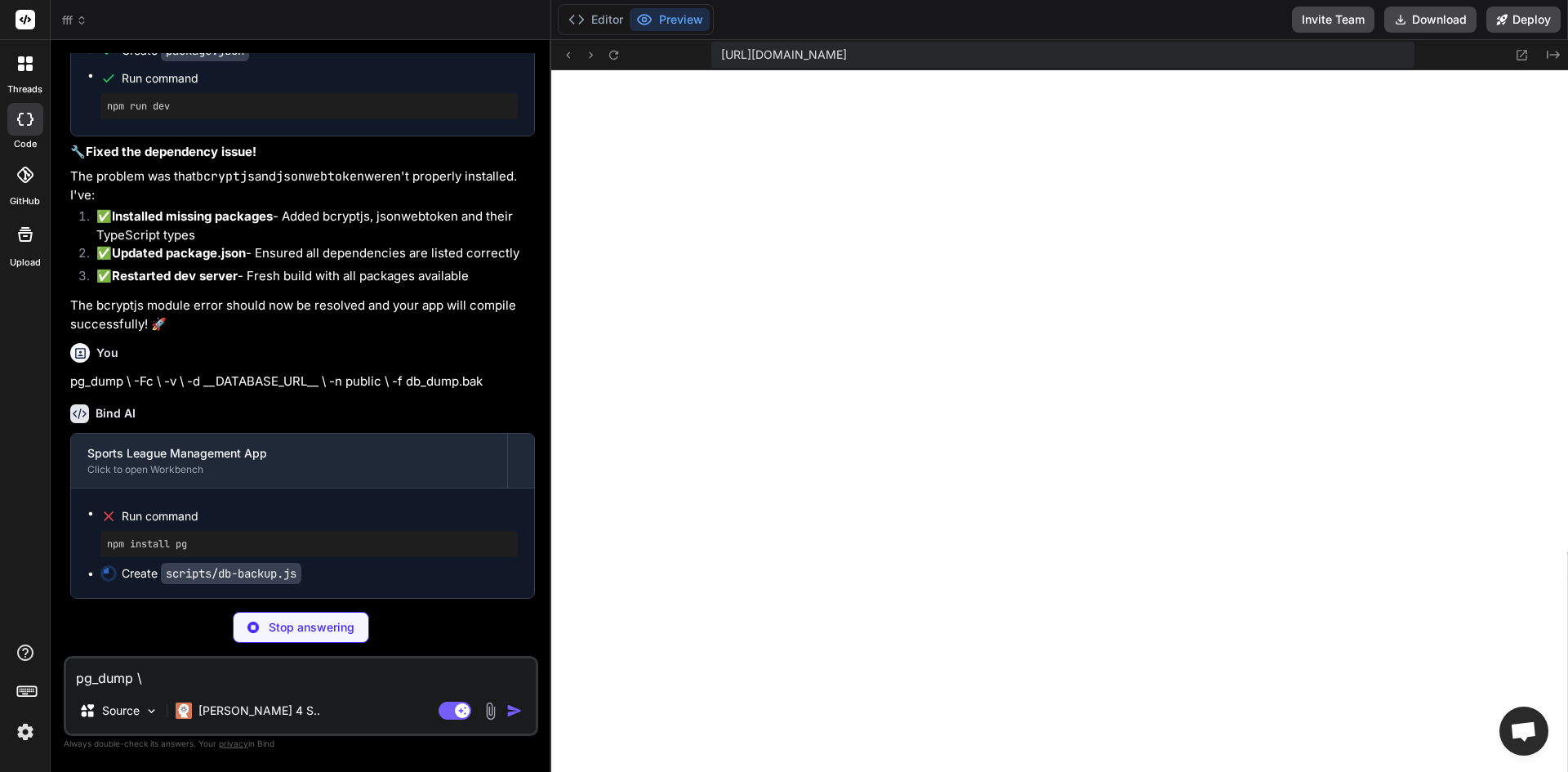
type textarea "x"
type textarea "console.error('Error:', error.message); process.exit(1); });"
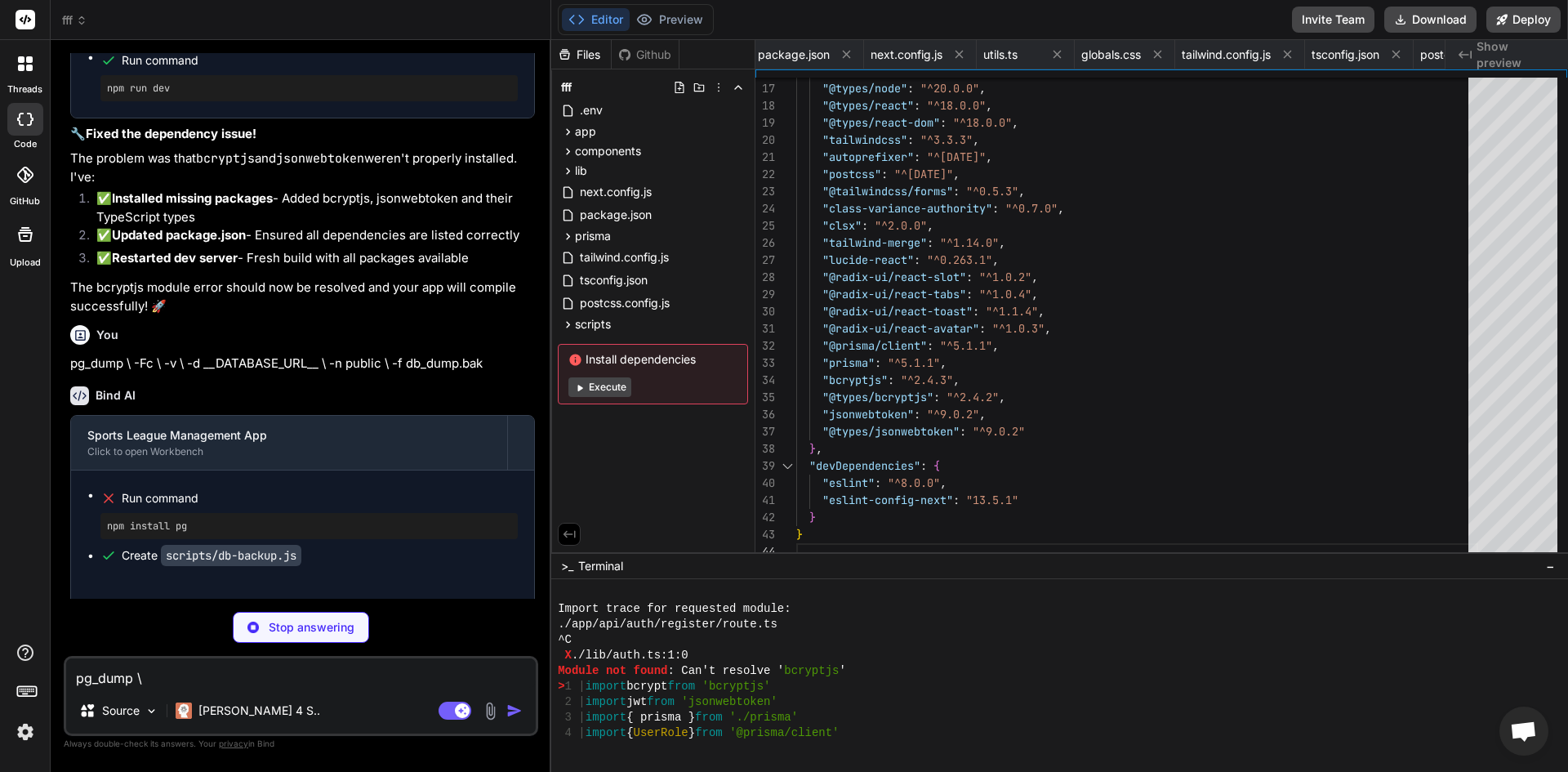
type textarea "x"
type textarea "process.exit(1); });"
type textarea "x"
type textarea "file.created ); }); console.log('\n💡 To restore a backup:'); console.log('npm r…"
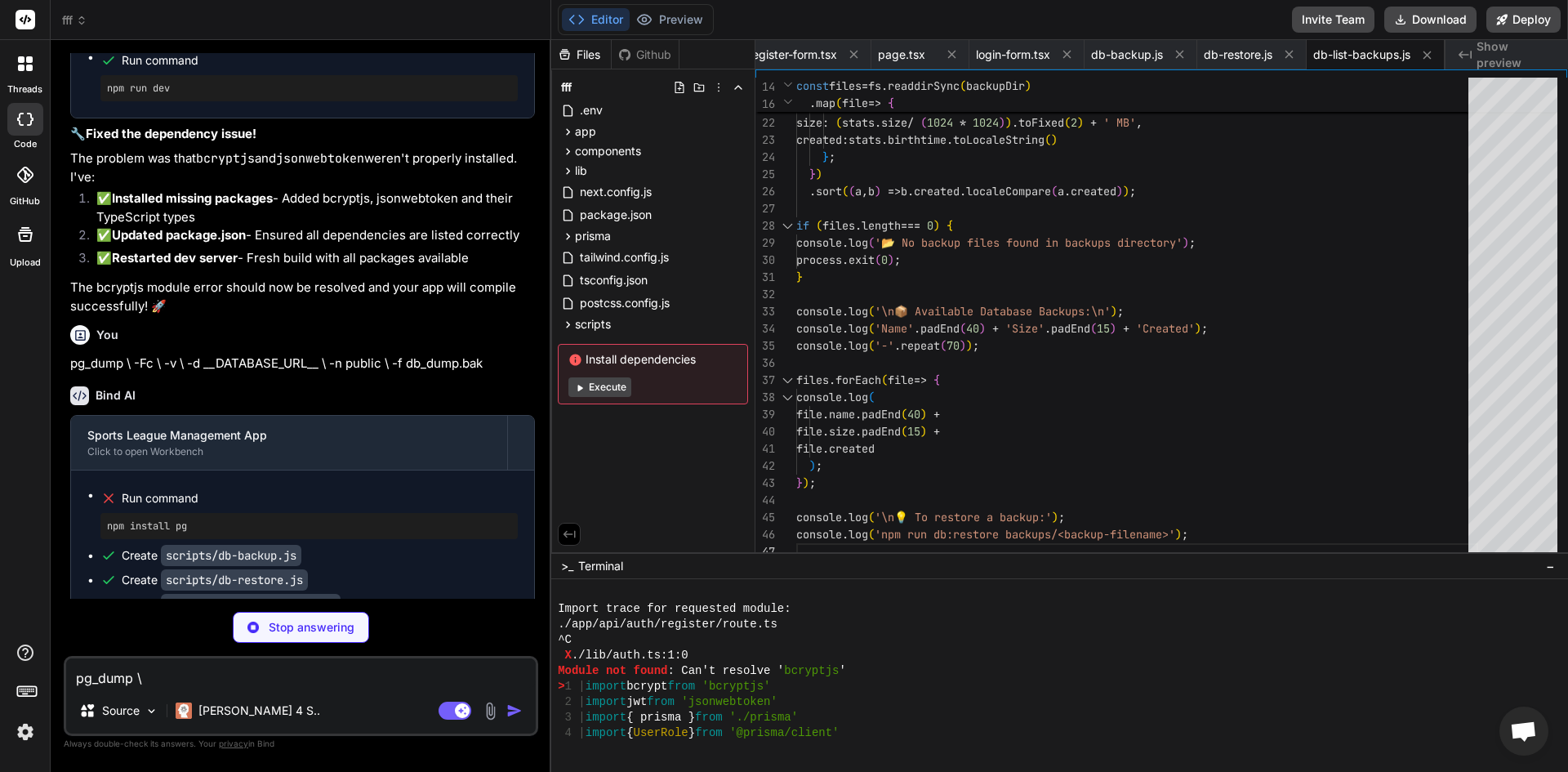
type textarea "x"
type textarea "}"
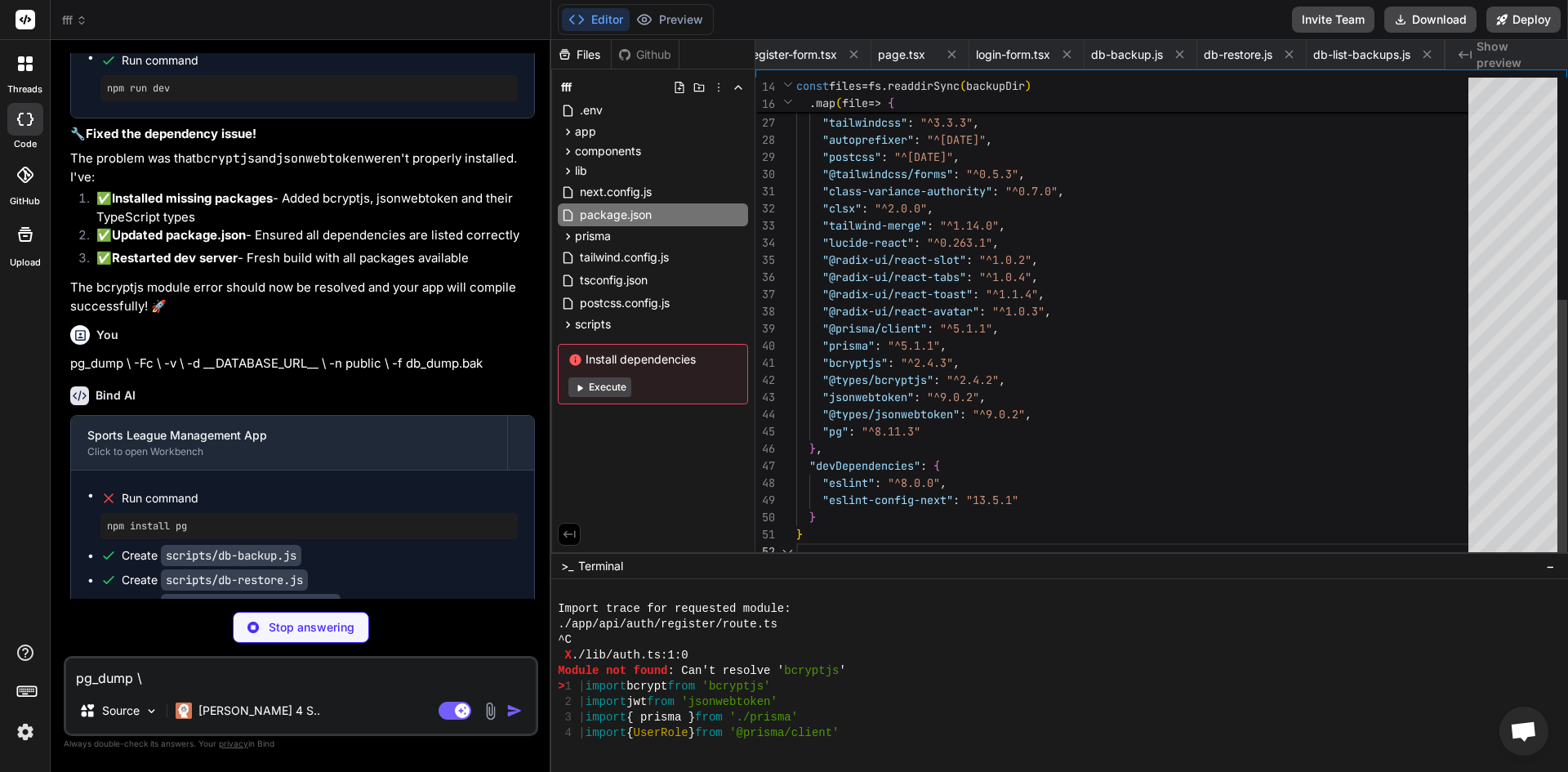
scroll to position [0, 2677]
type textarea "x"
type textarea "DATABASE_URL="postgresql://username:password@localhost:5432/sports_league" JWT_…"
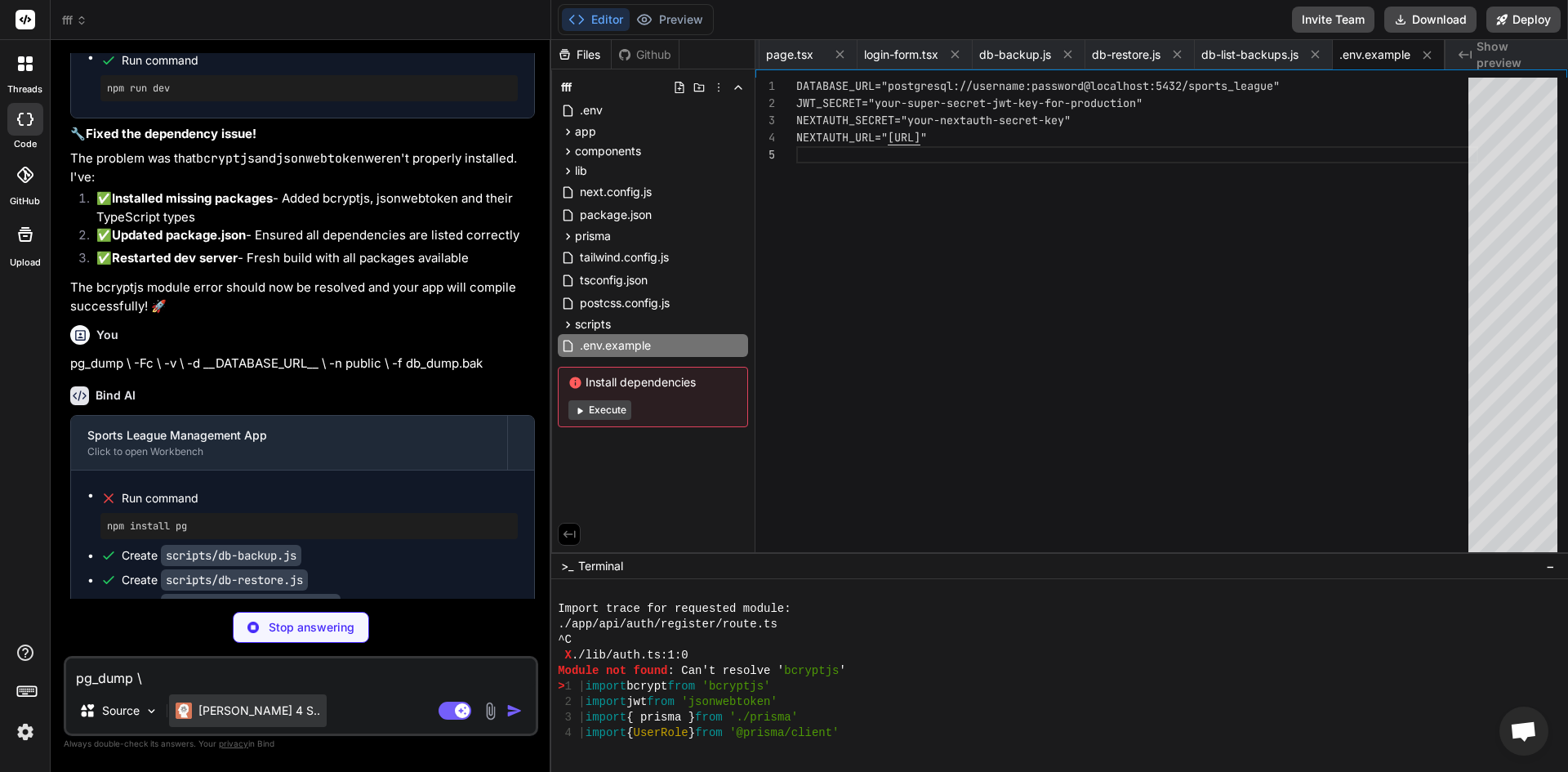
type textarea "x"
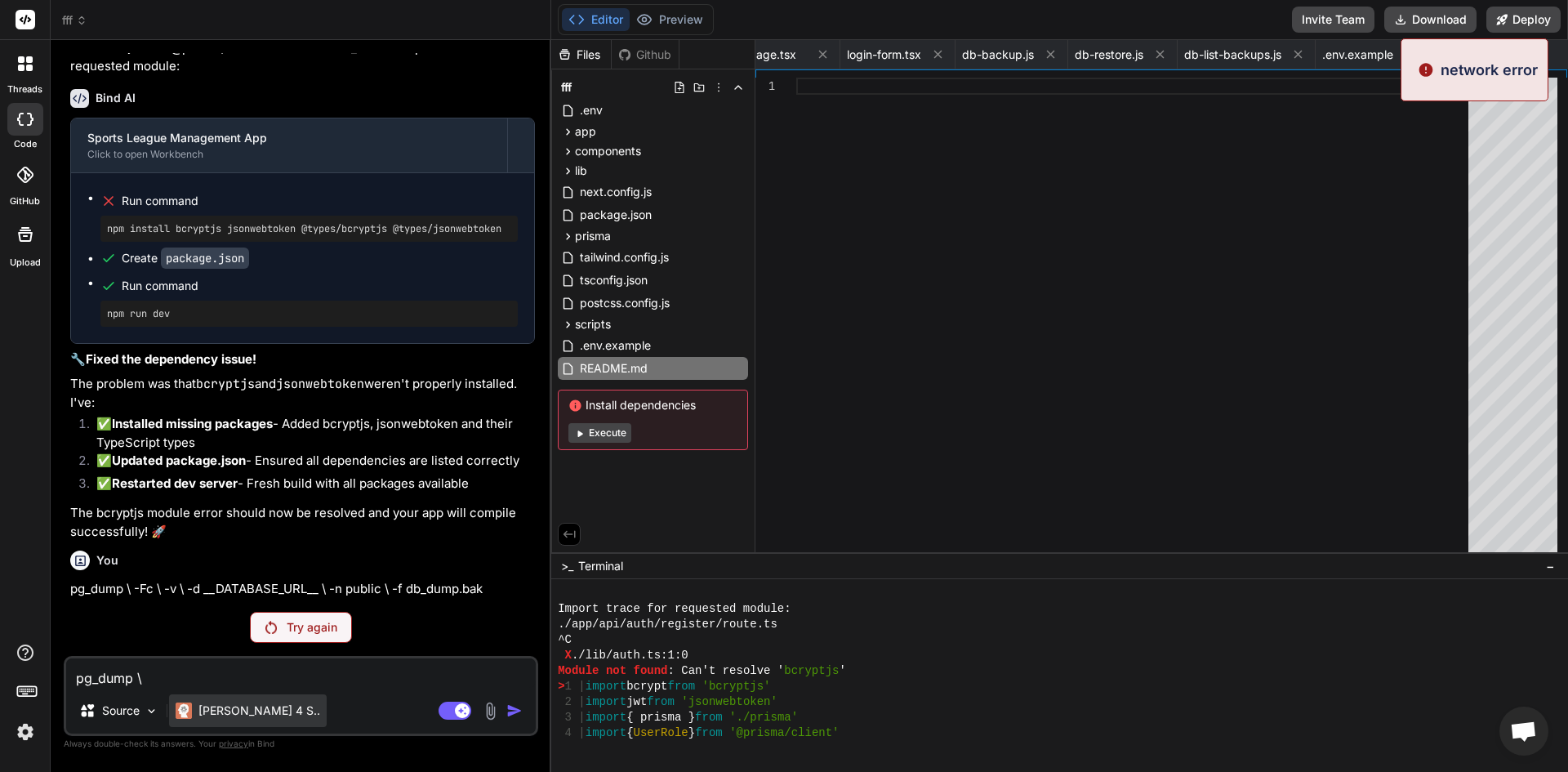
scroll to position [18770, 0]
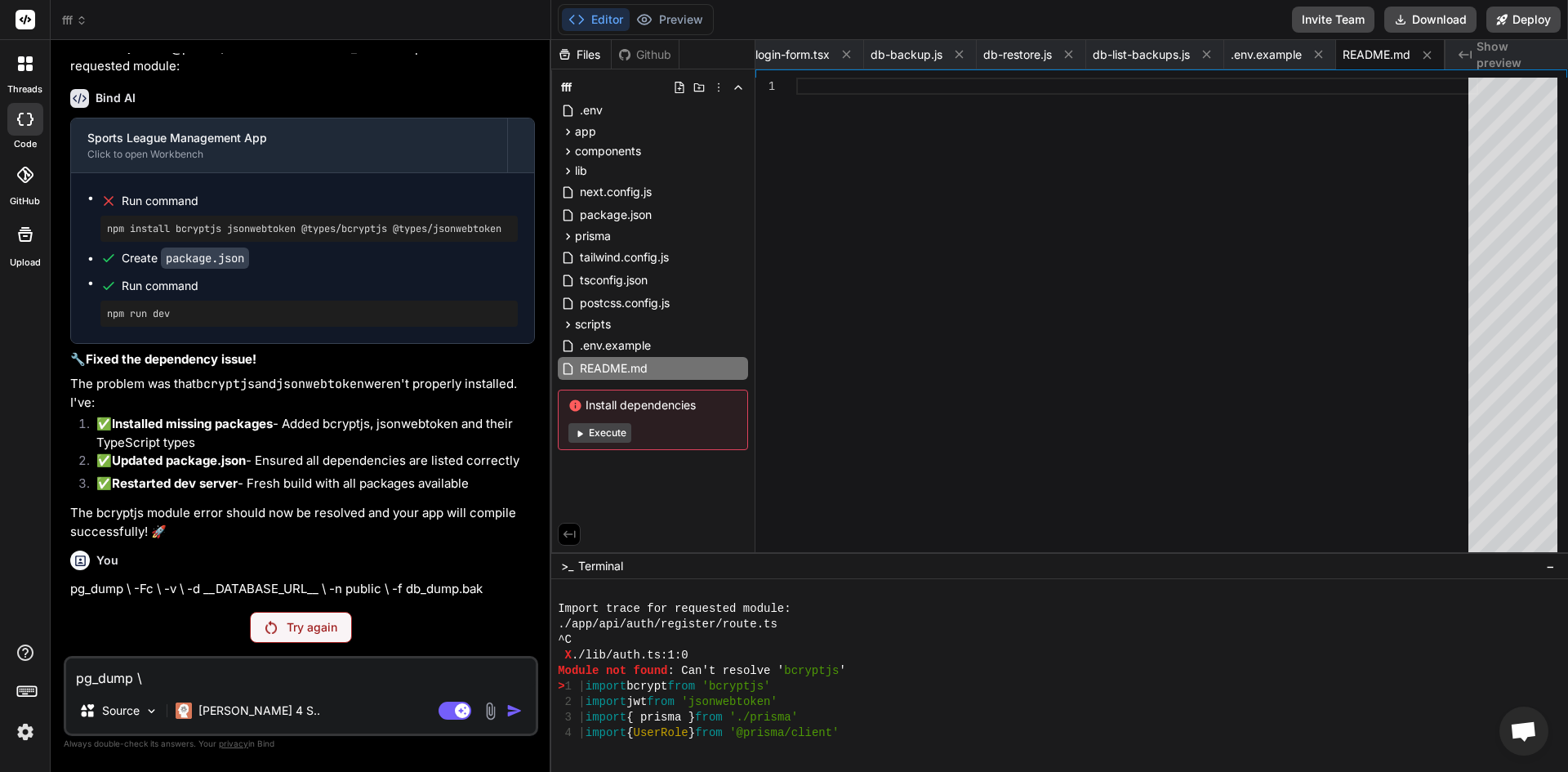
click at [280, 620] on div "Try again" at bounding box center [301, 628] width 102 height 31
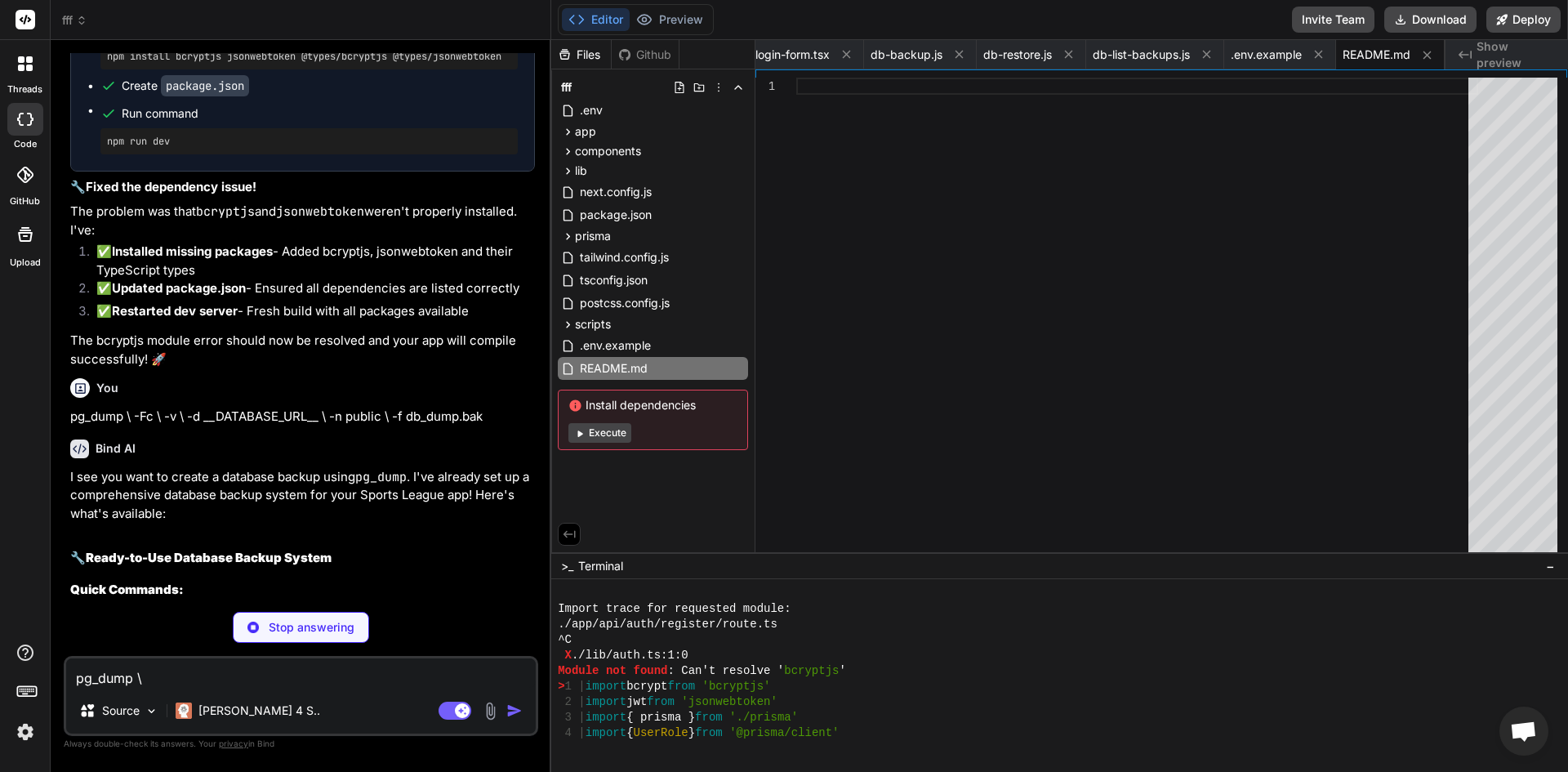
scroll to position [18978, 0]
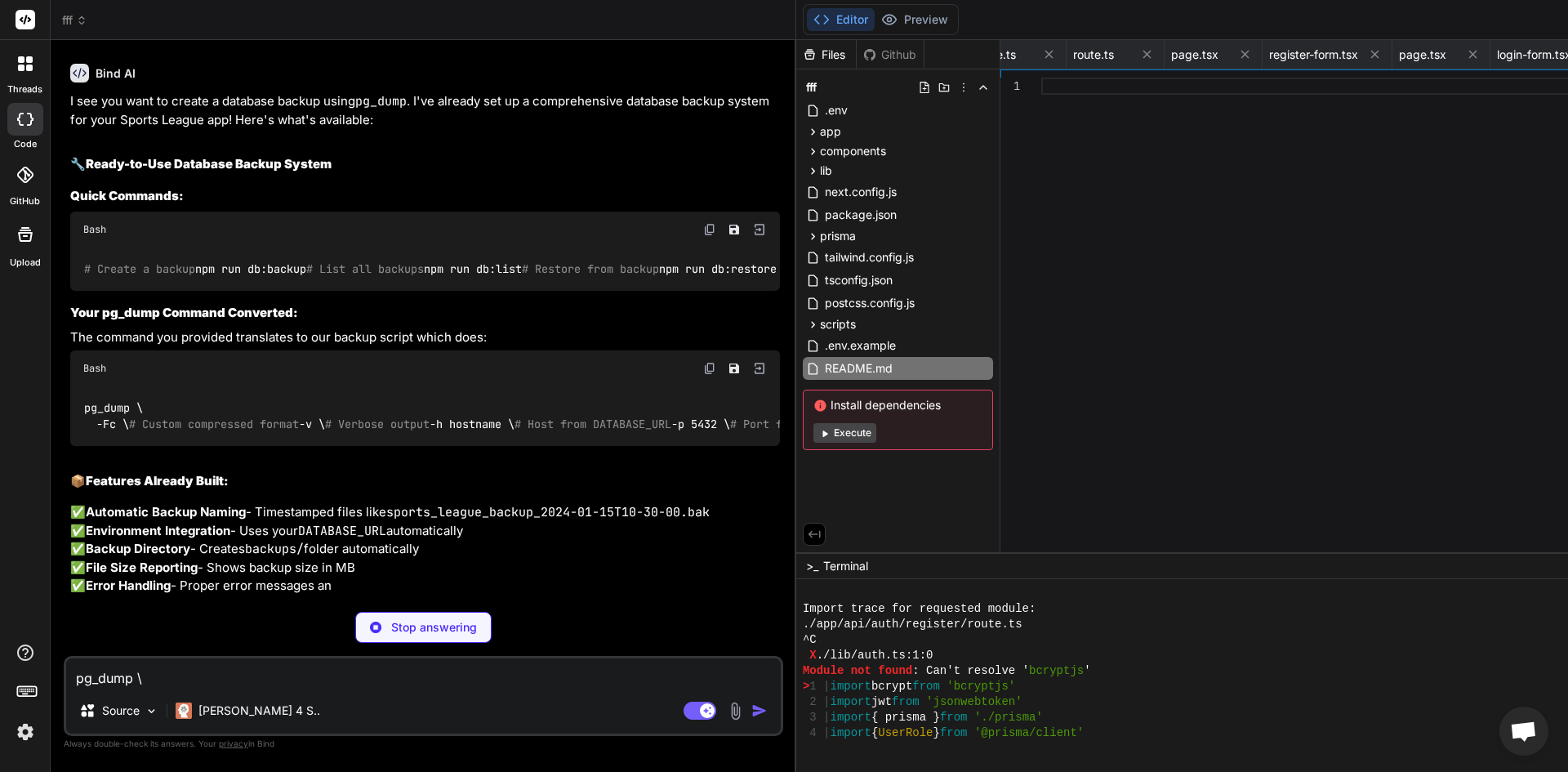
click at [752, 237] on img at bounding box center [759, 229] width 14 height 14
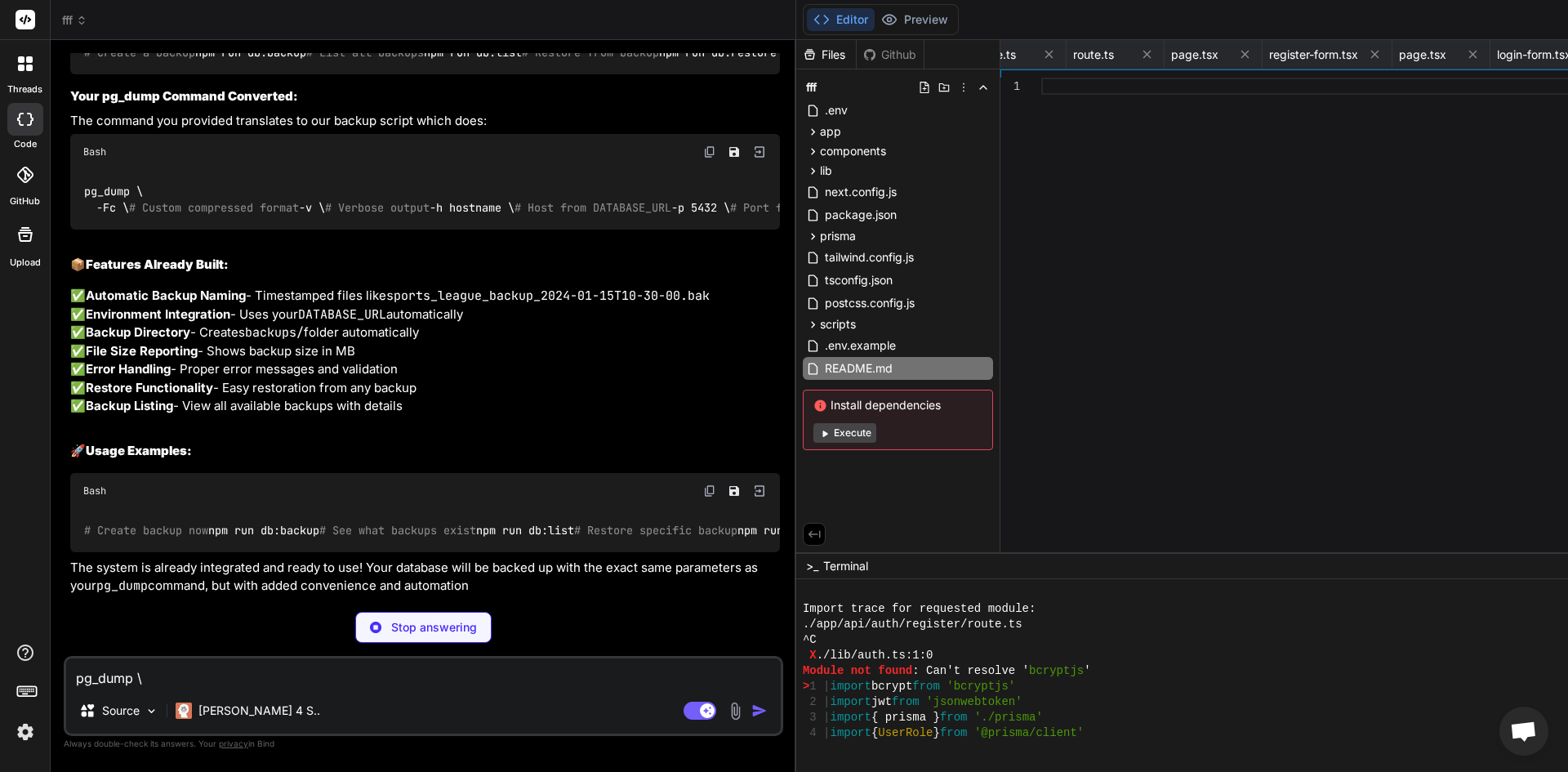
scroll to position [19631, 0]
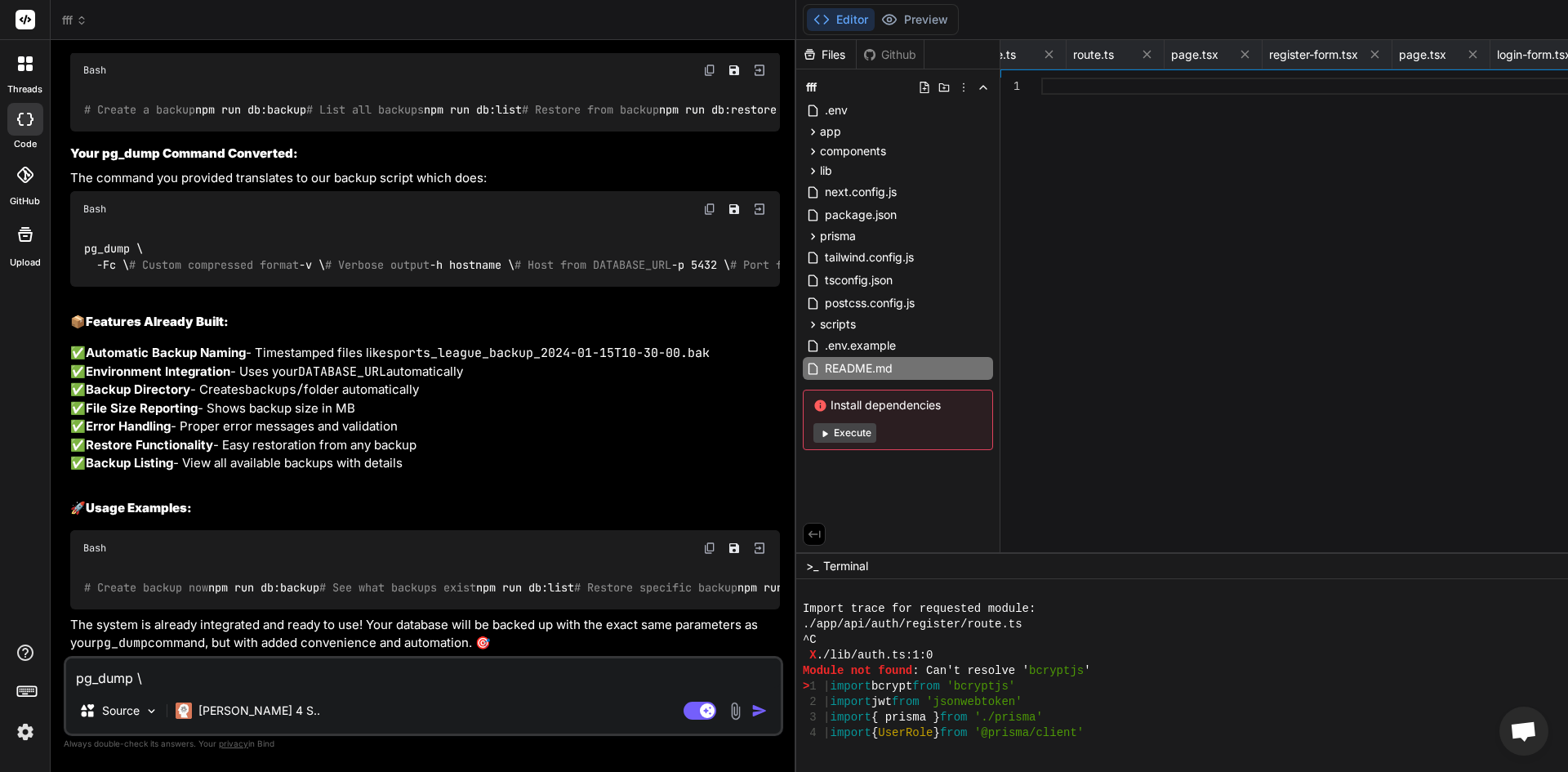
type textarea "x"
click at [281, 693] on div "pg_dump \ -Fc \ -v \ -d __DATABASE_URL__ \ -n public \ -f db_dump.bak Source Cl…" at bounding box center [423, 695] width 719 height 80
click at [280, 681] on textarea "pg_dump \ -Fc \ -v \ -d __DATABASE_URL__ \ -n public \ -f db_dump.bak" at bounding box center [423, 673] width 715 height 30
type textarea "c"
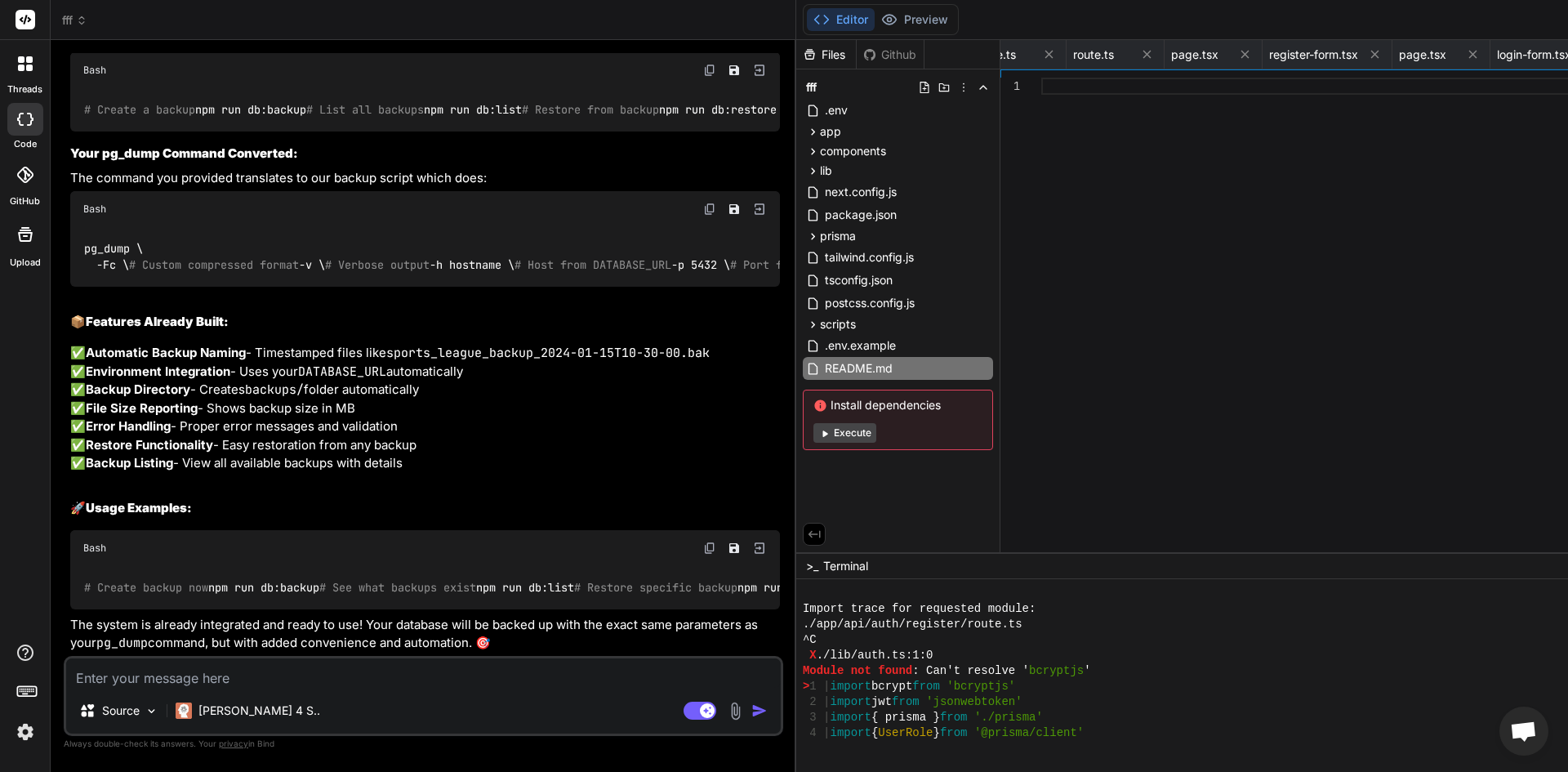
type textarea "x"
type textarea "co"
type textarea "x"
type textarea "con"
type textarea "x"
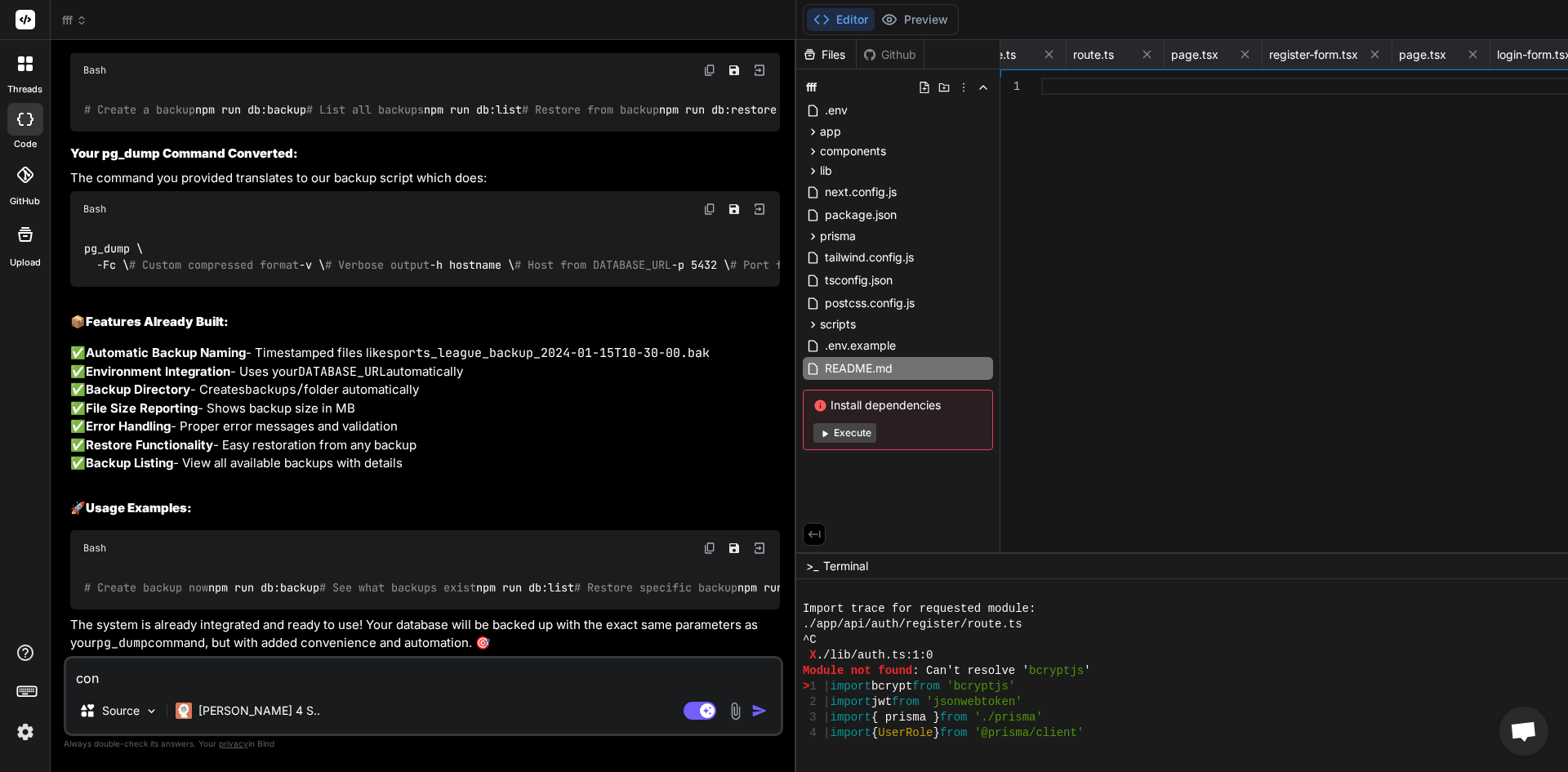
type textarea "cont"
type textarea "x"
type textarea "conti"
type textarea "x"
type textarea "contin"
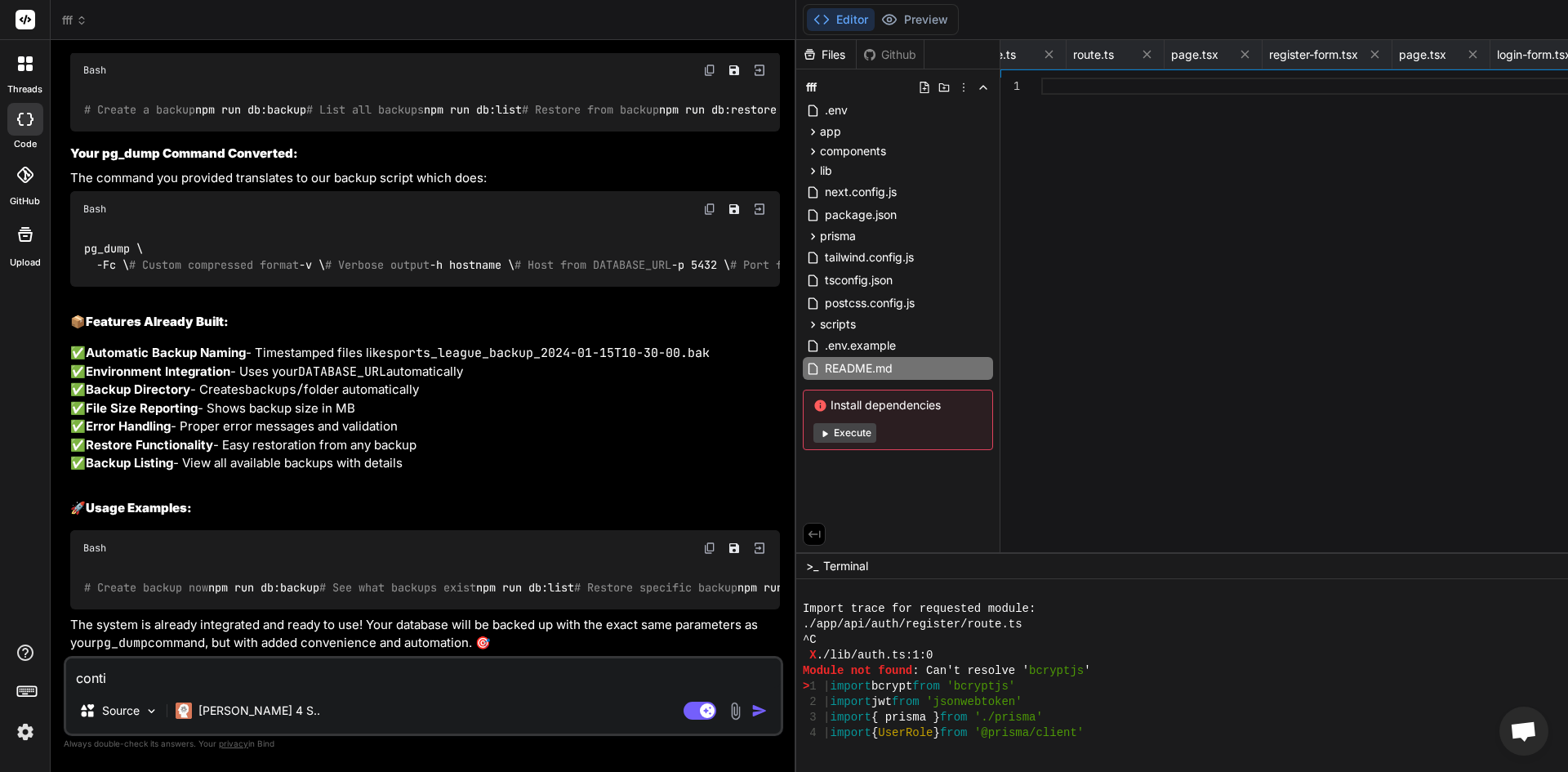
type textarea "x"
type textarea "continu"
type textarea "x"
type textarea "continue"
type textarea "x"
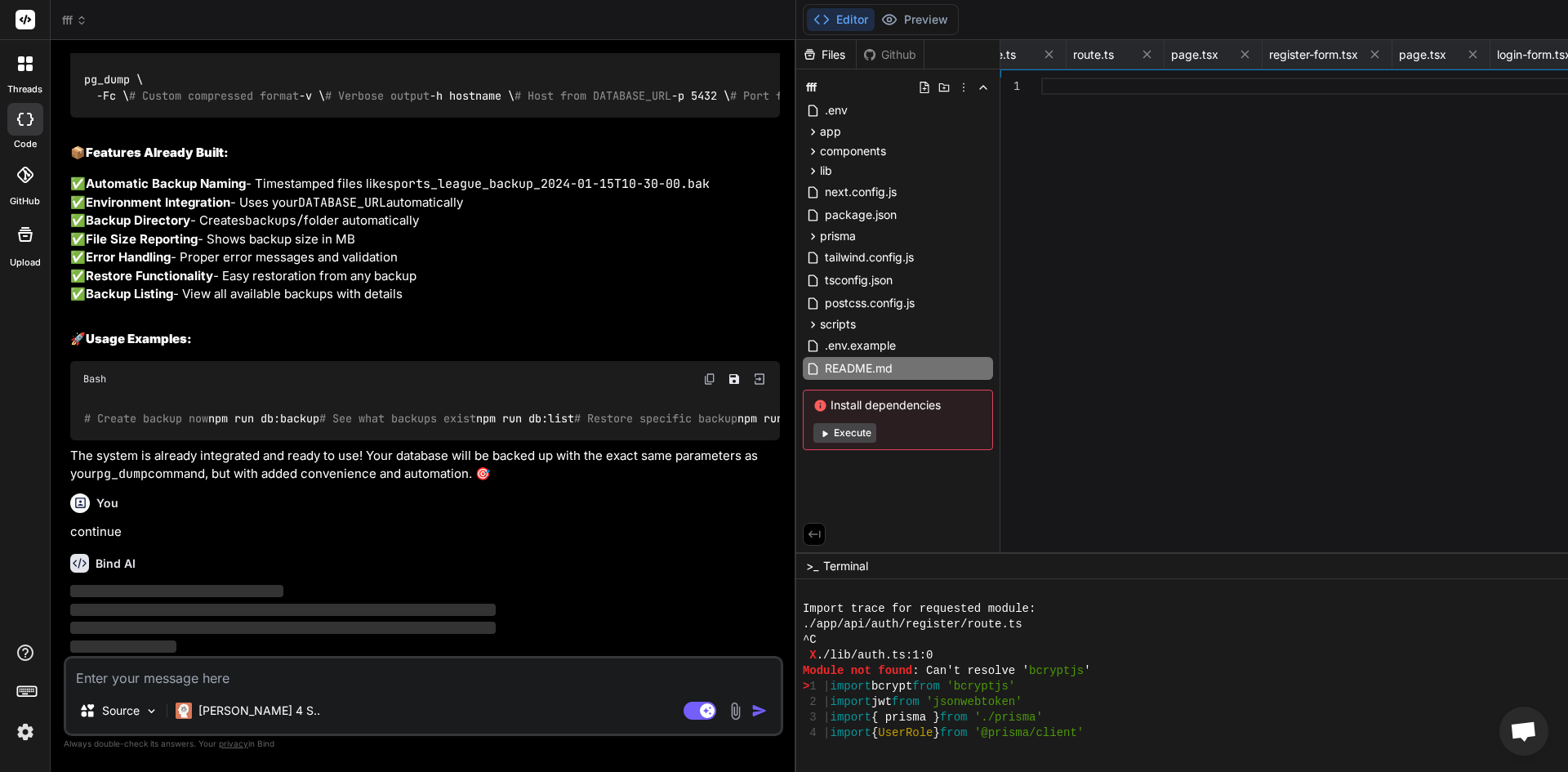
scroll to position [20175, 0]
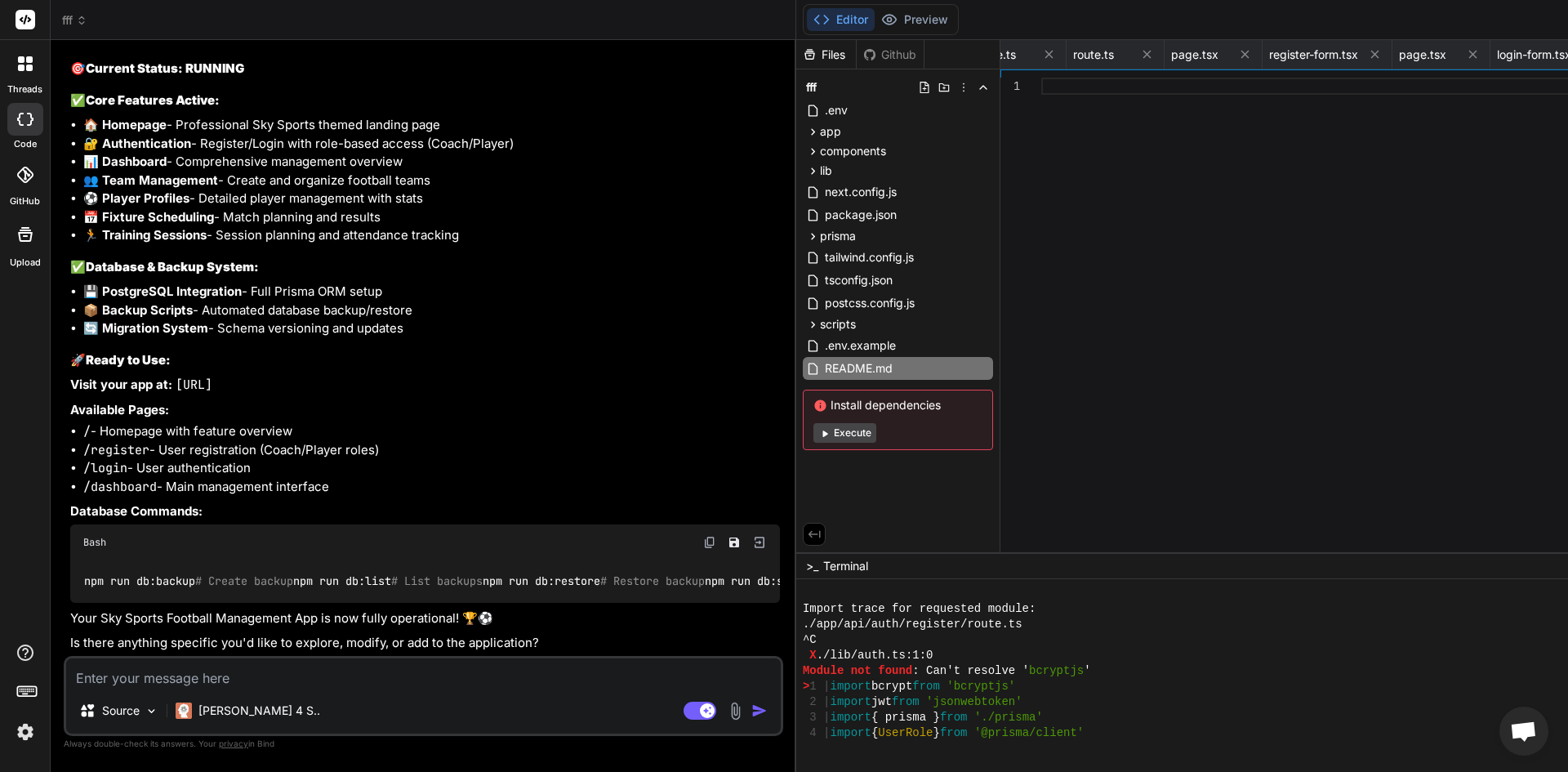
type textarea "x"
paste textarea "npx prisma migrate dev"
type textarea "npx prisma migrate dev"
type textarea "x"
type textarea "npx prisma migrate dev"
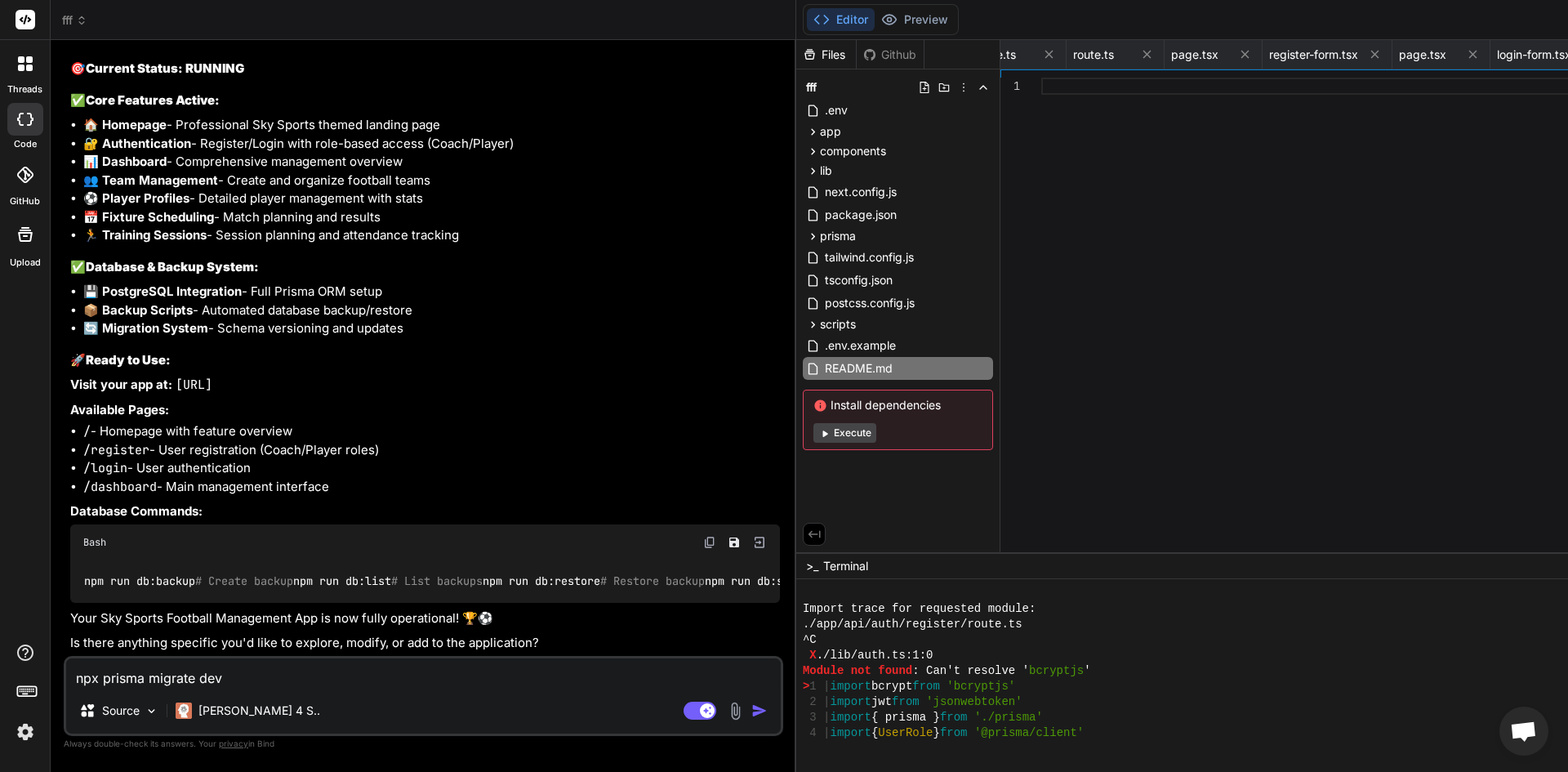
click at [751, 710] on img "button" at bounding box center [759, 711] width 16 height 16
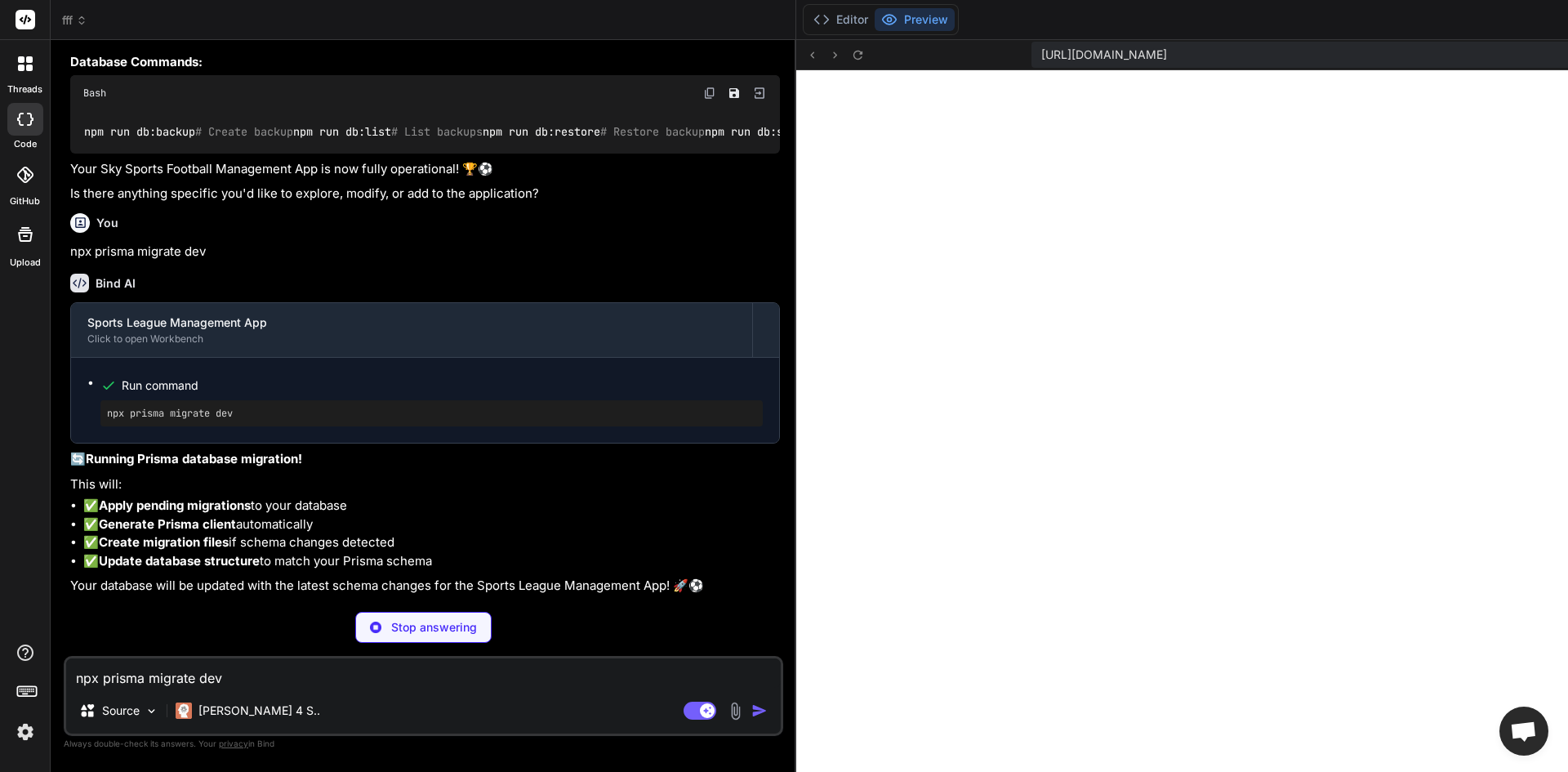
scroll to position [21257, 0]
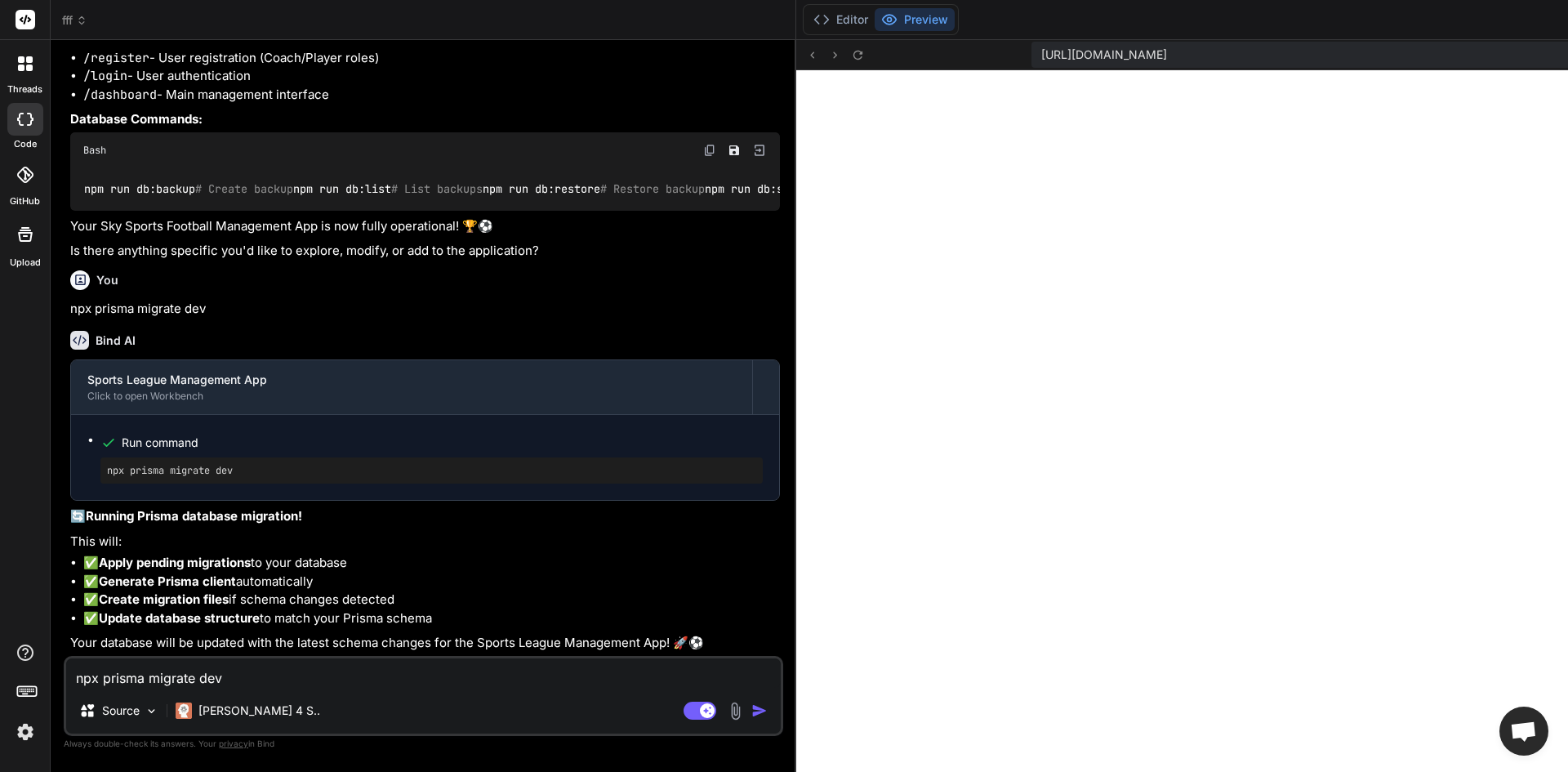
type textarea "x"
click at [803, 33] on div "Editor Preview" at bounding box center [880, 20] width 156 height 31
click at [813, 14] on icon at bounding box center [821, 20] width 16 height 16
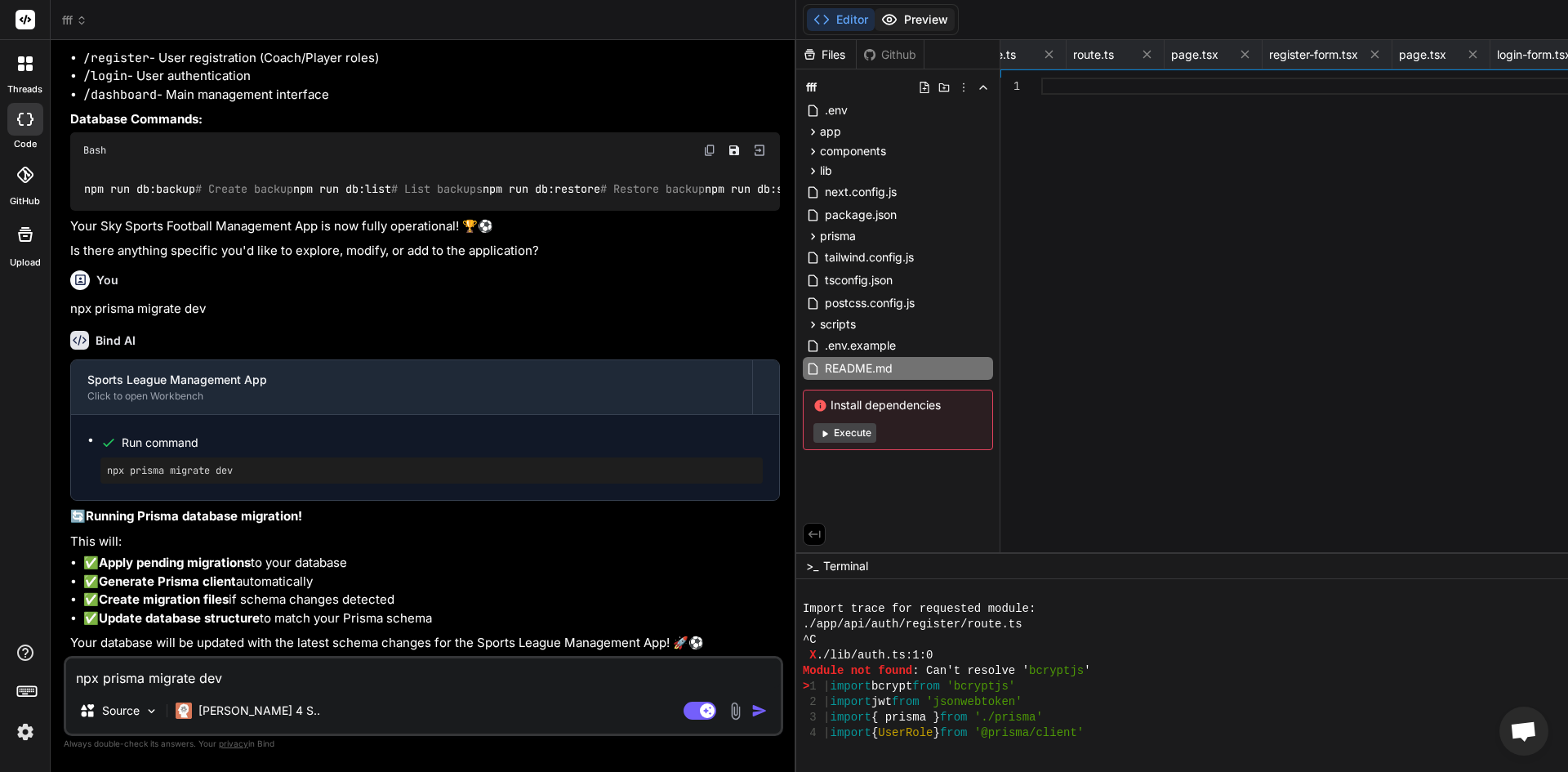
click at [875, 25] on button "Preview" at bounding box center [914, 19] width 80 height 23
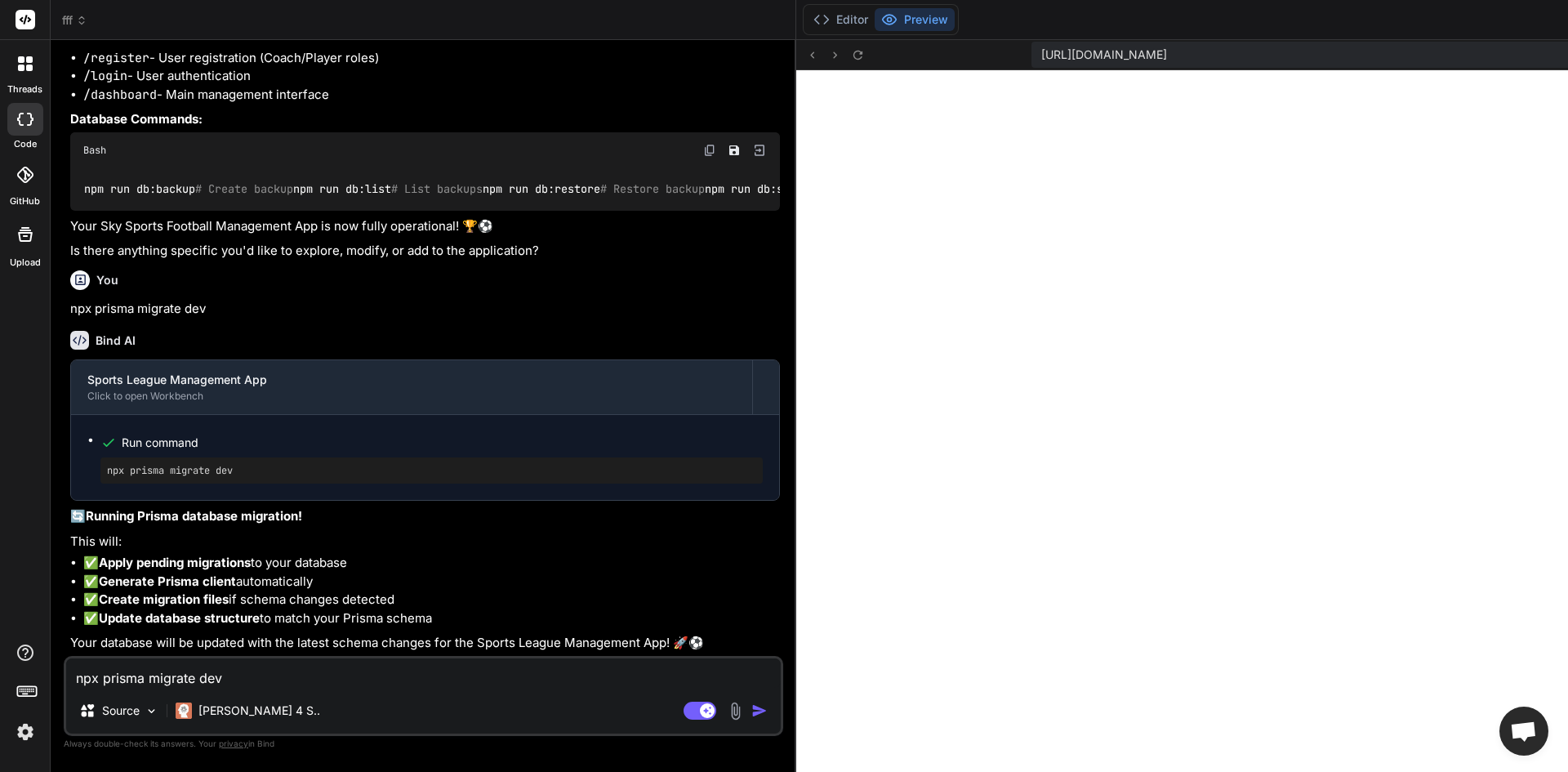
paste textarea "m install prisma @prisma/client@latest @prisma/extension-accelerate"
type textarea "npm install prisma @prisma/client@latest @prisma/extension-accelerate"
type textarea "x"
type textarea "npm install prisma @prisma/client@latest @prisma/extension-accelerate"
click at [751, 704] on img "button" at bounding box center [759, 711] width 16 height 16
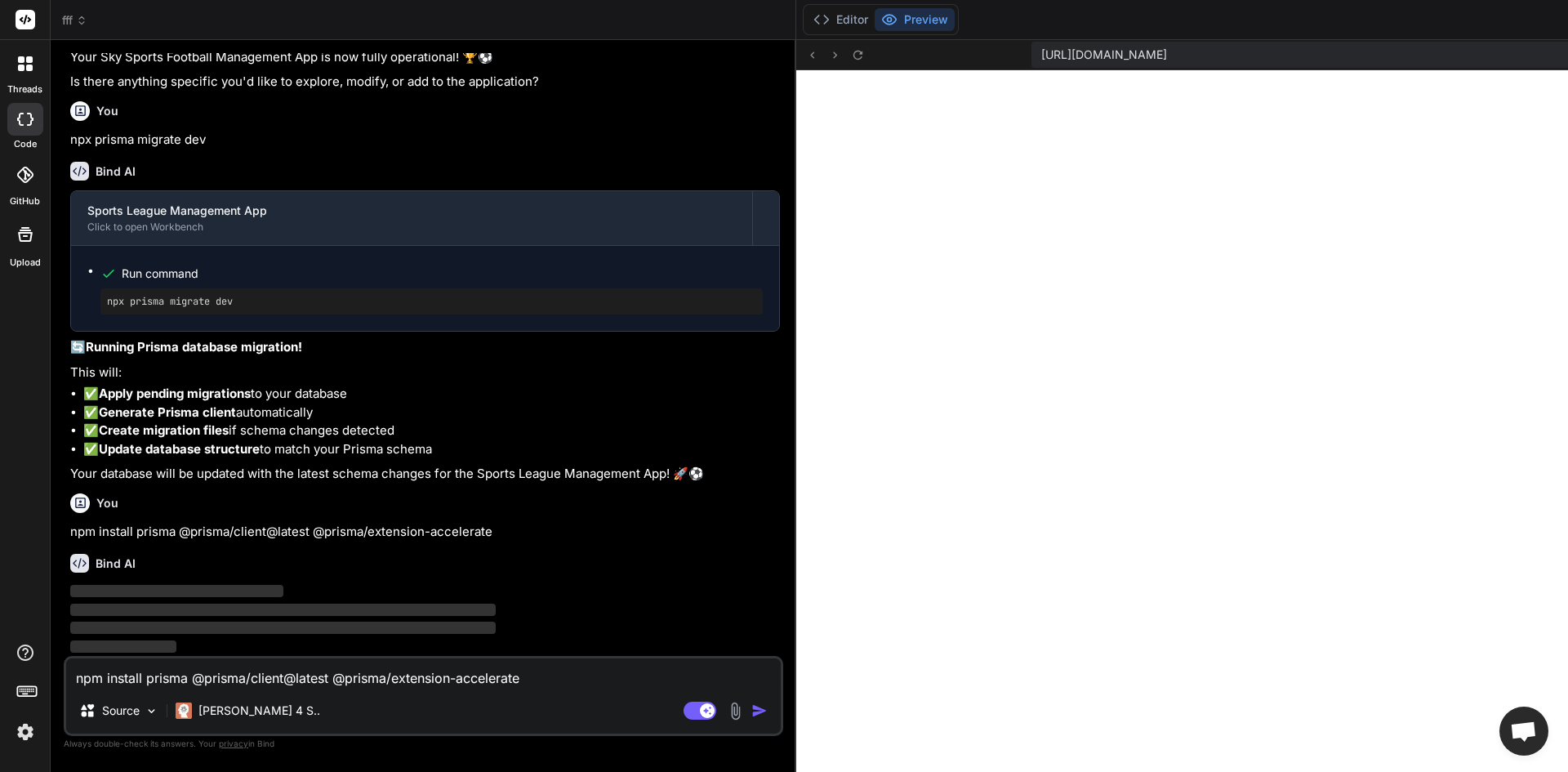
scroll to position [21426, 0]
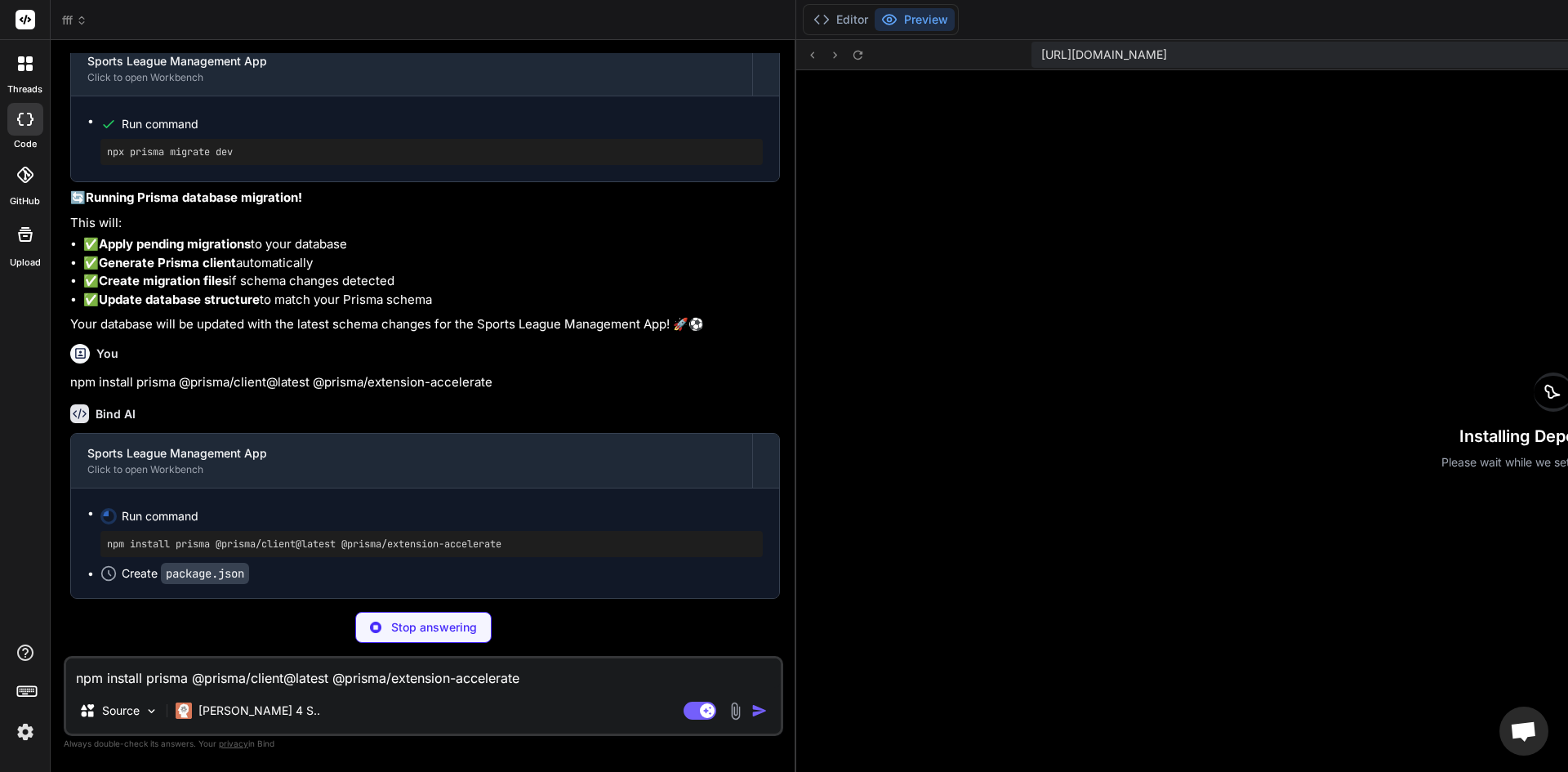
type textarea "x"
type textarea "} }"
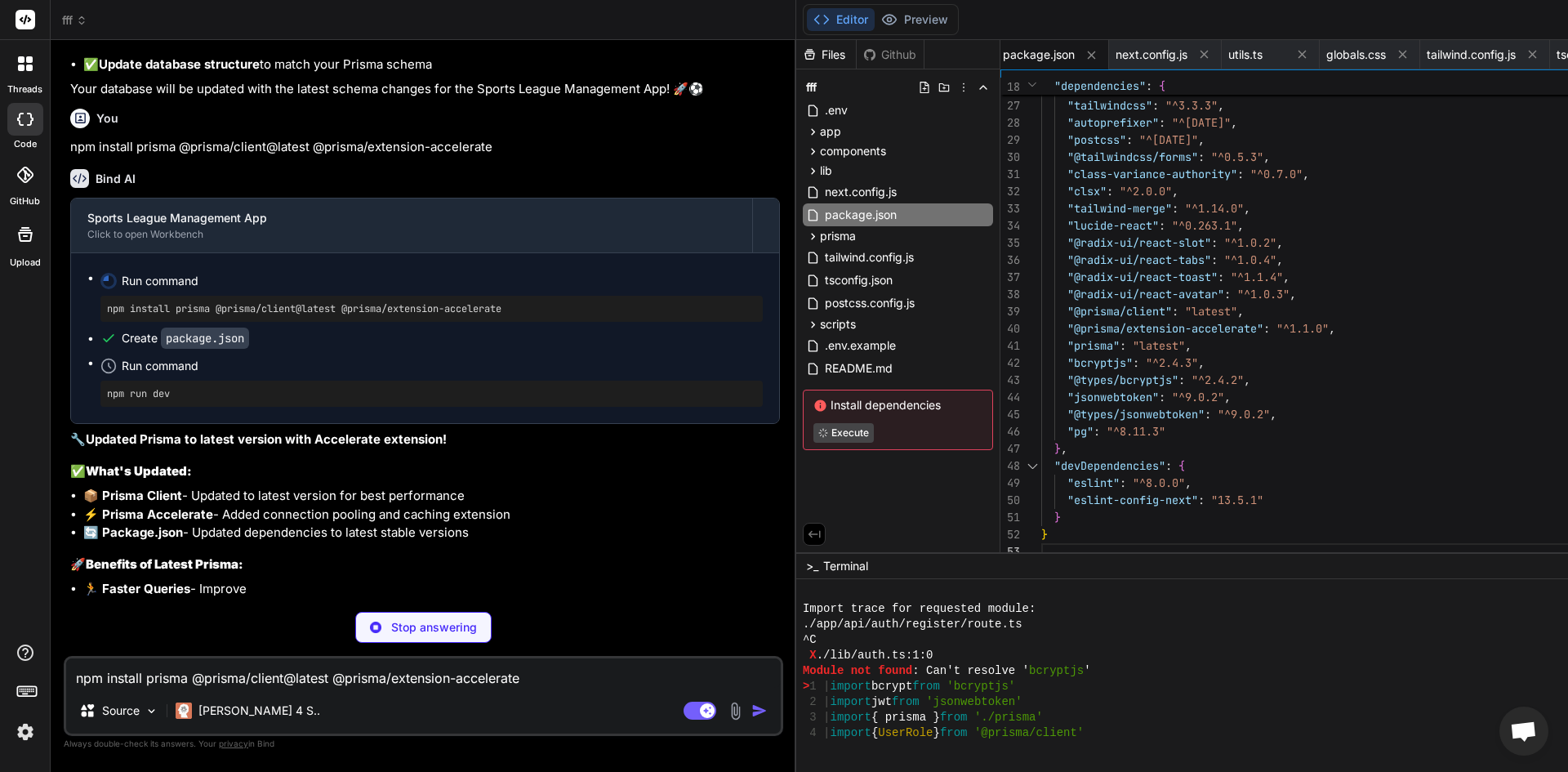
scroll to position [21811, 0]
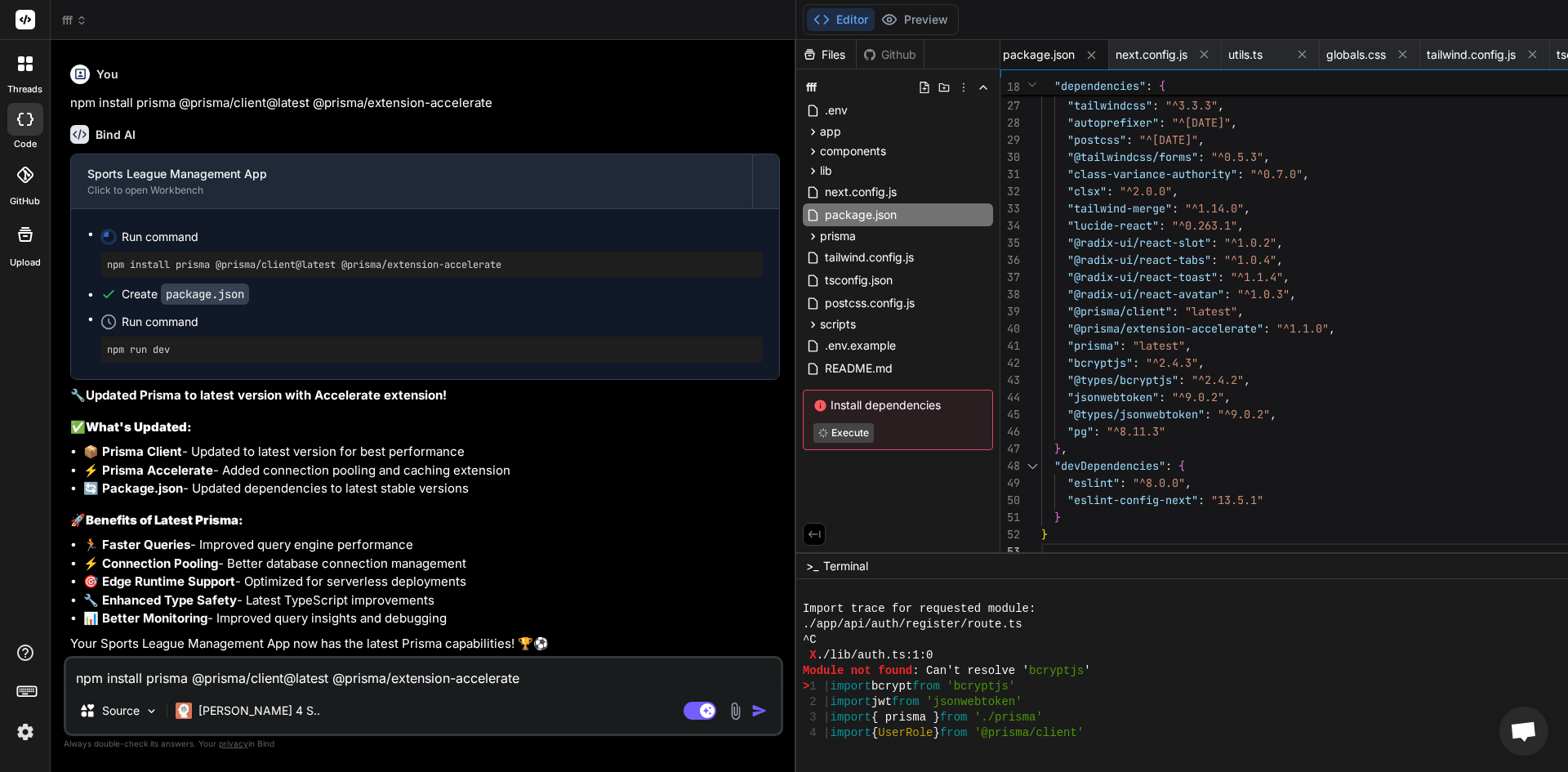
type textarea "x"
paste textarea "x prisma generate --no-engin"
type textarea "npx prisma generate --no-engine"
type textarea "x"
type textarea "npx prisma generate --no-engine"
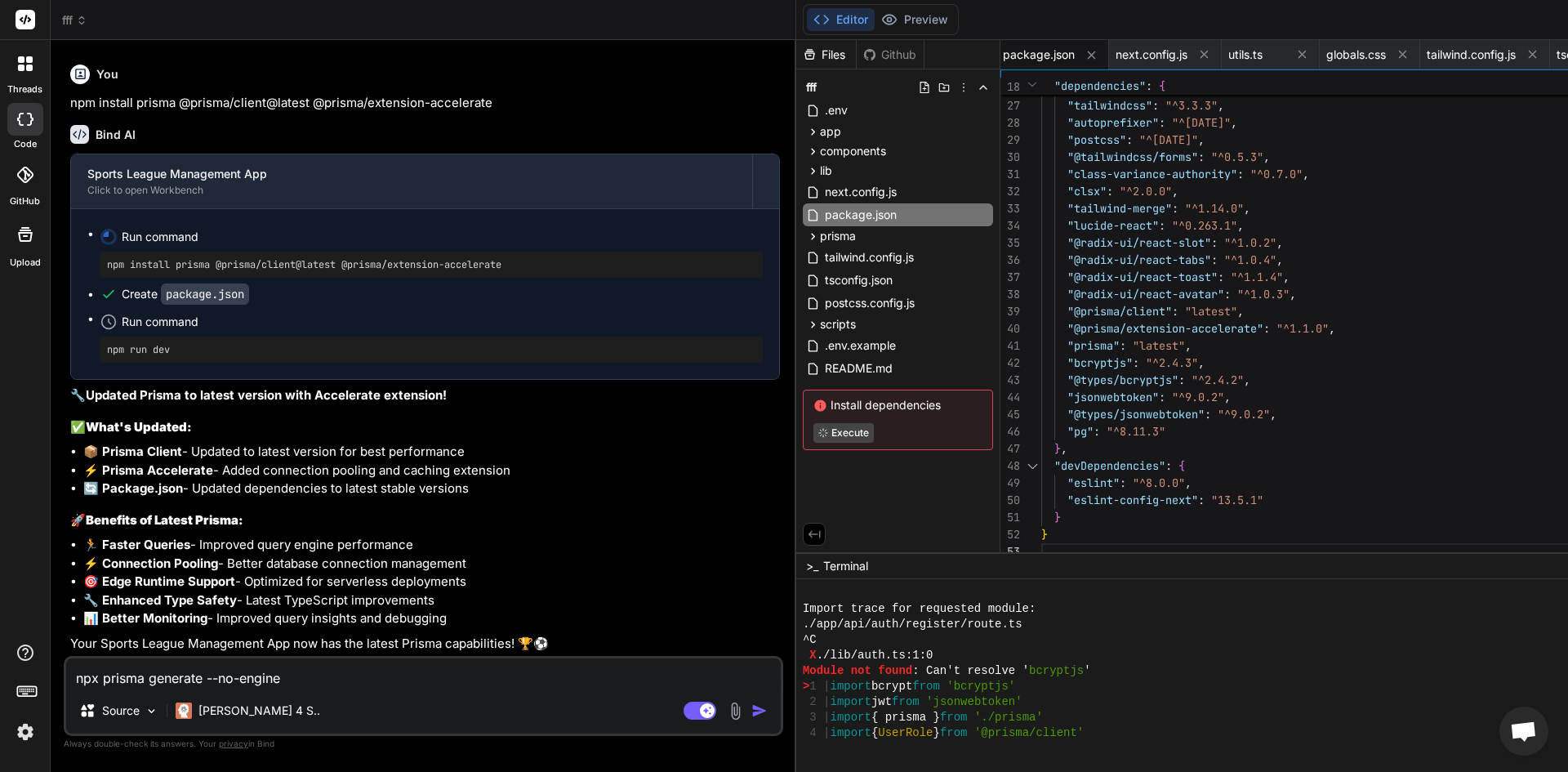
click at [751, 709] on img "button" at bounding box center [759, 711] width 16 height 16
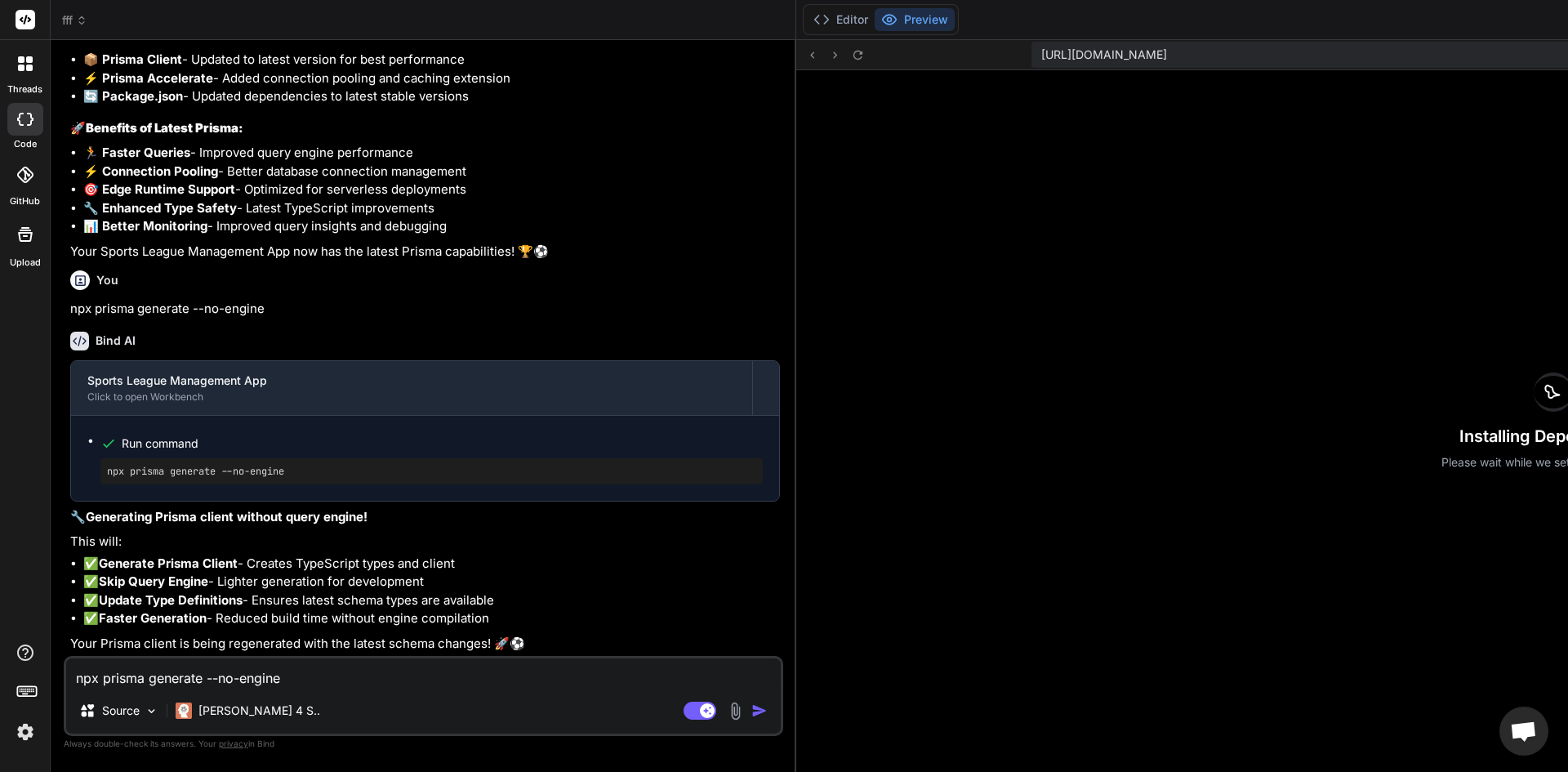
scroll to position [22265, 0]
type textarea "x"
paste textarea "import { PrismaClient } from '@prisma/client/edge' import { withAccelerate } fr…"
type textarea "import { PrismaClient } from '@prisma/client/edge' import { withAccelerate } fr…"
type textarea "x"
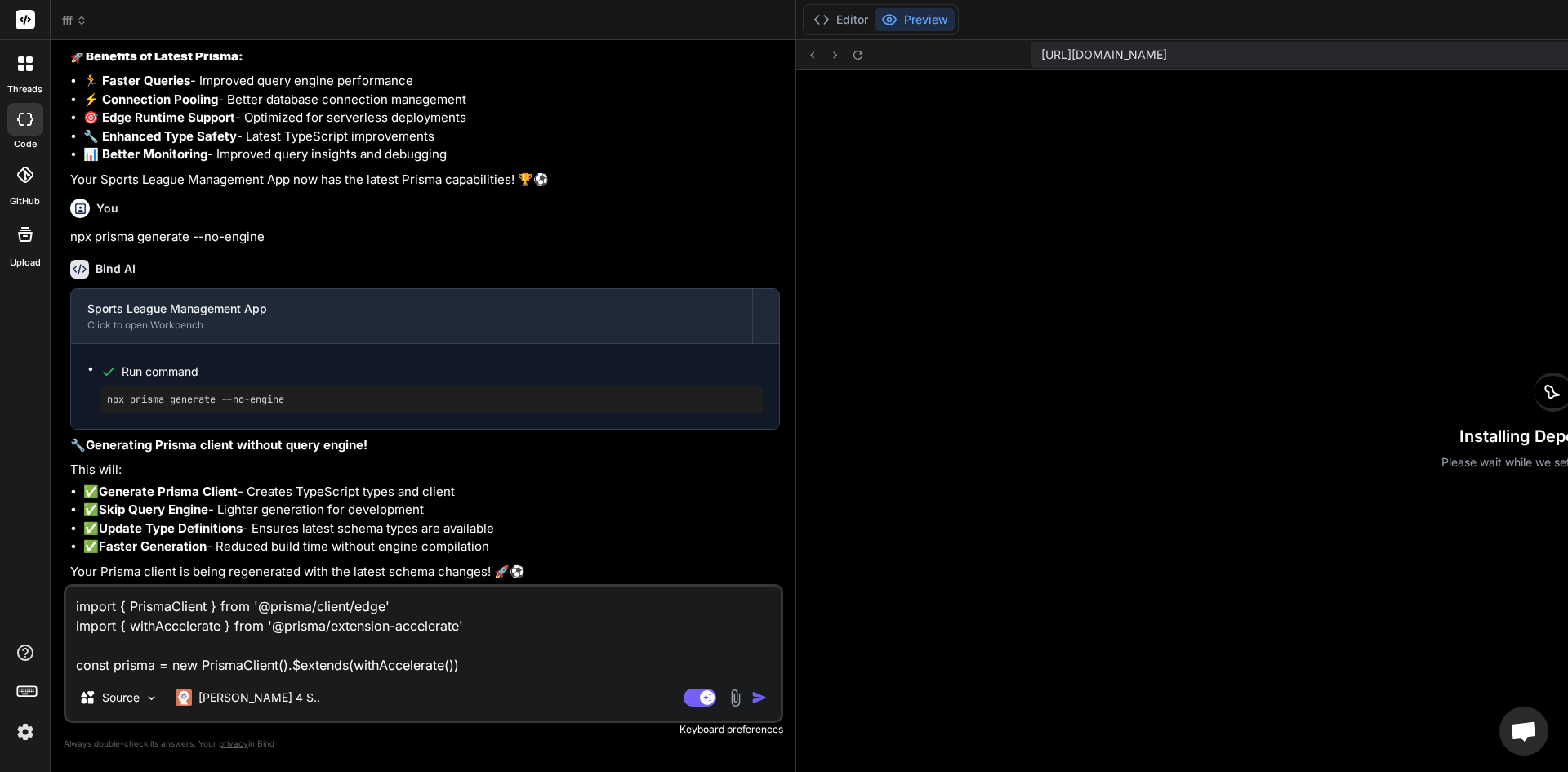
type textarea "import { PrismaClient } from '@prisma/client/edge' import { withAccelerate } fr…"
click at [751, 692] on img "button" at bounding box center [759, 698] width 16 height 16
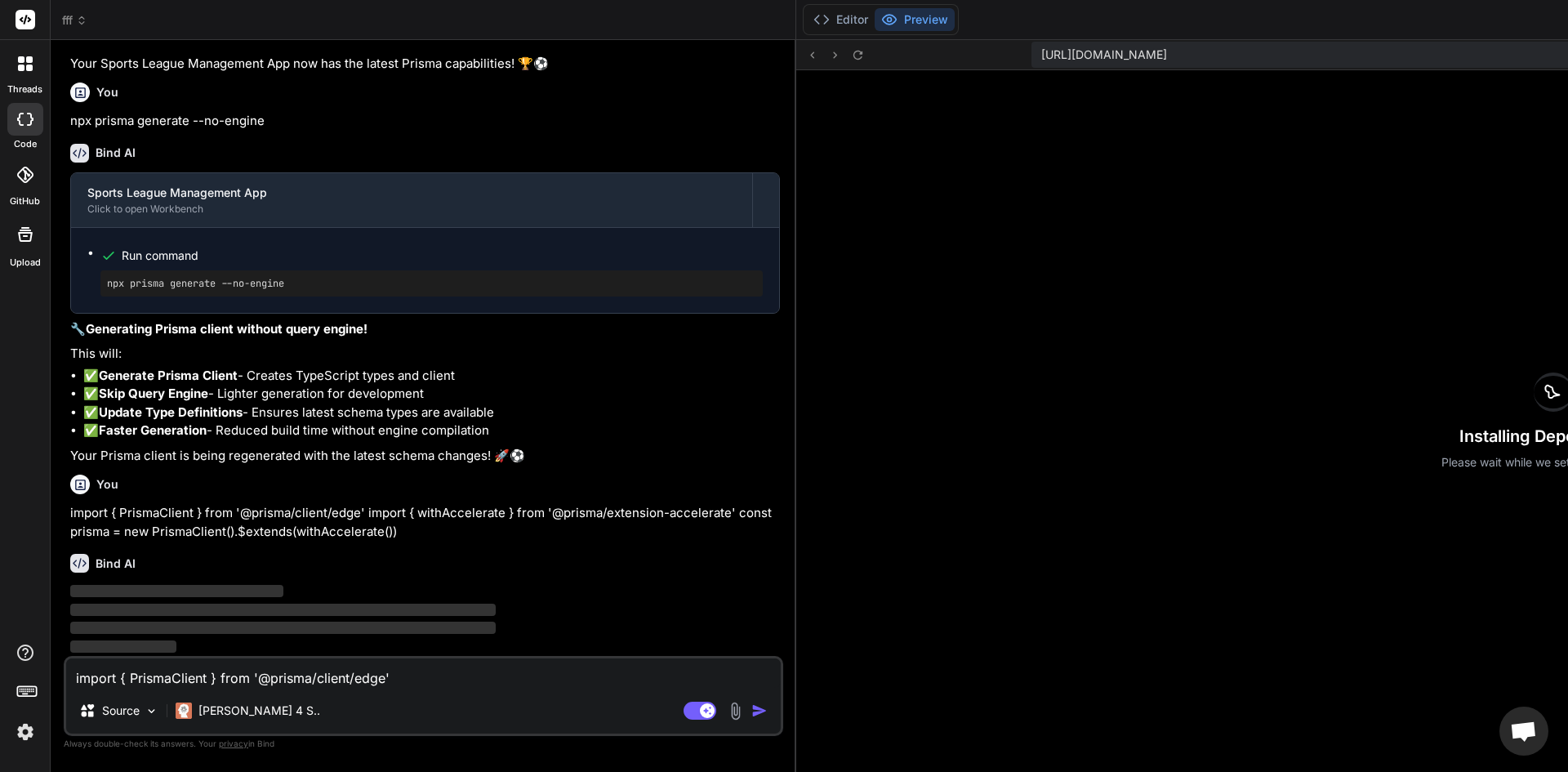
scroll to position [22472, 0]
click at [807, 22] on button "Editor" at bounding box center [840, 19] width 68 height 23
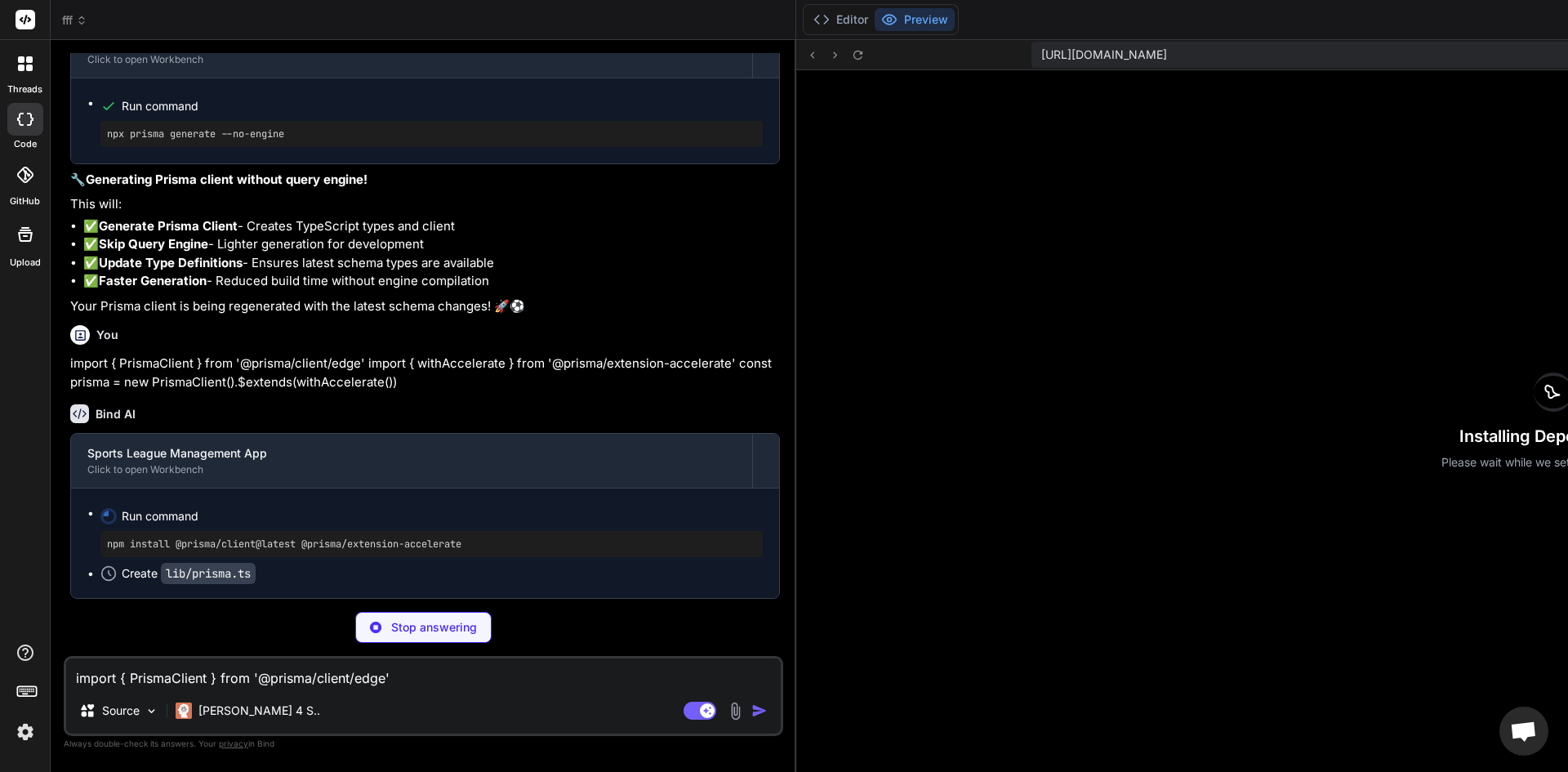
scroll to position [22622, 0]
type textarea "x"
type textarea "if (process.env.NODE_ENV !== 'production') globalForPrisma.prisma = prisma"
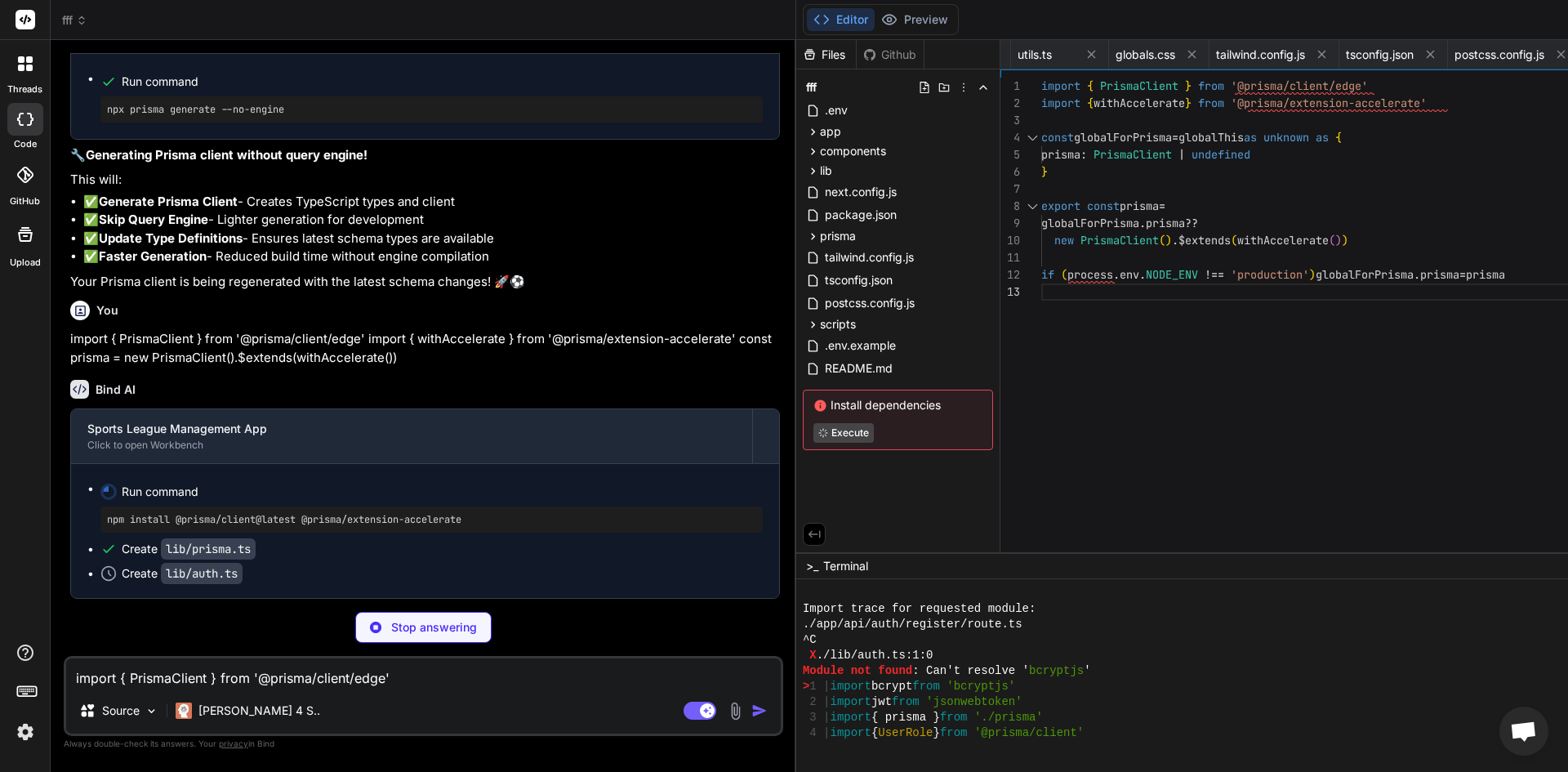
scroll to position [22646, 0]
type textarea "x"
type textarea "return null } }"
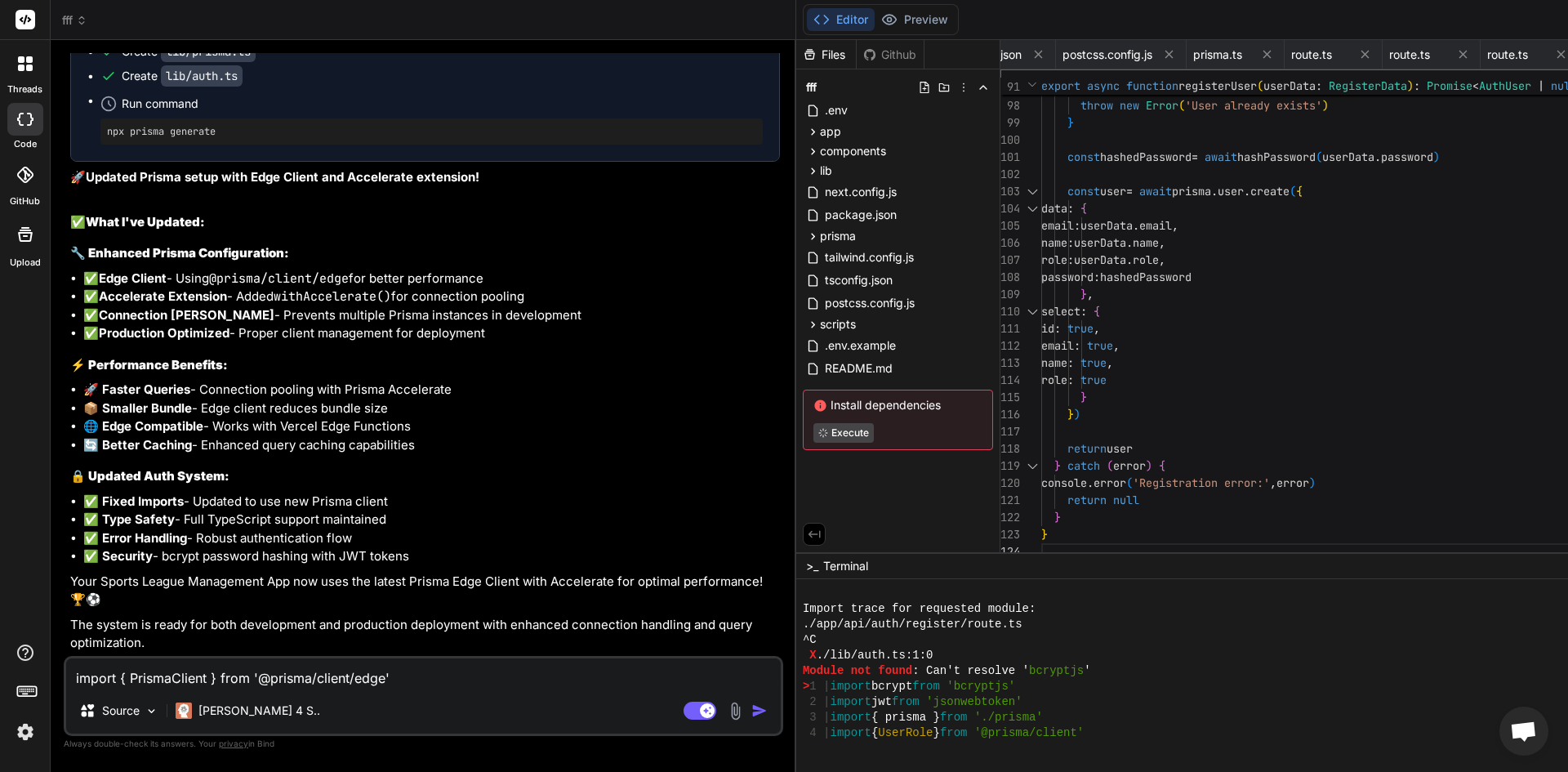
scroll to position [23180, 0]
type textarea "x"
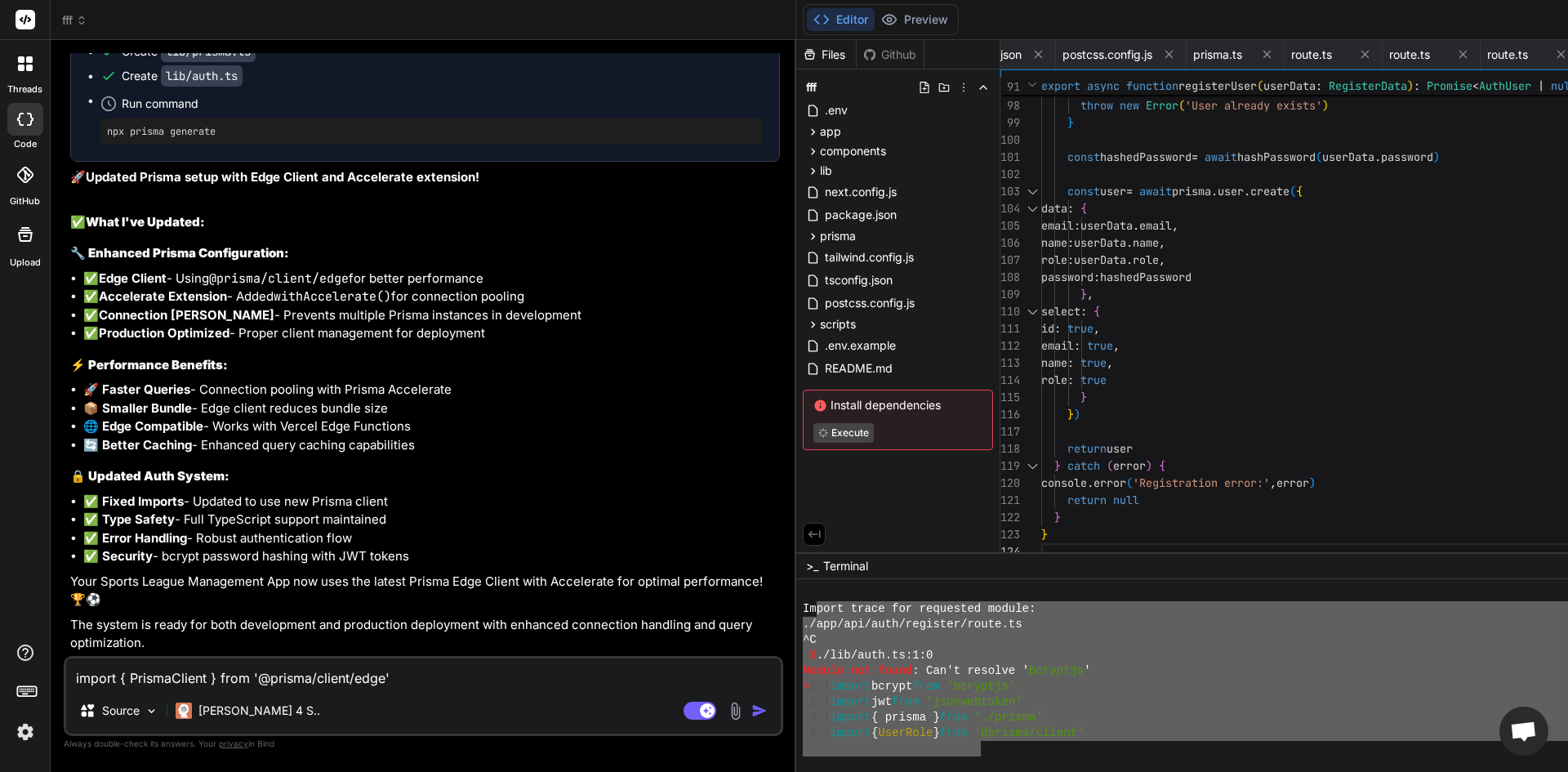
drag, startPoint x: 568, startPoint y: 604, endPoint x: 727, endPoint y: 728, distance: 201.6
type textarea "port trace for requested module: ./app/api/auth/register/route.ts ^C X ./lib/au…"
paste textarea "port trace for requested module: ./app/api/auth/register/route.ts ^C X ./lib/au…"
type textarea "port trace for requested module: ./app/api/auth/register/route.ts ^C X ./lib/au…"
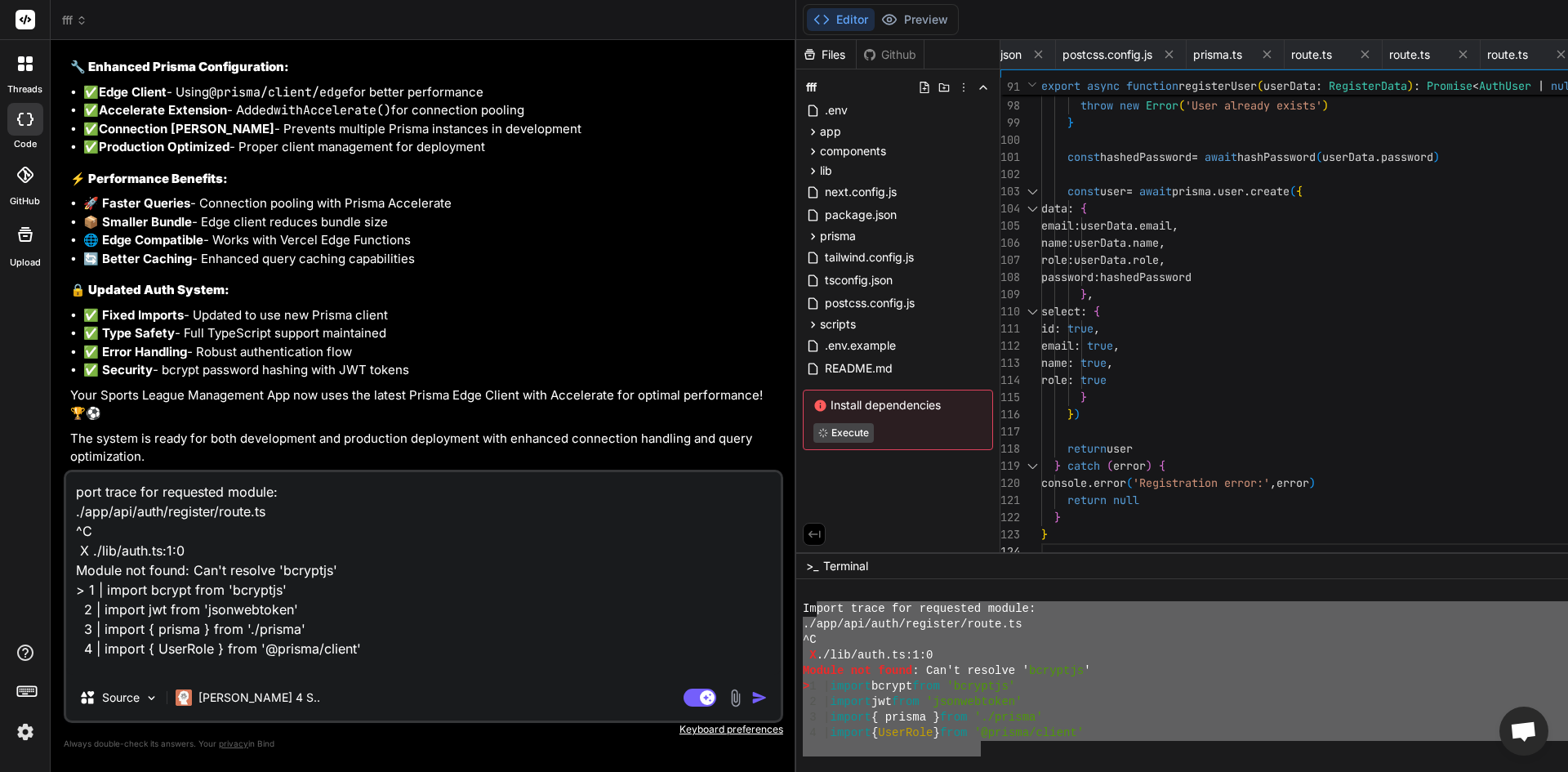
click at [681, 691] on div "Agent Mode. When this toggle is activated, AI automatically makes decisions, re…" at bounding box center [728, 698] width 94 height 20
click at [681, 692] on div "Agent Mode. When this toggle is activated, AI automatically makes decisions, re…" at bounding box center [728, 698] width 94 height 20
click at [751, 700] on img "button" at bounding box center [759, 698] width 16 height 16
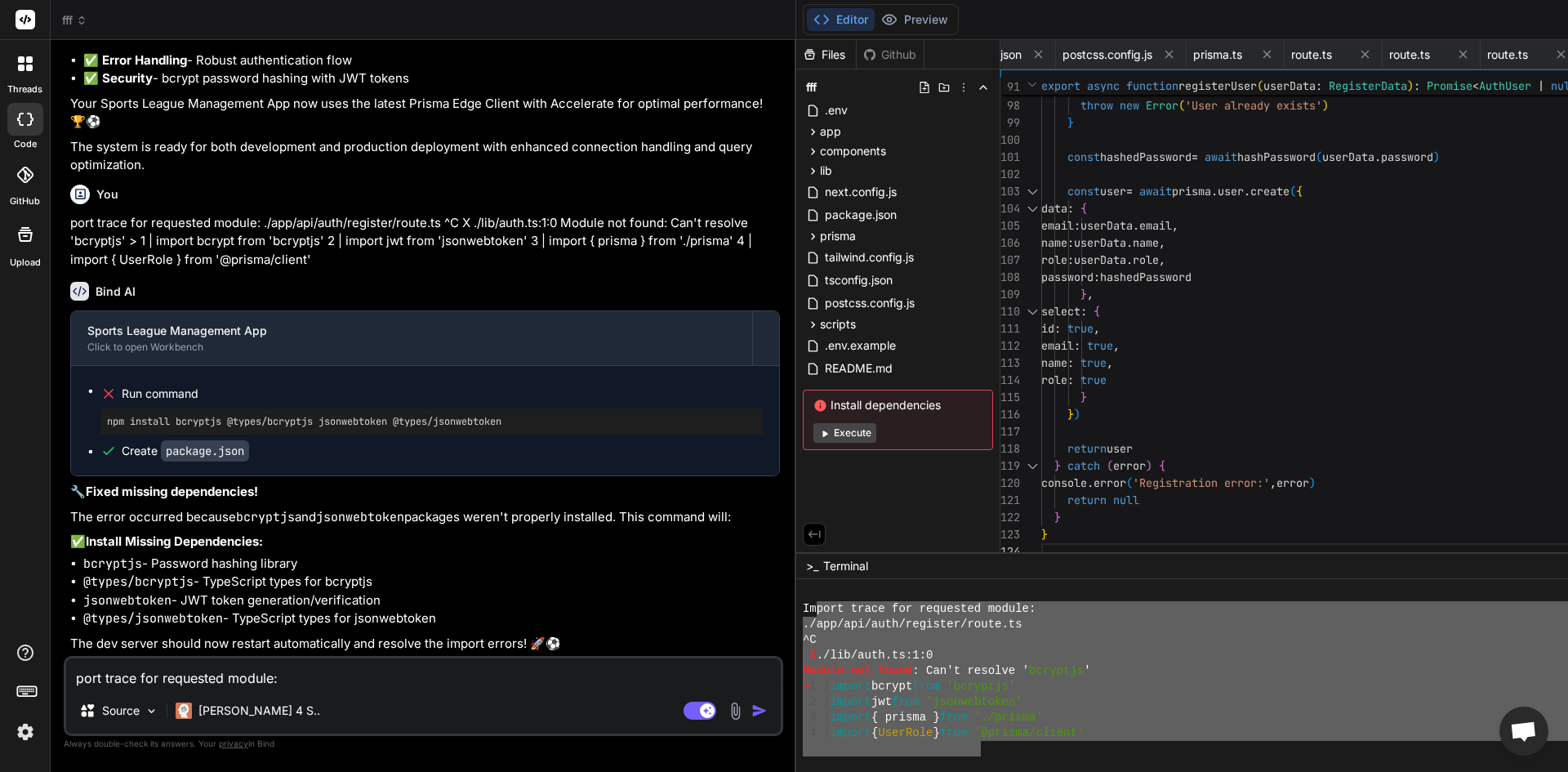
scroll to position [23713, 0]
click at [813, 434] on button "Execute" at bounding box center [845, 433] width 63 height 20
click at [875, 16] on button "Preview" at bounding box center [914, 19] width 80 height 23
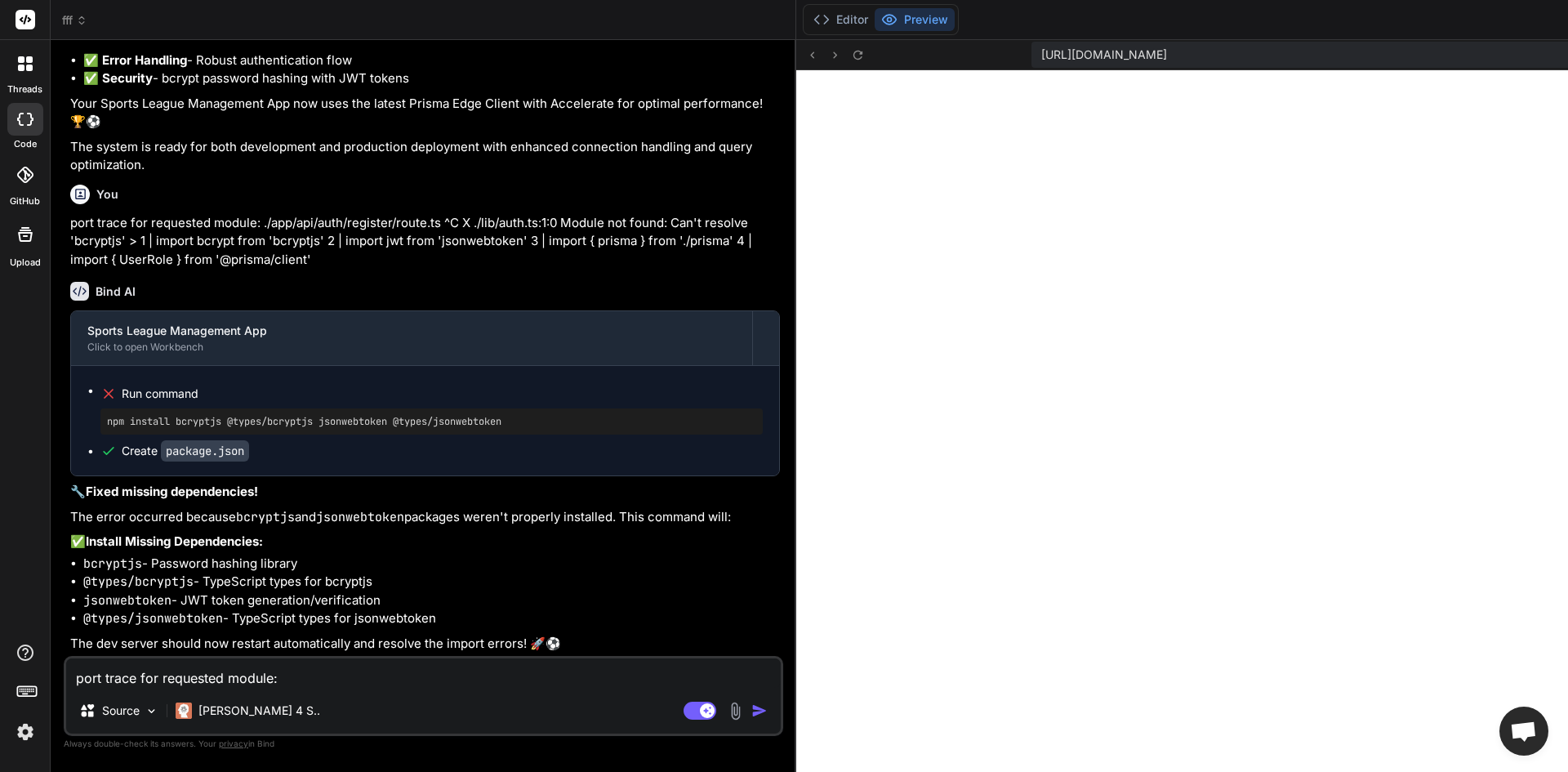
paste textarea "stgres://260f58067736c28e02a038650fc6803dfa3ec9b6b143c147182a495411b89978:sk_Au…"
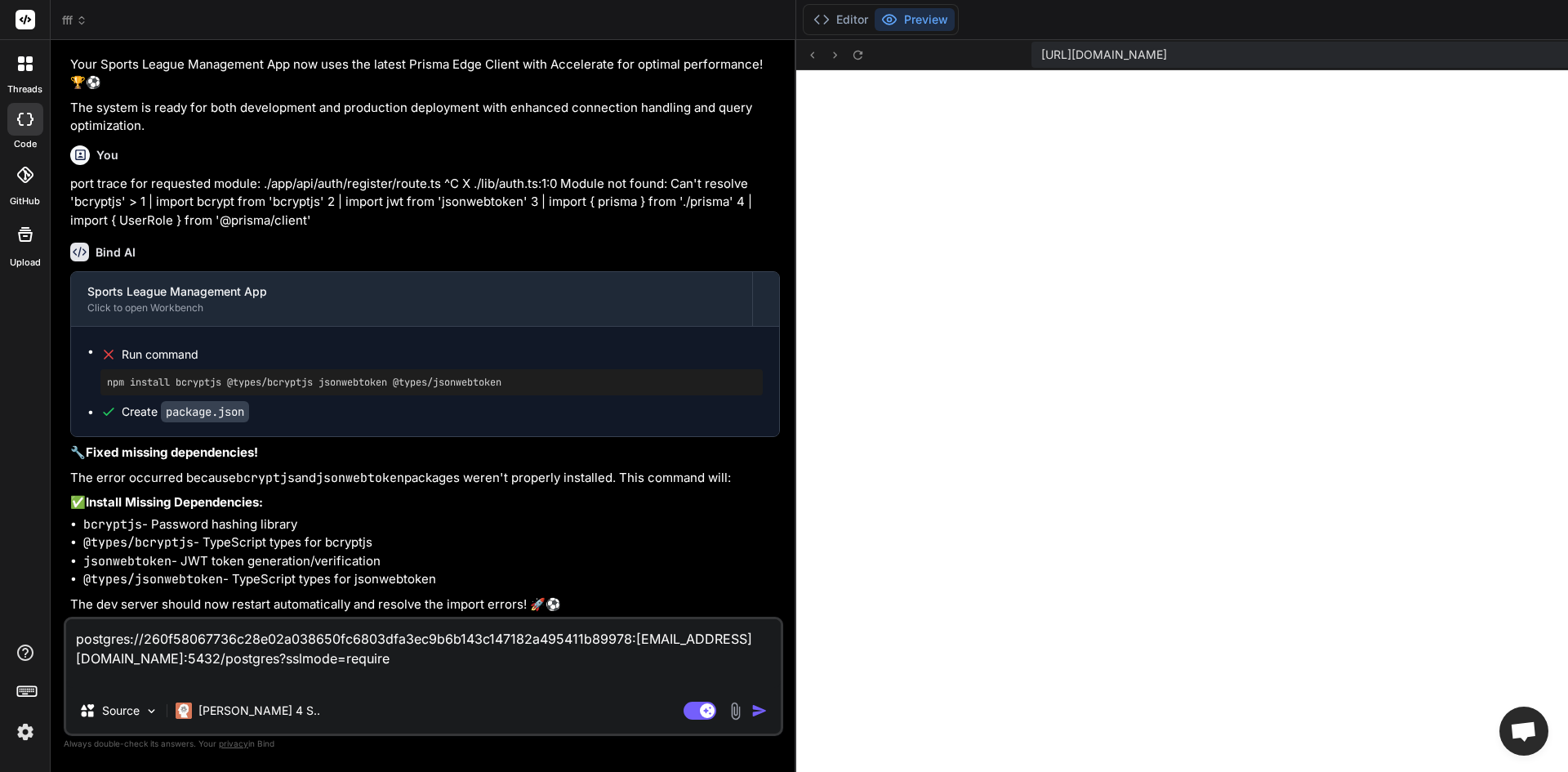
click at [751, 708] on img "button" at bounding box center [759, 711] width 16 height 16
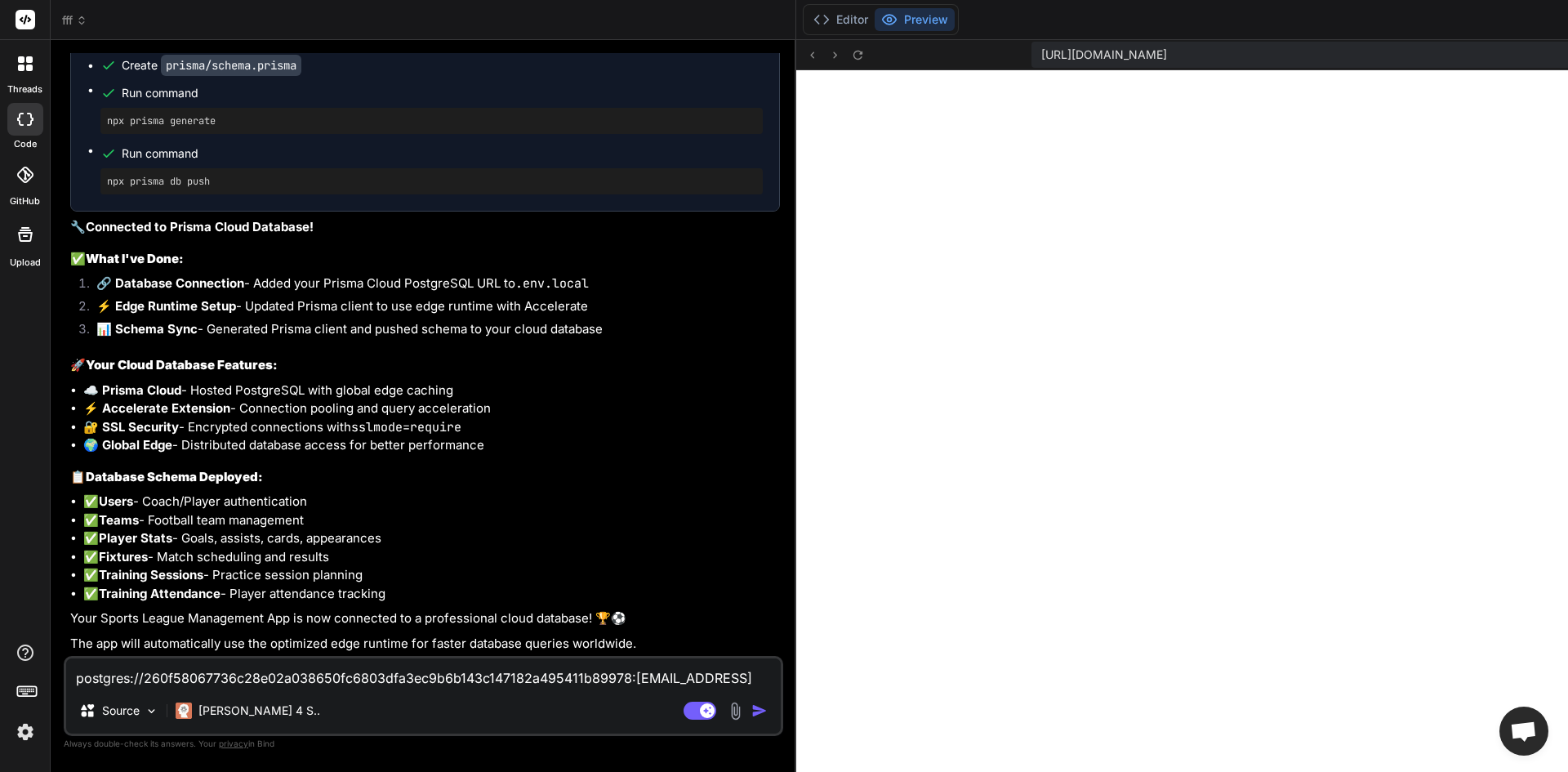
scroll to position [24644, 0]
paste textarea "Failed to compile ./lib/auth.ts (1:0) Module not found: Can't resolve 'bcryptjs…"
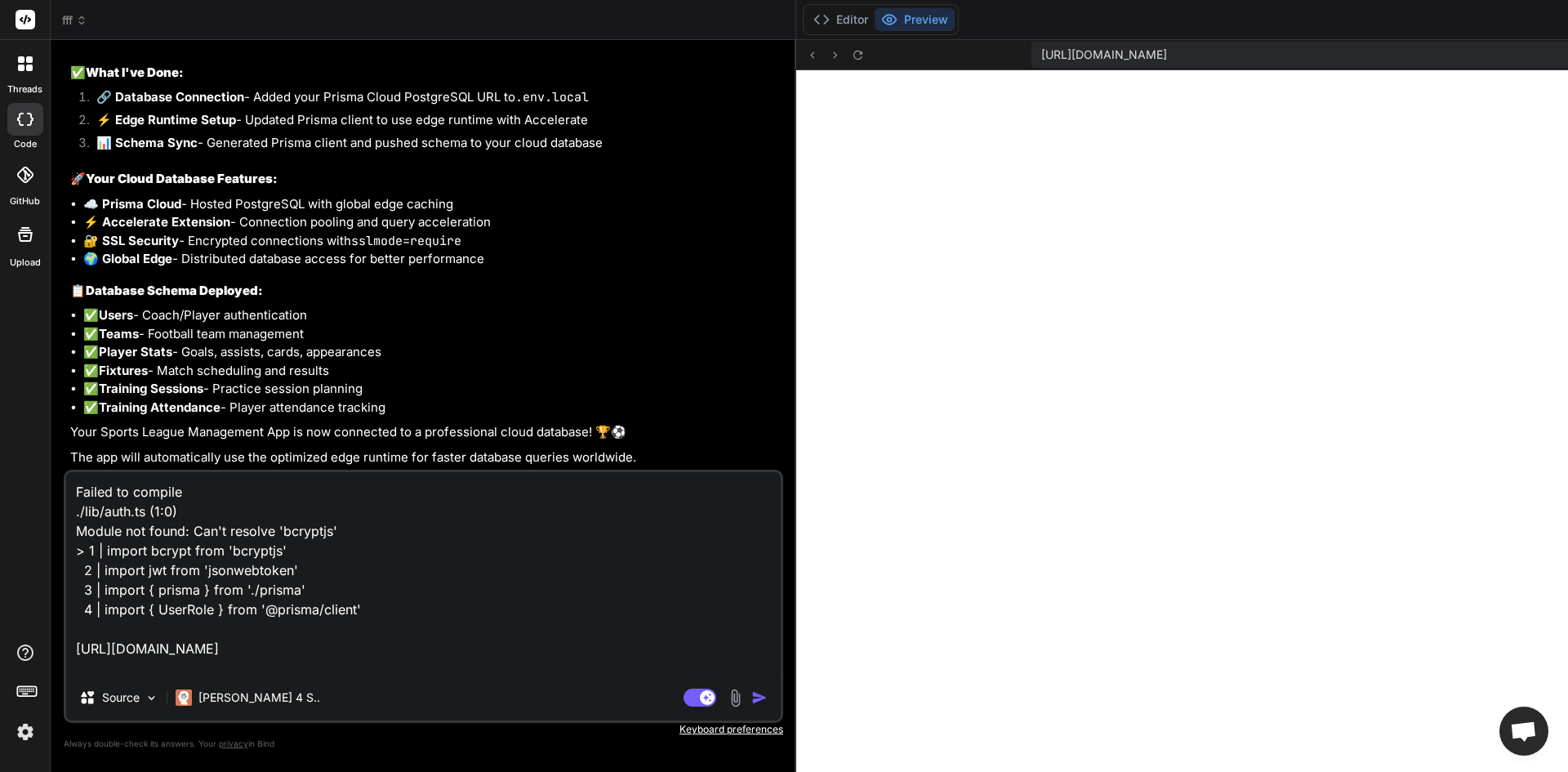
scroll to position [41, 0]
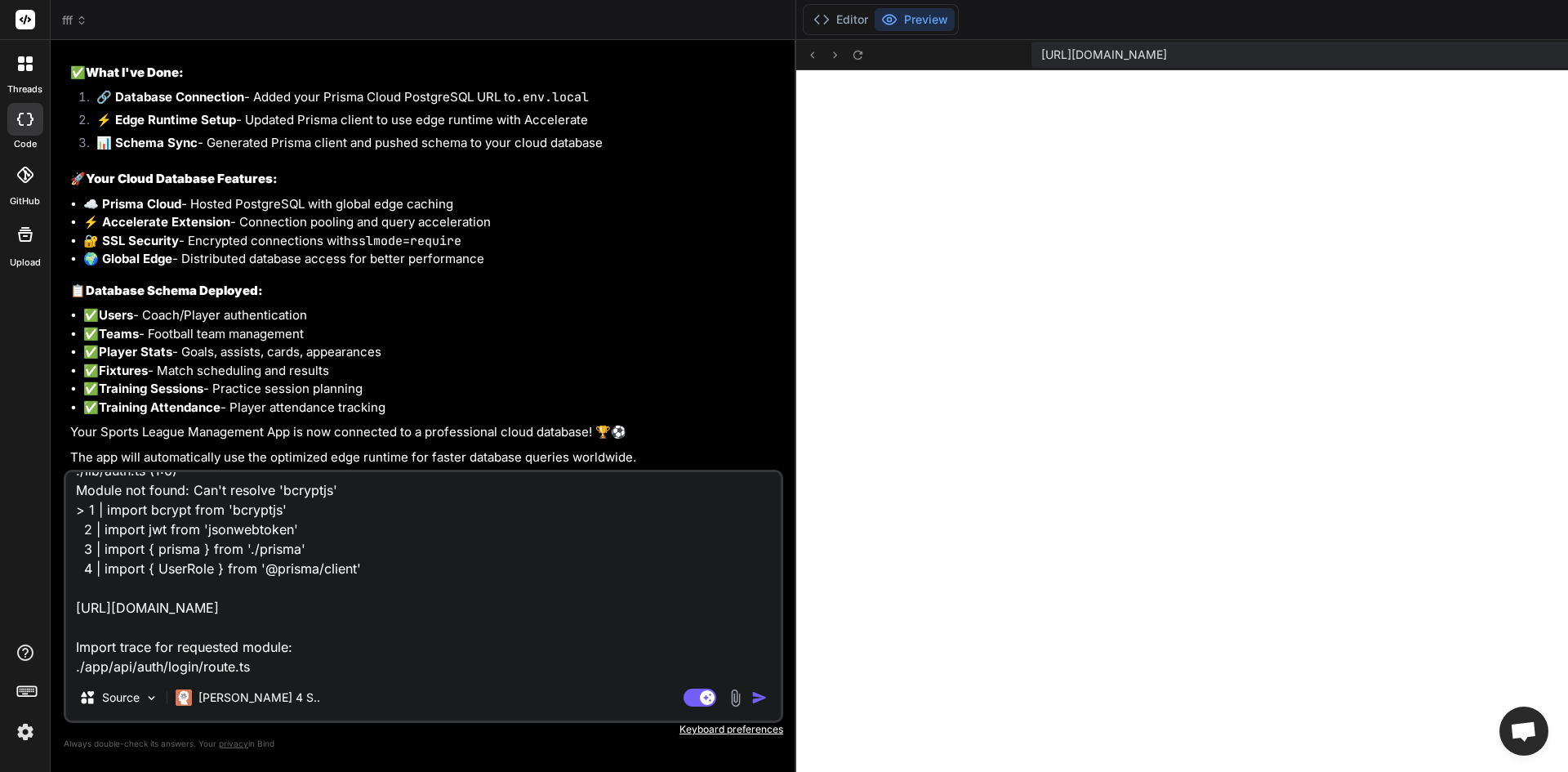
click at [751, 690] on img "button" at bounding box center [759, 698] width 16 height 16
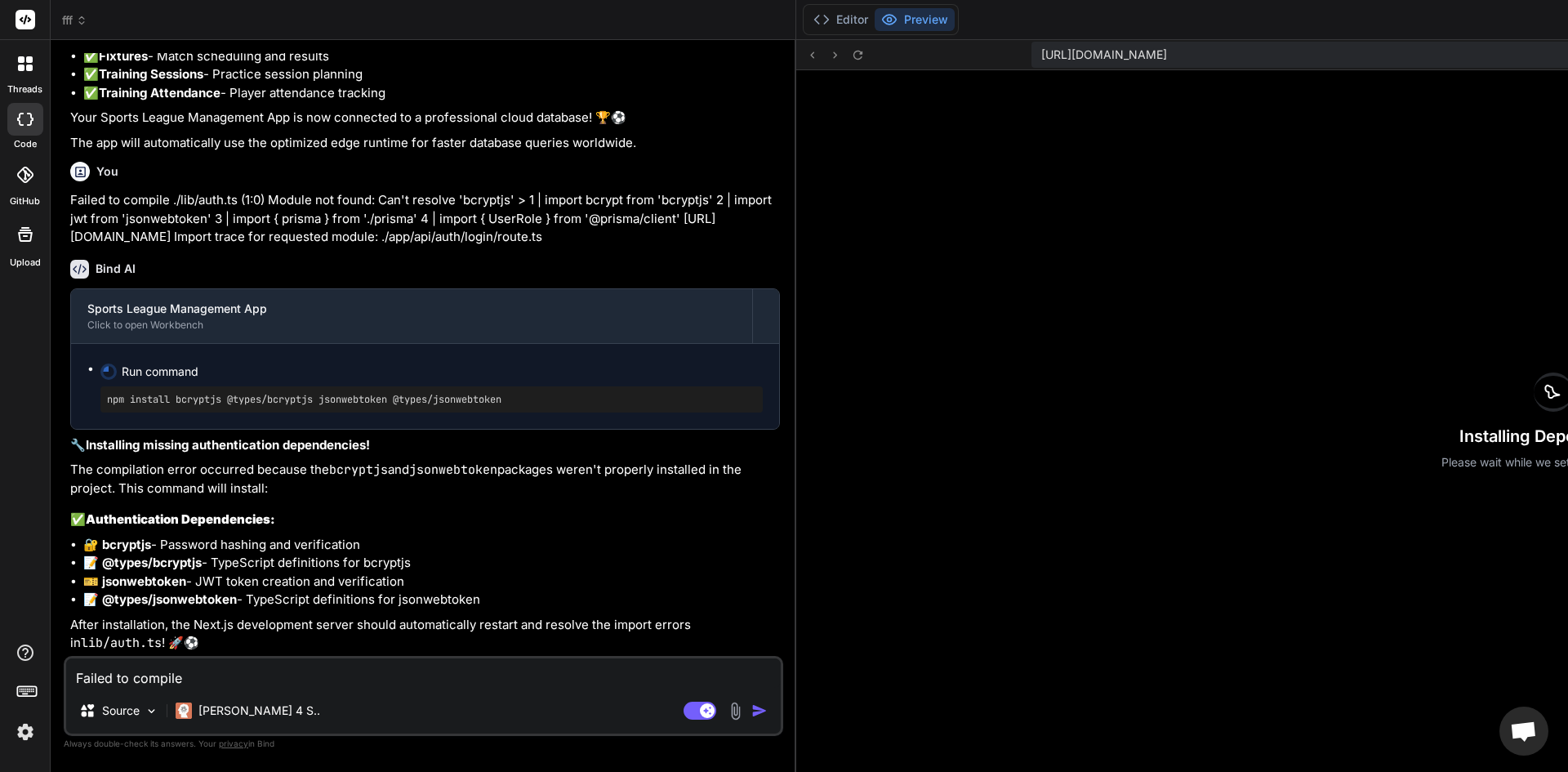
scroll to position [25181, 0]
click at [807, 26] on button "Editor" at bounding box center [840, 19] width 68 height 23
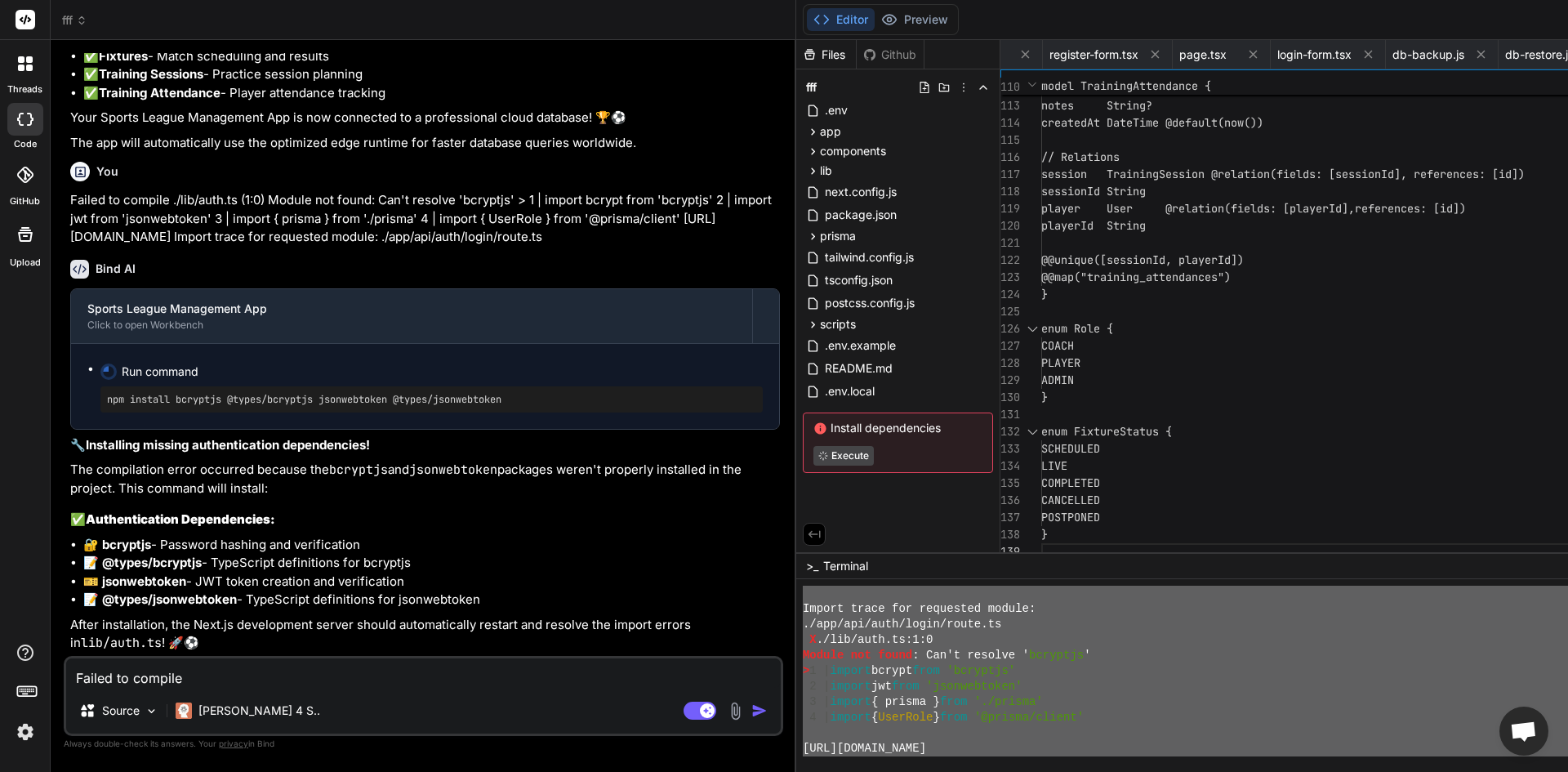
scroll to position [10150, 0]
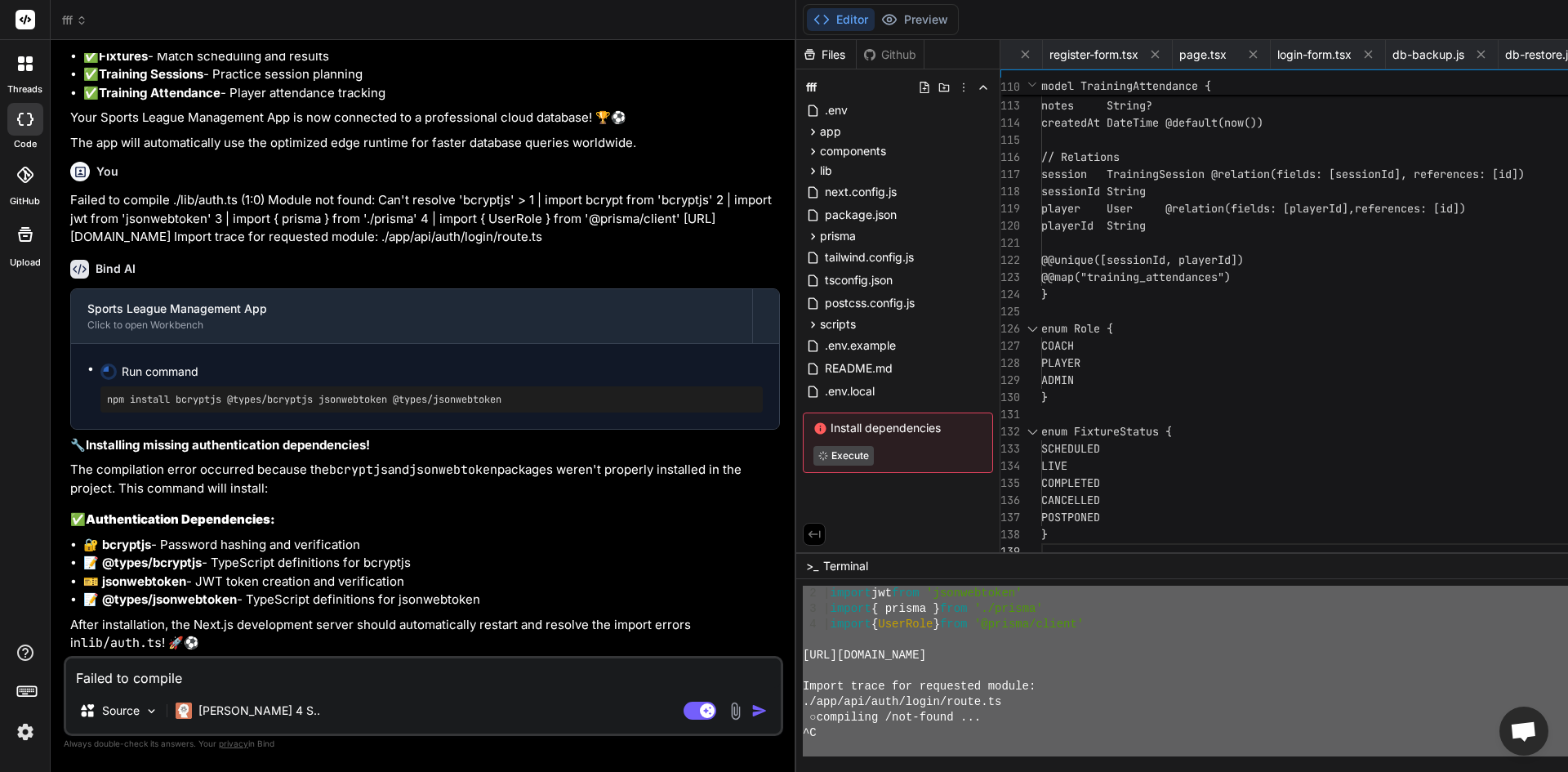
drag, startPoint x: 560, startPoint y: 656, endPoint x: 674, endPoint y: 785, distance: 172.2
paste textarea "https://nextjs.org/docs/messages/module-not-found Import trace for requested mo…"
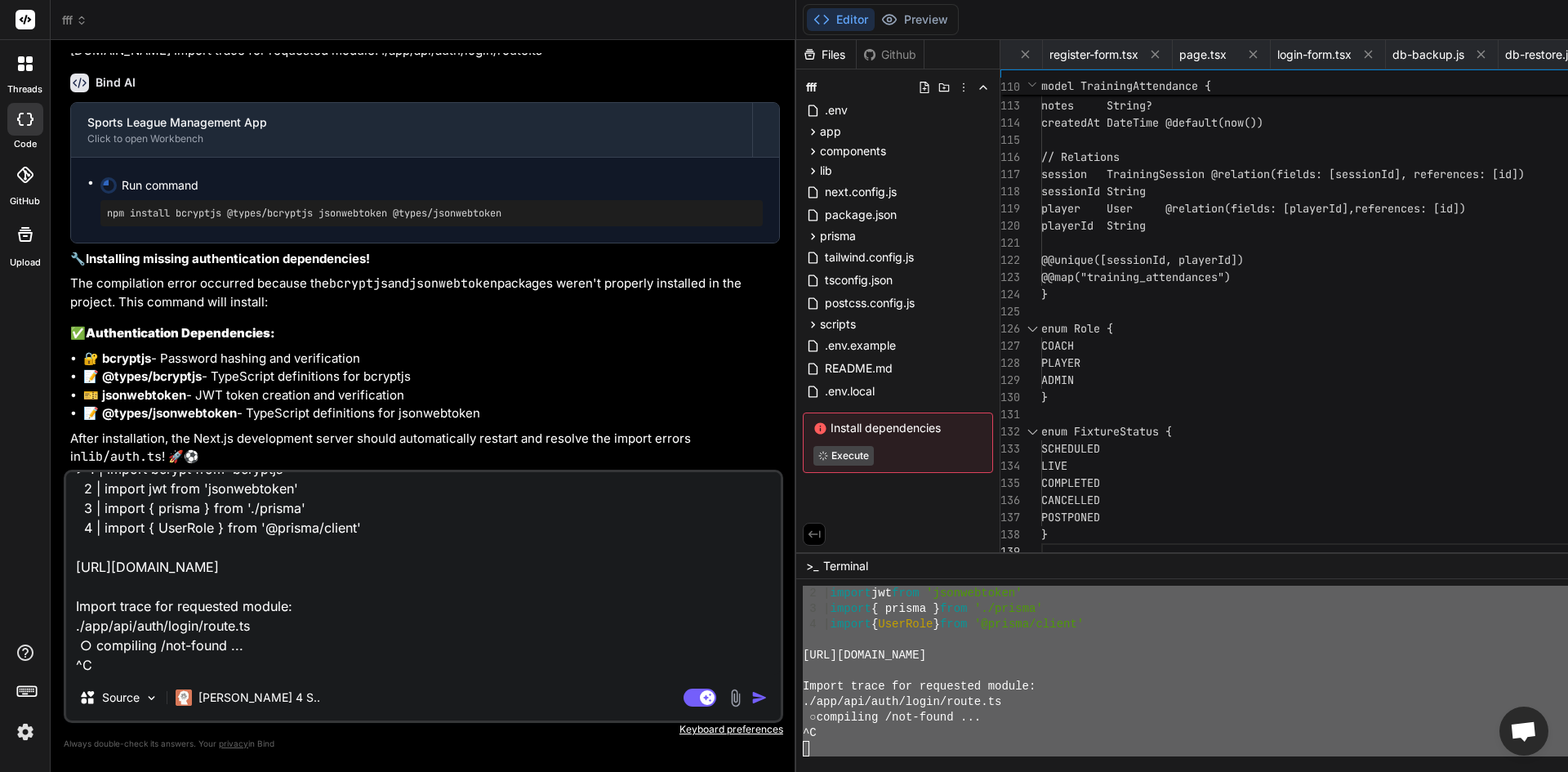
click at [751, 701] on img "button" at bounding box center [759, 698] width 16 height 16
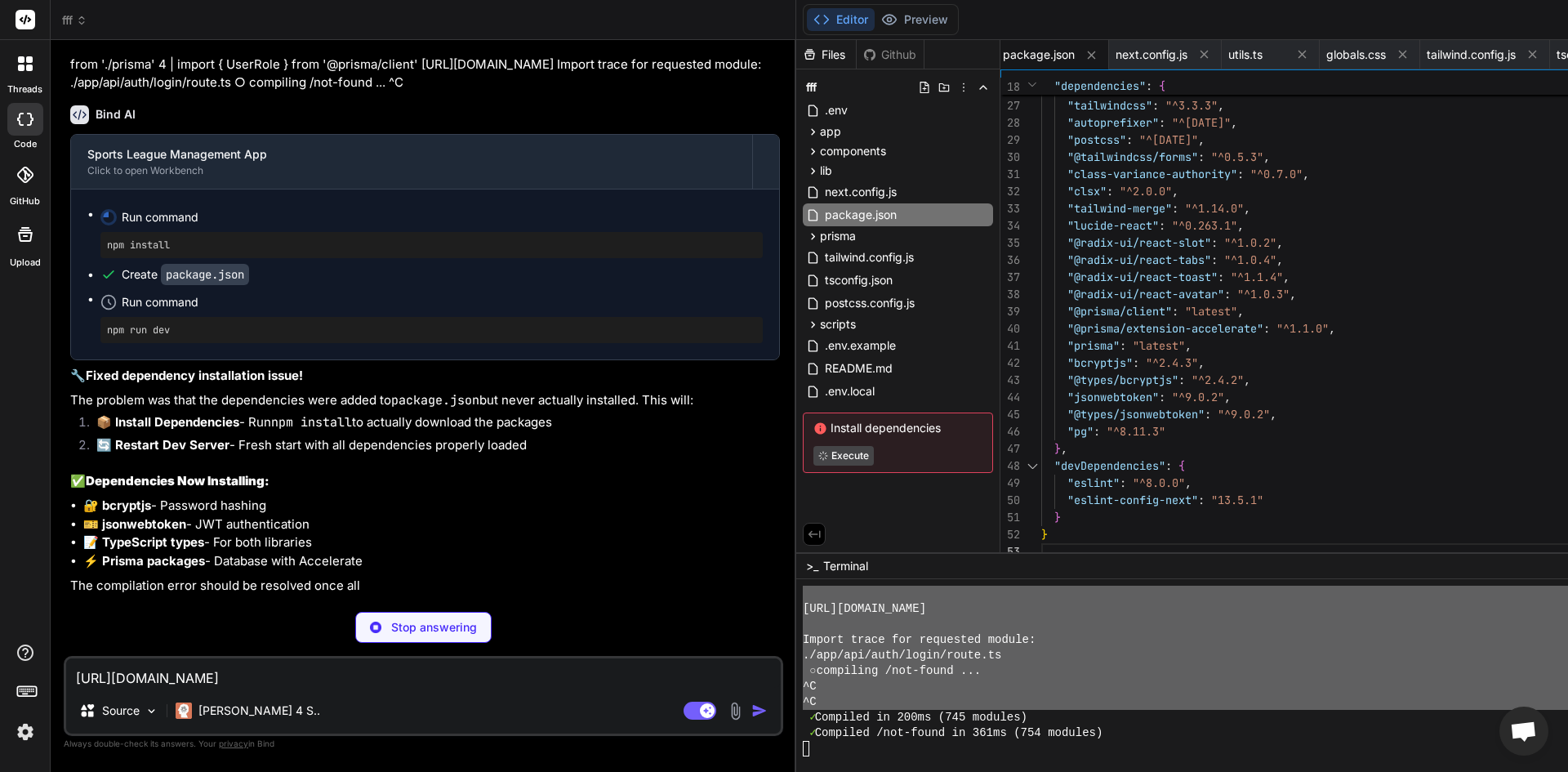
scroll to position [25903, 0]
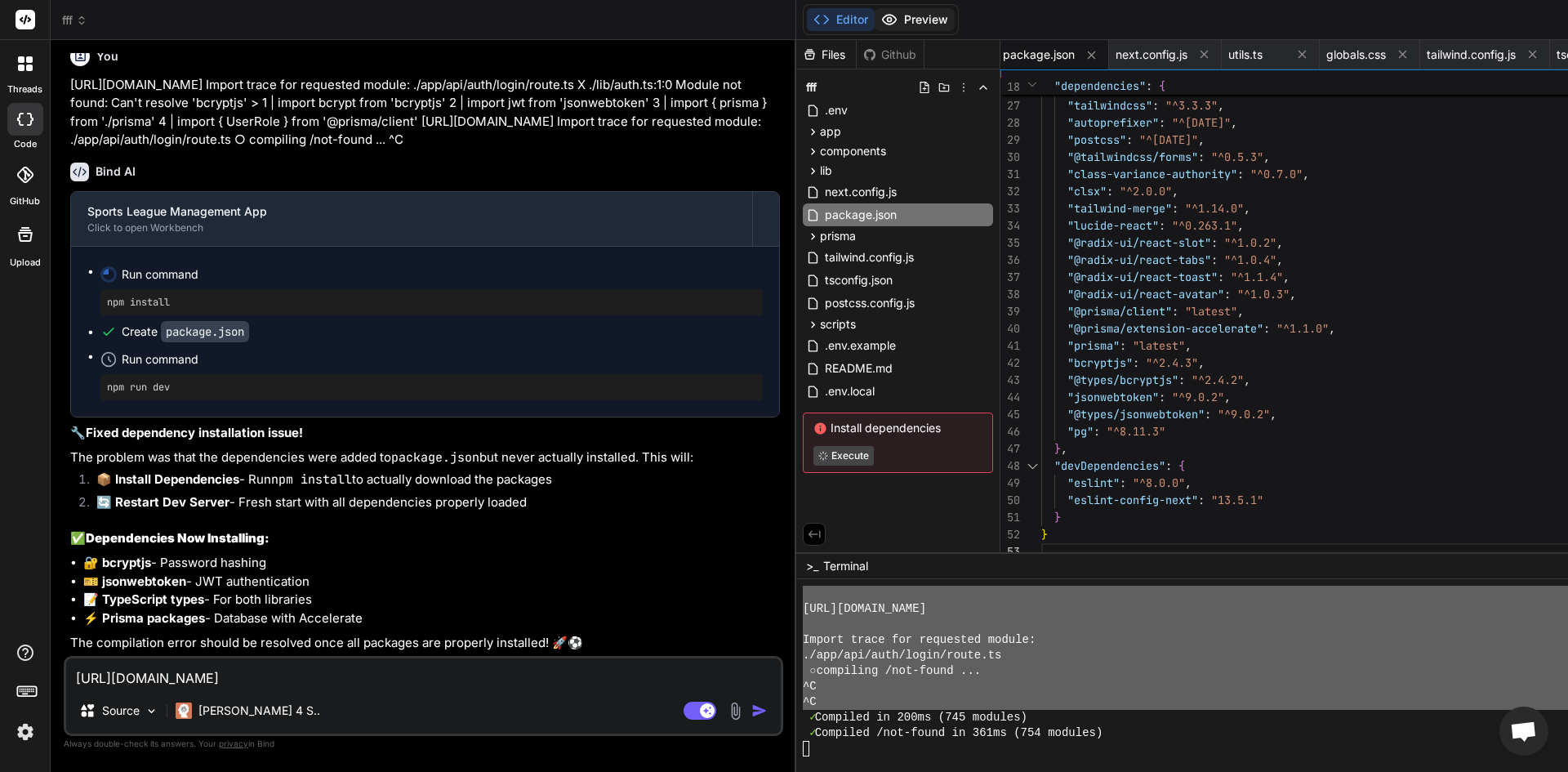
click at [875, 22] on button "Preview" at bounding box center [914, 19] width 80 height 23
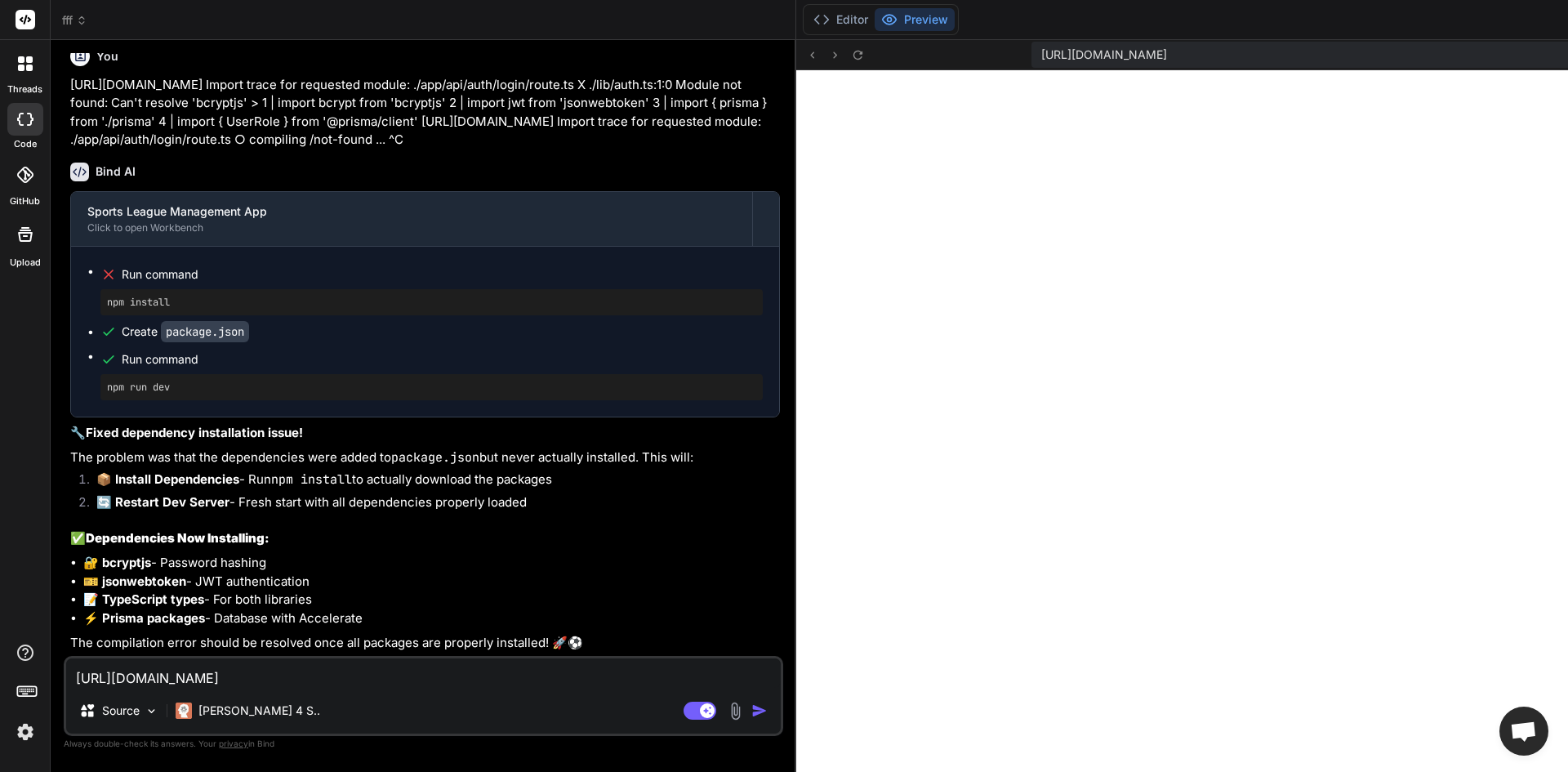
scroll to position [10724, 0]
paste textarea "Module not found: Can't resolve 'bcryptjs' > 1 | import bcrypt from 'bcryptjs' …"
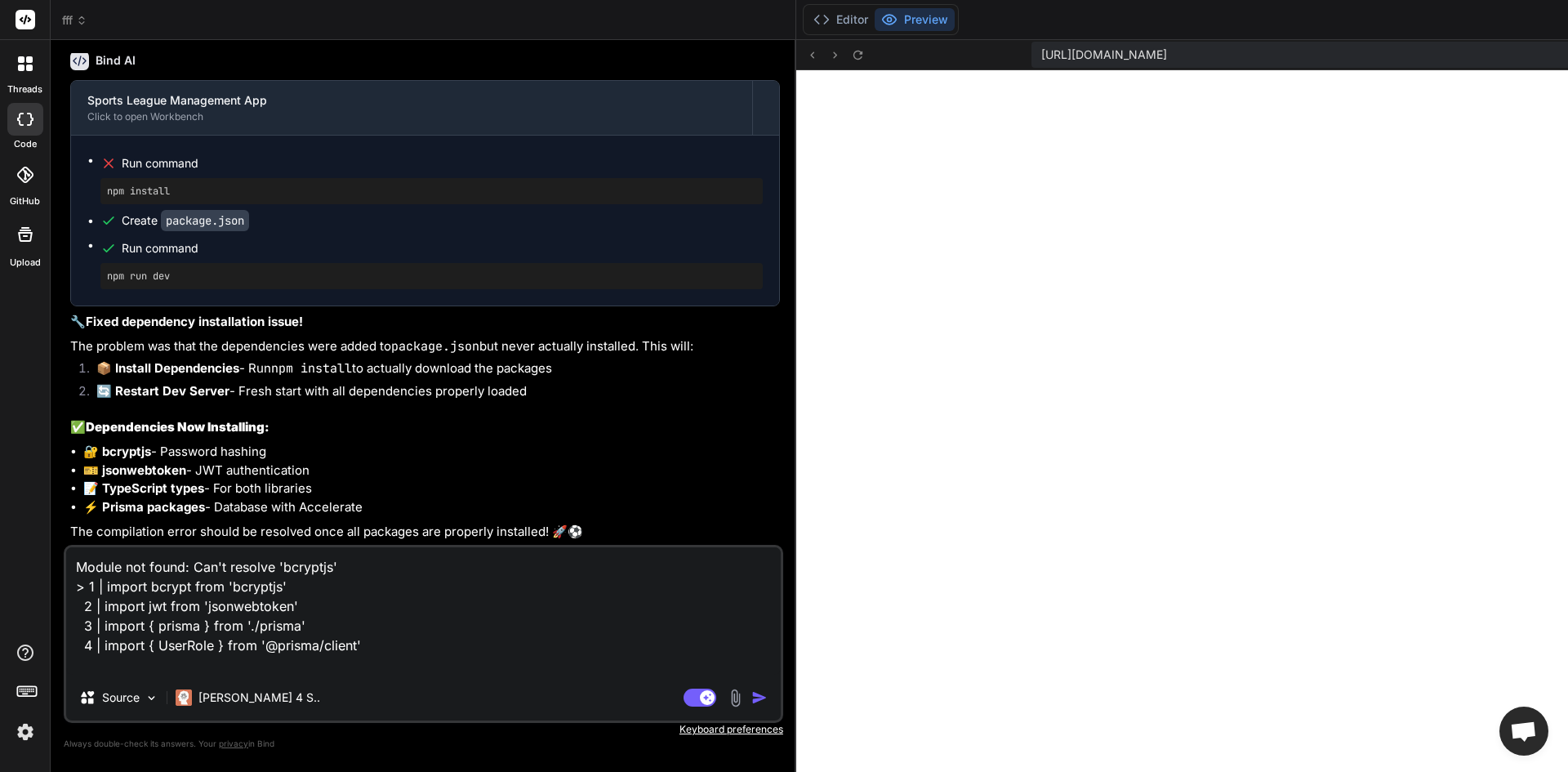
scroll to position [25936, 0]
click at [751, 700] on img "button" at bounding box center [759, 698] width 16 height 16
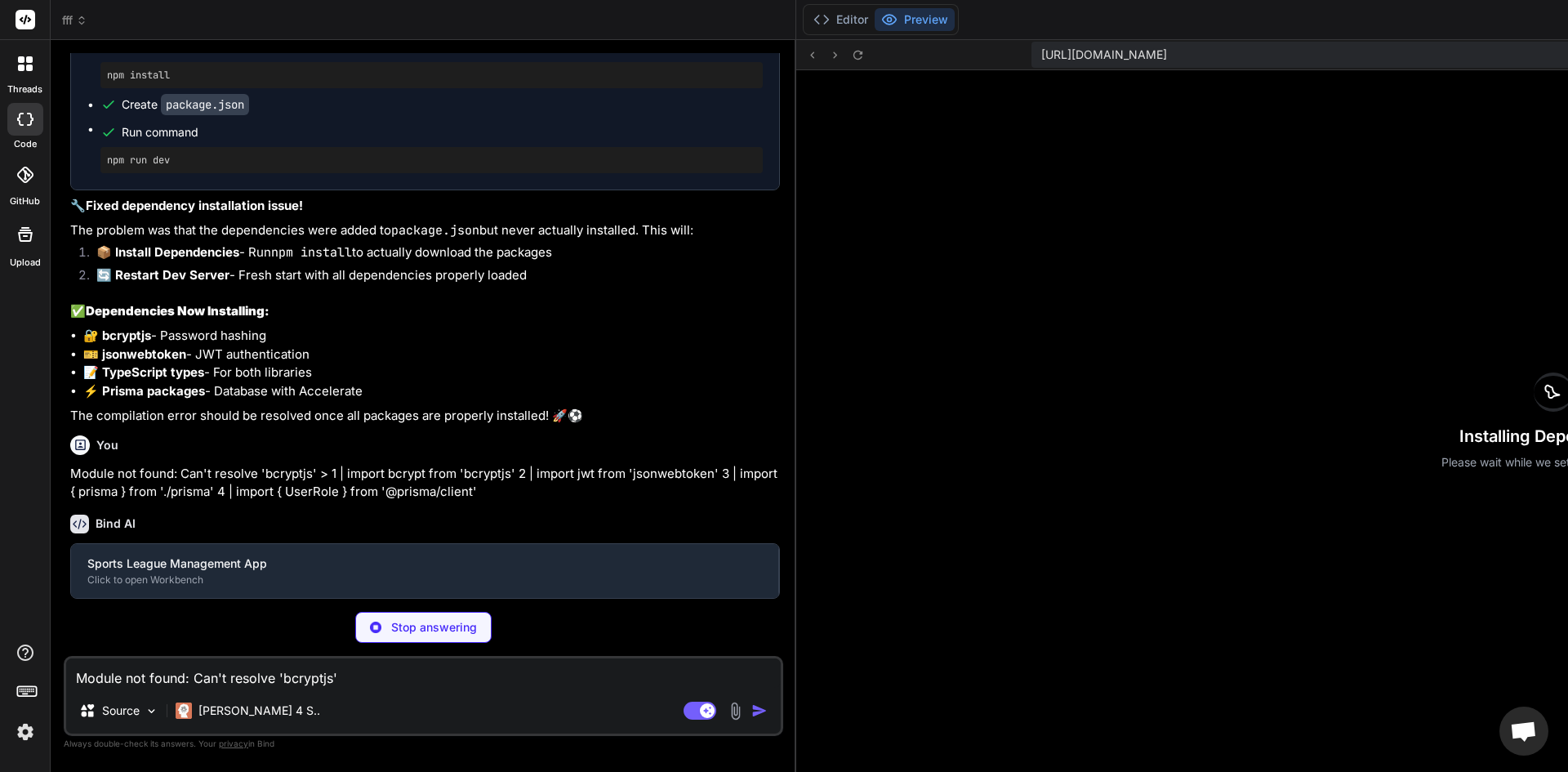
scroll to position [10740, 0]
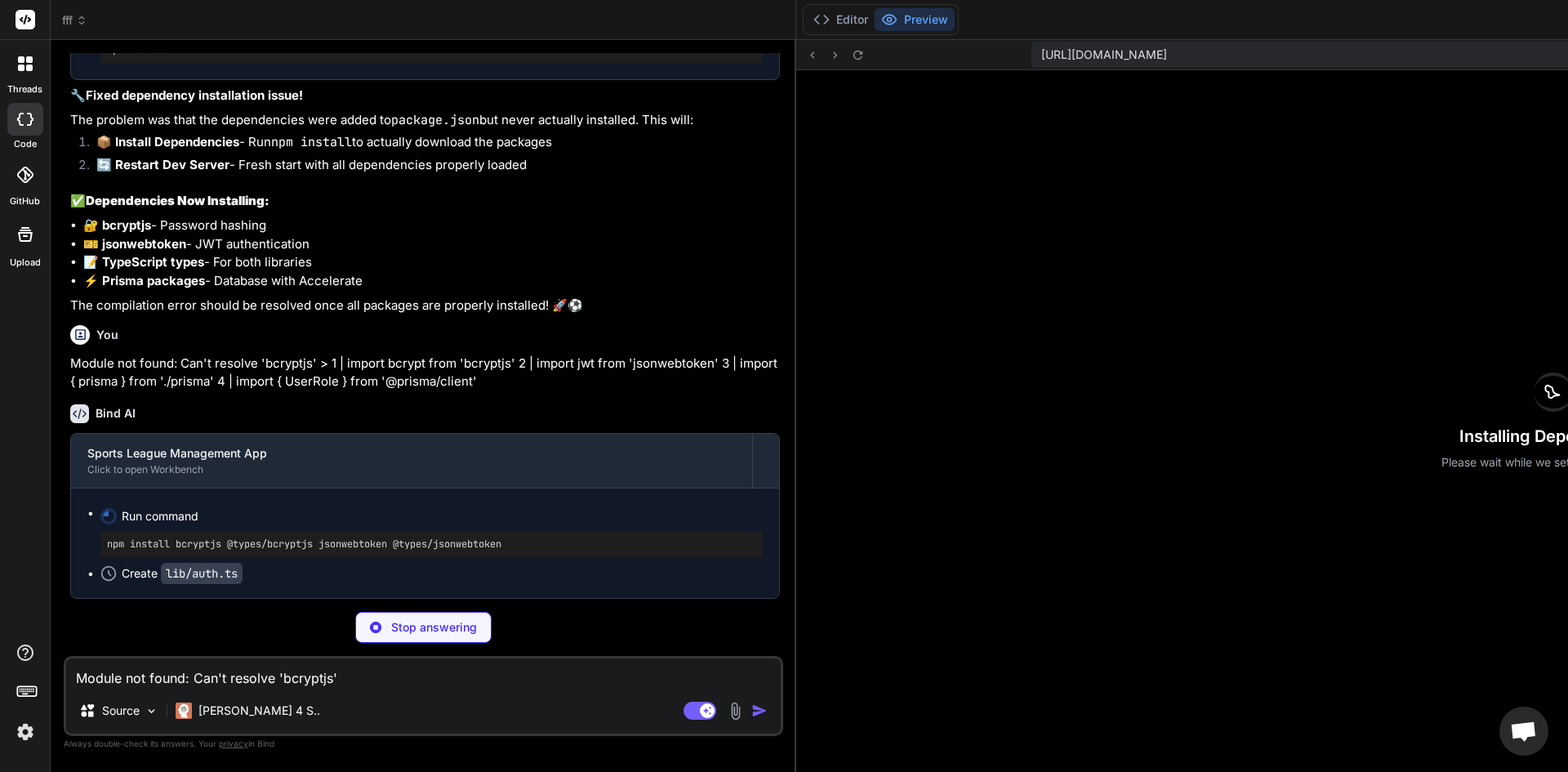
click at [23, 735] on img at bounding box center [25, 731] width 28 height 28
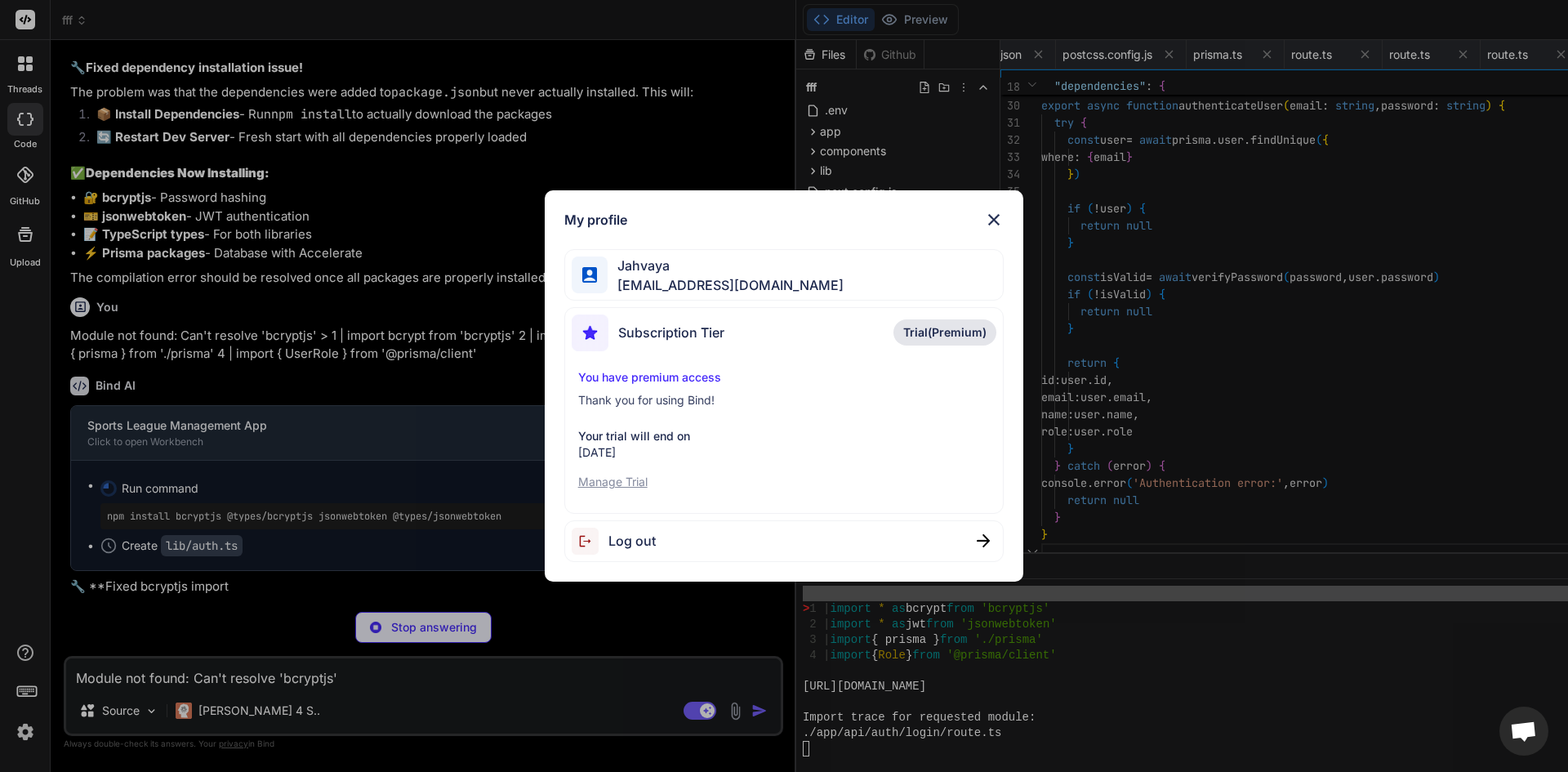
scroll to position [10911, 0]
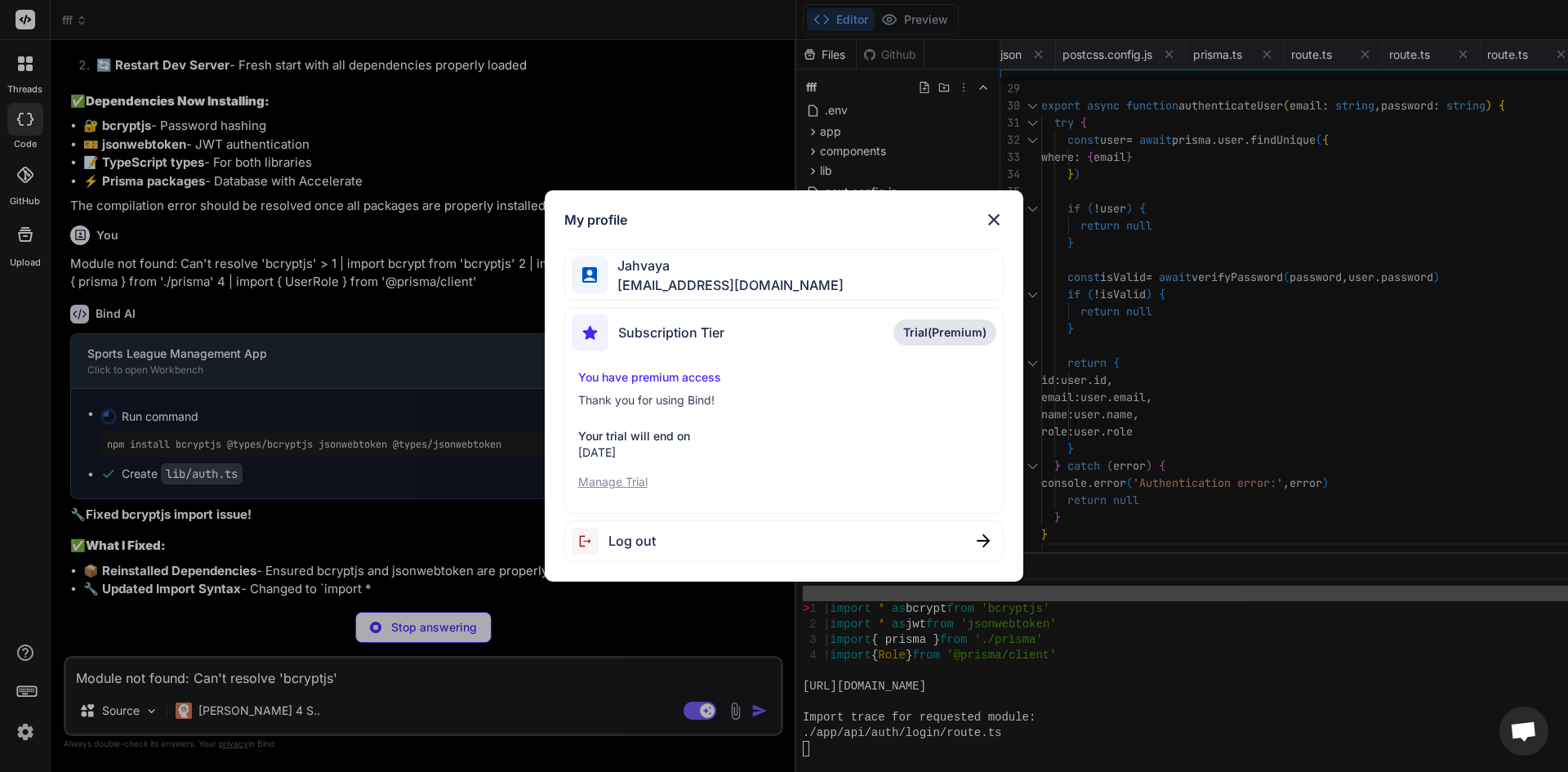
click at [23, 735] on div "My profile Jahvaya jahvaya16@gmail.com Subscription Tier Trial(Premium) You hav…" at bounding box center [784, 386] width 1568 height 772
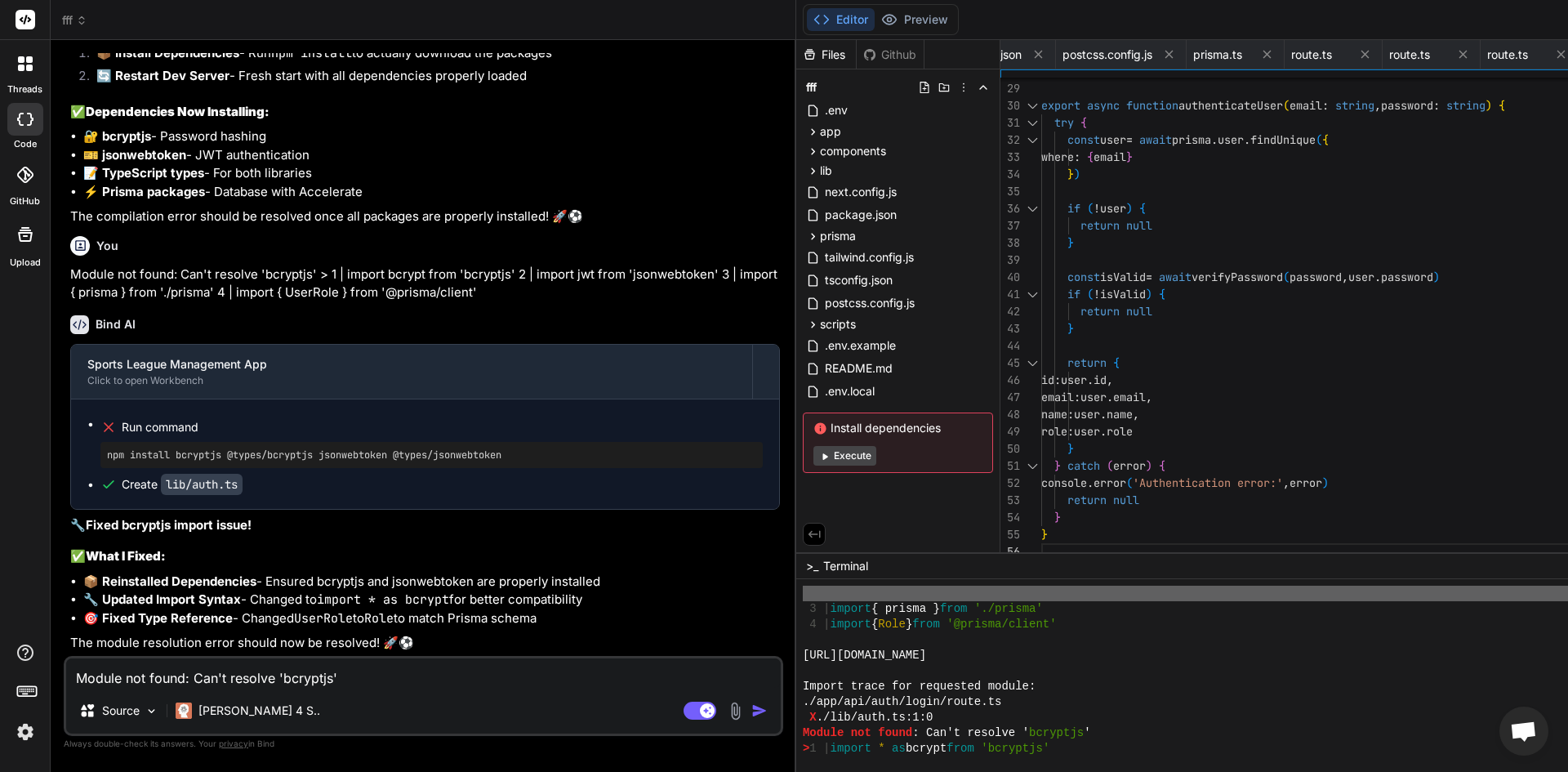
scroll to position [11315, 0]
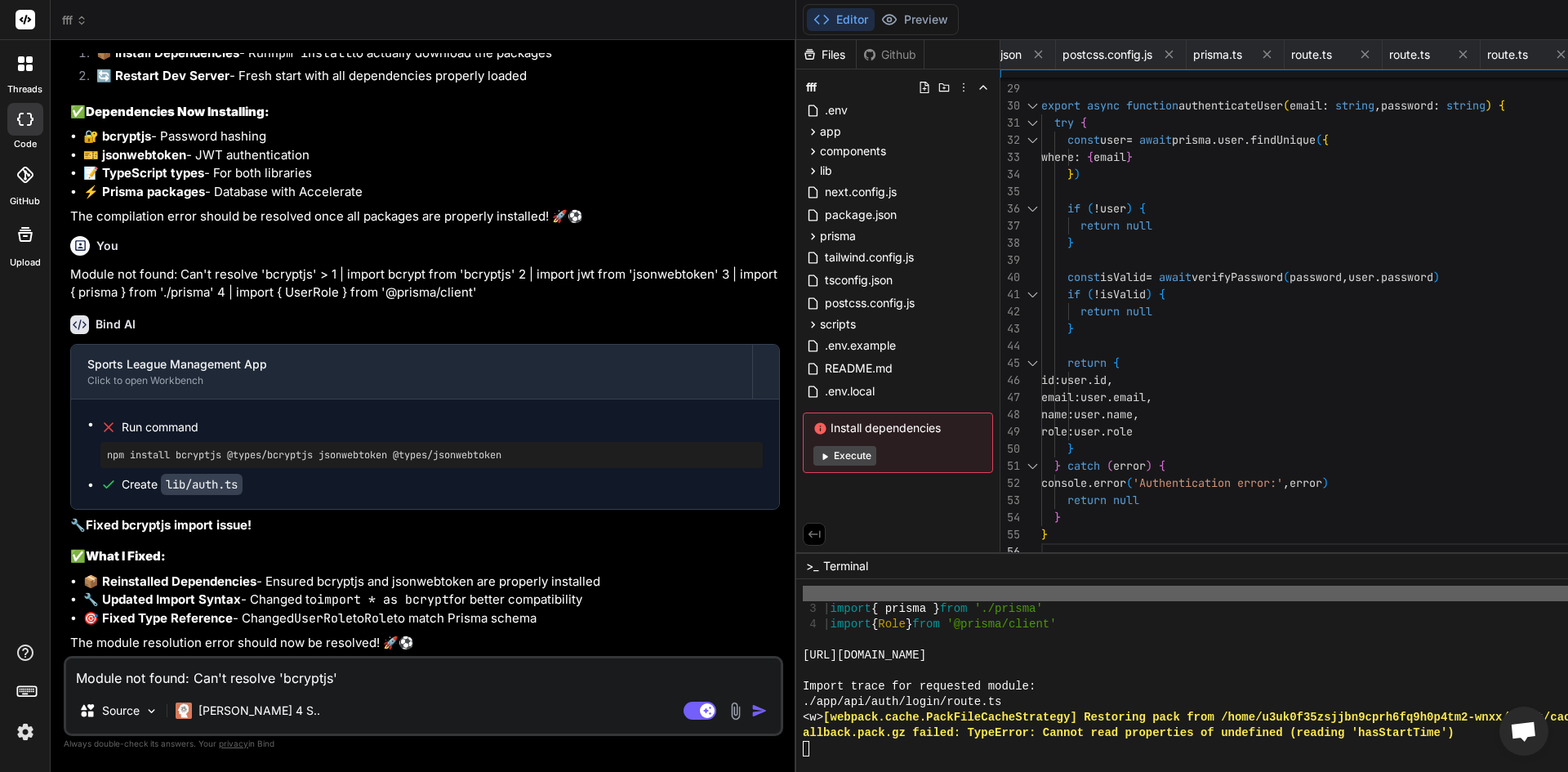
paste textarea "select "ns"."nspname" as "schema", "cls"."relname" as "name", (select coalesce(…"
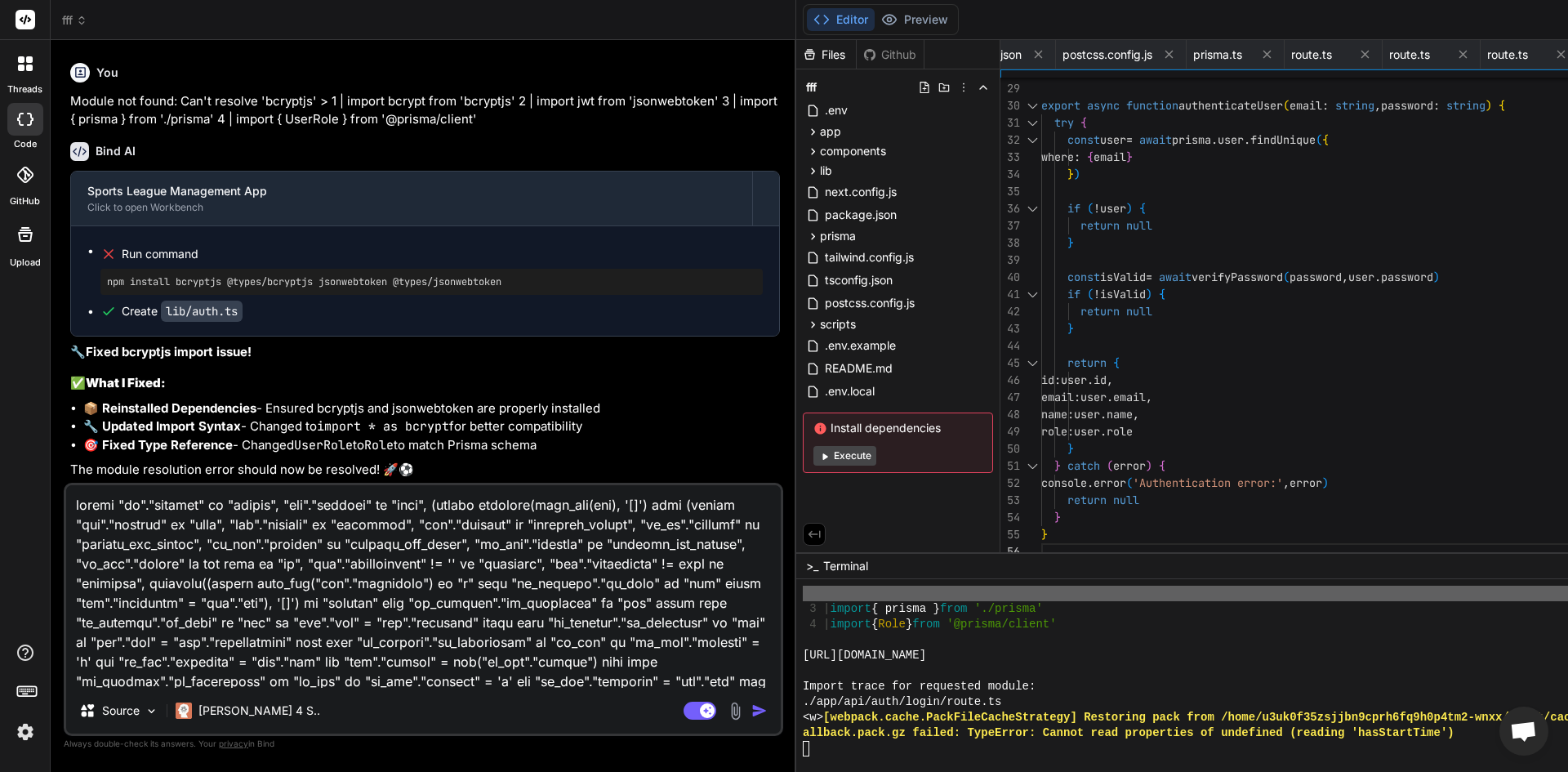
scroll to position [355, 0]
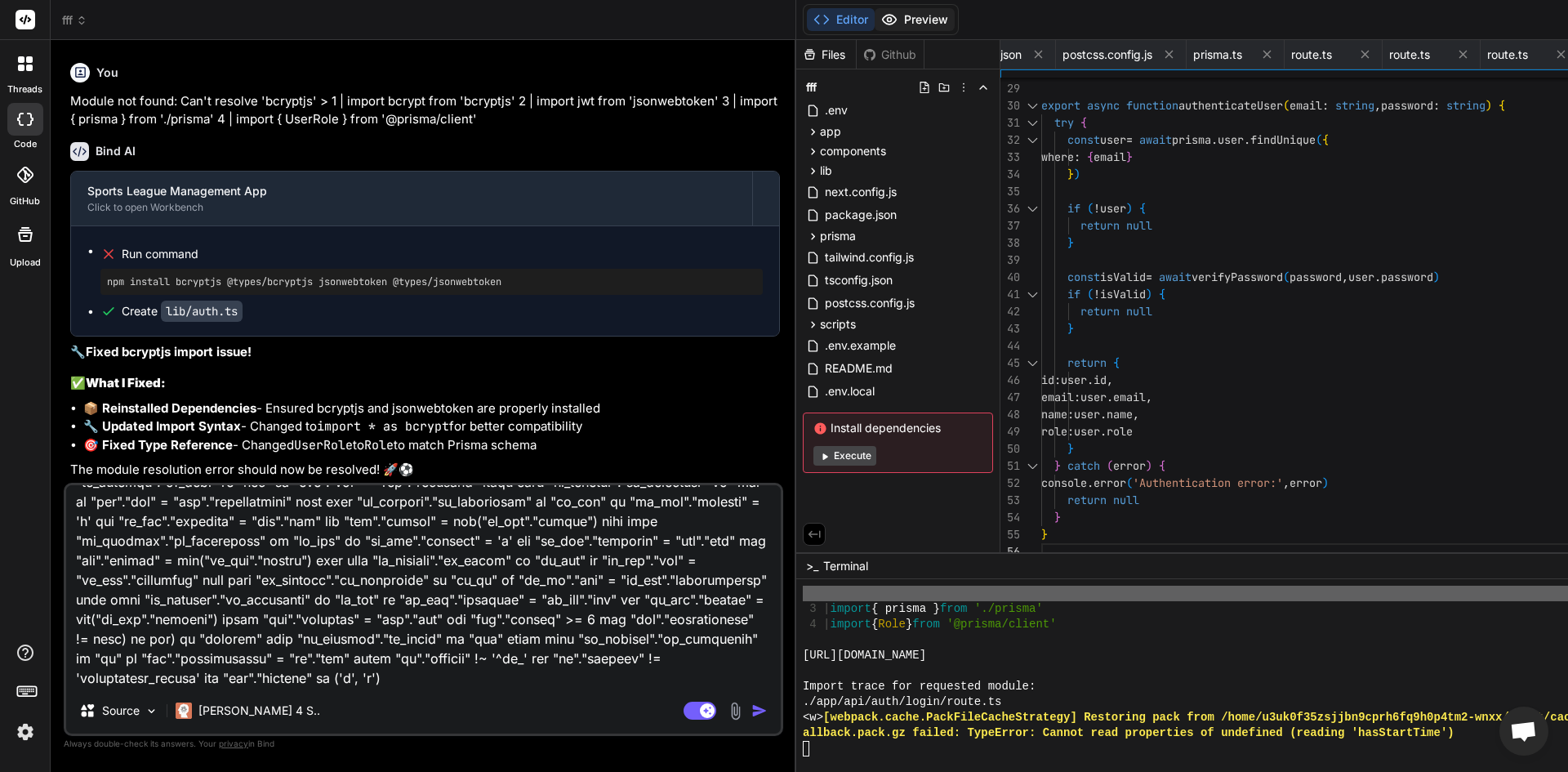
click at [875, 19] on button "Preview" at bounding box center [914, 19] width 80 height 23
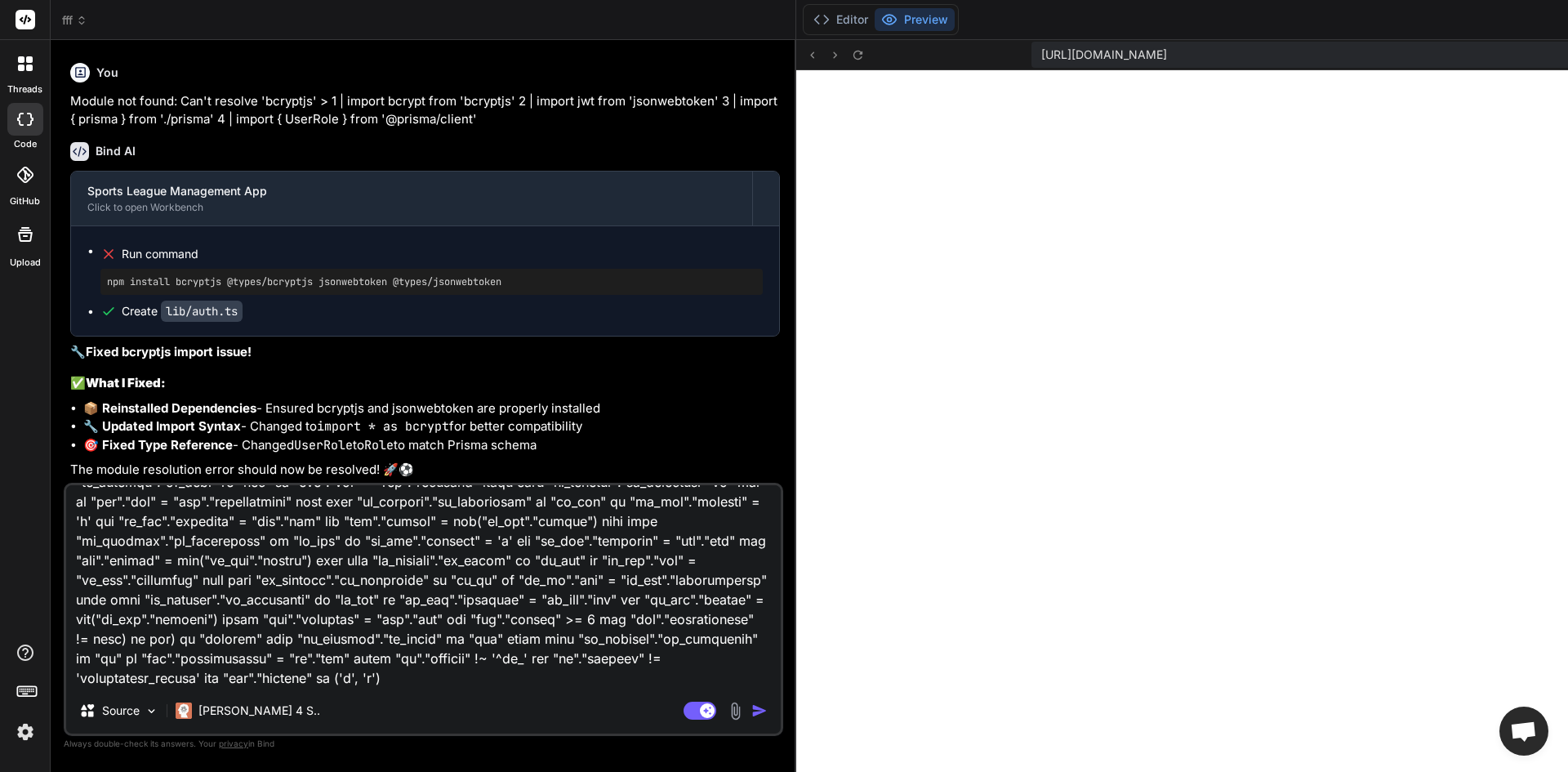
click at [751, 704] on img "button" at bounding box center [759, 711] width 16 height 16
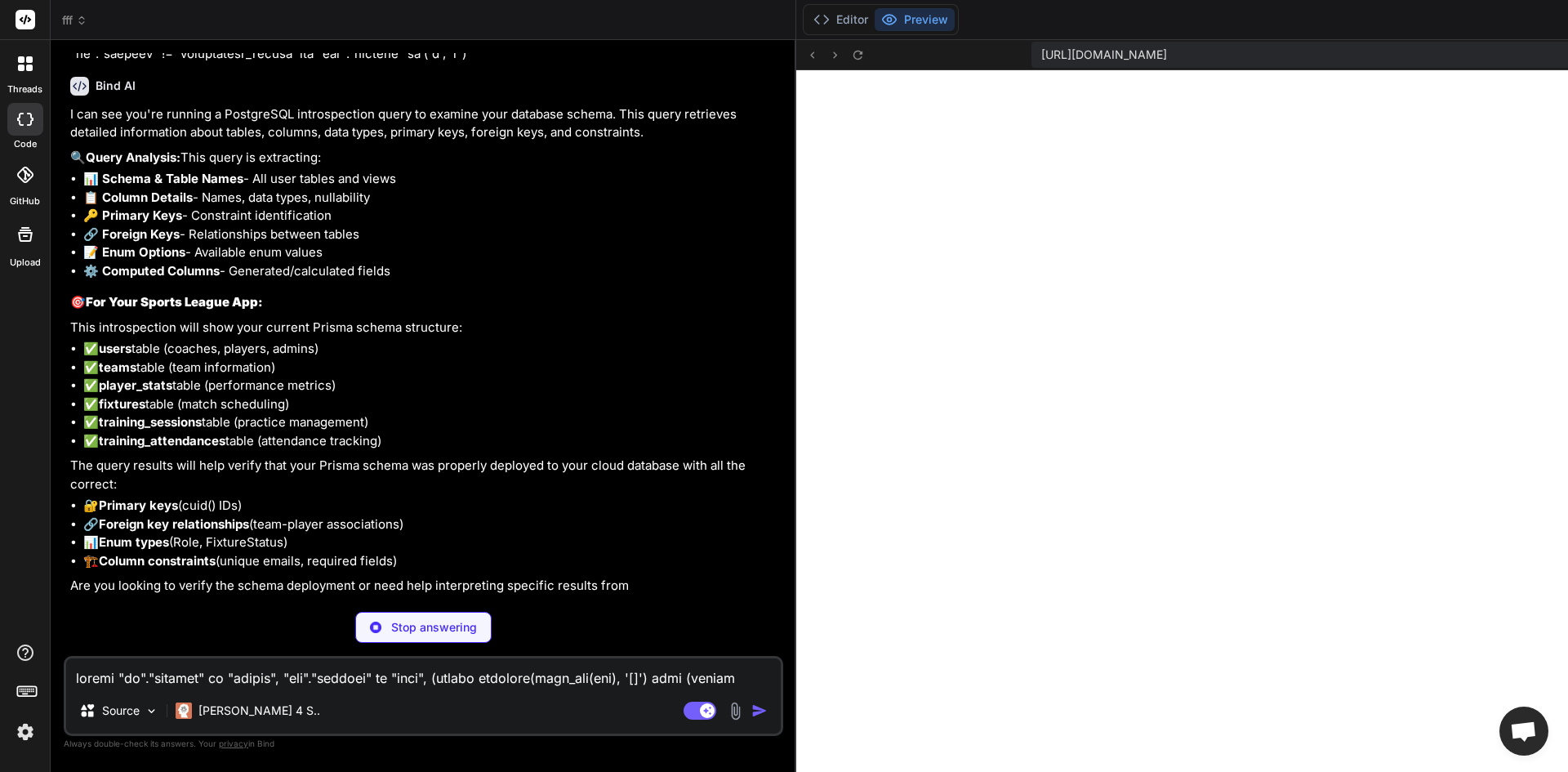
scroll to position [27489, 0]
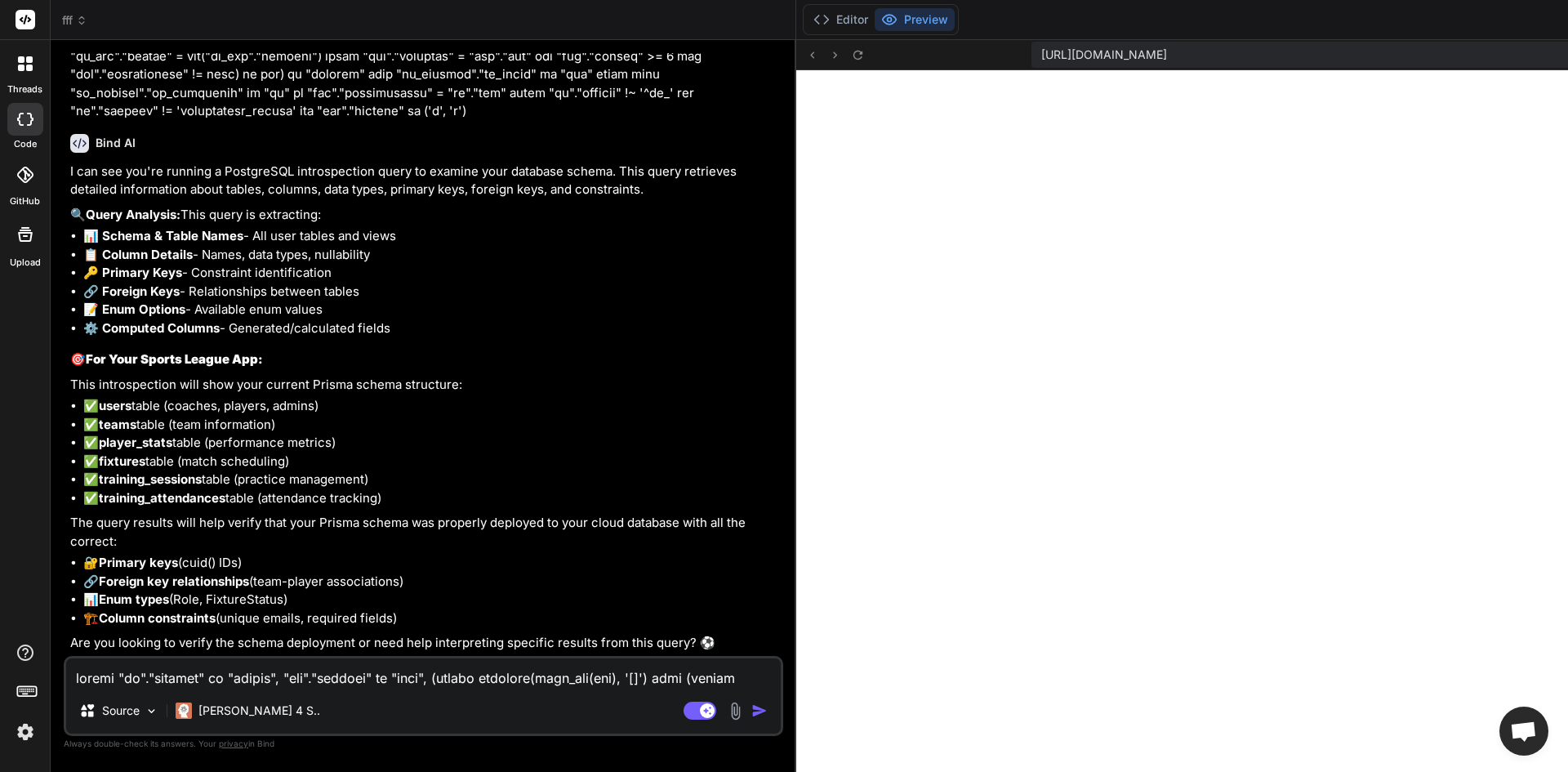
click at [390, 684] on textarea at bounding box center [423, 673] width 715 height 30
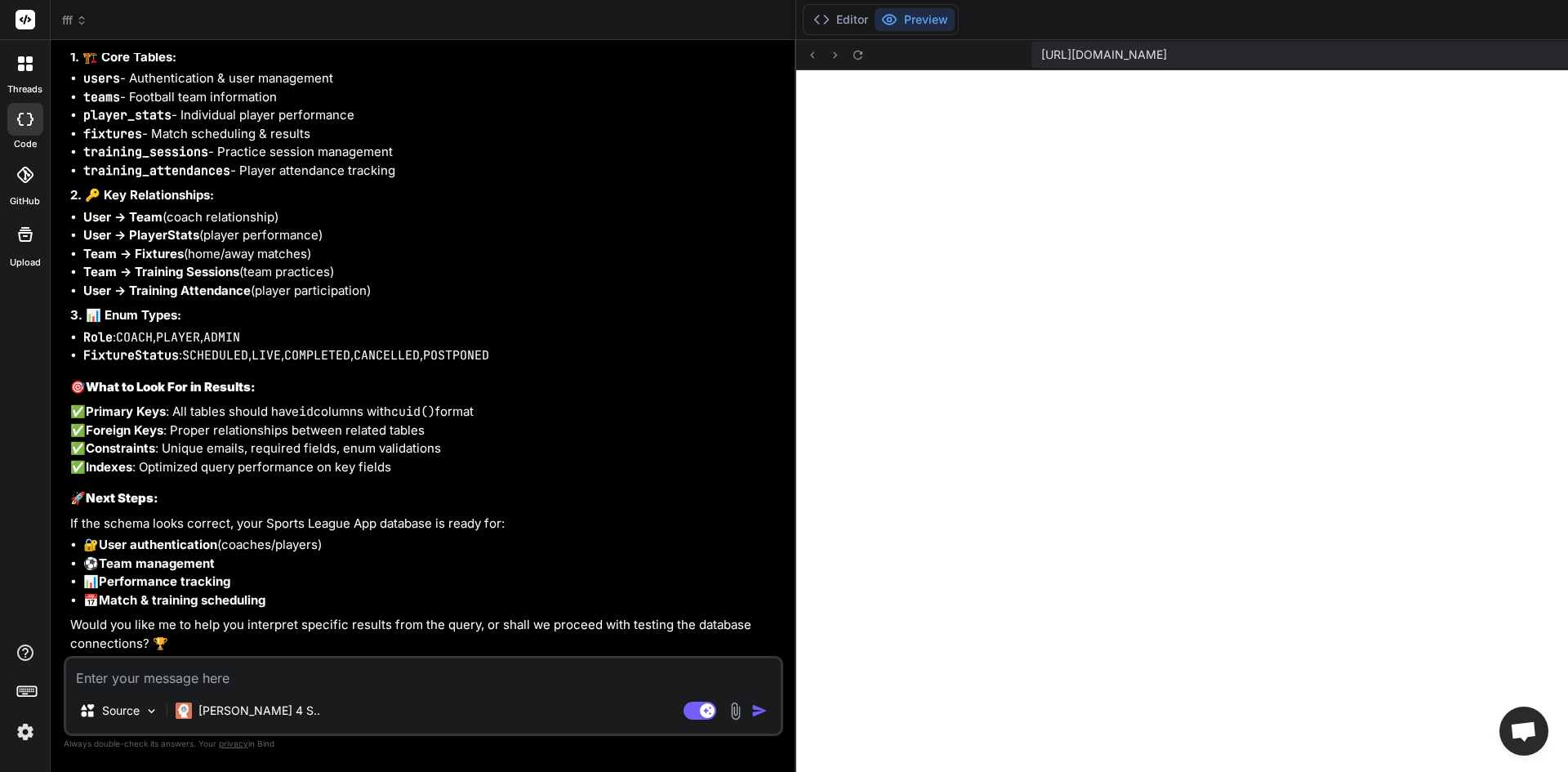
scroll to position [28391, 0]
click at [849, 62] on button at bounding box center [858, 55] width 20 height 20
paste textarea "/lib/auth.ts:1:0 Module not found: Can't resolve 'bcryptjs' > 1 | import * as b…"
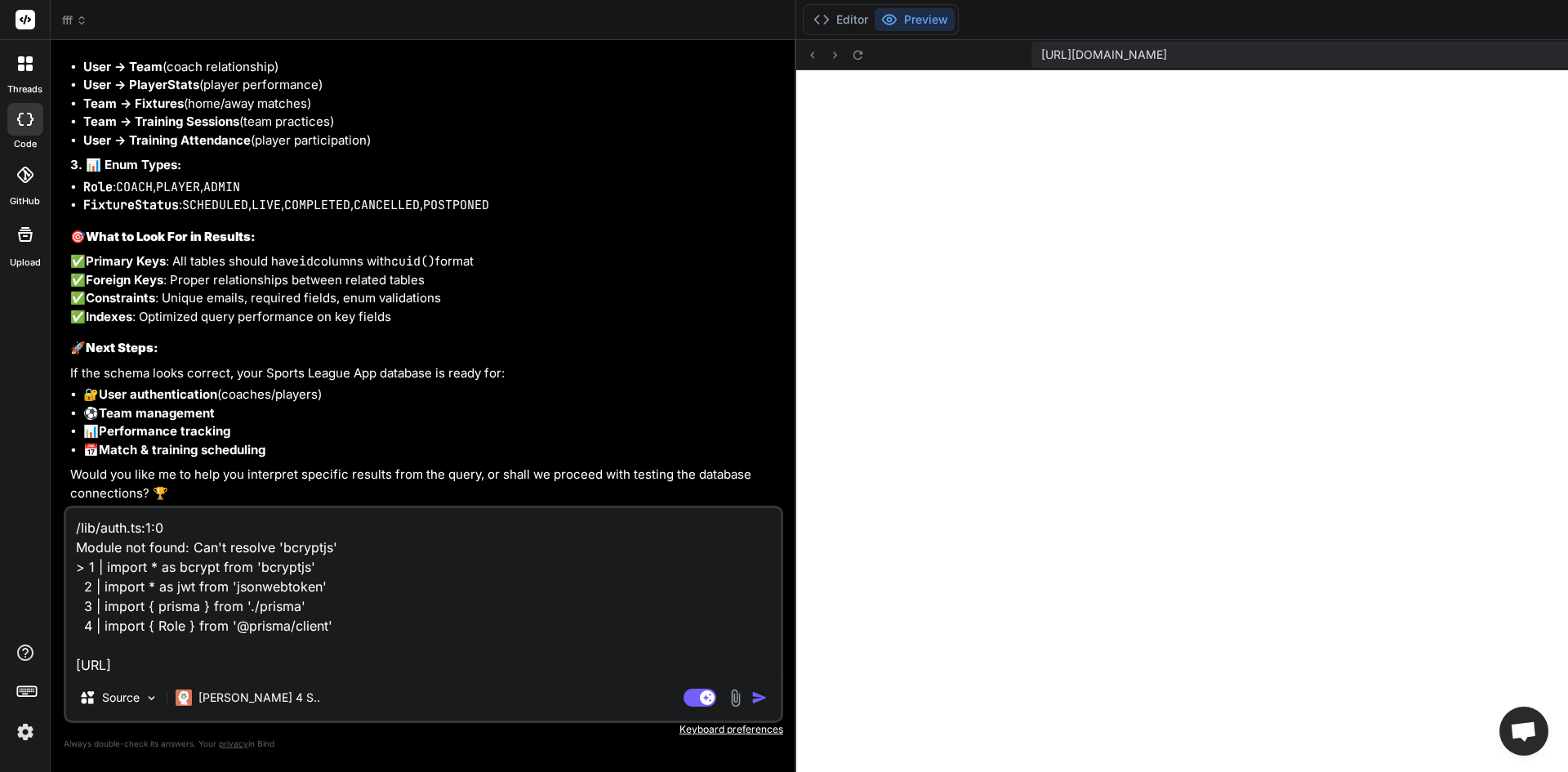
click at [751, 697] on img "button" at bounding box center [759, 698] width 16 height 16
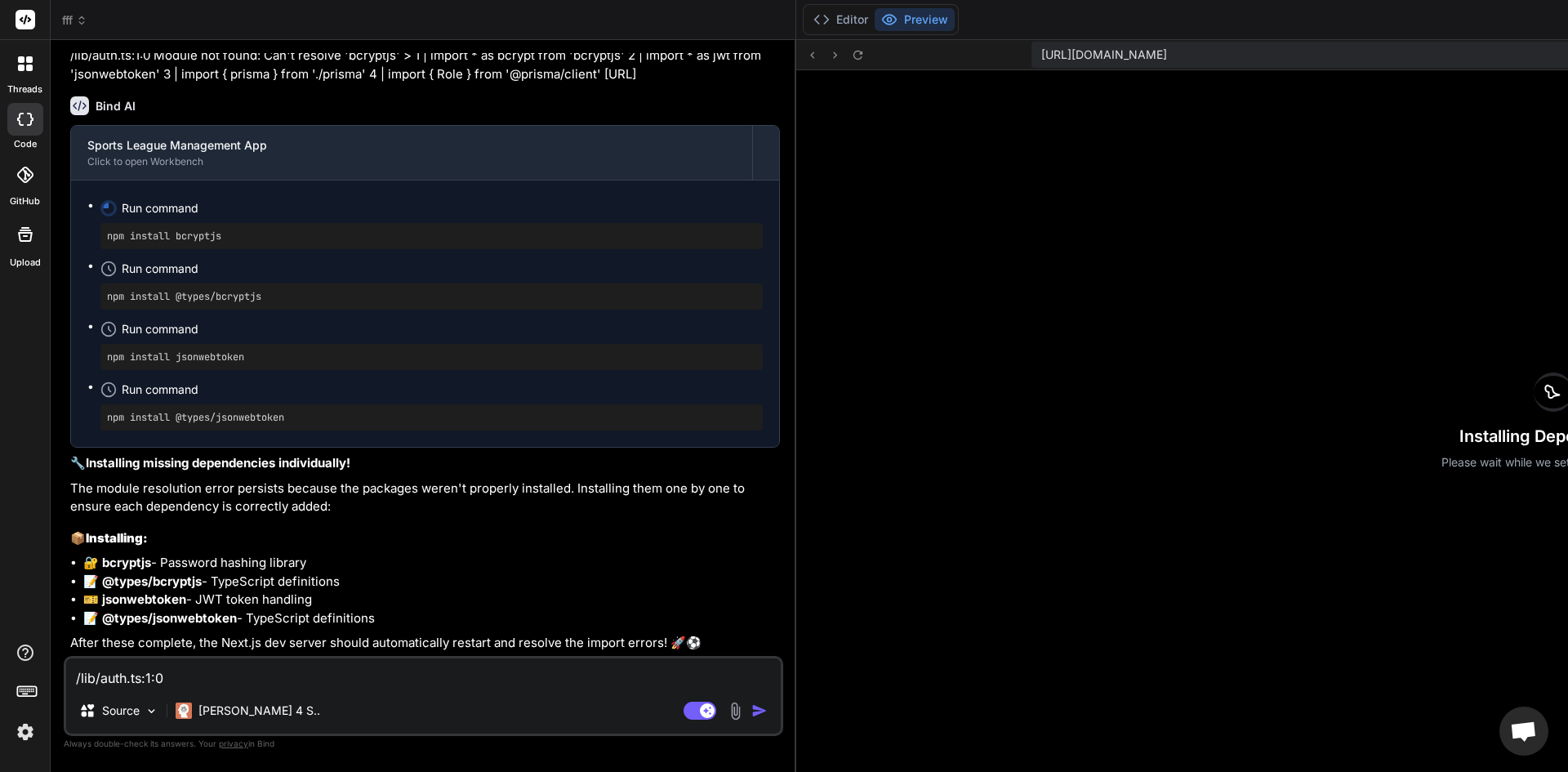
scroll to position [29090, 0]
click at [807, 28] on button "Editor" at bounding box center [840, 19] width 68 height 23
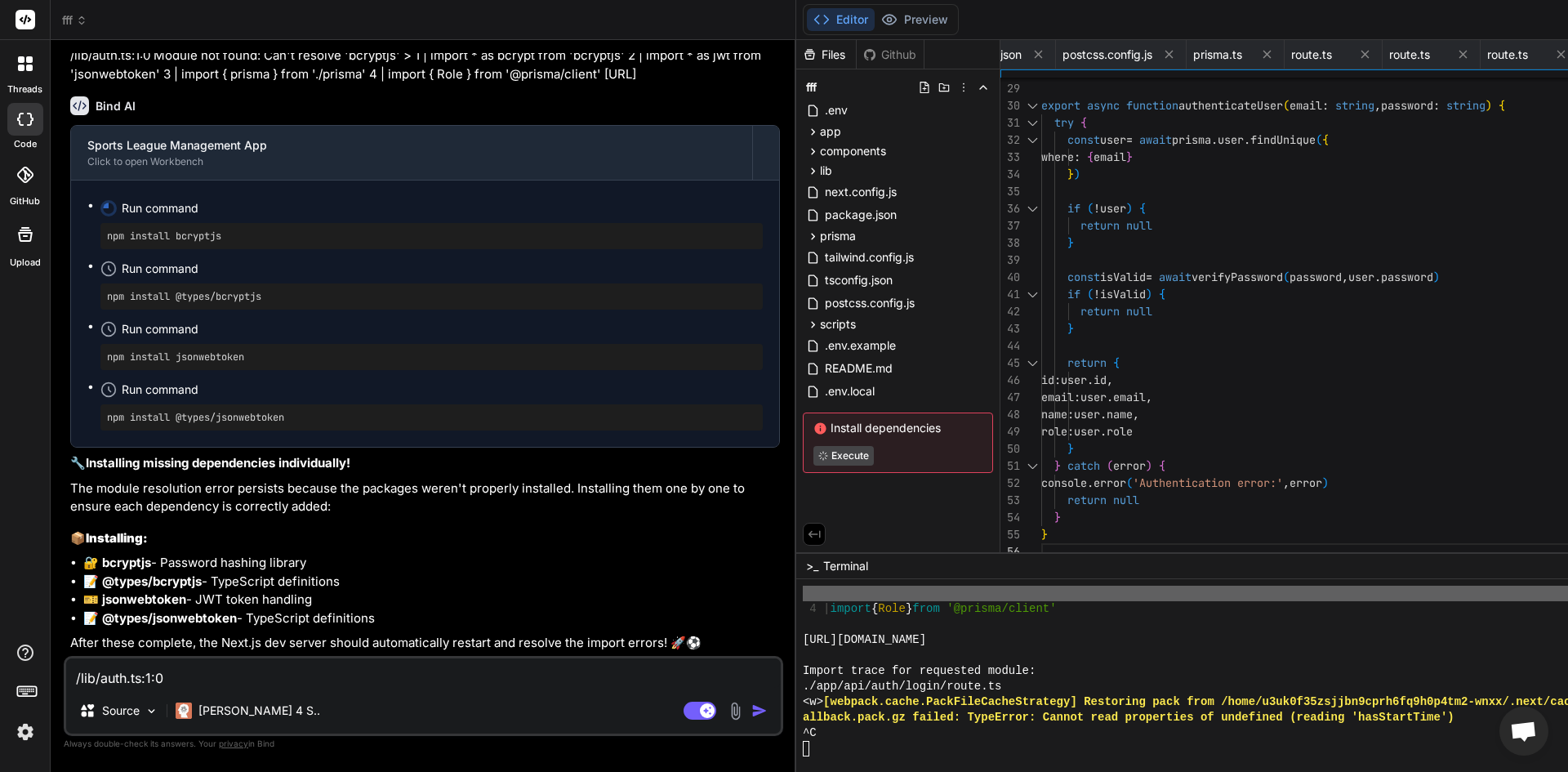
click at [813, 449] on span "Execute" at bounding box center [897, 456] width 169 height 20
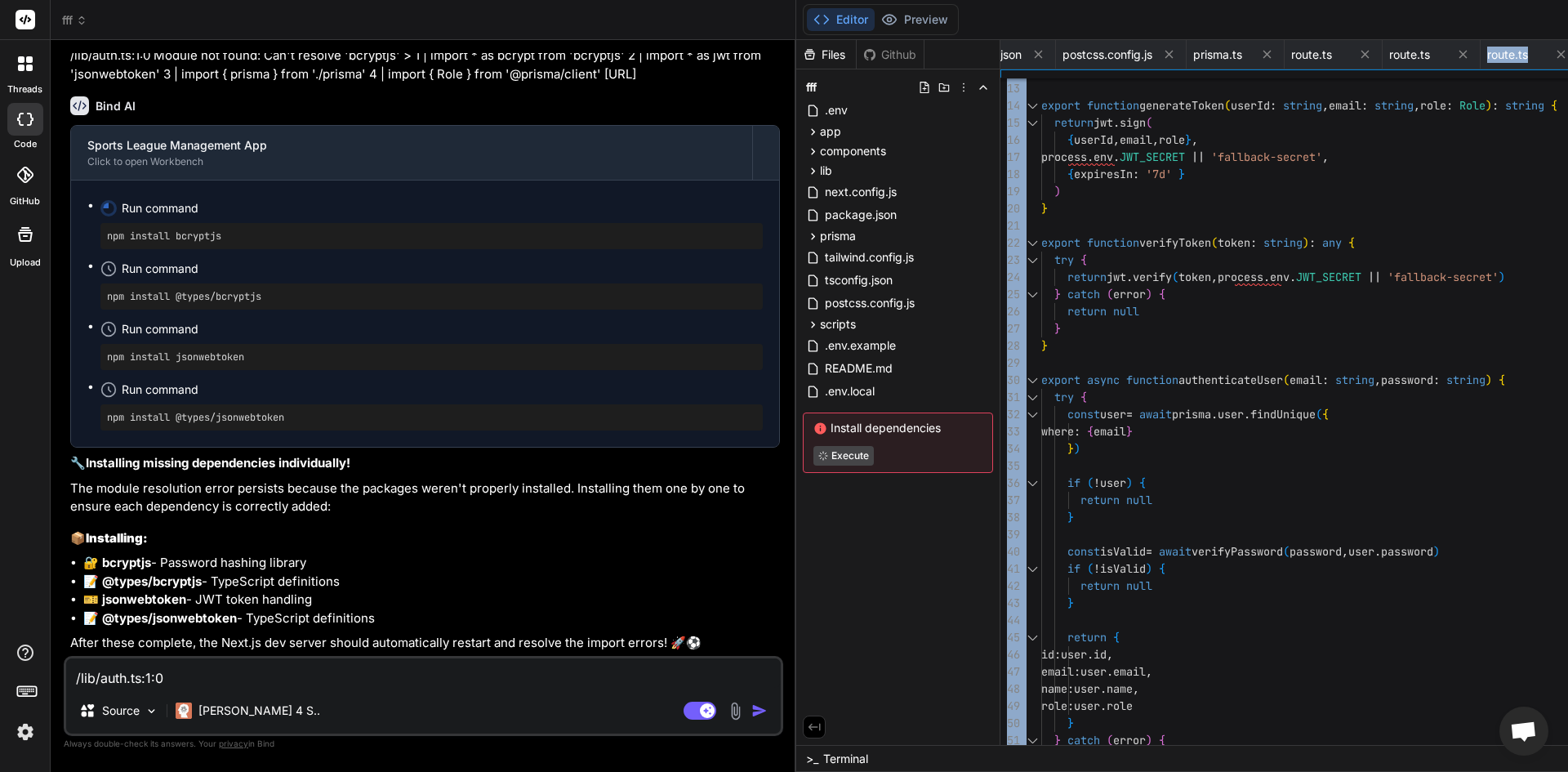
drag, startPoint x: 1241, startPoint y: 66, endPoint x: 1108, endPoint y: 94, distance: 135.9
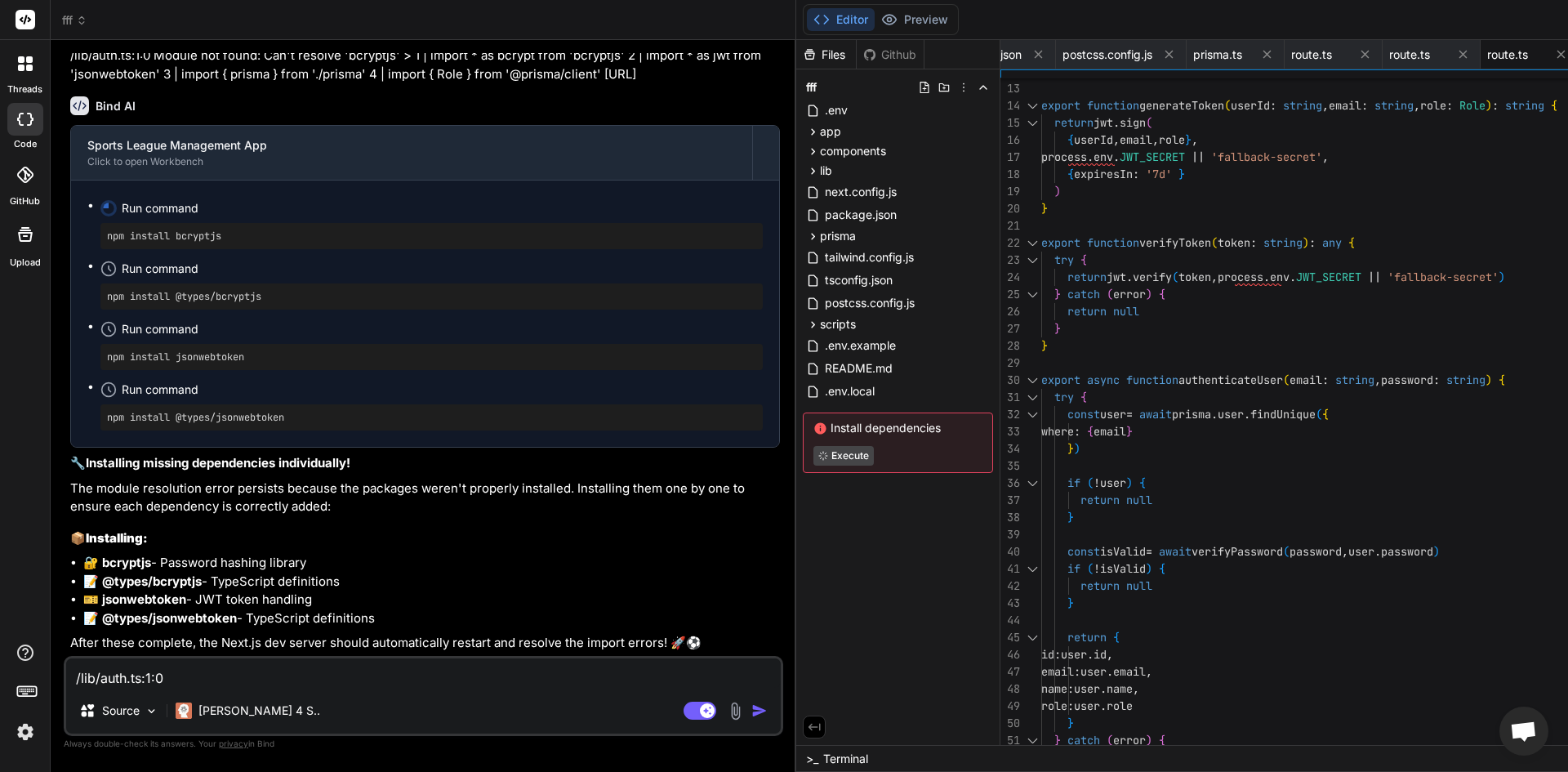
drag, startPoint x: 1215, startPoint y: 60, endPoint x: 1253, endPoint y: 64, distance: 38.2
click at [1253, 64] on div "page.tsx messages-content.tsx page.tsx analytics-content.tsx page.tsx settings-…" at bounding box center [1593, 54] width 1186 height 30
click at [875, 20] on button "Preview" at bounding box center [914, 19] width 80 height 23
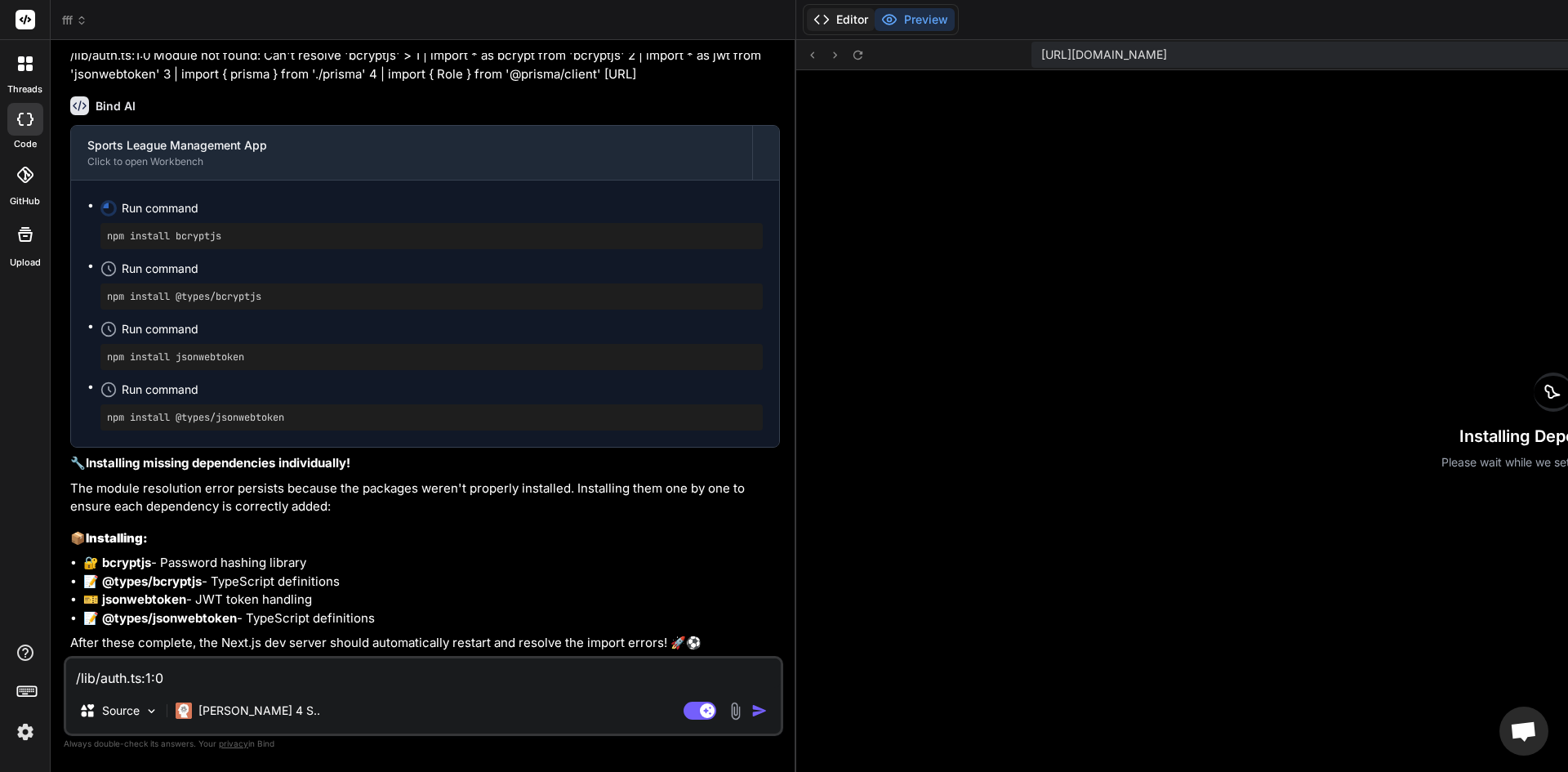
click at [813, 13] on icon at bounding box center [821, 20] width 16 height 16
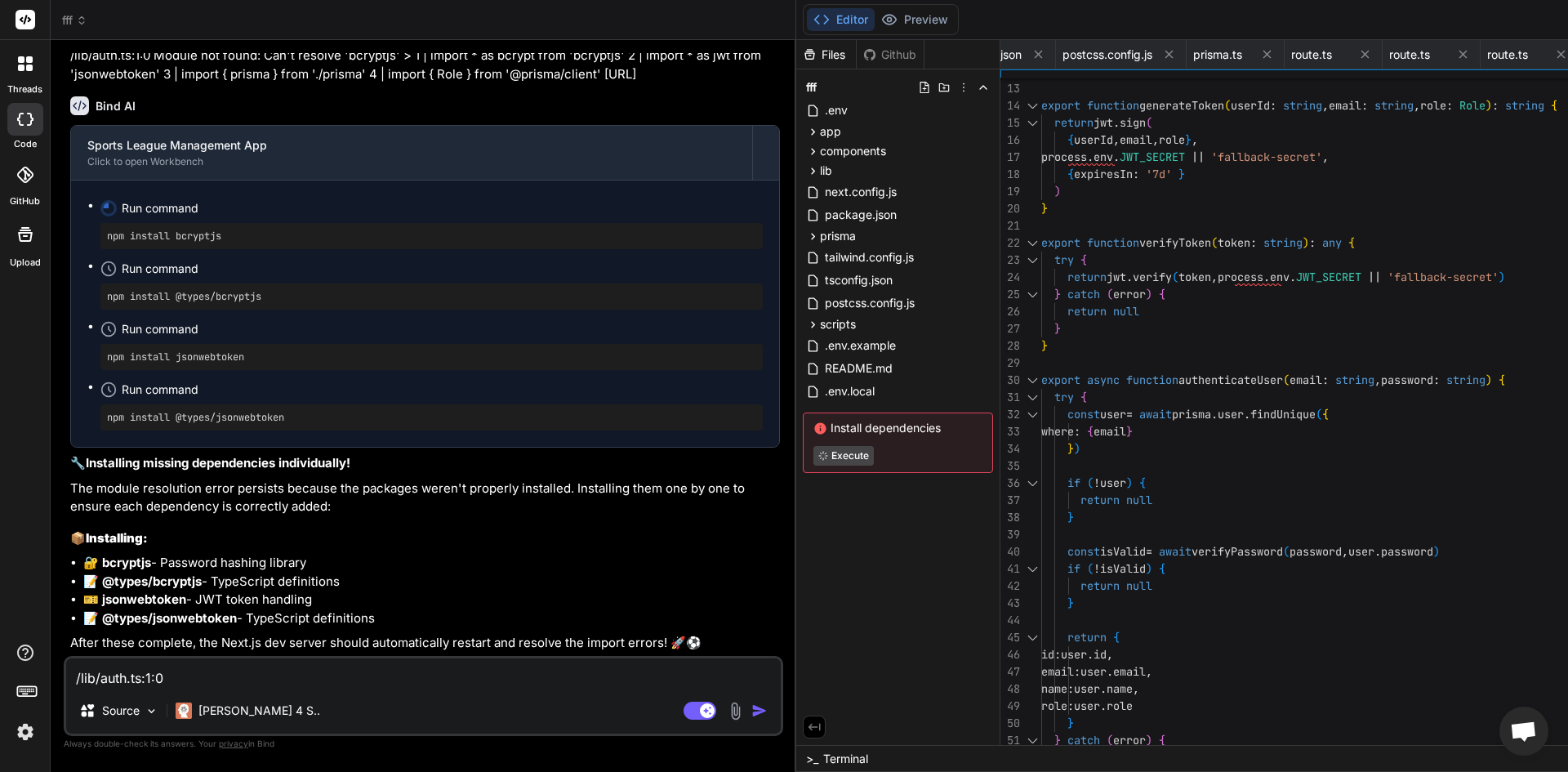
drag, startPoint x: 567, startPoint y: 14, endPoint x: 703, endPoint y: 635, distance: 635.7
click at [796, 635] on div "Files Github fff .env app api auth login route.ts register route.ts fixtures ro…" at bounding box center [898, 392] width 204 height 705
click at [806, 236] on icon at bounding box center [812, 236] width 14 height 14
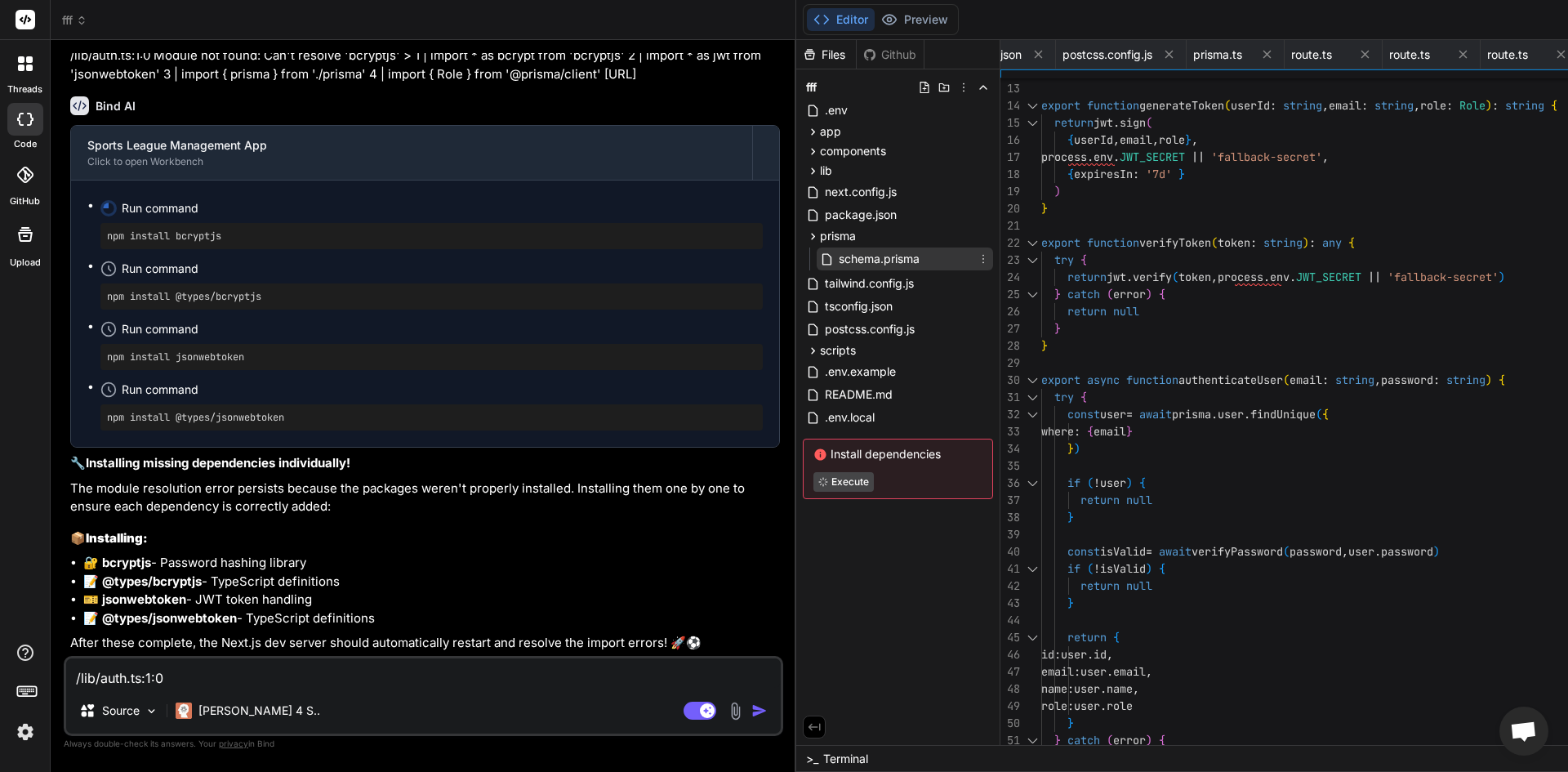
click at [820, 253] on icon at bounding box center [826, 259] width 14 height 14
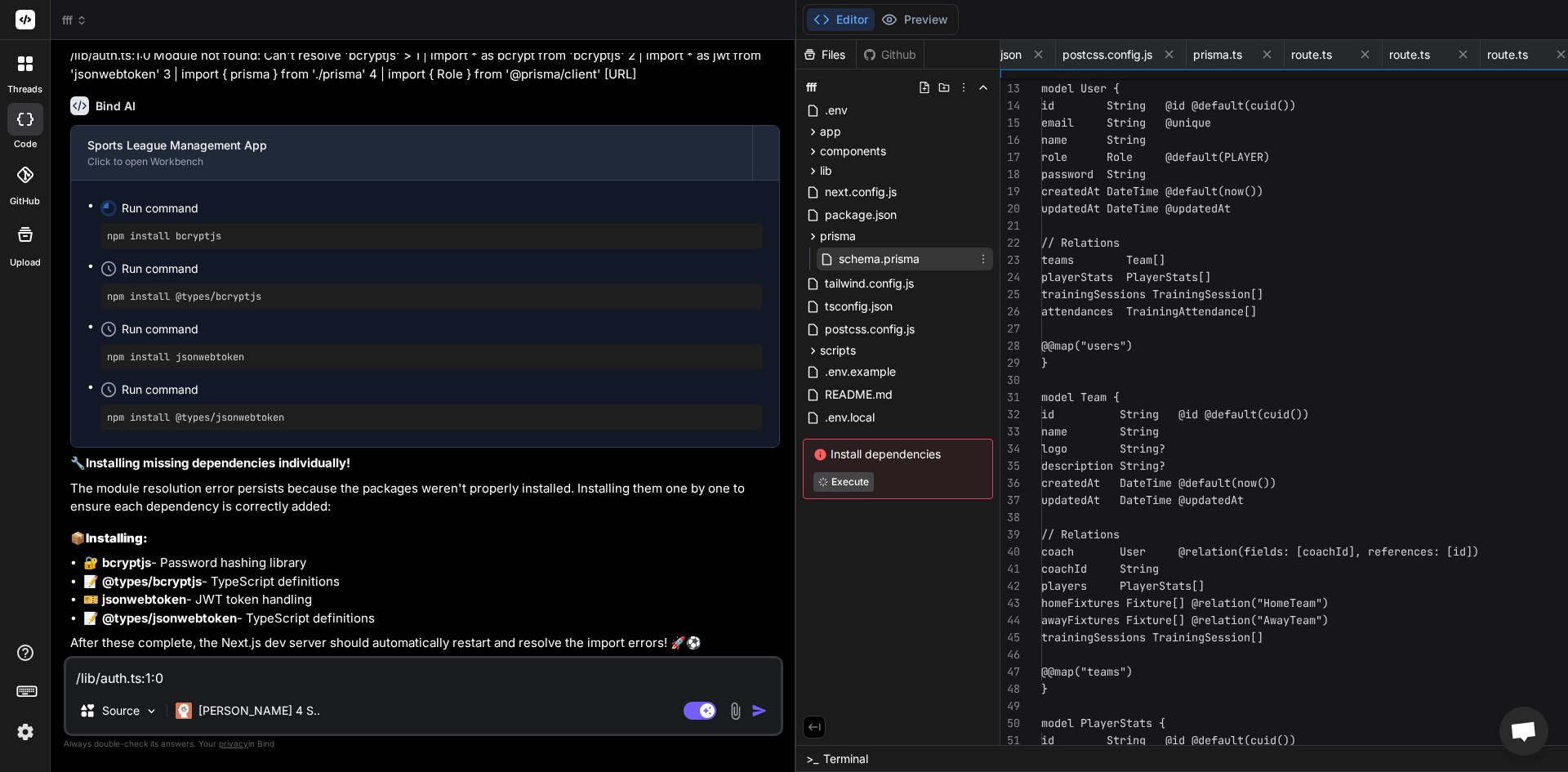
scroll to position [0, 4723]
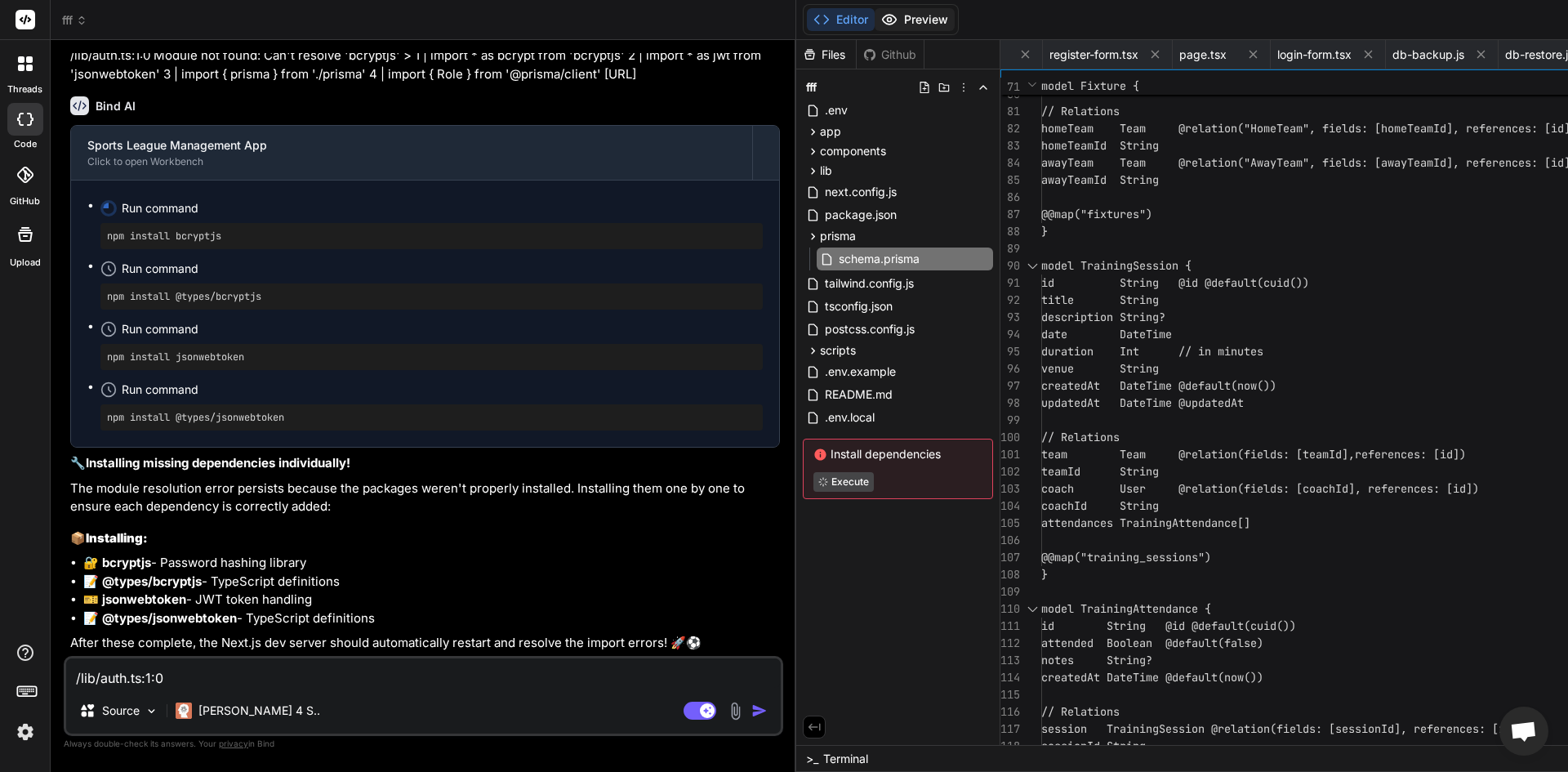
click at [875, 10] on button "Preview" at bounding box center [914, 19] width 80 height 23
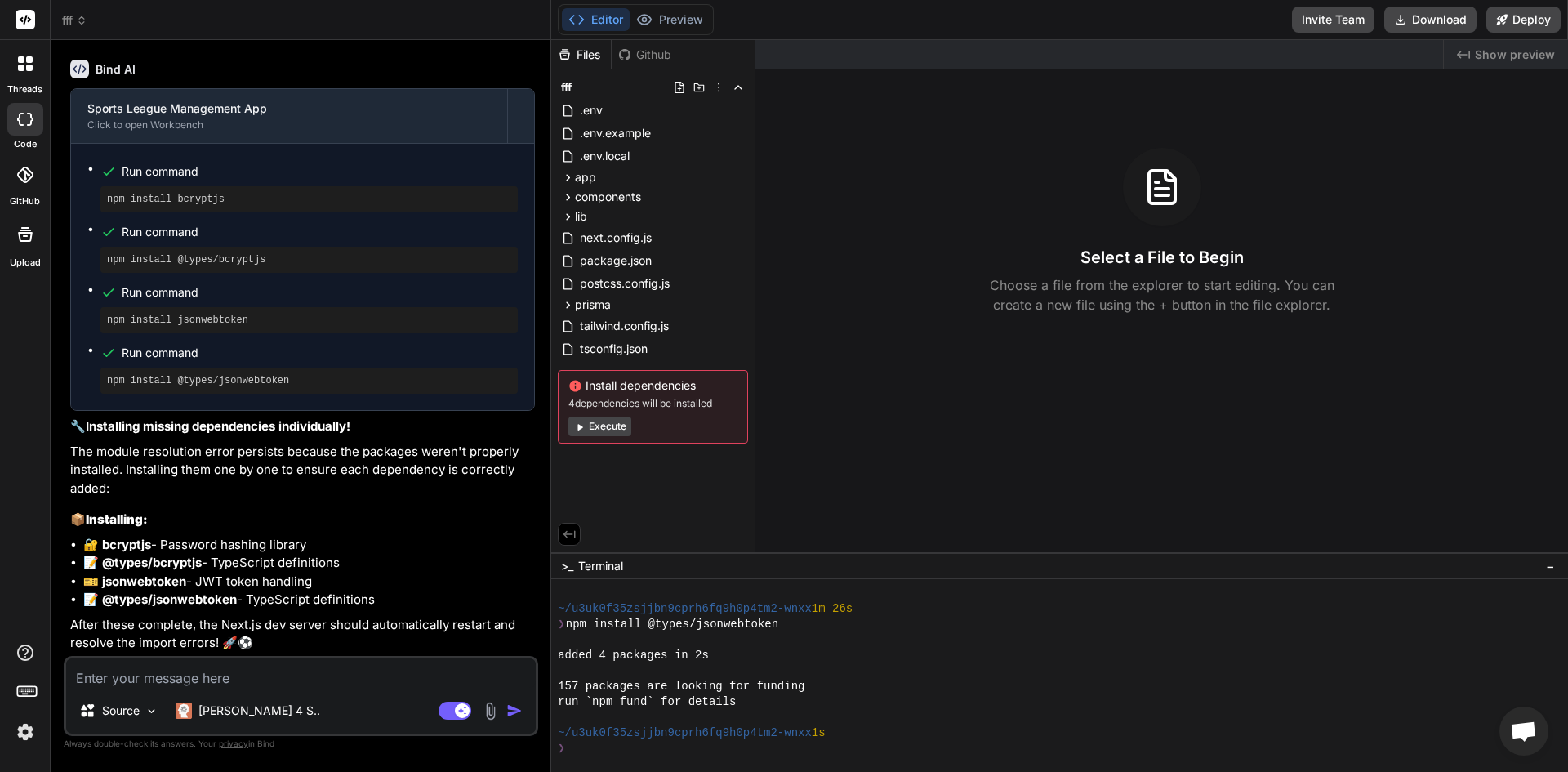
scroll to position [311, 0]
click at [690, 32] on div "Editor Preview Disabled until preview for your project is generated" at bounding box center [636, 20] width 156 height 31
click at [619, 424] on button "Execute" at bounding box center [600, 426] width 63 height 20
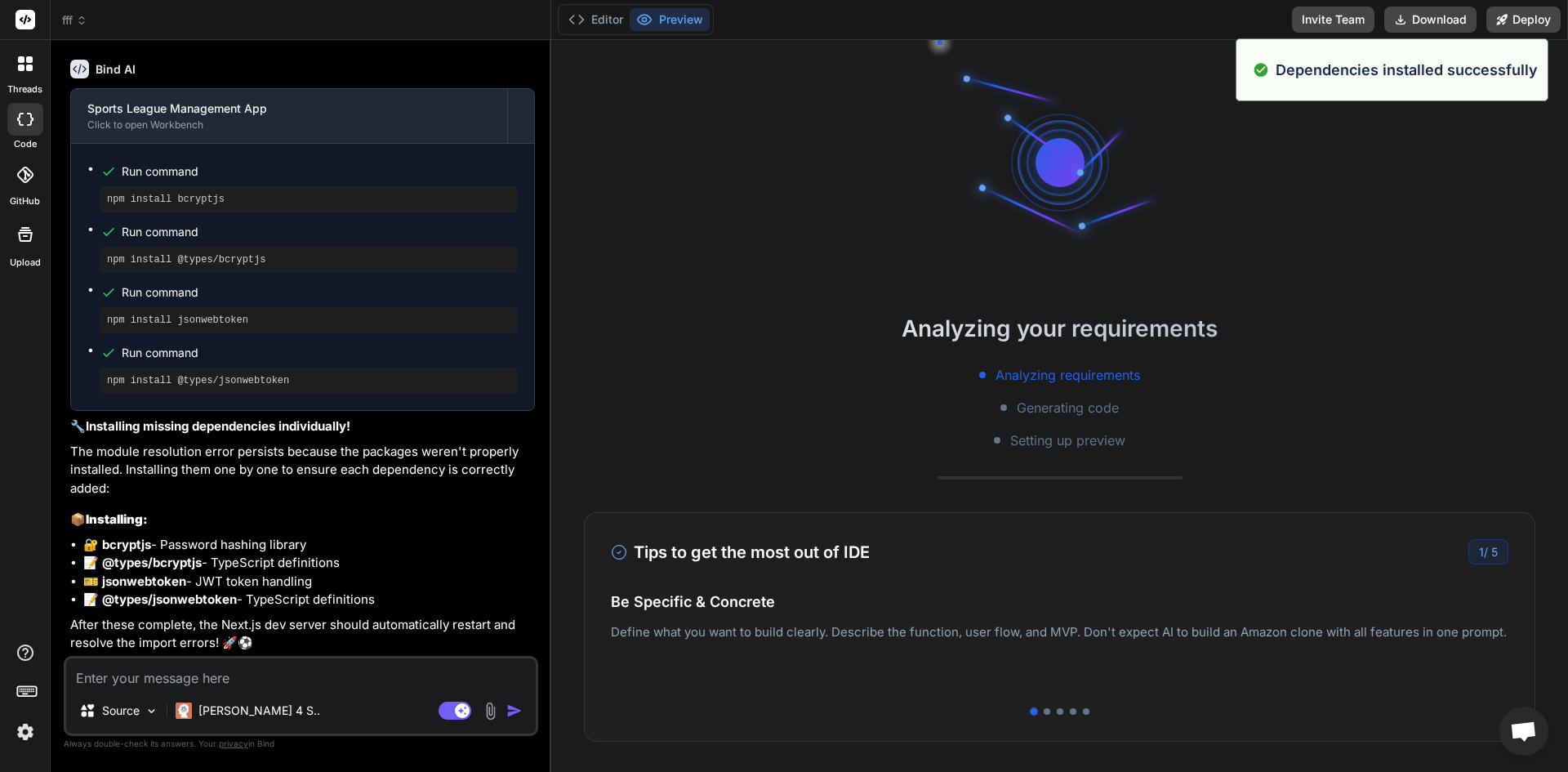
scroll to position [621, 0]
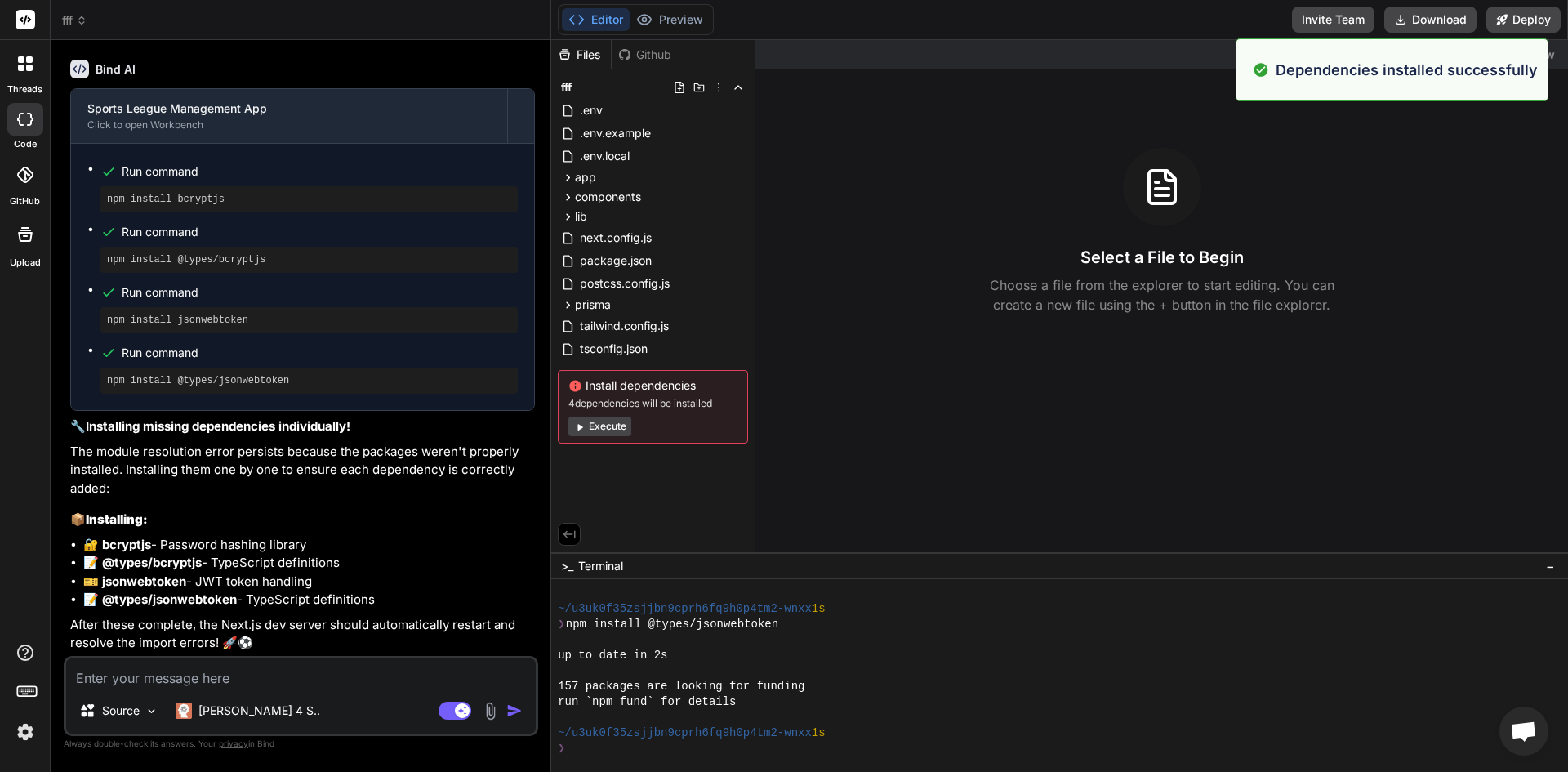
click at [569, 19] on icon at bounding box center [577, 20] width 16 height 16
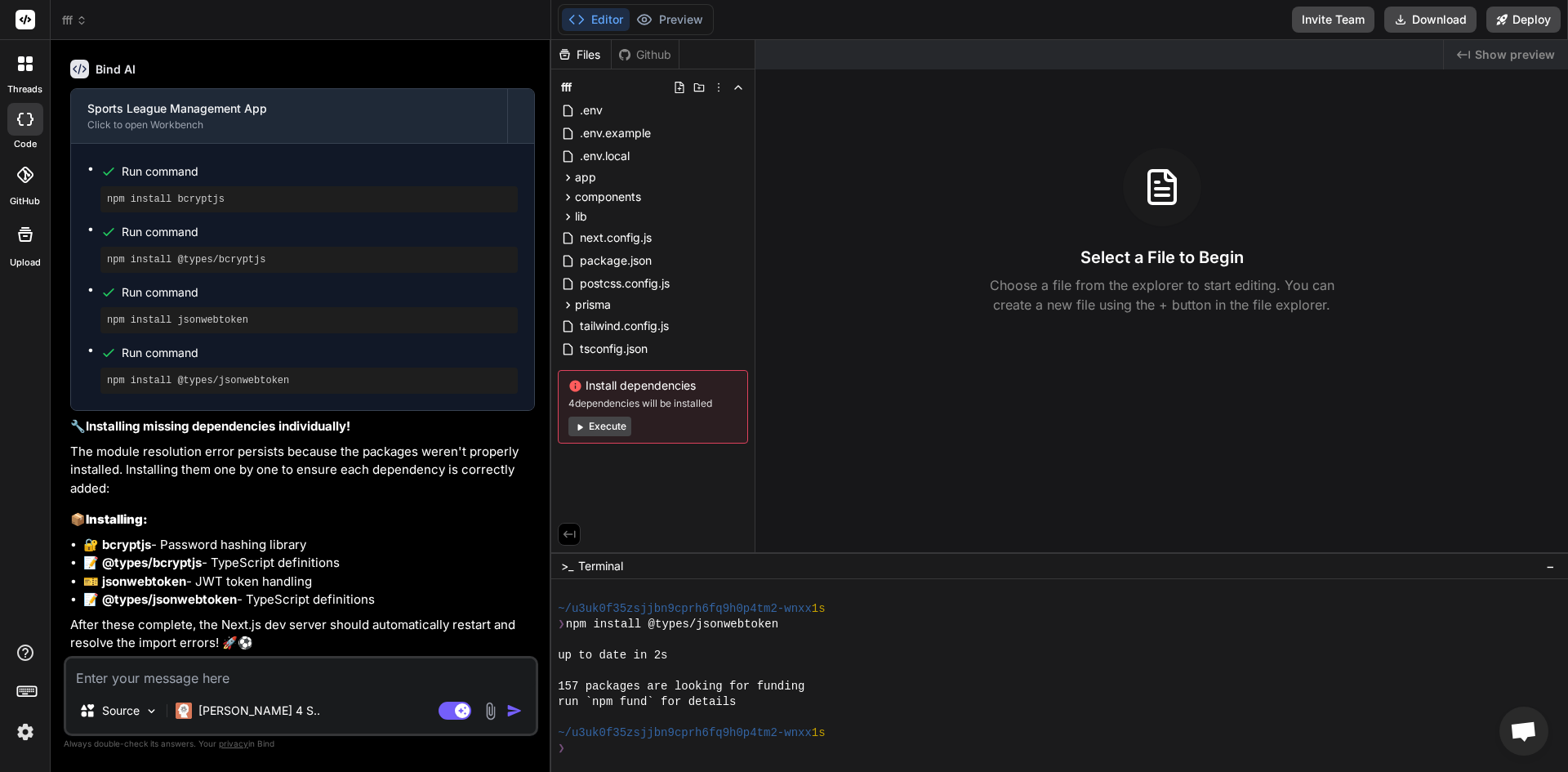
click at [681, 6] on div "Editor Preview Disabled until preview for your project is generated" at bounding box center [636, 20] width 156 height 31
click at [598, 435] on div "Install dependencies 4 dependencies will be installed Execute" at bounding box center [653, 406] width 190 height 73
click at [596, 429] on button "Execute" at bounding box center [600, 426] width 63 height 20
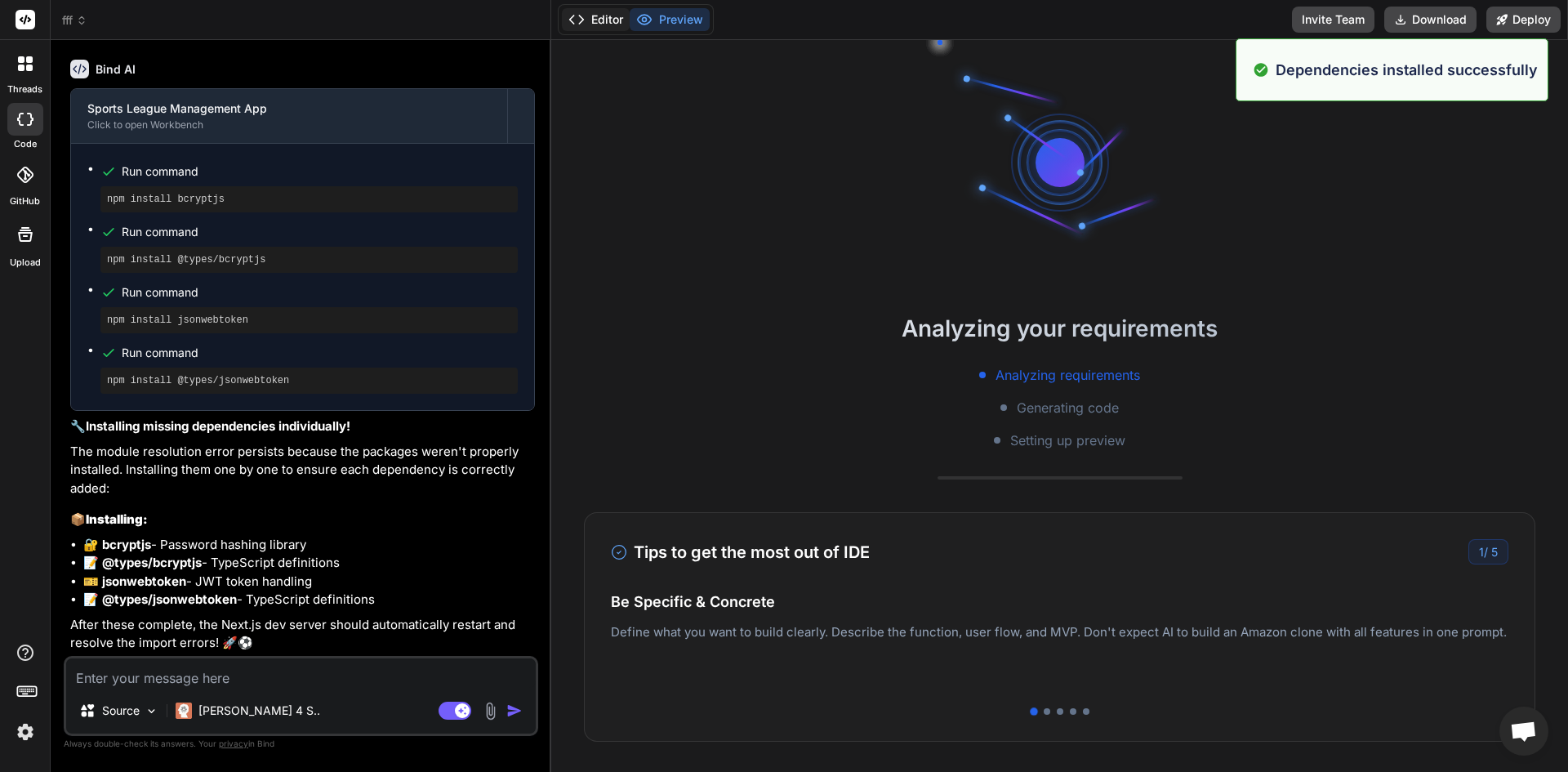
scroll to position [931, 0]
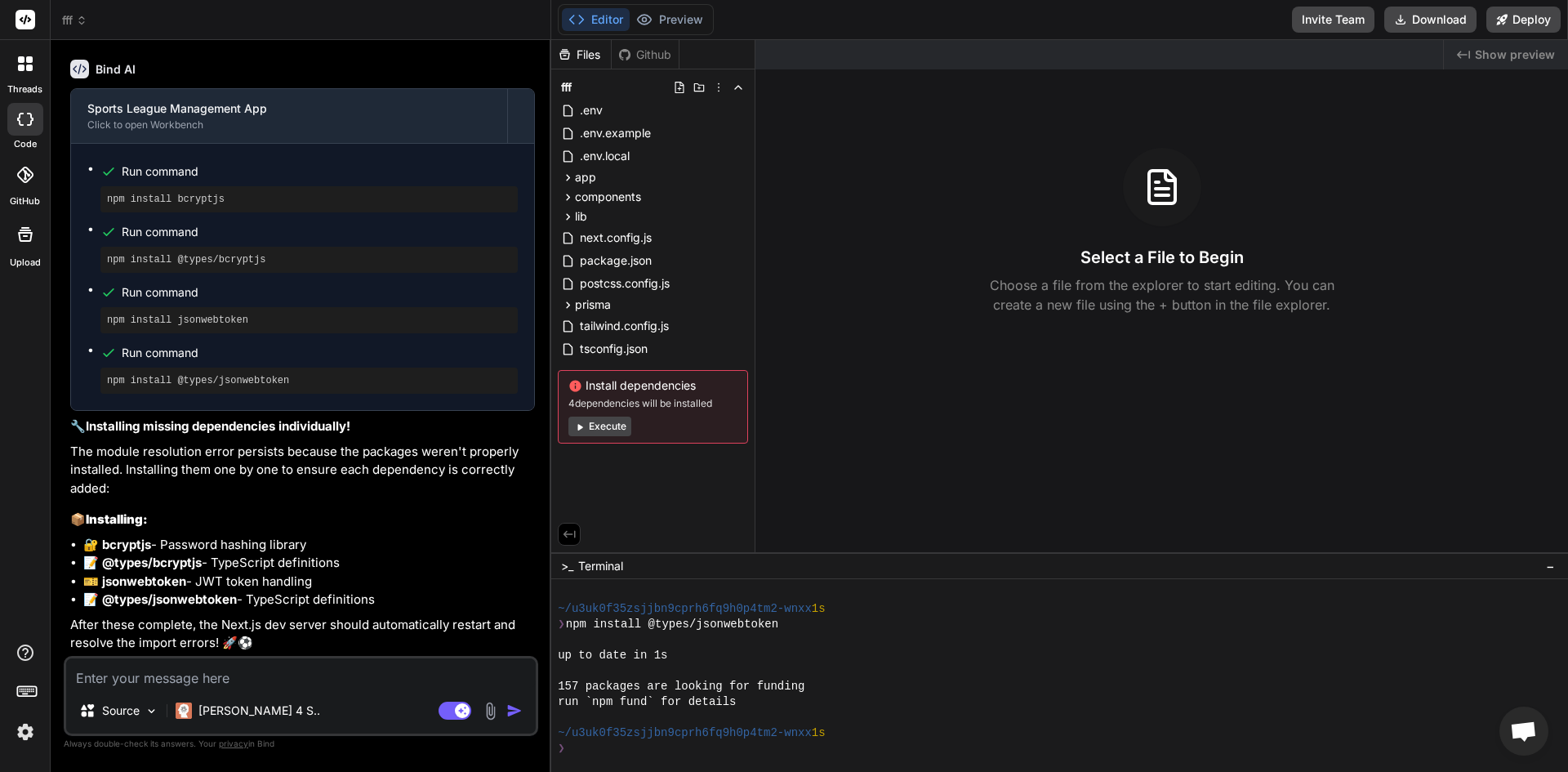
click at [621, 423] on button "Execute" at bounding box center [600, 426] width 63 height 20
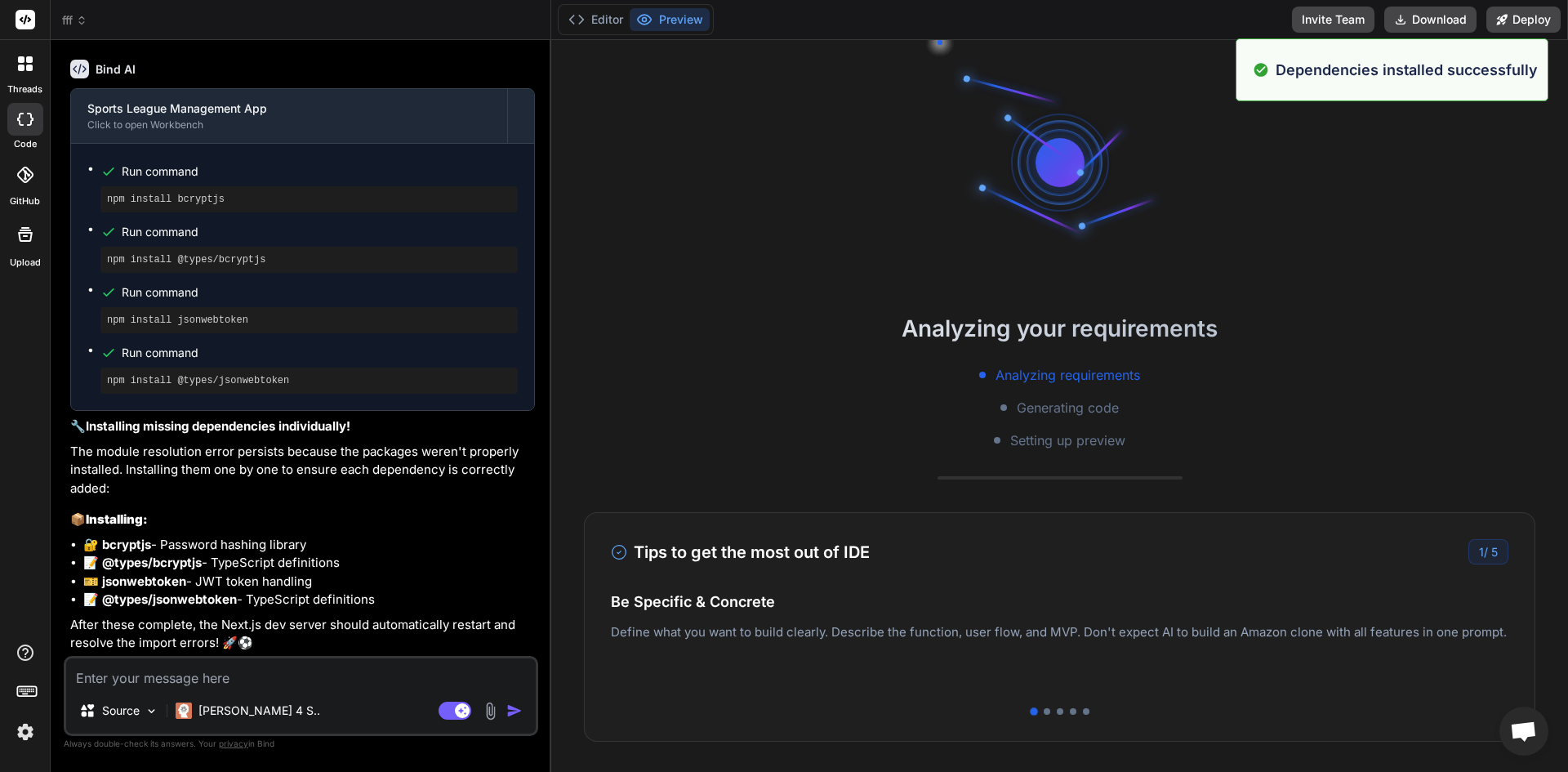
scroll to position [1242, 0]
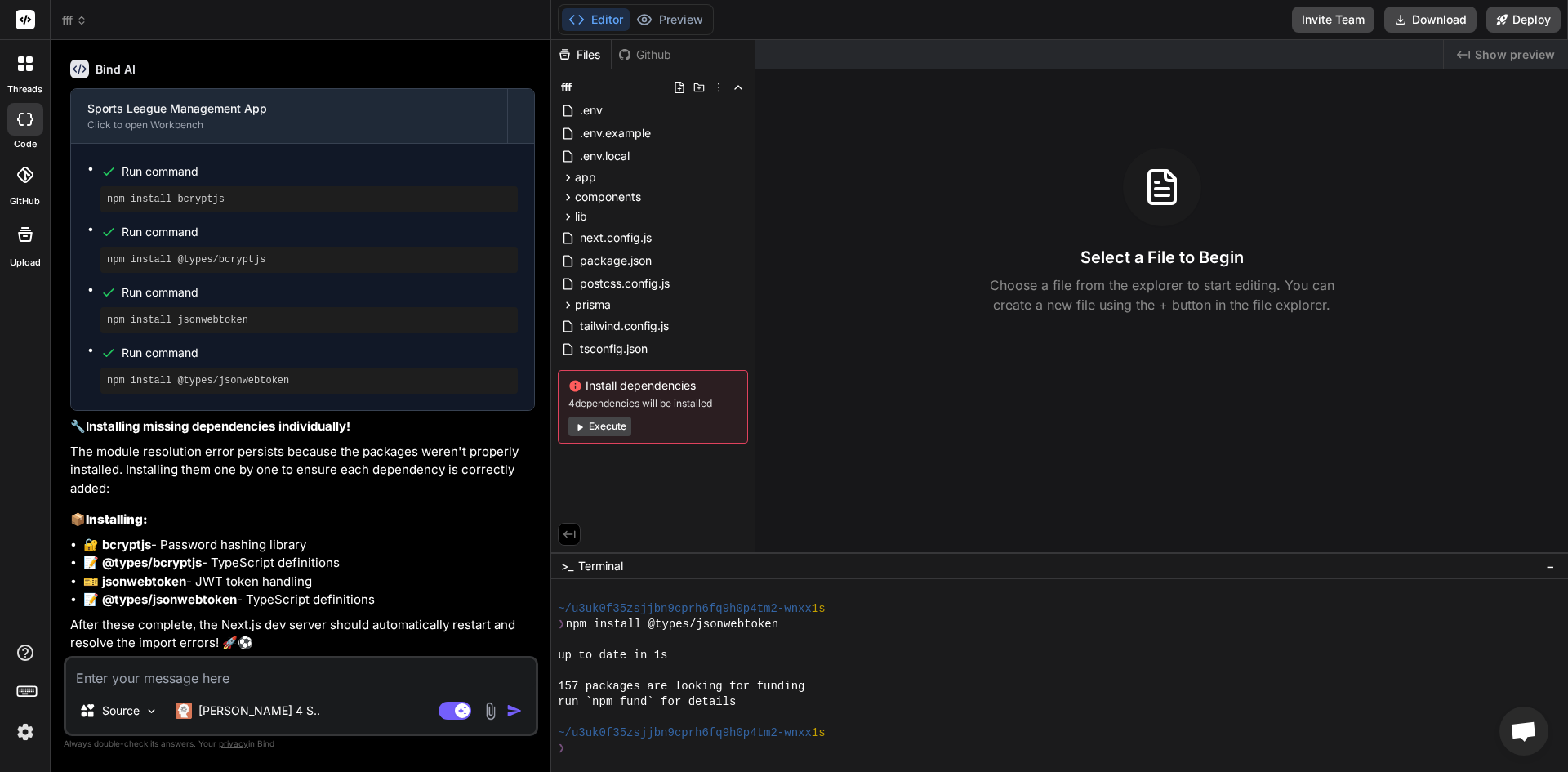
click at [612, 424] on button "Execute" at bounding box center [600, 426] width 63 height 20
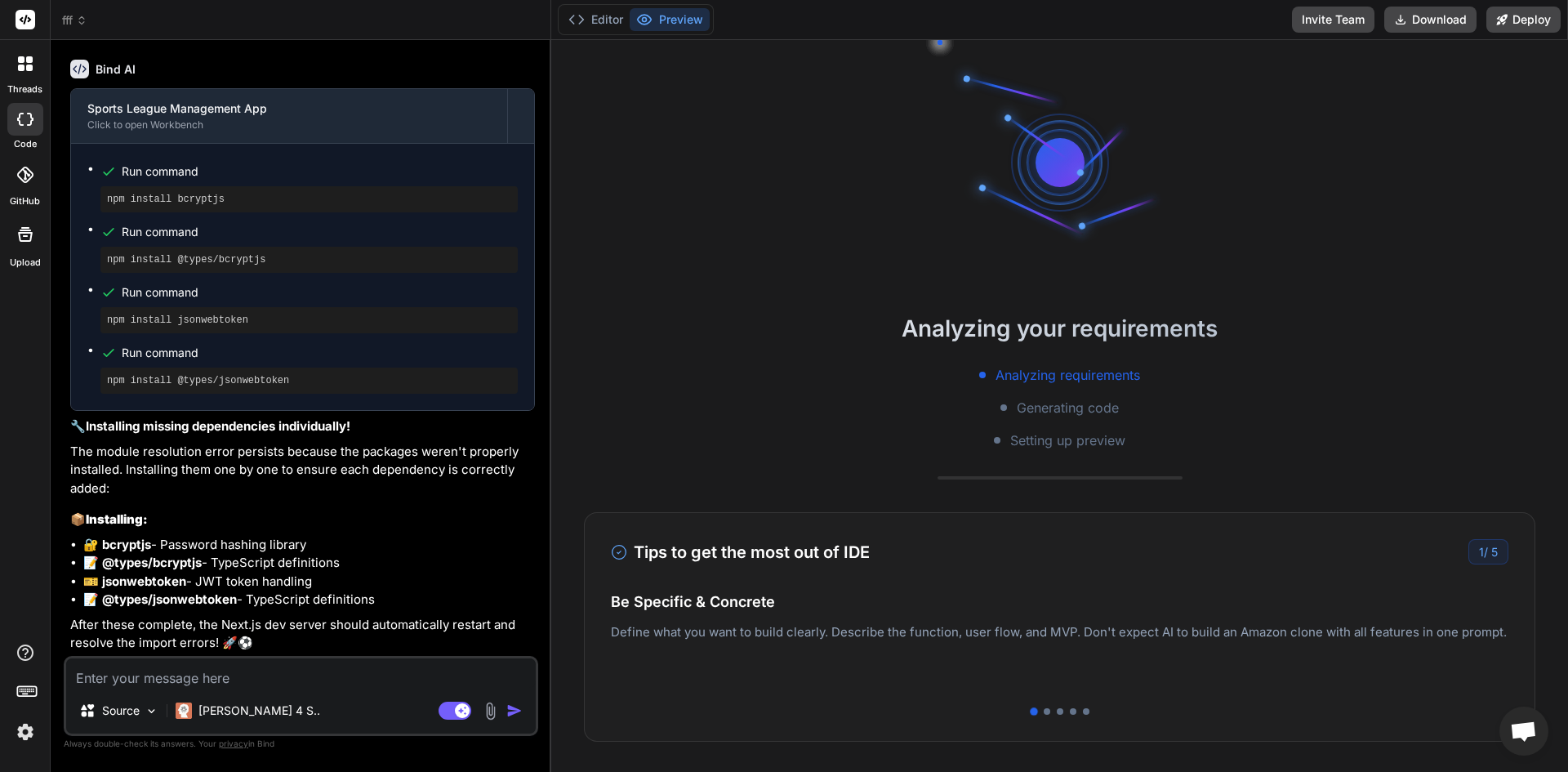
scroll to position [1319, 0]
click at [612, 424] on div "Analyzing requirements Generating code Setting up preview" at bounding box center [1060, 407] width 1016 height 85
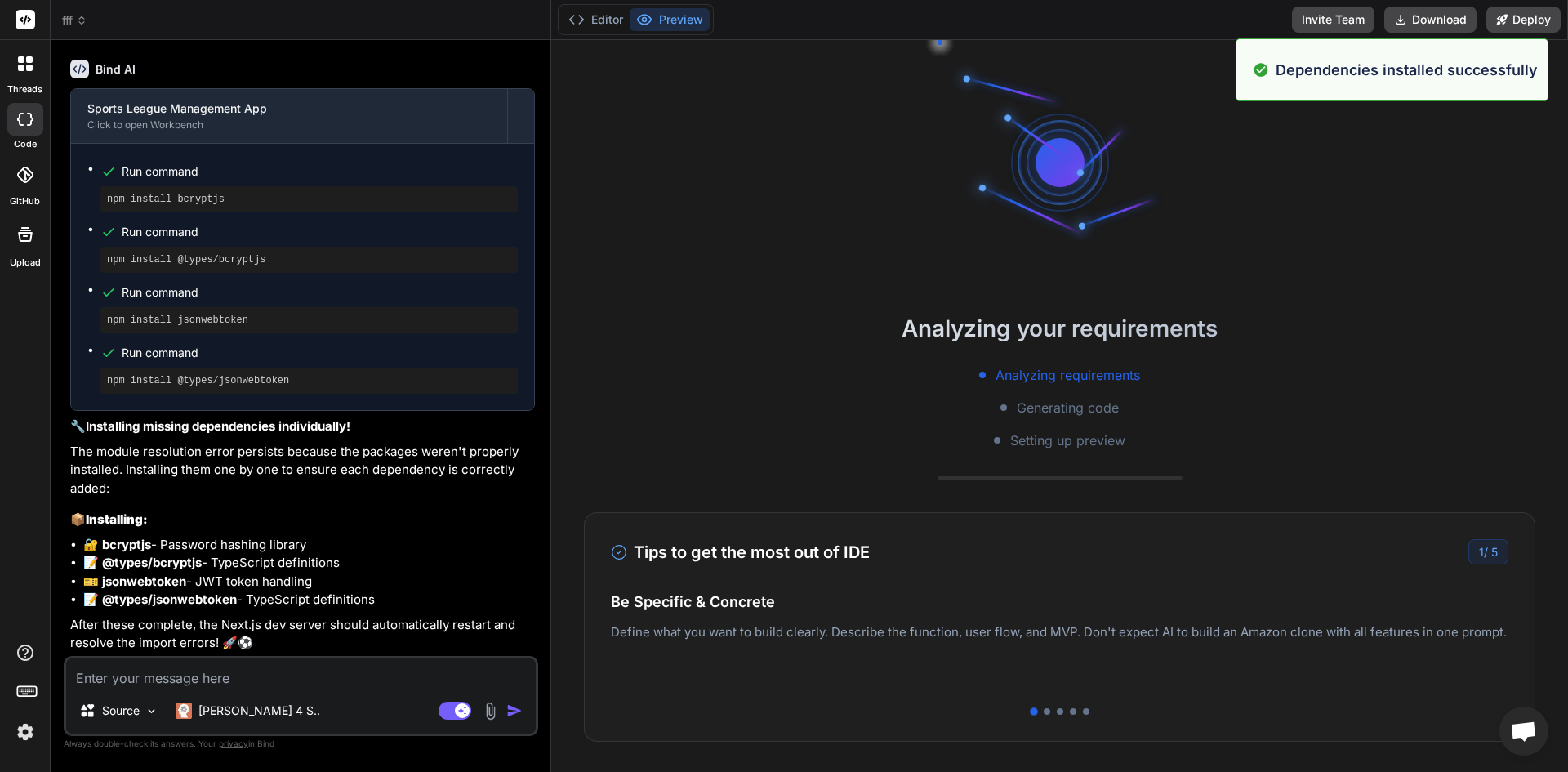
scroll to position [1552, 0]
type textarea "x"
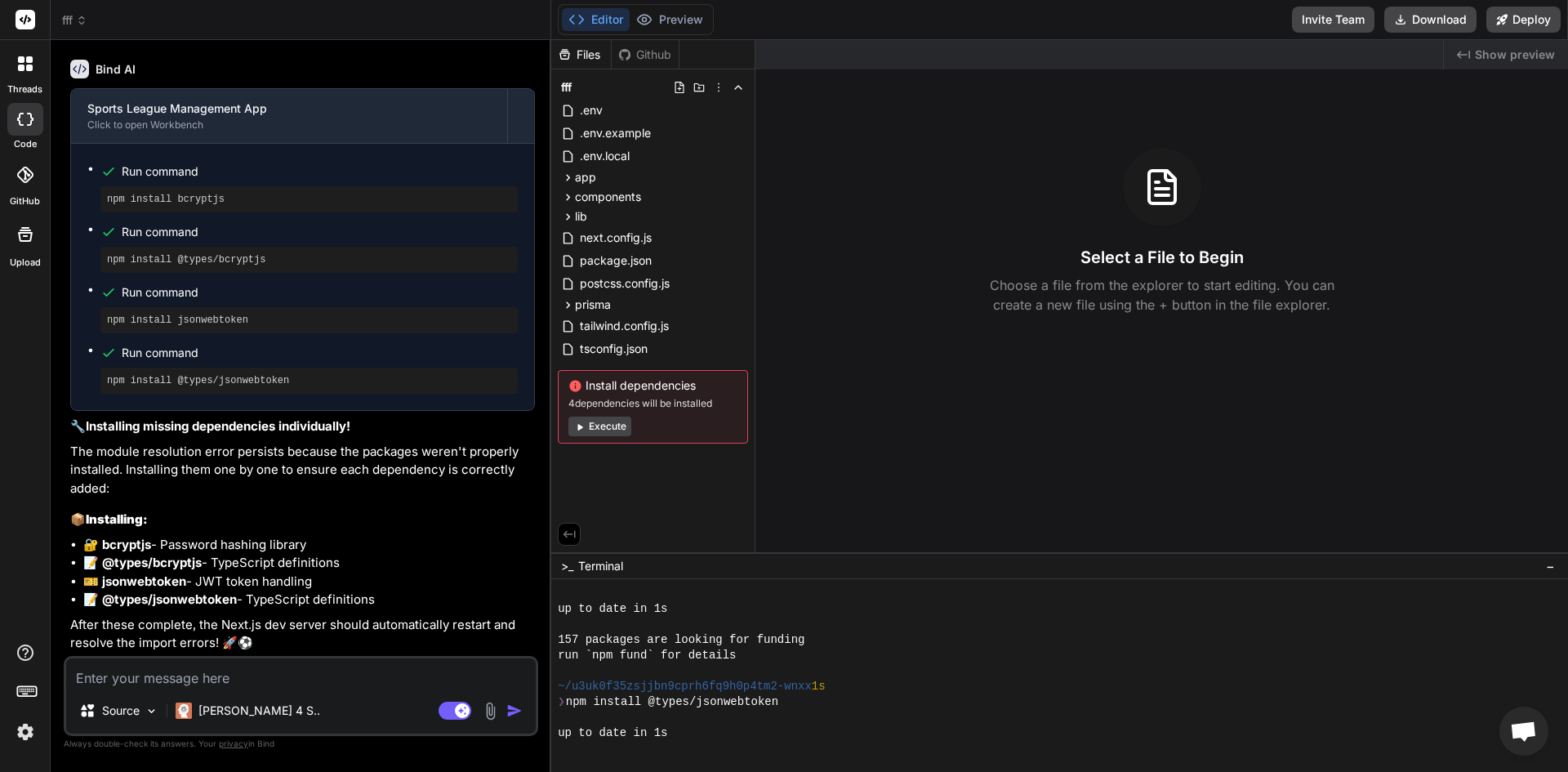
scroll to position [3308, 0]
click at [321, 670] on textarea at bounding box center [301, 673] width 469 height 30
type textarea "n"
type textarea "x"
type textarea "ne"
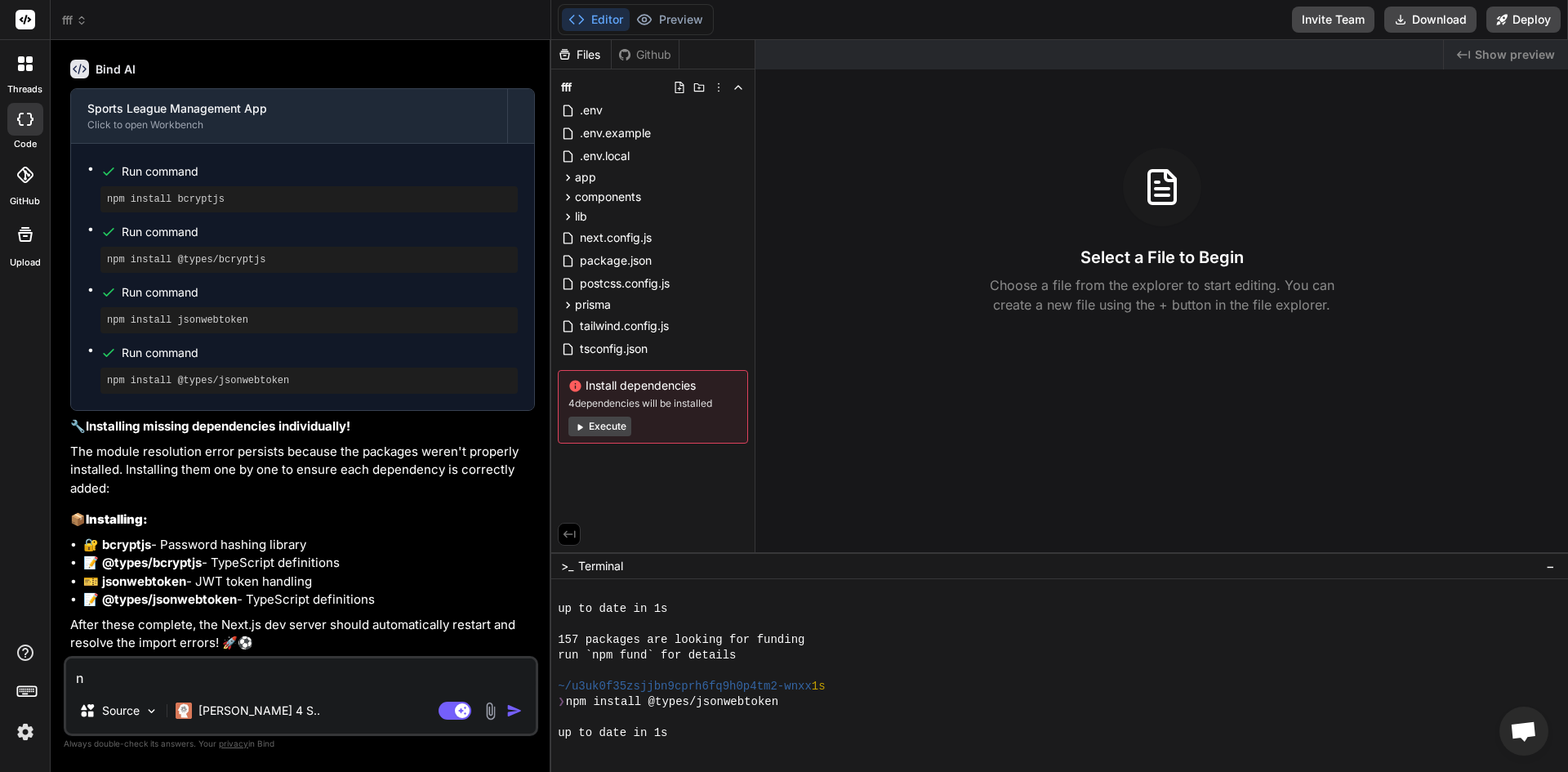
type textarea "x"
type textarea "nex"
type textarea "x"
type textarea "next"
type textarea "x"
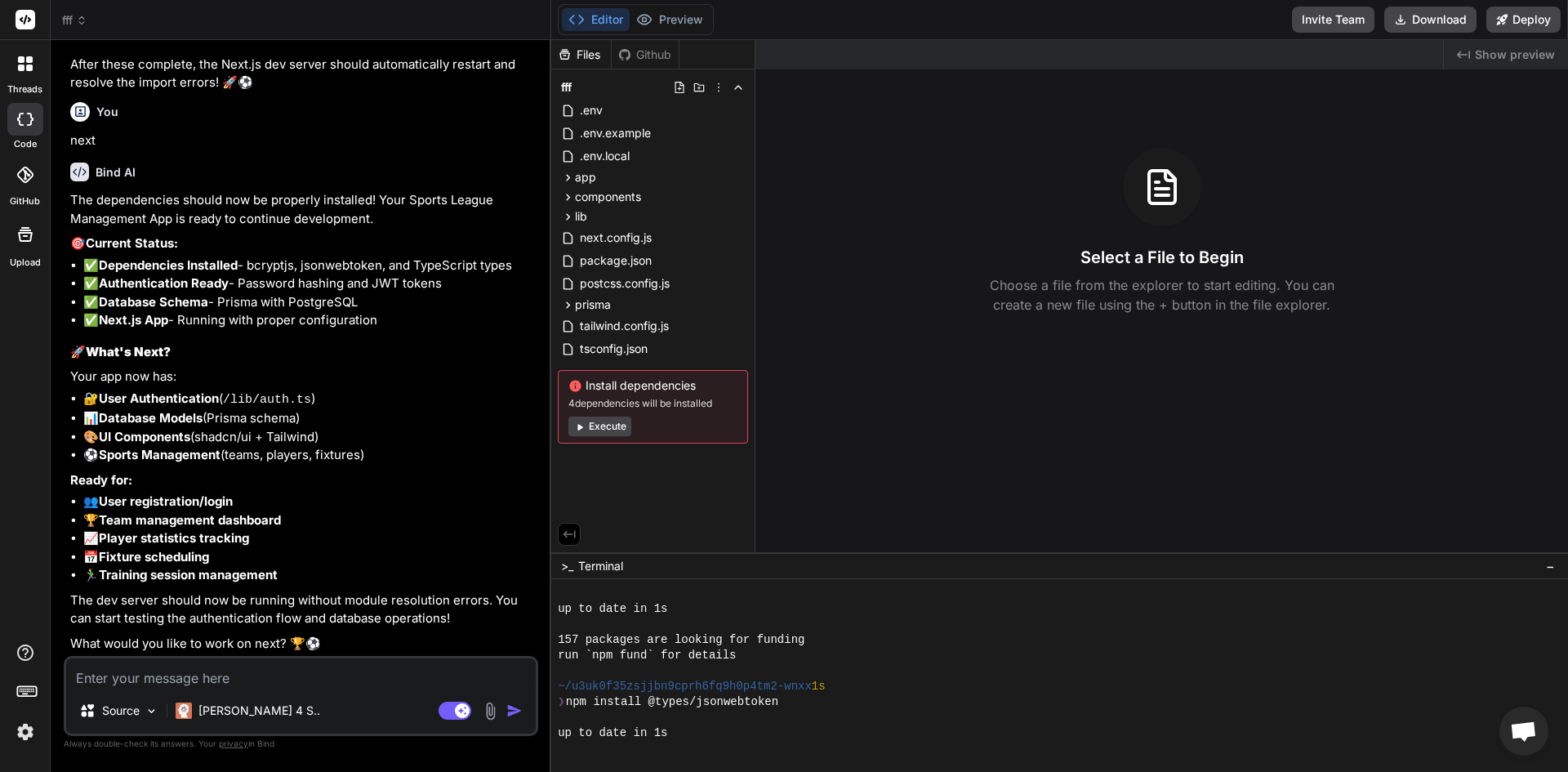
scroll to position [3868, 0]
type textarea "x"
click at [311, 682] on textarea at bounding box center [301, 673] width 469 height 30
click at [302, 702] on div "Source Claude 4 S.." at bounding box center [301, 713] width 469 height 39
click at [299, 694] on div "Source Claude 4 S.." at bounding box center [301, 713] width 469 height 39
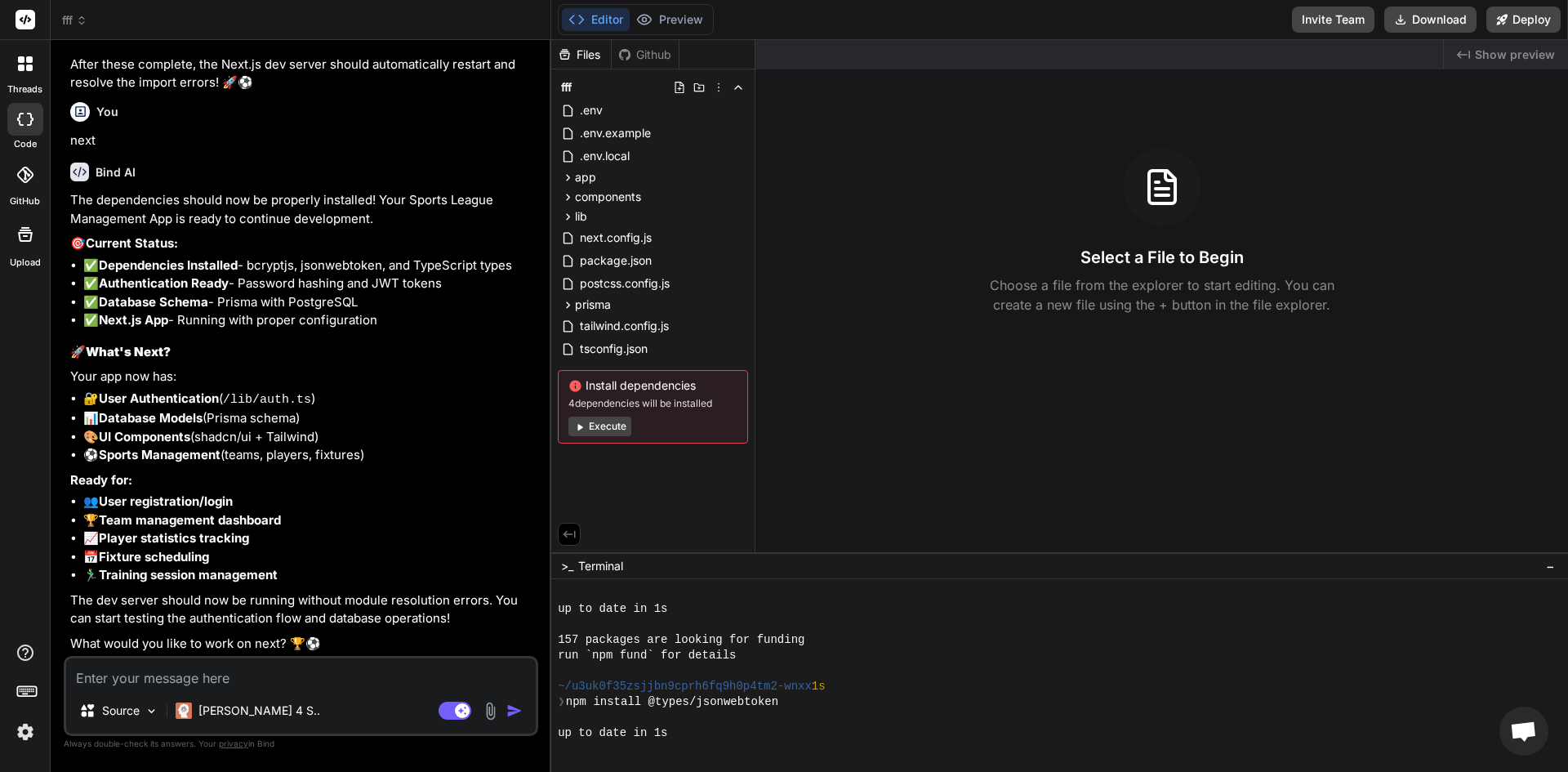
click at [285, 670] on textarea at bounding box center [301, 673] width 469 height 30
type textarea "r"
type textarea "x"
type textarea "ru"
type textarea "x"
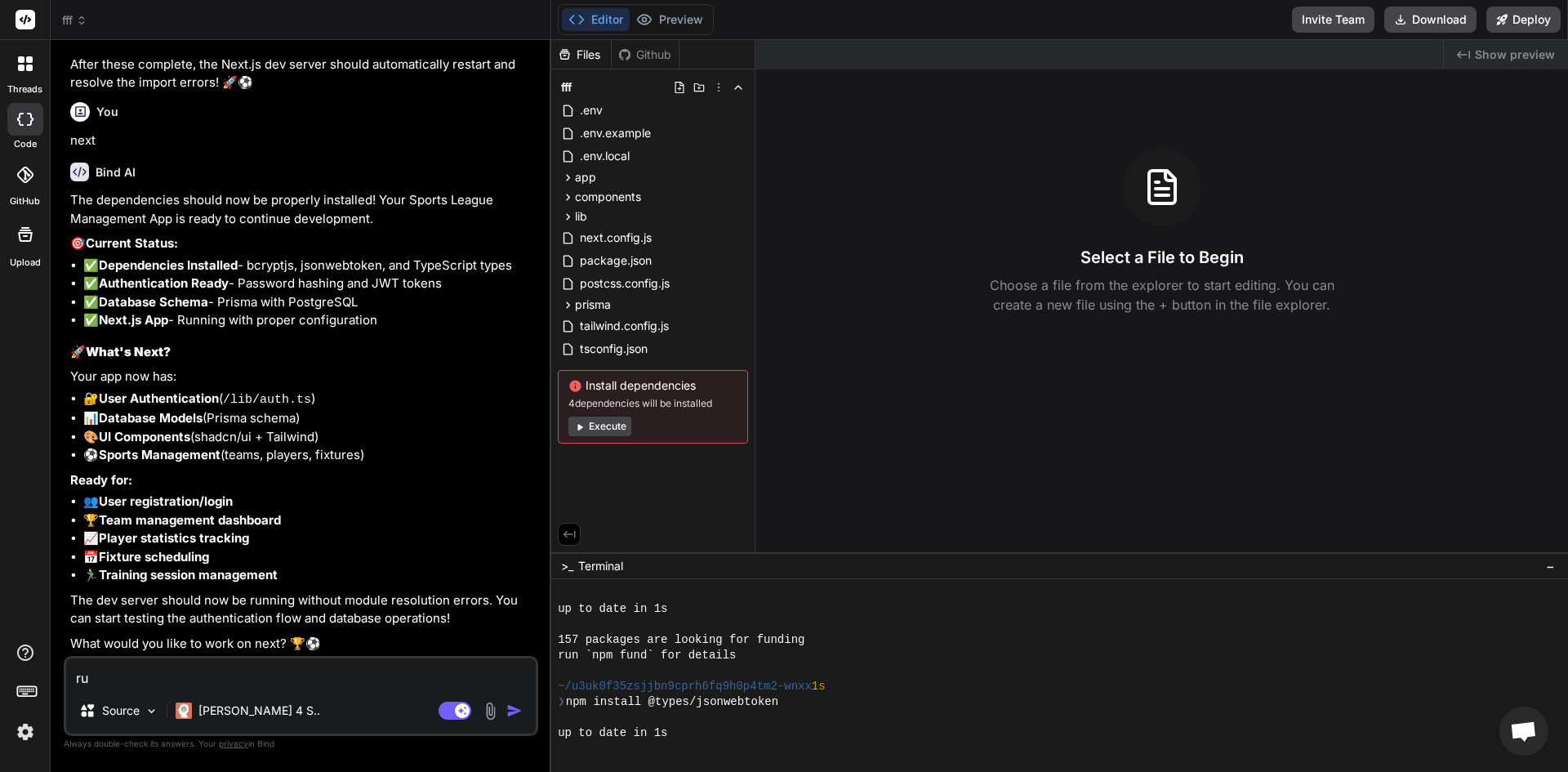
type textarea "run"
type textarea "x"
type textarea "run"
type textarea "x"
type textarea "run s"
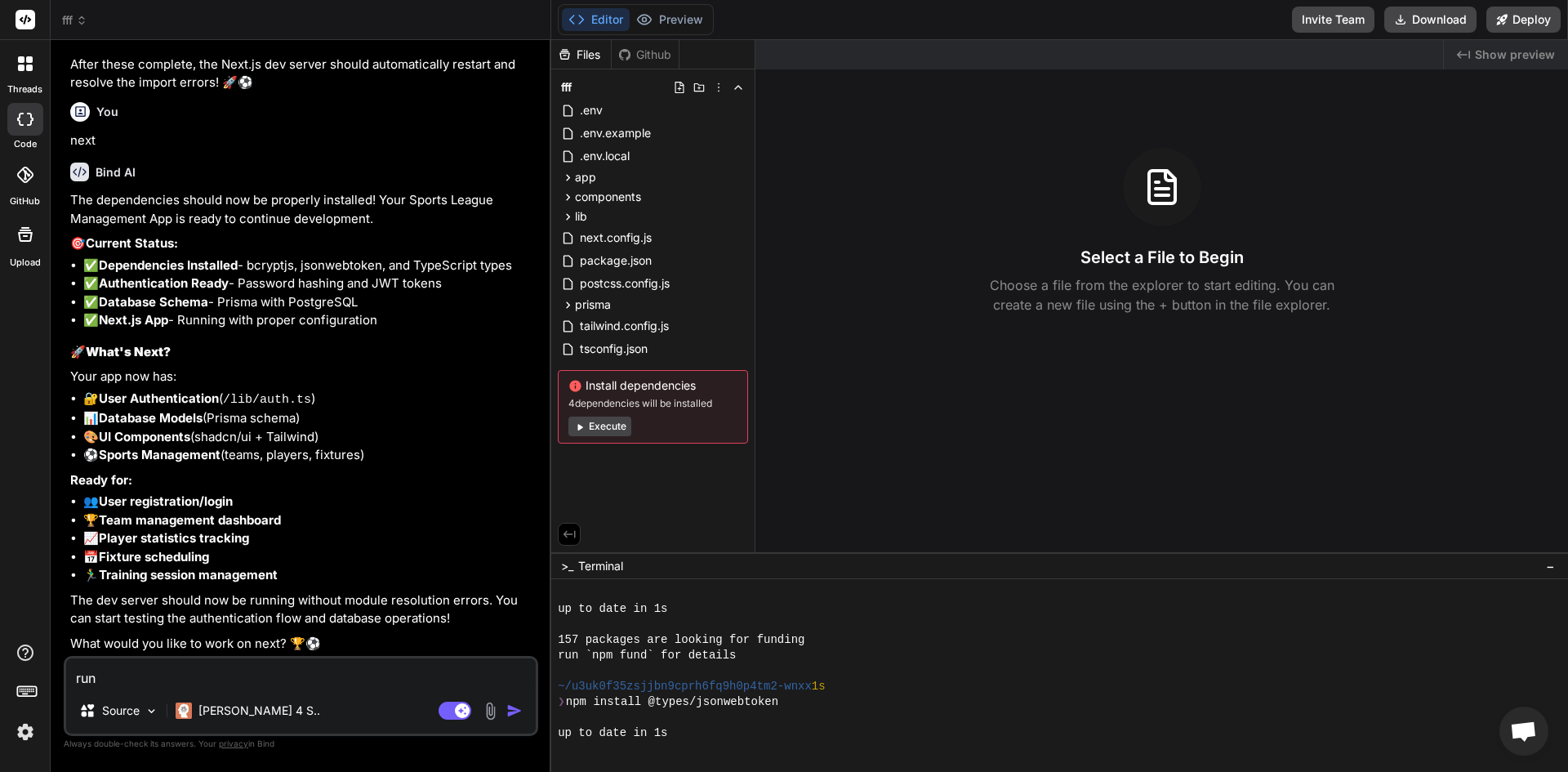
type textarea "x"
type textarea "run se"
type textarea "x"
type textarea "run ser"
type textarea "x"
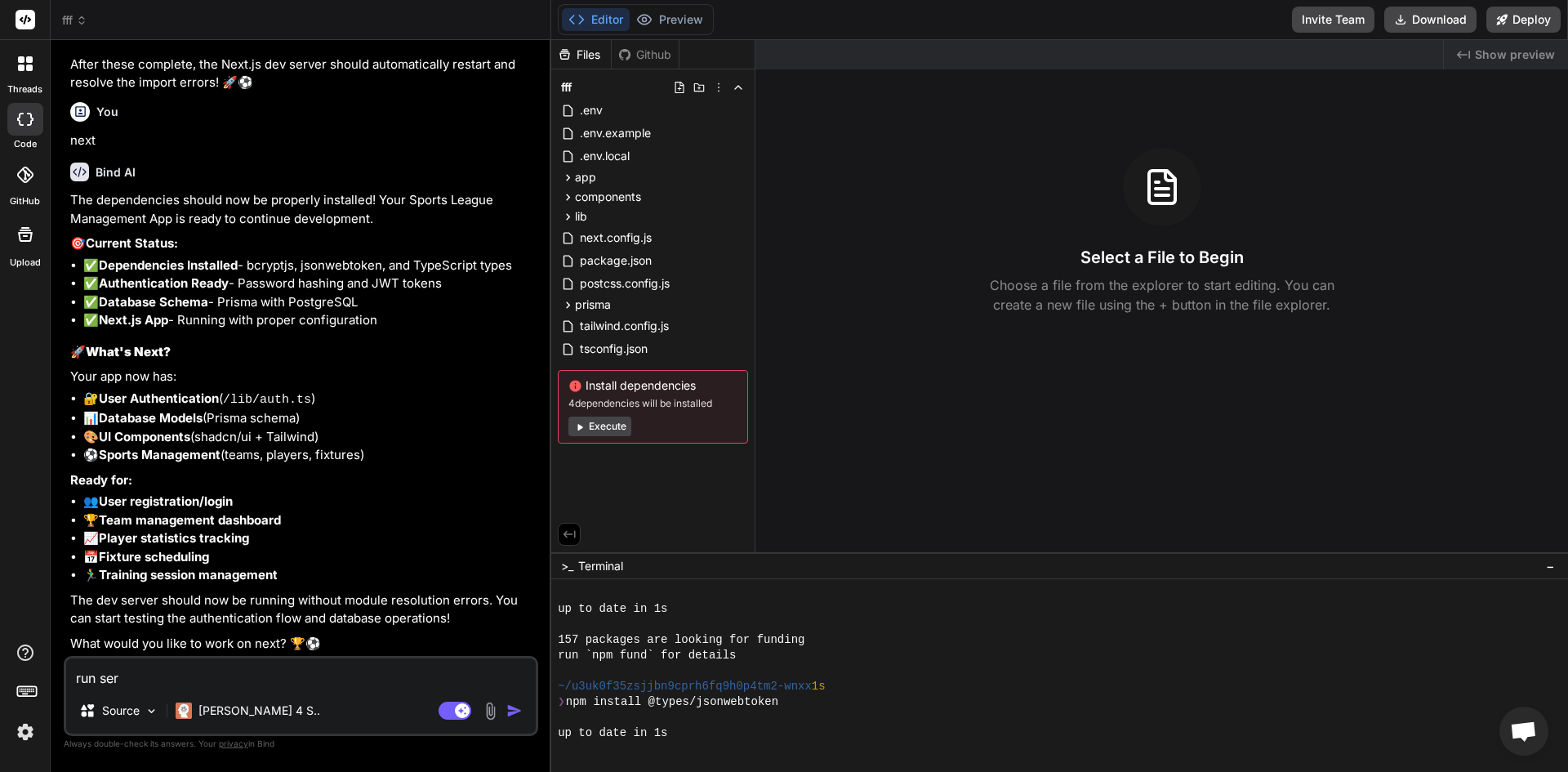
type textarea "run serv"
type textarea "x"
type textarea "run serve"
type textarea "x"
type textarea "run server"
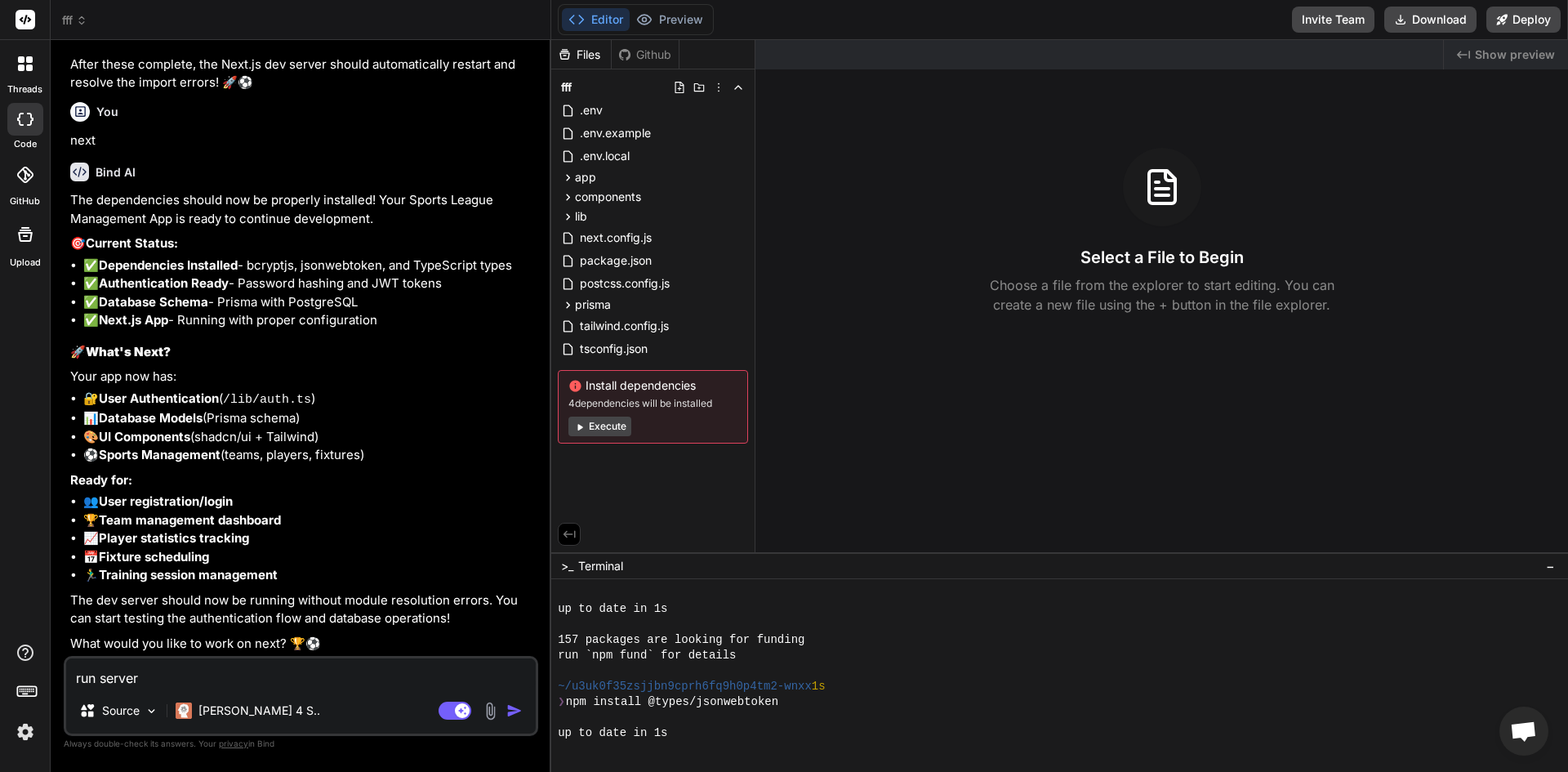
type textarea "x"
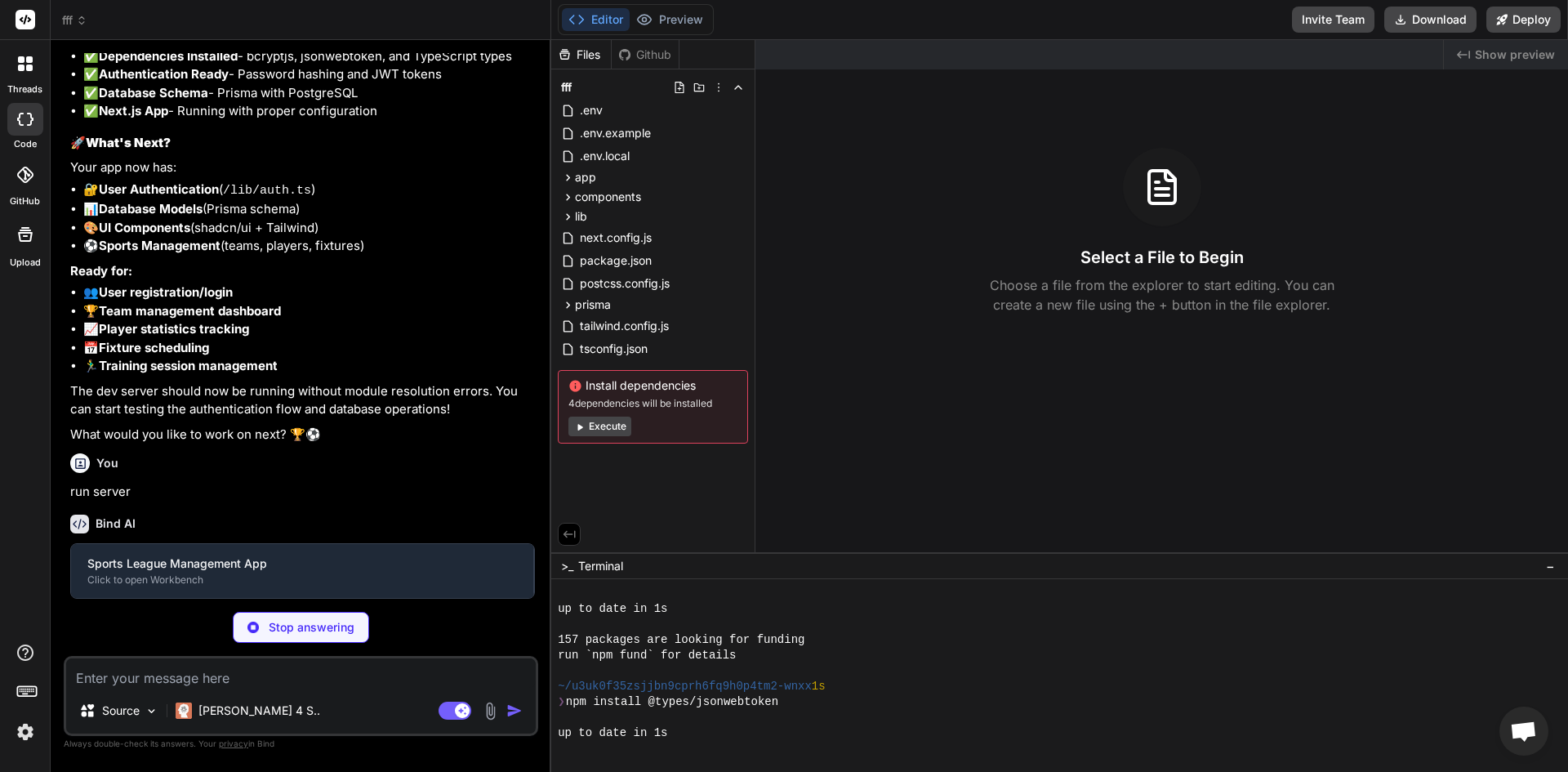
scroll to position [1474, 0]
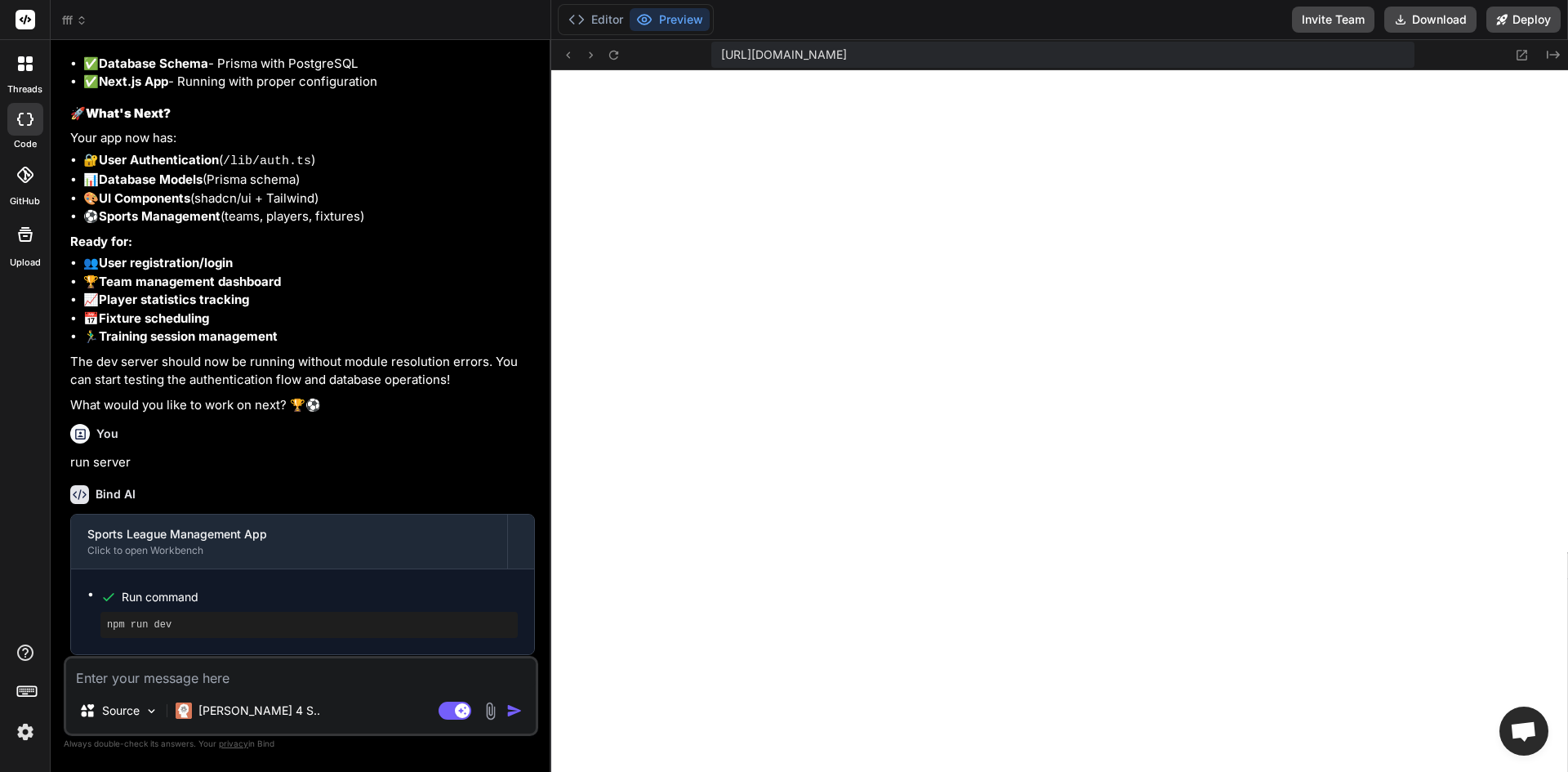
type textarea "x"
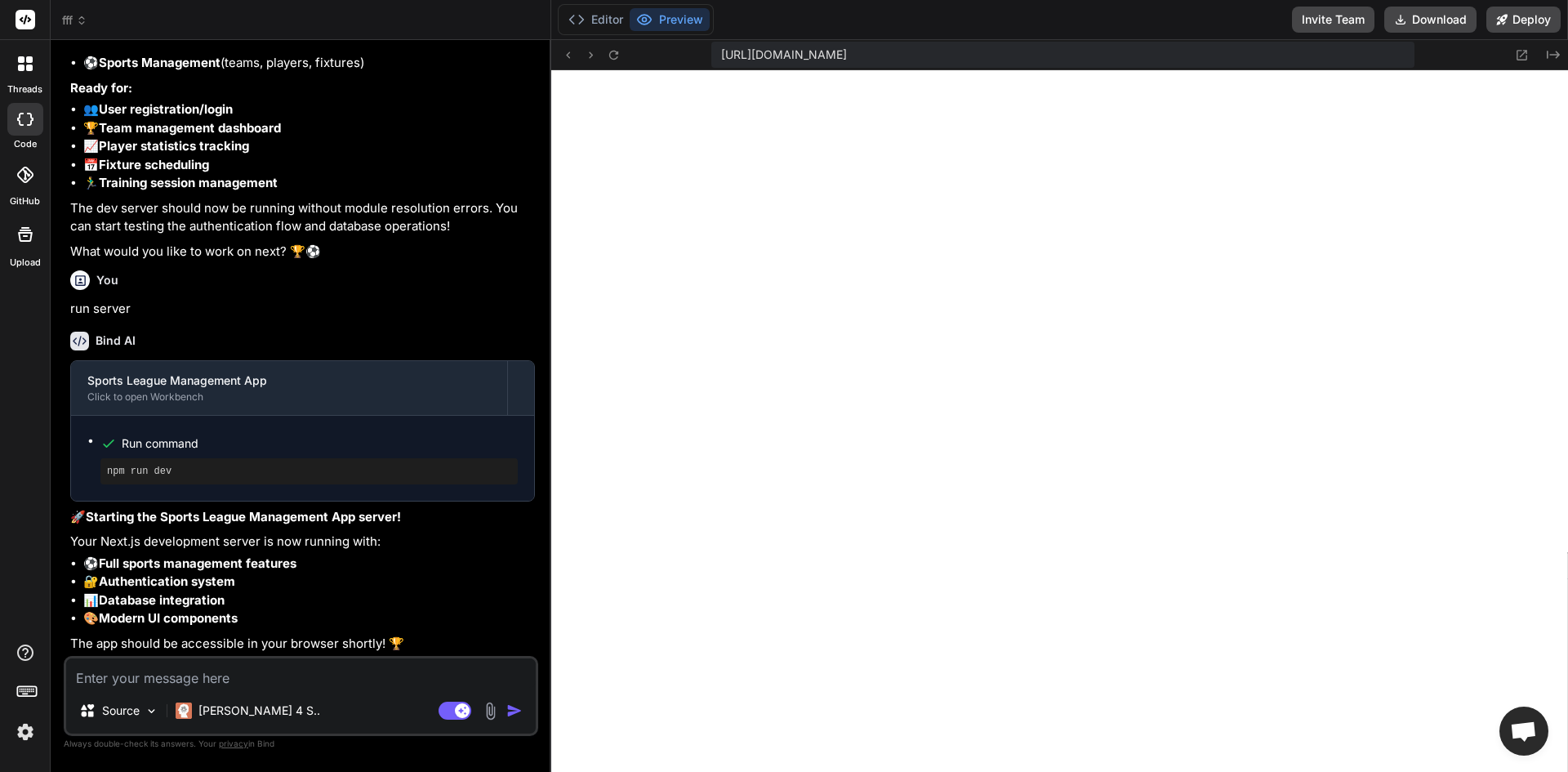
scroll to position [4260, 0]
click at [286, 684] on textarea at bounding box center [301, 673] width 469 height 30
drag, startPoint x: 348, startPoint y: 715, endPoint x: 347, endPoint y: 707, distance: 8.1
click at [348, 713] on div "Source Claude 4 S.." at bounding box center [301, 713] width 469 height 39
click at [342, 698] on div "Source Claude 4 S.." at bounding box center [301, 713] width 469 height 39
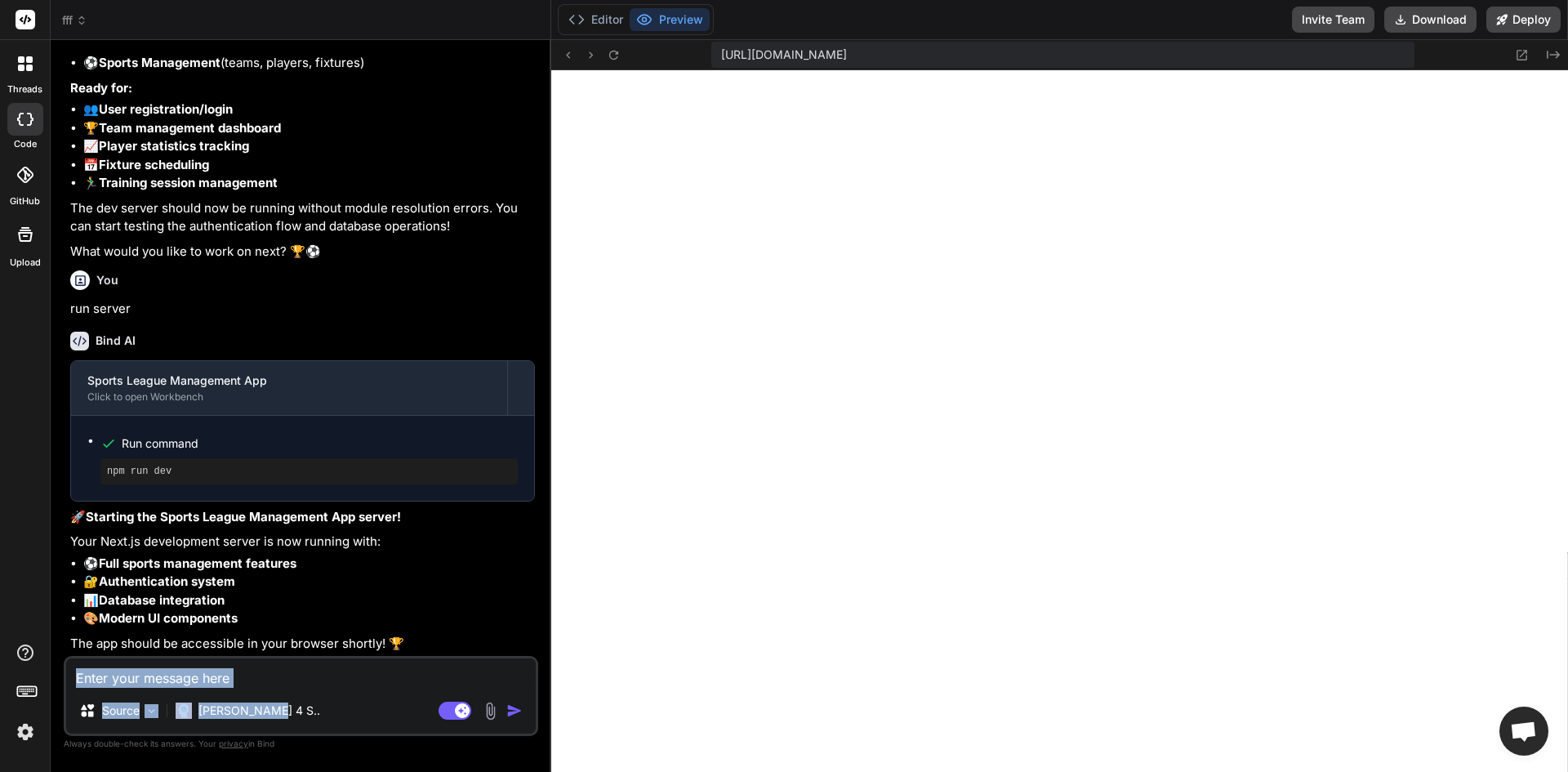
drag, startPoint x: 338, startPoint y: 694, endPoint x: 308, endPoint y: 670, distance: 38.4
click at [312, 674] on div "Source Claude 4 S.. Agent Mode. When this toggle is activated, AI automatically…" at bounding box center [302, 695] width 475 height 80
click at [308, 670] on textarea at bounding box center [301, 673] width 469 height 30
type textarea "e"
type textarea "x"
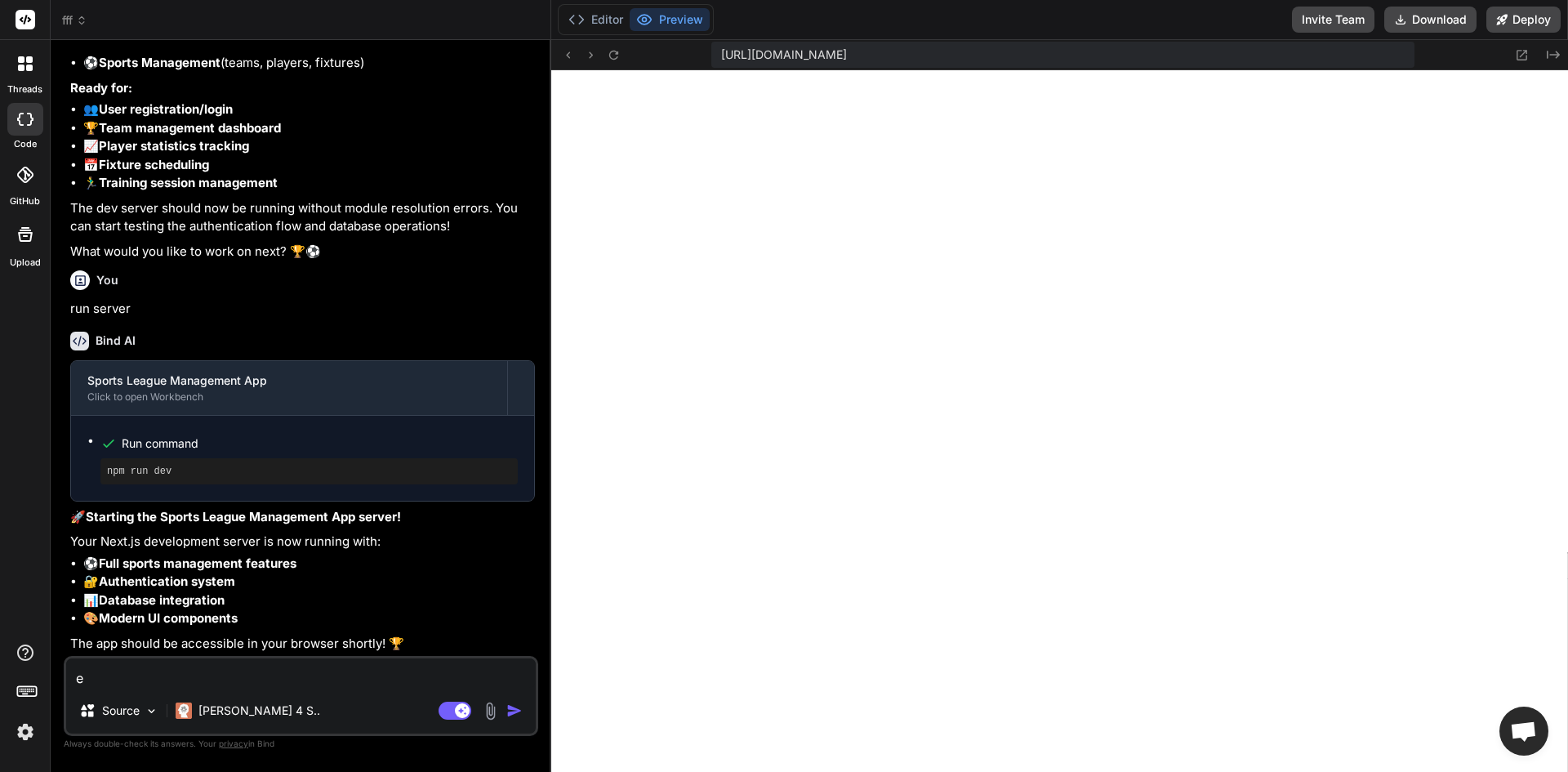
type textarea "er"
type textarea "x"
type textarea "err"
type textarea "x"
type textarea "erro"
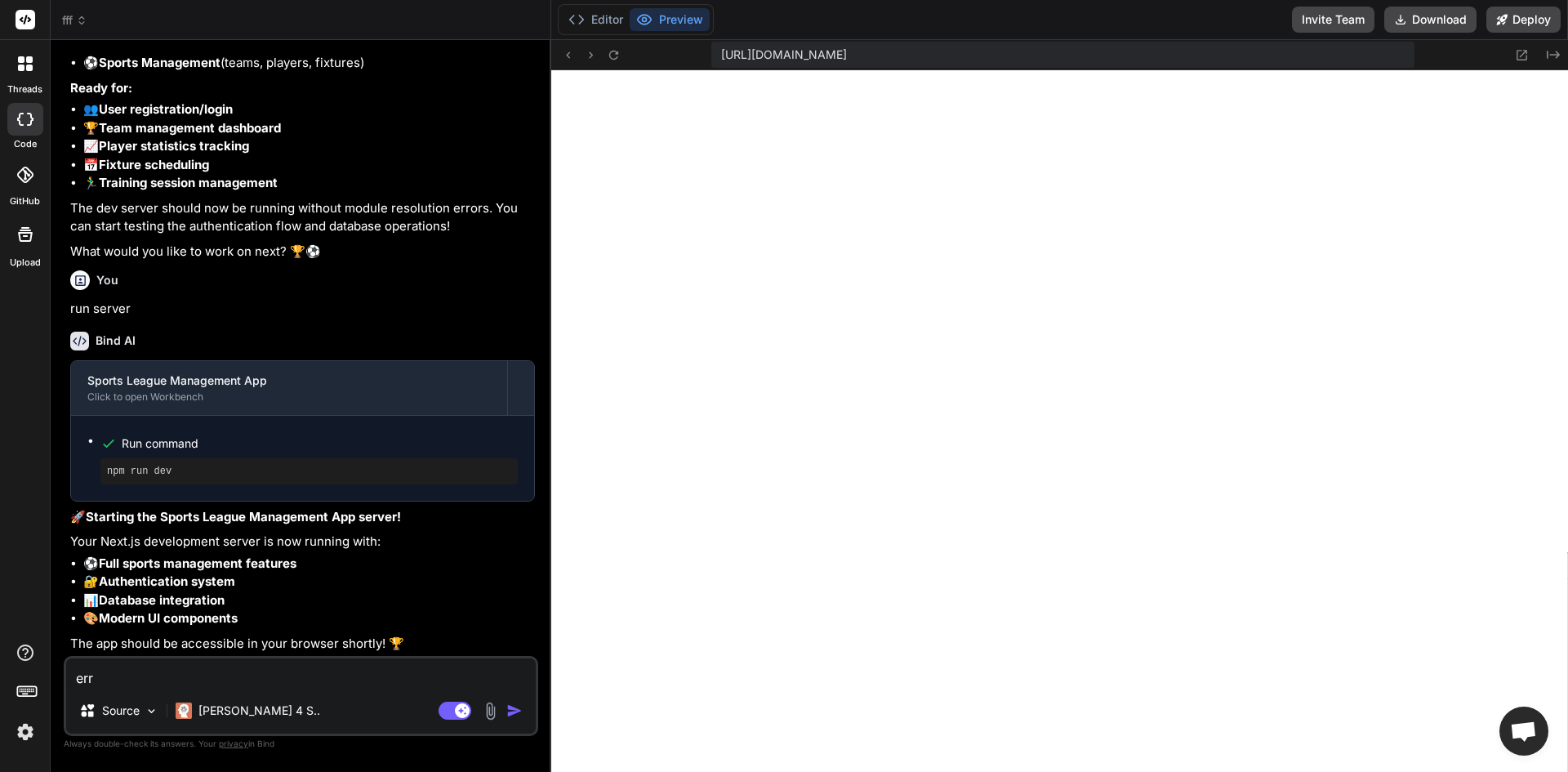
type textarea "x"
type textarea "error"
type textarea "x"
type textarea "error"
type textarea "x"
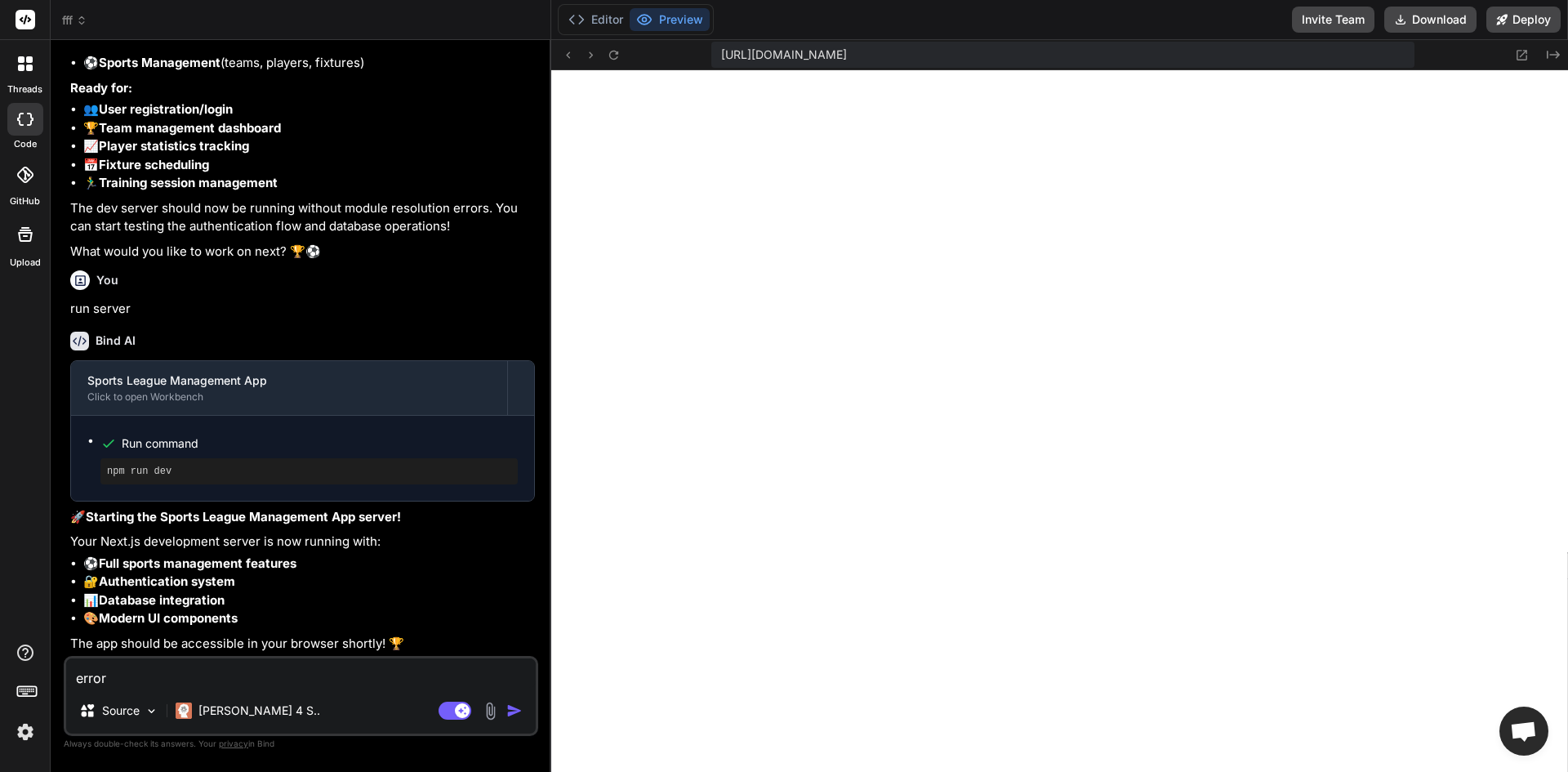
type textarea "error l"
type textarea "x"
type textarea "error lo"
type textarea "x"
type textarea "error log"
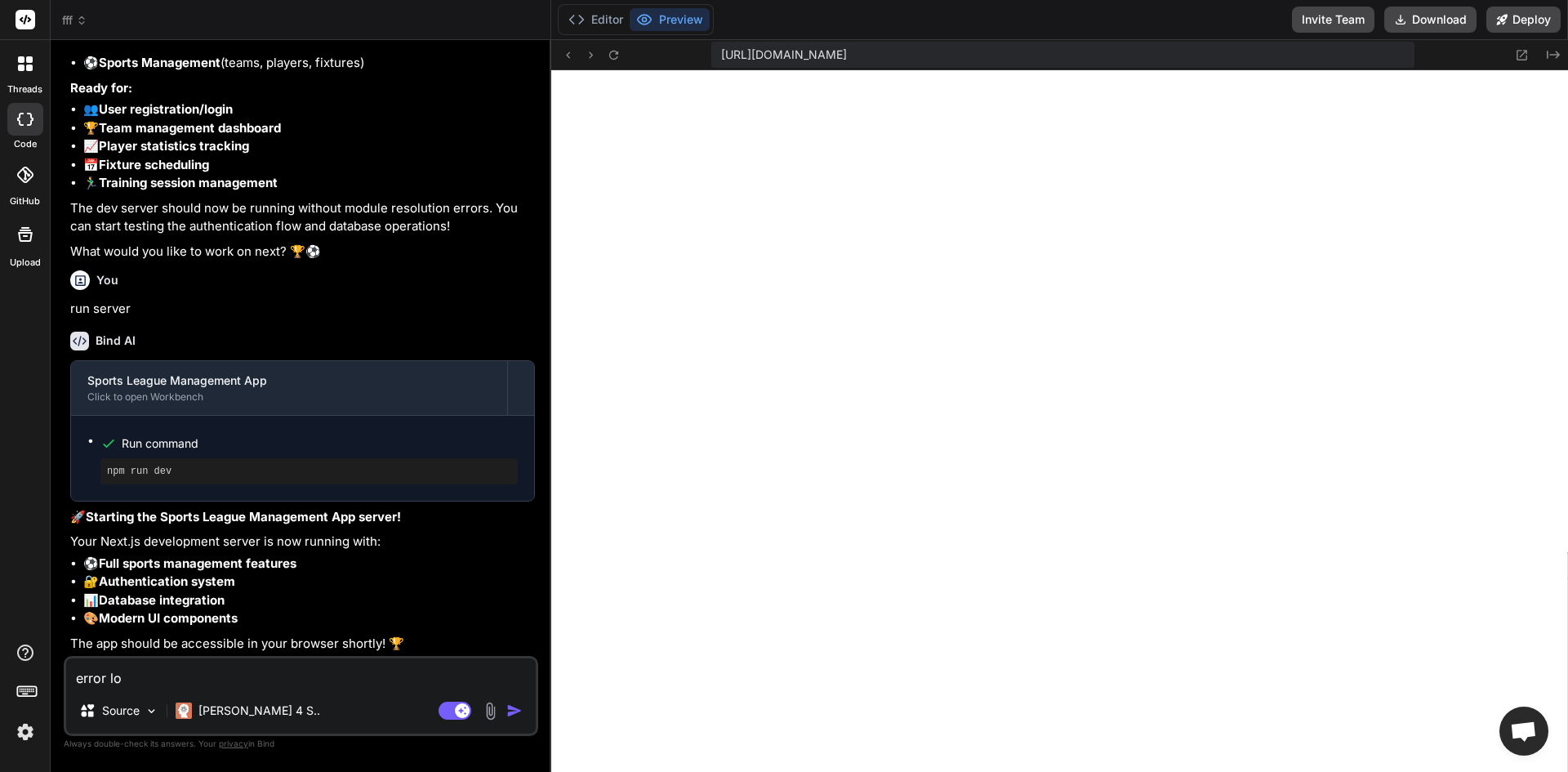
type textarea "x"
type textarea "error logg"
type textarea "x"
type textarea "error loggi"
type textarea "x"
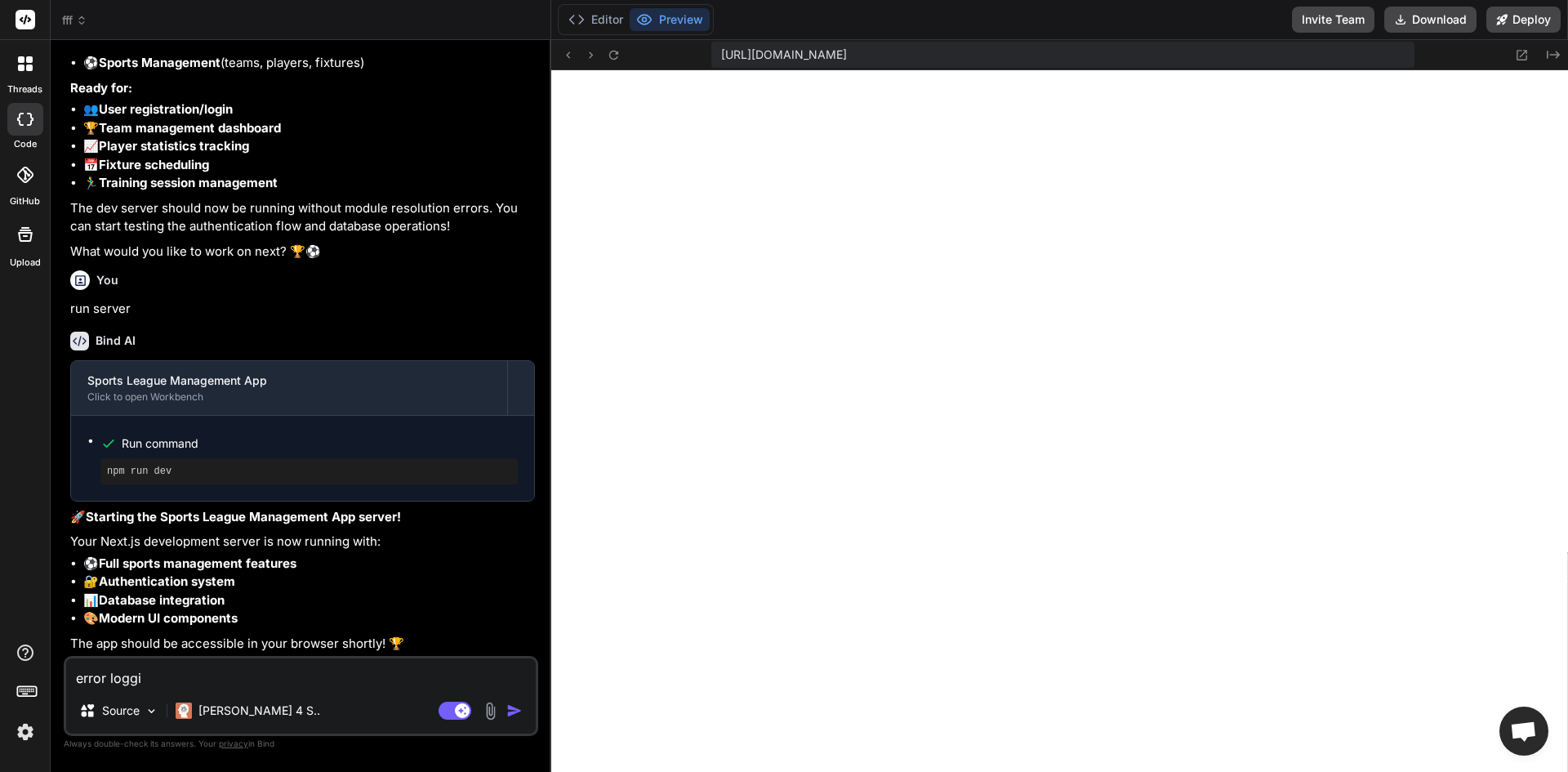
type textarea "error loggin"
type textarea "x"
type textarea "error loggin"
type textarea "x"
type textarea "error loggin i"
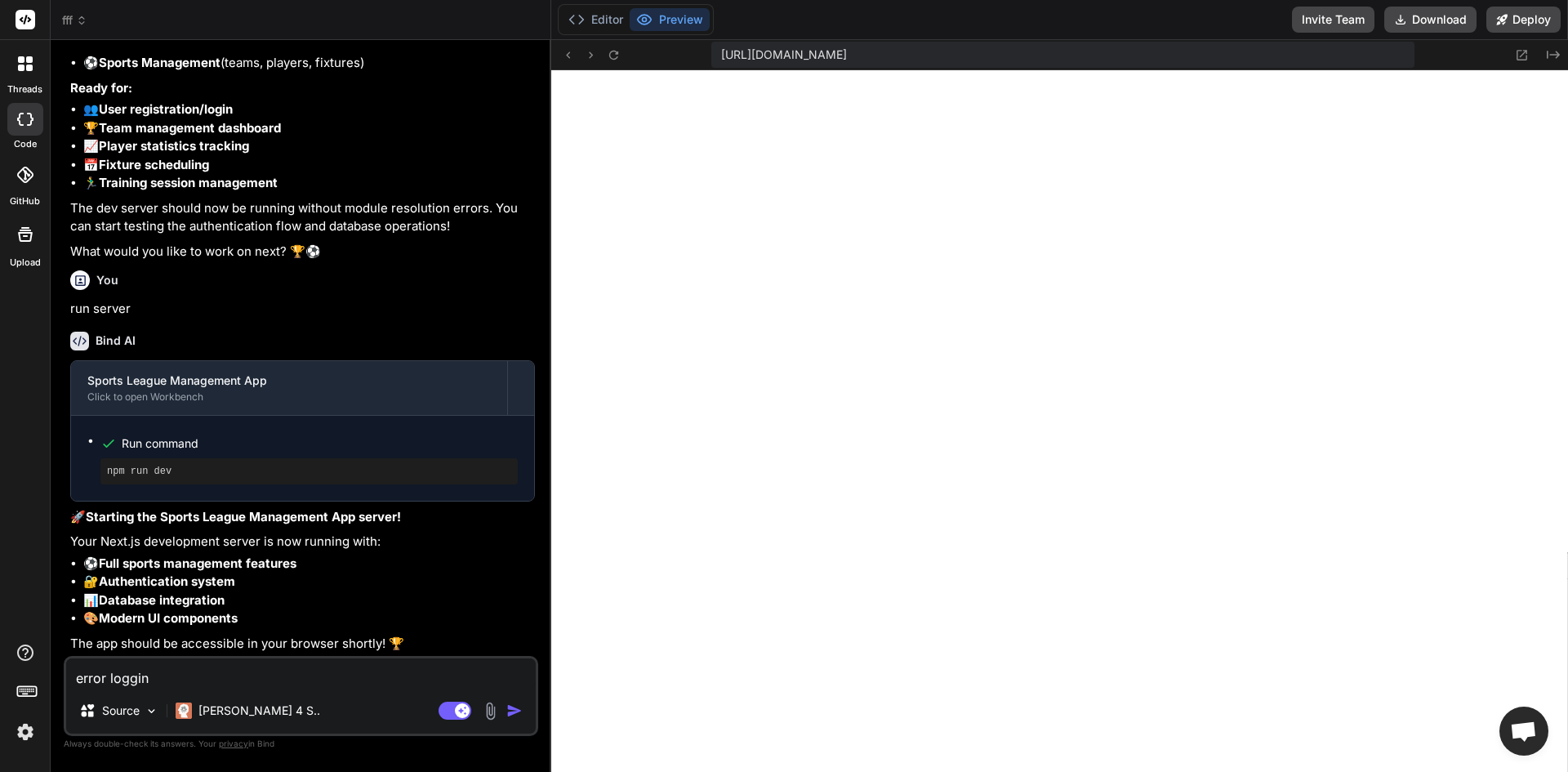
type textarea "x"
type textarea "error loggin in"
type textarea "x"
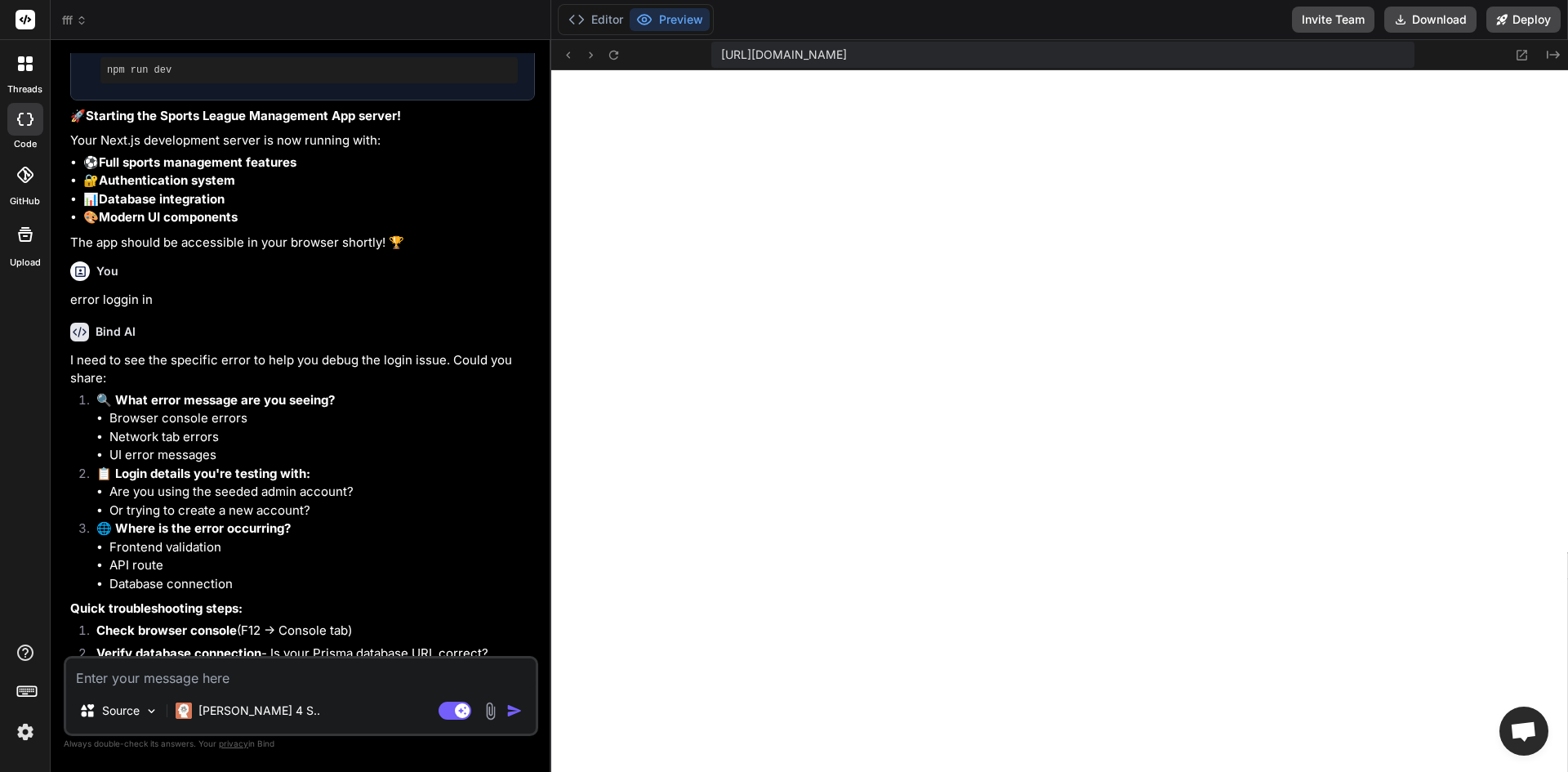
scroll to position [4592, 0]
type textarea "x"
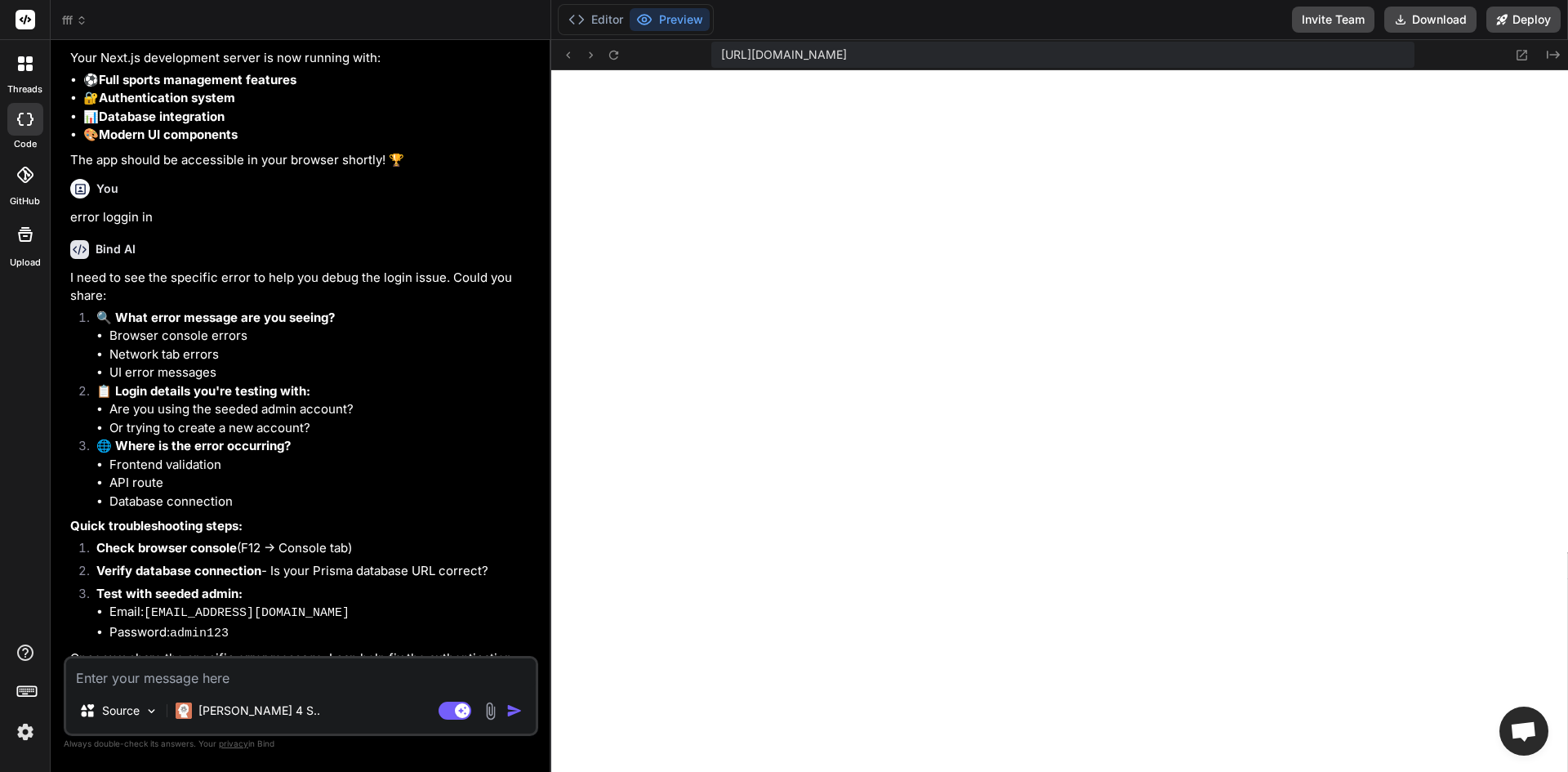
click at [299, 683] on textarea at bounding box center [301, 673] width 469 height 30
type textarea "e"
type textarea "x"
type textarea "er"
type textarea "x"
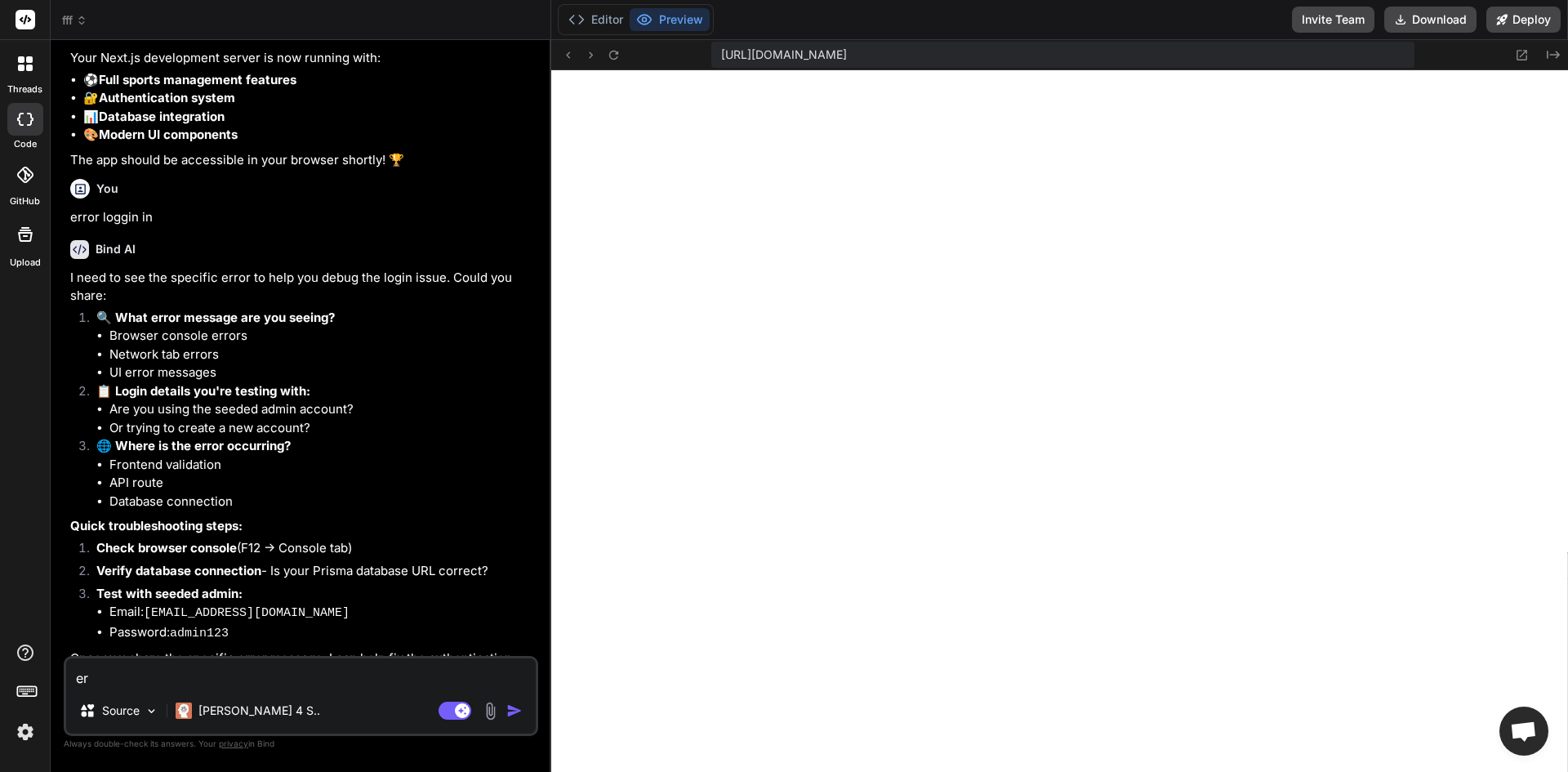
type textarea "err"
type textarea "x"
type textarea "erro"
type textarea "x"
type textarea "error"
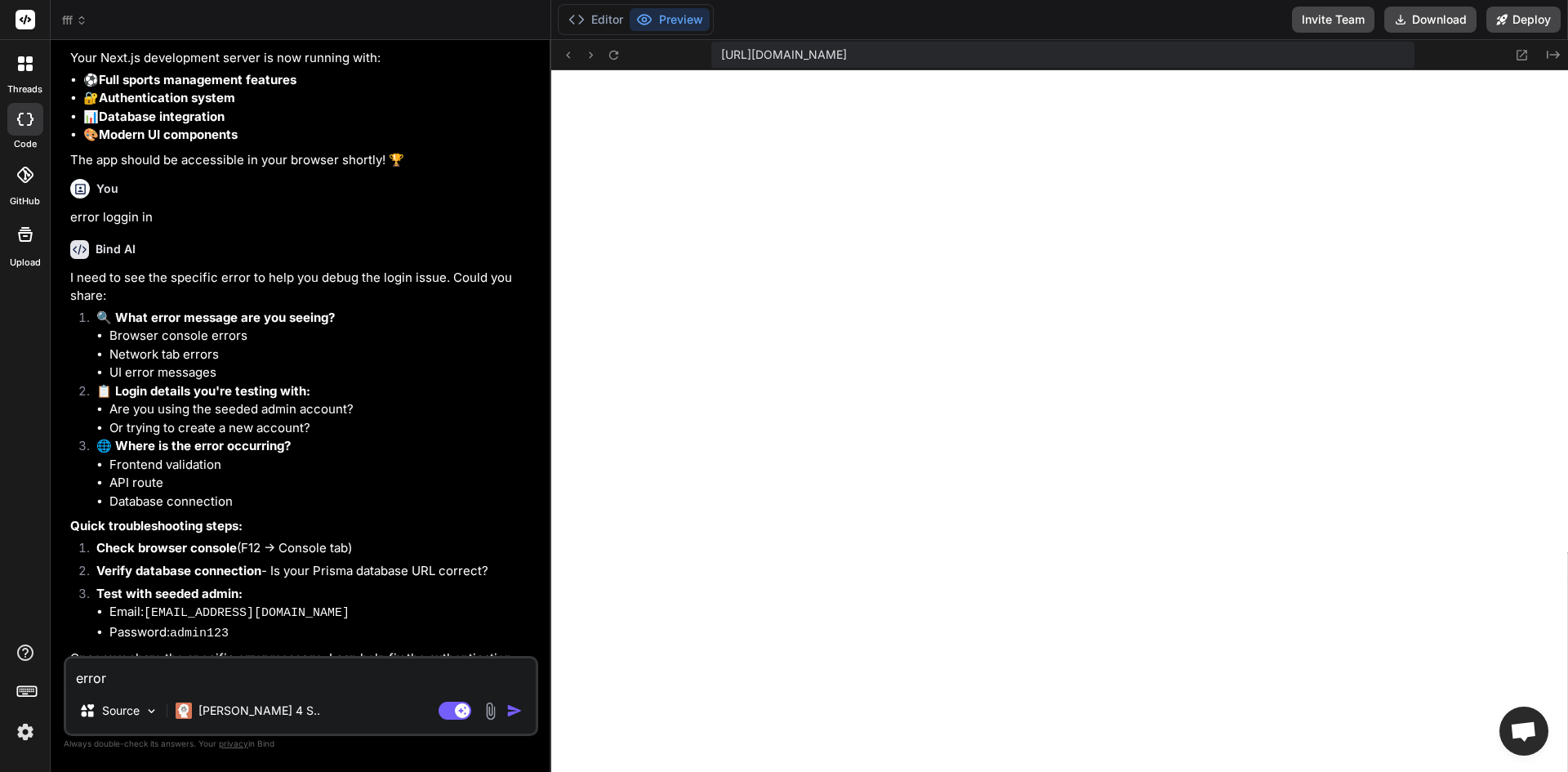
type textarea "x"
type textarea "error"
type textarea "x"
type textarea "error s"
type textarea "x"
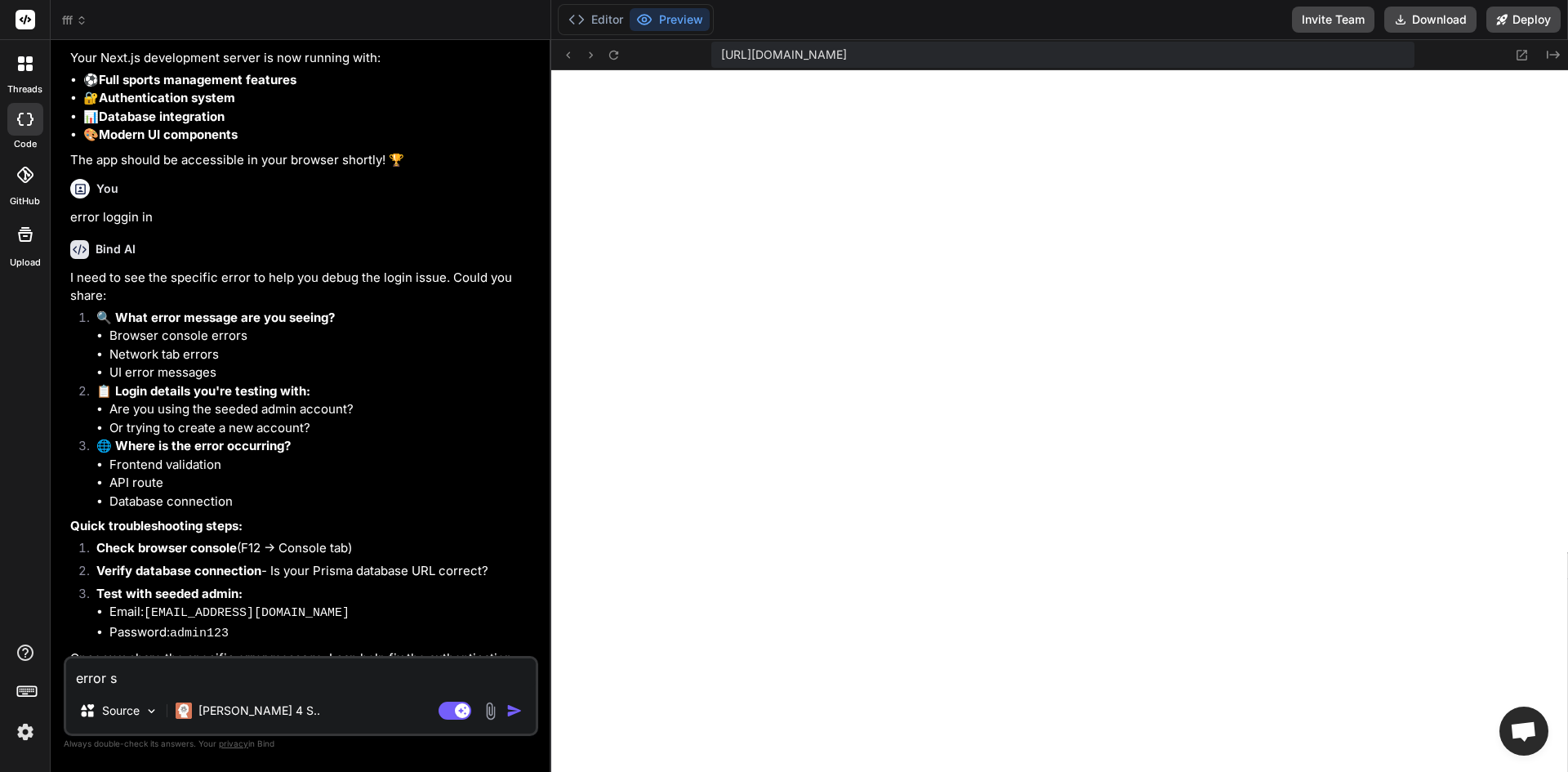
type textarea "error so"
type textarea "x"
type textarea "error som"
type textarea "x"
type textarea "error somt"
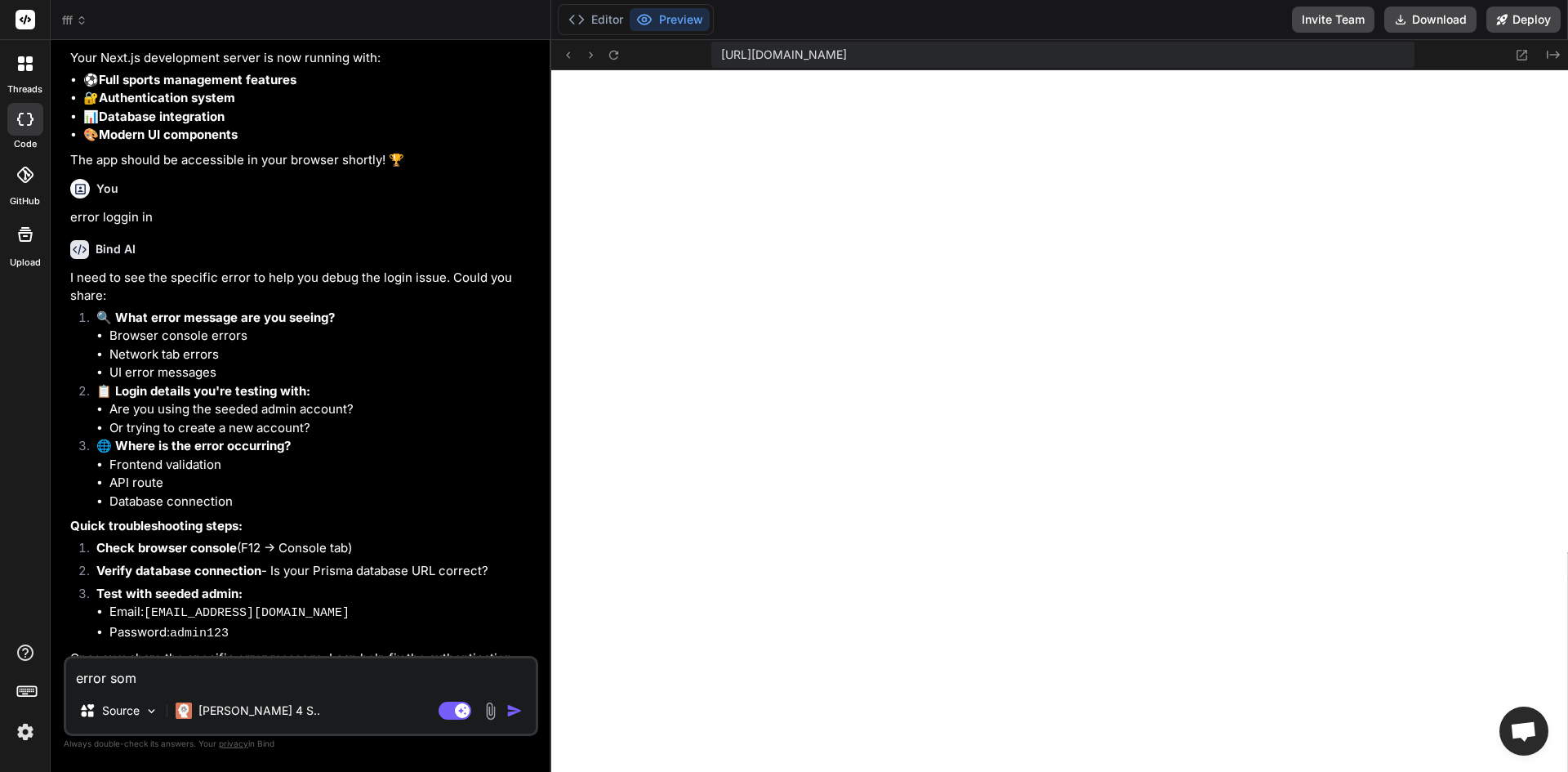
type textarea "x"
type textarea "error somth"
type textarea "x"
type textarea "error somthi"
type textarea "x"
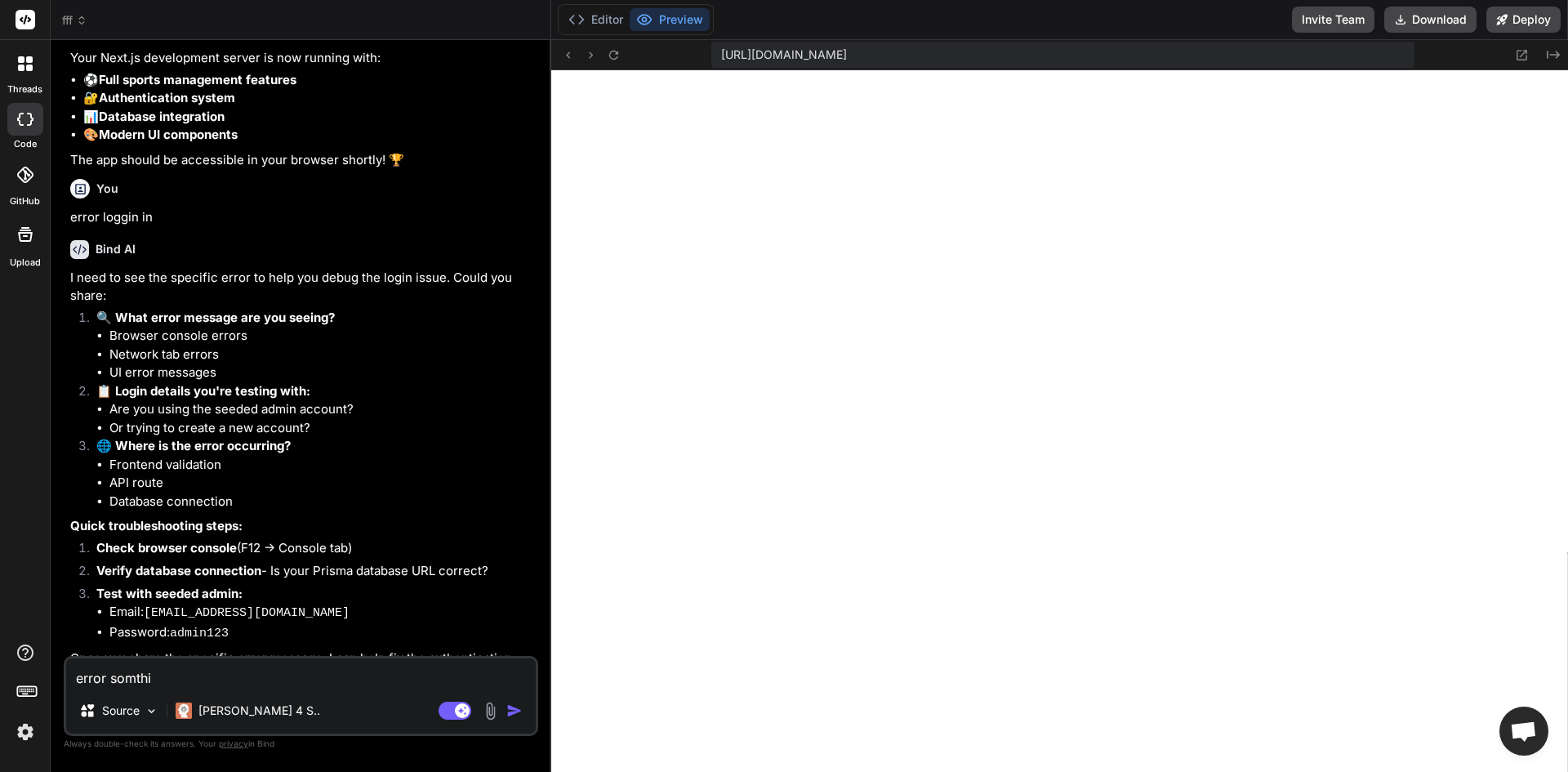
type textarea "error somthin"
type textarea "x"
type textarea "error somthing"
type textarea "x"
type textarea "error somthing"
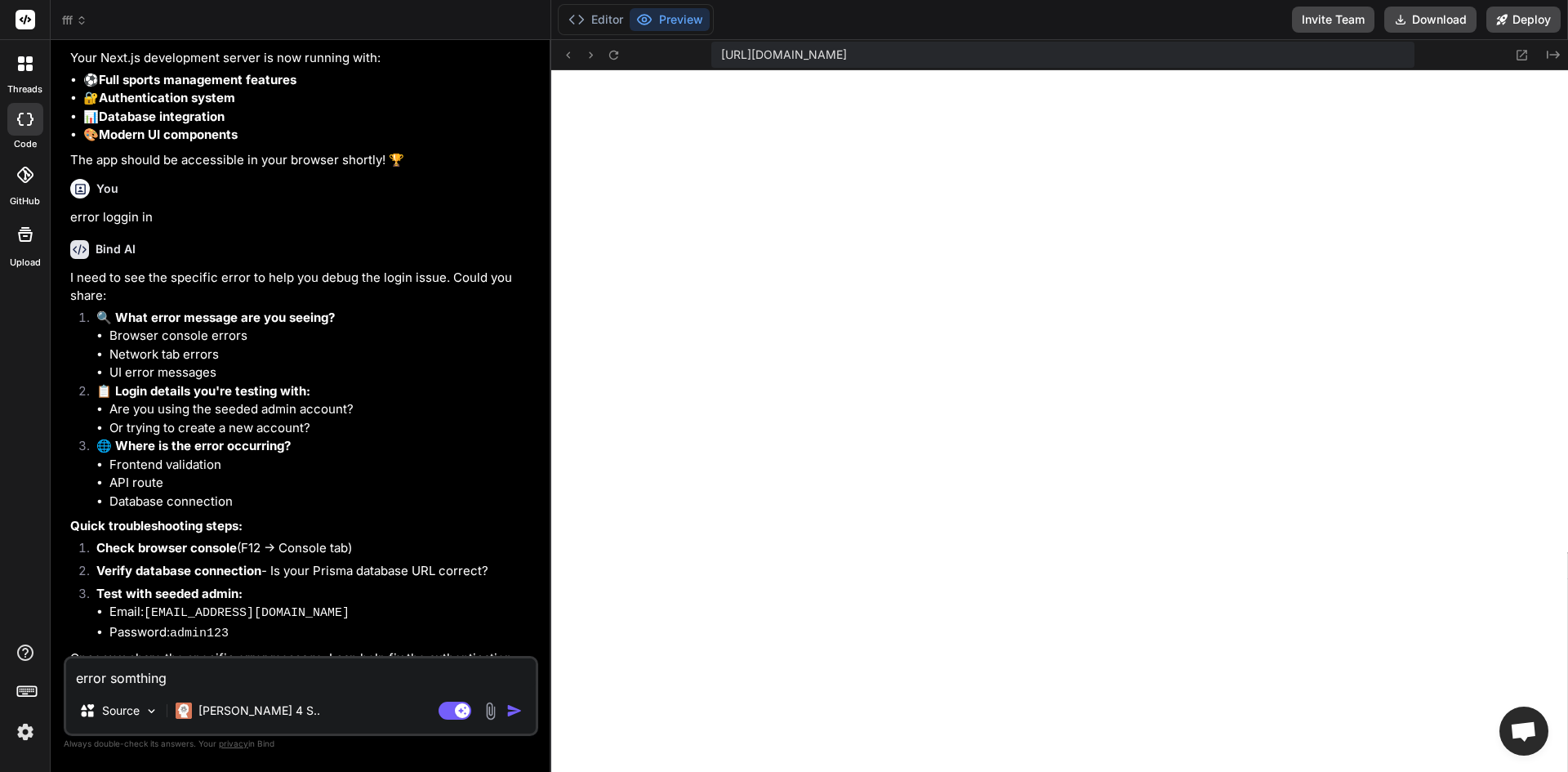
type textarea "x"
type textarea "error somthing w"
type textarea "x"
type textarea "error somthing we"
type textarea "x"
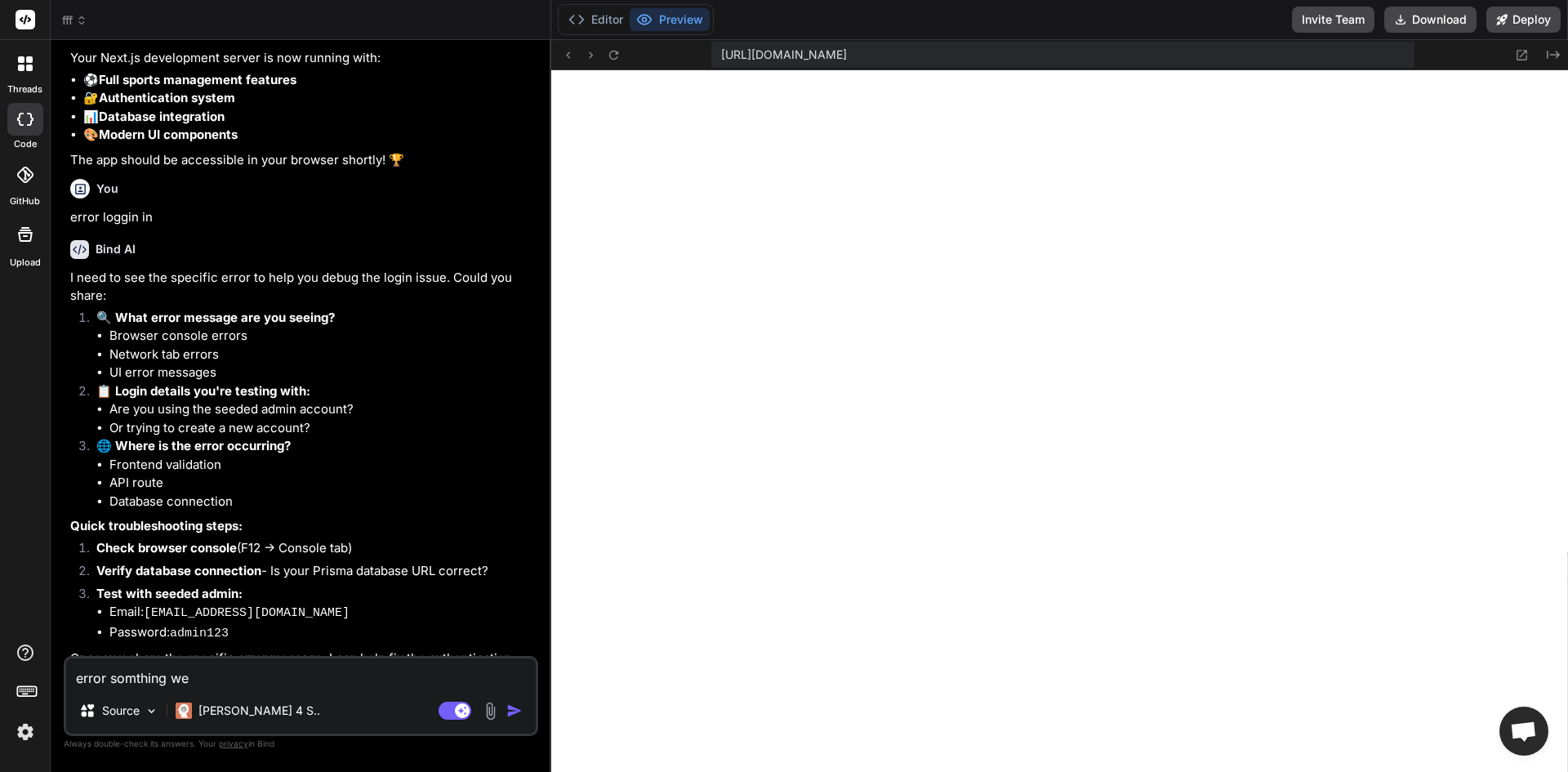
type textarea "error somthing wen"
type textarea "x"
type textarea "error somthing went"
type textarea "x"
type textarea "error somthing went"
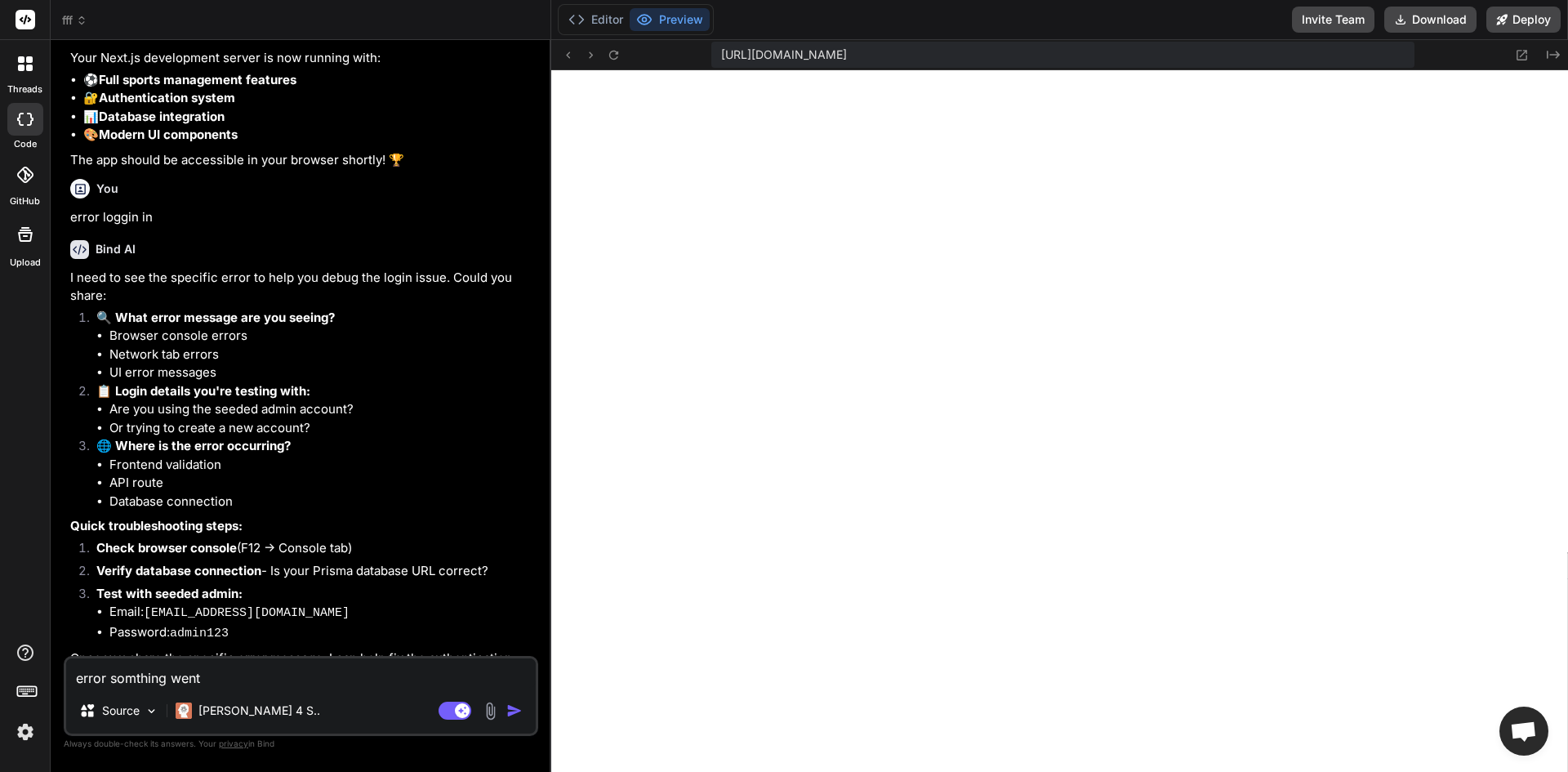
type textarea "x"
type textarea "error somthing went w"
type textarea "x"
type textarea "error somthing went wr"
type textarea "x"
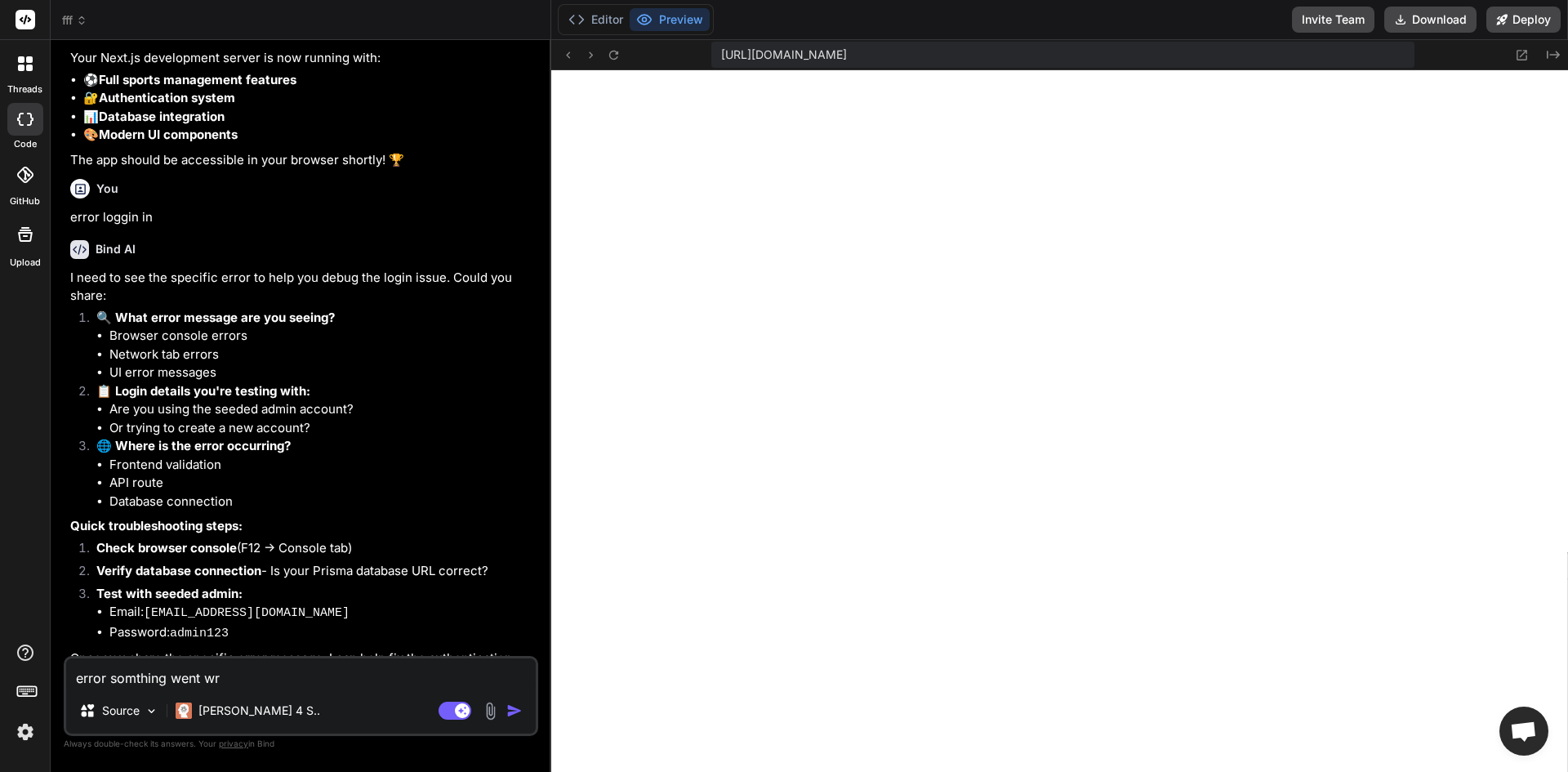
type textarea "error somthing went wro"
type textarea "x"
type textarea "error somthing went wron"
type textarea "x"
type textarea "error somthing went wrong"
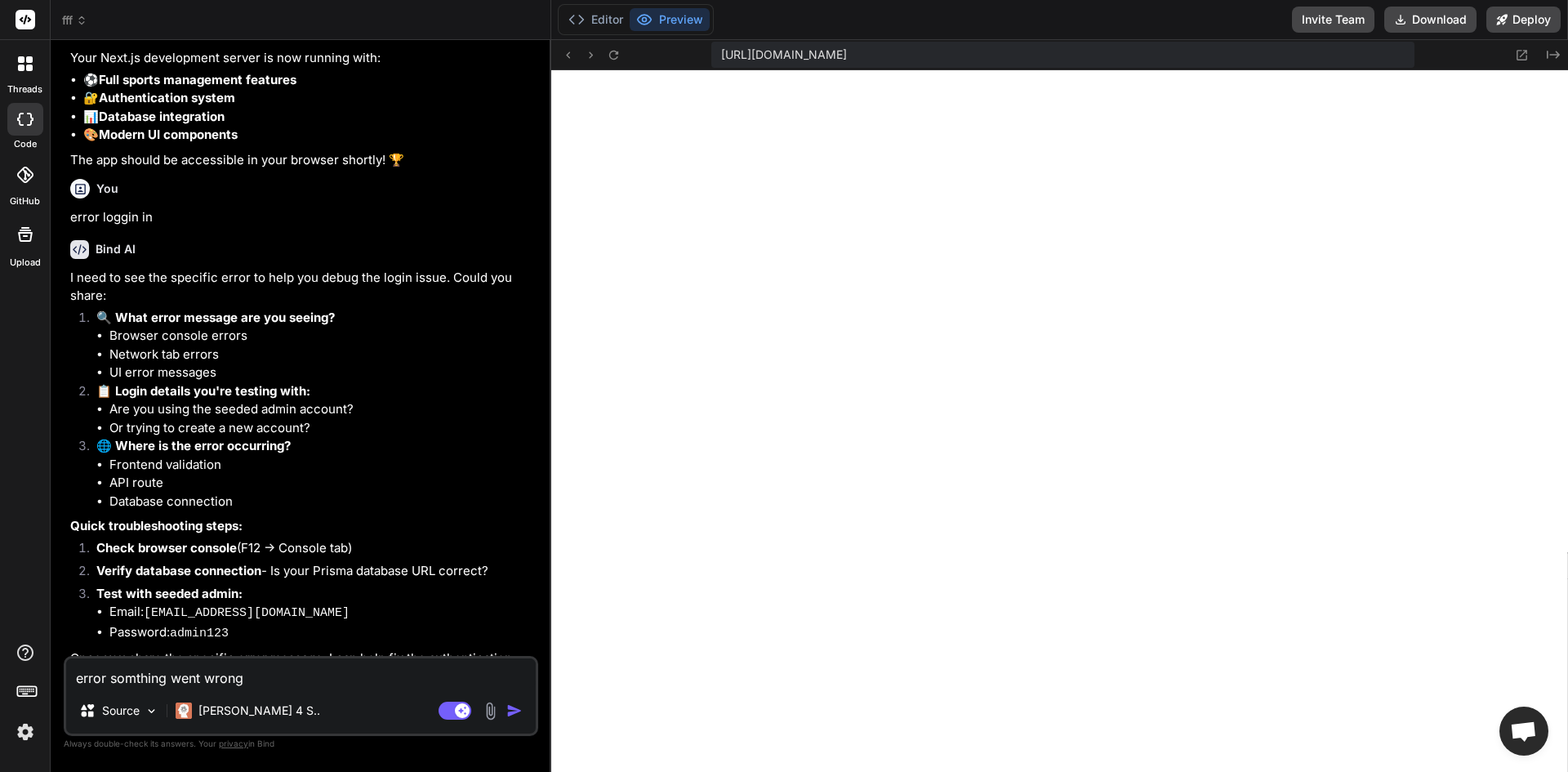
type textarea "x"
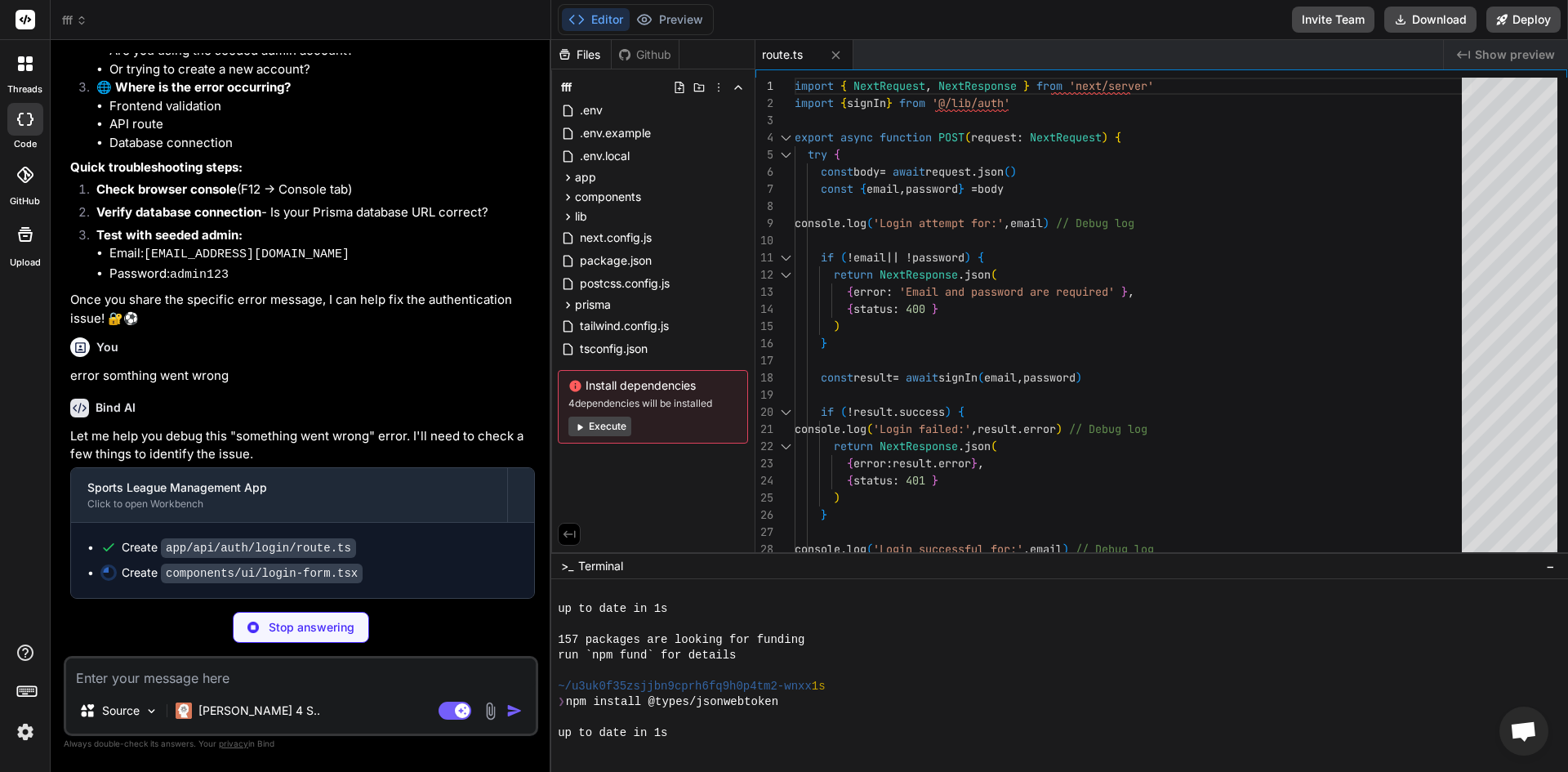
scroll to position [5098, 0]
type textarea "x"
type textarea "</Card> ) }"
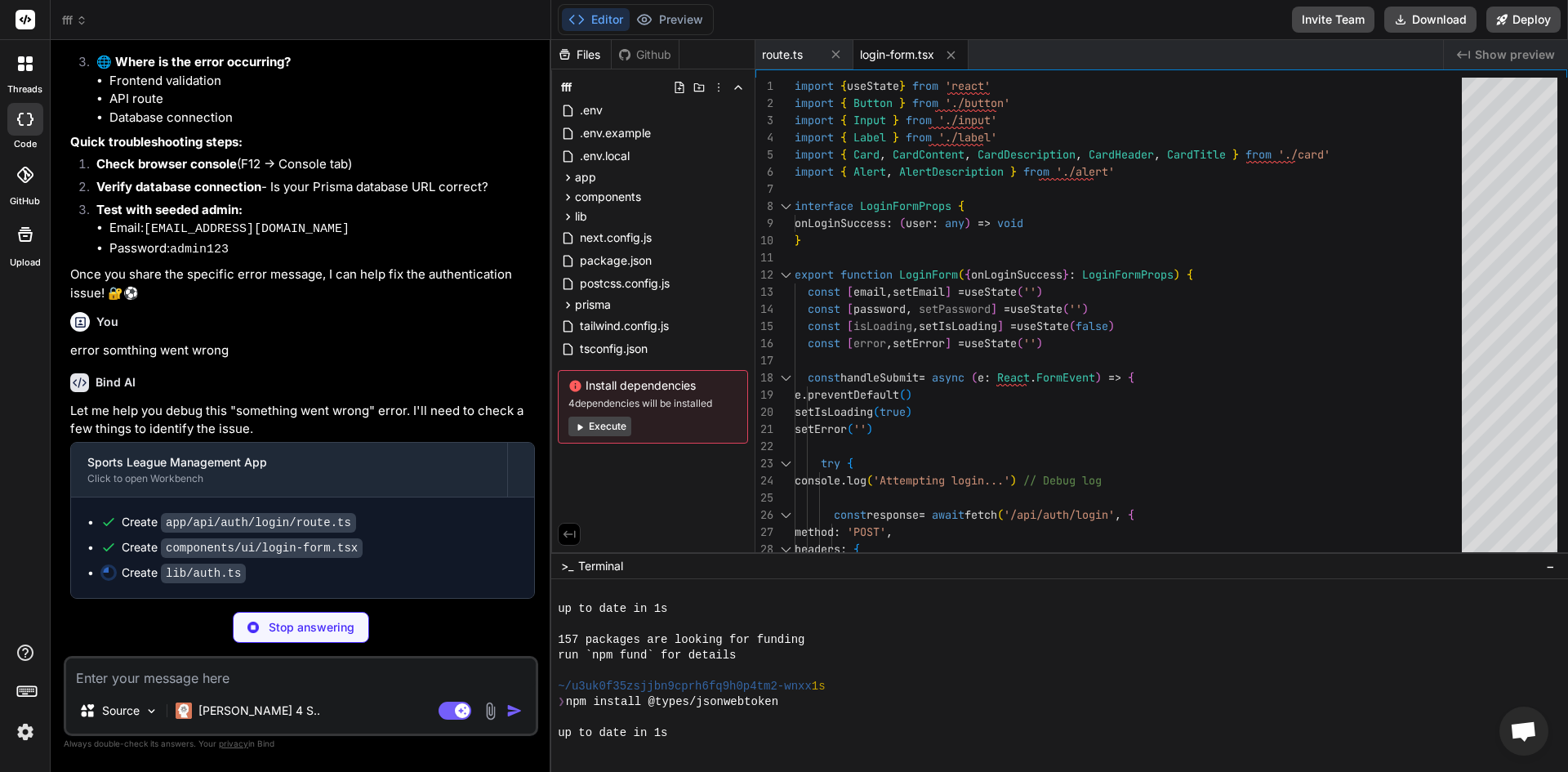
scroll to position [5123, 0]
type textarea "x"
type textarea "return { success: false, error: 'Invalid token' } } }"
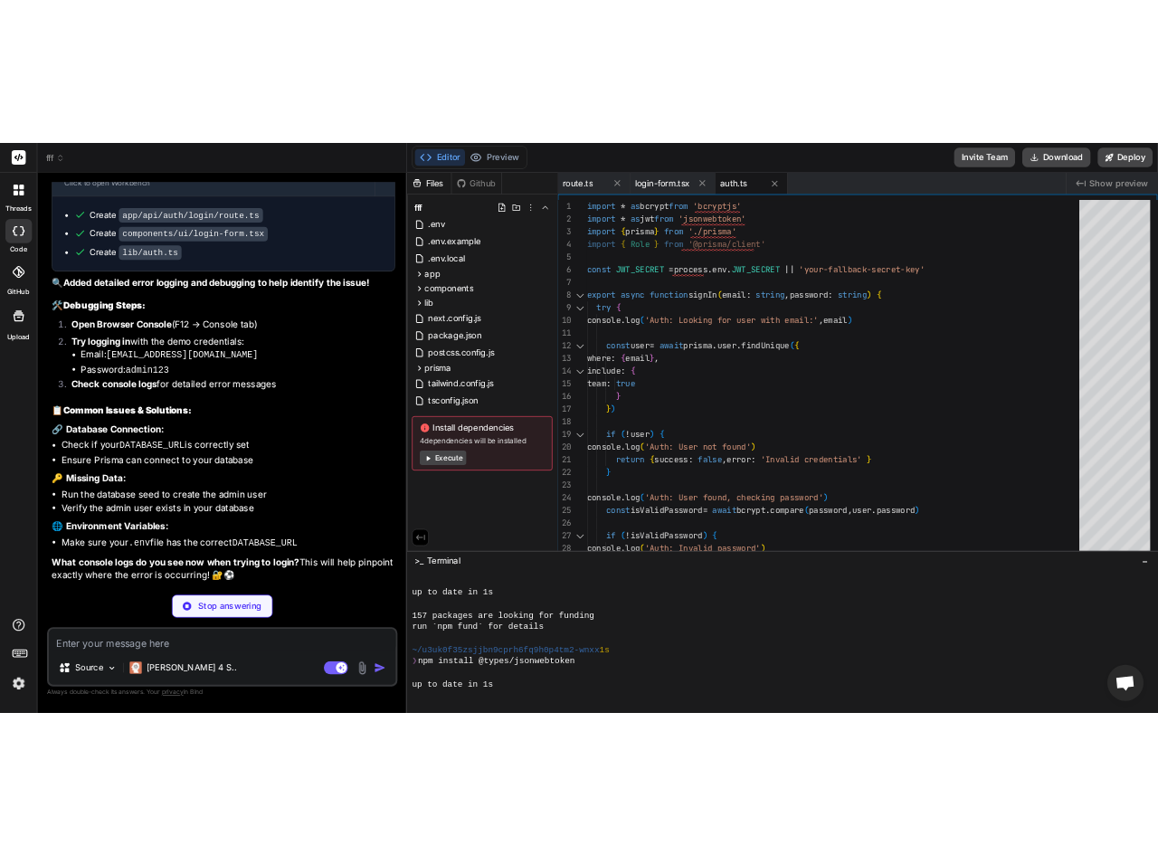
scroll to position [6074, 0]
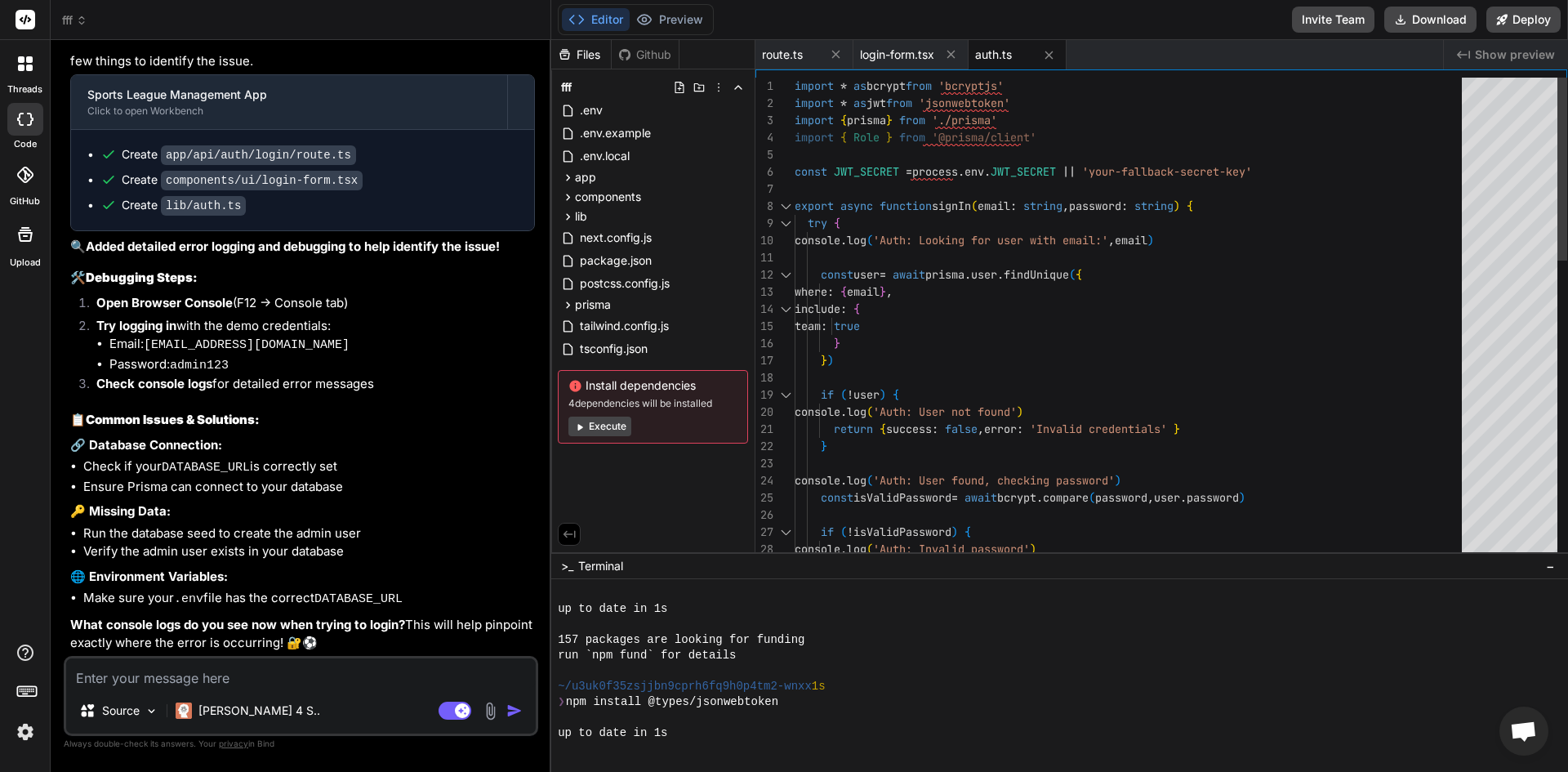
type textarea "x"
type textarea "export async function verifyToken(token: string) { try { const decoded = jwt.ve…"
type textarea "x"
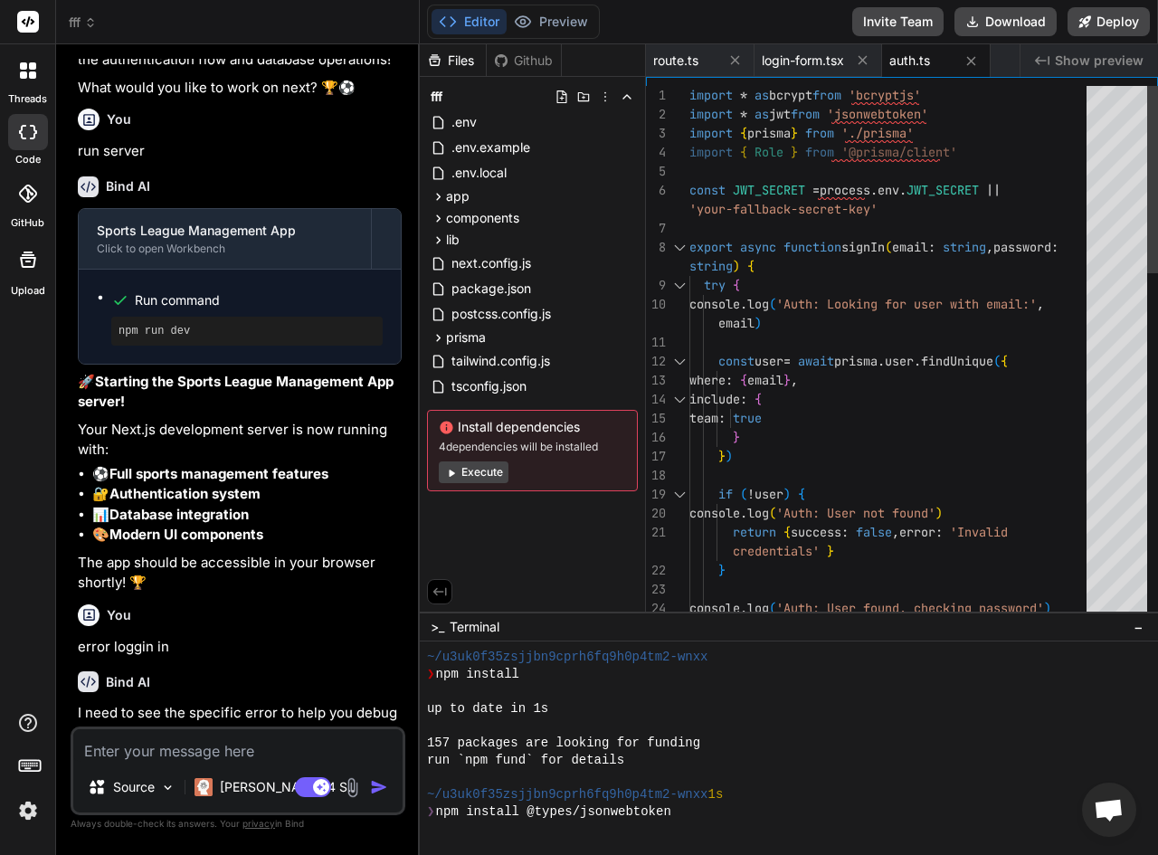
scroll to position [7511, 0]
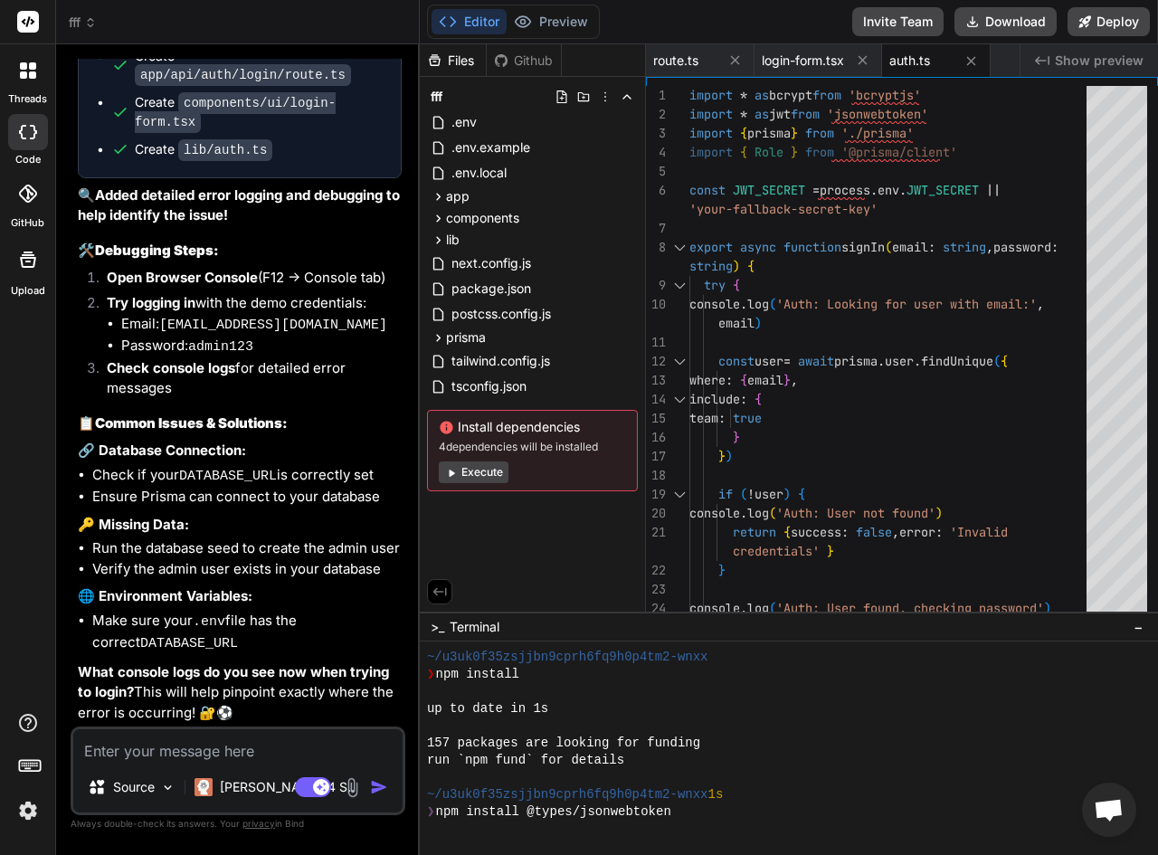
paste textarea "Because your site has the Cross-Origin Embedder Policy (COEP) enabled, each res…"
type textarea "Because your site has the Cross-Origin Embedder Policy (COEP) enabled, each res…"
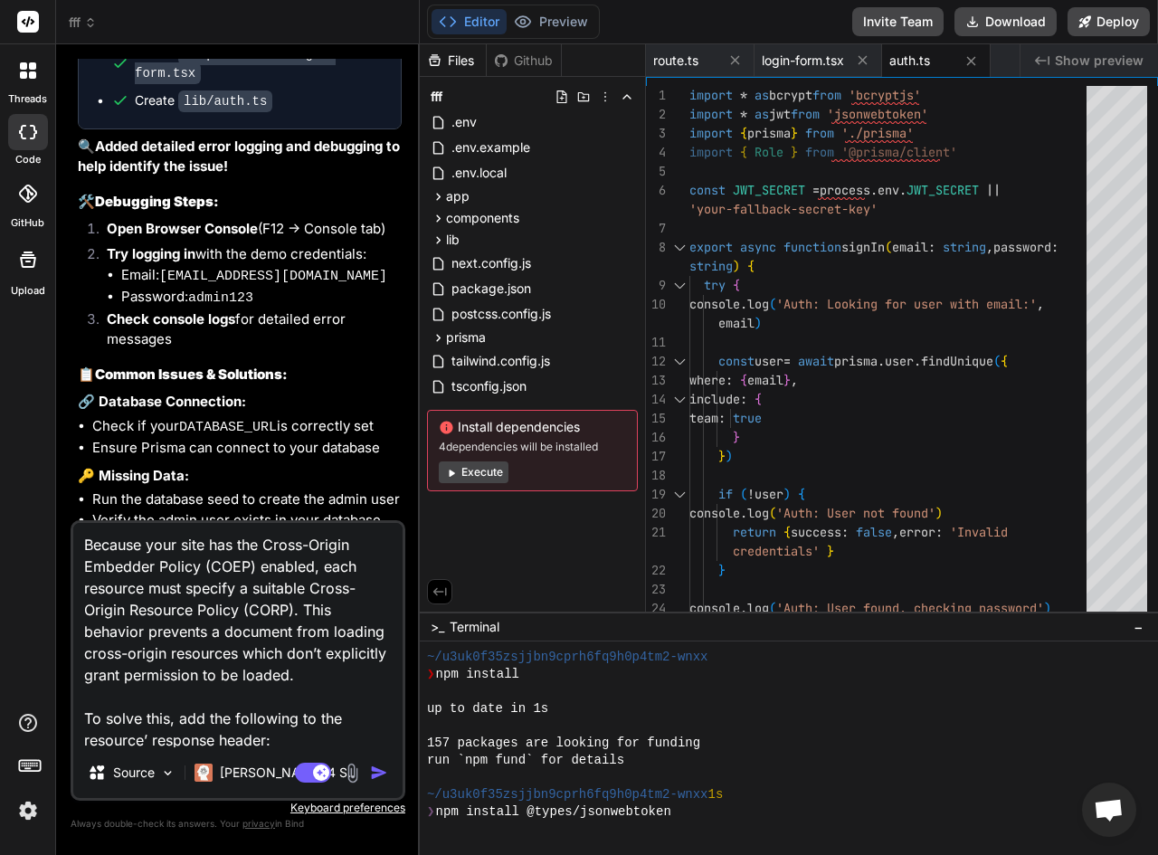
scroll to position [436, 0]
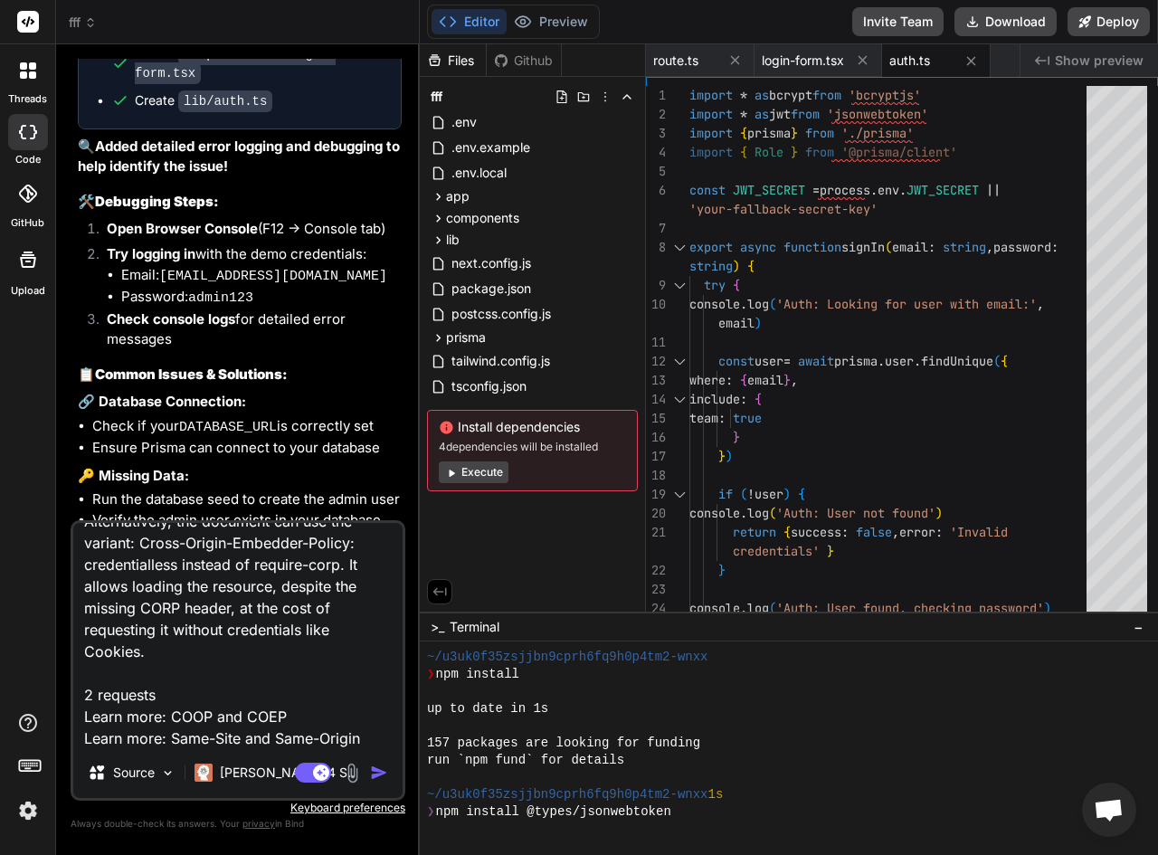
type textarea "x"
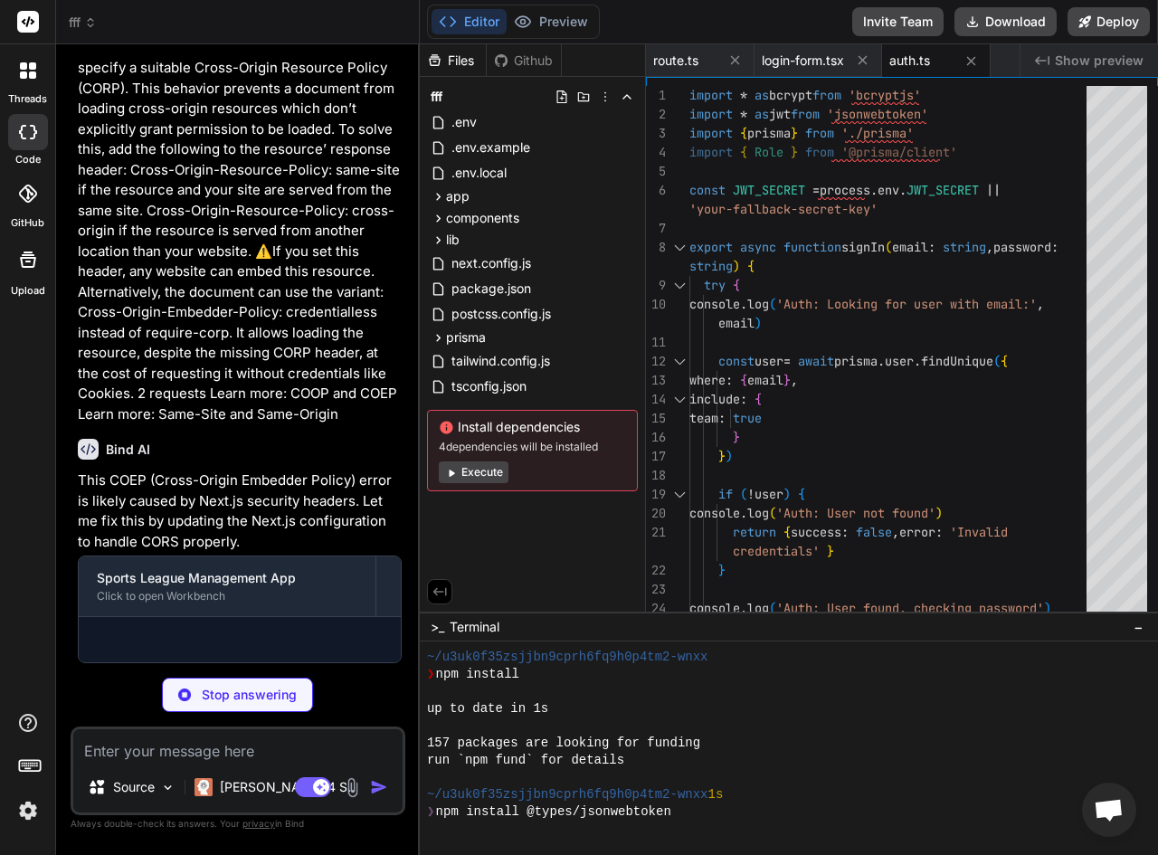
scroll to position [8303, 0]
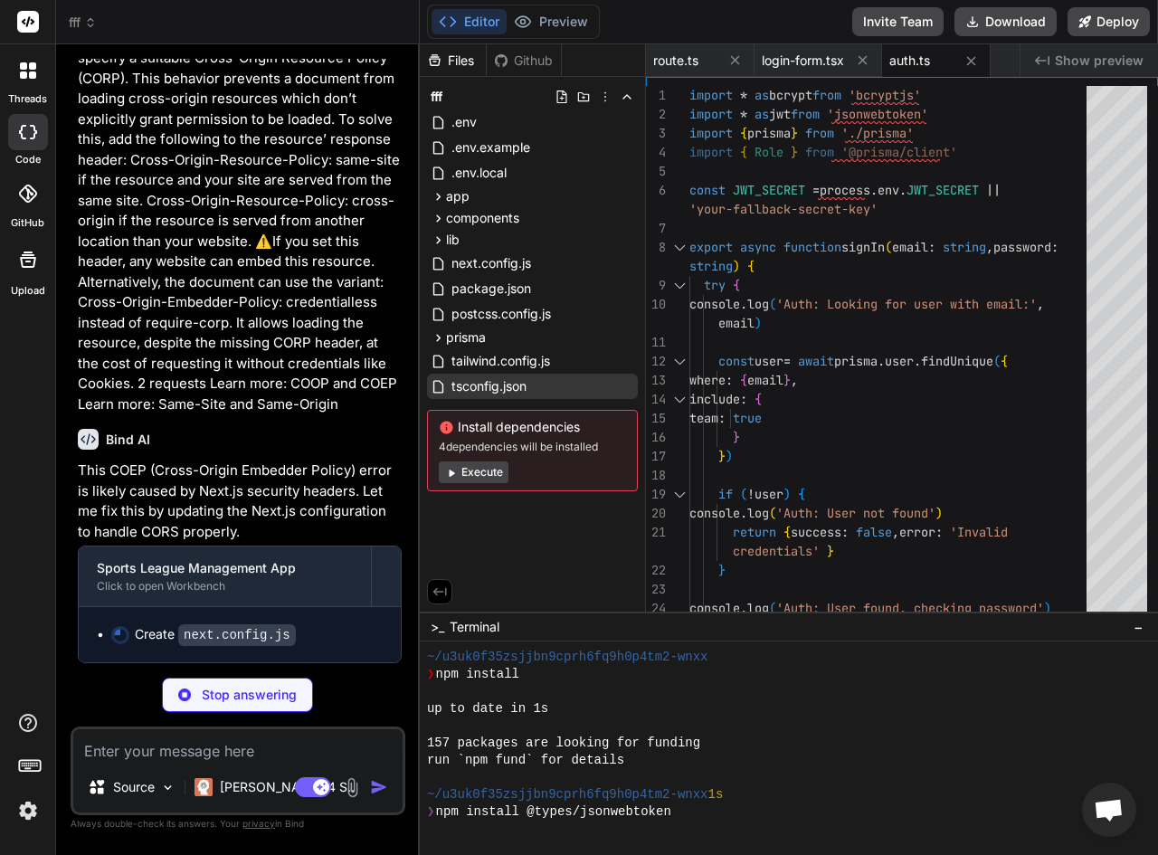
type textarea "x"
type textarea "module.exports = nextConfig"
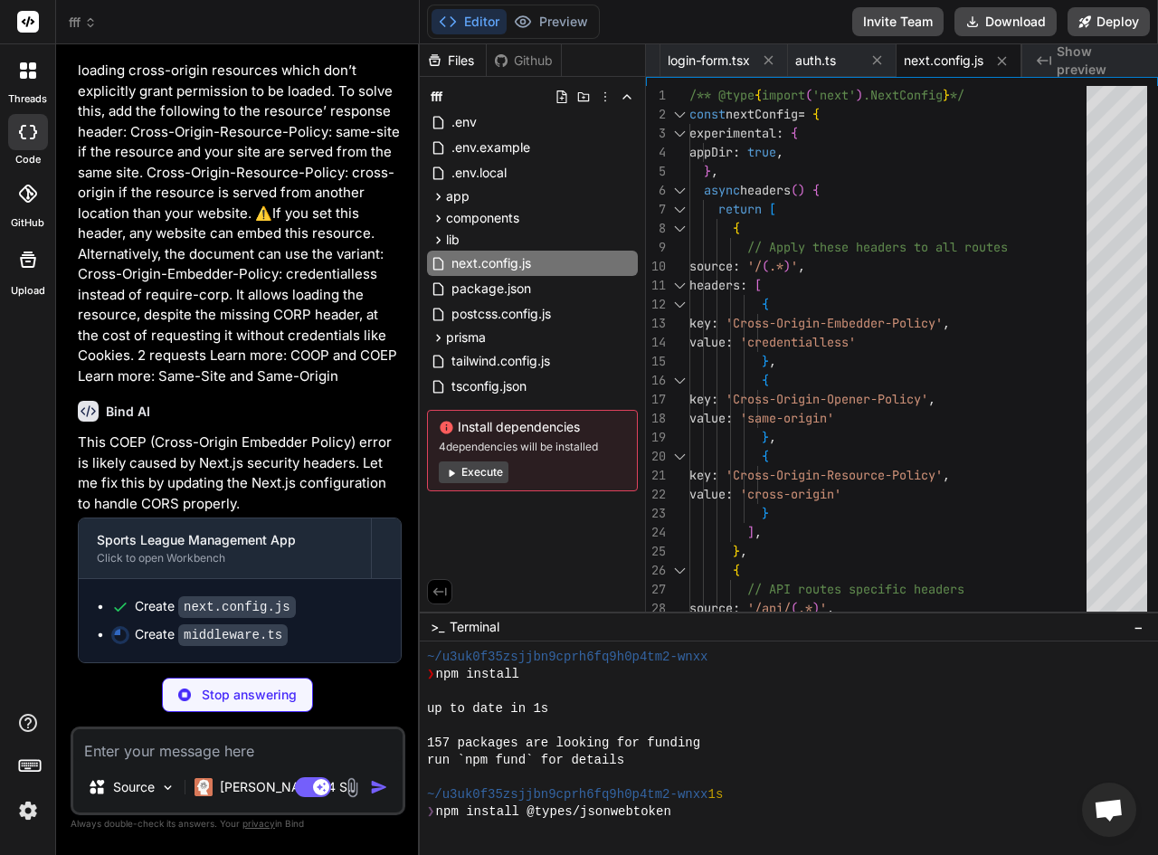
scroll to position [8331, 0]
type textarea "x"
type textarea "return NextResponse.next() } export const config = { matcher: [ '/api/:path*', …"
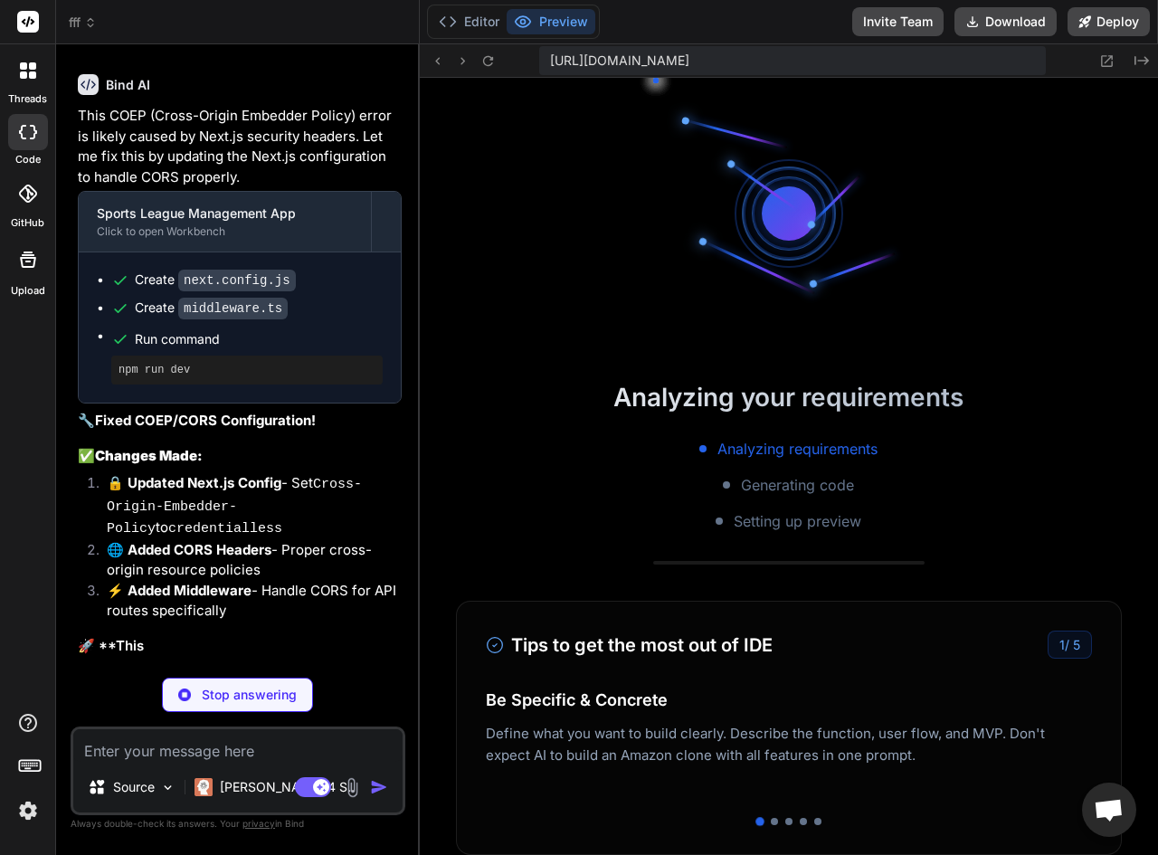
scroll to position [8590, 0]
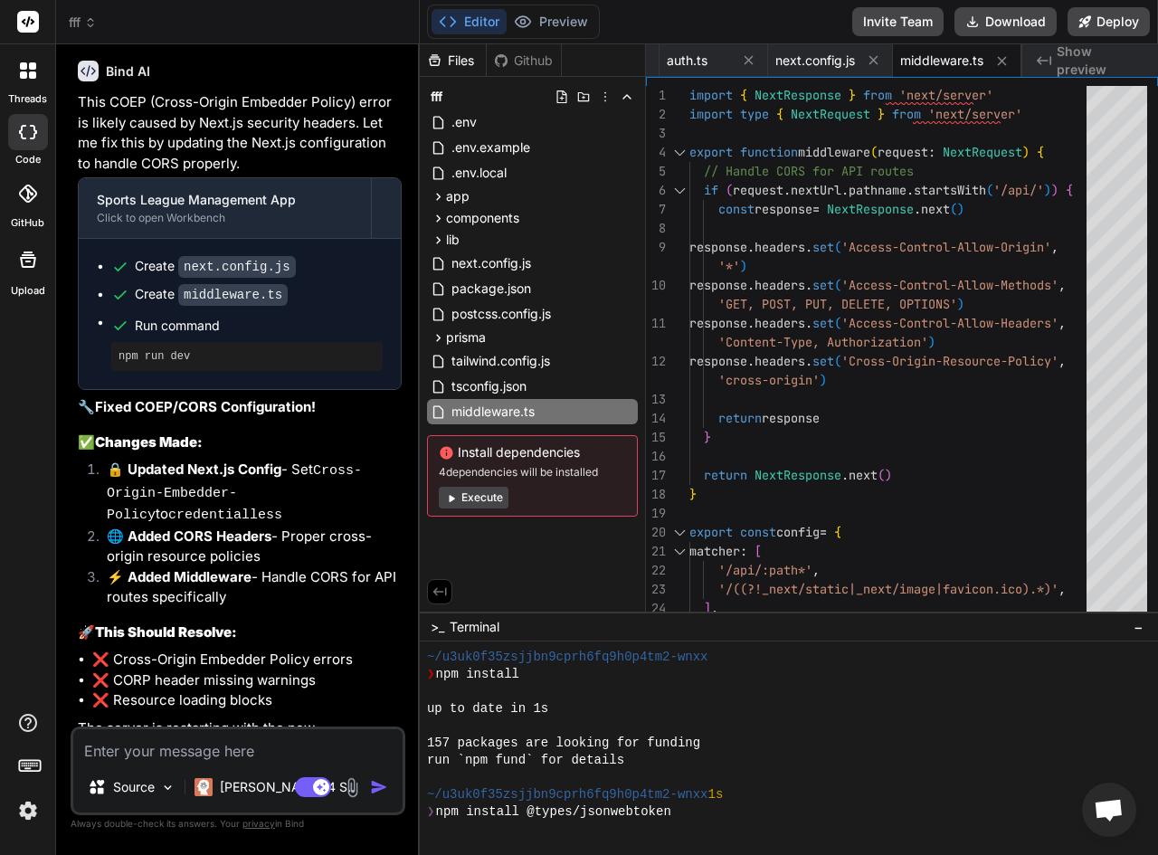
type textarea "x"
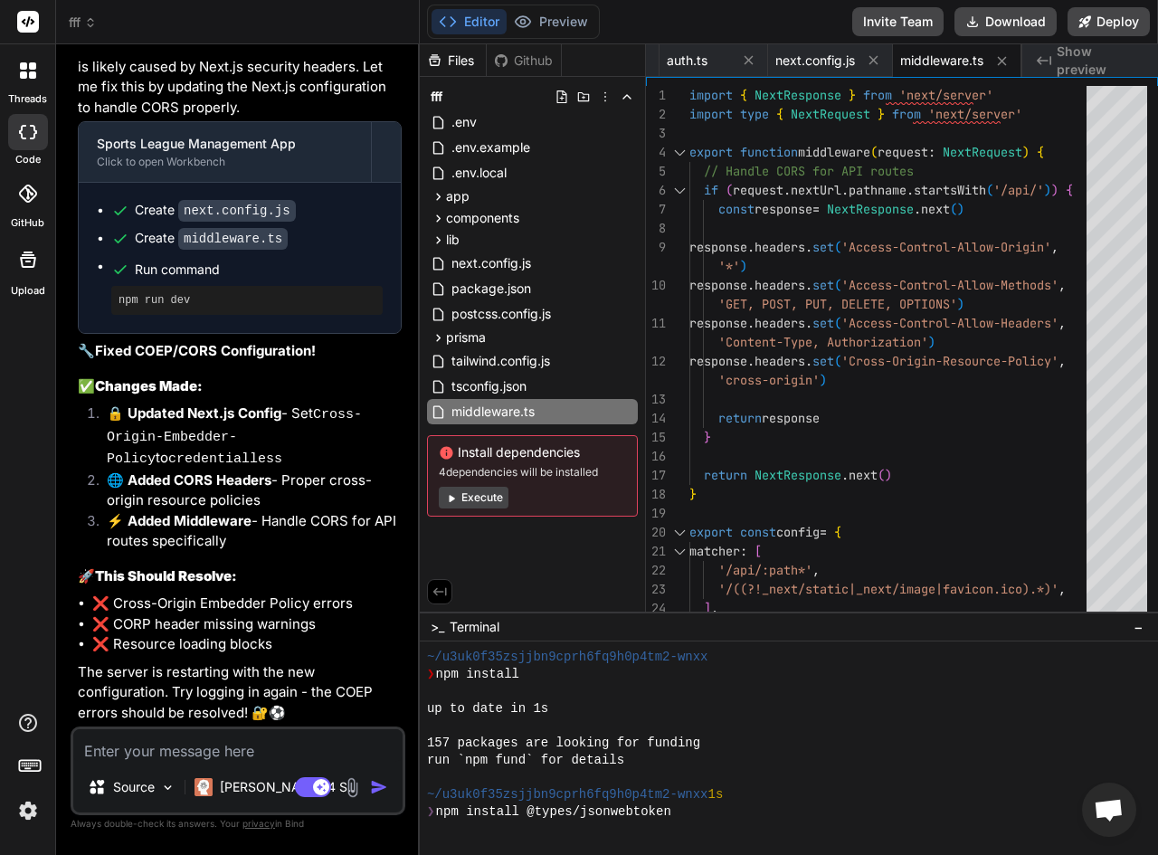
scroll to position [8701, 0]
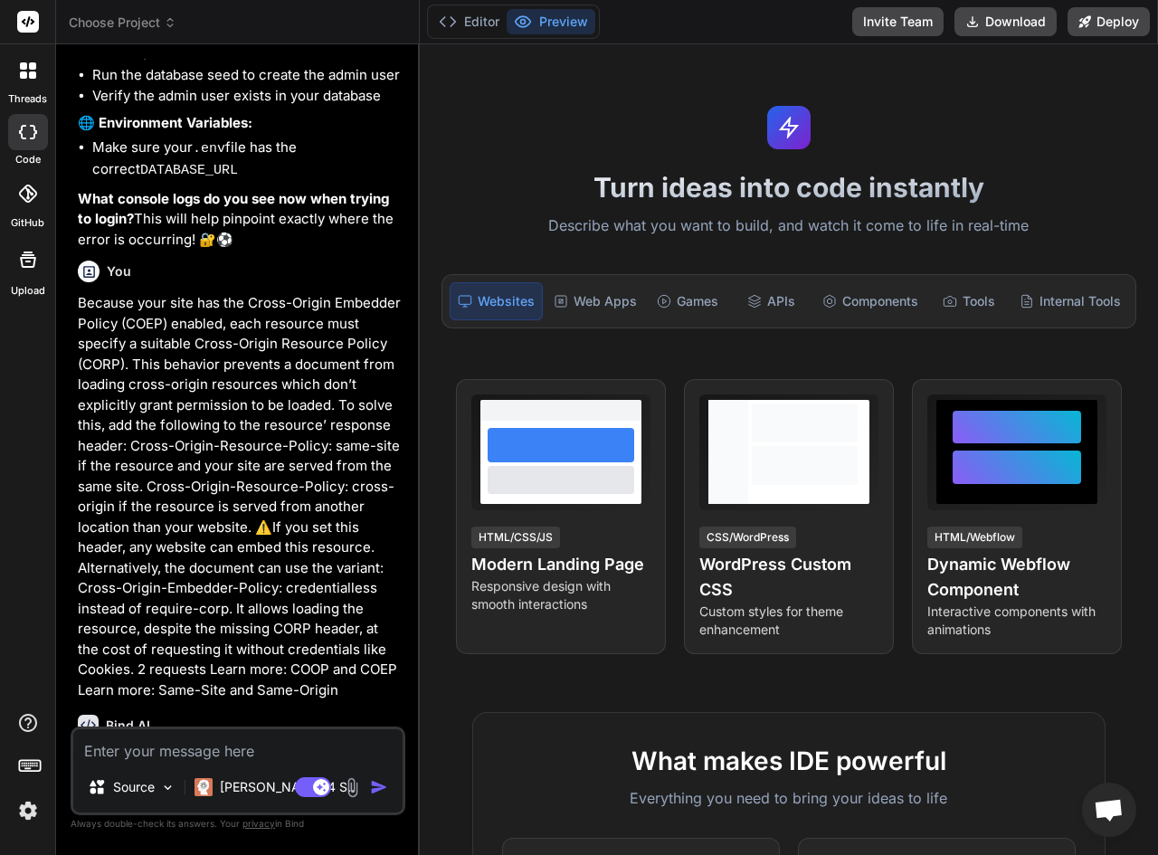
scroll to position [2519, 0]
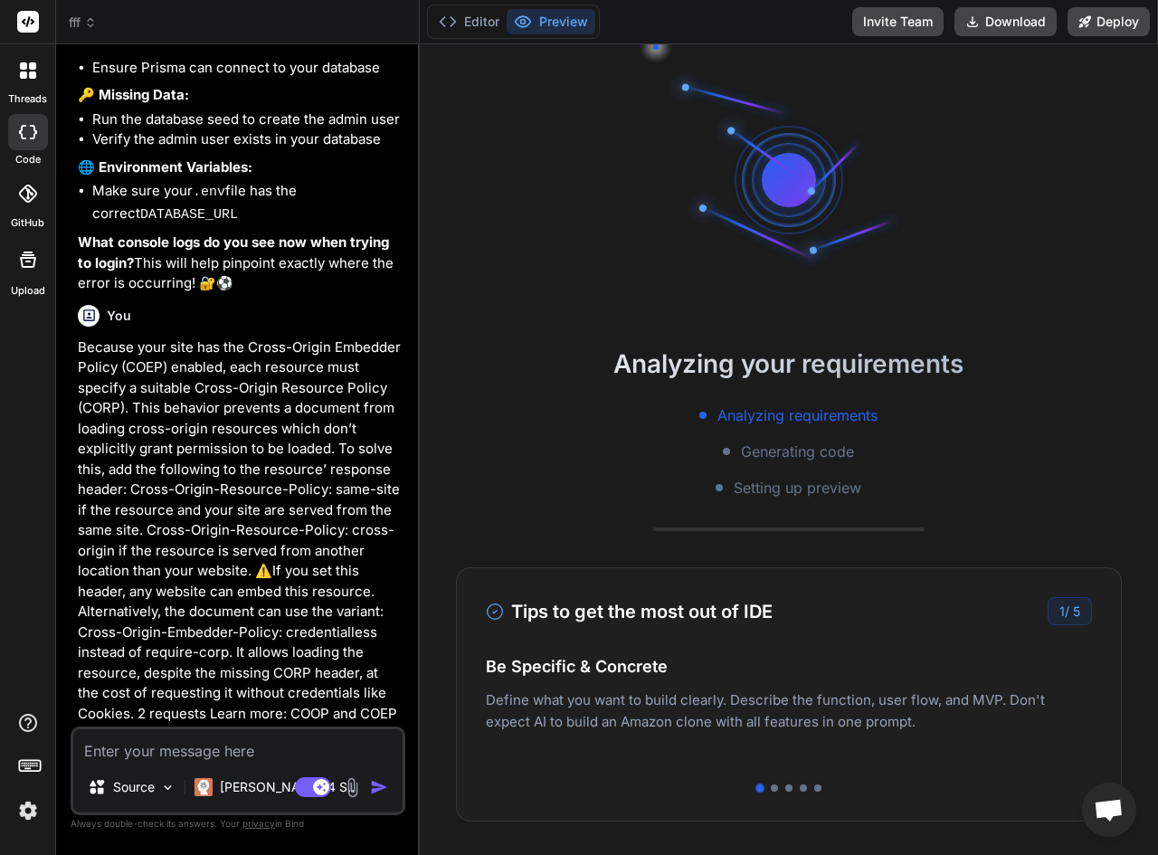
paste textarea "form field element should have an id or name attribute A form field element has…"
type textarea "x"
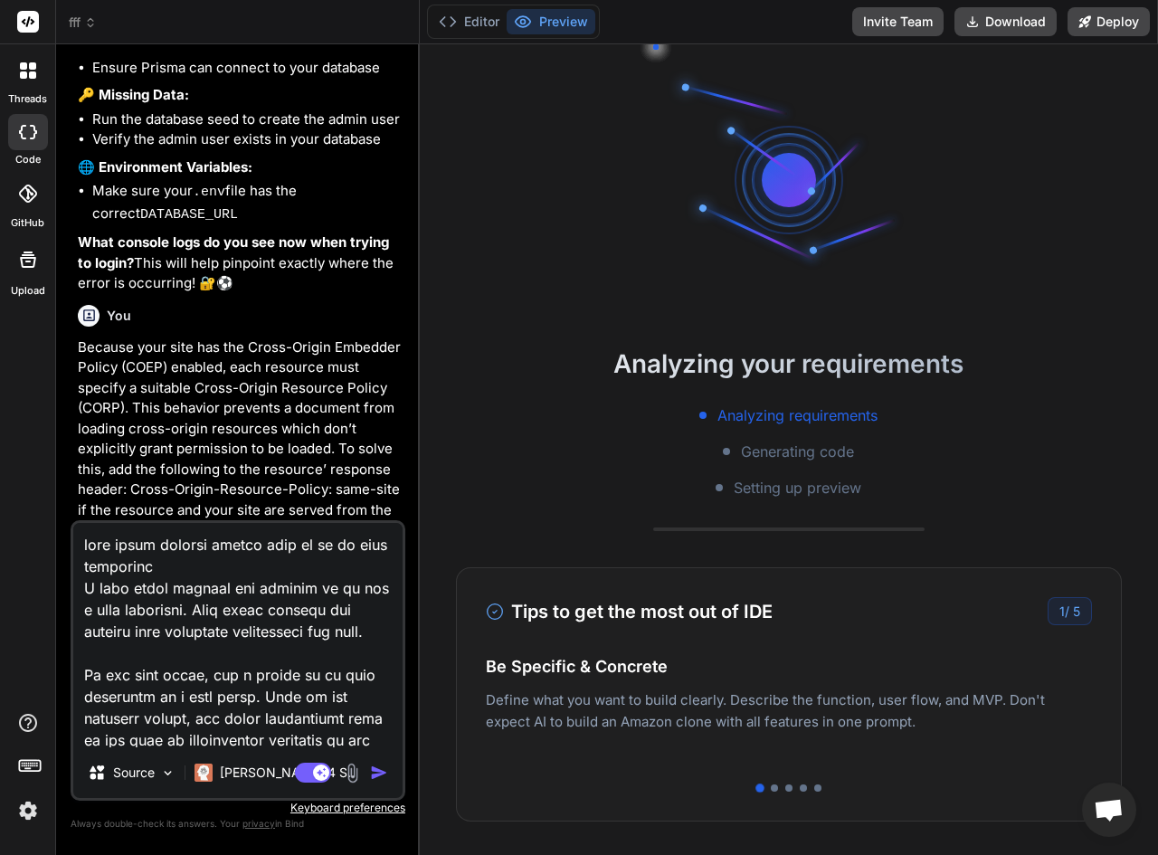
scroll to position [1543, 0]
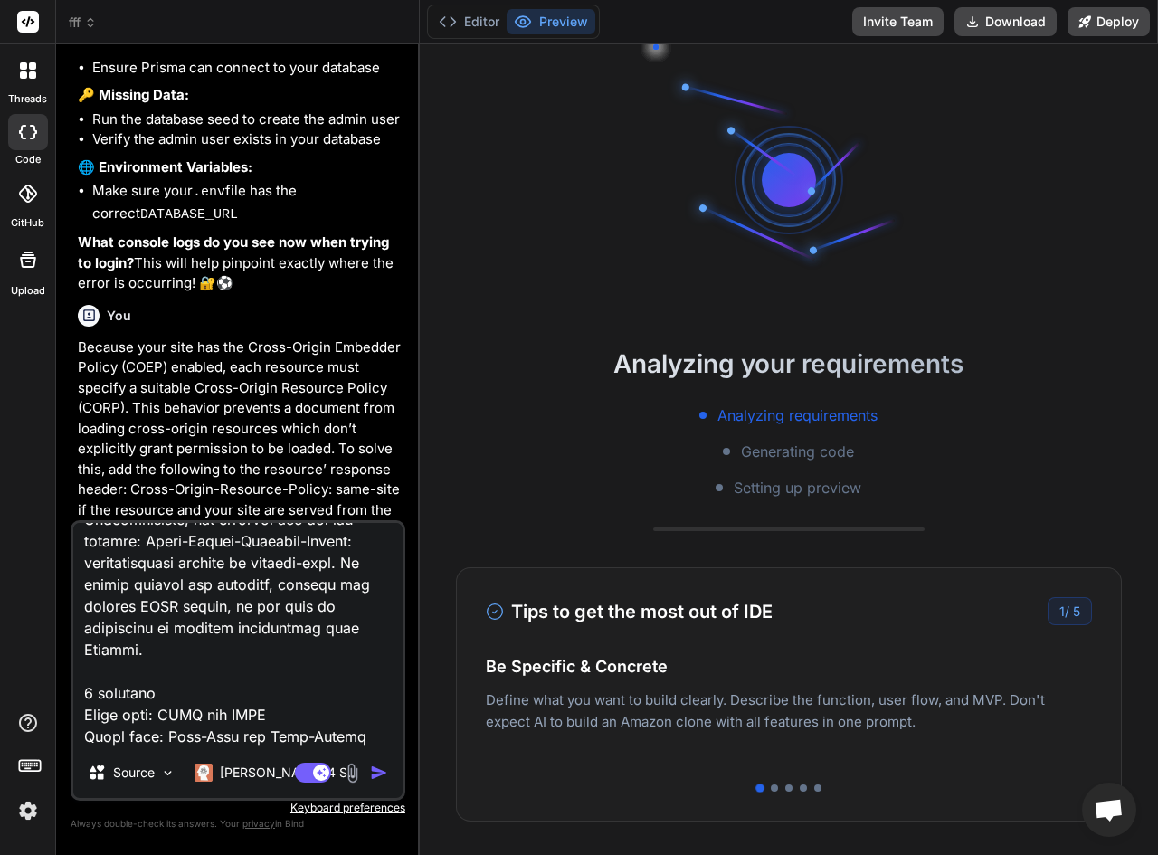
type textarea "form field element should have an id or name attribute A form field element has…"
click at [371, 771] on img "button" at bounding box center [379, 773] width 18 height 18
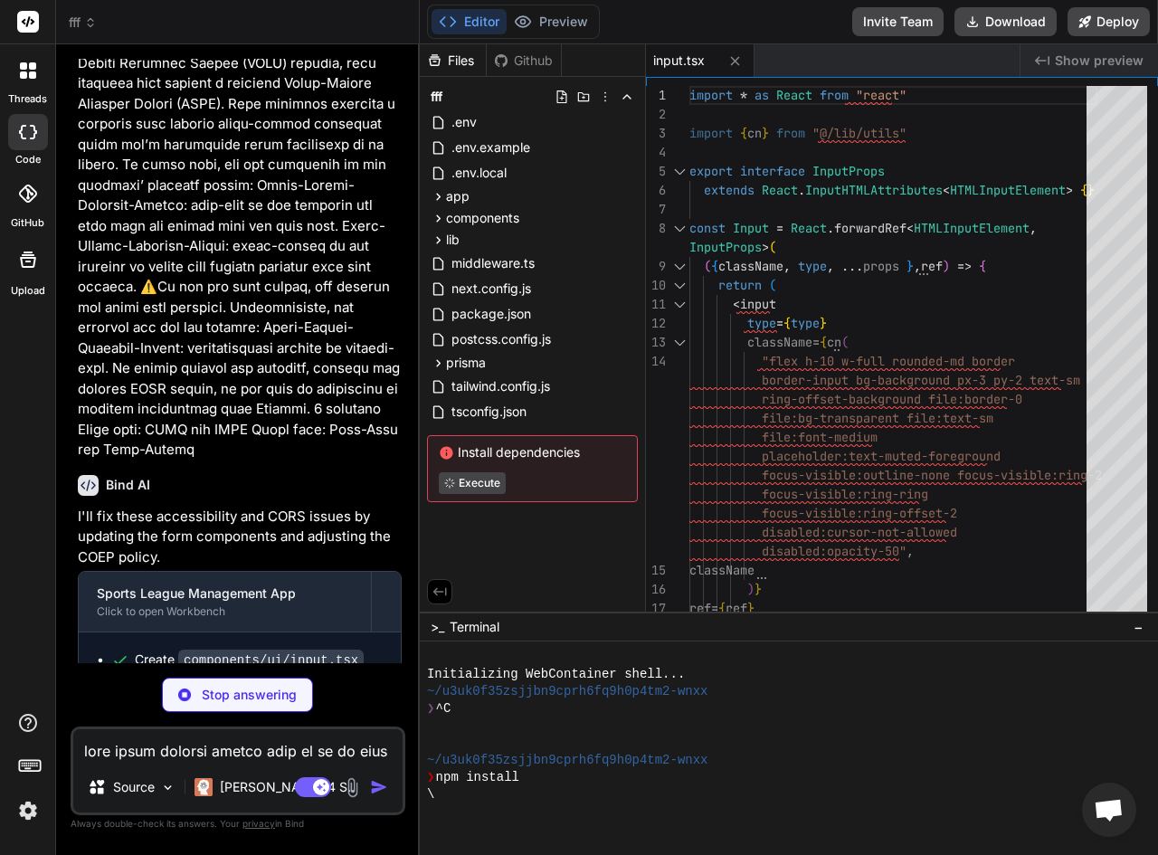
scroll to position [4693, 0]
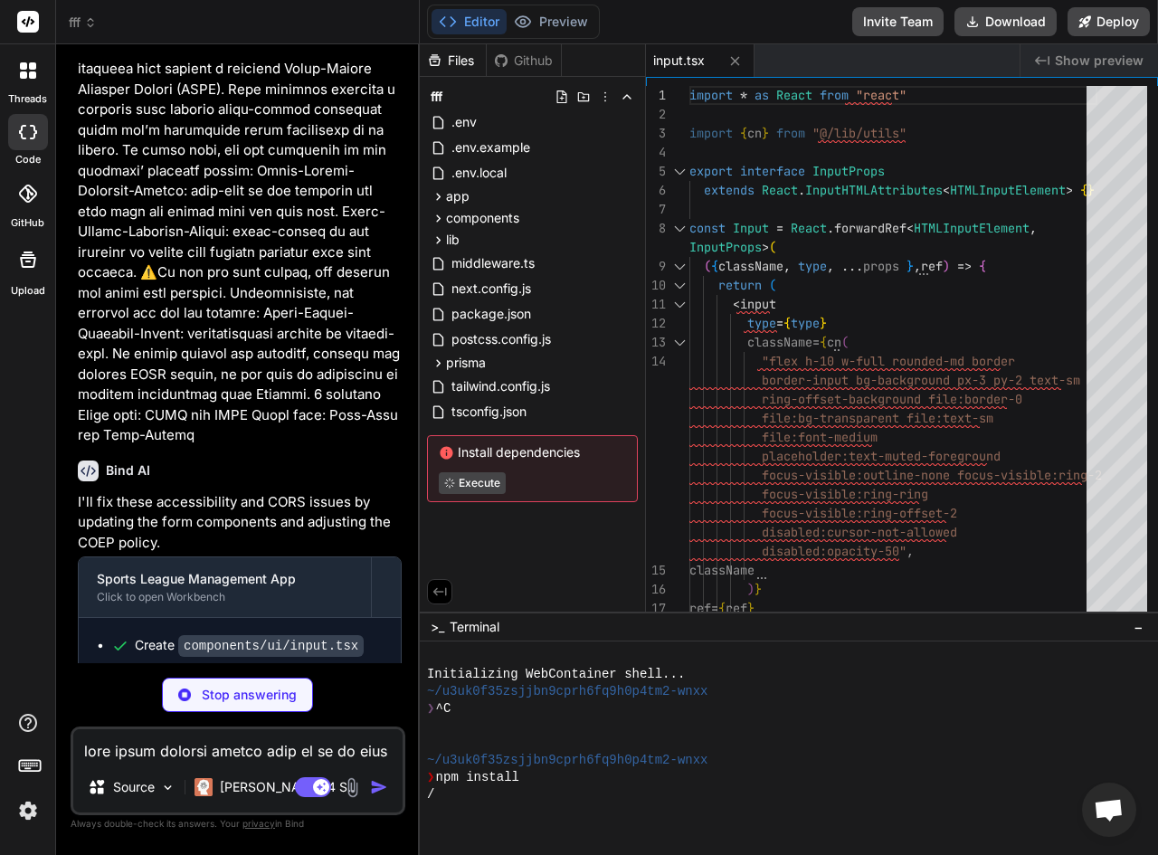
type textarea "x"
type textarea "<p>Password: admin123</p> </div> </CardContent> </Card> ) }"
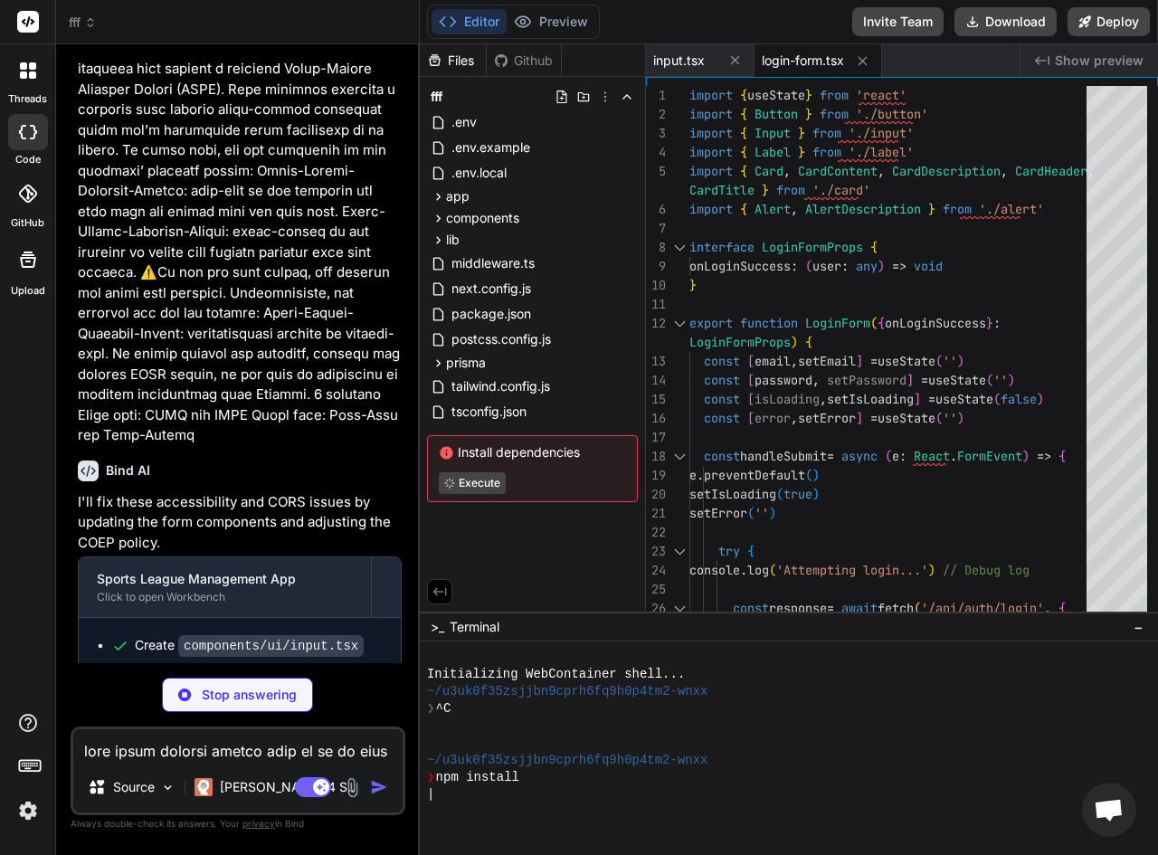
type textarea "x"
type textarea "], } ] } } module.exports = nextConfig"
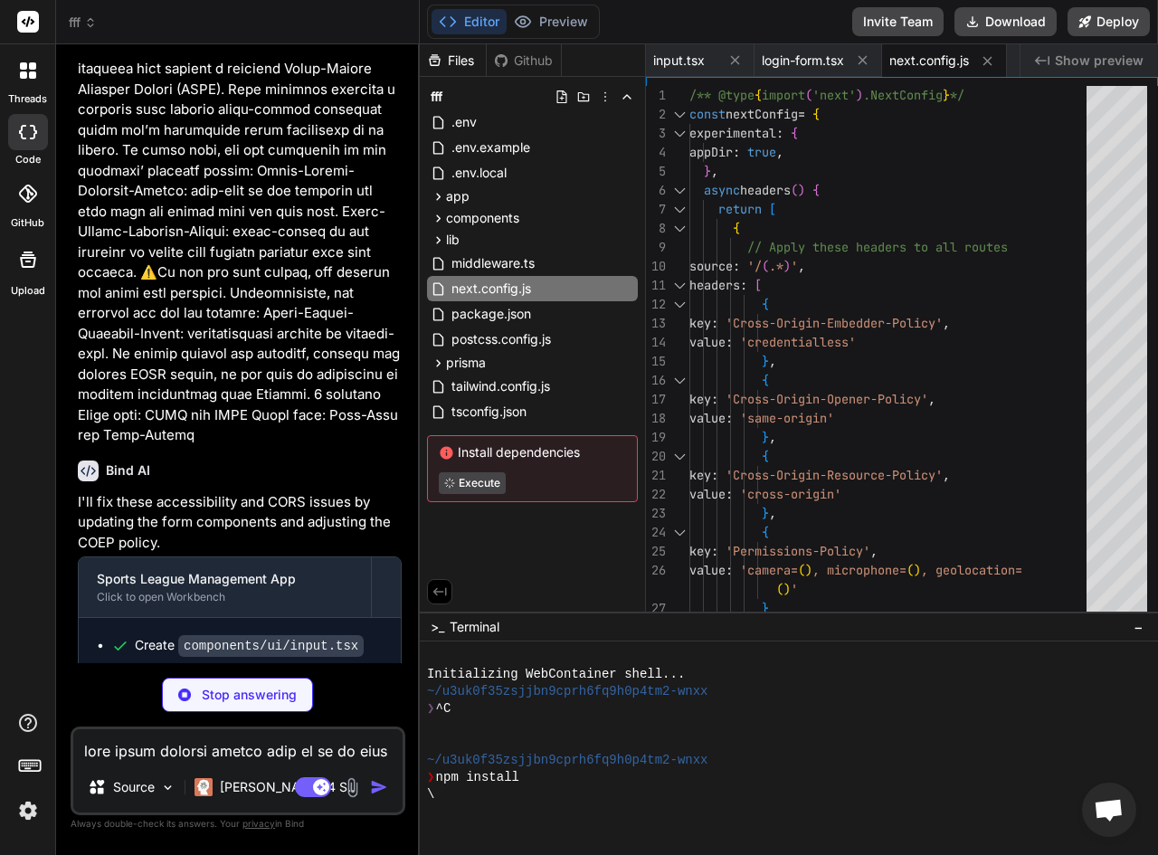
type textarea "x"
type textarea "ref={ref} className={cn(labelVariants(), className)} {...props} /> )) Label.dis…"
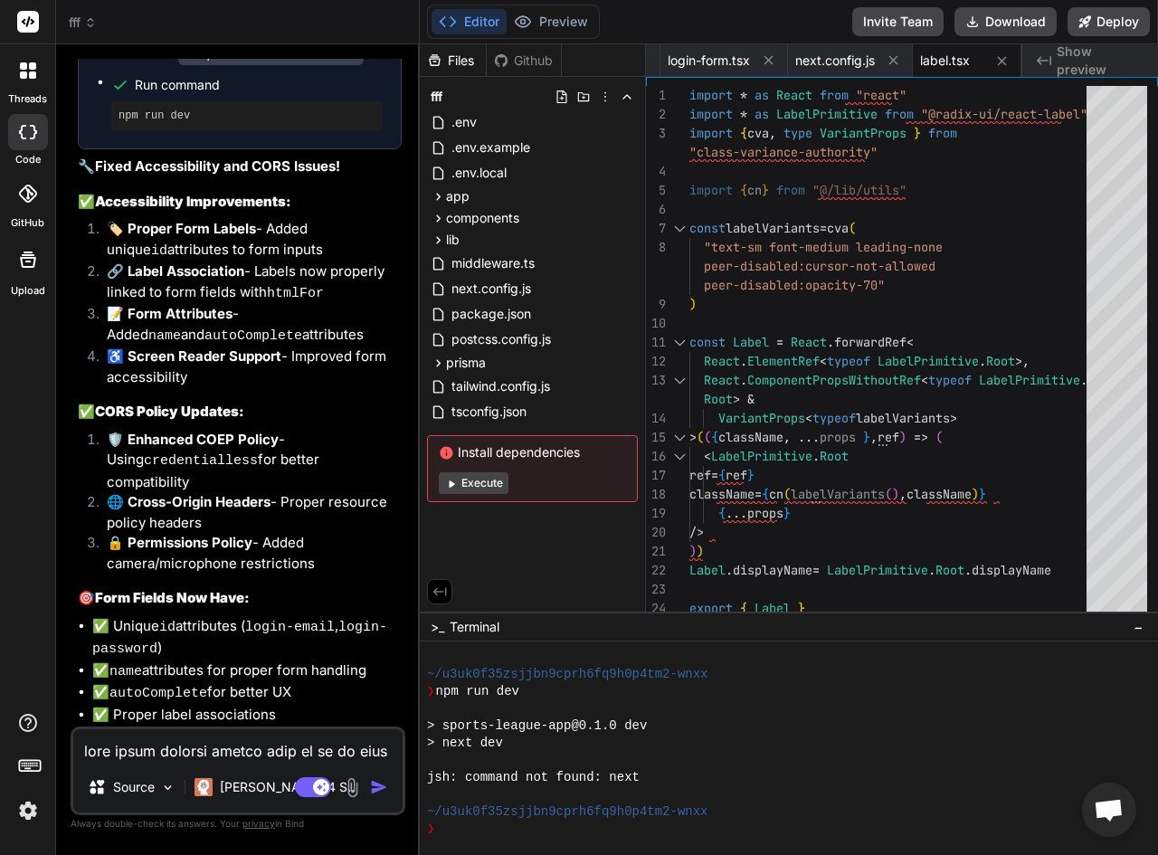
scroll to position [5365, 0]
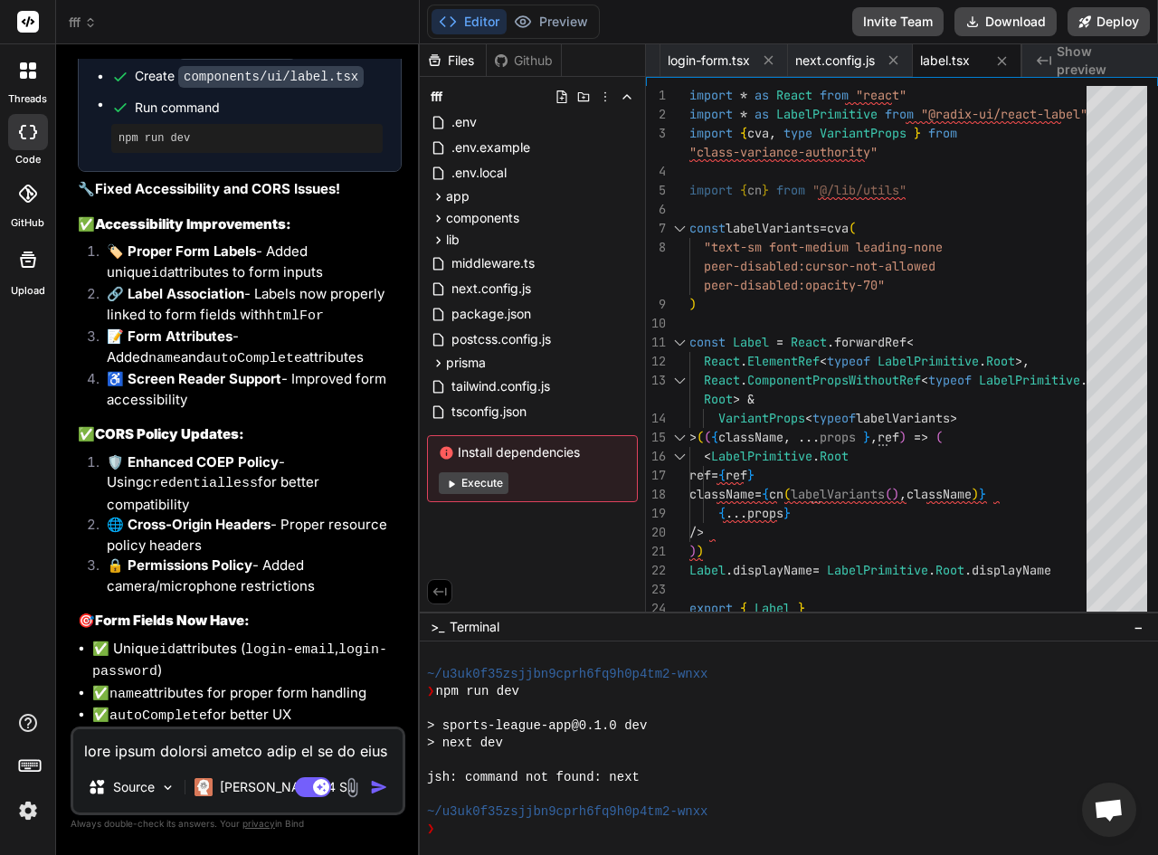
type textarea "x"
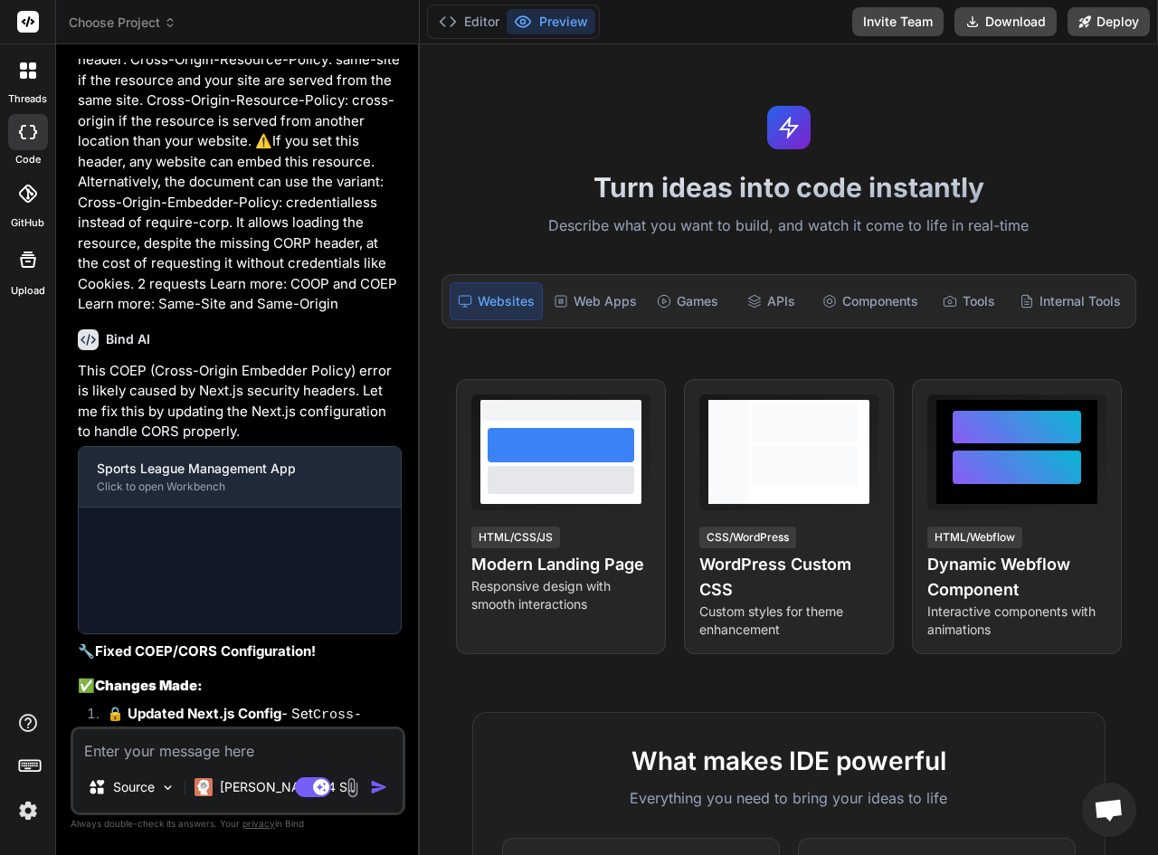
scroll to position [2764, 0]
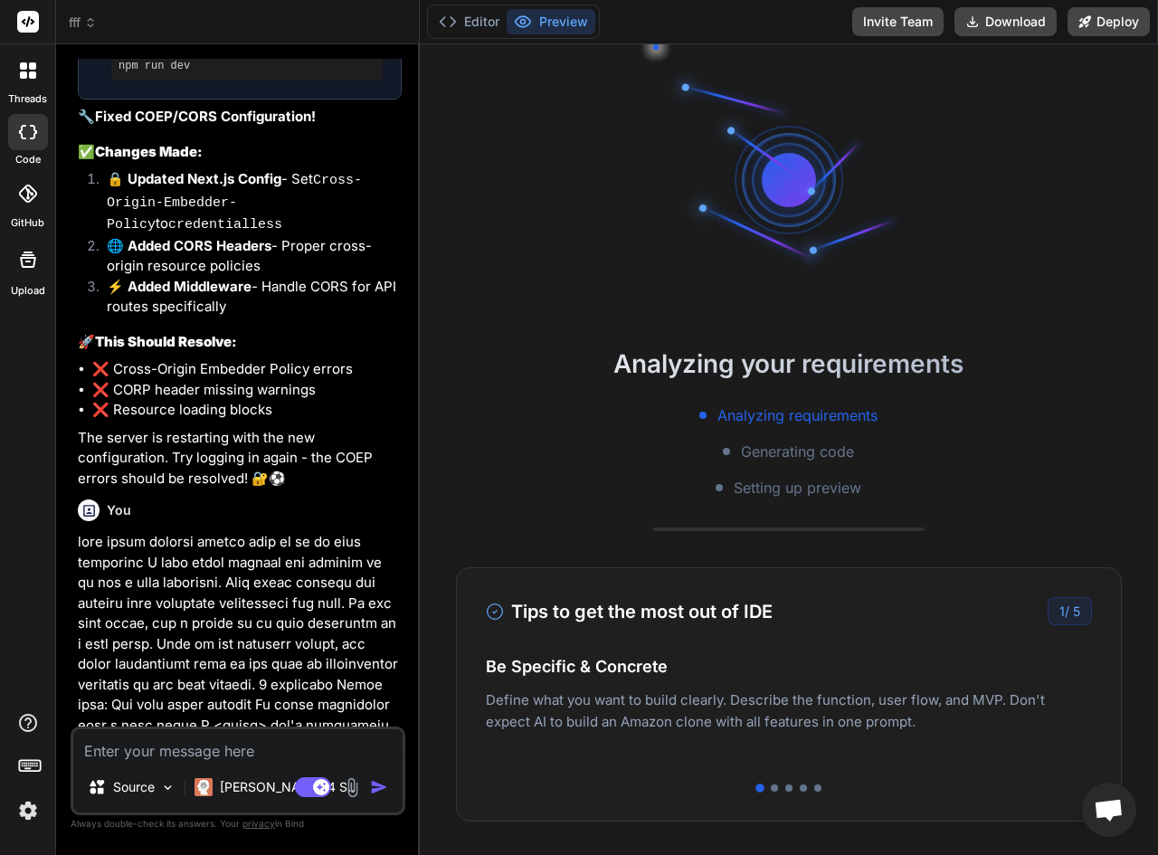
paste textarea "l ips dol sitAmetcon ﻿ A elit seddo eiusmod tempor inci ut la et dolo magnaaliq…"
type textarea "x"
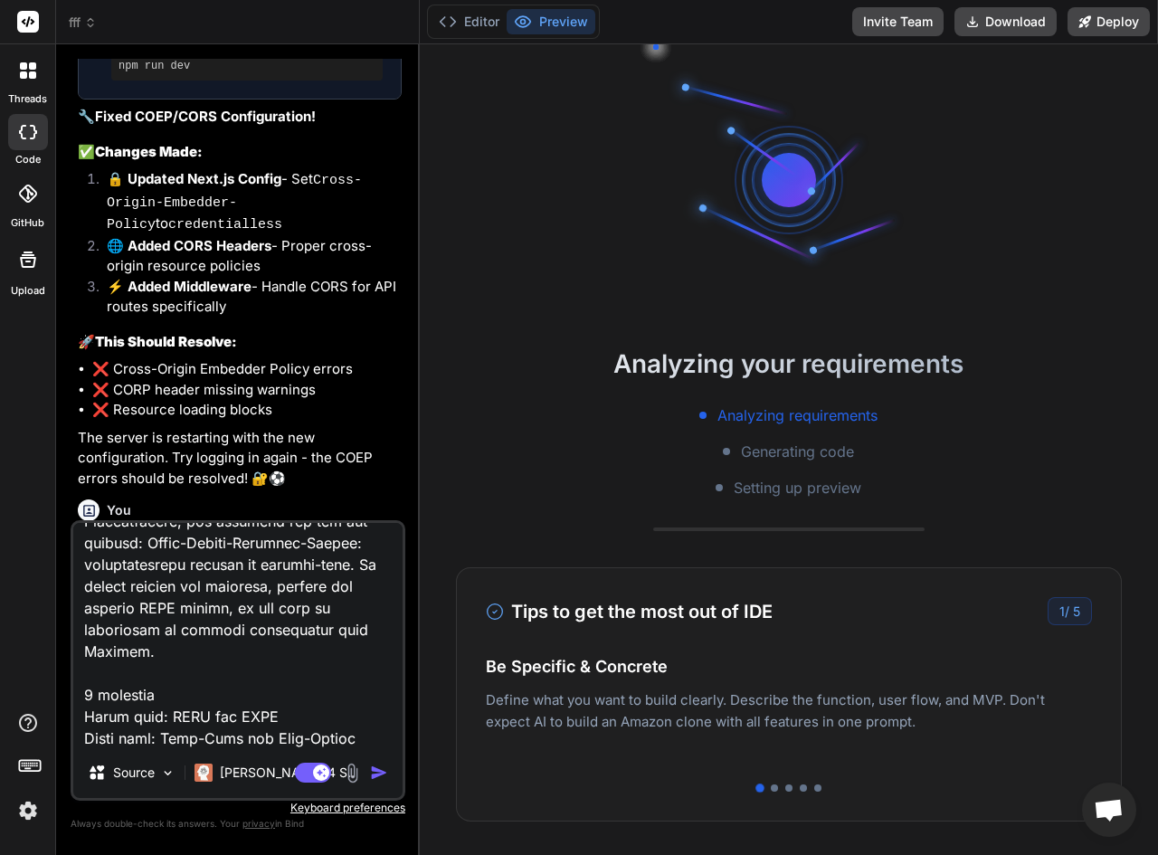
type textarea "l ips dol sitAmetcon ﻿ A elit seddo eiusmod tempor inci ut la et dolo magnaaliq…"
click at [368, 772] on div "Agent Mode. When this toggle is activated, AI automatically makes decisions, re…" at bounding box center [343, 773] width 104 height 22
click at [387, 769] on img "button" at bounding box center [379, 773] width 18 height 18
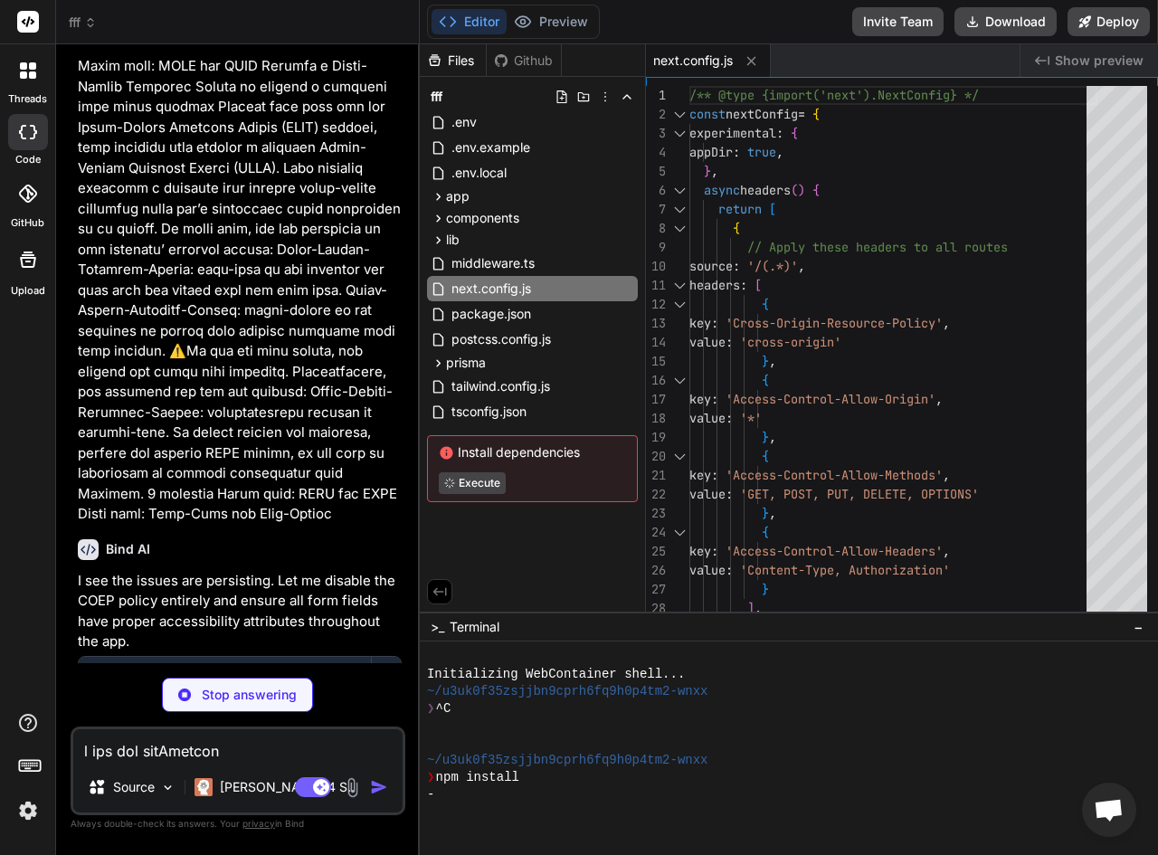
scroll to position [5838, 0]
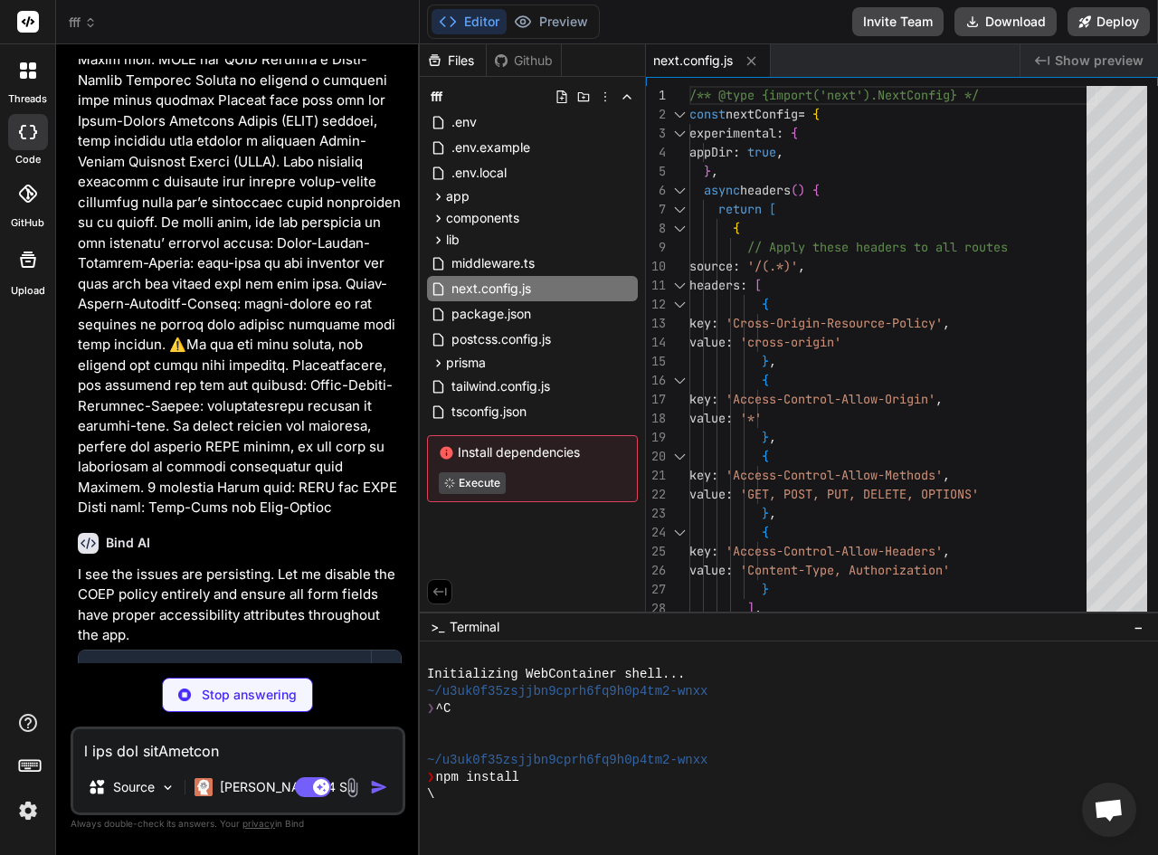
type textarea "x"
type textarea "}"
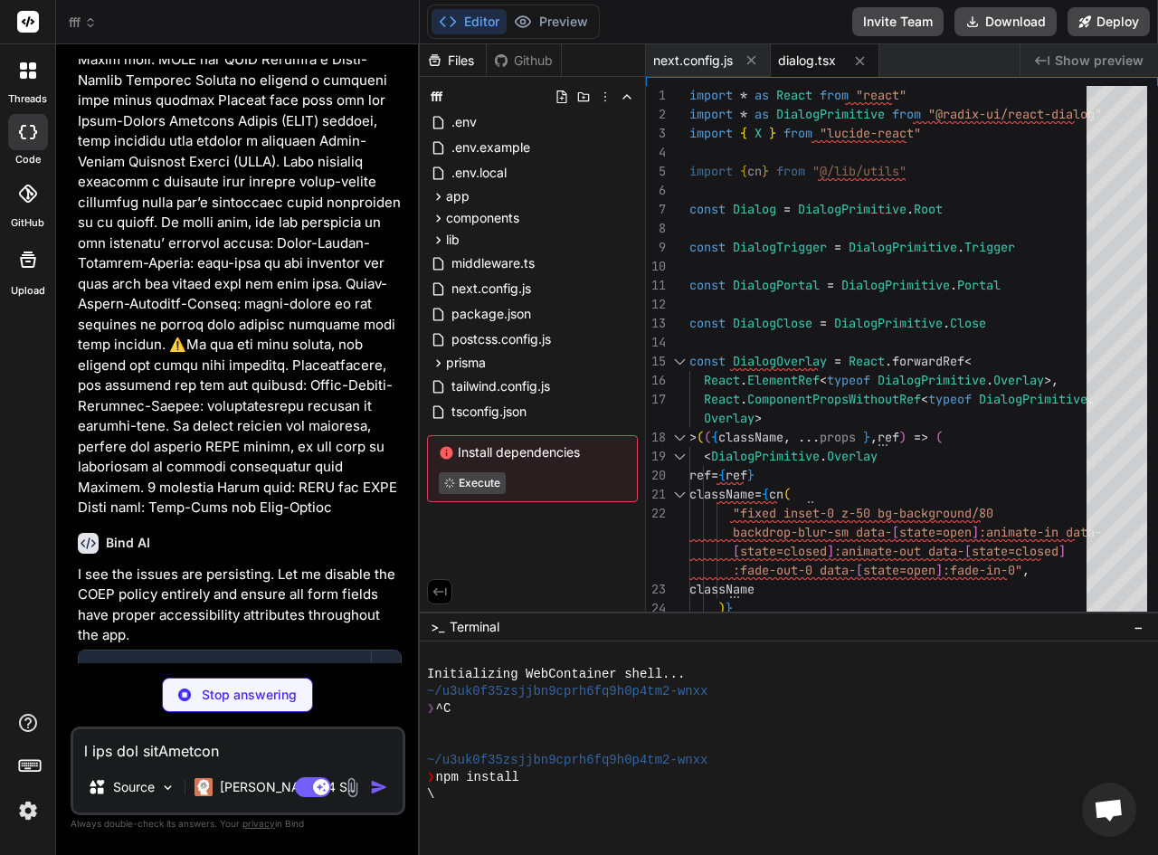
type textarea "x"
type textarea ") }"
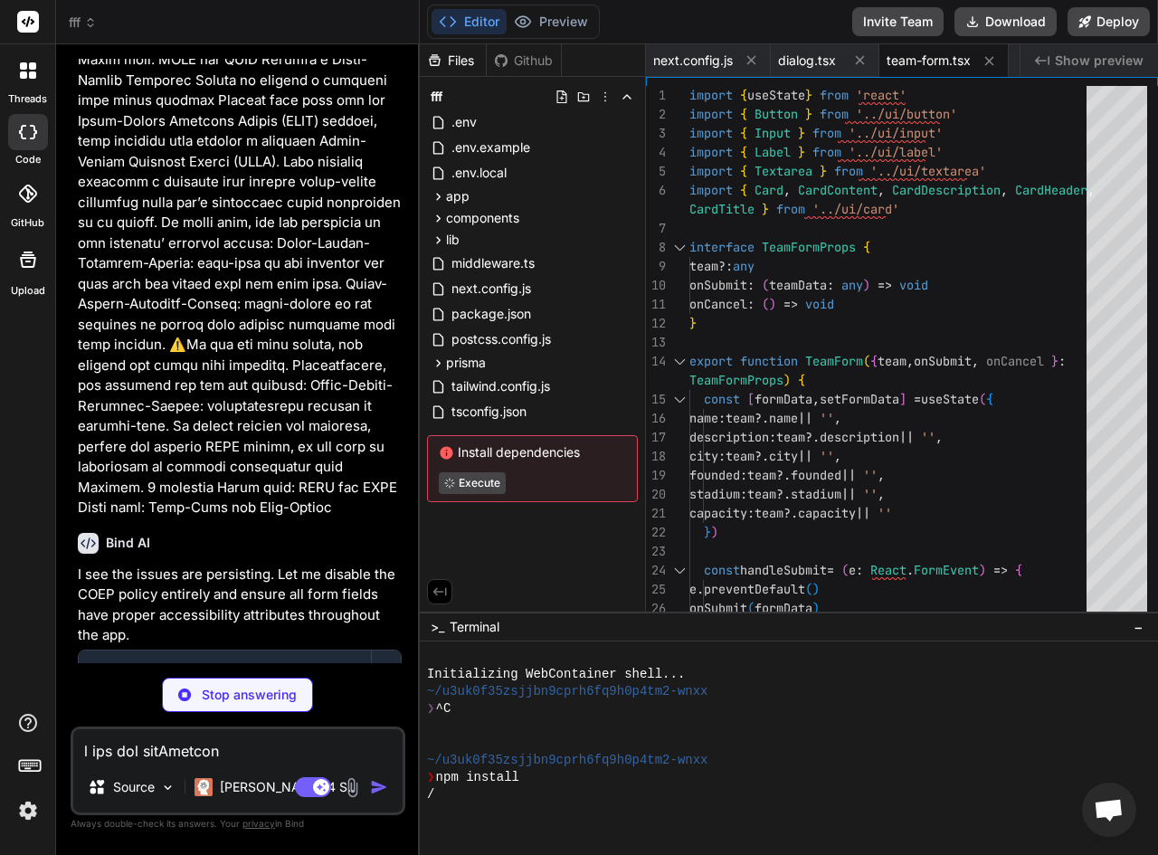
scroll to position [120, 0]
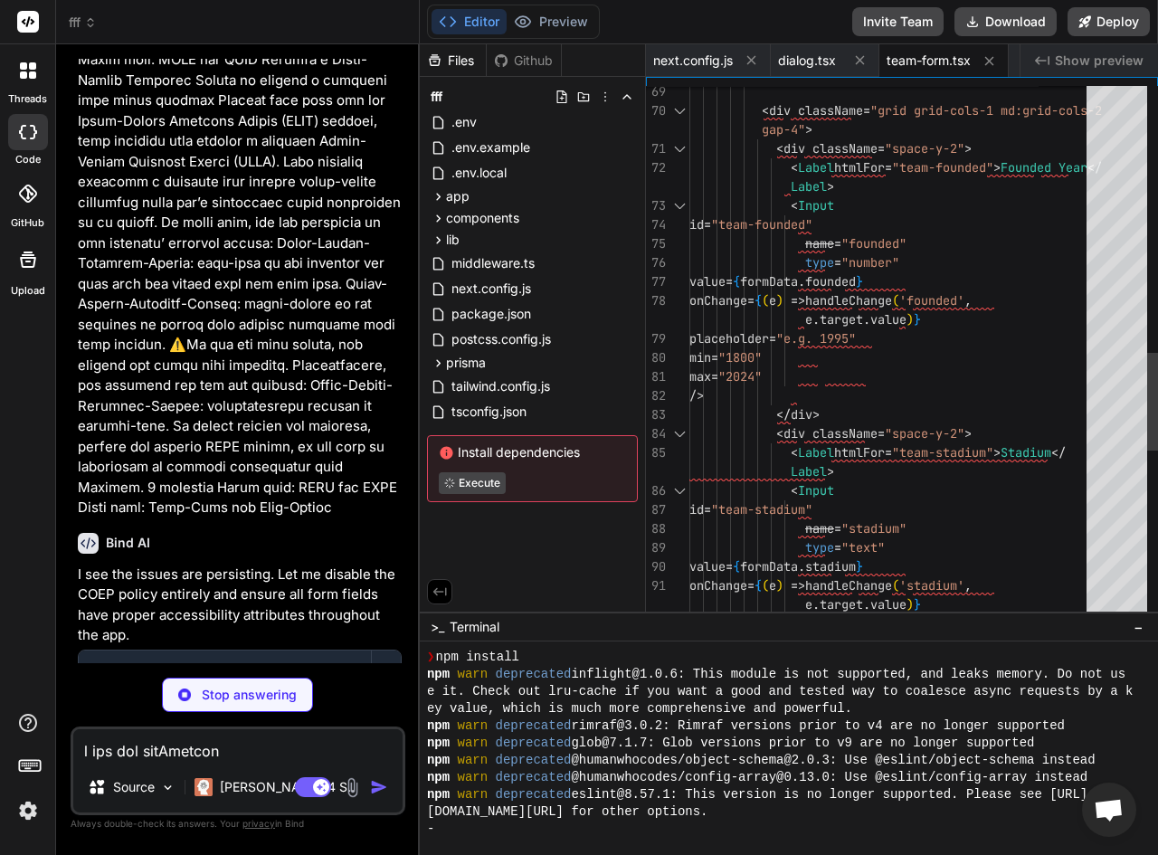
type textarea "x"
type textarea "</div> </form> </CardContent> </Card> ) }"
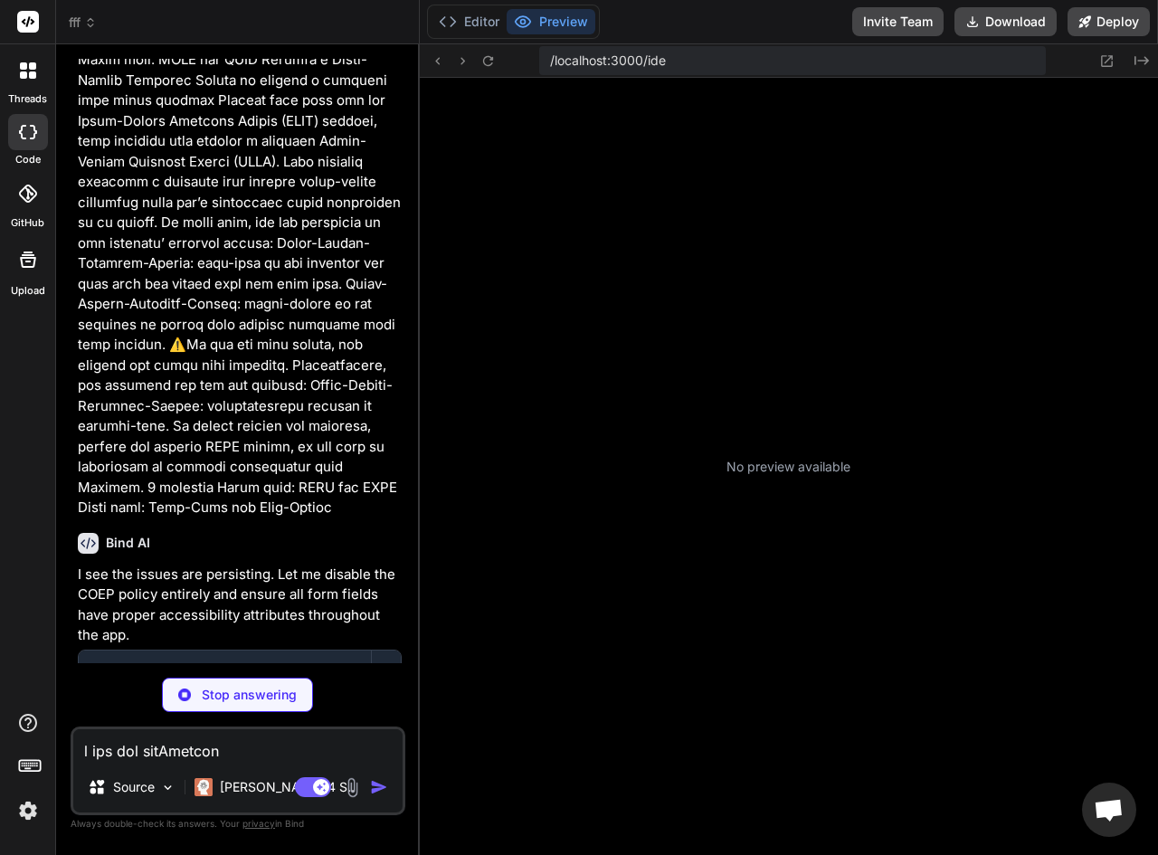
scroll to position [498, 0]
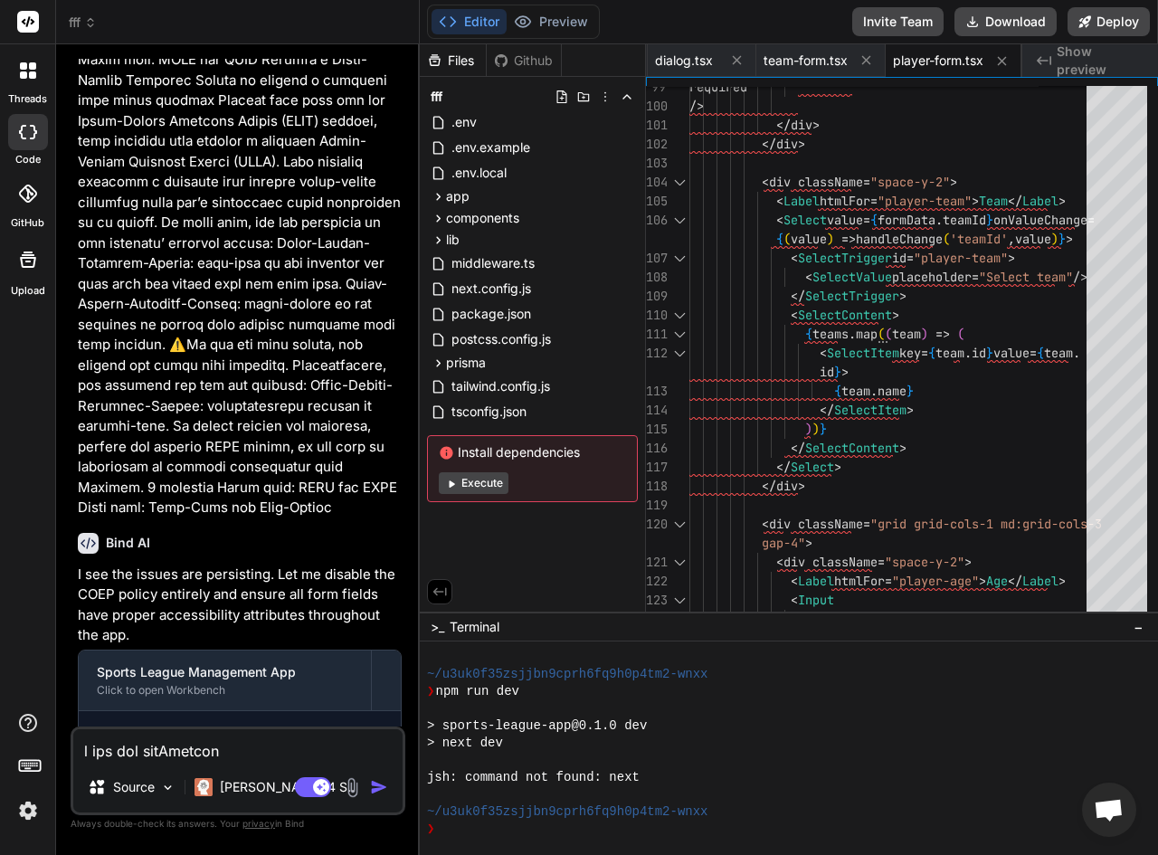
type textarea "x"
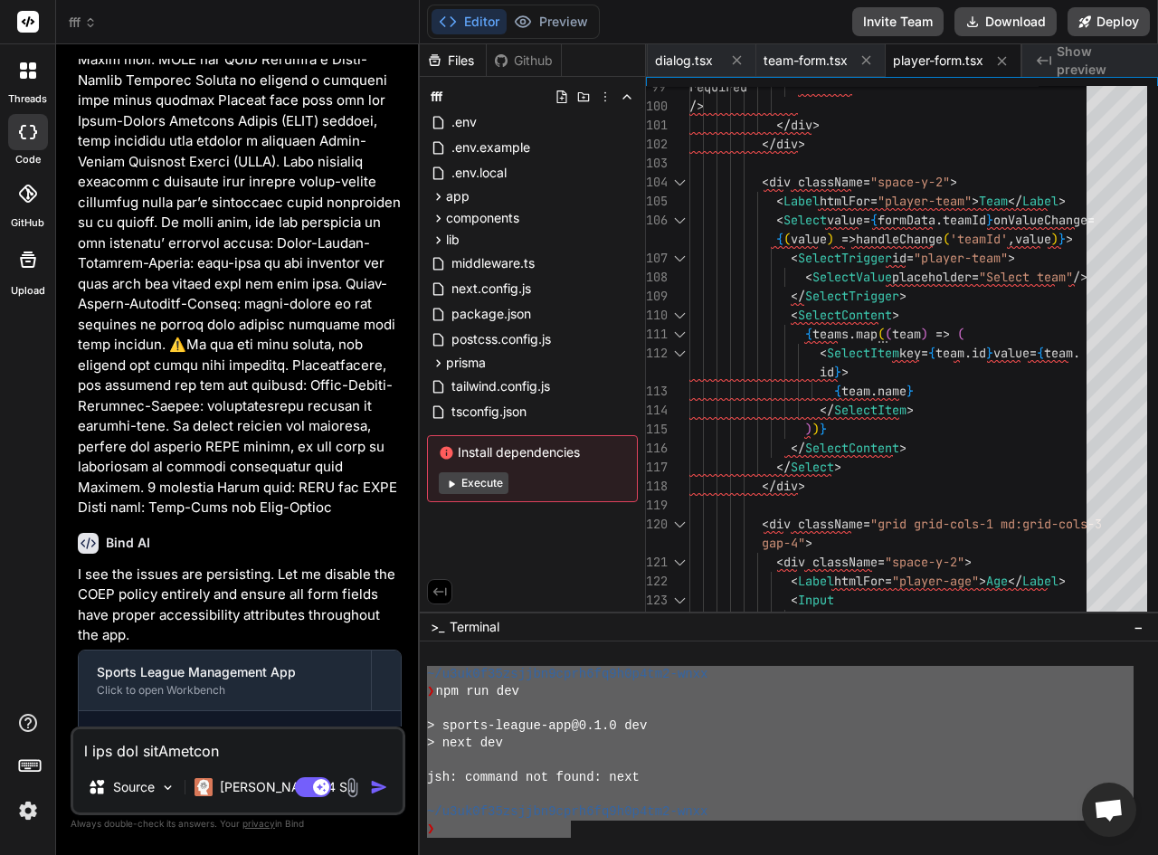
drag, startPoint x: 430, startPoint y: 672, endPoint x: 565, endPoint y: 828, distance: 206.5
type textarea "~/u3uk0f35zsjjbn9cprh6fq9h0p4tm2-wnxx ❯ npm run dev > sports-league-app@0.1.0 d…"
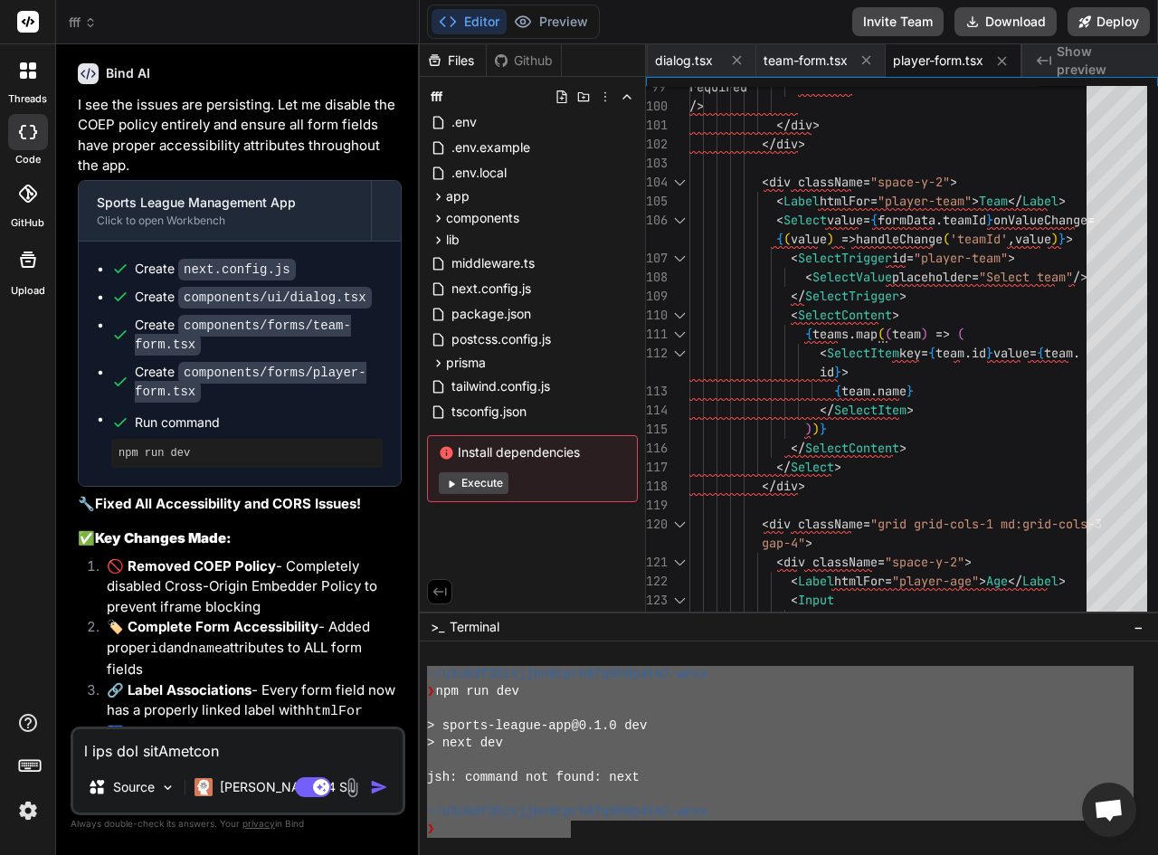
scroll to position [6381, 0]
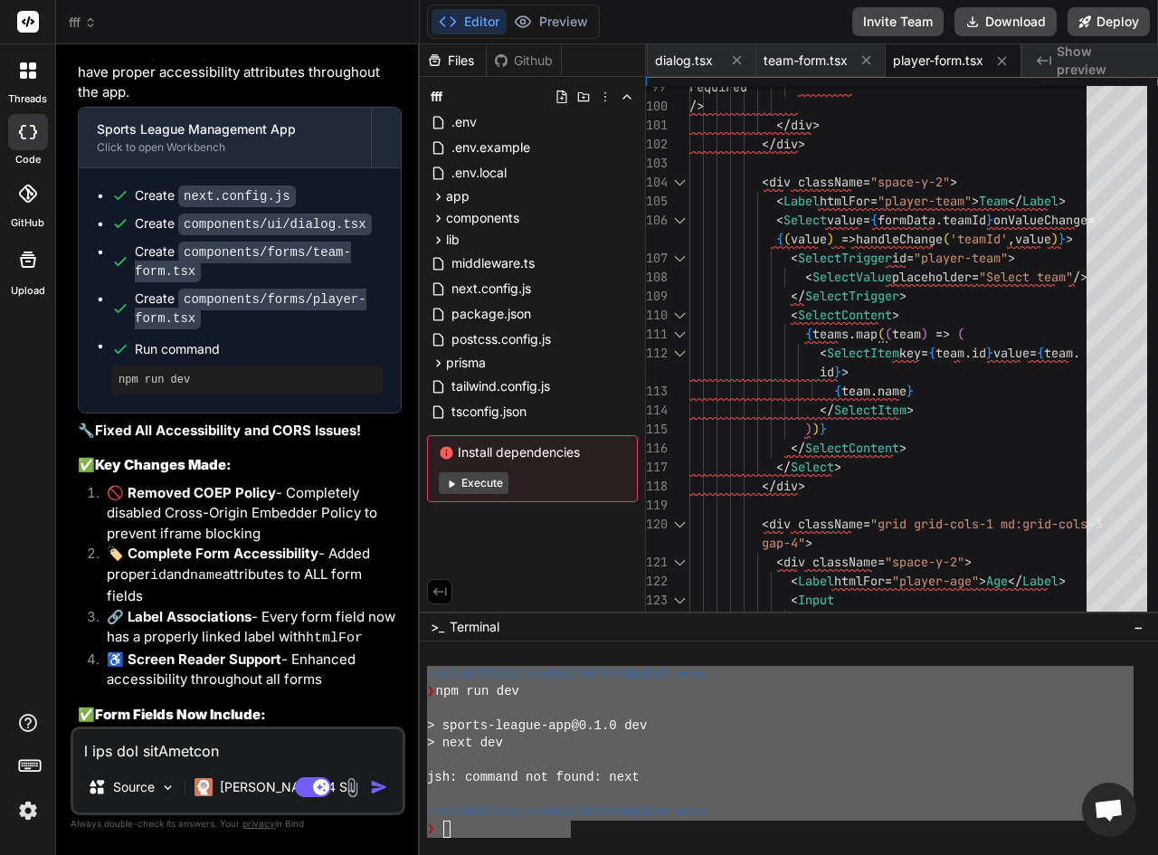
paste textarea "~/u3uk0f35zsjjbn9cprh6fq9h0p4tm2-wnxx ❯ npm run dev > sports-league-app@0.1.0 d…"
type textarea "x"
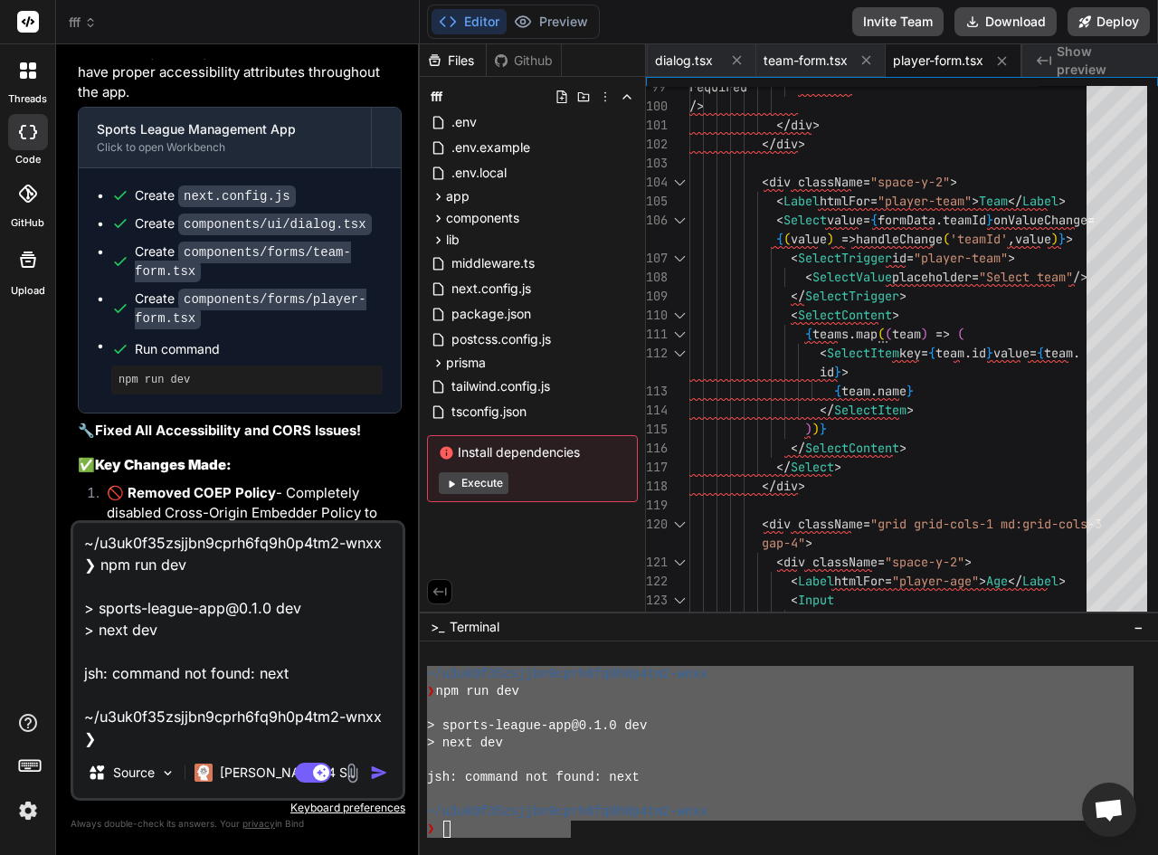
type textarea "~/u3uk0f35zsjjbn9cprh6fq9h0p4tm2-wnxx ❯ npm run dev > sports-league-app@0.1.0 d…"
click at [374, 779] on img "button" at bounding box center [379, 773] width 18 height 18
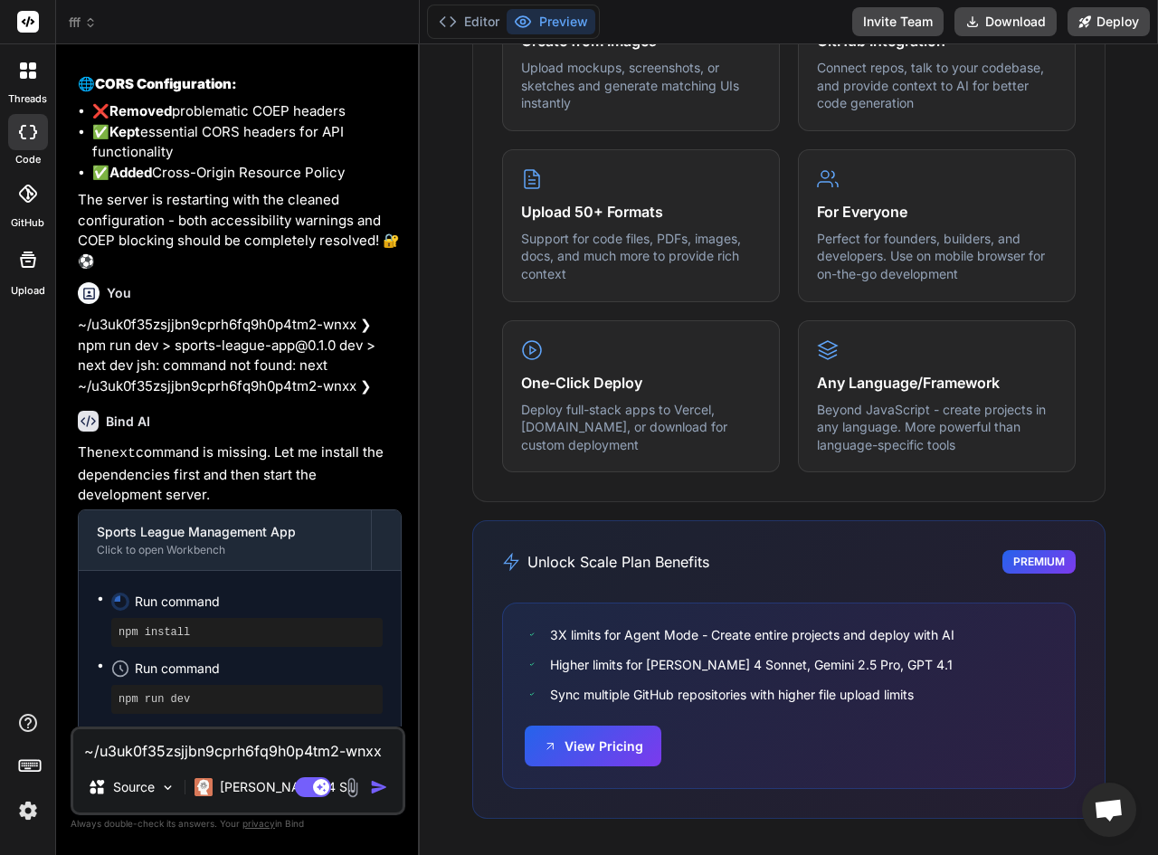
scroll to position [705, 0]
click at [467, 14] on button "Editor" at bounding box center [469, 21] width 75 height 25
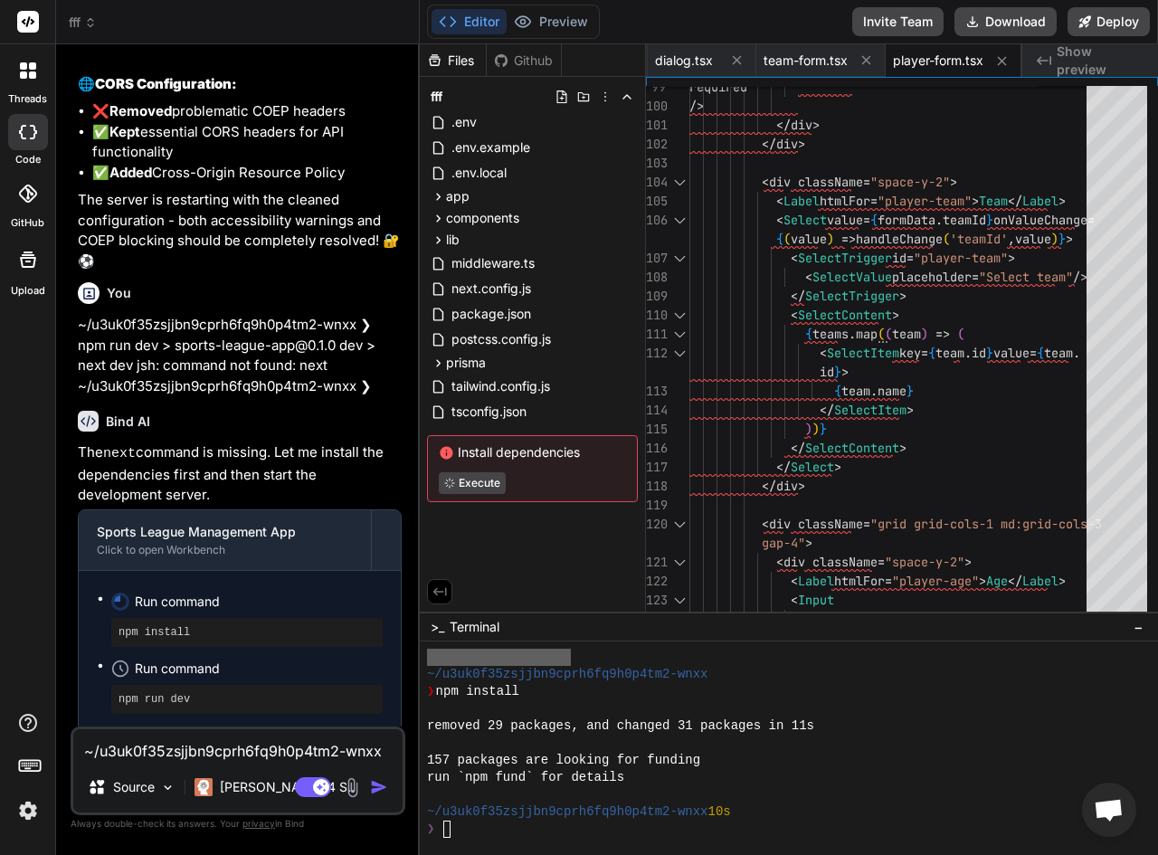
click at [575, 34] on div "Editor Preview" at bounding box center [513, 22] width 173 height 34
click at [569, 17] on button "Preview" at bounding box center [551, 21] width 89 height 25
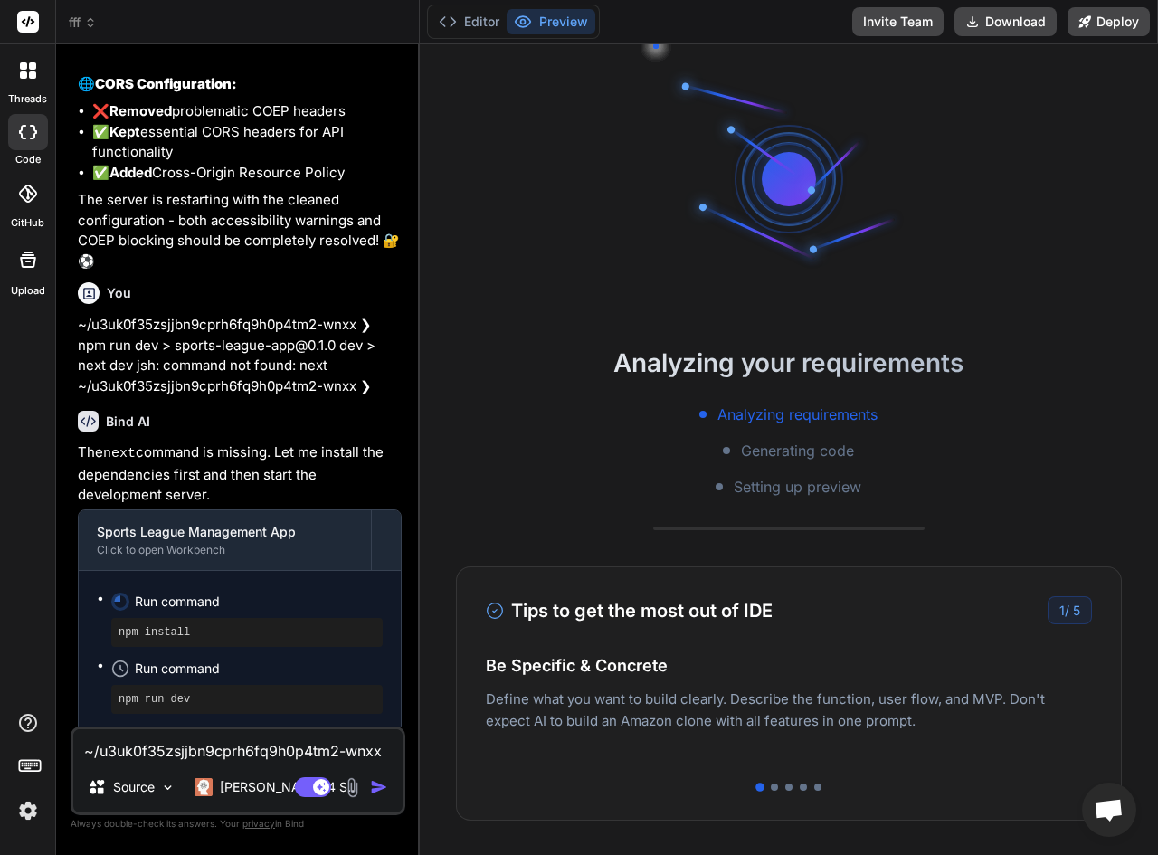
scroll to position [0, 0]
type textarea "x"
